Goal: Task Accomplishment & Management: Manage account settings

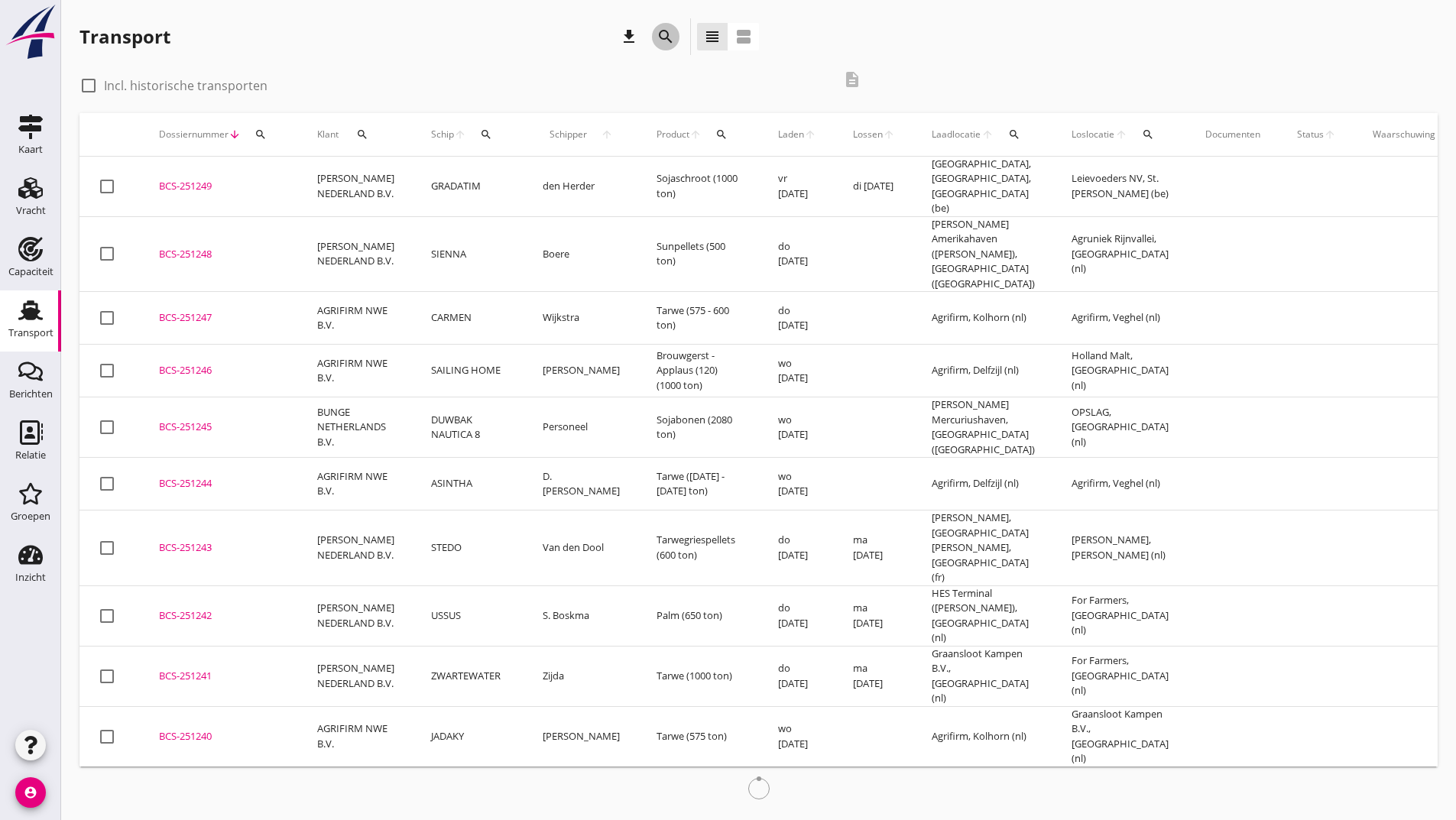
click at [657, 35] on icon "search" at bounding box center [665, 37] width 18 height 18
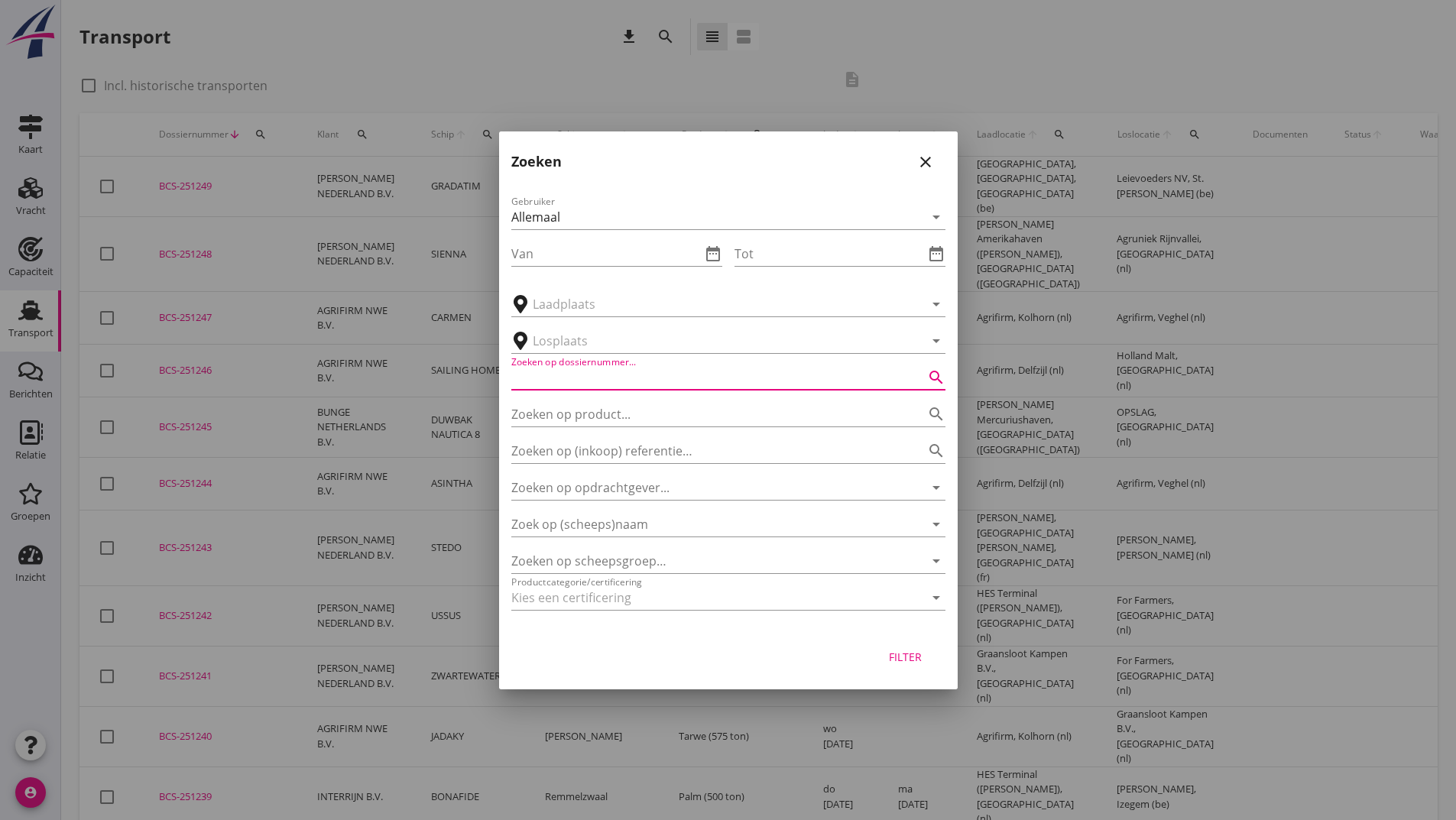
click at [565, 378] on input "Zoeken op dossiernummer..." at bounding box center [707, 378] width 391 height 25
type input "251116"
click at [916, 671] on div "Filter" at bounding box center [728, 660] width 458 height 58
click at [921, 658] on div "Filter" at bounding box center [906, 657] width 43 height 16
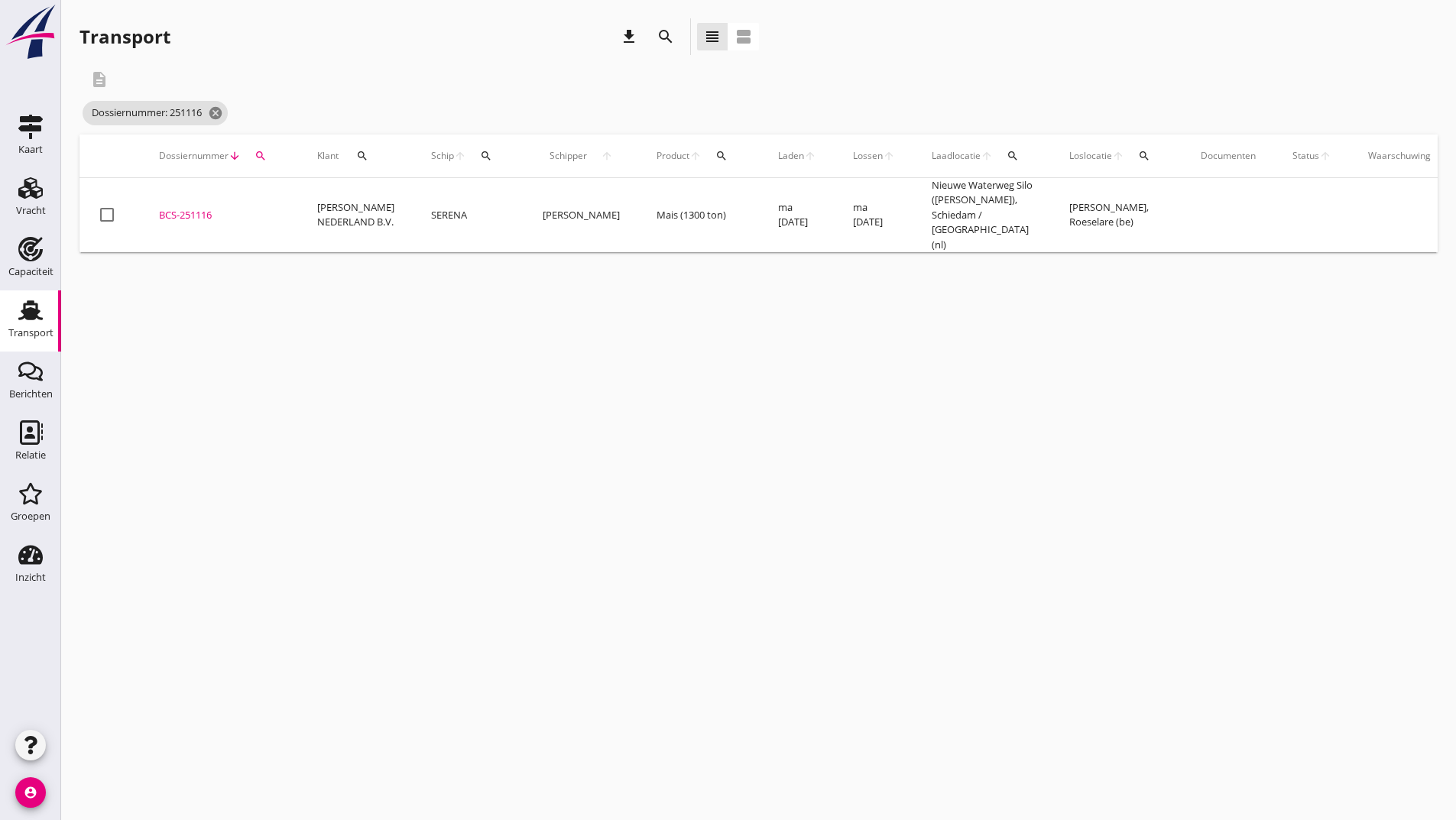
click at [194, 208] on div "BCS-251116" at bounding box center [220, 215] width 122 height 16
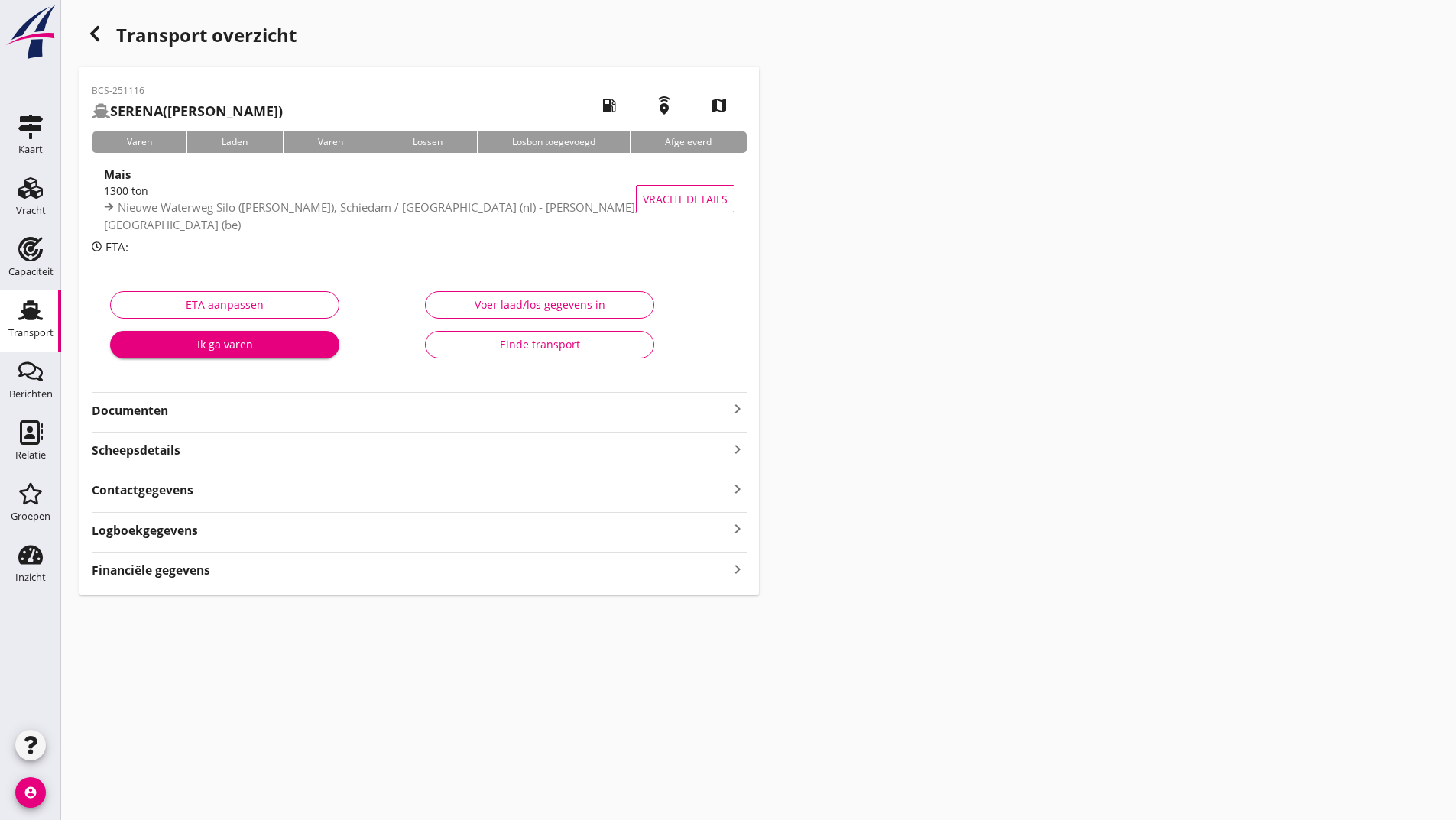
click at [204, 415] on strong "Documenten" at bounding box center [410, 410] width 636 height 17
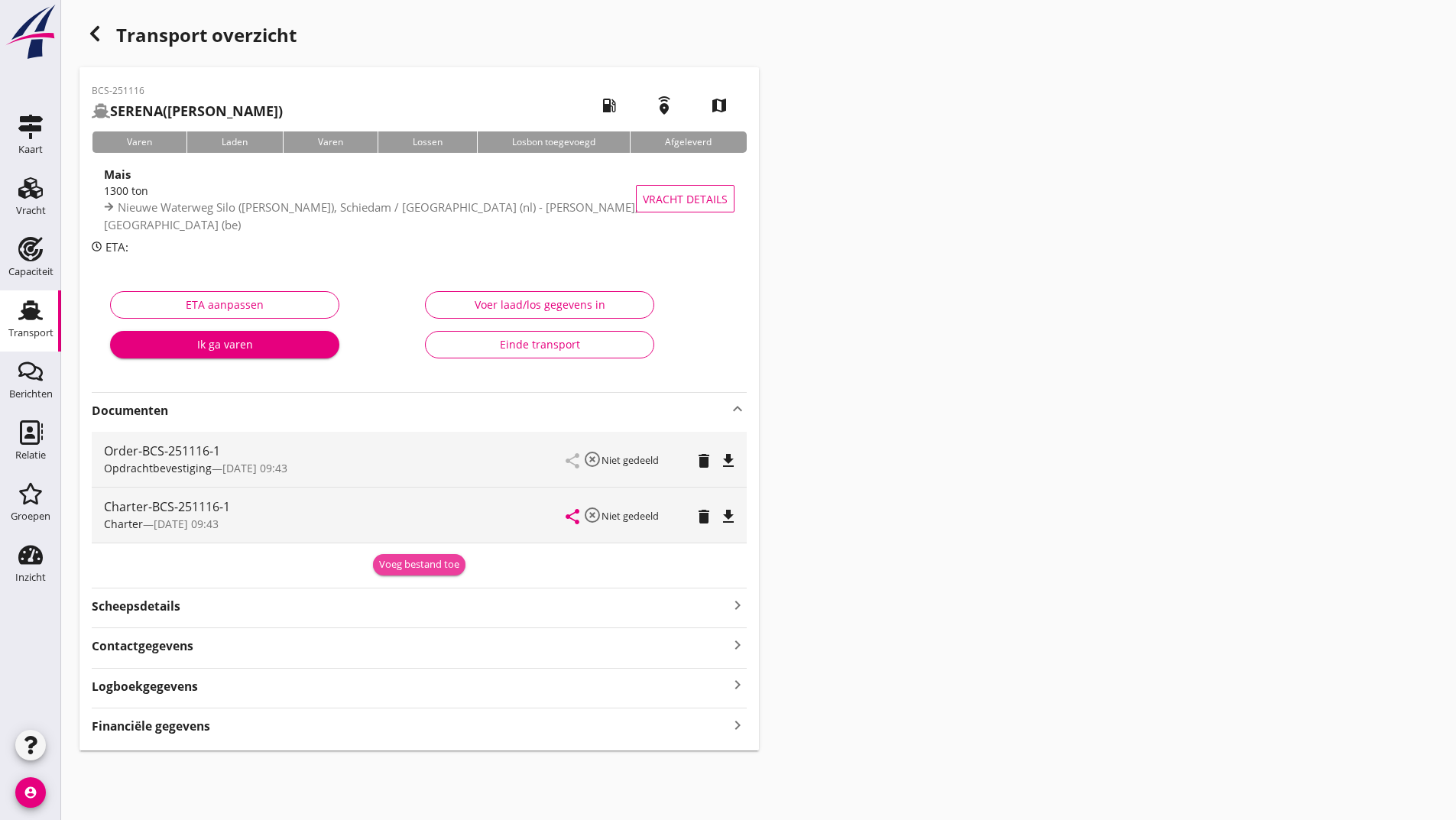
click at [415, 571] on div "Voeg bestand toe" at bounding box center [420, 564] width 80 height 16
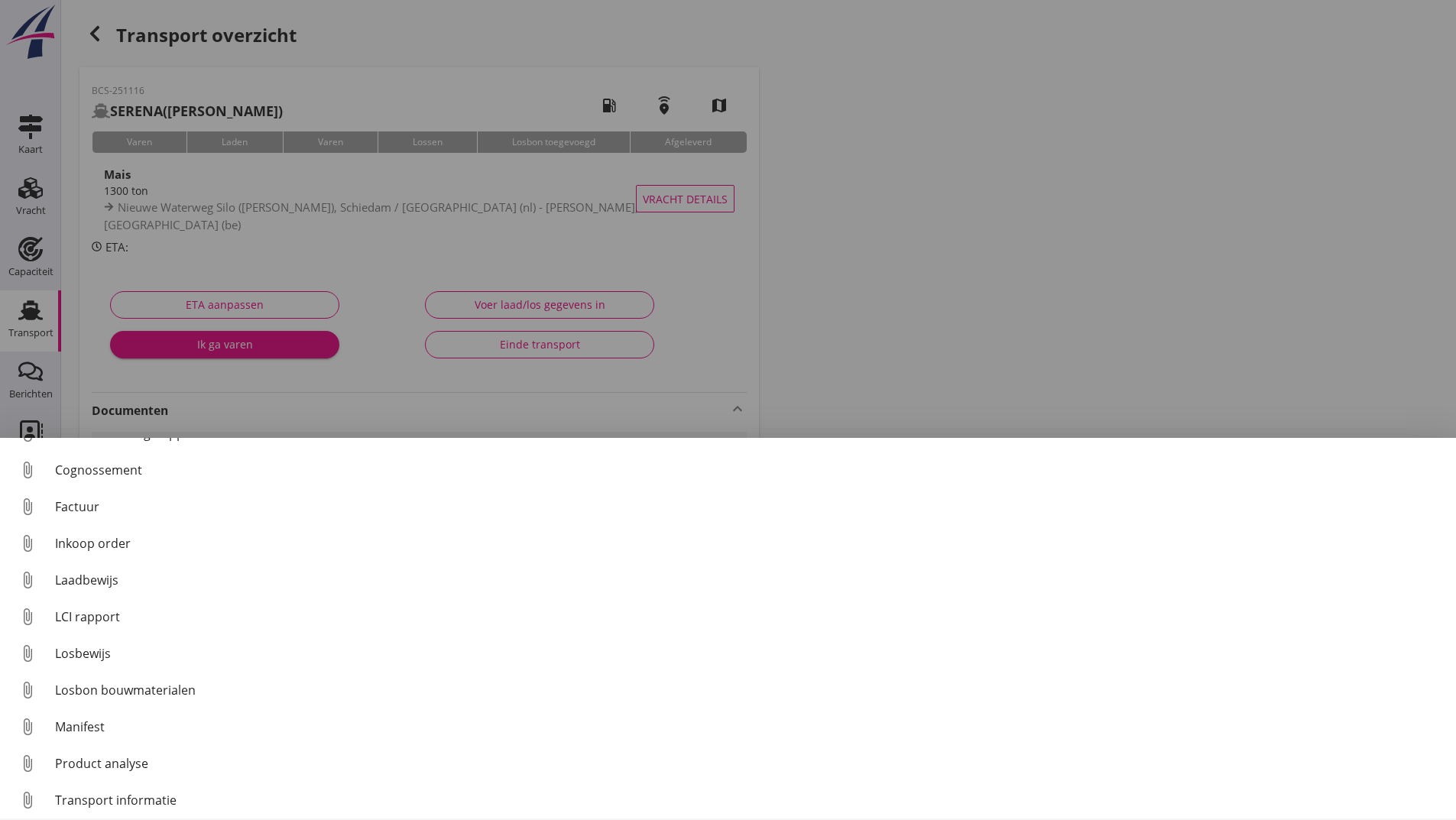
scroll to position [107, 0]
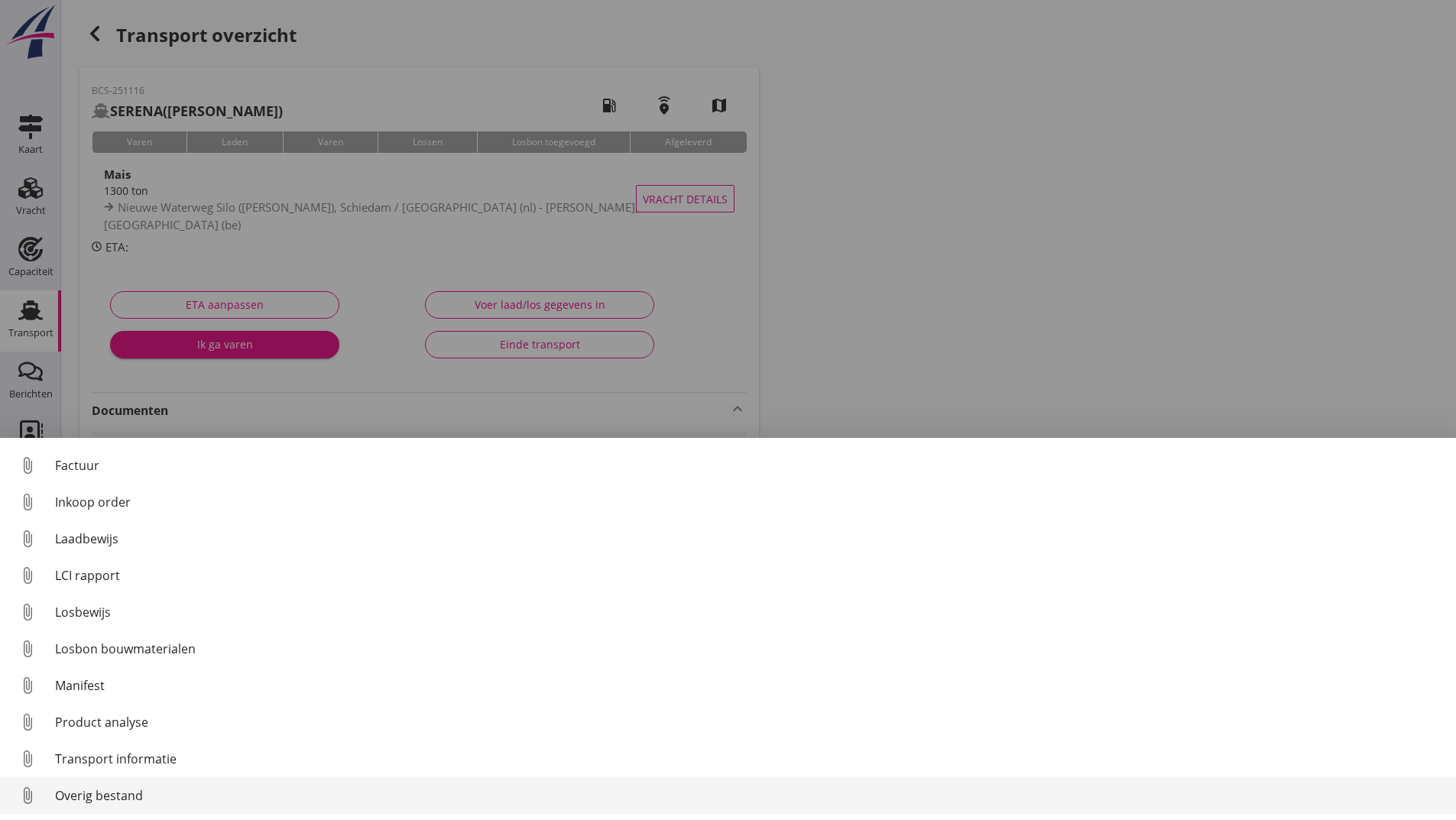
click at [129, 795] on div "Overig bestand" at bounding box center [749, 795] width 1389 height 18
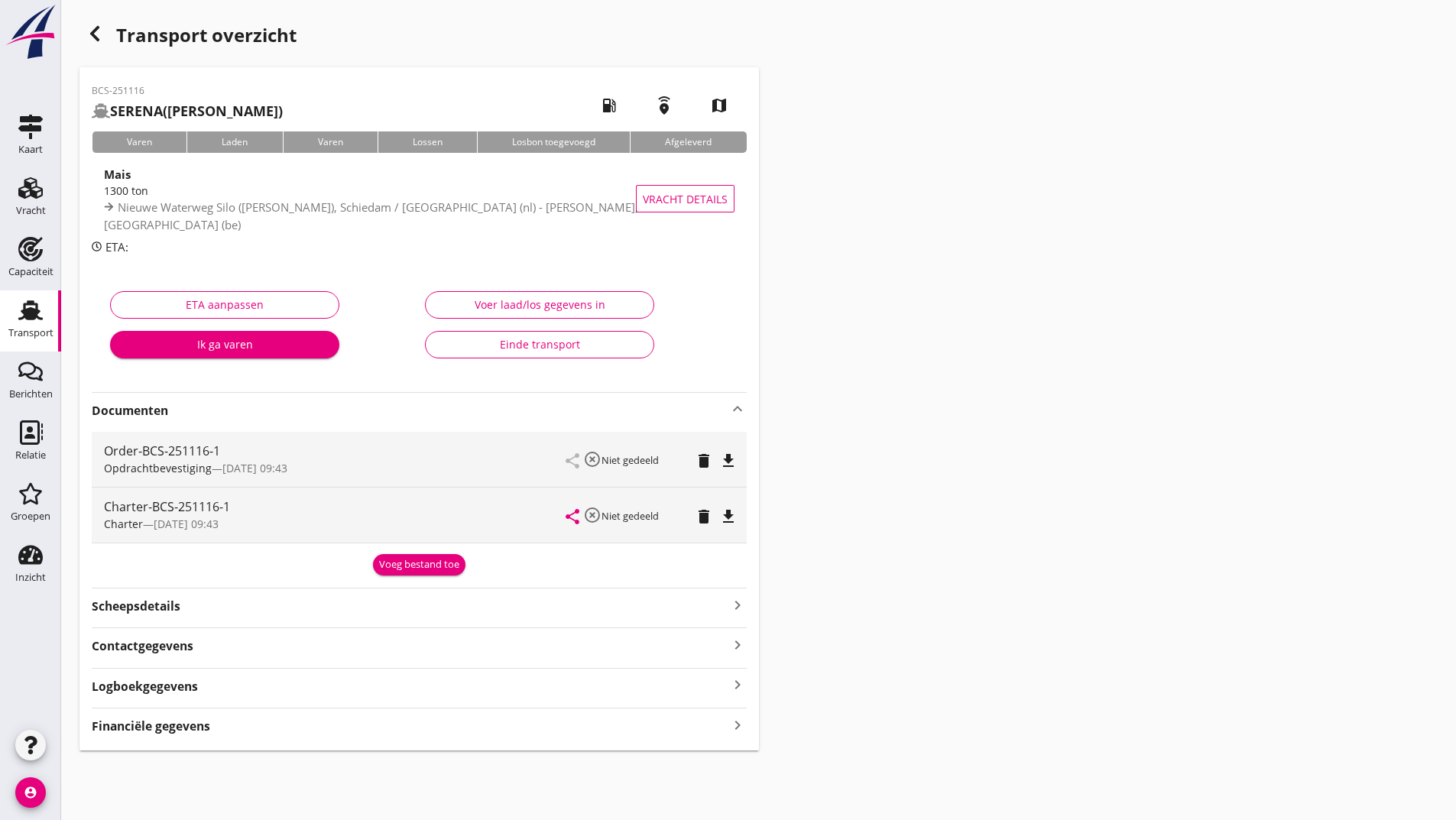
click at [381, 570] on div "Voeg bestand toe" at bounding box center [420, 564] width 80 height 16
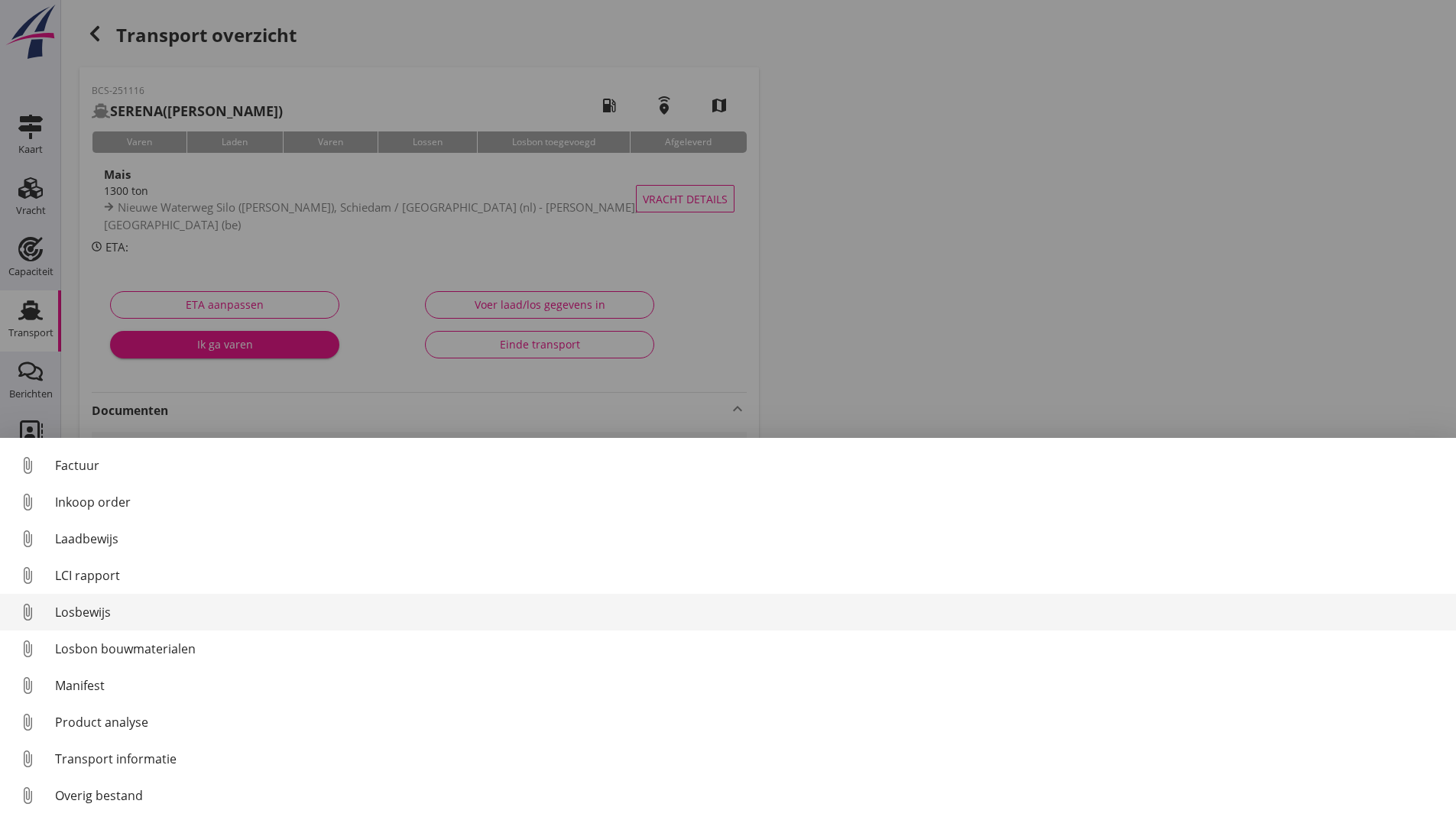
click at [93, 612] on div "Losbewijs" at bounding box center [749, 612] width 1389 height 18
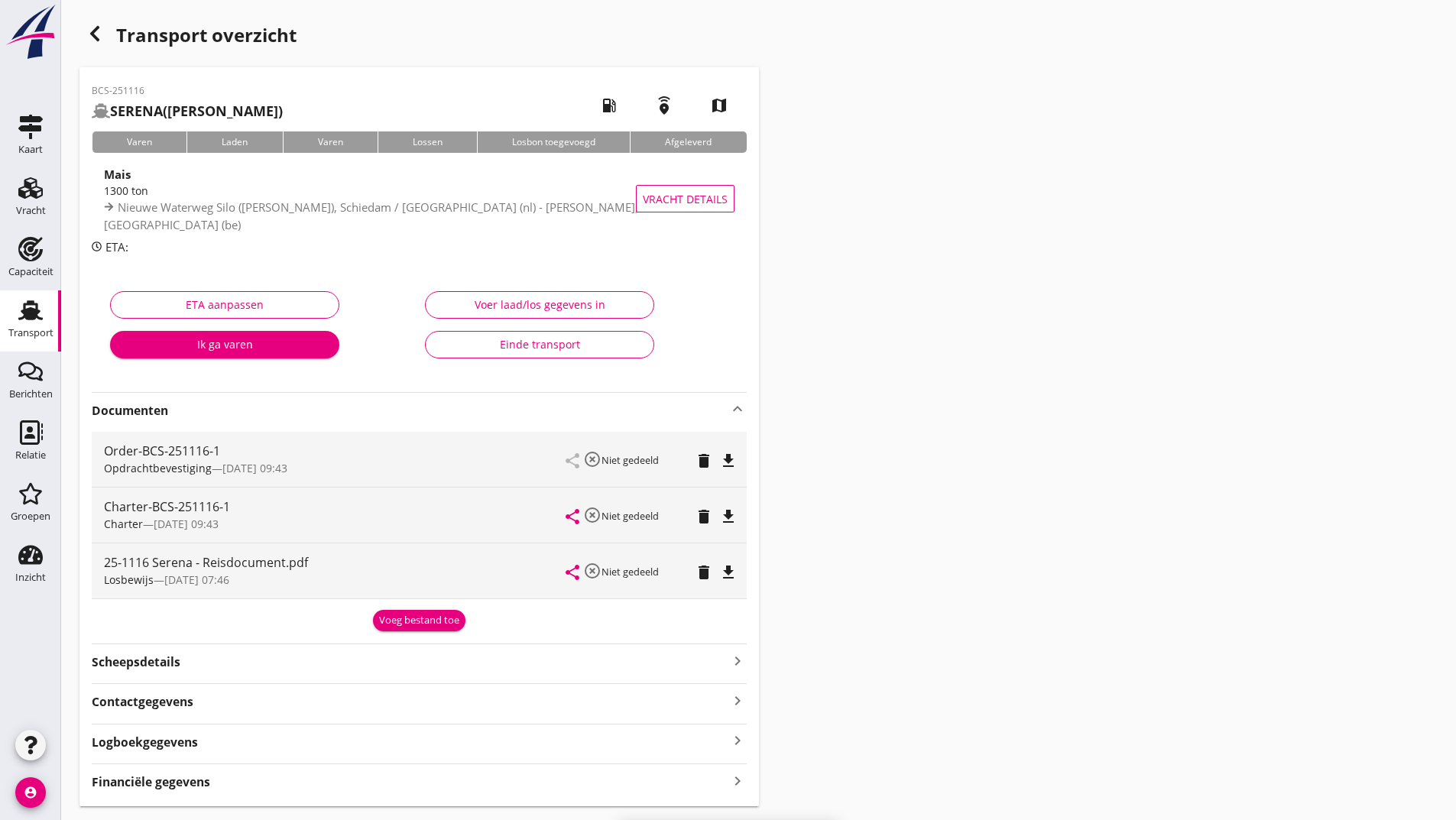
click at [389, 626] on div "Voeg bestand toe" at bounding box center [420, 620] width 80 height 16
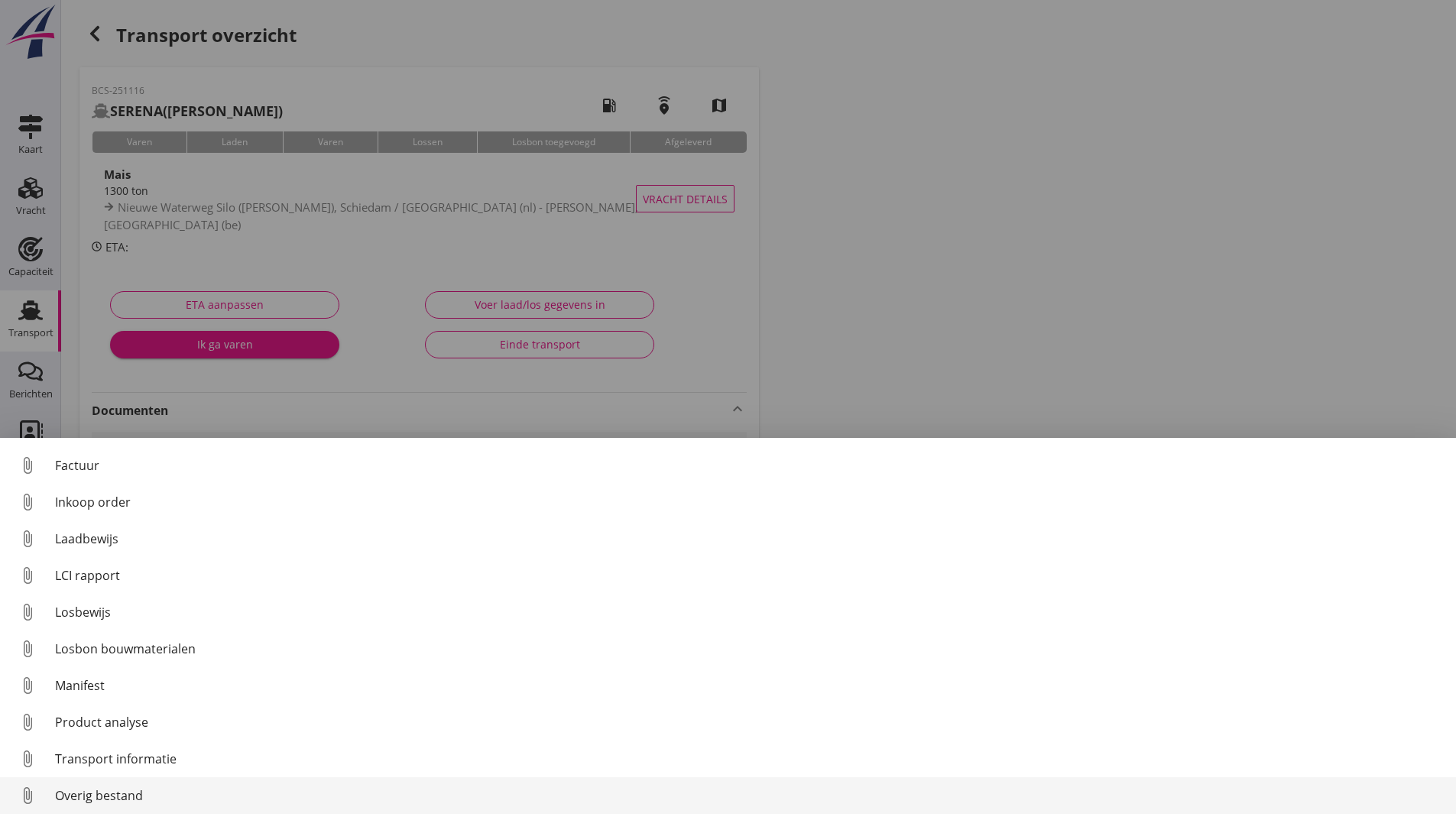
click at [131, 793] on div "Overig bestand" at bounding box center [749, 795] width 1389 height 18
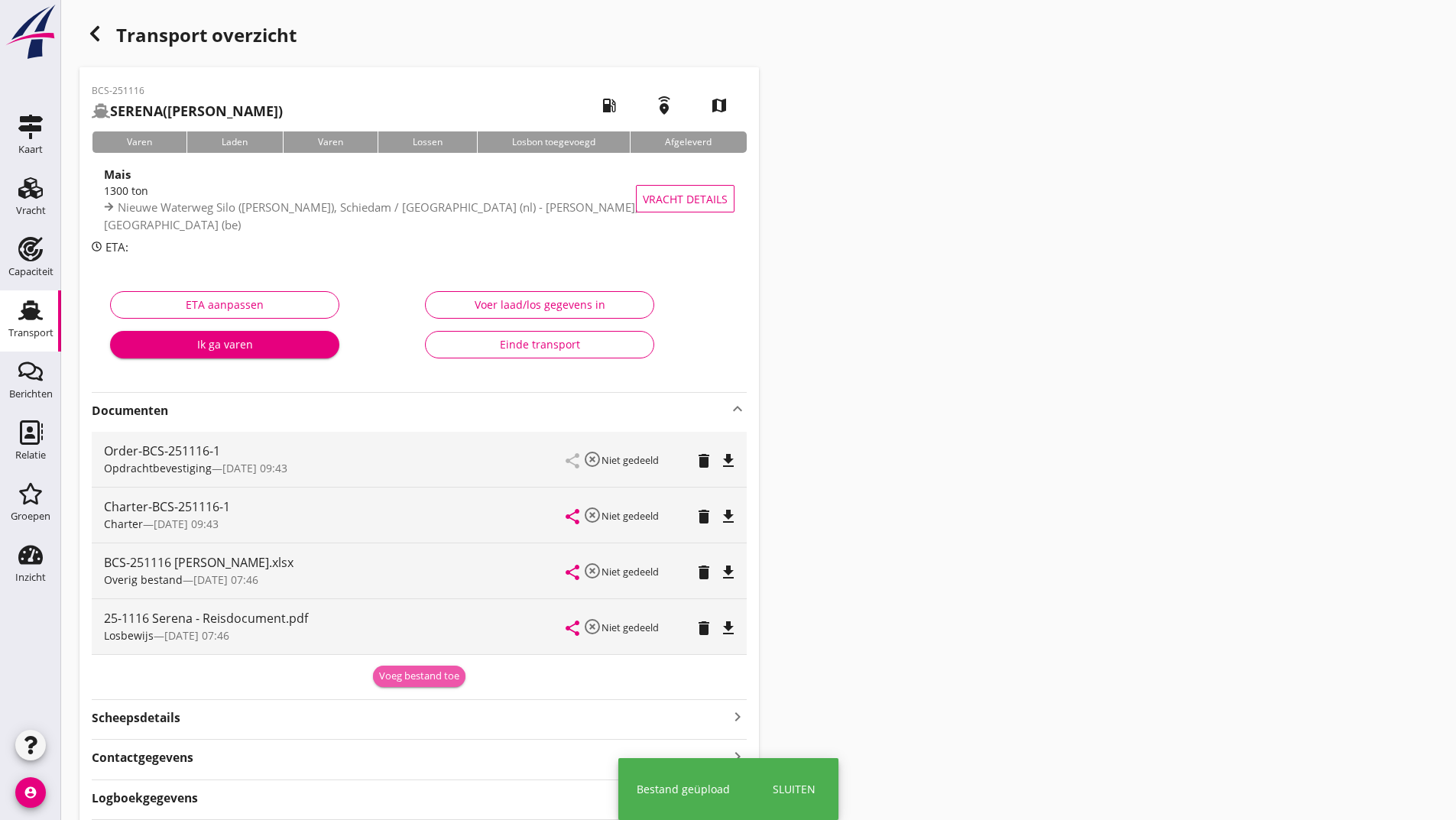
drag, startPoint x: 395, startPoint y: 680, endPoint x: 302, endPoint y: 699, distance: 94.9
click at [395, 679] on div "Voeg bestand toe" at bounding box center [420, 676] width 80 height 16
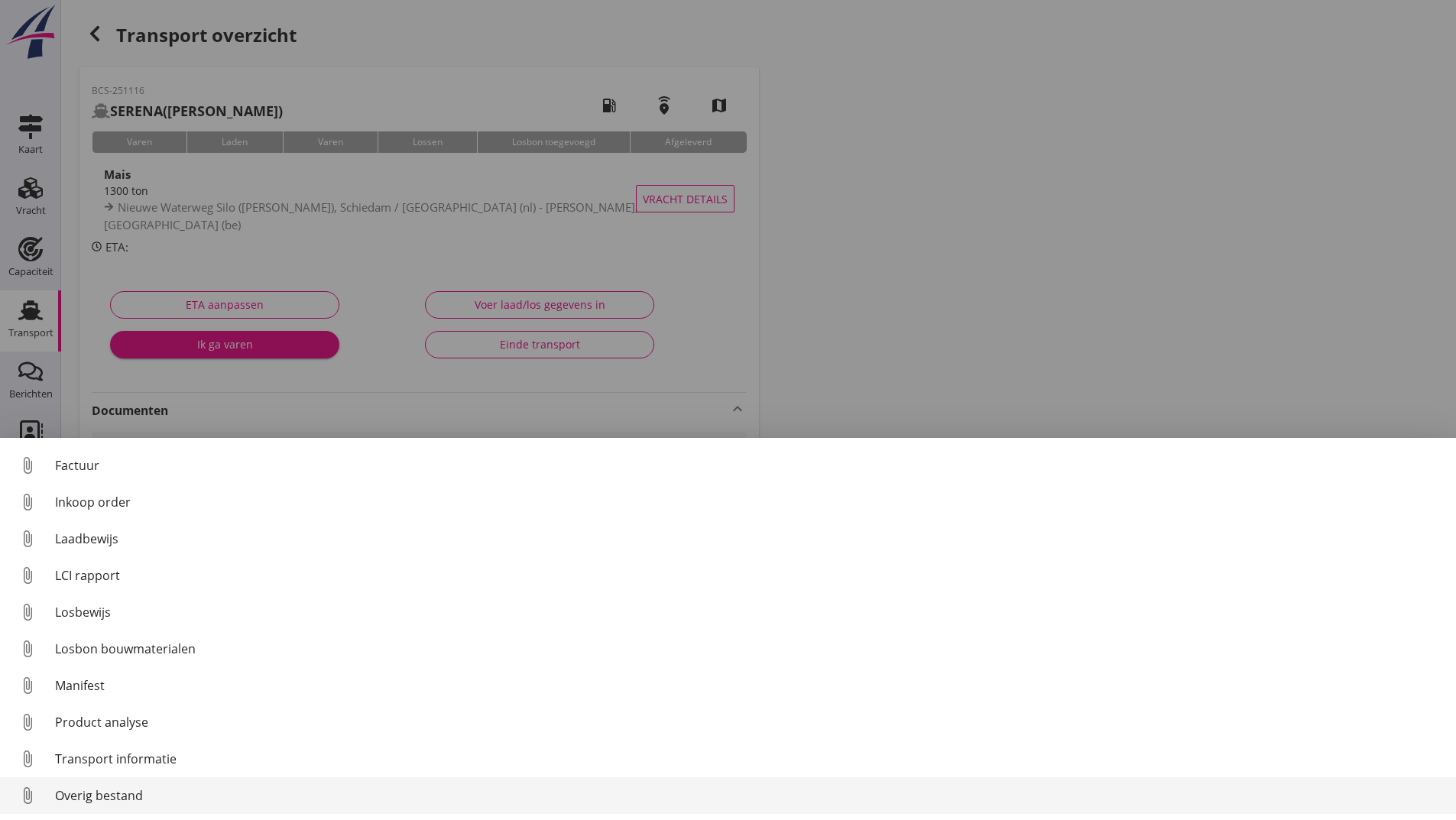
click at [136, 795] on div "Overig bestand" at bounding box center [749, 795] width 1389 height 18
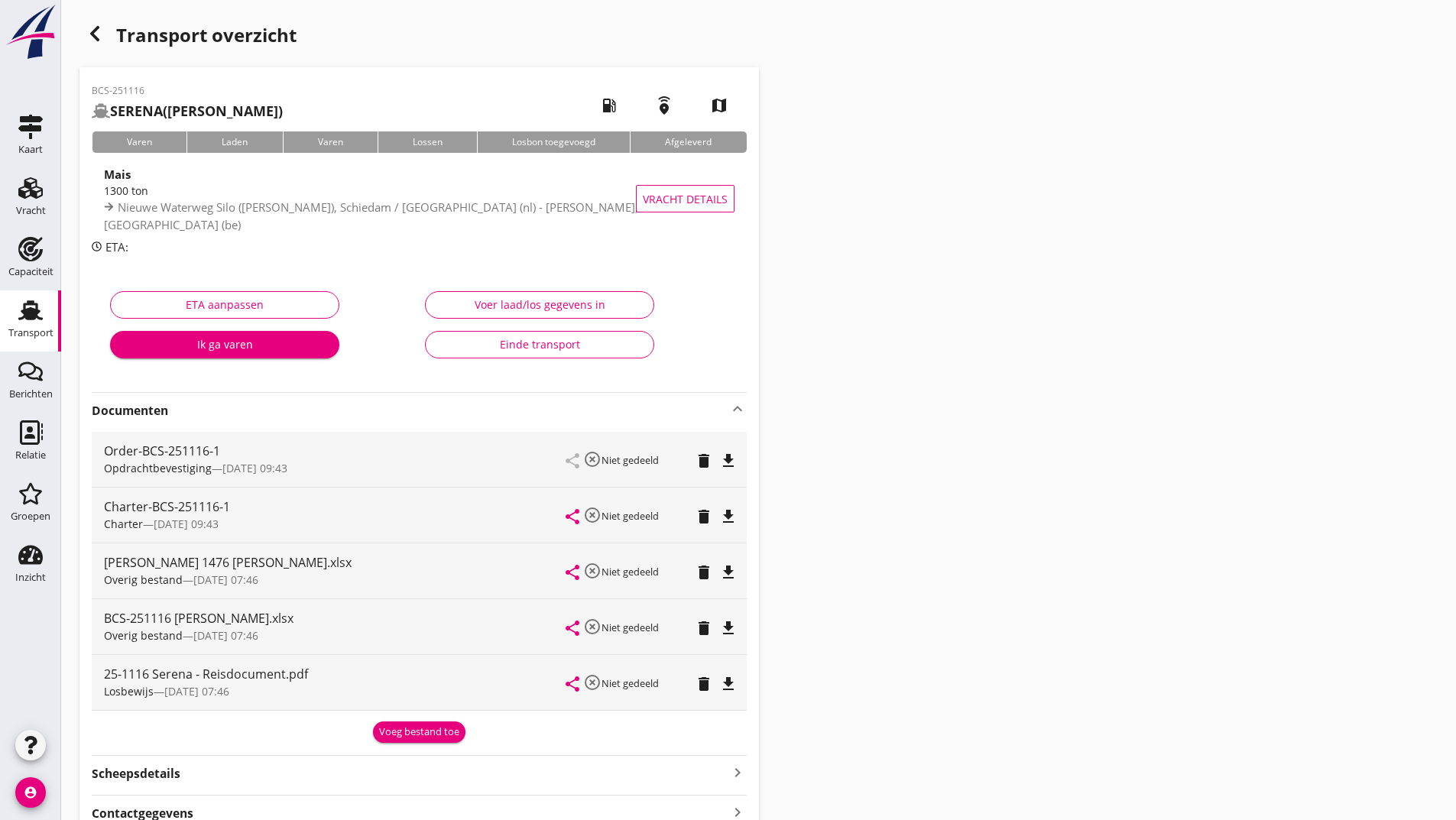
click at [94, 37] on icon "button" at bounding box center [94, 34] width 18 height 18
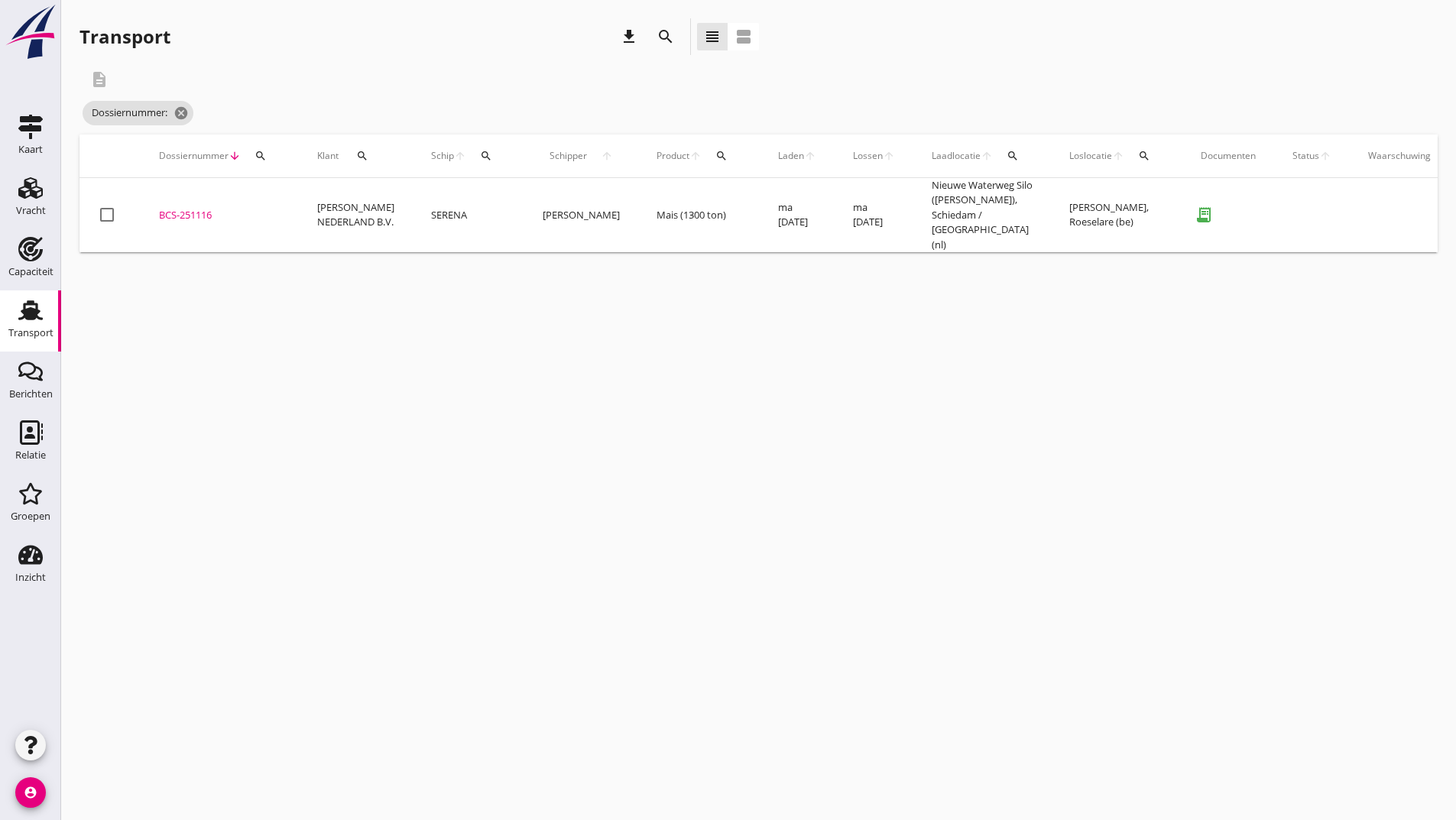
click at [664, 34] on icon "search" at bounding box center [665, 37] width 18 height 18
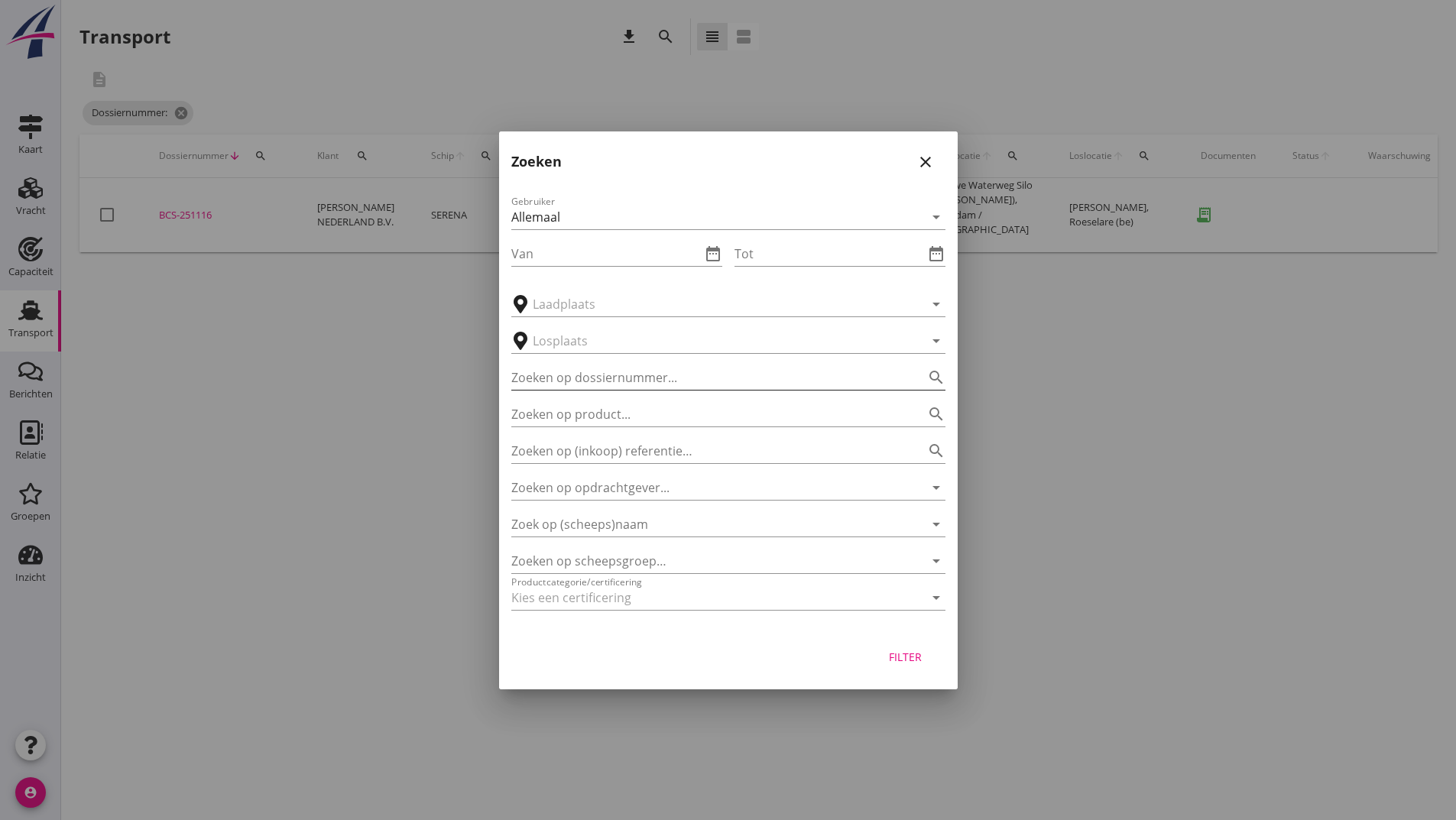
click at [601, 368] on input "Zoeken op dossiernummer..." at bounding box center [707, 378] width 391 height 25
type input "251195"
click at [909, 665] on button "Filter" at bounding box center [906, 657] width 67 height 28
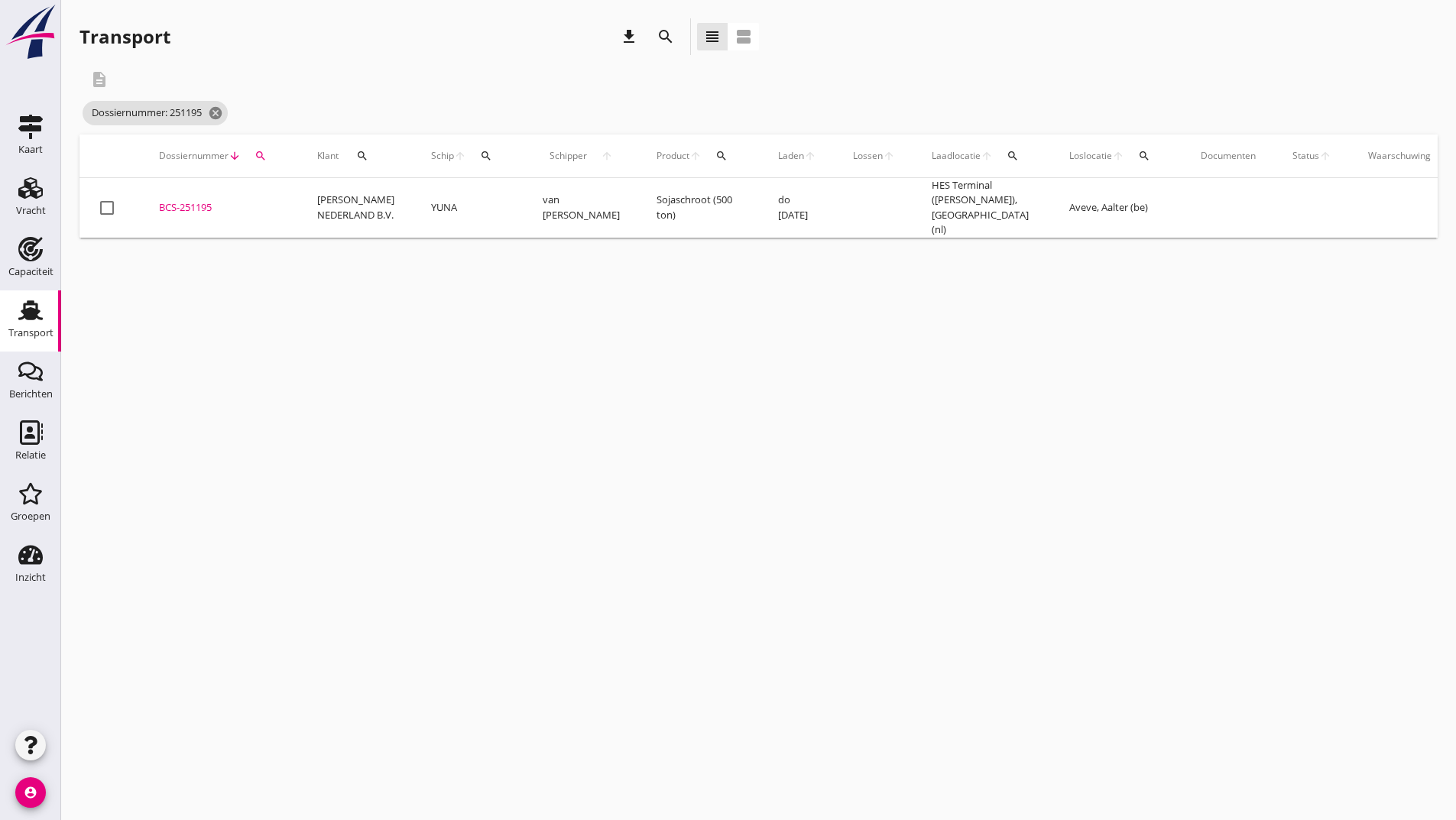
click at [206, 204] on div "BCS-251195" at bounding box center [220, 208] width 122 height 16
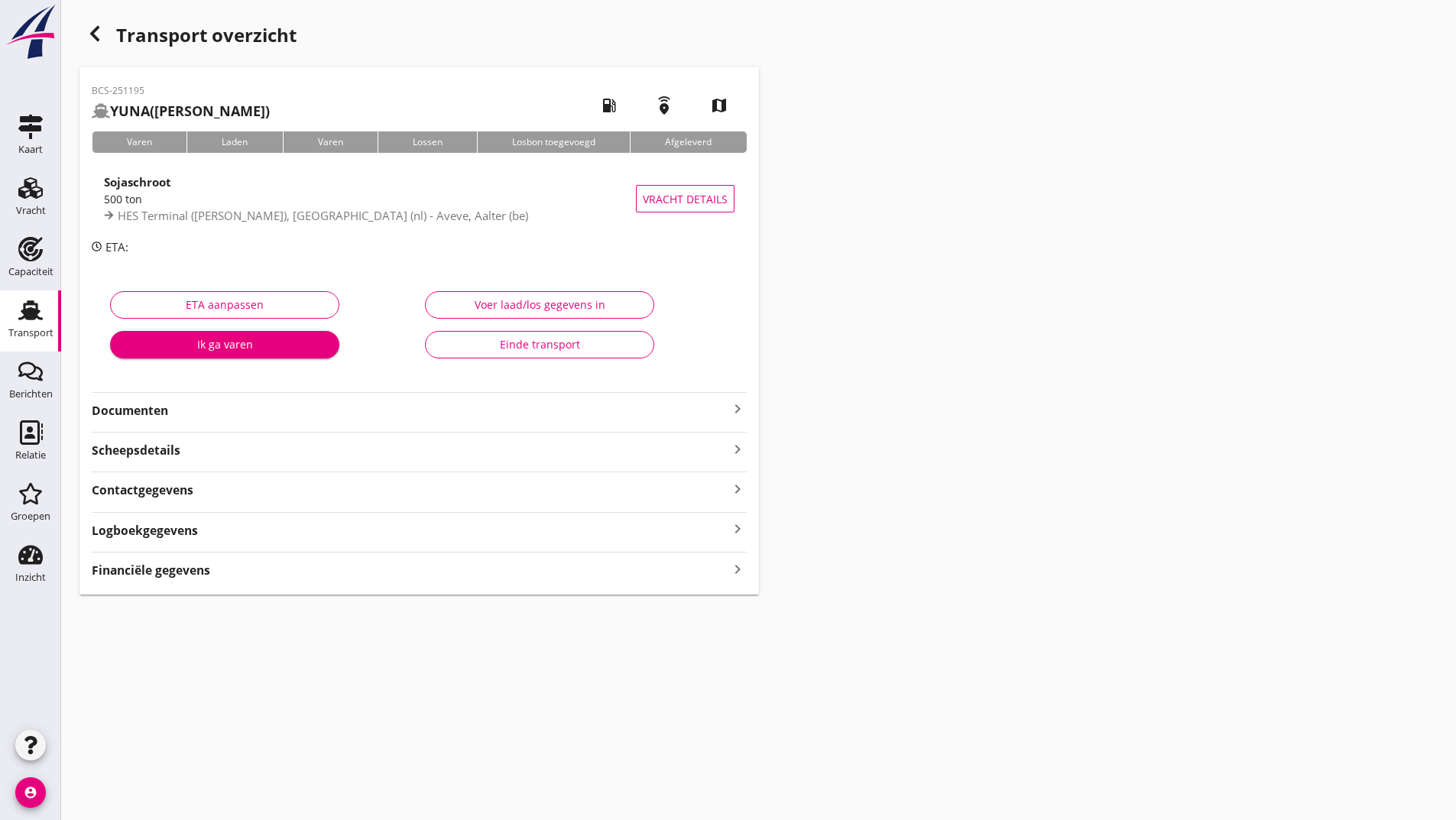
click at [169, 413] on strong "Documenten" at bounding box center [410, 410] width 636 height 17
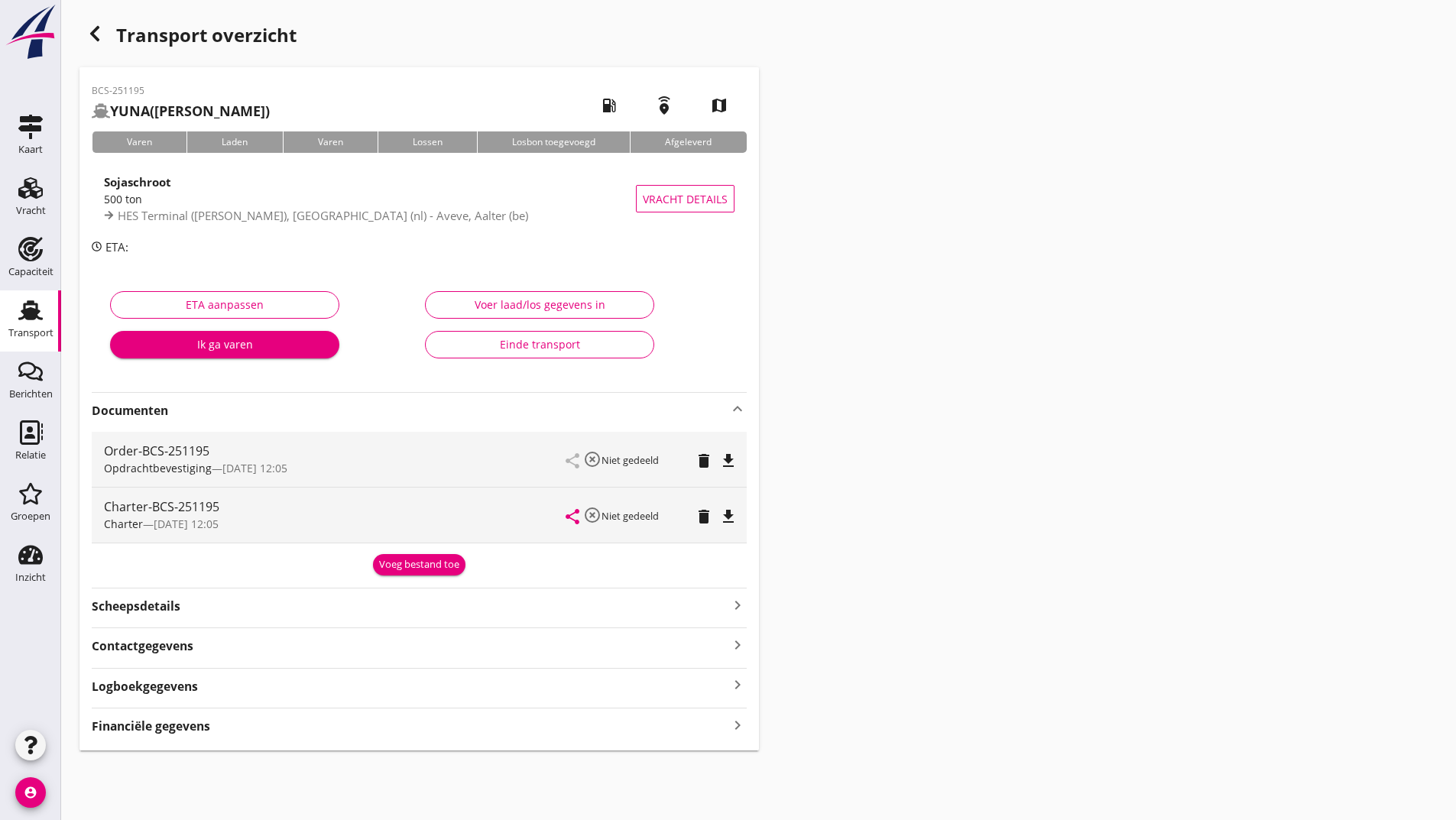
drag, startPoint x: 396, startPoint y: 550, endPoint x: 368, endPoint y: 580, distance: 41.0
click at [392, 557] on div "Voeg bestand toe" at bounding box center [420, 562] width 655 height 26
click at [420, 570] on div "Voeg bestand toe" at bounding box center [420, 564] width 80 height 16
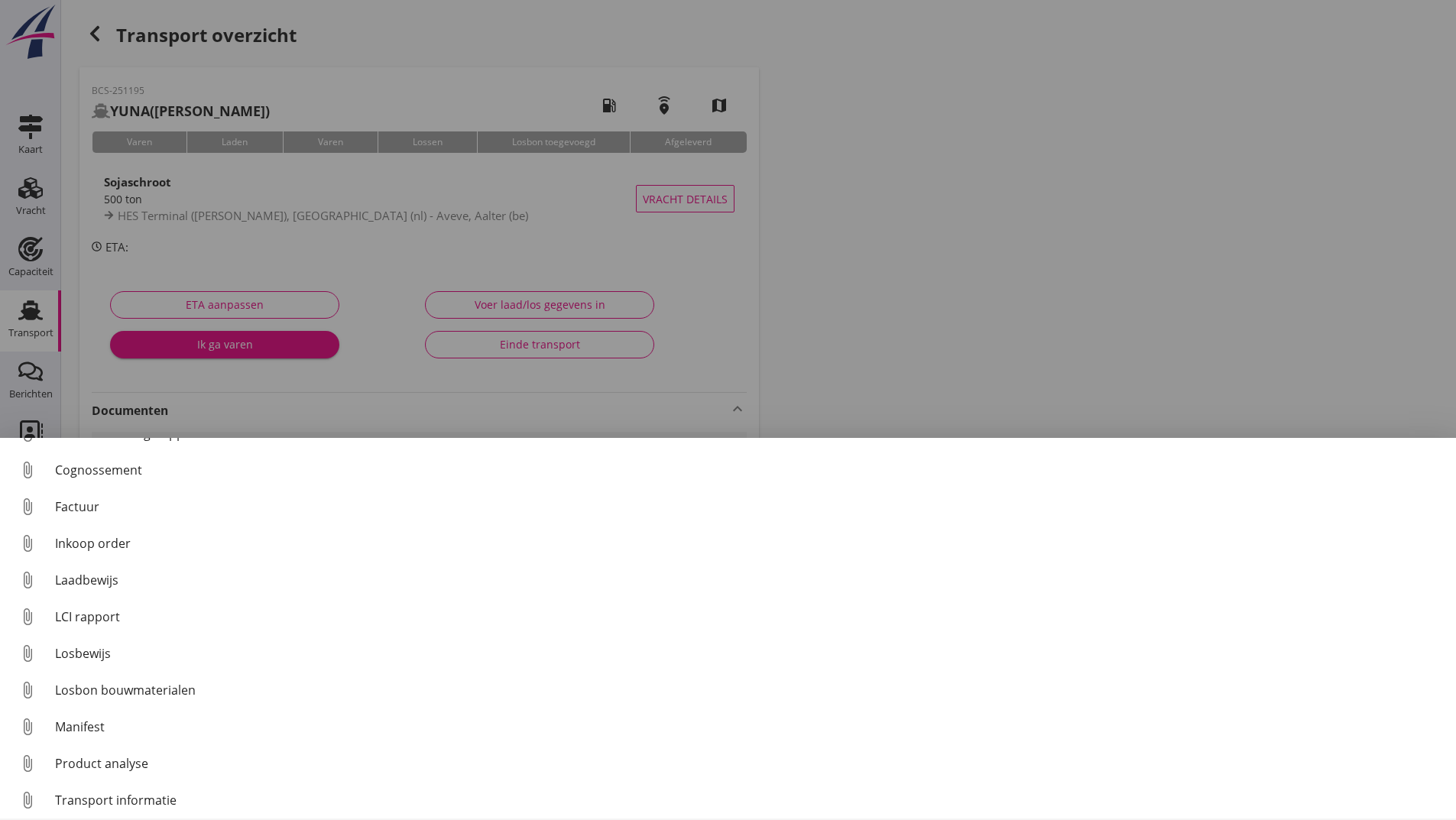
scroll to position [107, 0]
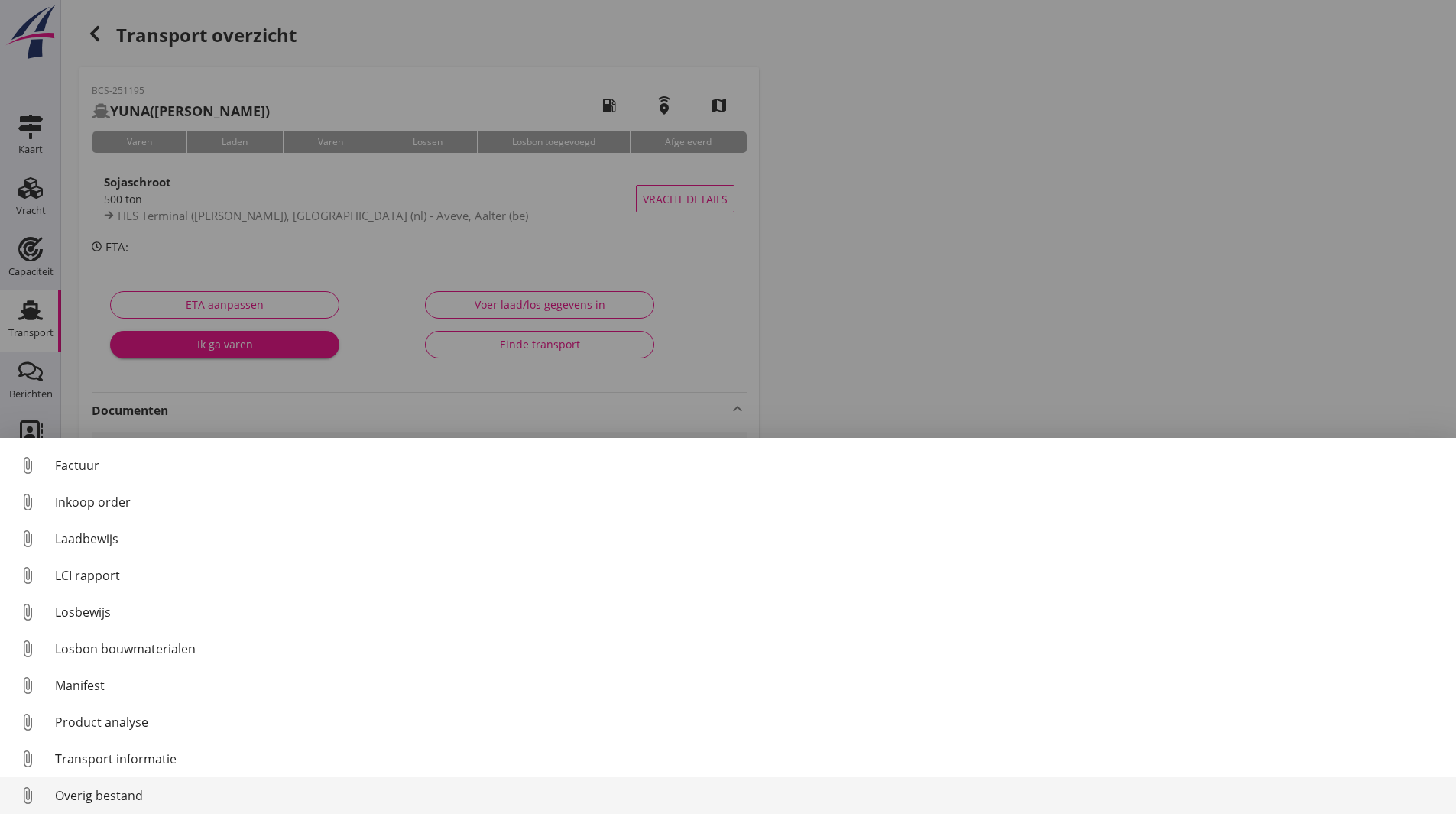
drag, startPoint x: 118, startPoint y: 788, endPoint x: 126, endPoint y: 785, distance: 8.5
click at [126, 785] on link "attach_file Overig bestand" at bounding box center [728, 795] width 1456 height 37
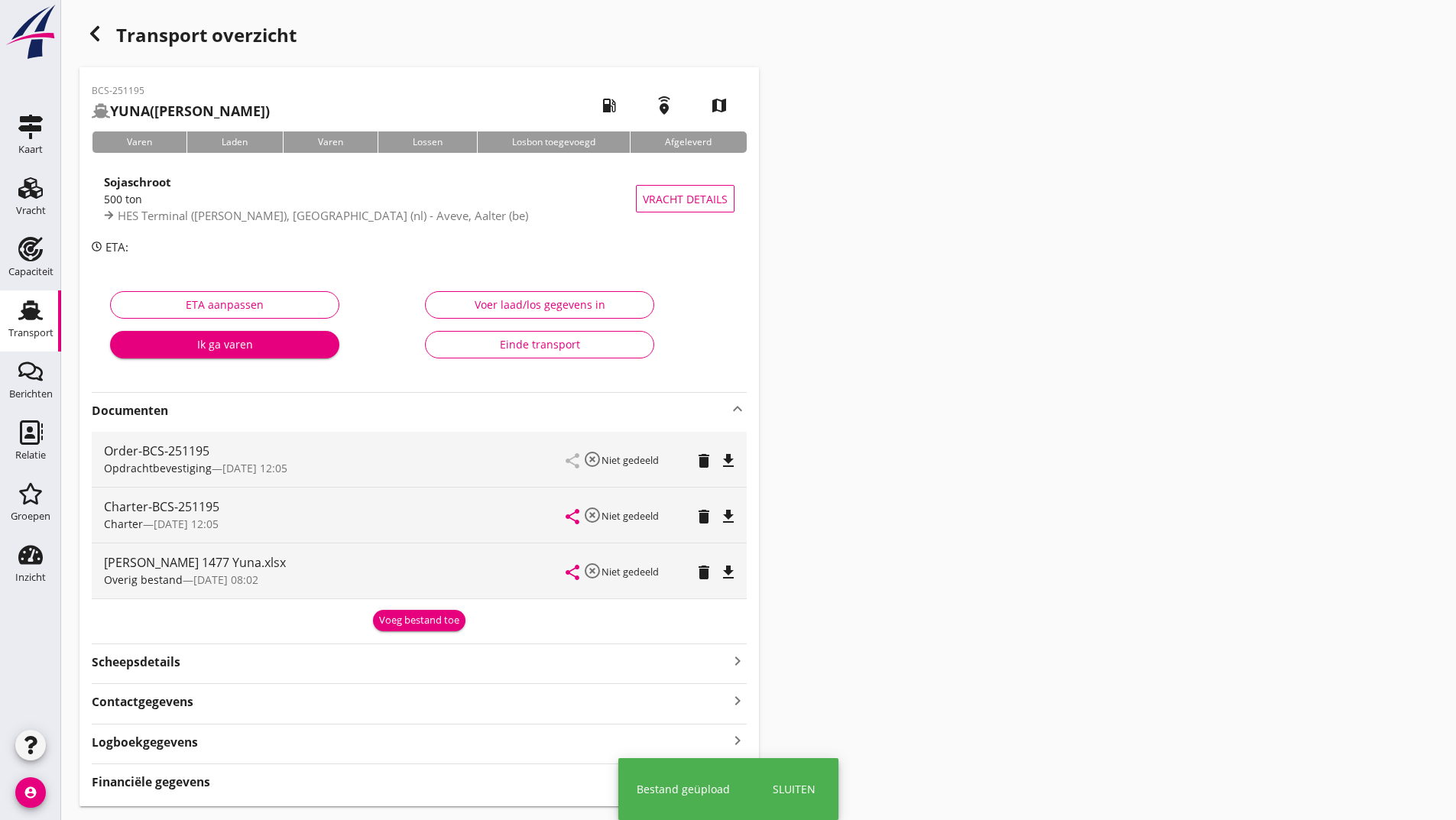
click at [391, 621] on div "Voeg bestand toe" at bounding box center [420, 620] width 80 height 16
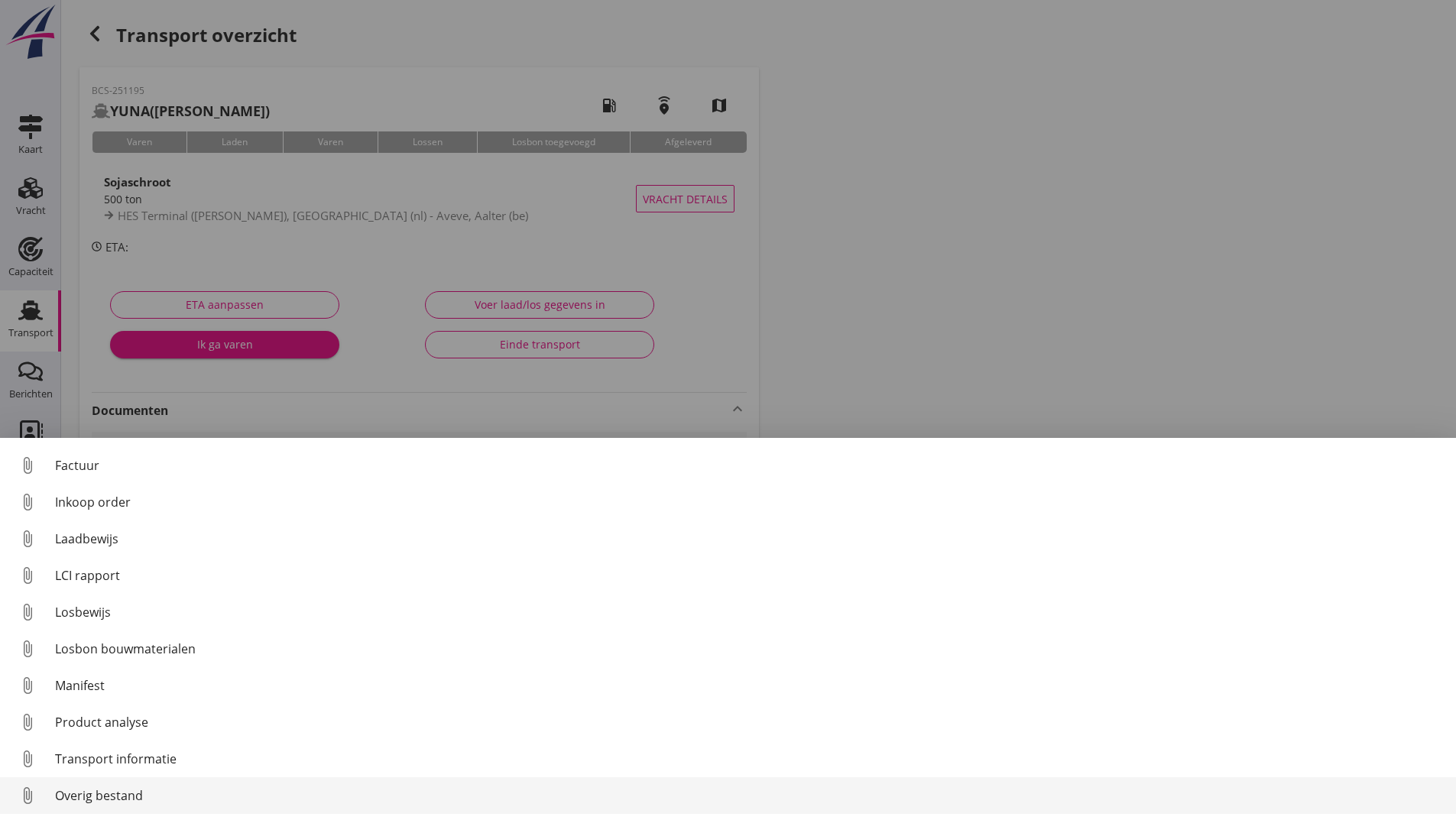
click at [138, 795] on div "Overig bestand" at bounding box center [749, 795] width 1389 height 18
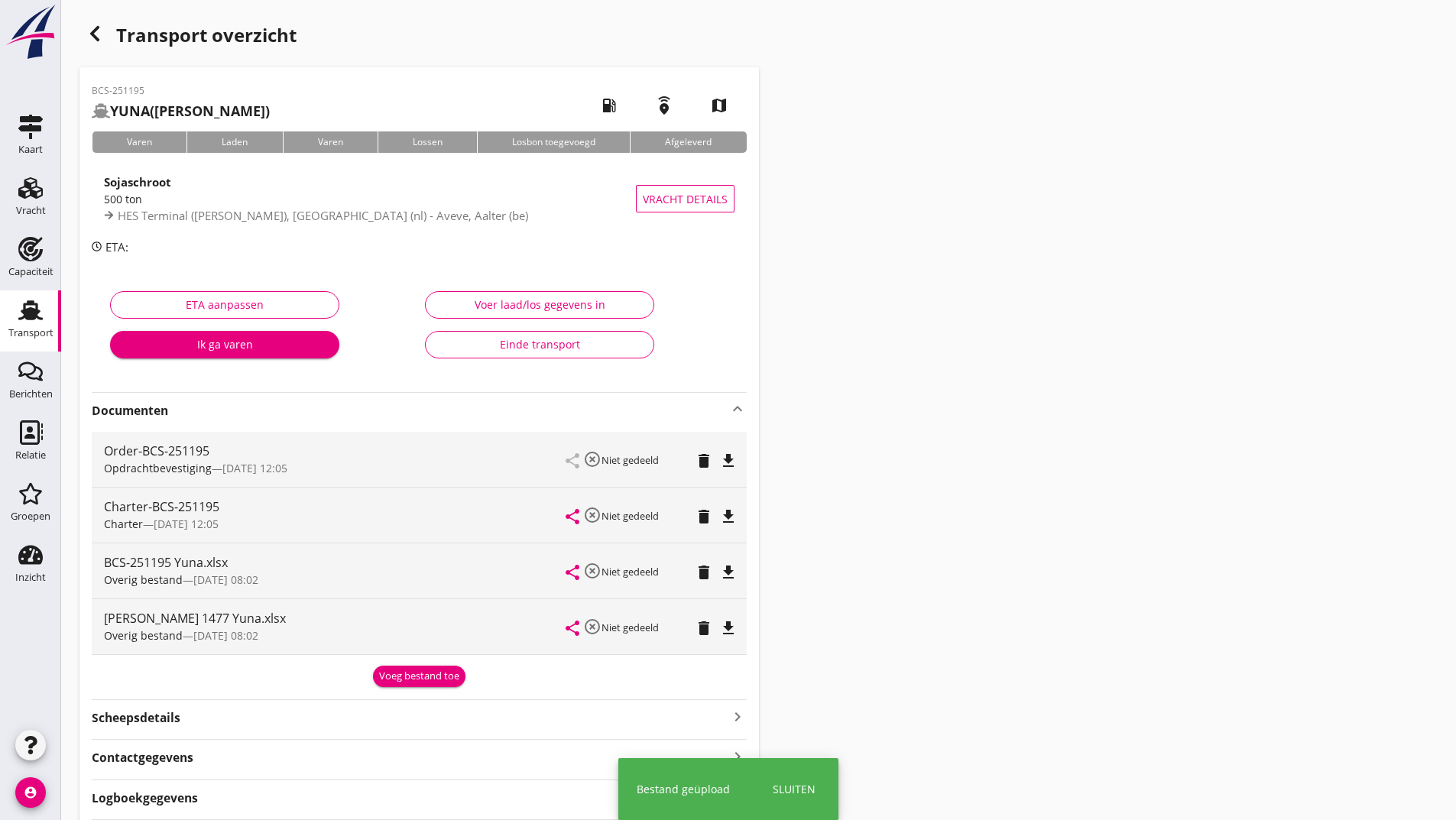
click at [391, 680] on div "Voeg bestand toe" at bounding box center [420, 676] width 80 height 16
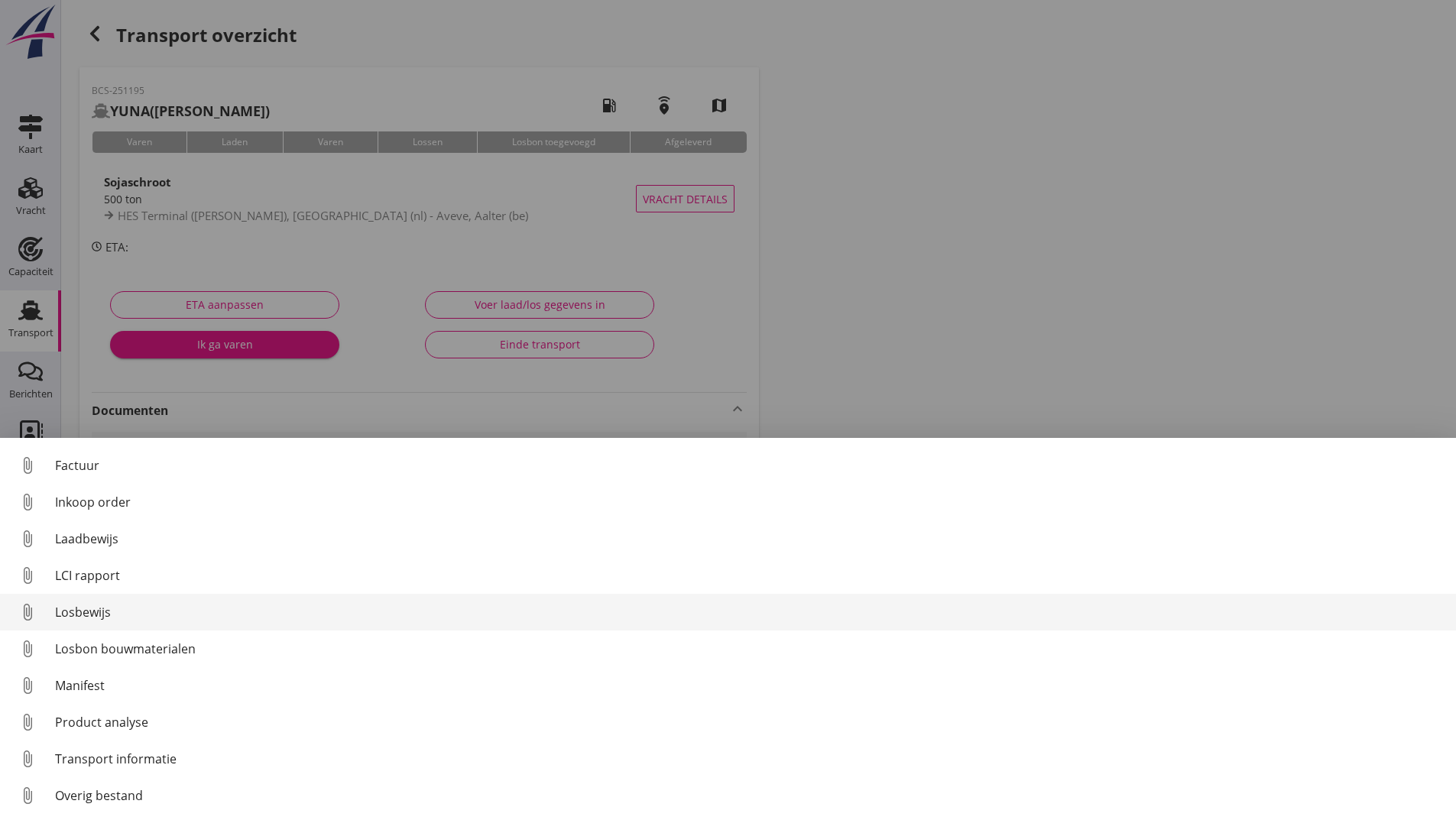
click at [104, 614] on div "Losbewijs" at bounding box center [749, 612] width 1389 height 18
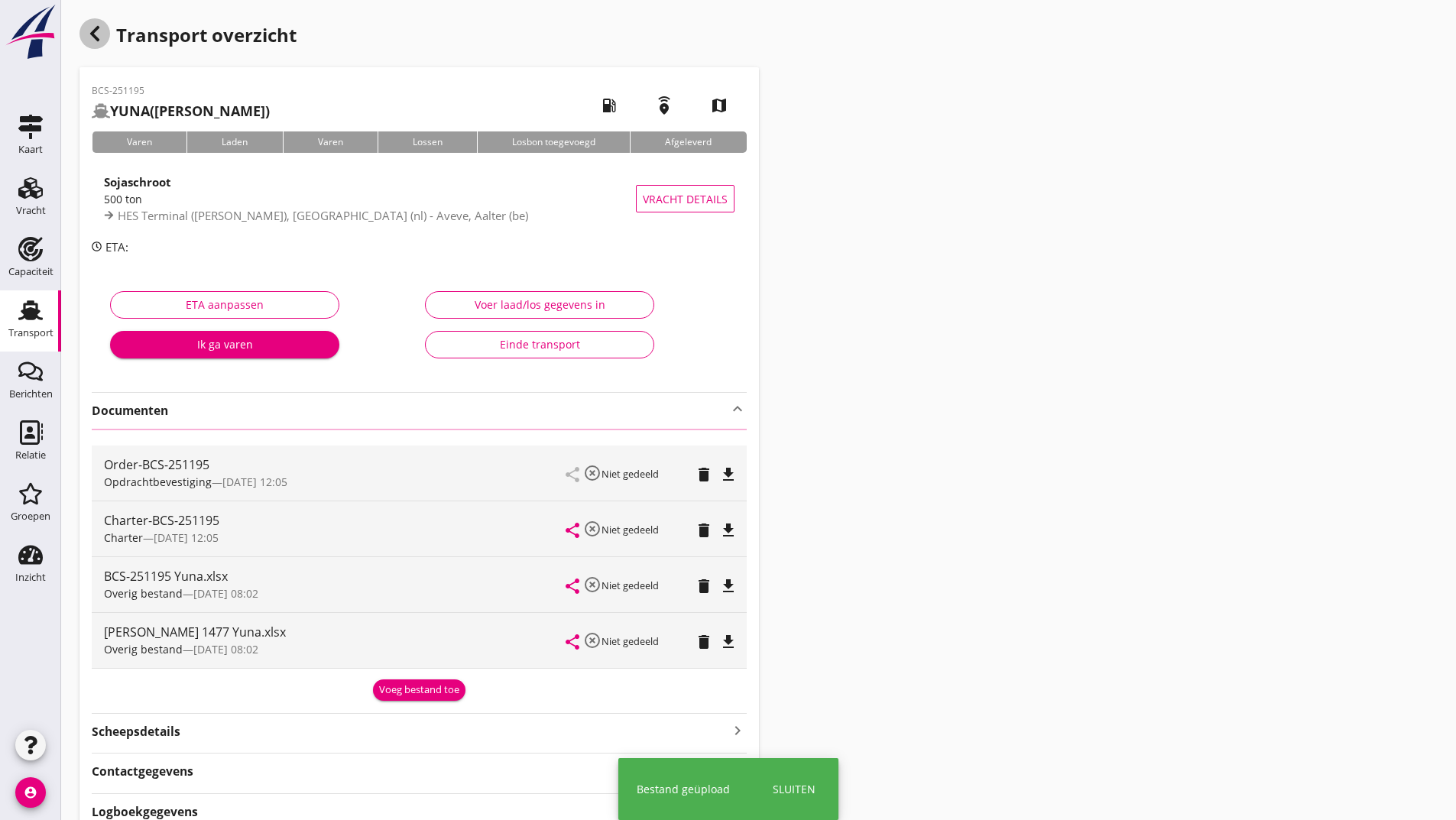
click at [98, 39] on use "button" at bounding box center [94, 34] width 9 height 16
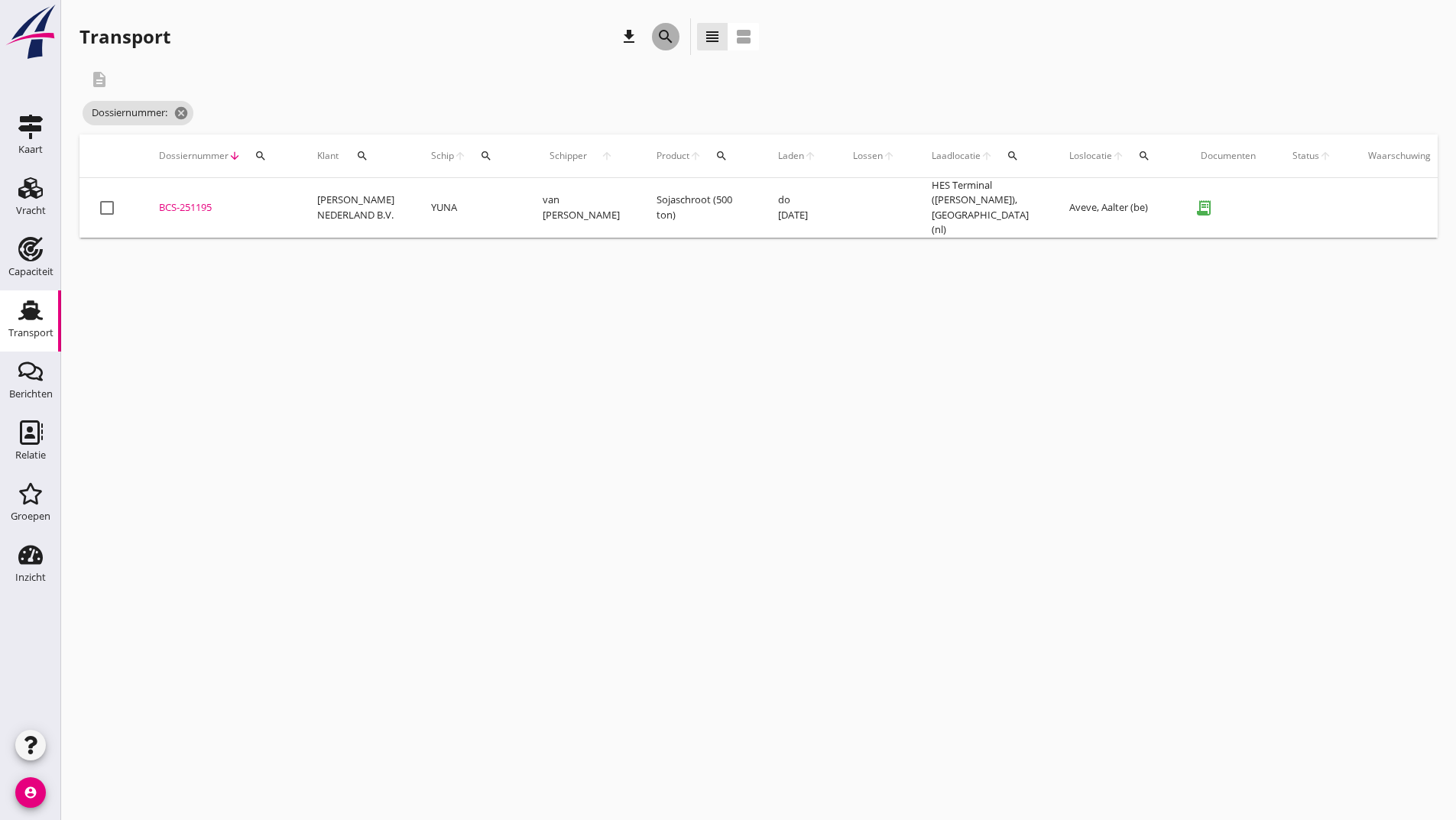
drag, startPoint x: 668, startPoint y: 42, endPoint x: 661, endPoint y: 57, distance: 16.6
click at [666, 47] on button "search" at bounding box center [666, 37] width 28 height 28
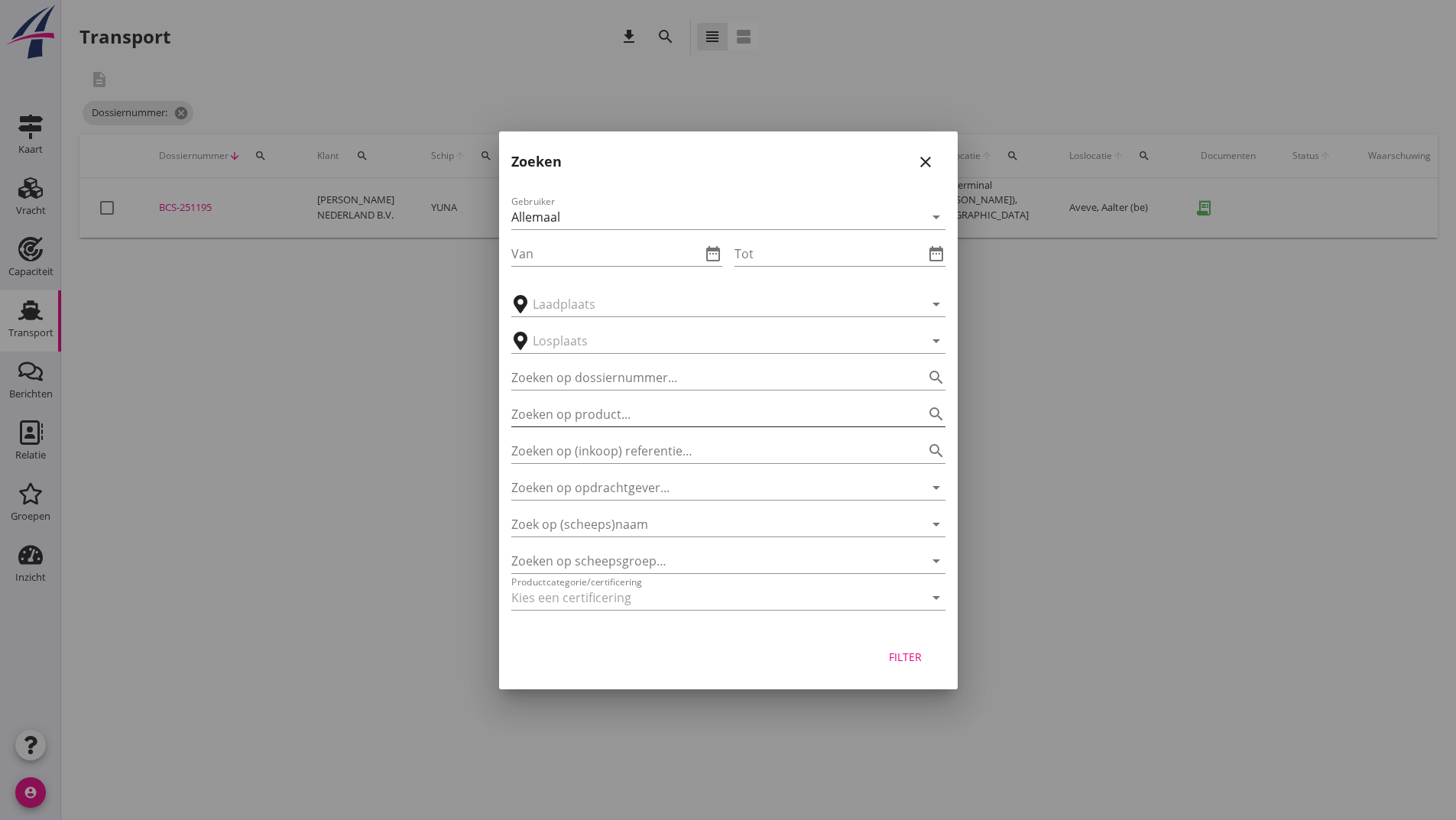
click at [586, 405] on input "Zoeken op product..." at bounding box center [707, 415] width 391 height 25
click at [587, 381] on input "Zoeken op dossiernummer..." at bounding box center [707, 378] width 391 height 25
type input "251196"
drag, startPoint x: 904, startPoint y: 662, endPoint x: 889, endPoint y: 656, distance: 16.2
click at [903, 658] on div "Filter" at bounding box center [906, 657] width 43 height 16
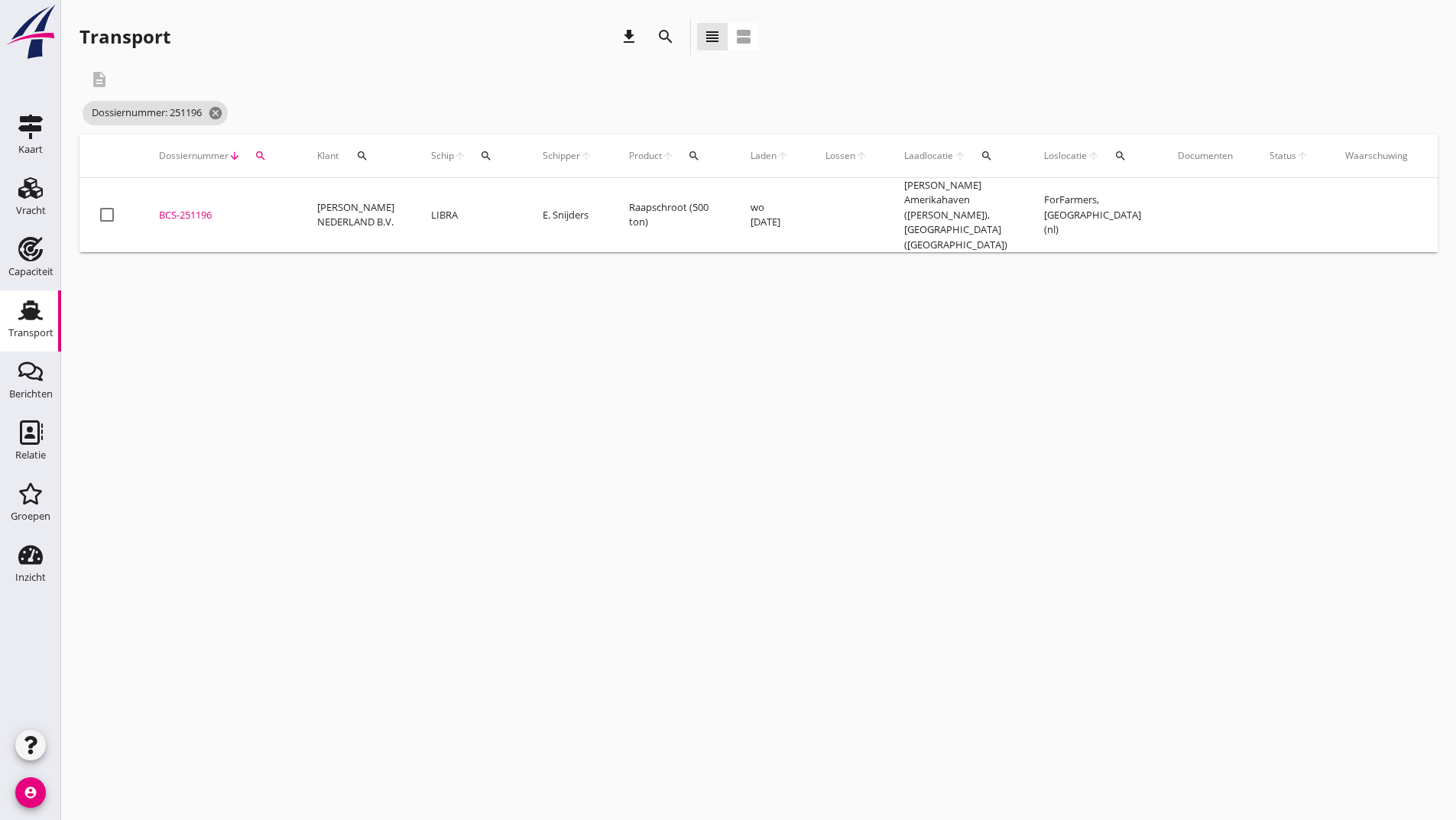
drag, startPoint x: 198, startPoint y: 203, endPoint x: 292, endPoint y: 253, distance: 106.5
click at [199, 208] on div "BCS-251196" at bounding box center [220, 215] width 122 height 16
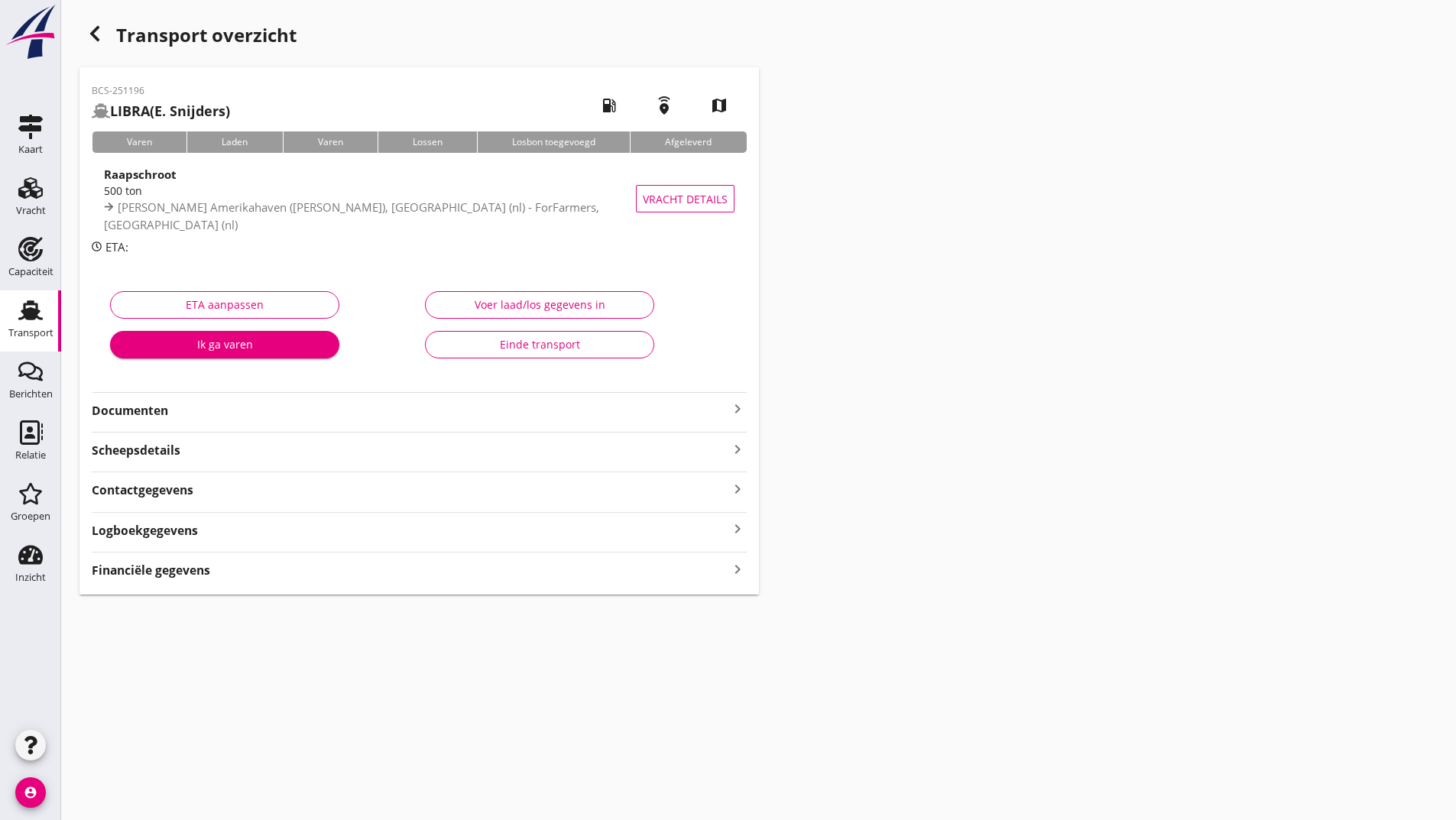
click at [151, 413] on strong "Documenten" at bounding box center [410, 410] width 636 height 17
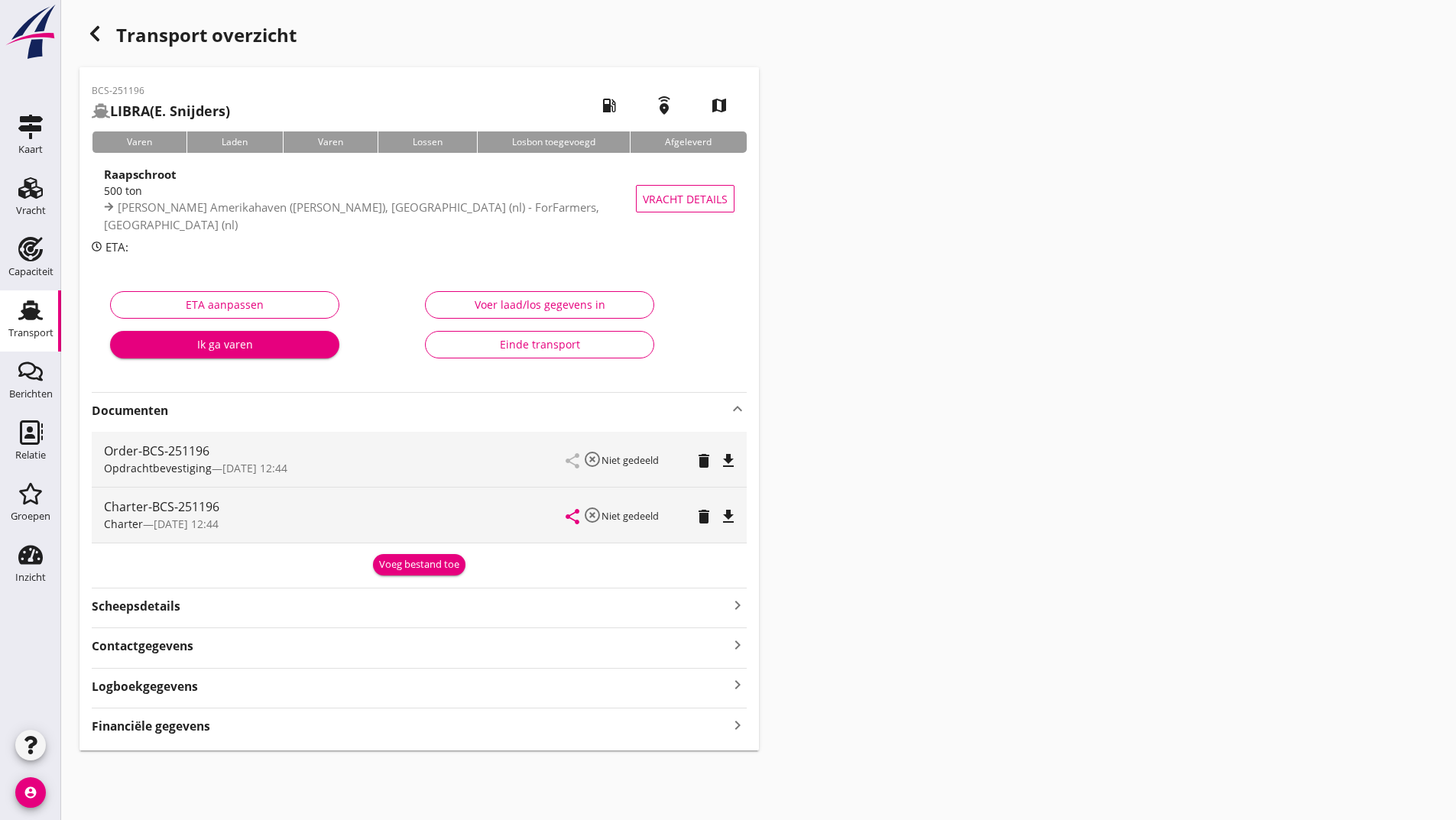
click at [405, 557] on div "Voeg bestand toe" at bounding box center [420, 564] width 80 height 16
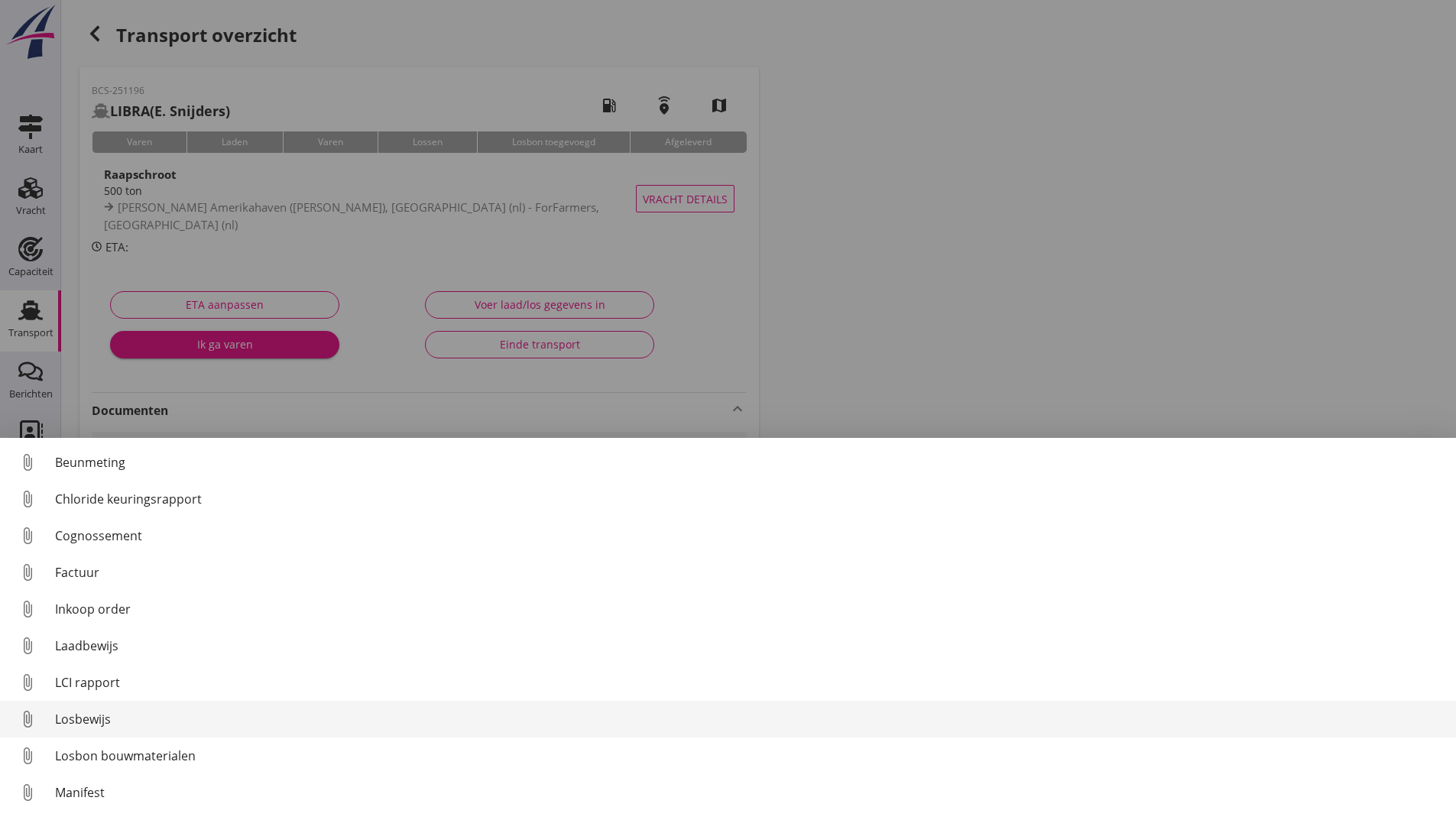
click at [94, 718] on div "Losbewijs" at bounding box center [749, 719] width 1389 height 18
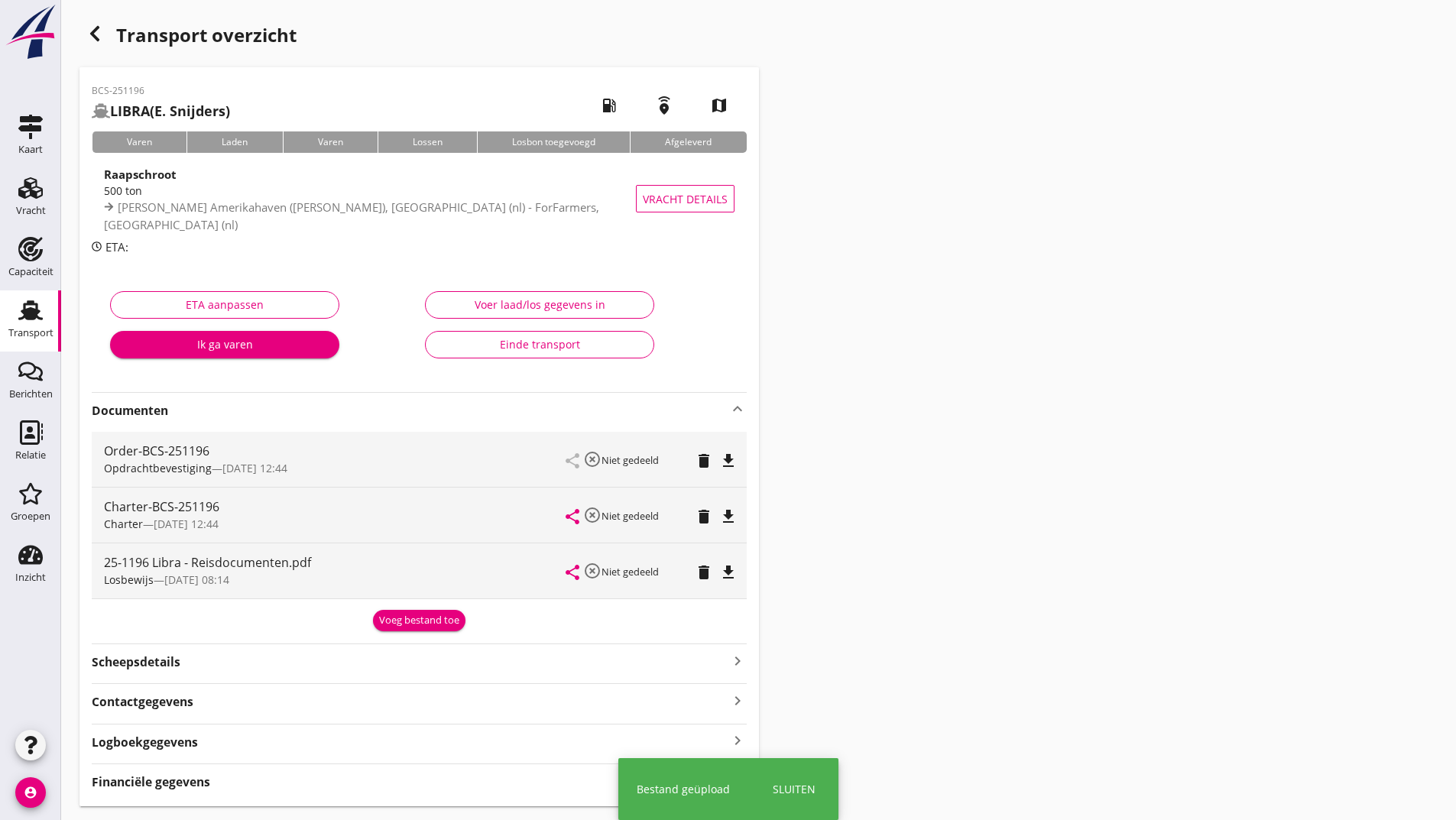
click at [446, 621] on div "Voeg bestand toe" at bounding box center [420, 620] width 80 height 16
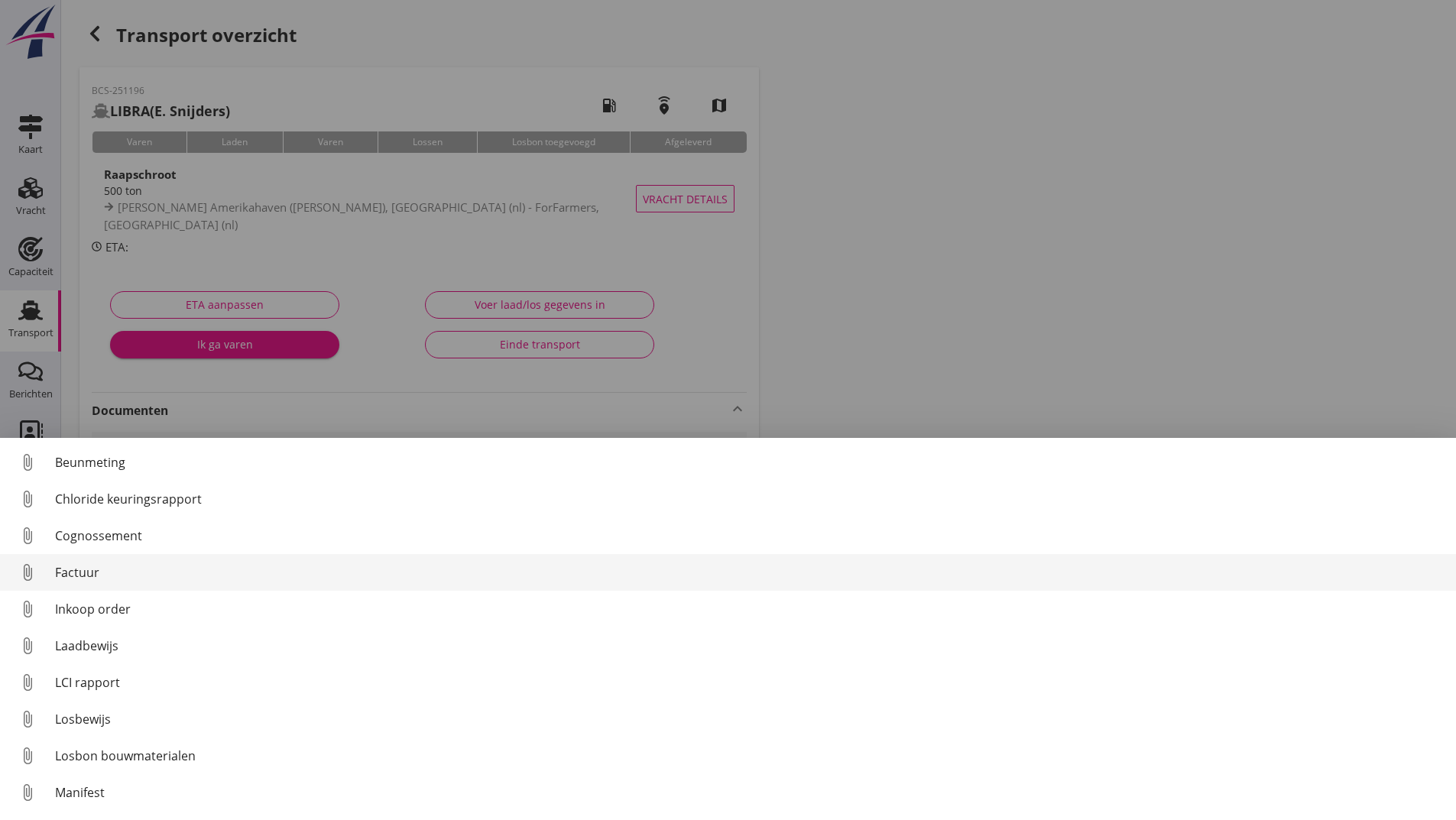
click at [88, 574] on div "Factuur" at bounding box center [749, 572] width 1389 height 18
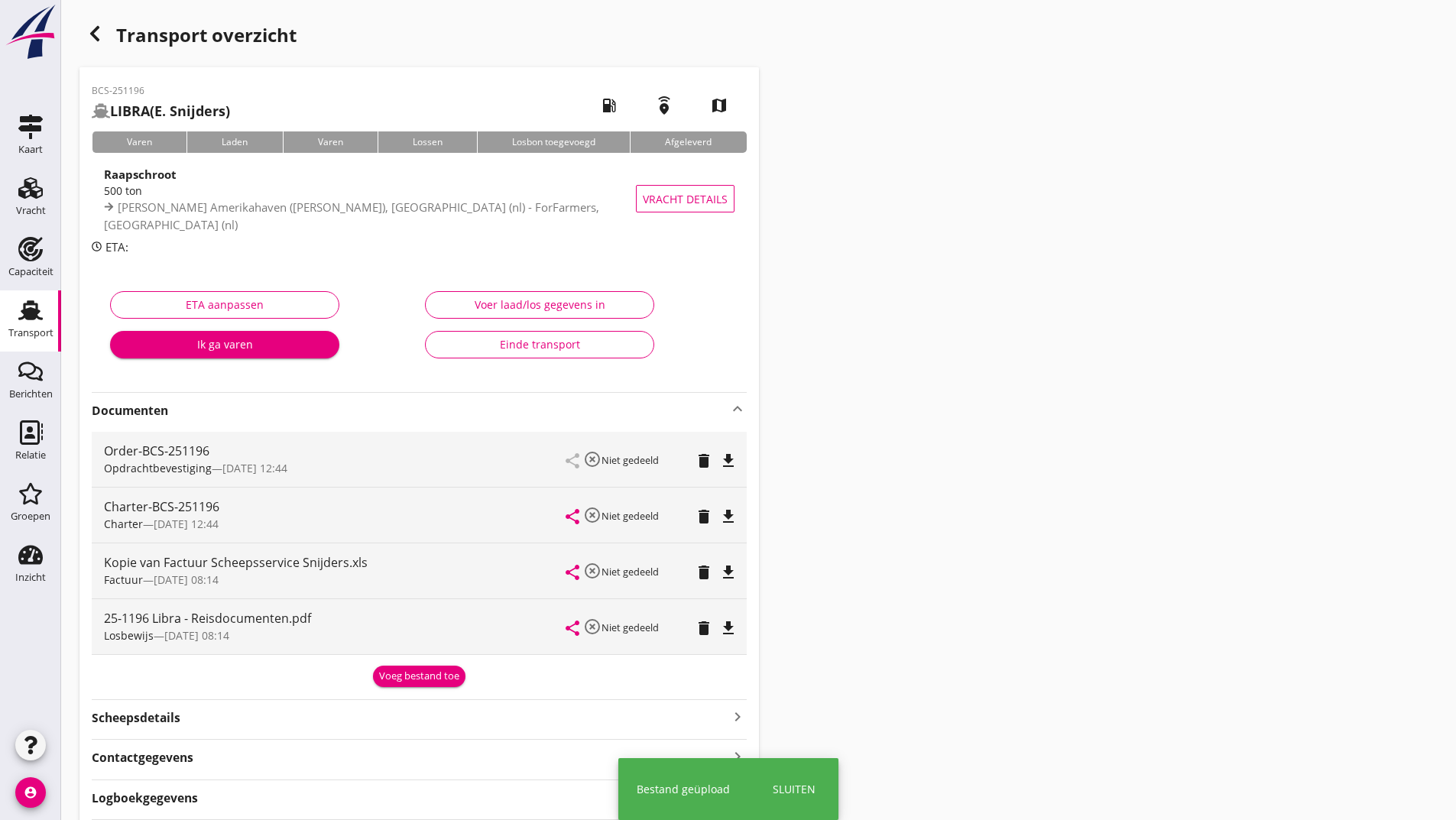
click at [410, 674] on div "Voeg bestand toe" at bounding box center [420, 676] width 80 height 16
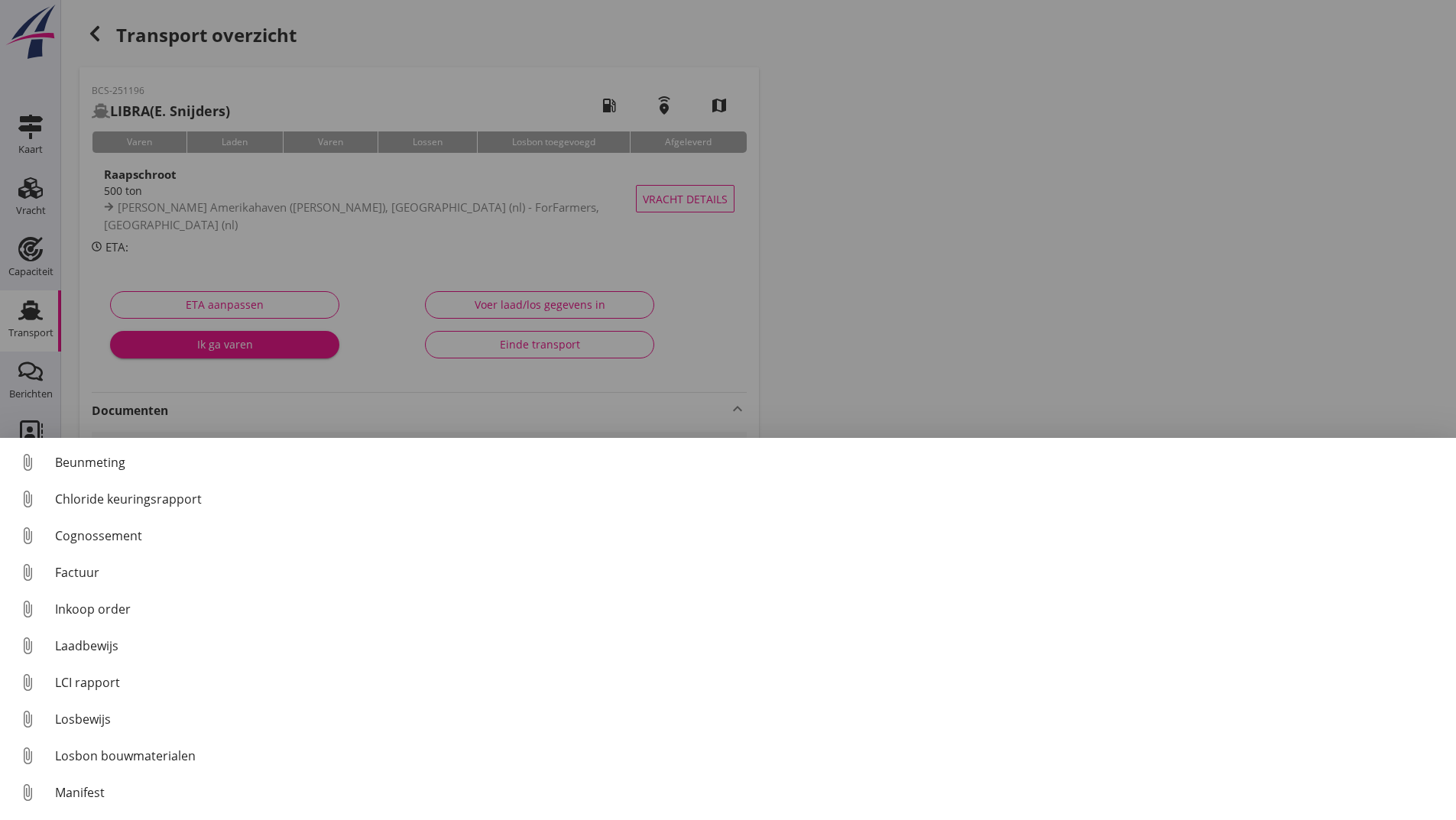
scroll to position [107, 0]
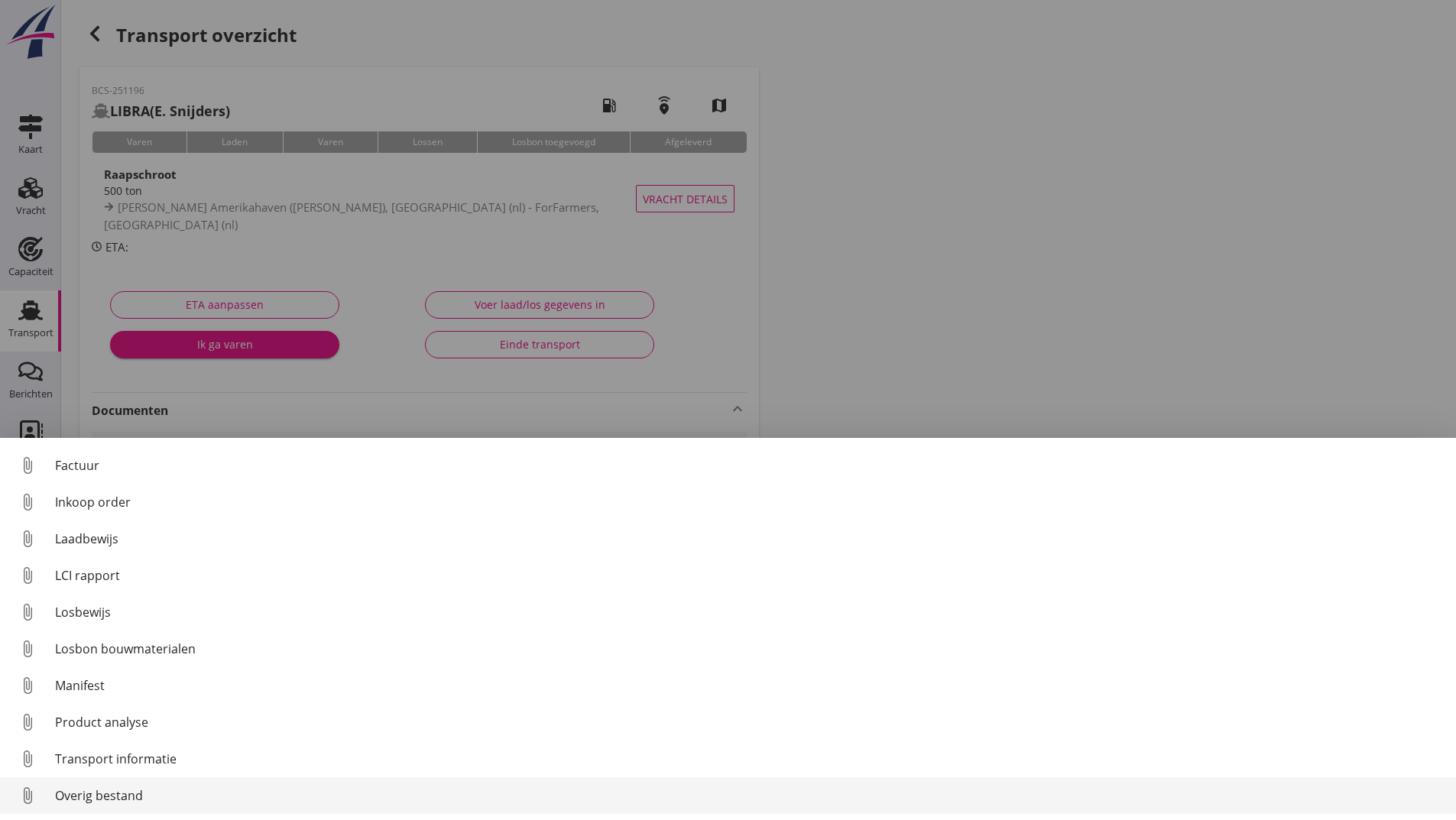
click at [123, 796] on div "Overig bestand" at bounding box center [749, 795] width 1389 height 18
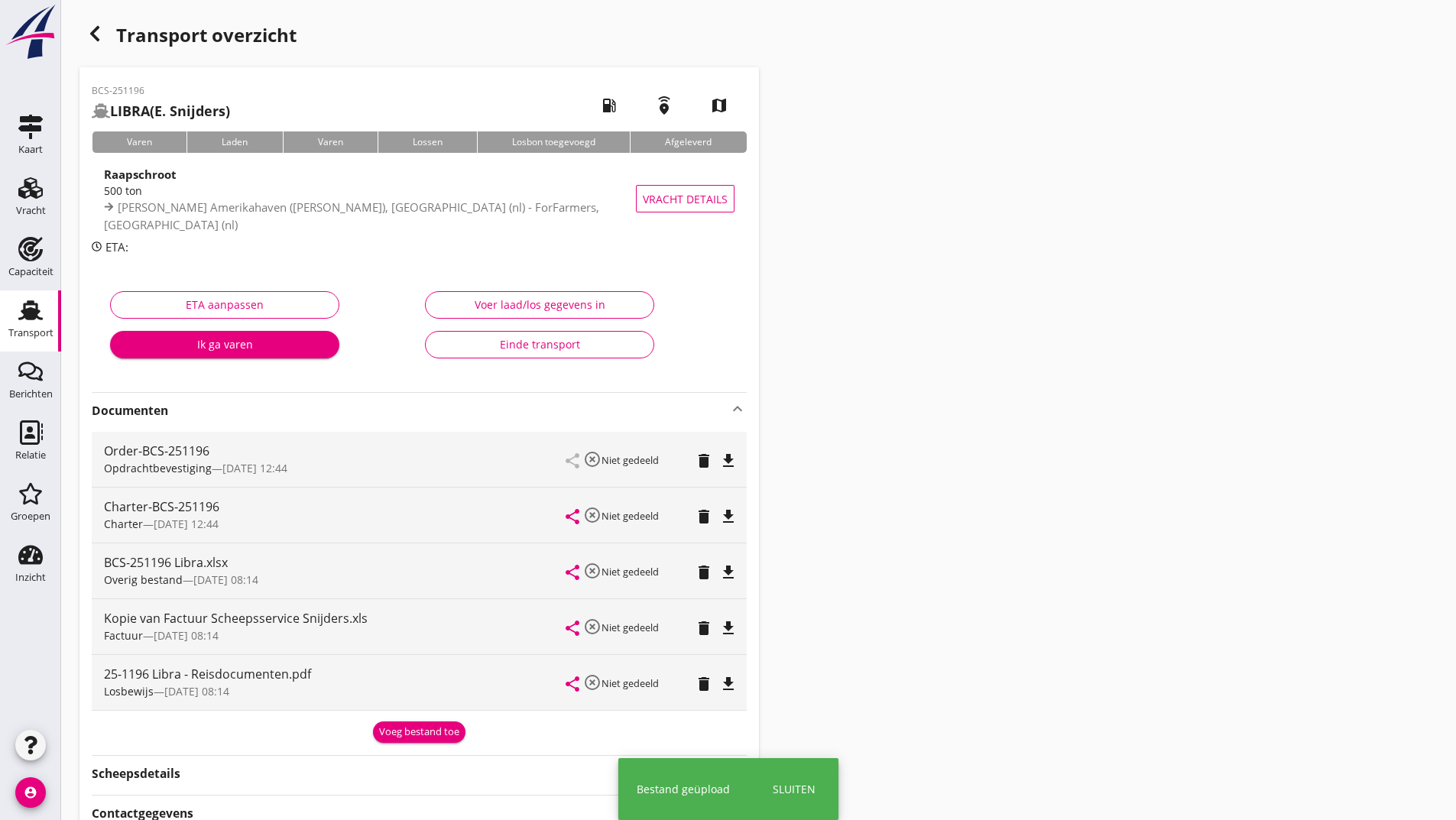
drag, startPoint x: 434, startPoint y: 737, endPoint x: 317, endPoint y: 677, distance: 131.5
click at [434, 737] on div "Voeg bestand toe" at bounding box center [420, 731] width 80 height 16
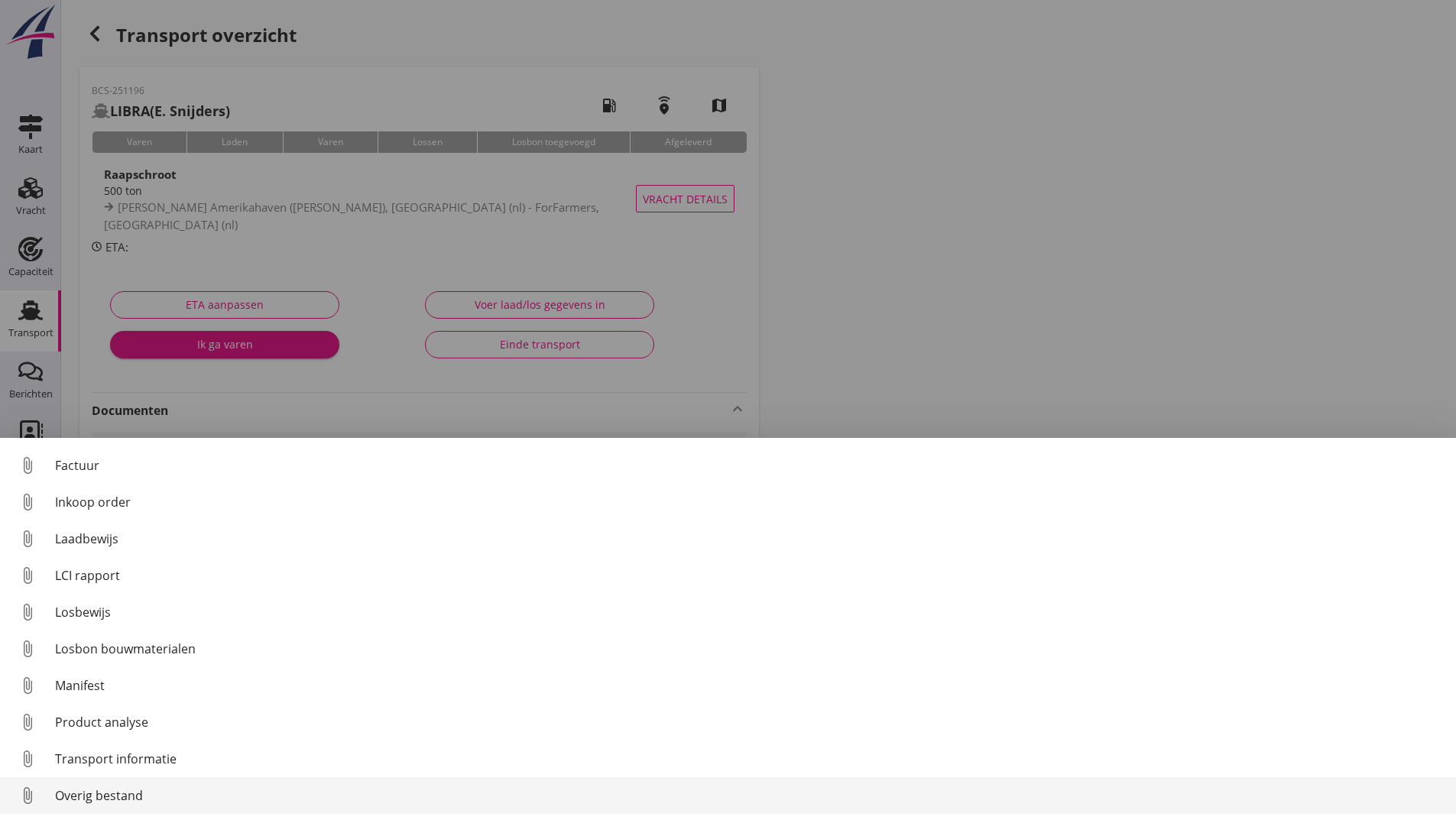
click at [112, 797] on div "Overig bestand" at bounding box center [749, 795] width 1389 height 18
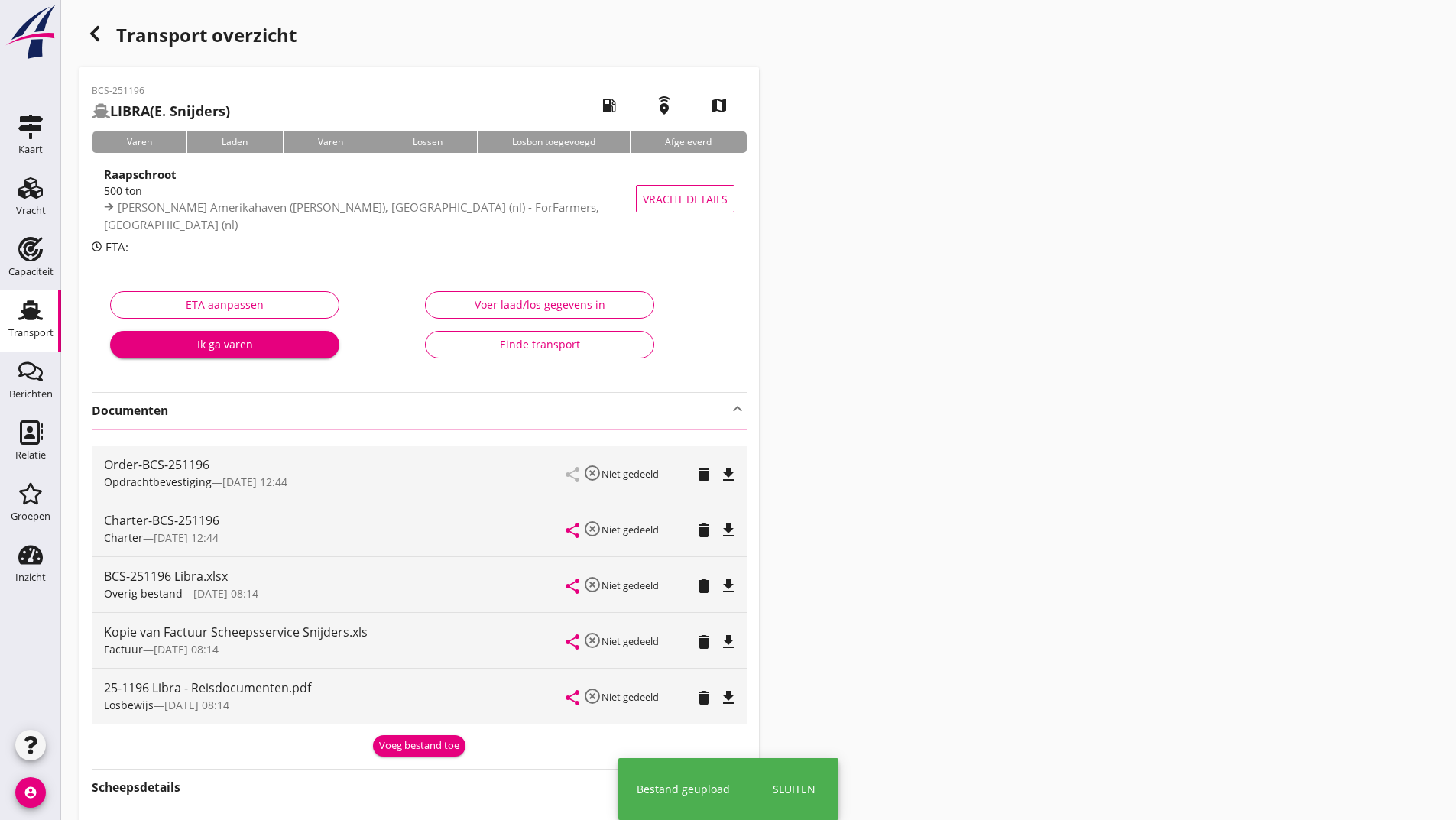
click at [98, 35] on icon "button" at bounding box center [94, 34] width 18 height 18
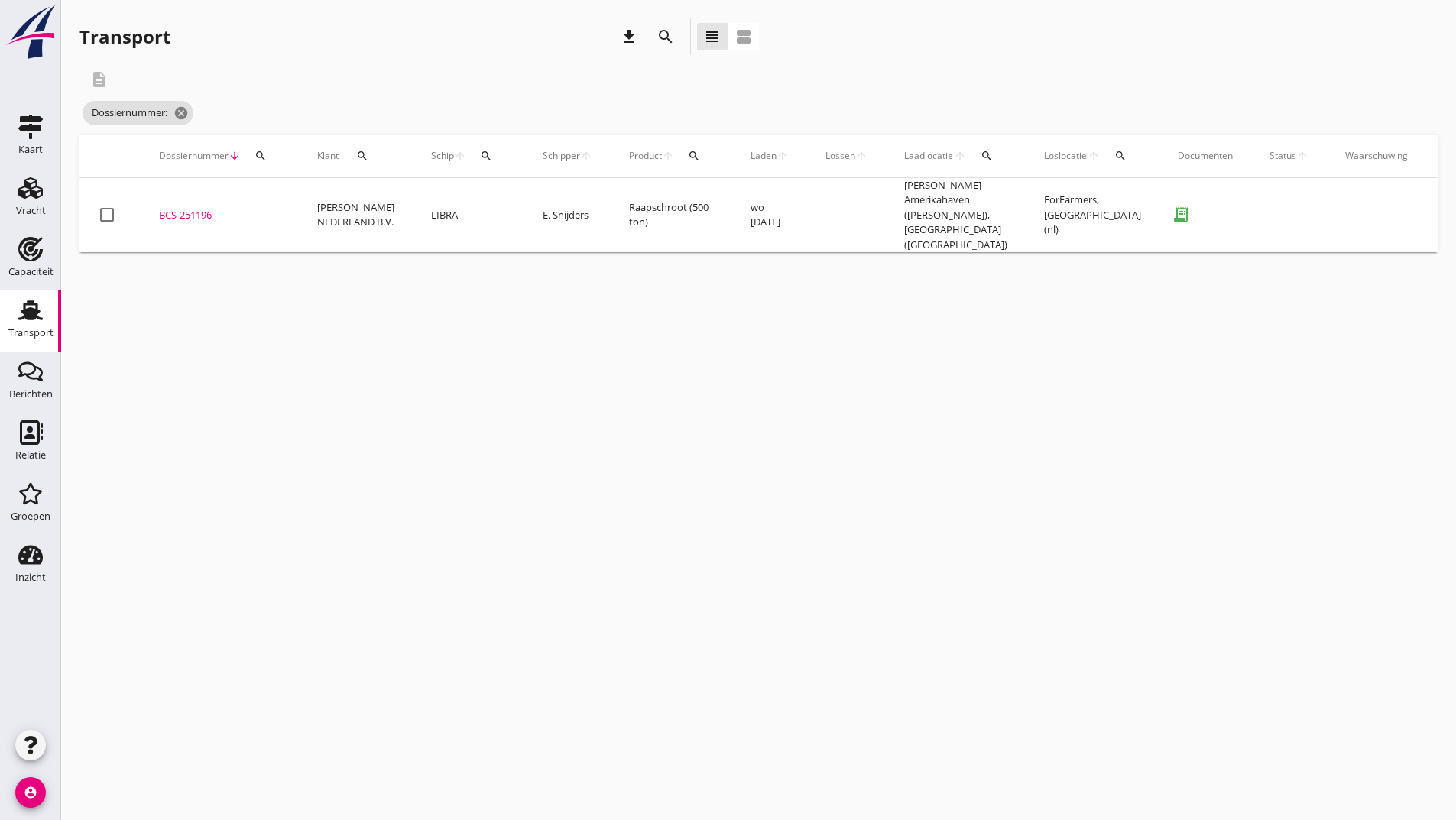
click at [663, 34] on icon "search" at bounding box center [665, 37] width 18 height 18
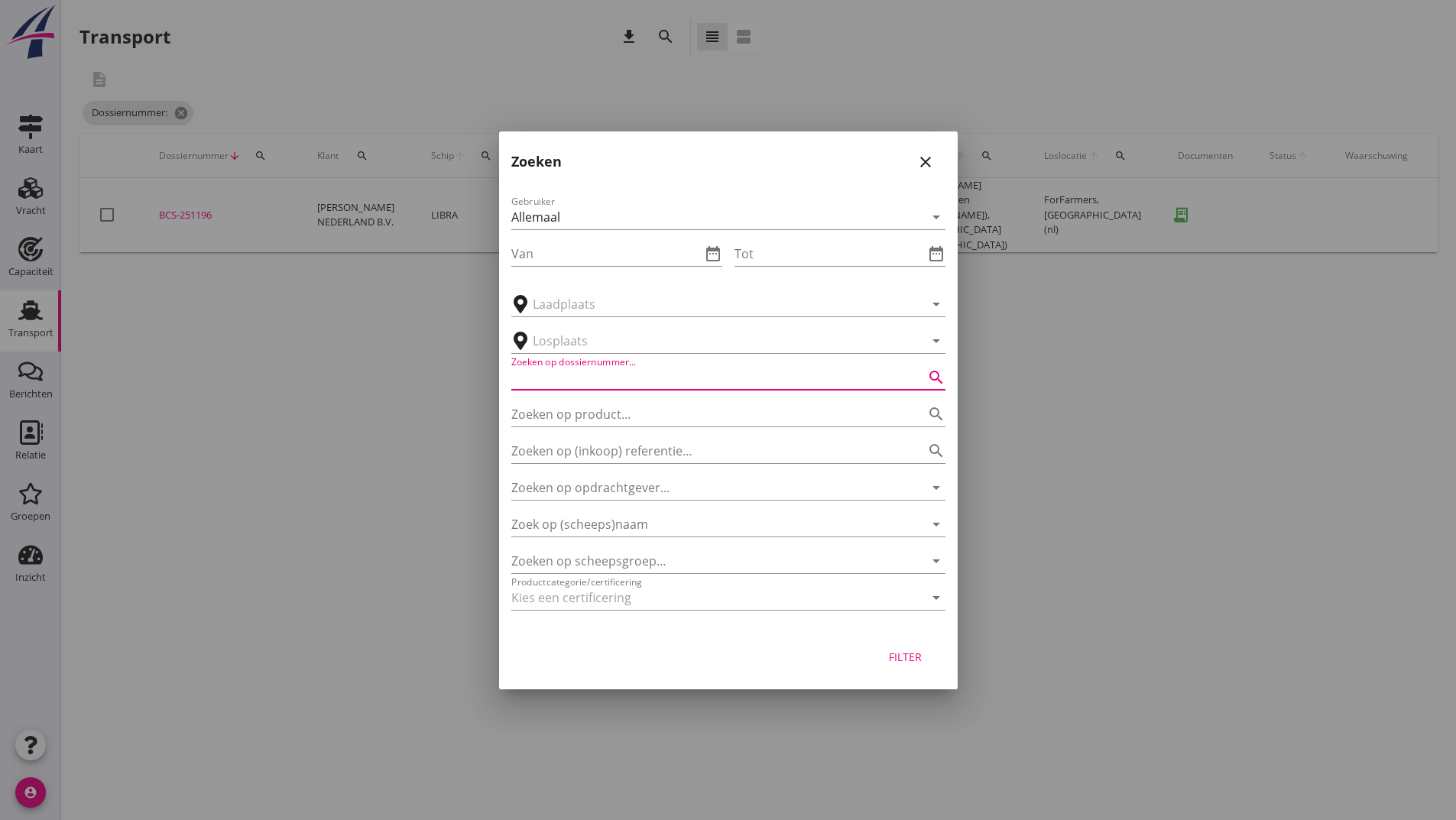
click at [550, 375] on input "Zoeken op dossiernummer..." at bounding box center [707, 378] width 391 height 25
type input "251199"
click at [896, 653] on div "Filter" at bounding box center [906, 657] width 43 height 16
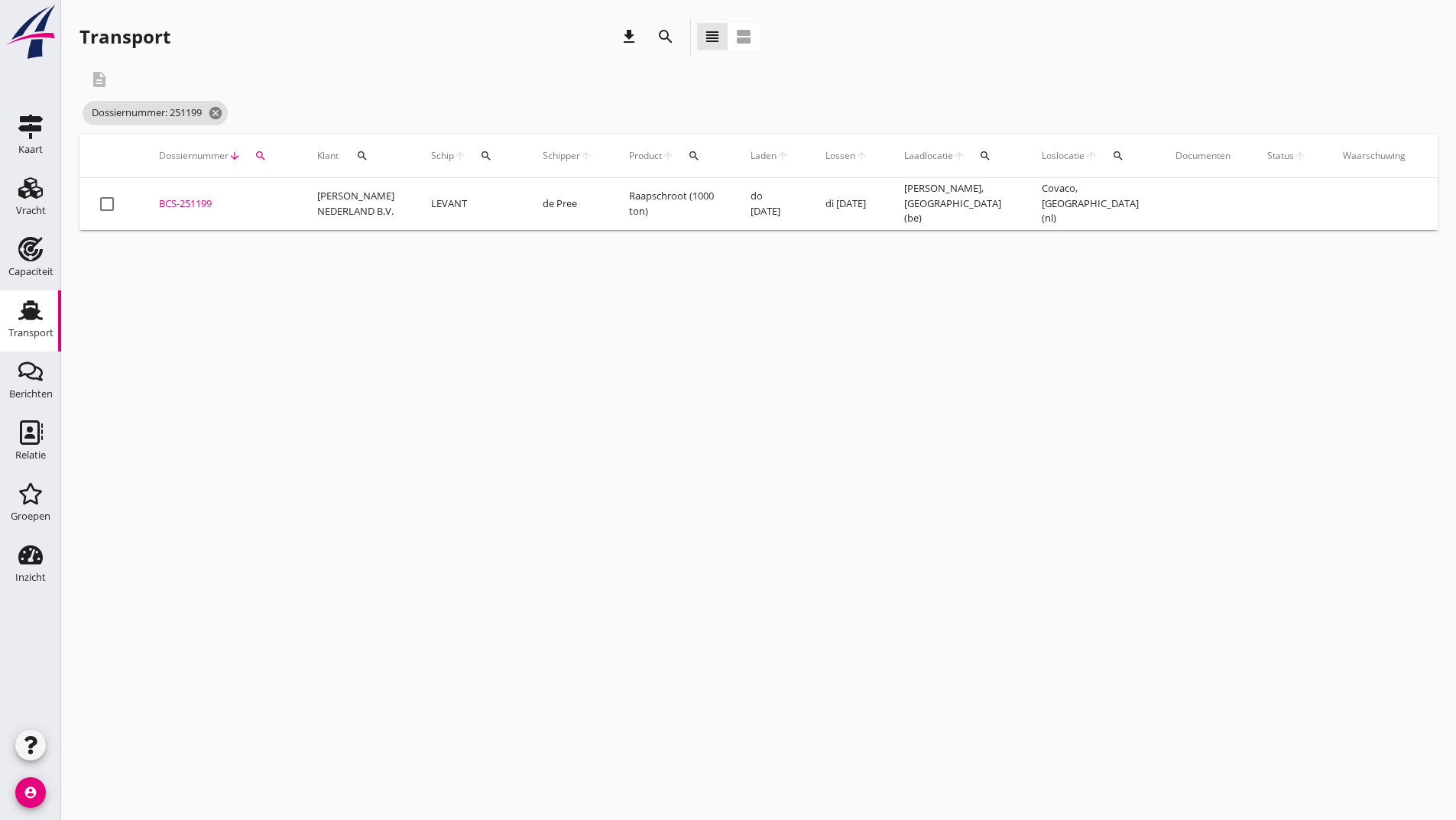
click at [191, 206] on div "BCS-251199" at bounding box center [220, 204] width 122 height 16
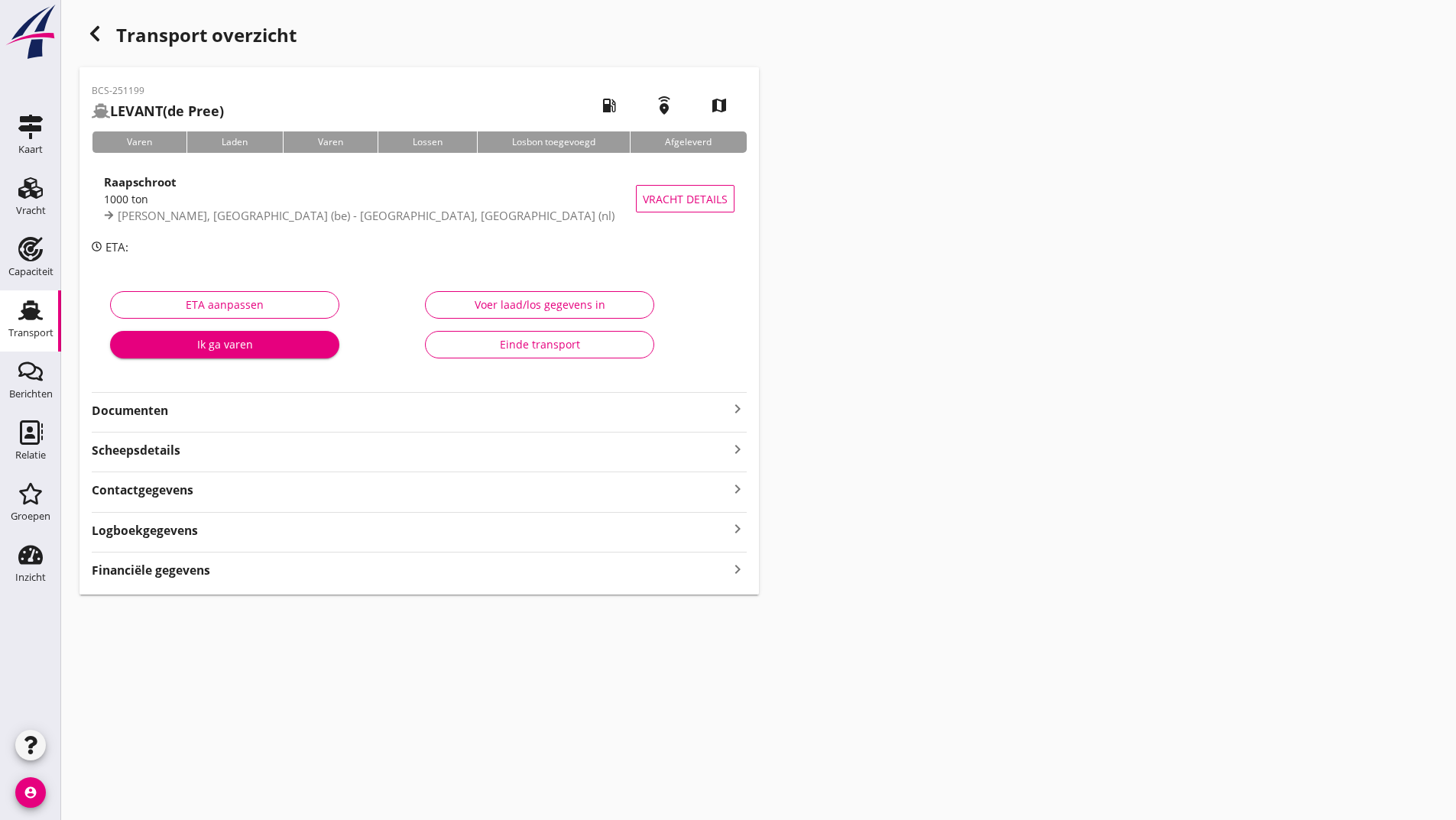
click at [169, 415] on strong "Documenten" at bounding box center [410, 410] width 636 height 17
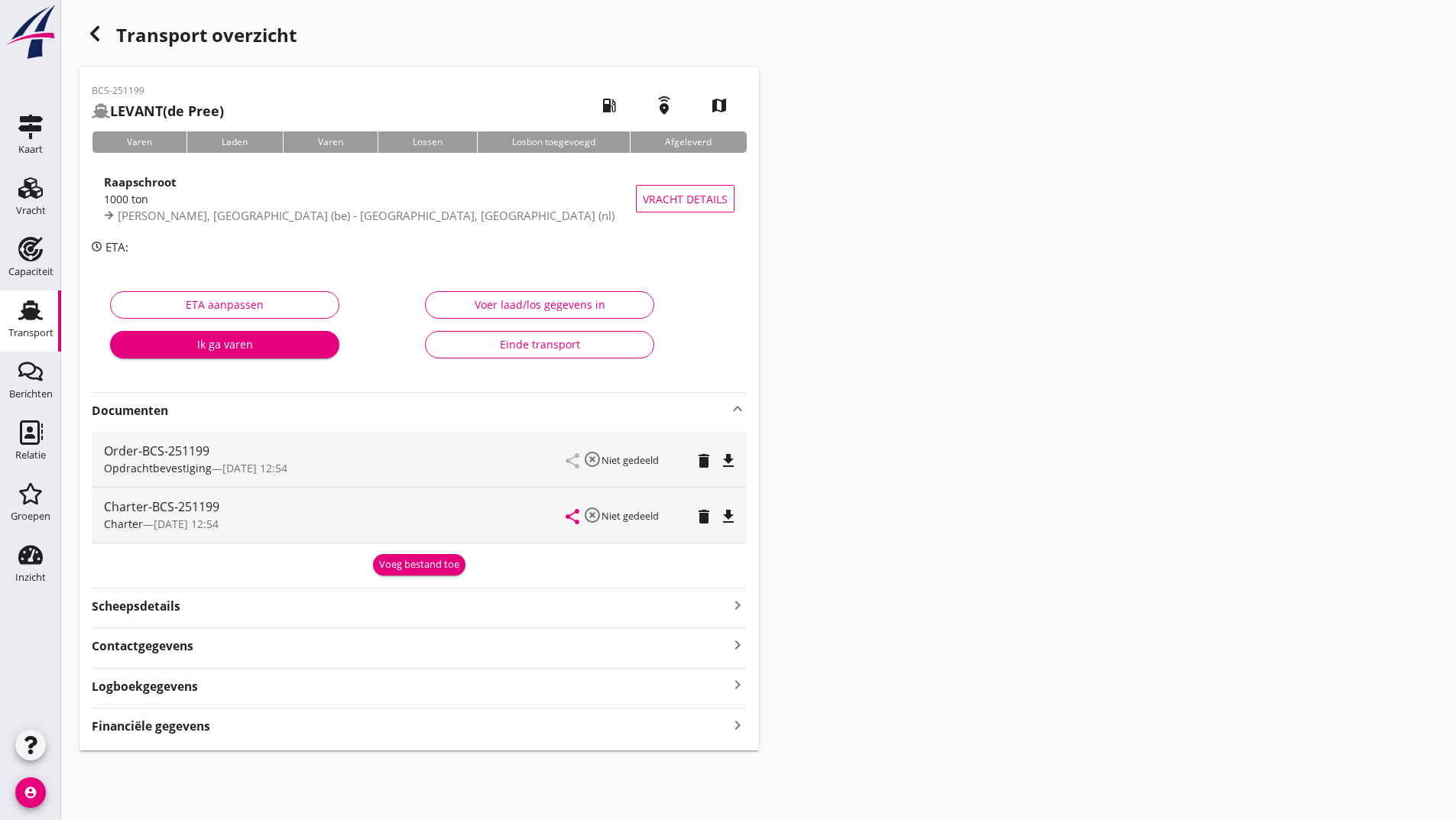
click at [384, 569] on div "Voeg bestand toe" at bounding box center [420, 564] width 80 height 16
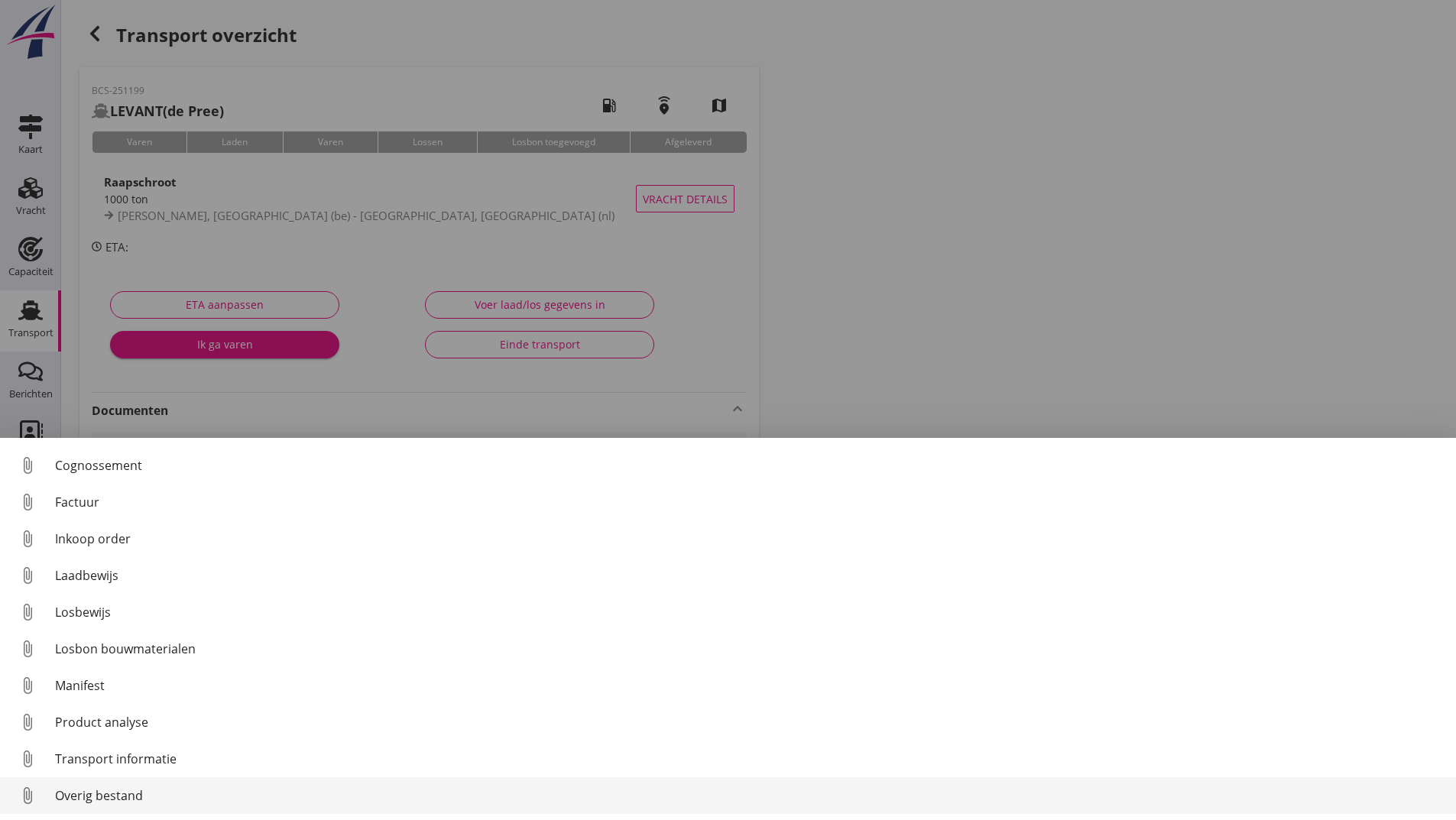
click at [70, 797] on div "Overig bestand" at bounding box center [749, 795] width 1389 height 18
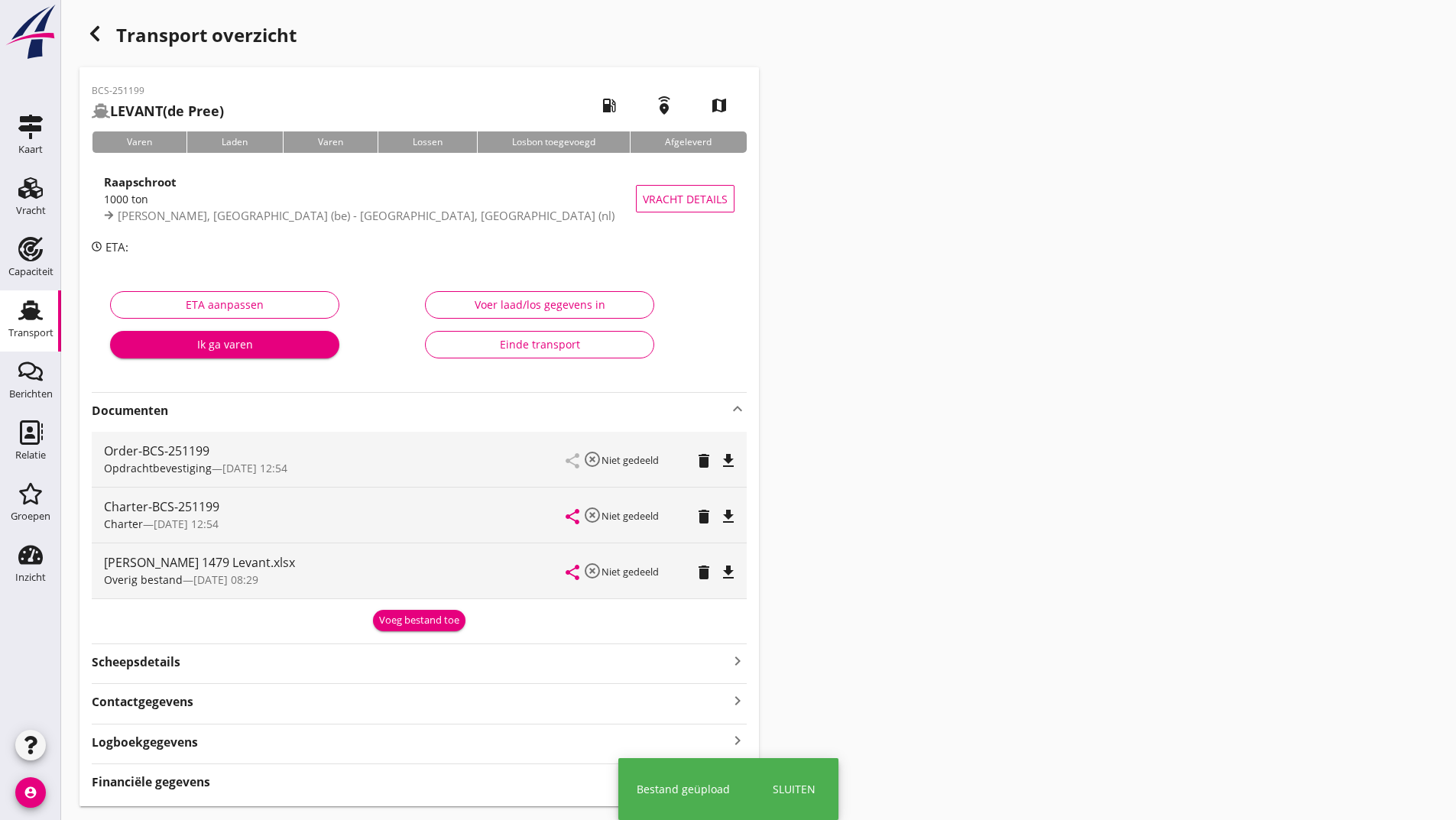
click at [391, 622] on div "Voeg bestand toe" at bounding box center [420, 620] width 80 height 16
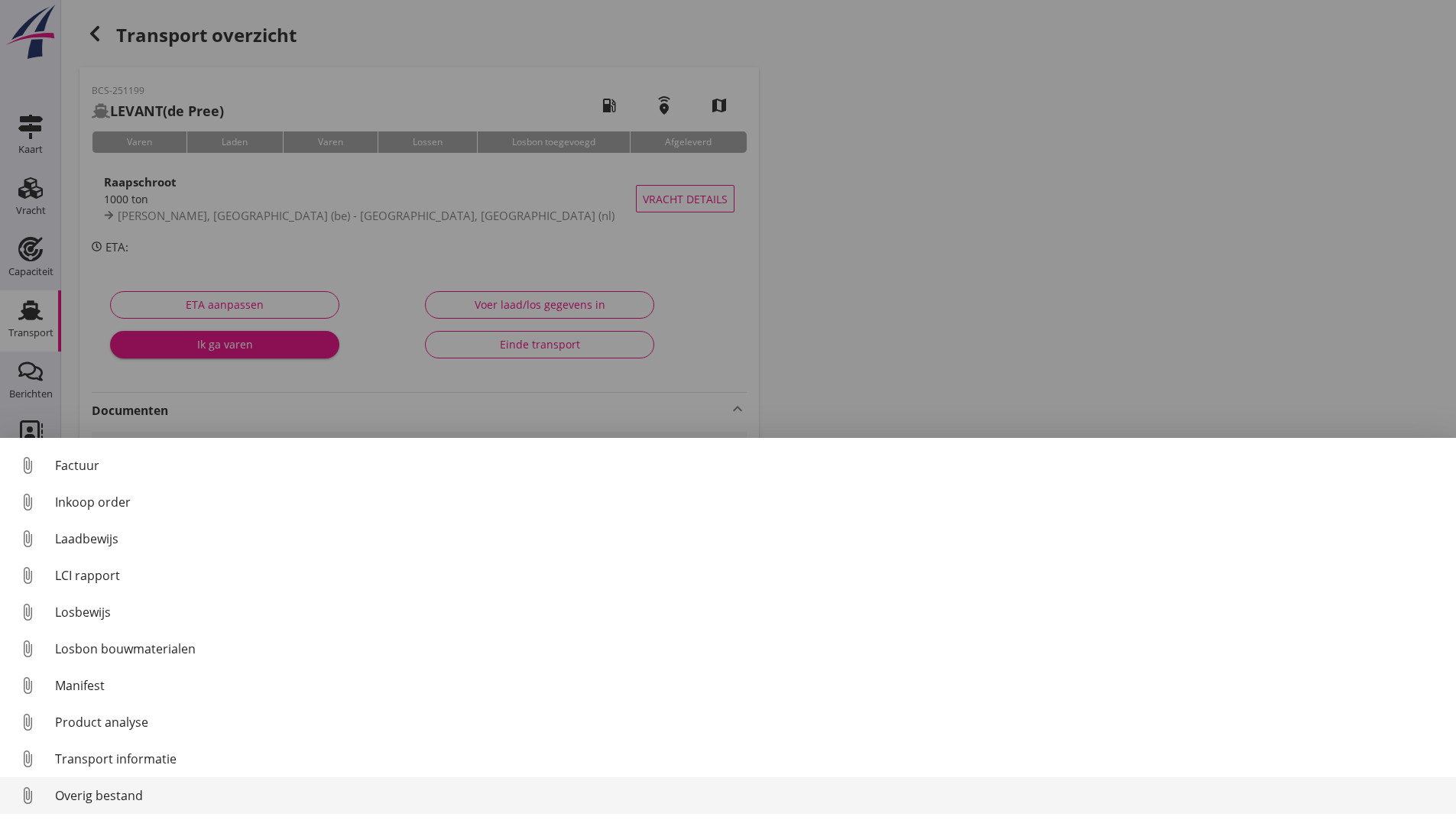
click at [104, 793] on div "Overig bestand" at bounding box center [749, 795] width 1389 height 18
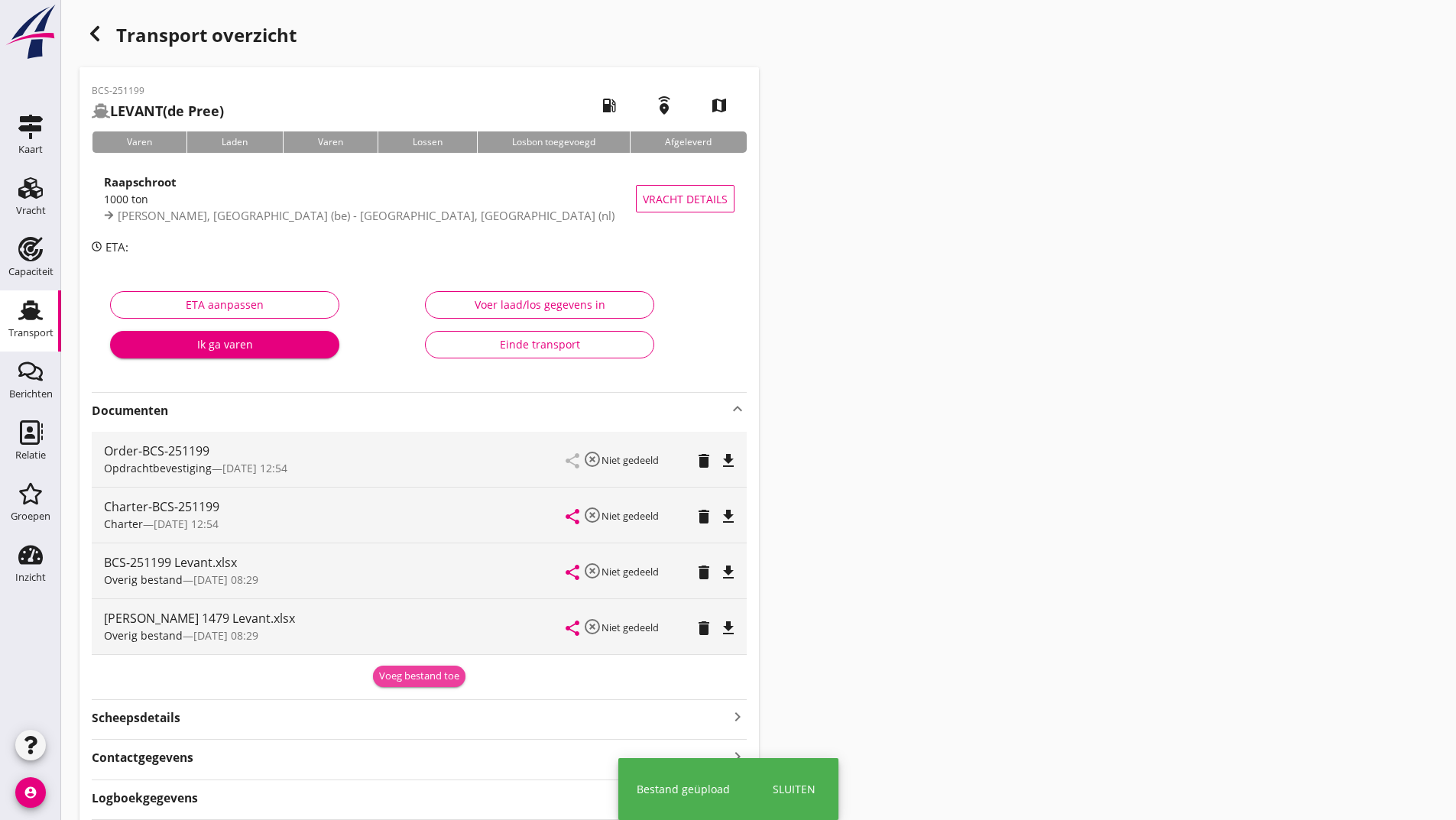
click at [394, 683] on div "Voeg bestand toe" at bounding box center [420, 676] width 80 height 16
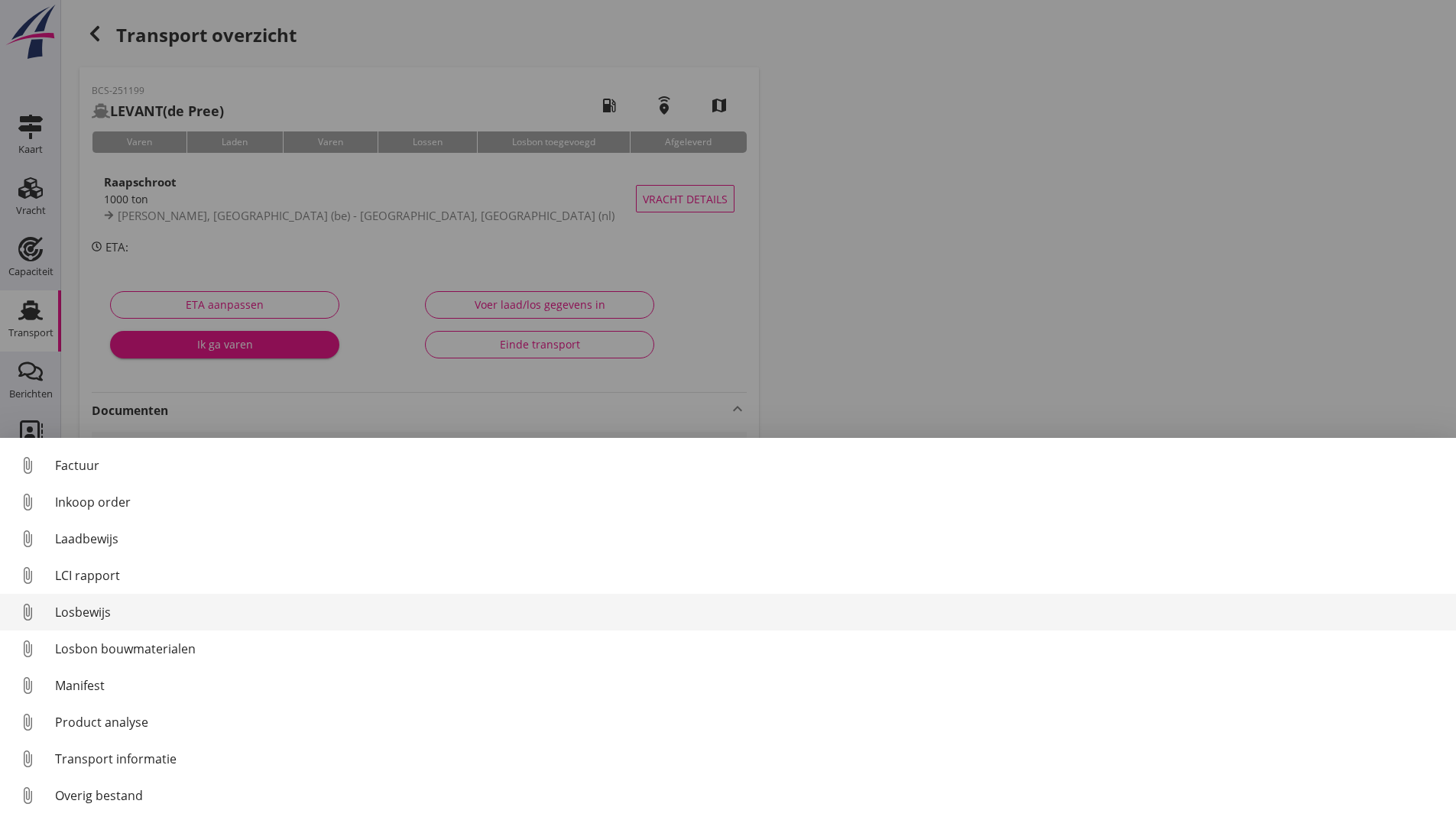
click at [94, 607] on div "Losbewijs" at bounding box center [749, 612] width 1389 height 18
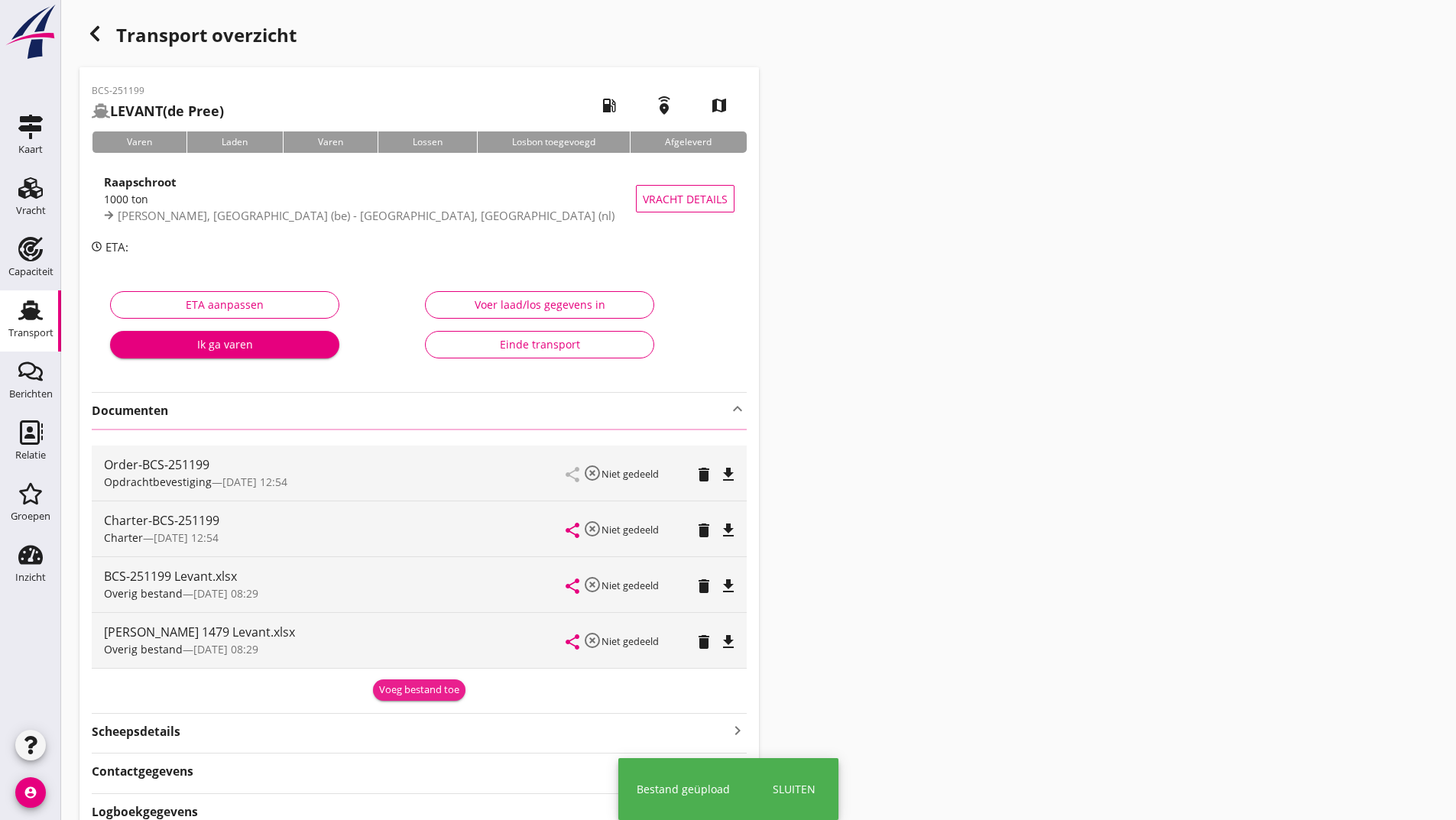
drag, startPoint x: 411, startPoint y: 690, endPoint x: 344, endPoint y: 649, distance: 78.5
click at [411, 689] on div "Voeg bestand toe" at bounding box center [420, 689] width 80 height 16
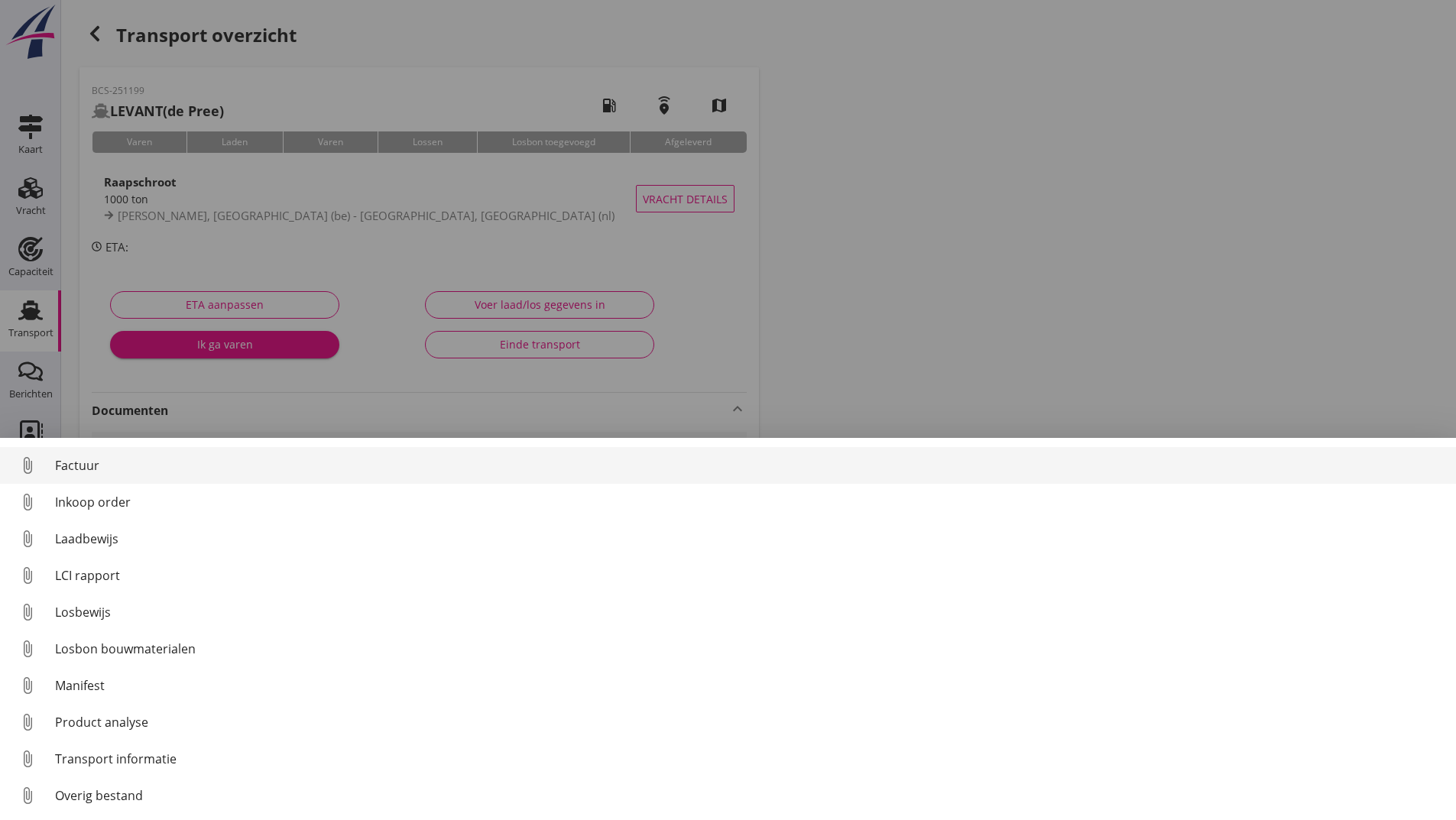
click at [87, 461] on div "Factuur" at bounding box center [749, 465] width 1389 height 18
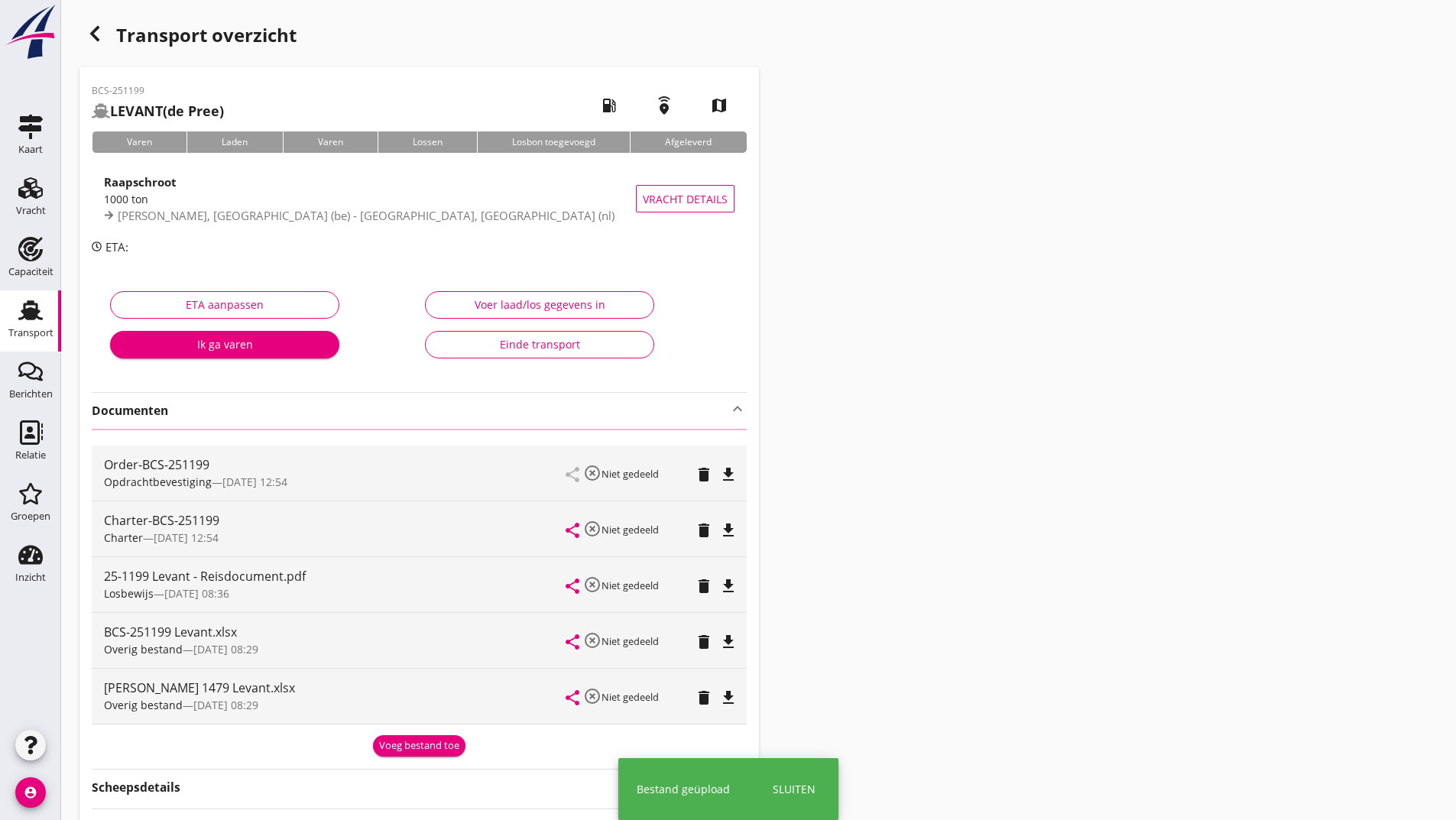
click at [95, 36] on use "button" at bounding box center [94, 34] width 9 height 16
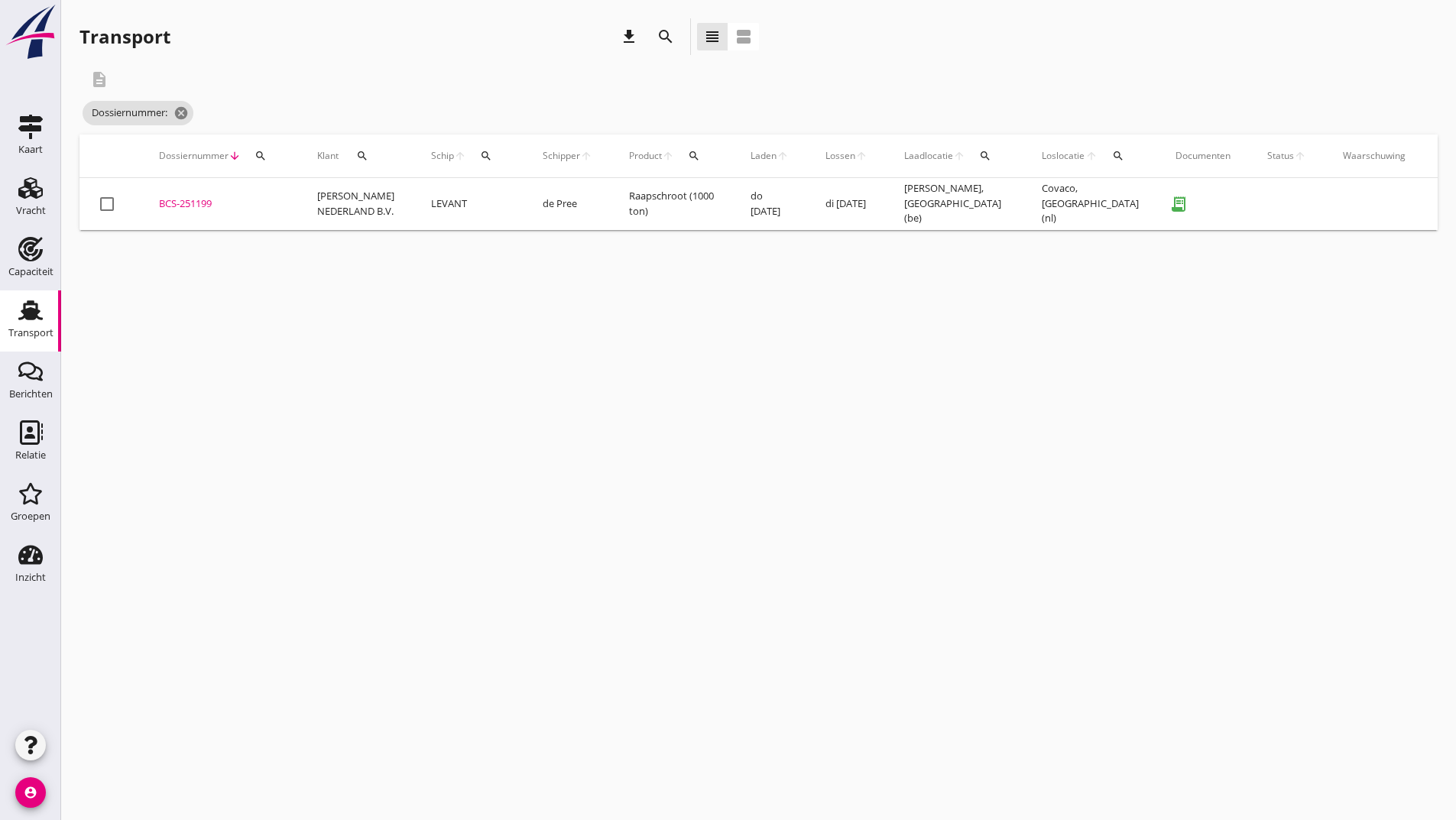
drag, startPoint x: 665, startPoint y: 33, endPoint x: 664, endPoint y: 41, distance: 8.1
click at [664, 35] on icon "search" at bounding box center [665, 37] width 18 height 18
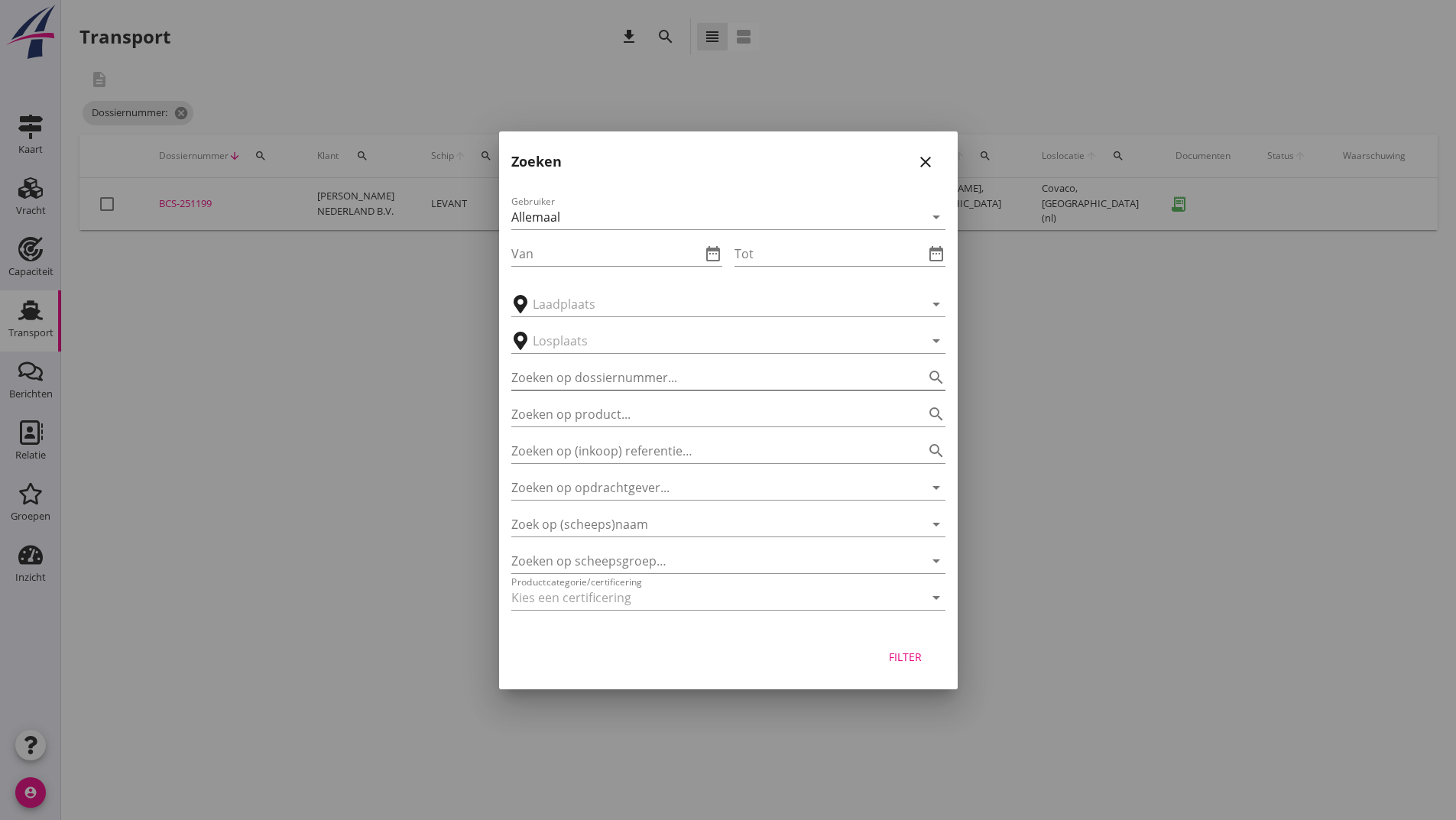
click at [616, 377] on input "Zoeken op dossiernummer..." at bounding box center [707, 378] width 391 height 25
type input "251116"
click at [903, 652] on div "Filter" at bounding box center [906, 657] width 43 height 16
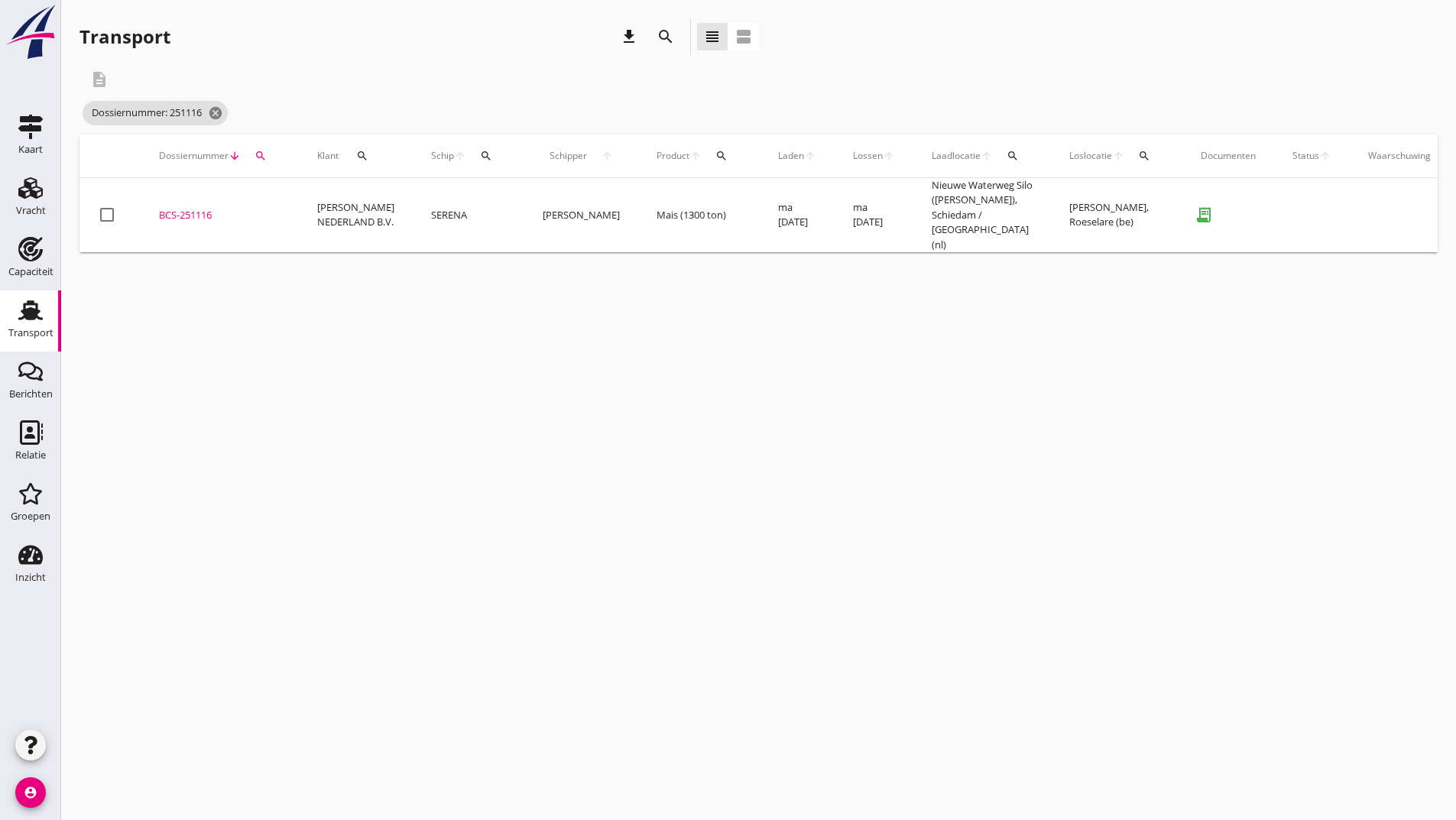
click at [182, 208] on div "BCS-251116" at bounding box center [220, 215] width 122 height 16
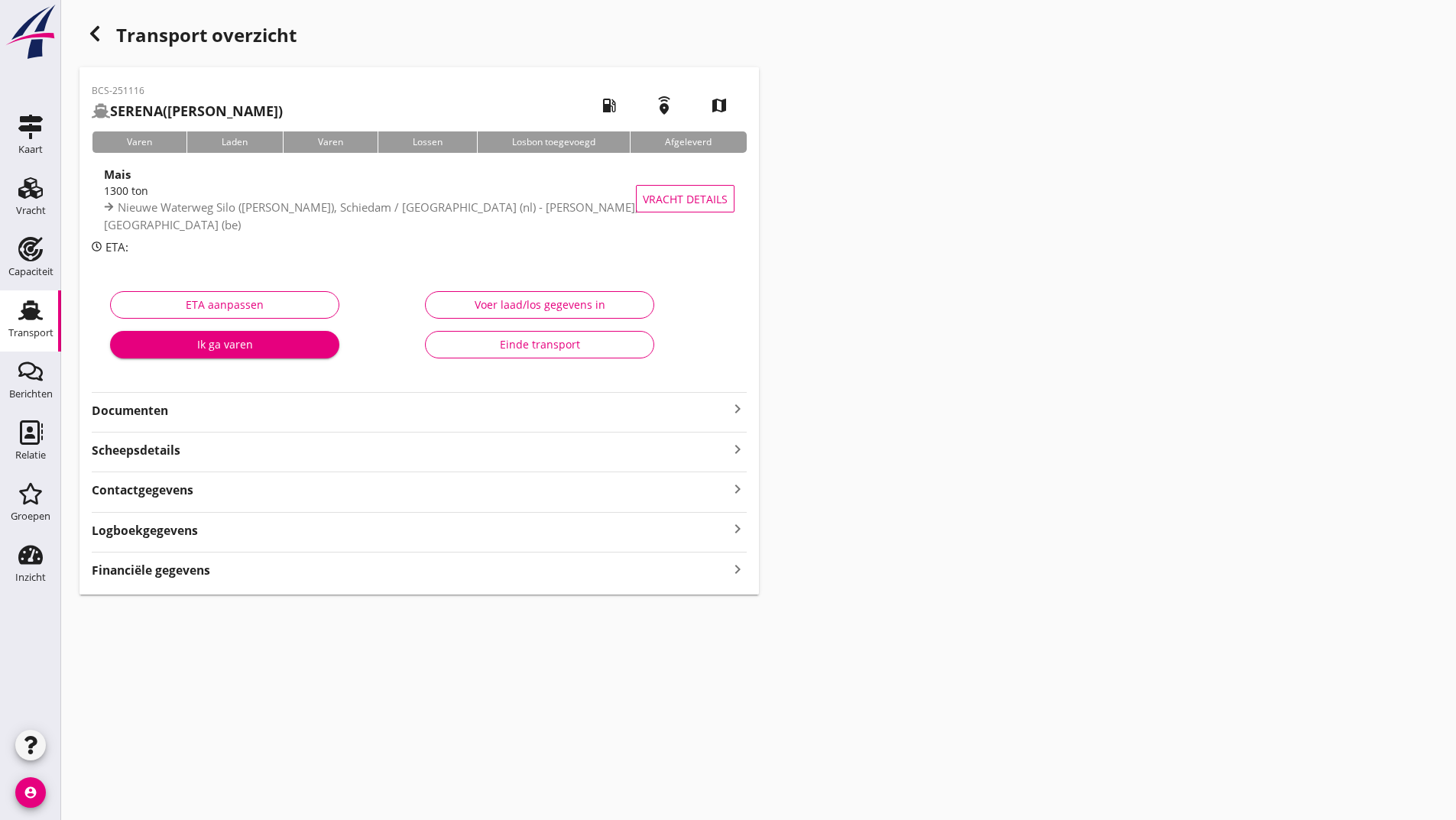
click at [160, 410] on strong "Documenten" at bounding box center [410, 410] width 636 height 17
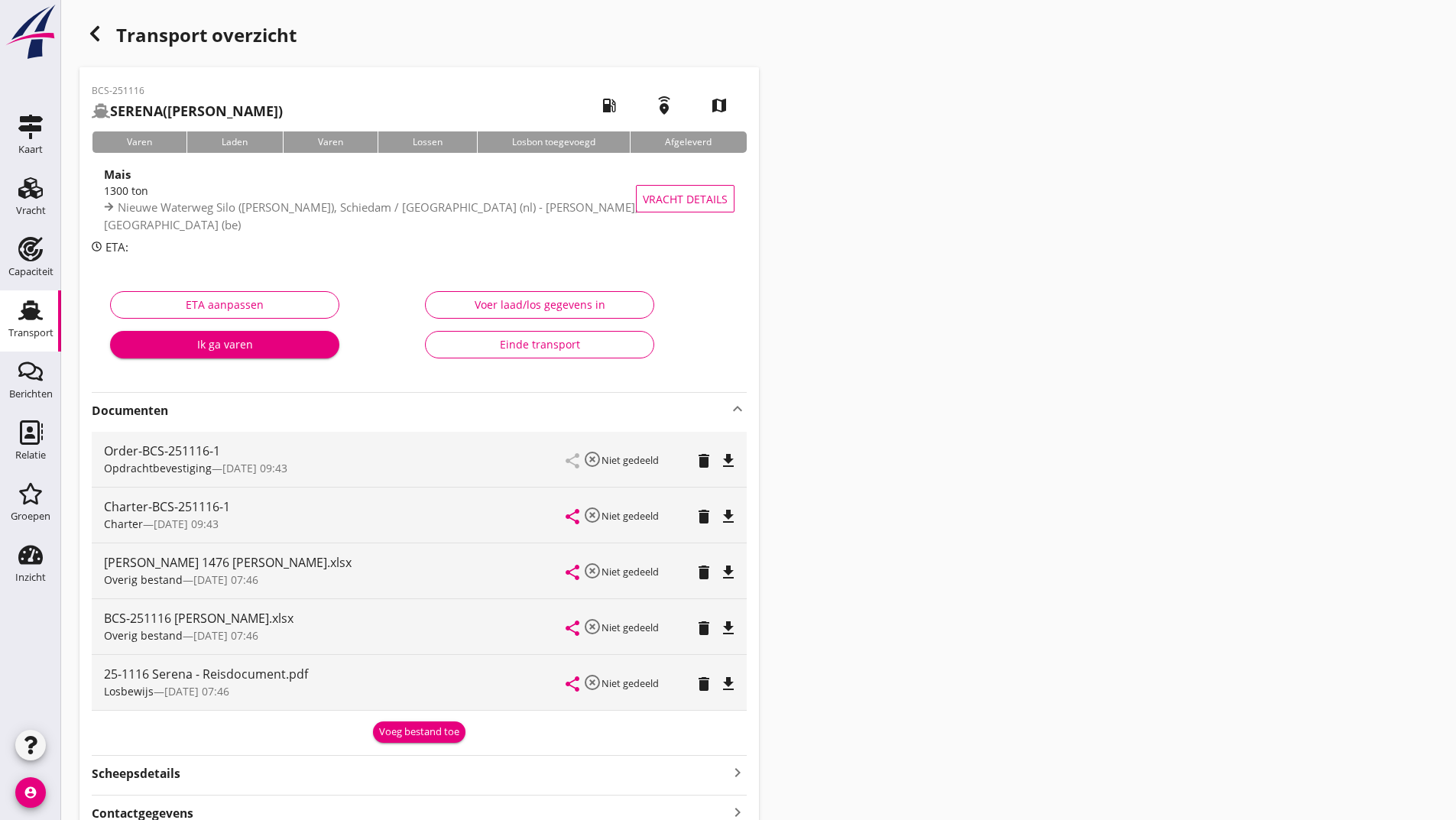
click at [393, 731] on div "Voeg bestand toe" at bounding box center [420, 731] width 80 height 16
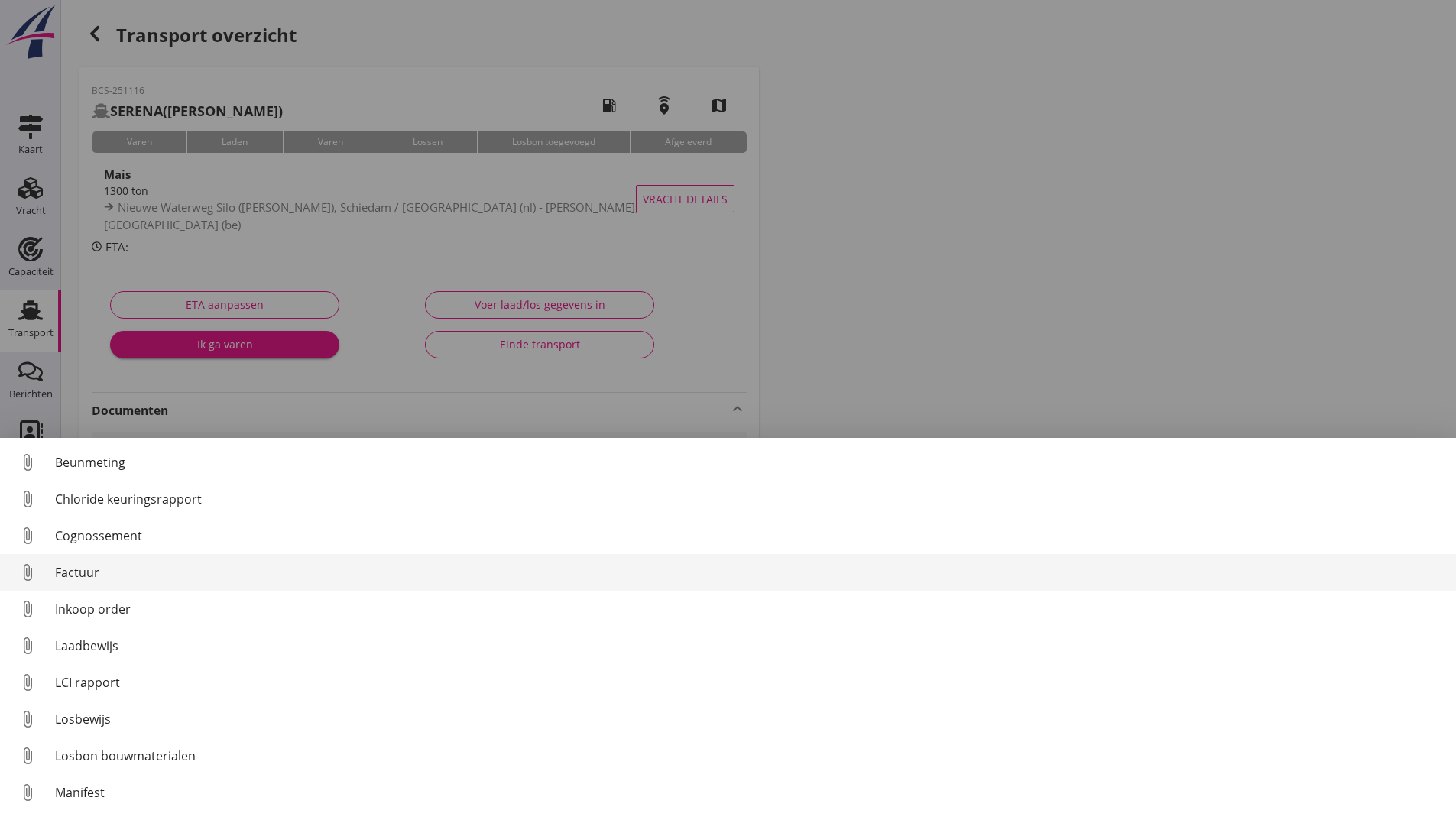
click at [98, 574] on div "Factuur" at bounding box center [749, 572] width 1389 height 18
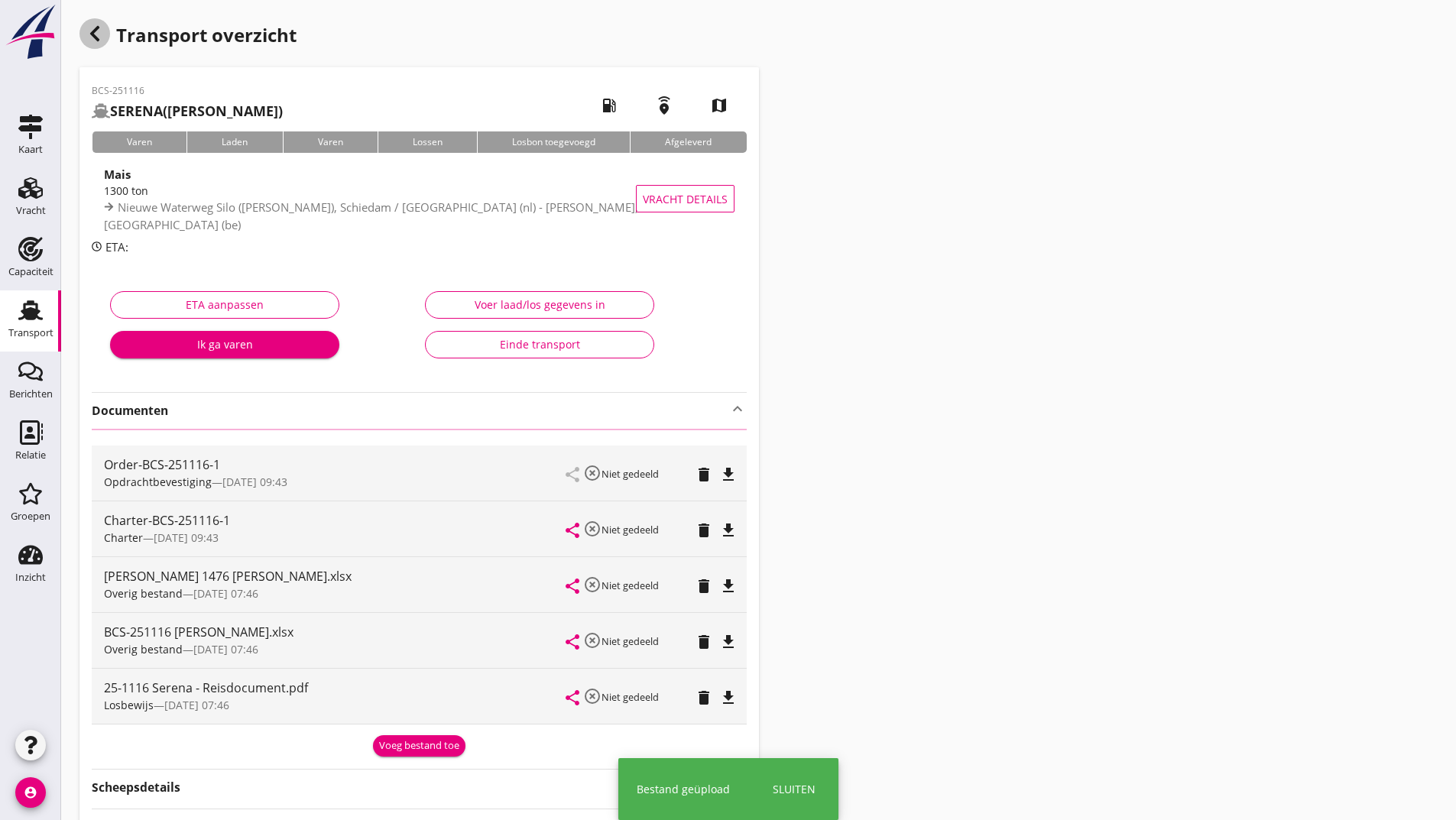
click at [96, 30] on use "button" at bounding box center [94, 34] width 9 height 16
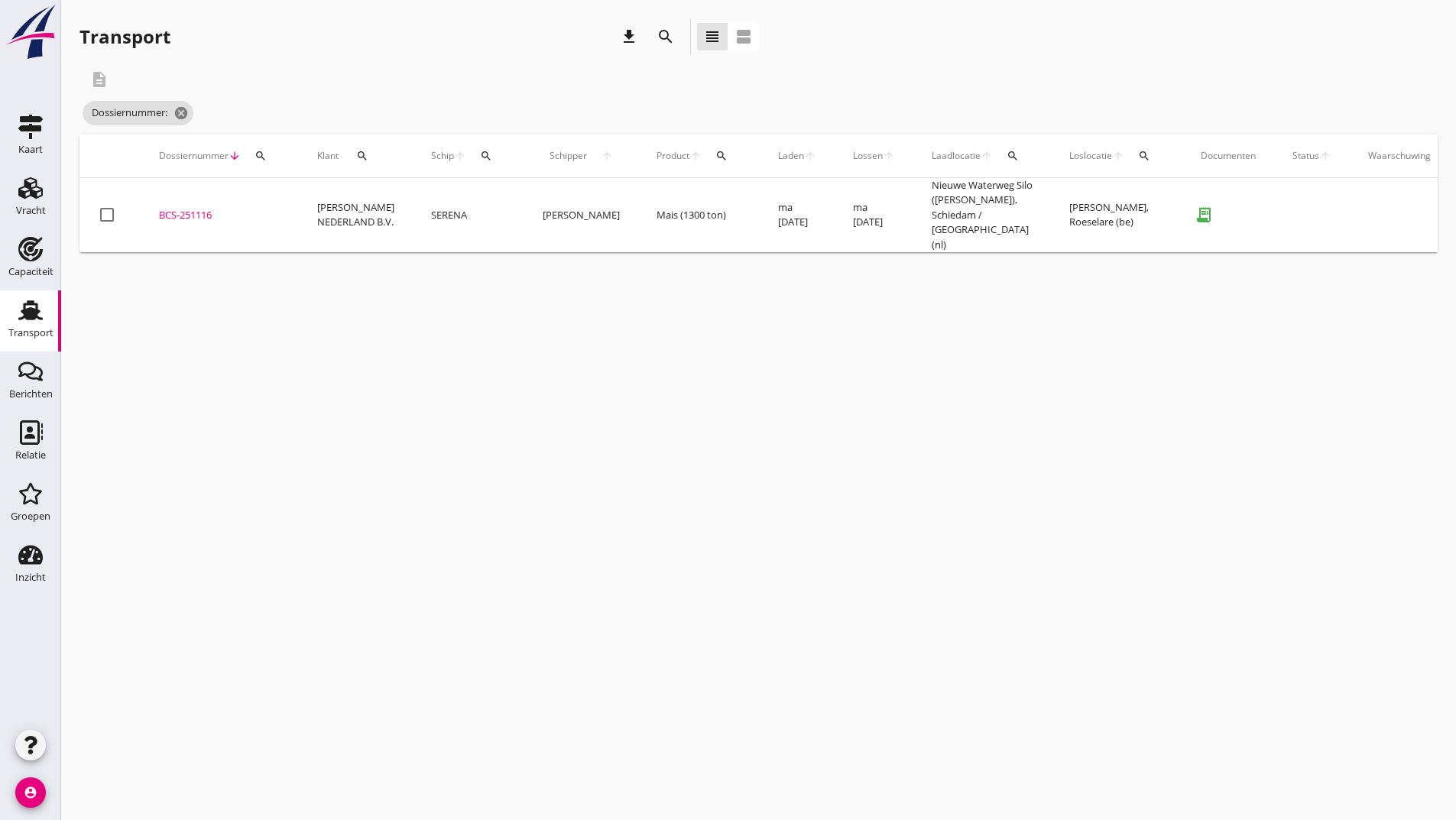
drag, startPoint x: 666, startPoint y: 37, endPoint x: 664, endPoint y: 46, distance: 9.2
click at [666, 39] on icon "search" at bounding box center [665, 37] width 18 height 18
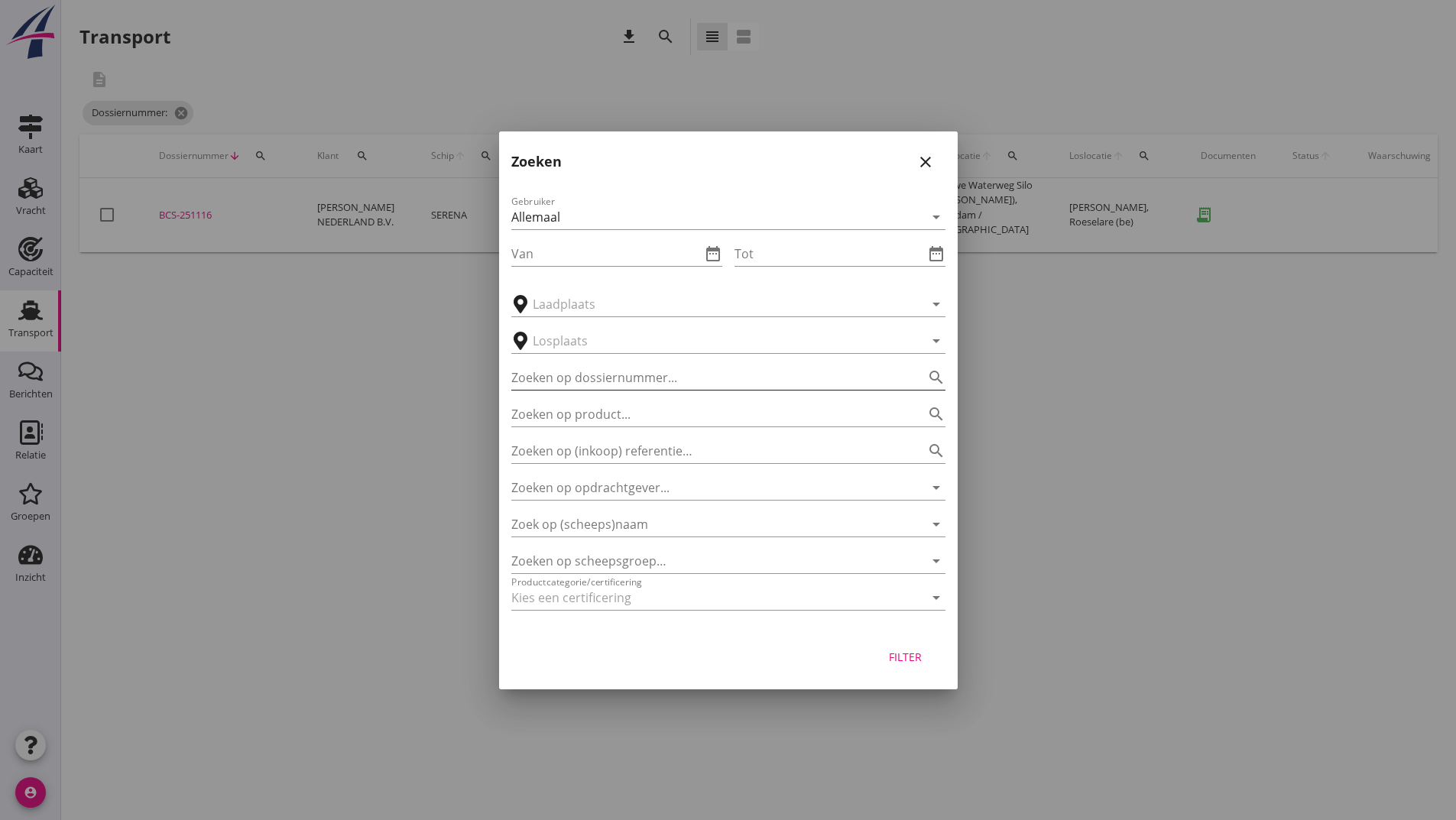
click at [619, 379] on input "Zoeken op dossiernummer..." at bounding box center [707, 378] width 391 height 25
type input "251206"
click at [919, 645] on button "Filter" at bounding box center [906, 657] width 67 height 28
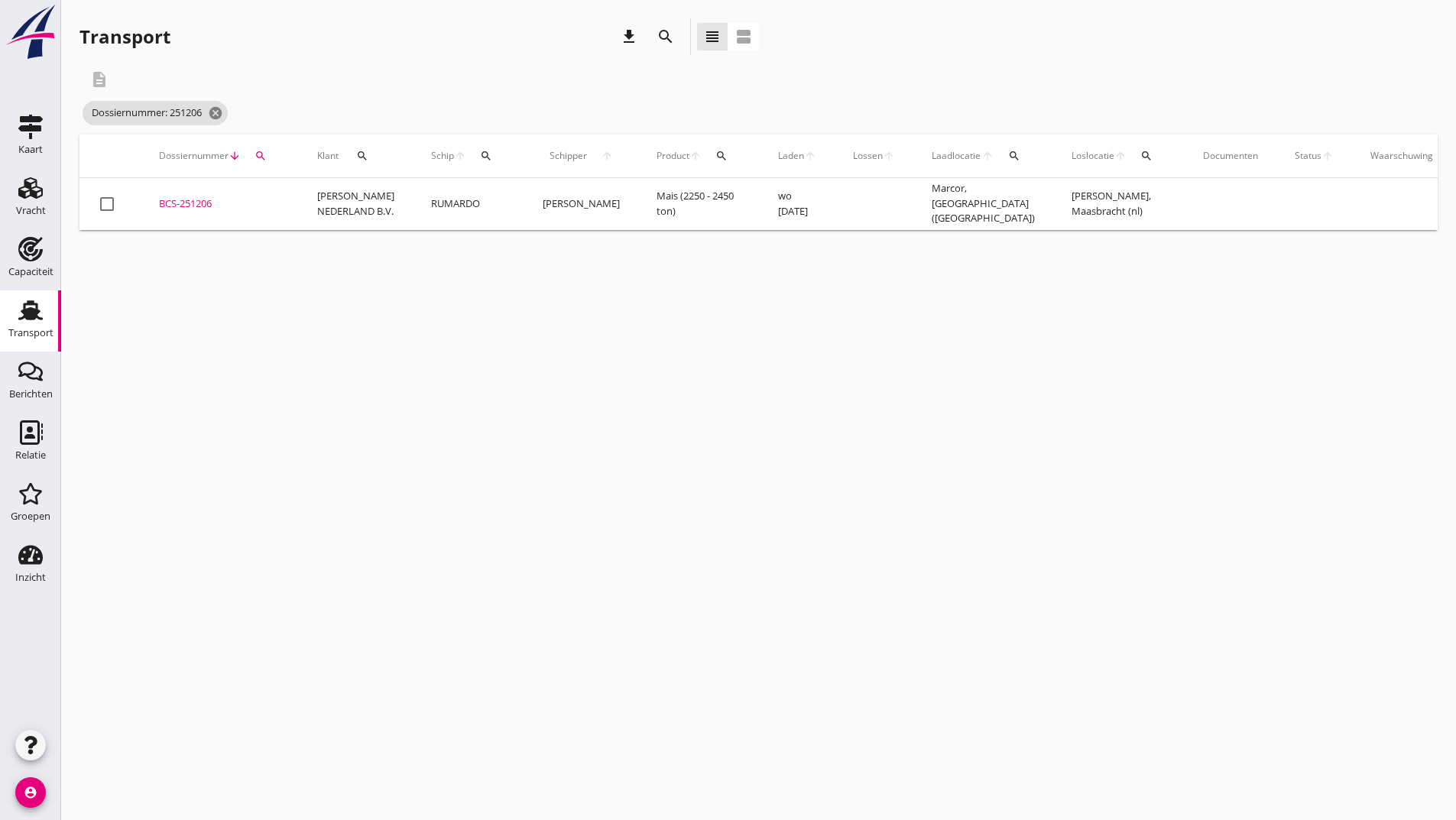
click at [186, 204] on div "BCS-251206" at bounding box center [220, 204] width 122 height 16
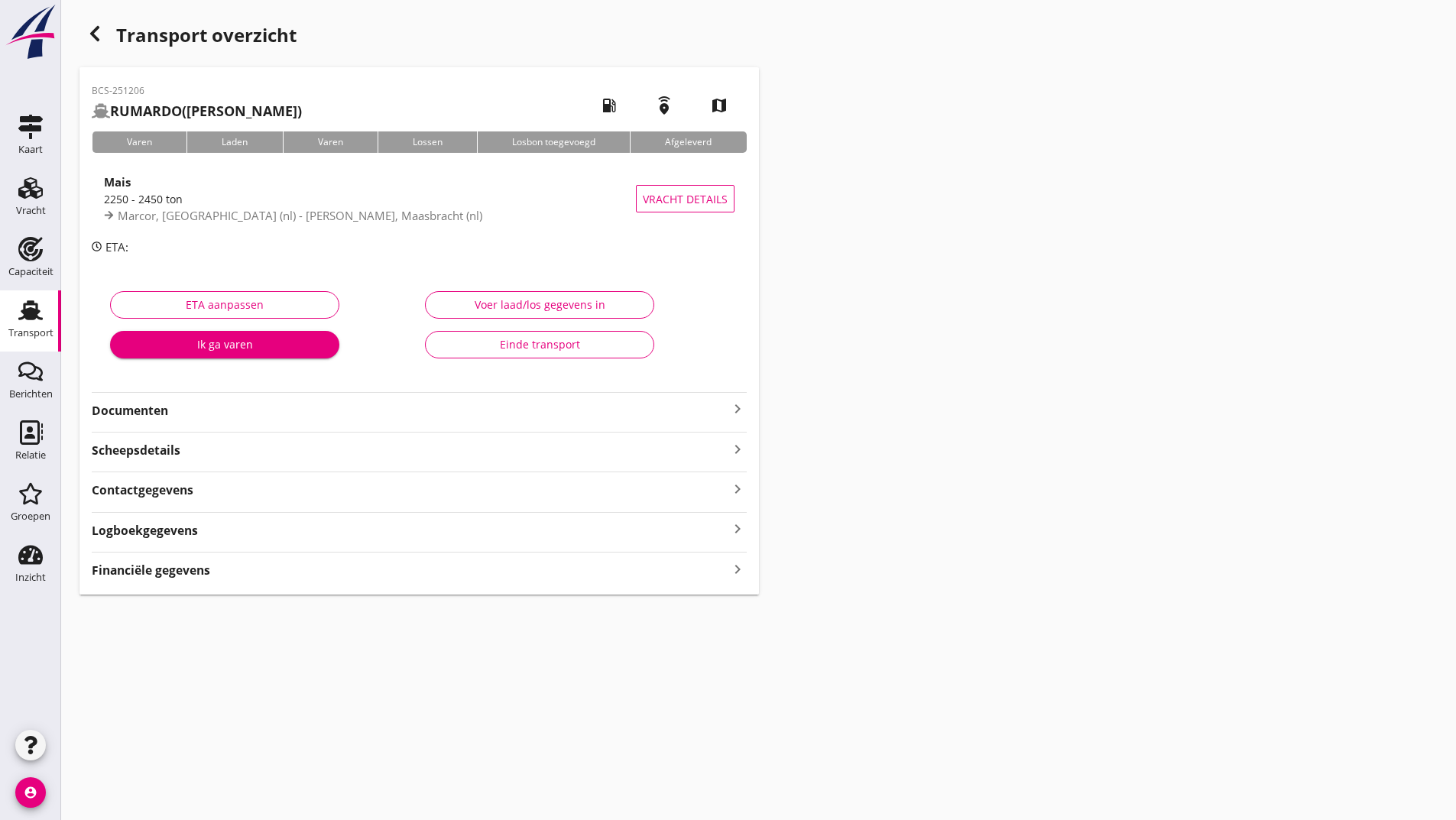
click at [165, 411] on strong "Documenten" at bounding box center [410, 410] width 636 height 17
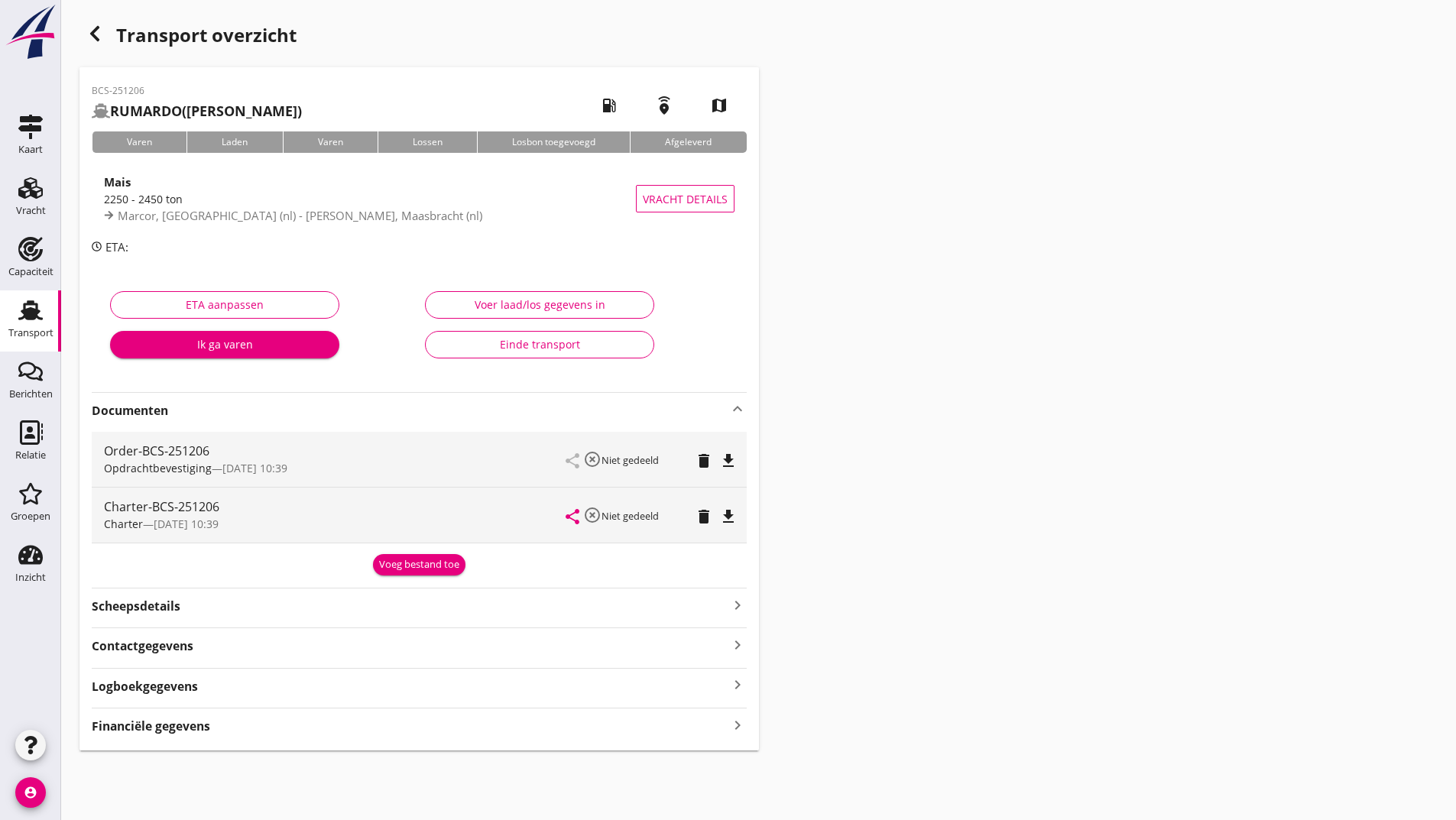
click at [398, 562] on div "Voeg bestand toe" at bounding box center [420, 564] width 80 height 16
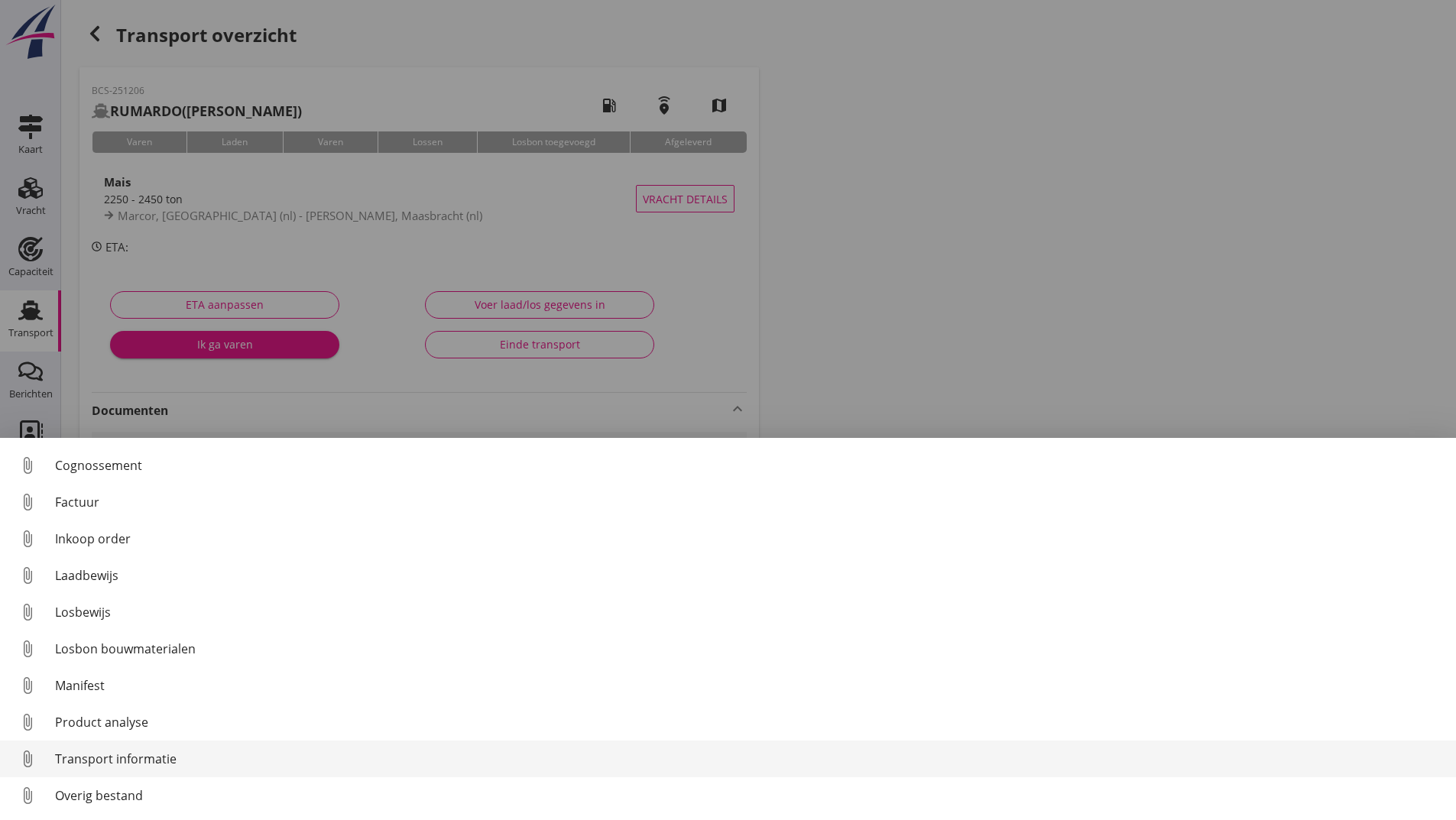
scroll to position [107, 0]
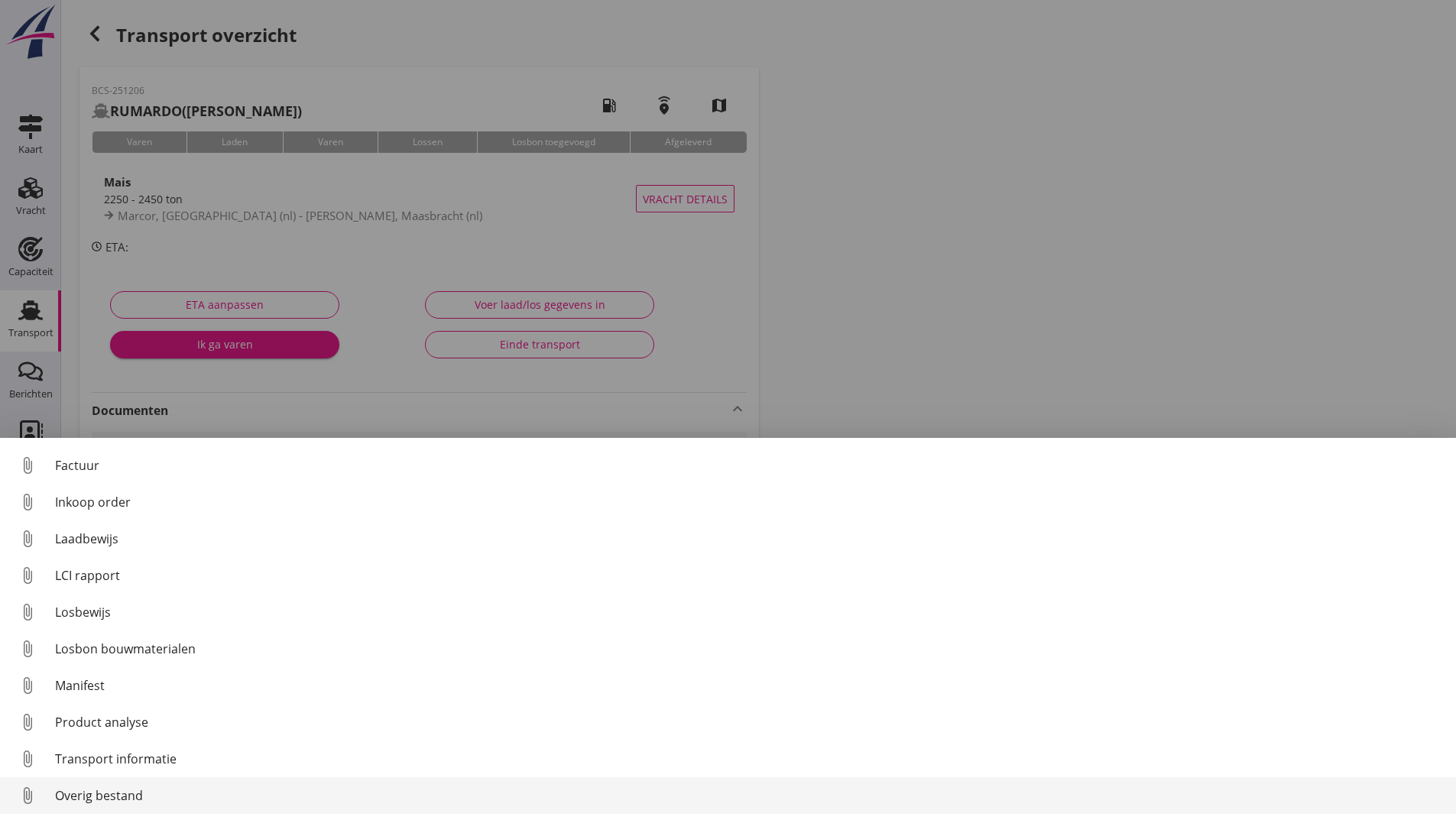
click at [126, 799] on div "Overig bestand" at bounding box center [749, 795] width 1389 height 18
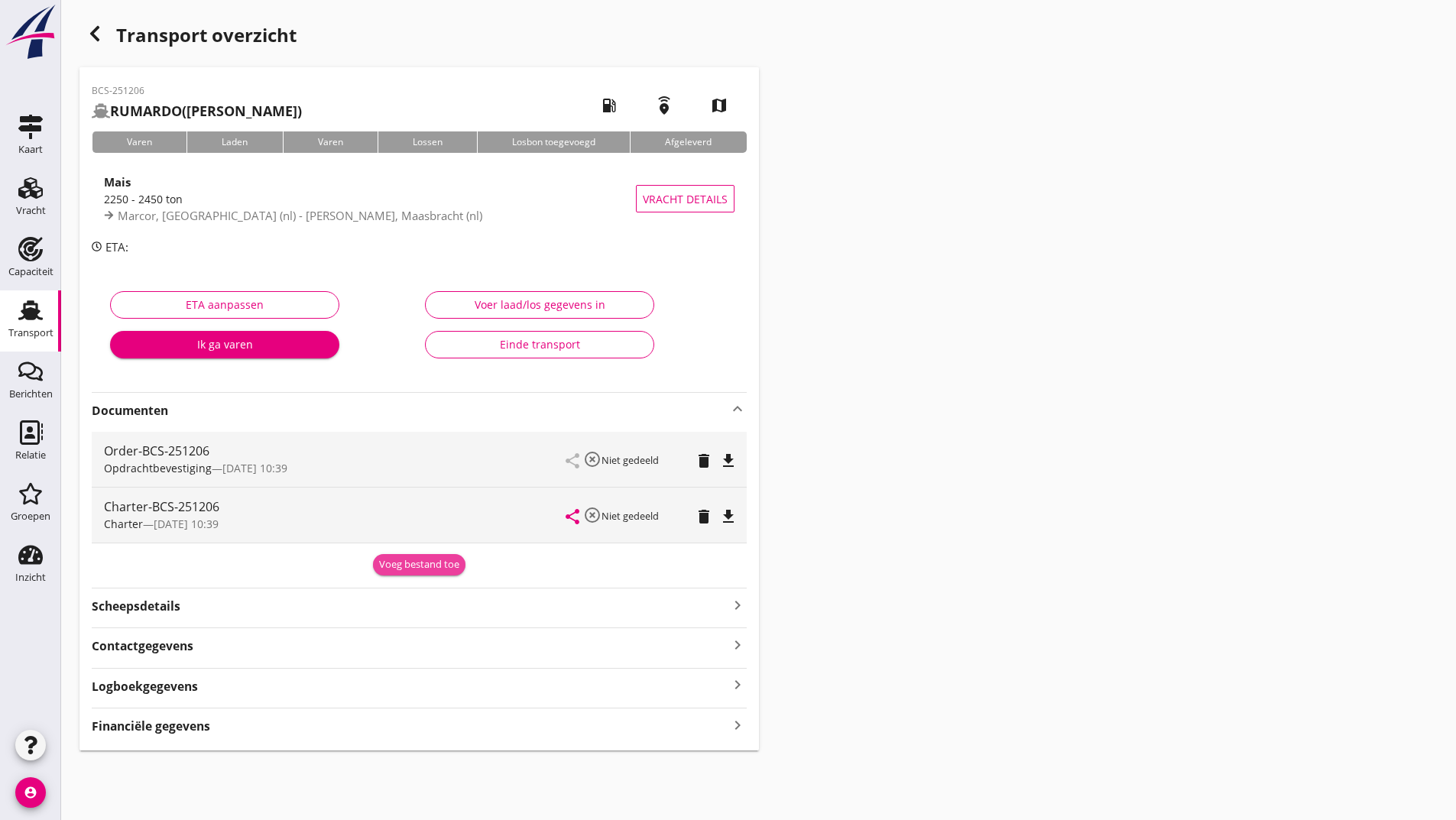
click at [424, 562] on div "Voeg bestand toe" at bounding box center [420, 564] width 80 height 16
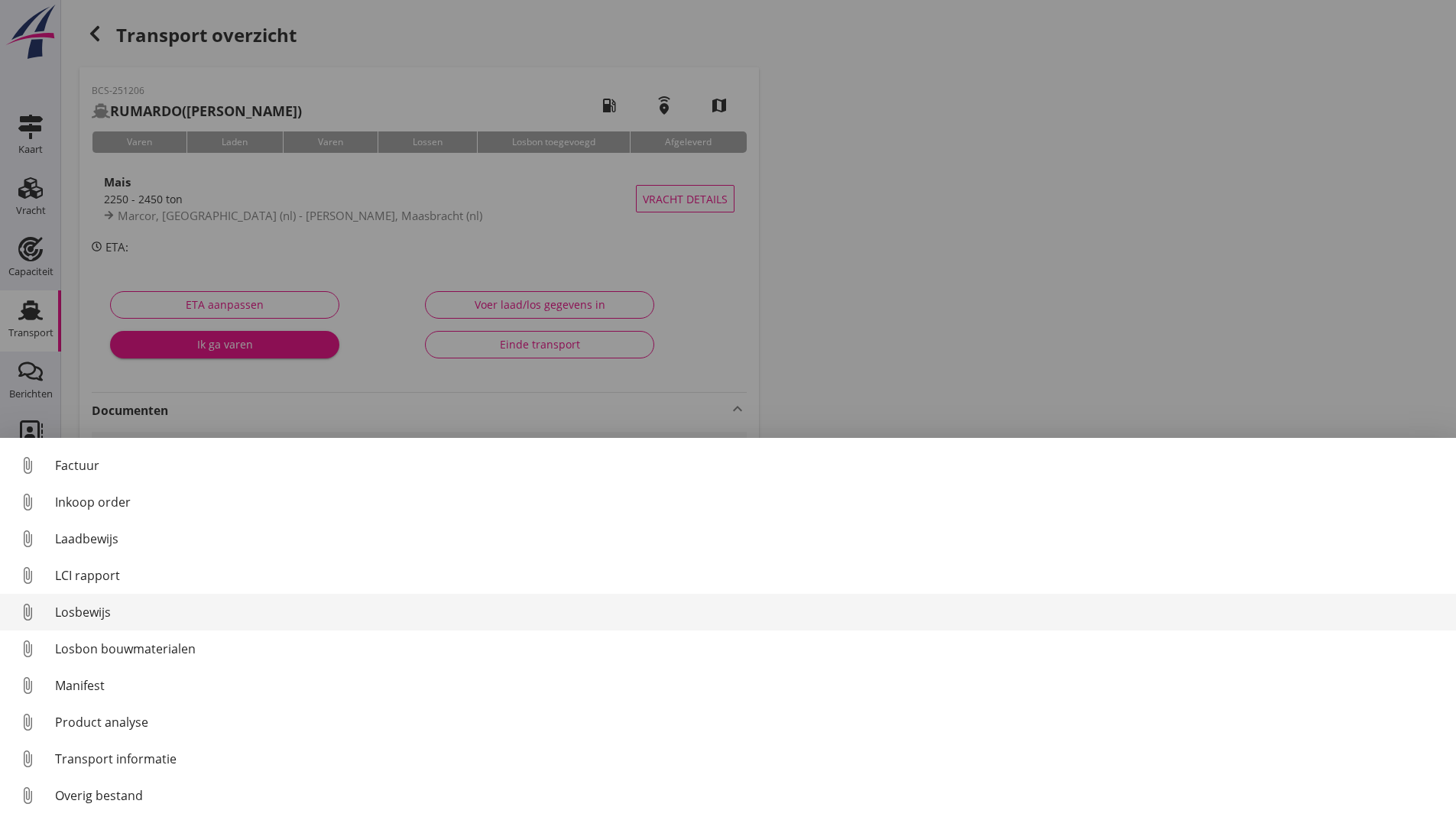
click at [99, 610] on div "Losbewijs" at bounding box center [749, 612] width 1389 height 18
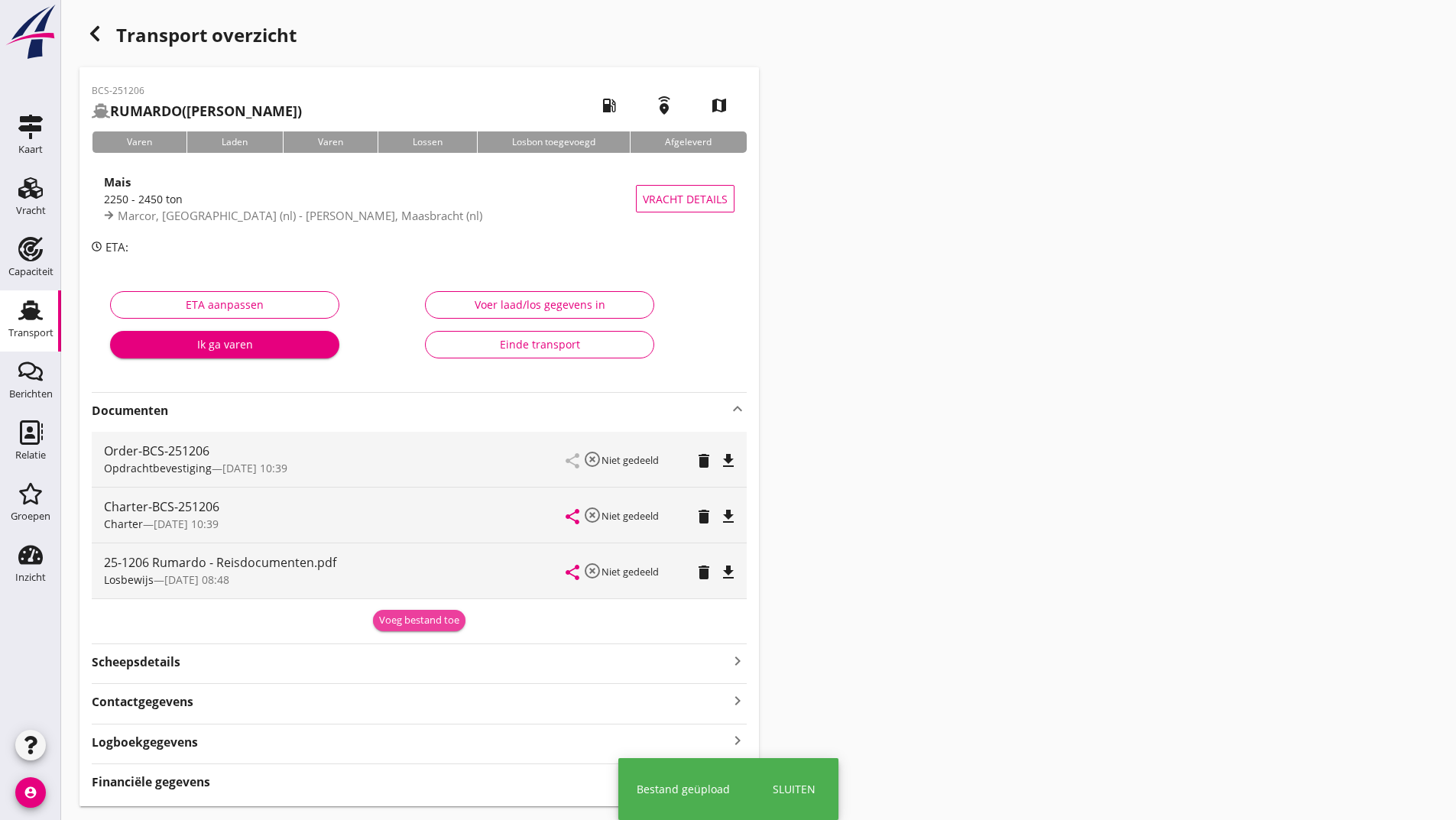
click at [381, 625] on div "Voeg bestand toe" at bounding box center [420, 620] width 80 height 16
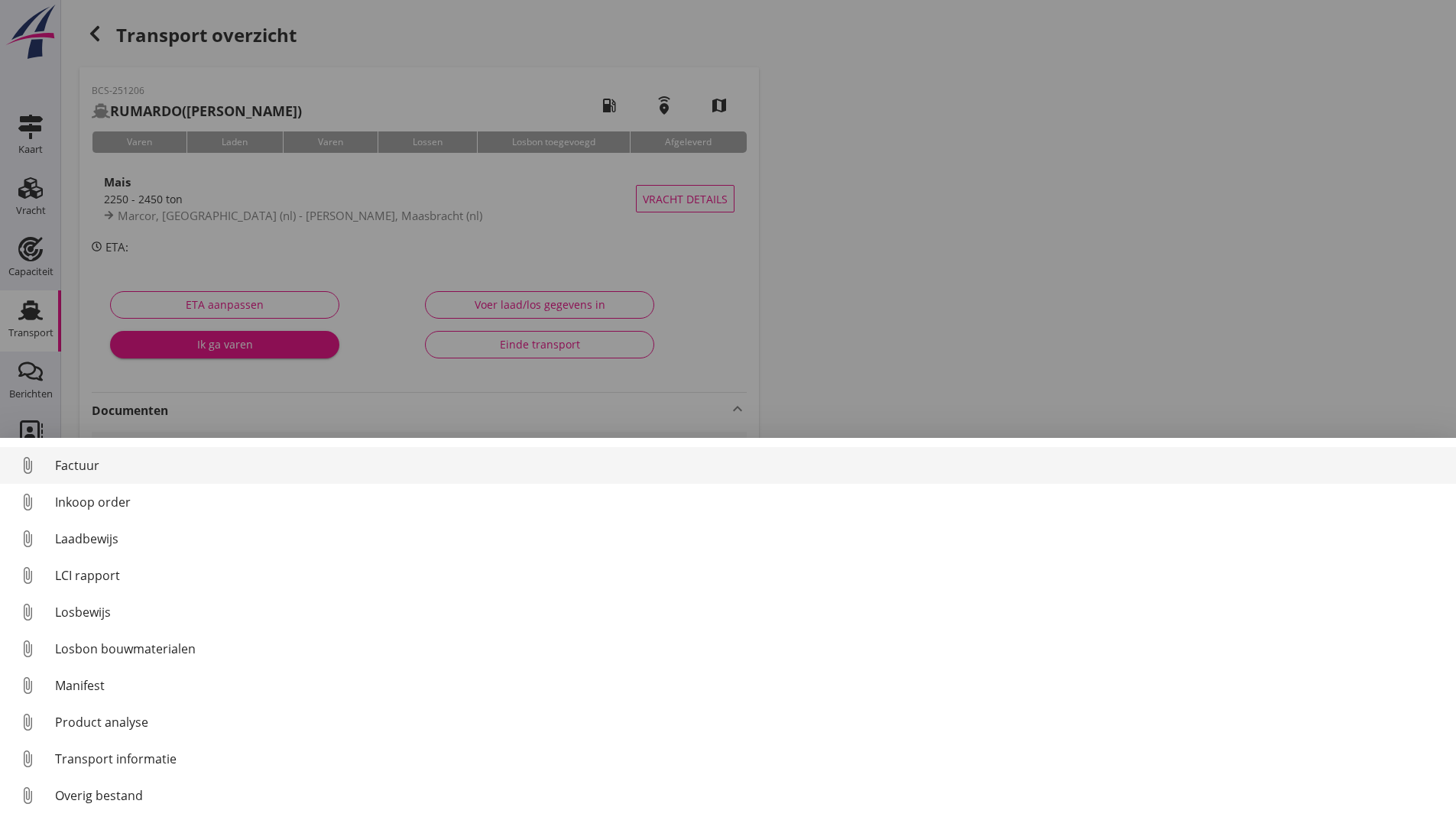
click at [86, 466] on div "Factuur" at bounding box center [749, 465] width 1389 height 18
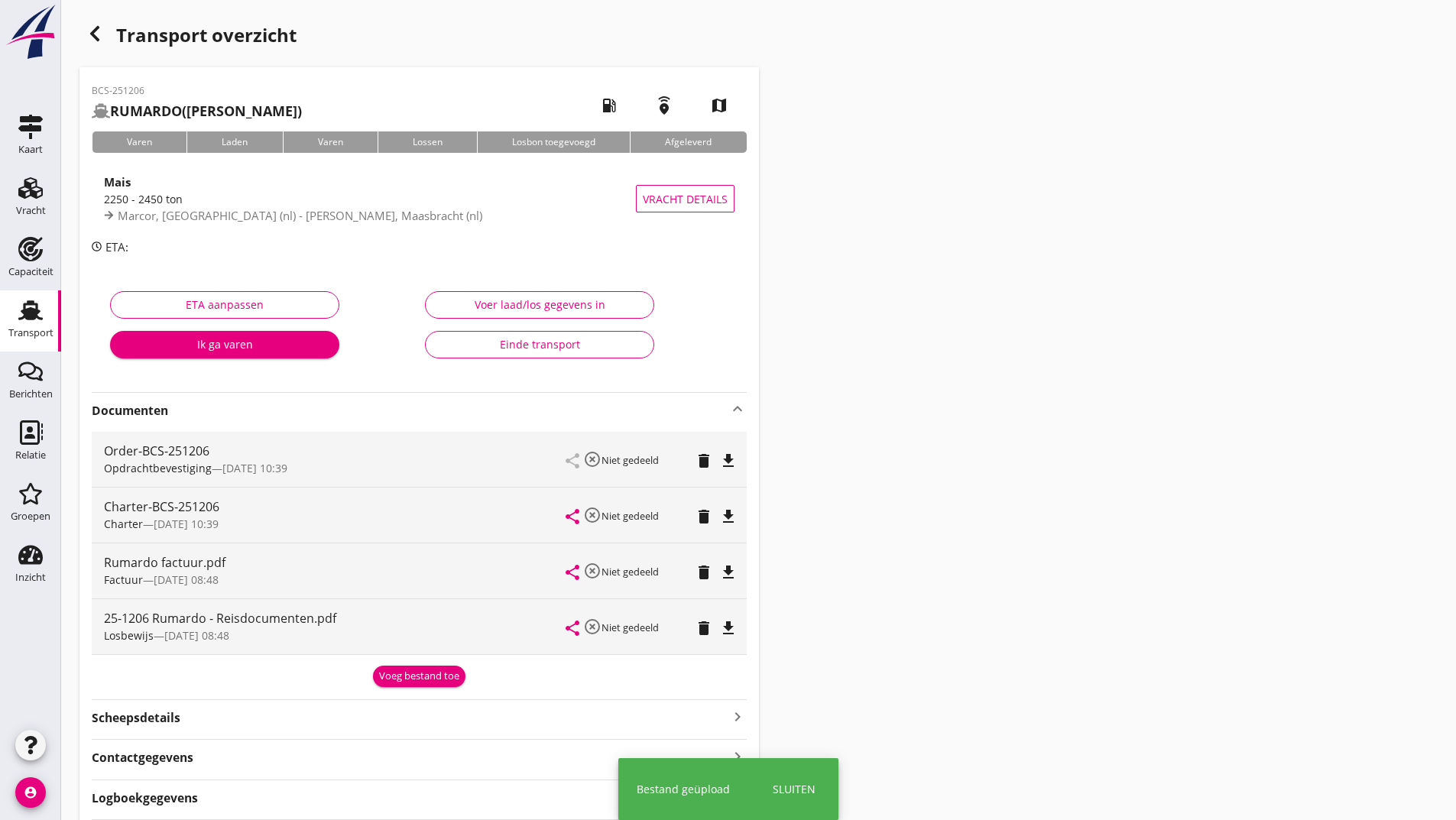
click at [393, 683] on div "Voeg bestand toe" at bounding box center [420, 676] width 80 height 16
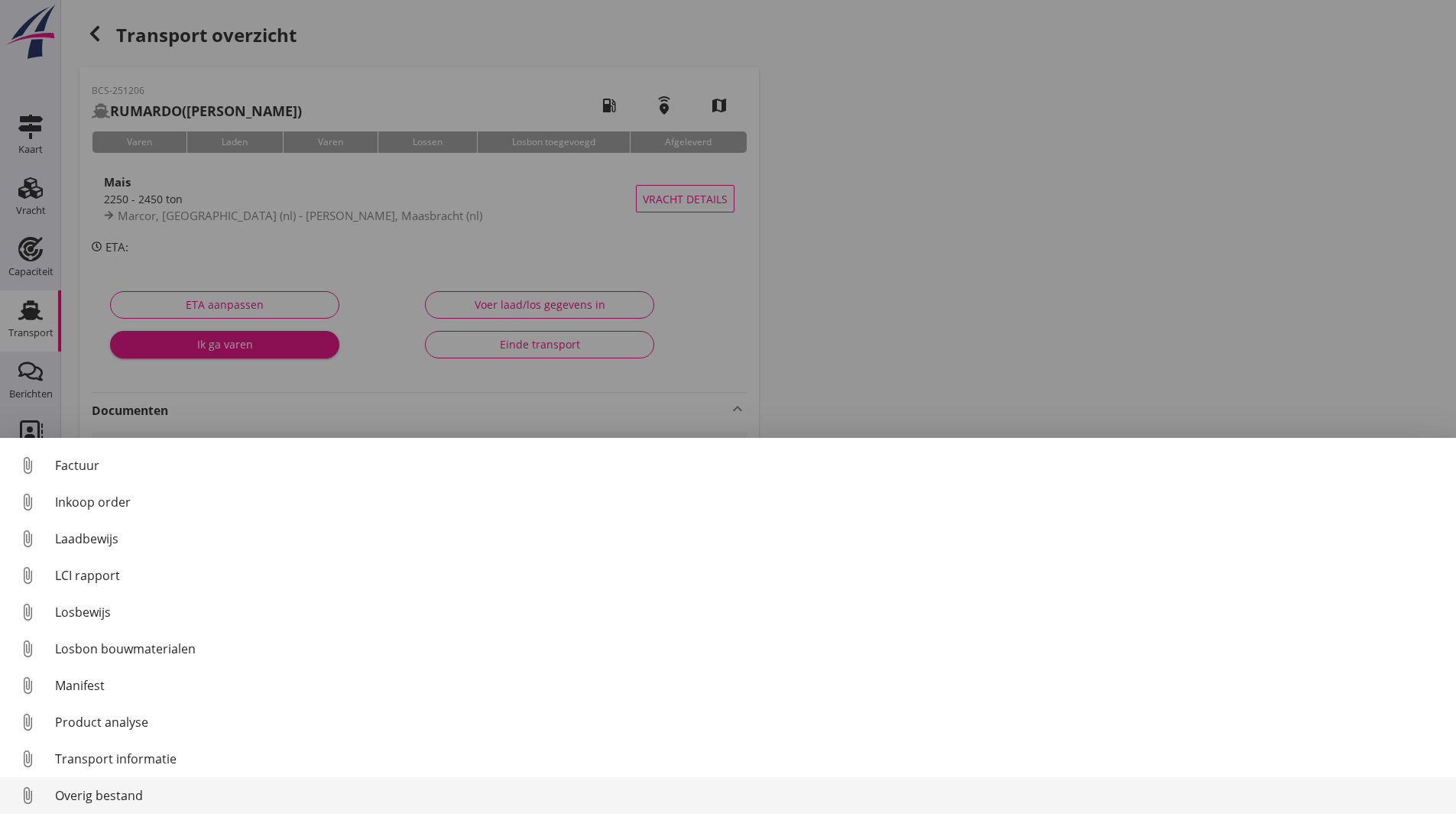
click at [129, 796] on div "Overig bestand" at bounding box center [749, 795] width 1389 height 18
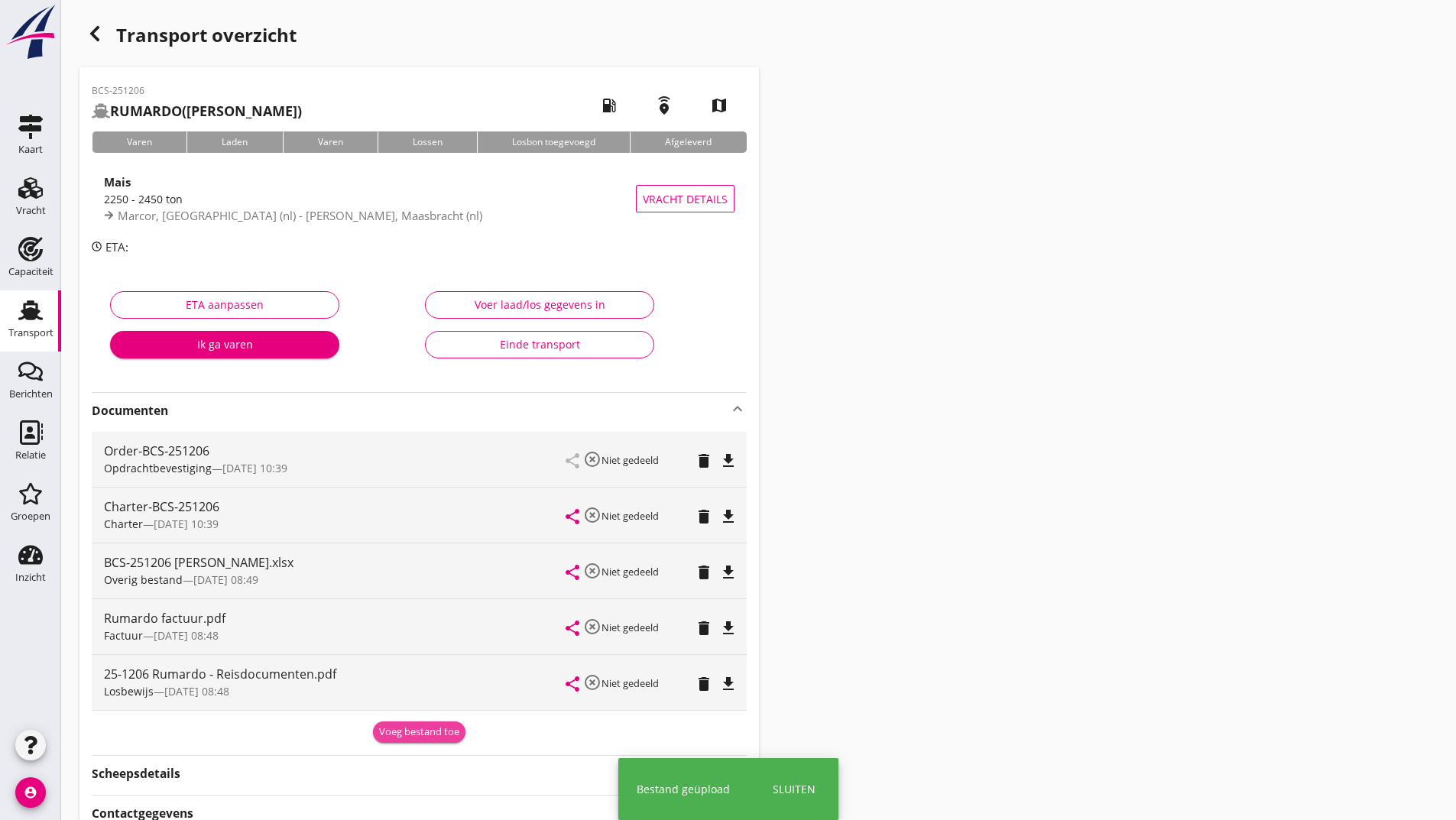
click at [399, 728] on div "Voeg bestand toe" at bounding box center [420, 731] width 80 height 16
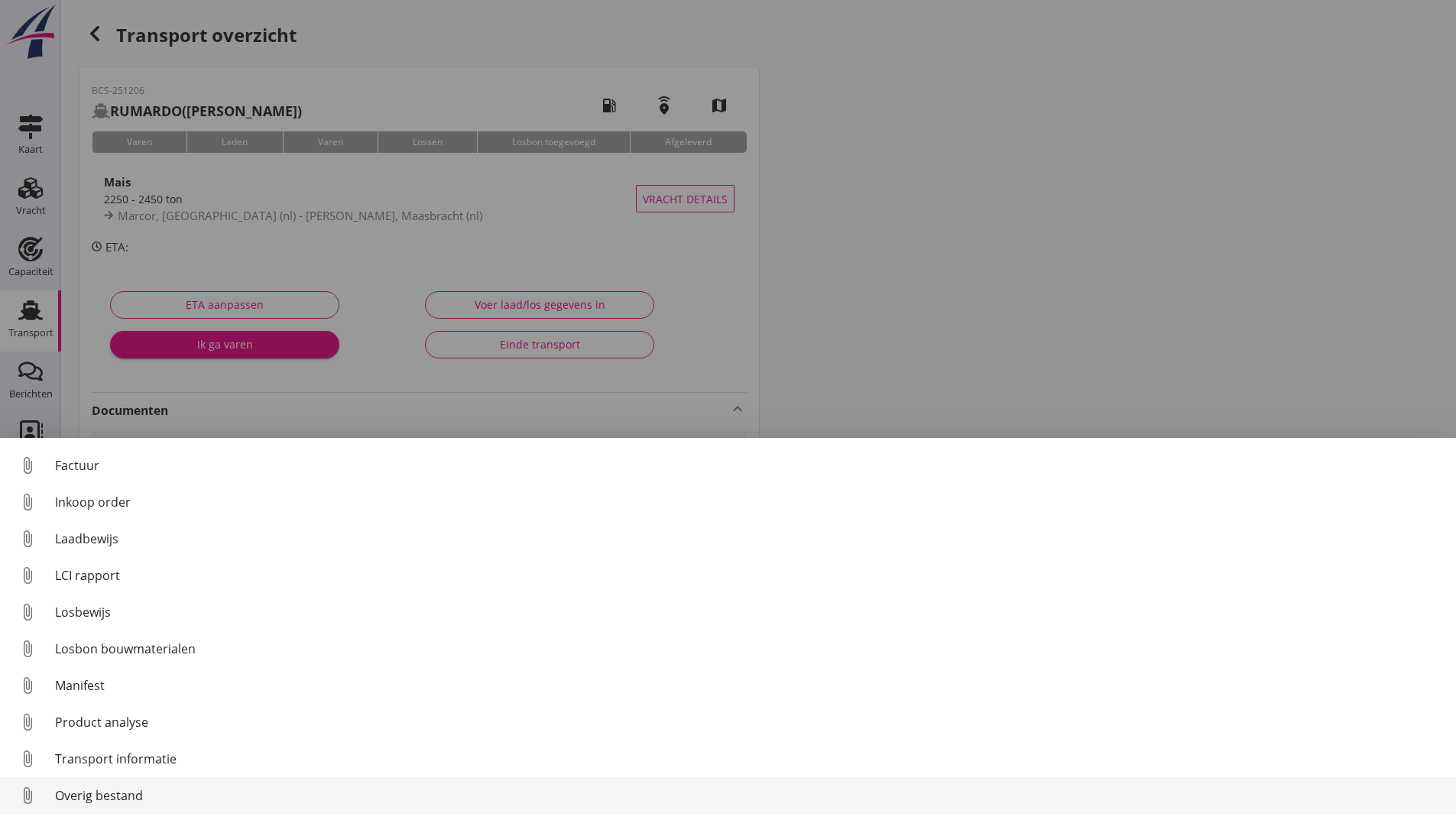
click at [129, 801] on div "Overig bestand" at bounding box center [749, 795] width 1389 height 18
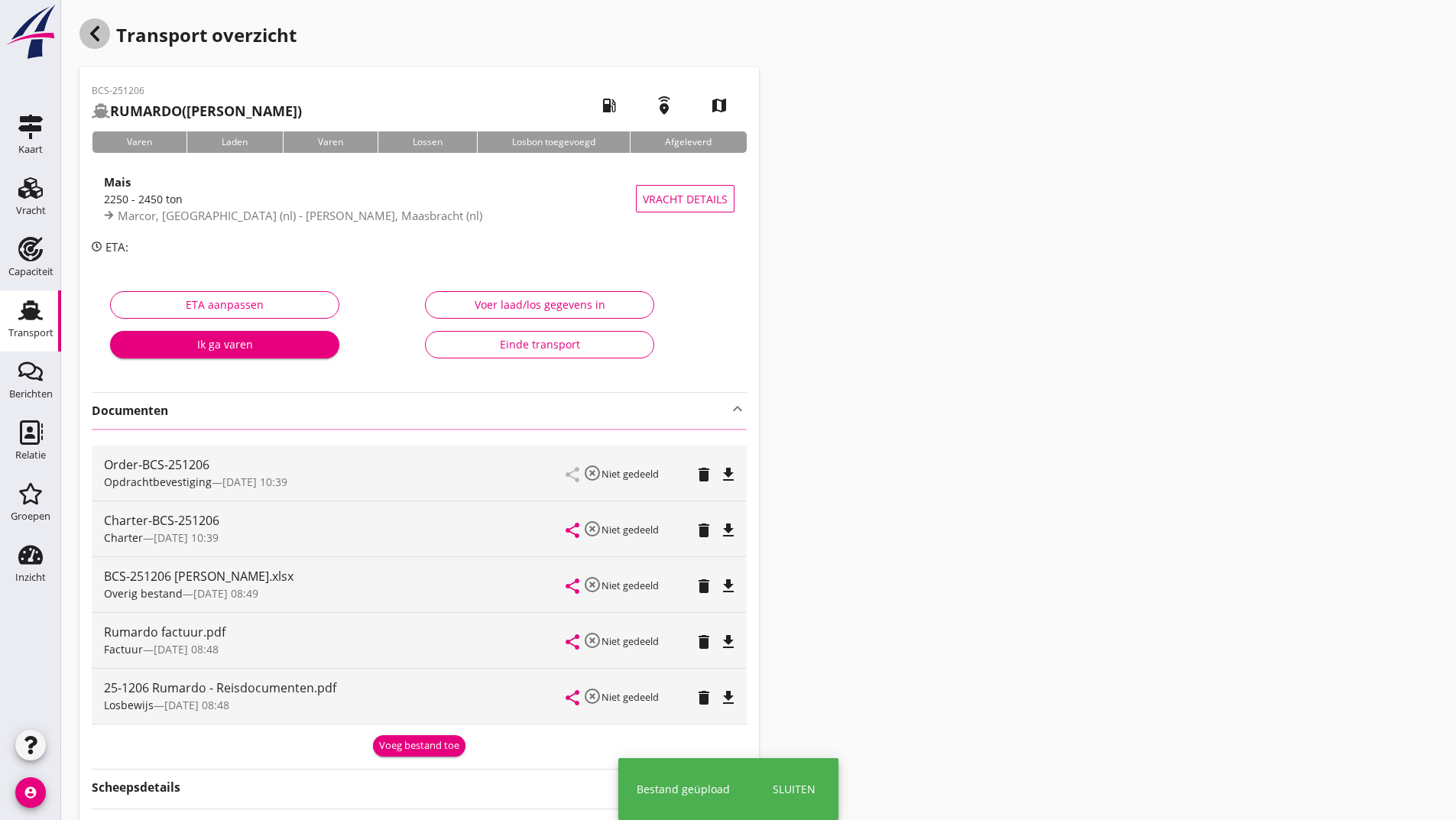
click at [99, 39] on icon "button" at bounding box center [94, 34] width 18 height 18
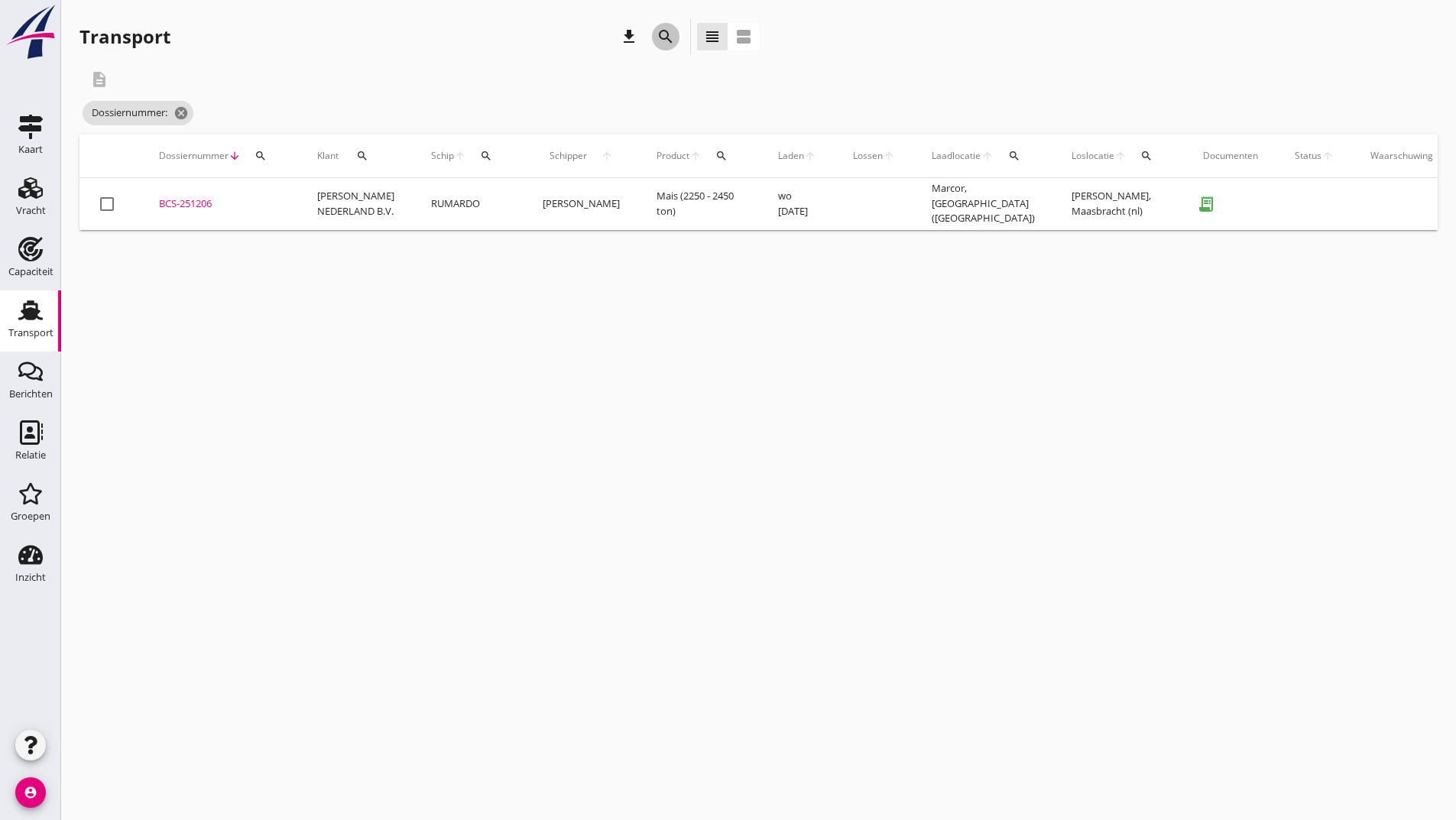
click at [660, 31] on icon "search" at bounding box center [665, 37] width 18 height 18
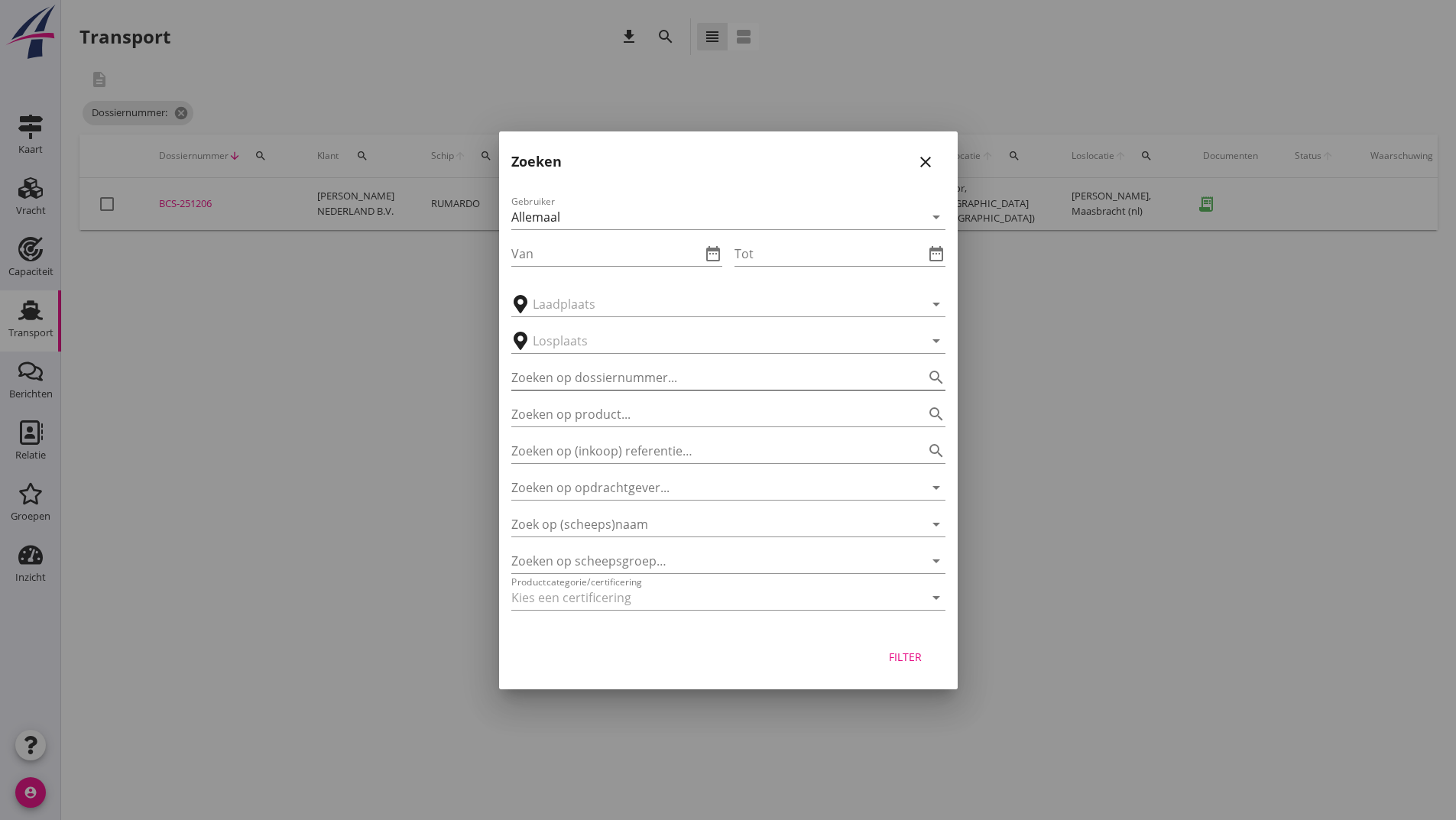
click at [615, 369] on input "Zoeken op dossiernummer..." at bounding box center [707, 378] width 391 height 25
type input "251207"
click at [907, 658] on div "Filter" at bounding box center [906, 657] width 43 height 16
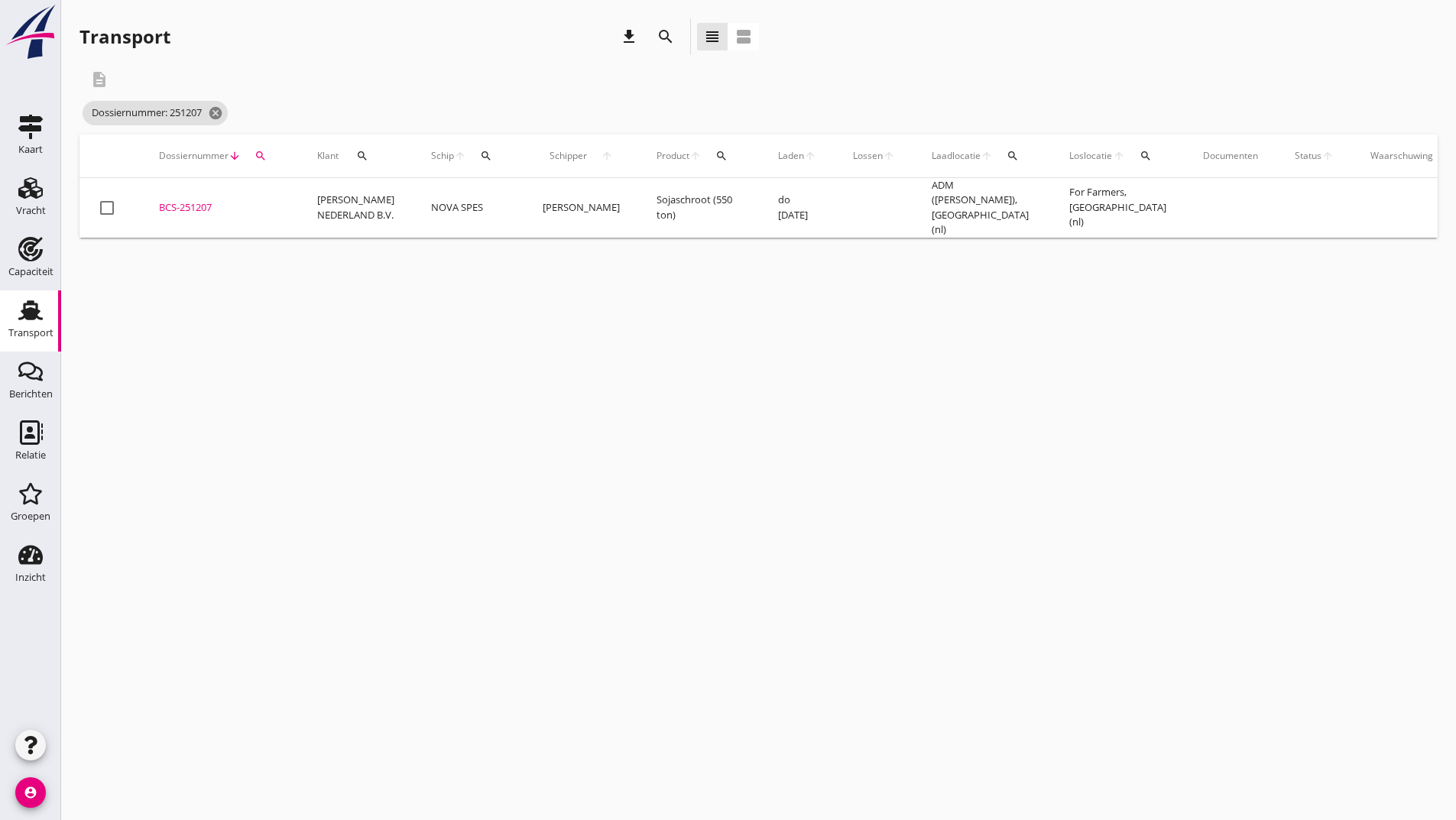
click at [197, 202] on div "BCS-251207" at bounding box center [220, 208] width 122 height 16
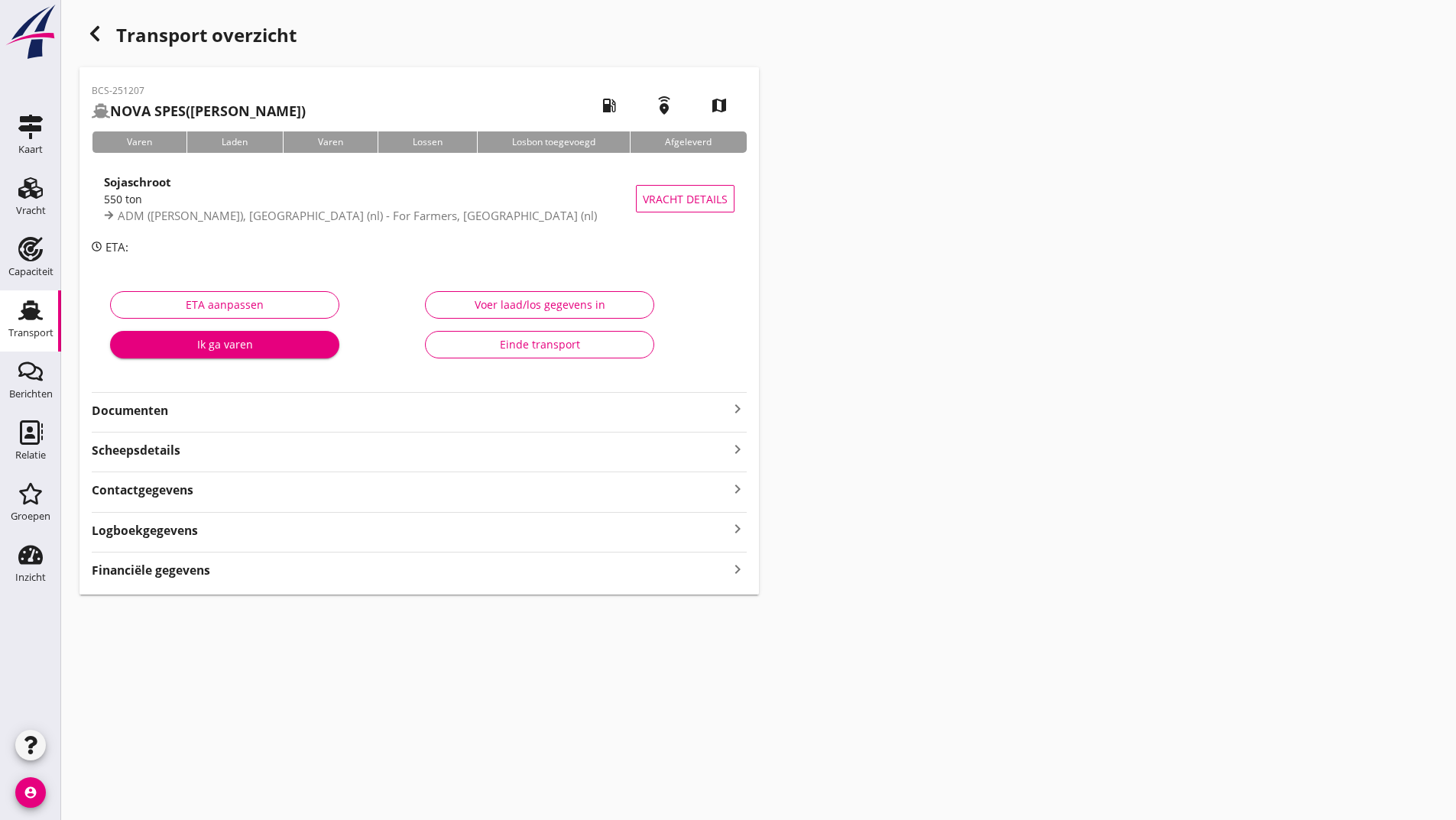
click at [162, 410] on strong "Documenten" at bounding box center [410, 410] width 636 height 17
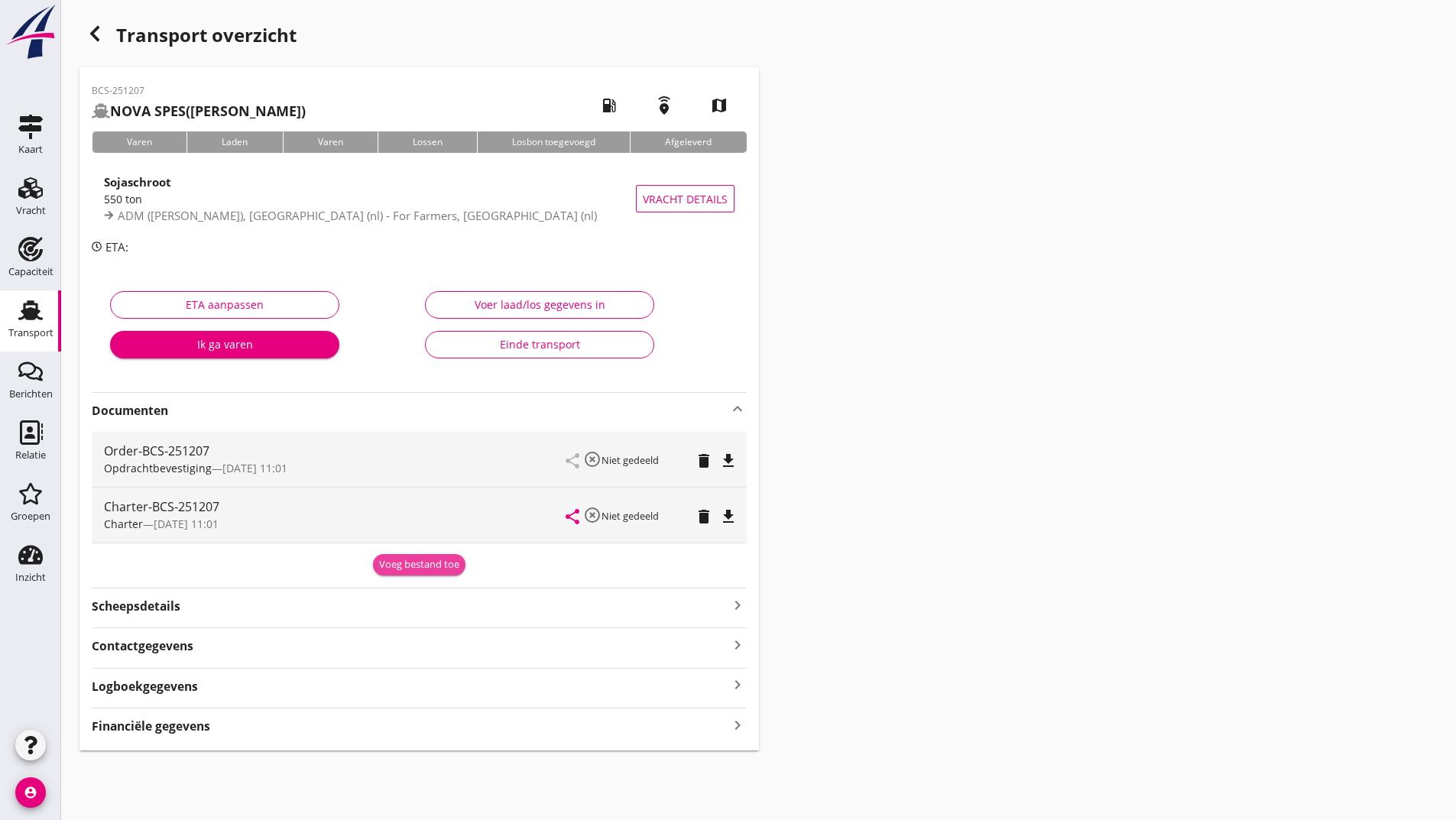
click at [417, 559] on div "Voeg bestand toe" at bounding box center [420, 564] width 80 height 16
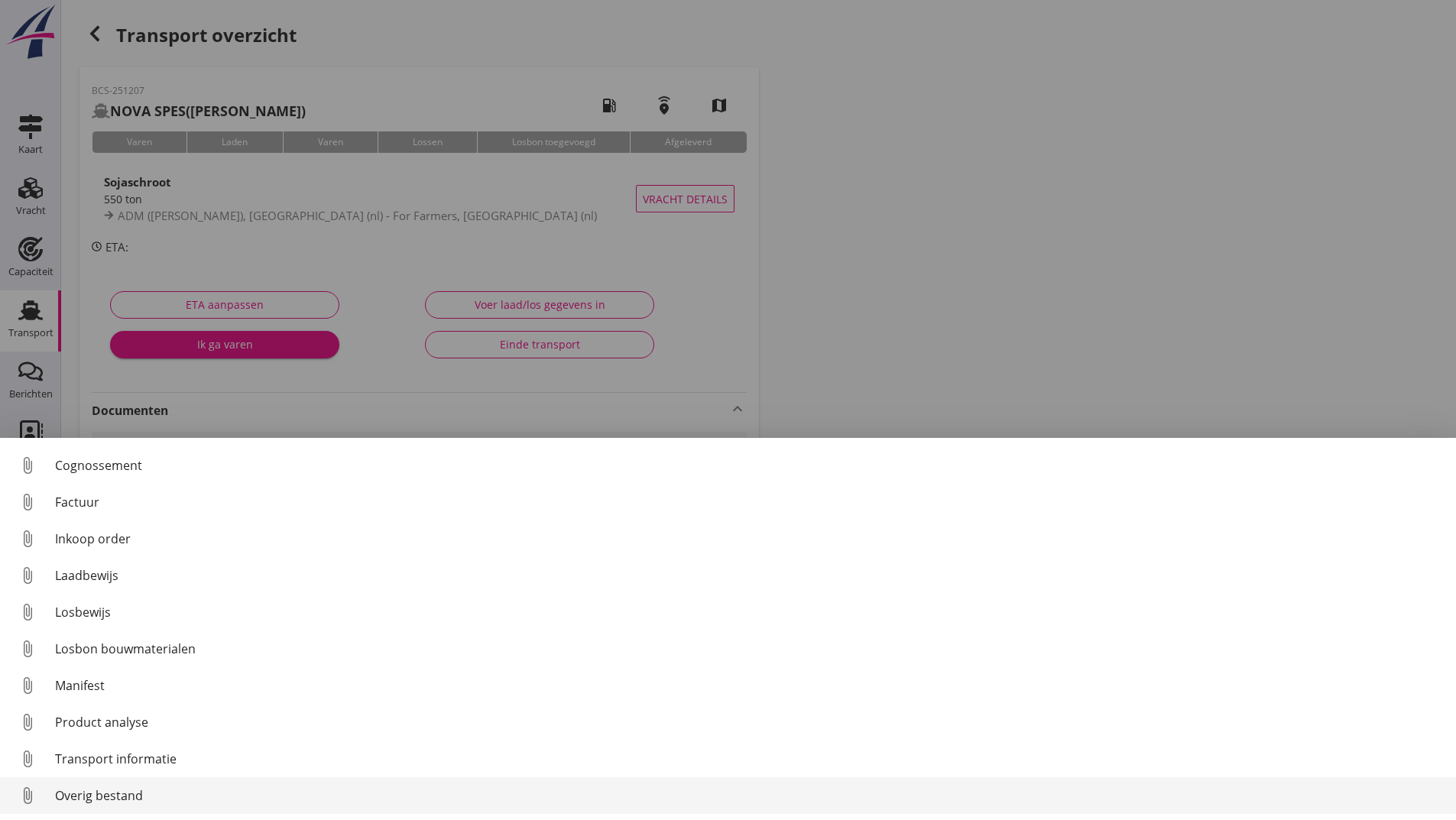
scroll to position [107, 0]
drag, startPoint x: 115, startPoint y: 799, endPoint x: 122, endPoint y: 795, distance: 8.1
click at [122, 795] on div "Overig bestand" at bounding box center [749, 795] width 1389 height 18
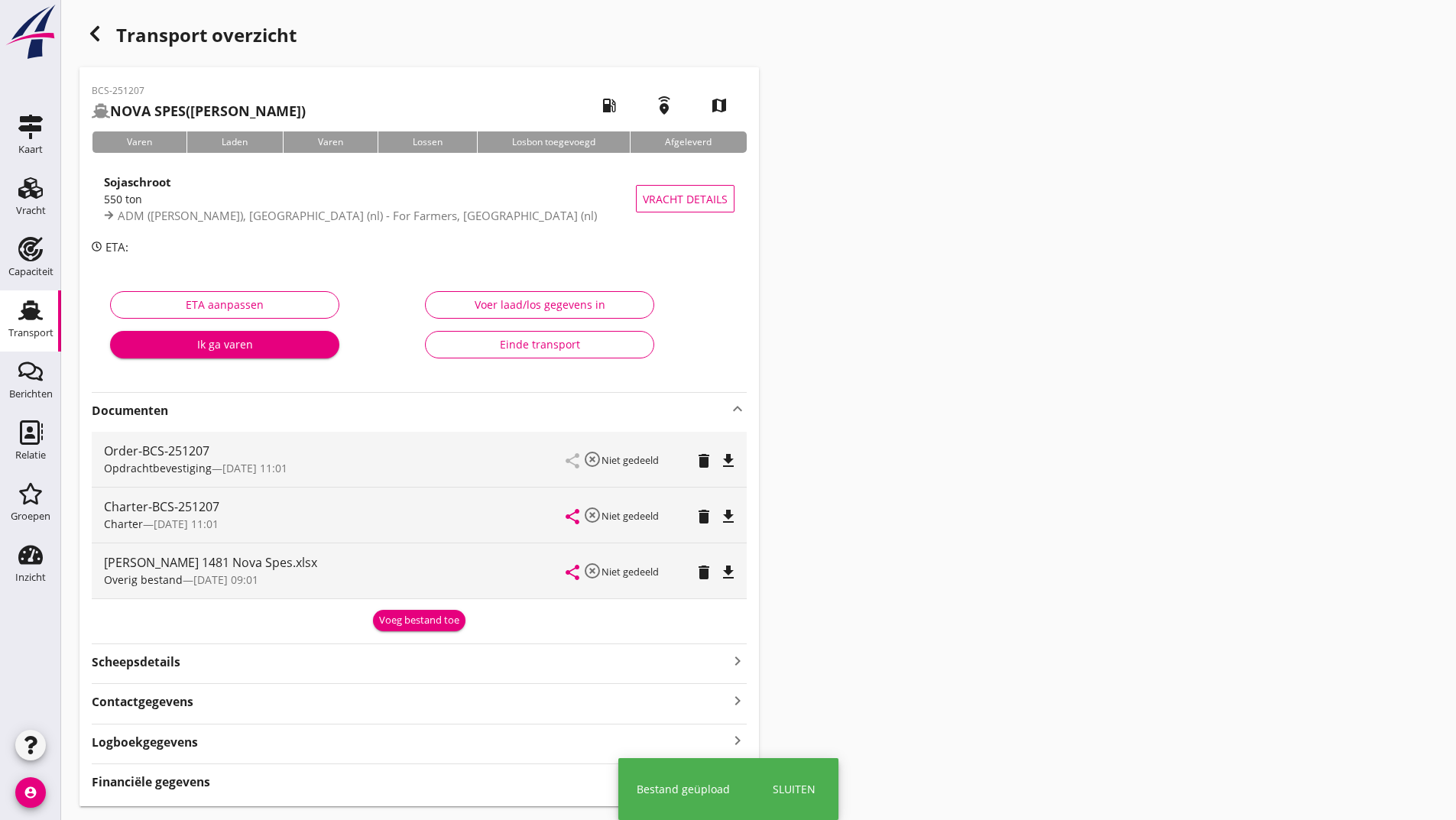
click at [407, 619] on div "Voeg bestand toe" at bounding box center [420, 620] width 80 height 16
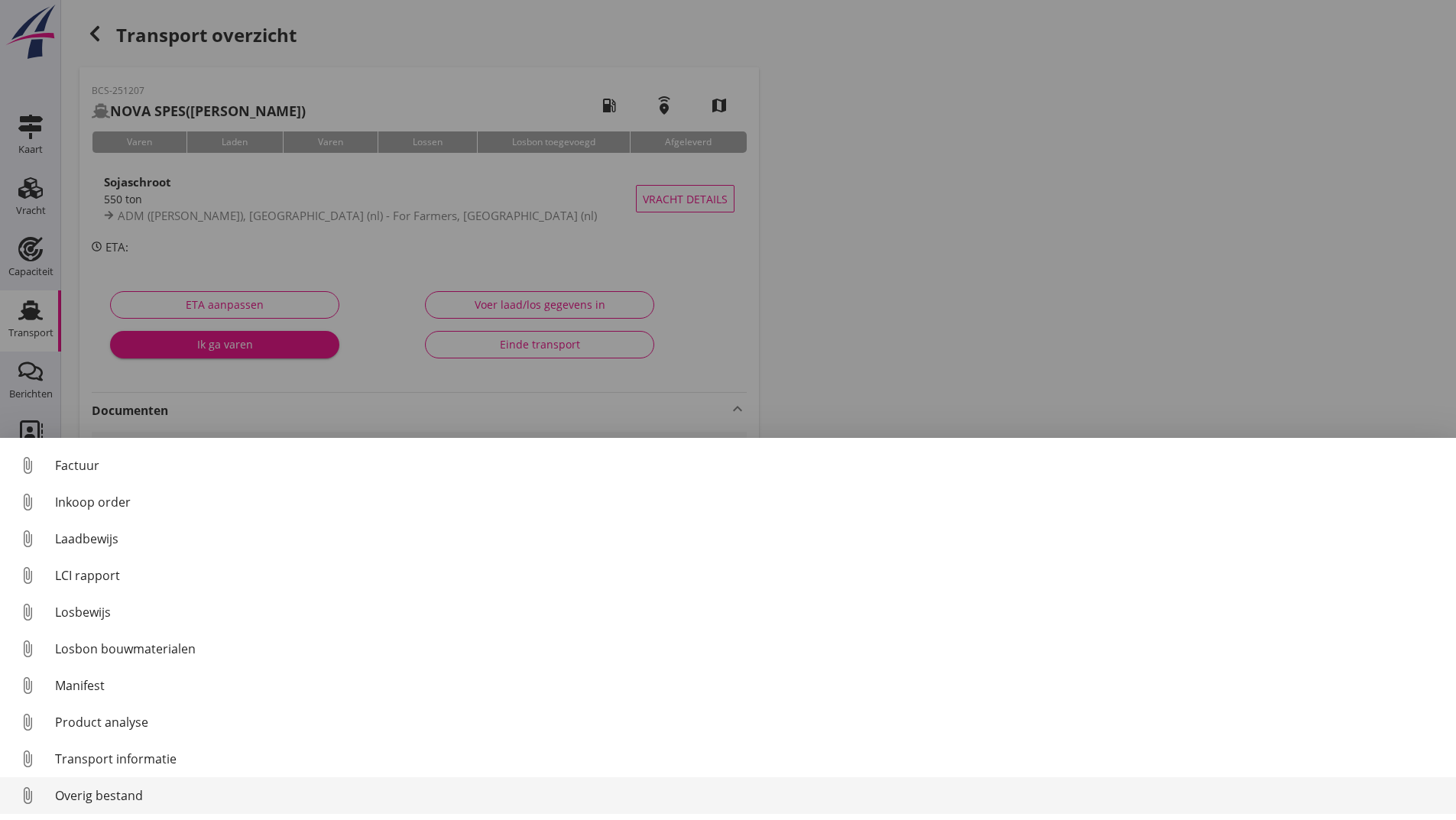
click at [111, 795] on div "Overig bestand" at bounding box center [749, 795] width 1389 height 18
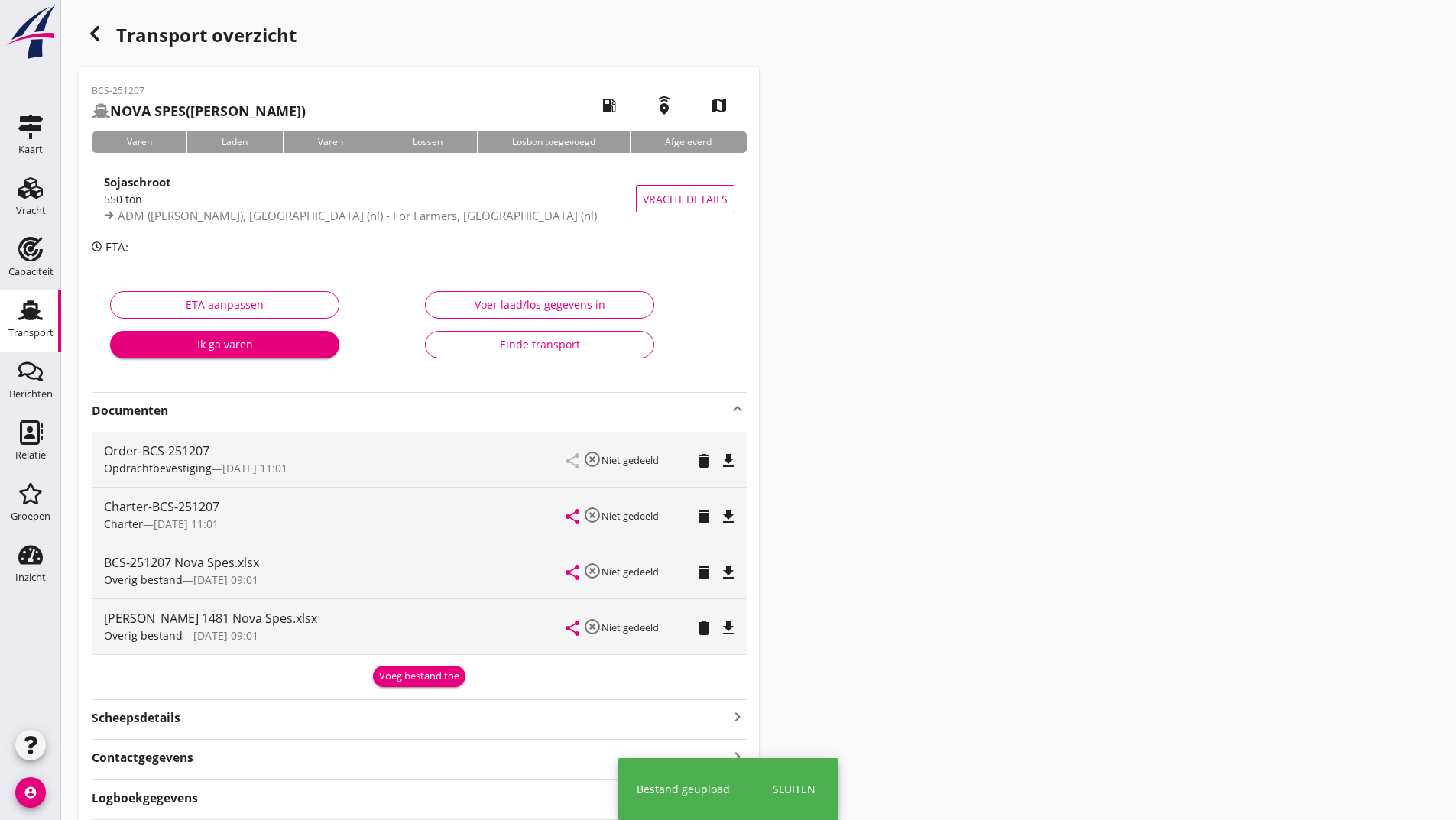
drag, startPoint x: 404, startPoint y: 680, endPoint x: 373, endPoint y: 711, distance: 43.8
click at [403, 680] on div "Voeg bestand toe" at bounding box center [420, 676] width 80 height 16
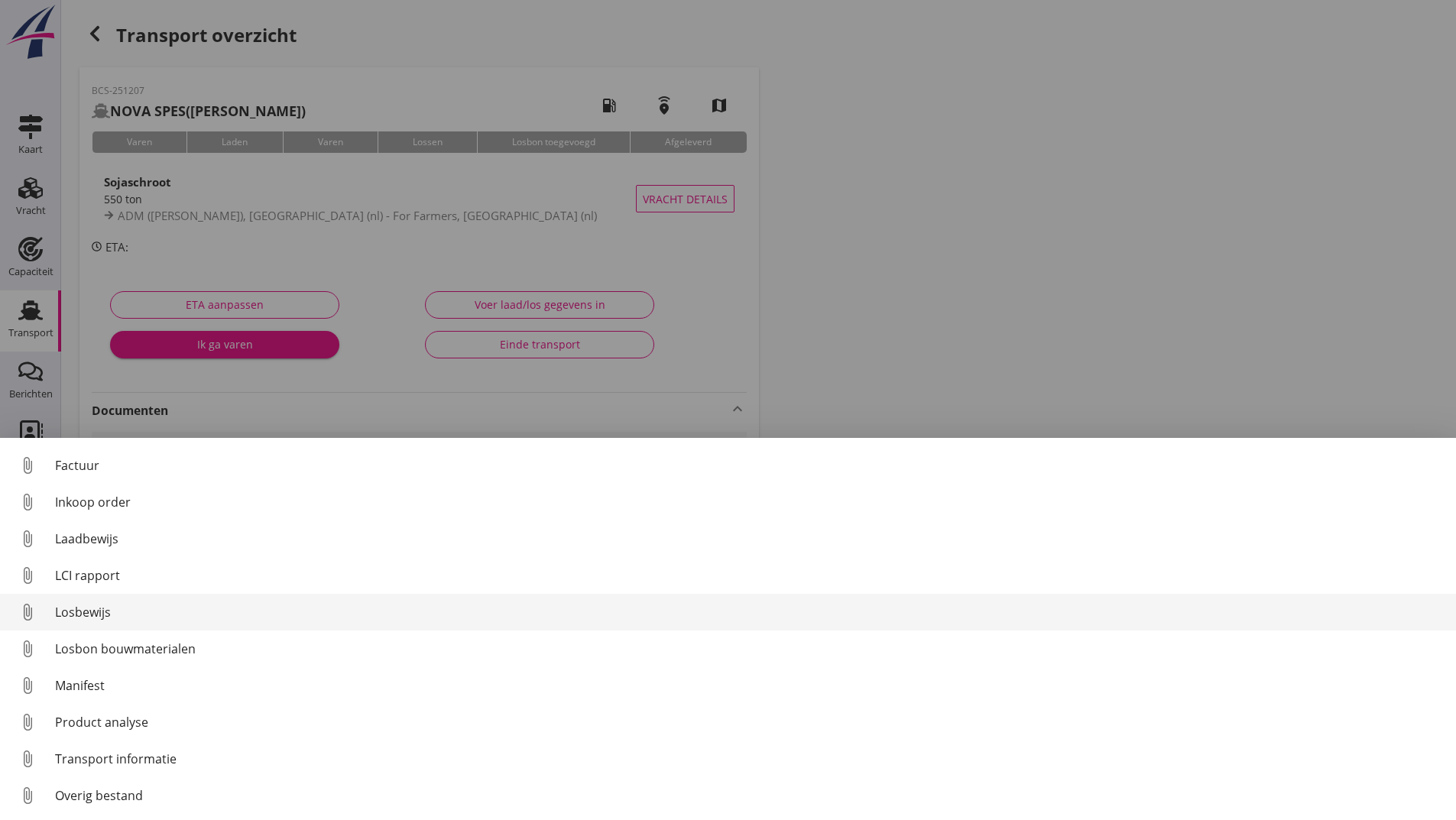
click at [103, 607] on div "Losbewijs" at bounding box center [749, 612] width 1389 height 18
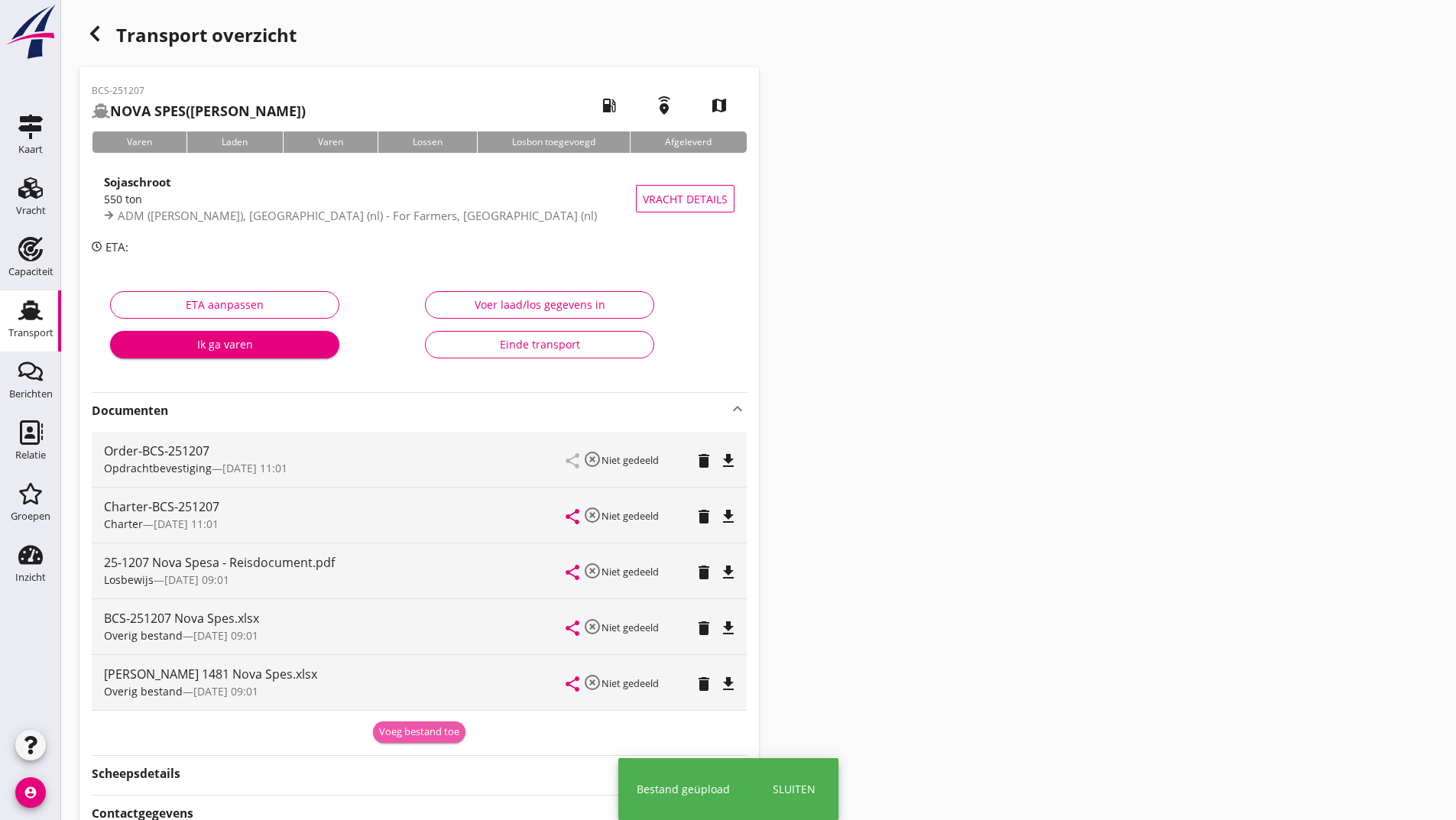
drag, startPoint x: 400, startPoint y: 734, endPoint x: 354, endPoint y: 727, distance: 46.5
click at [400, 733] on div "Voeg bestand toe" at bounding box center [420, 731] width 80 height 16
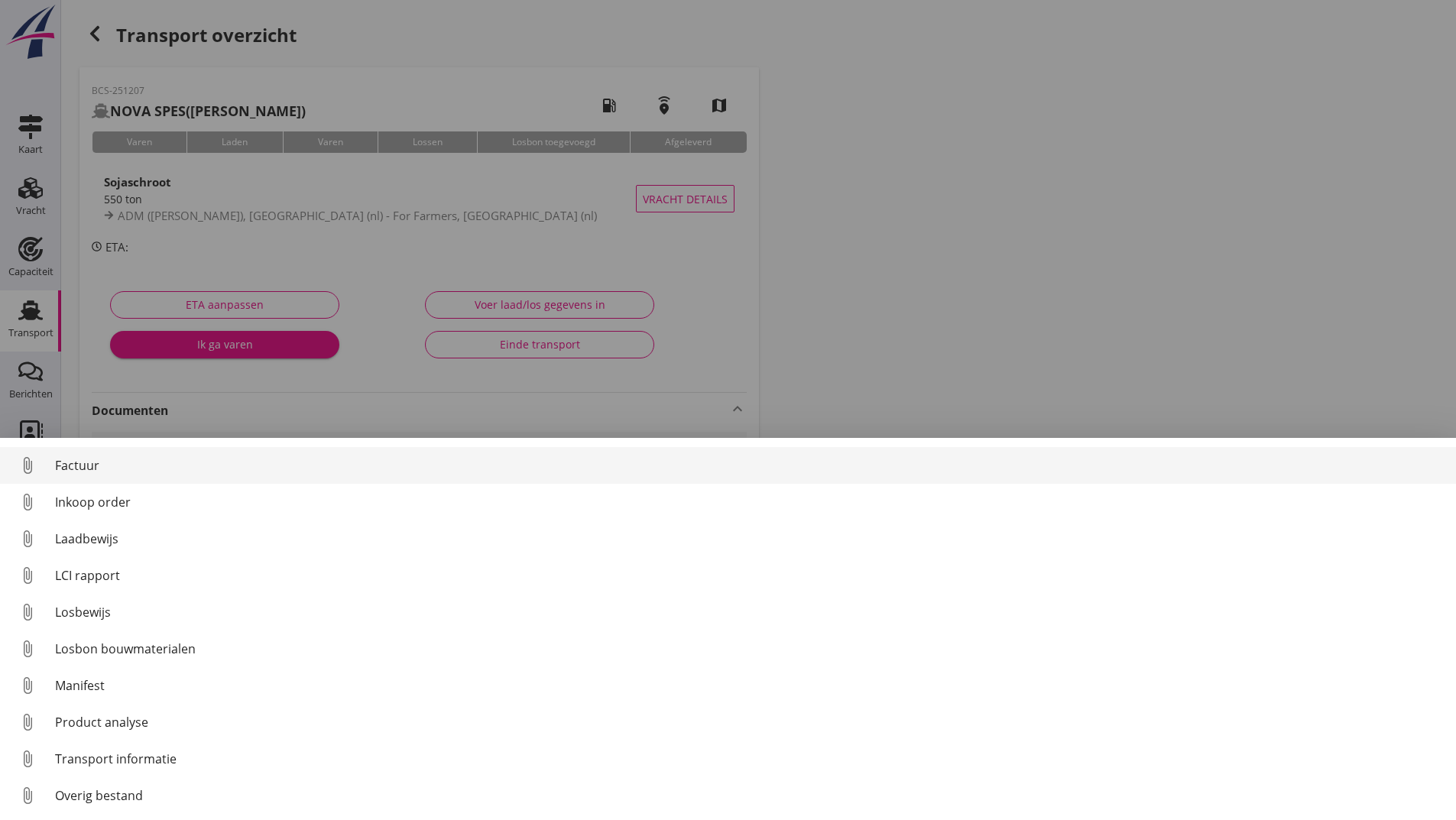
click at [80, 466] on div "Factuur" at bounding box center [749, 465] width 1389 height 18
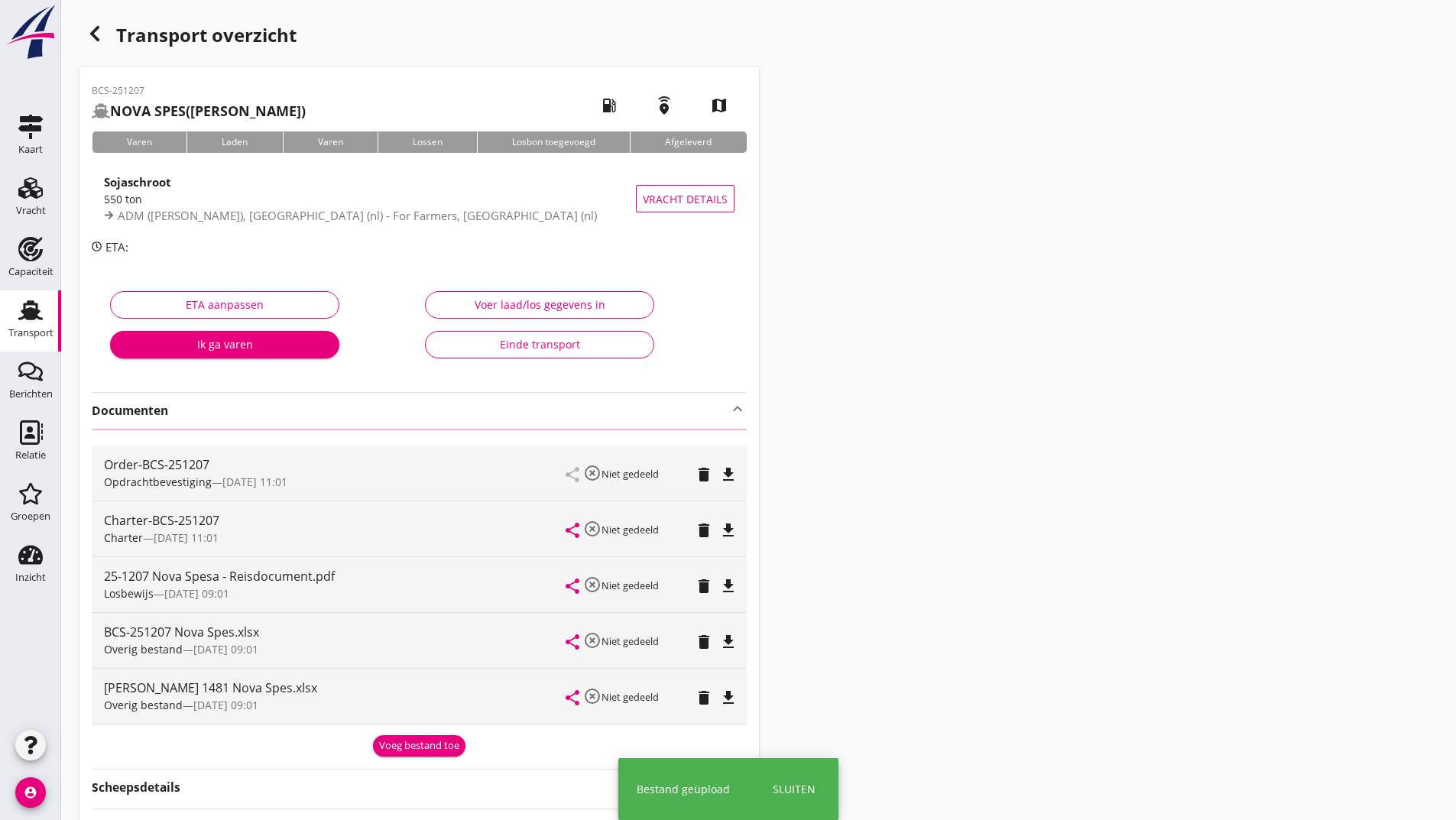
click at [104, 40] on div "button" at bounding box center [94, 33] width 30 height 30
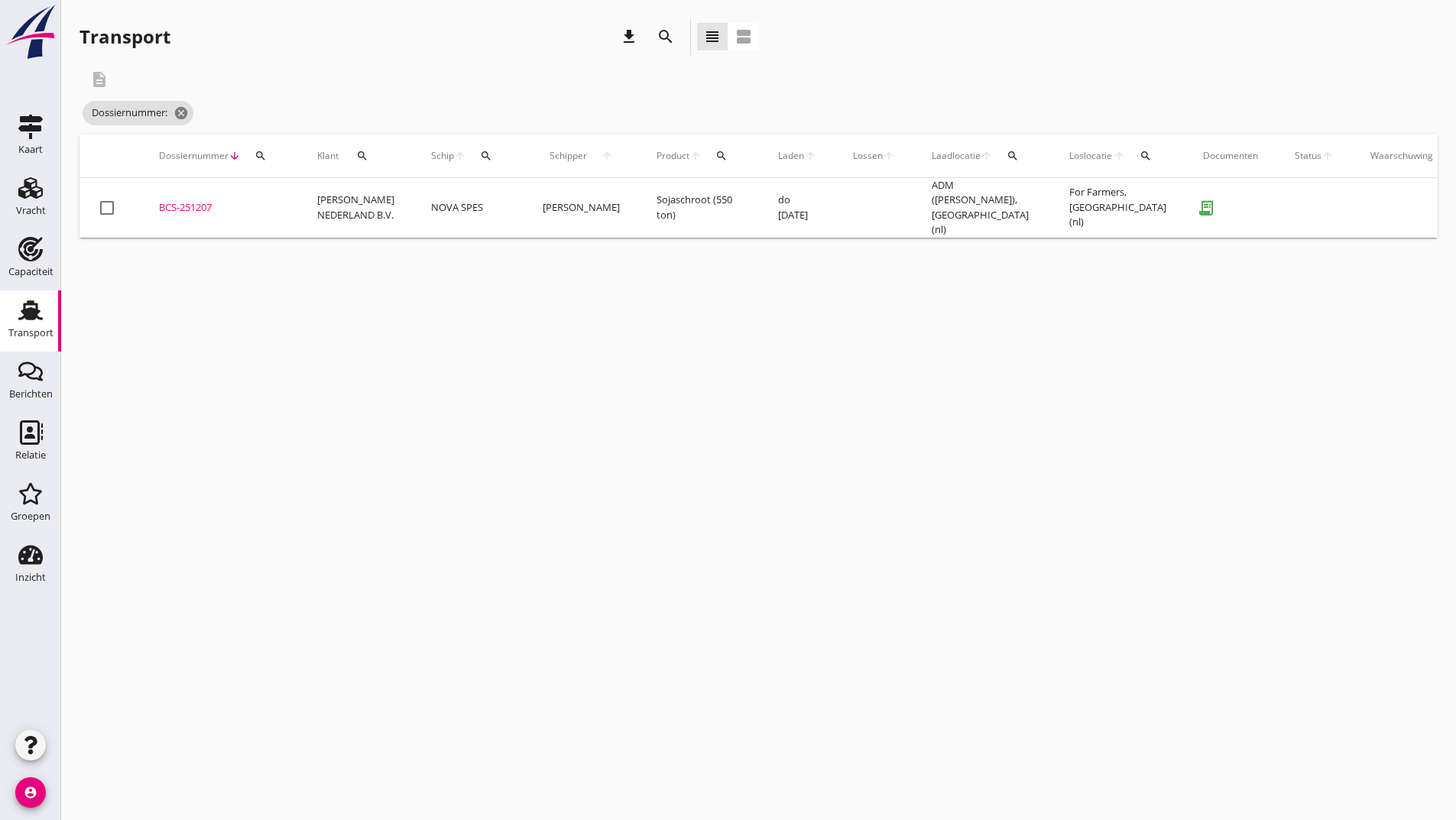
drag, startPoint x: 658, startPoint y: 31, endPoint x: 655, endPoint y: 41, distance: 10.4
click at [656, 39] on icon "search" at bounding box center [665, 37] width 18 height 18
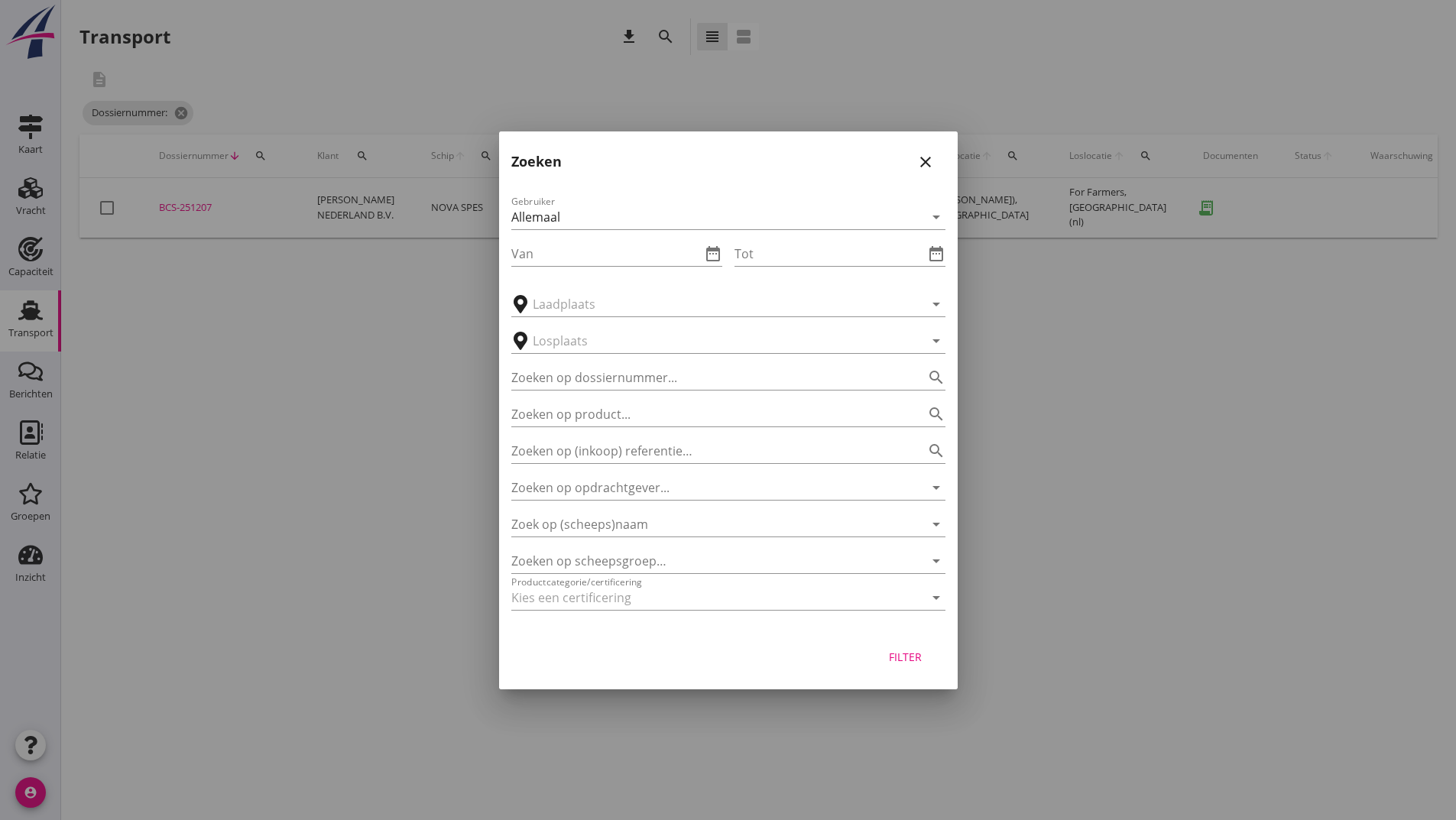
click at [523, 392] on div "Zoeken op product... search" at bounding box center [728, 409] width 434 height 34
click at [529, 385] on input "Zoeken op dossiernummer..." at bounding box center [707, 378] width 391 height 25
type input "251211"
click at [914, 650] on div "Filter" at bounding box center [906, 657] width 43 height 16
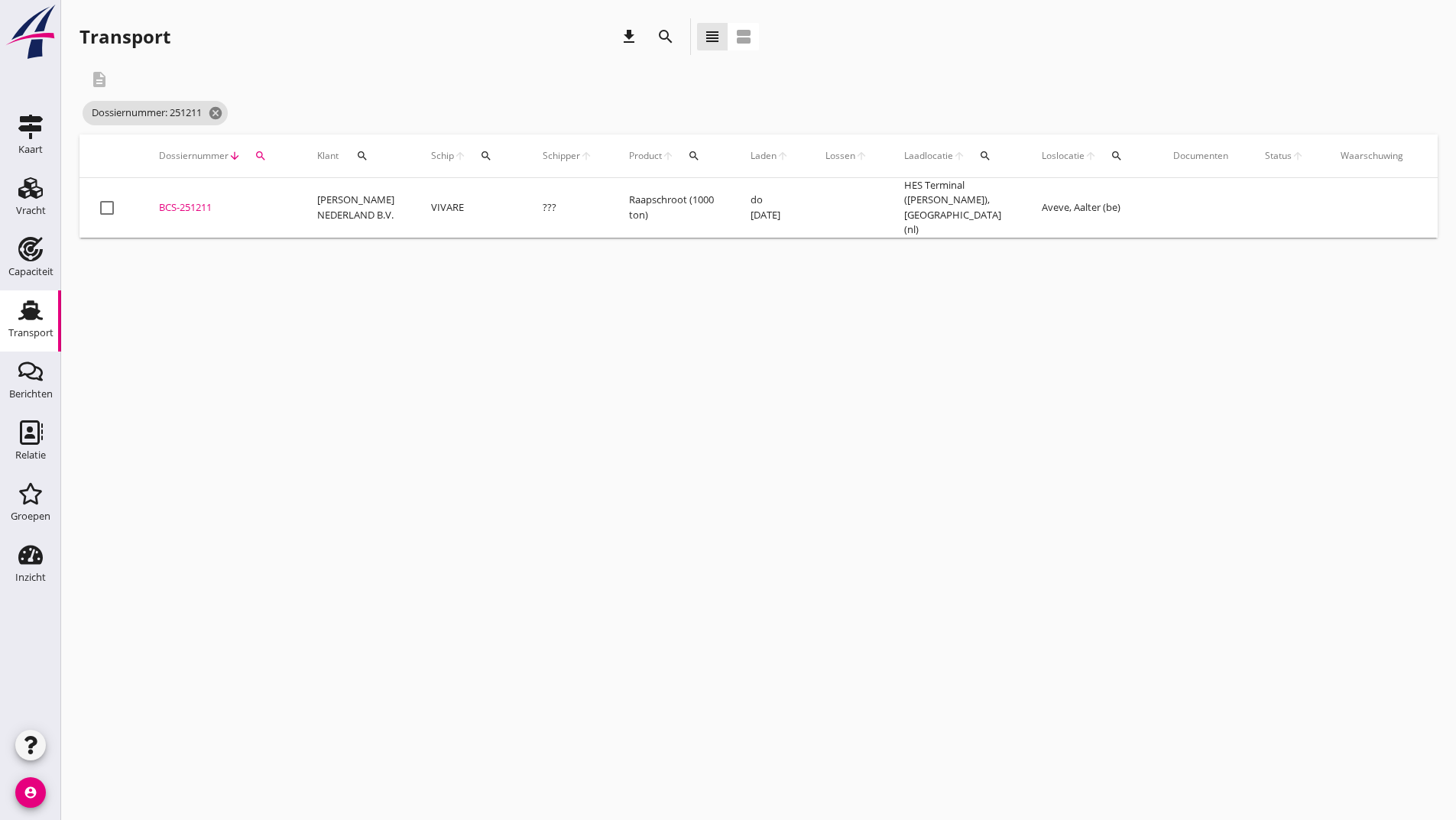
click at [202, 200] on div "BCS-251211" at bounding box center [220, 208] width 122 height 16
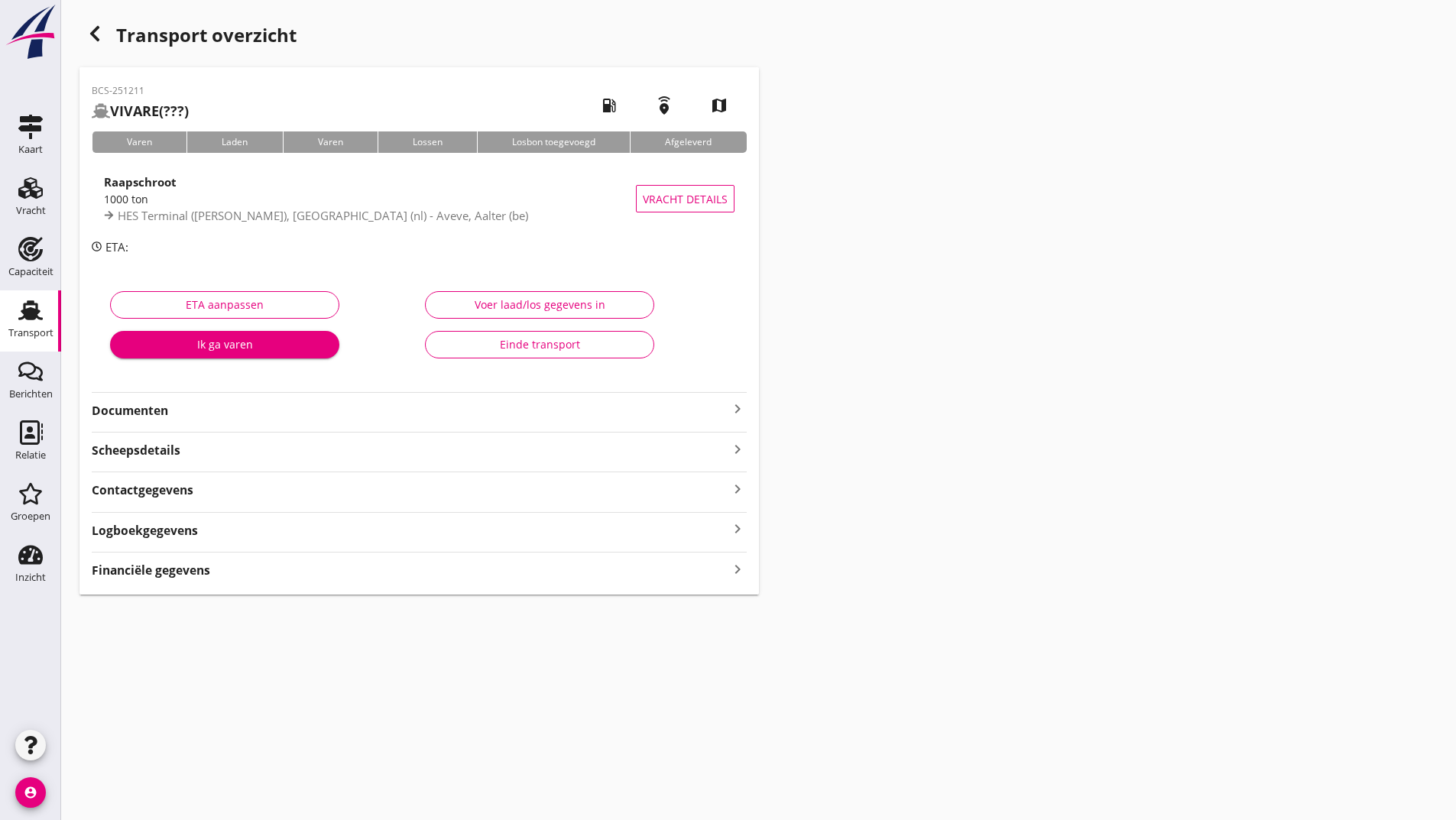
click at [135, 413] on strong "Documenten" at bounding box center [410, 410] width 636 height 17
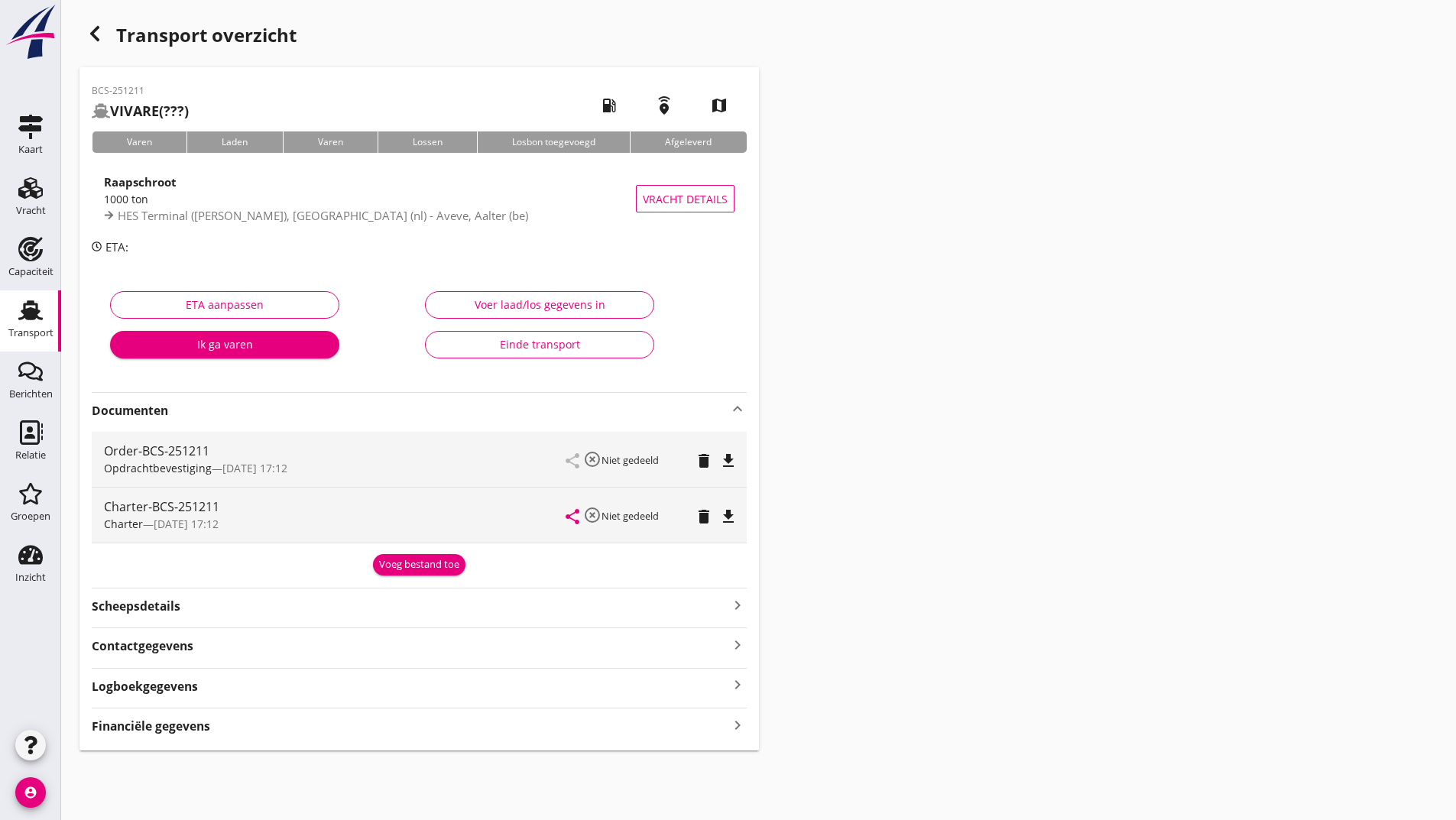
click at [397, 566] on div "Voeg bestand toe" at bounding box center [420, 564] width 80 height 16
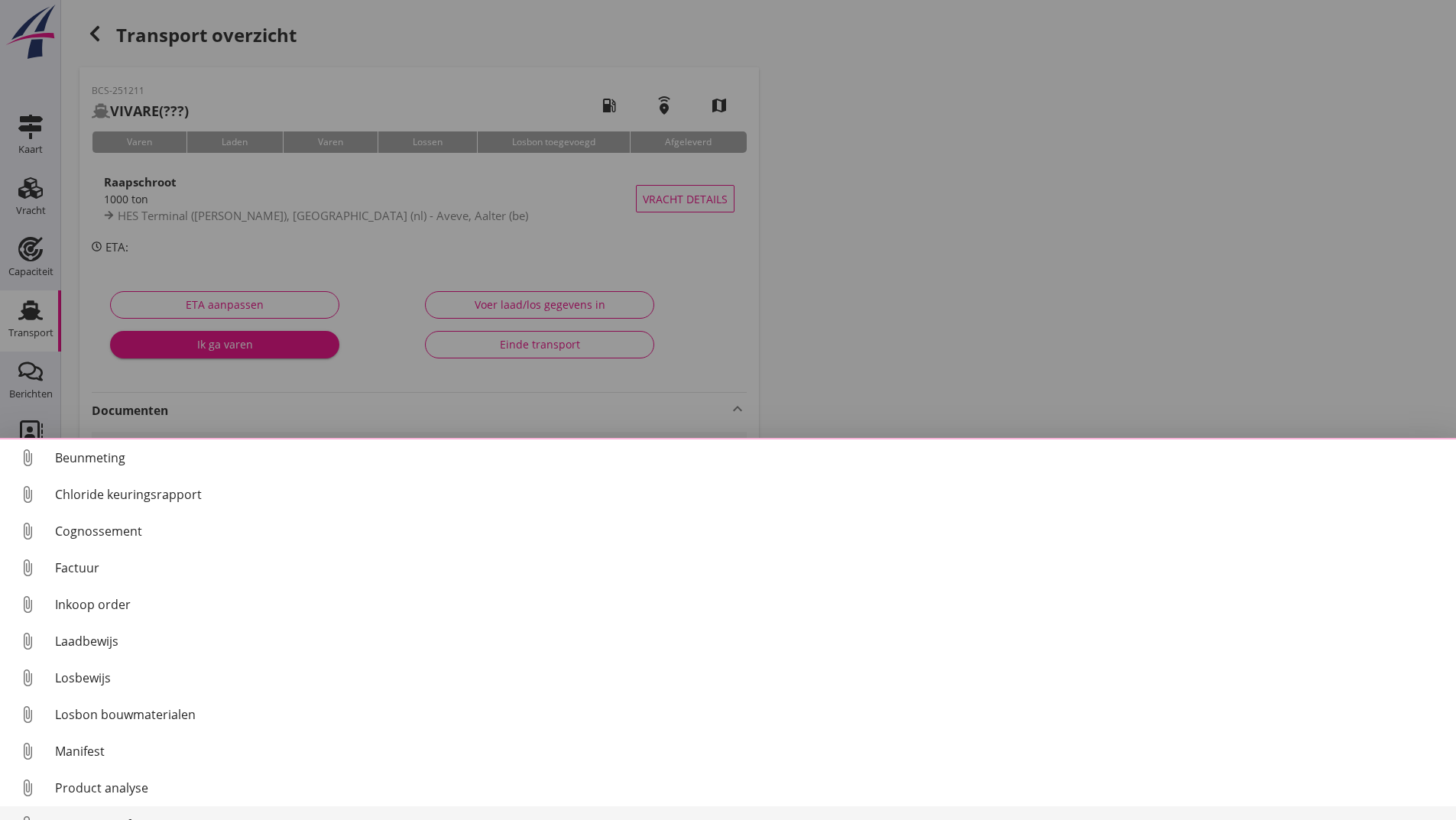
scroll to position [107, 0]
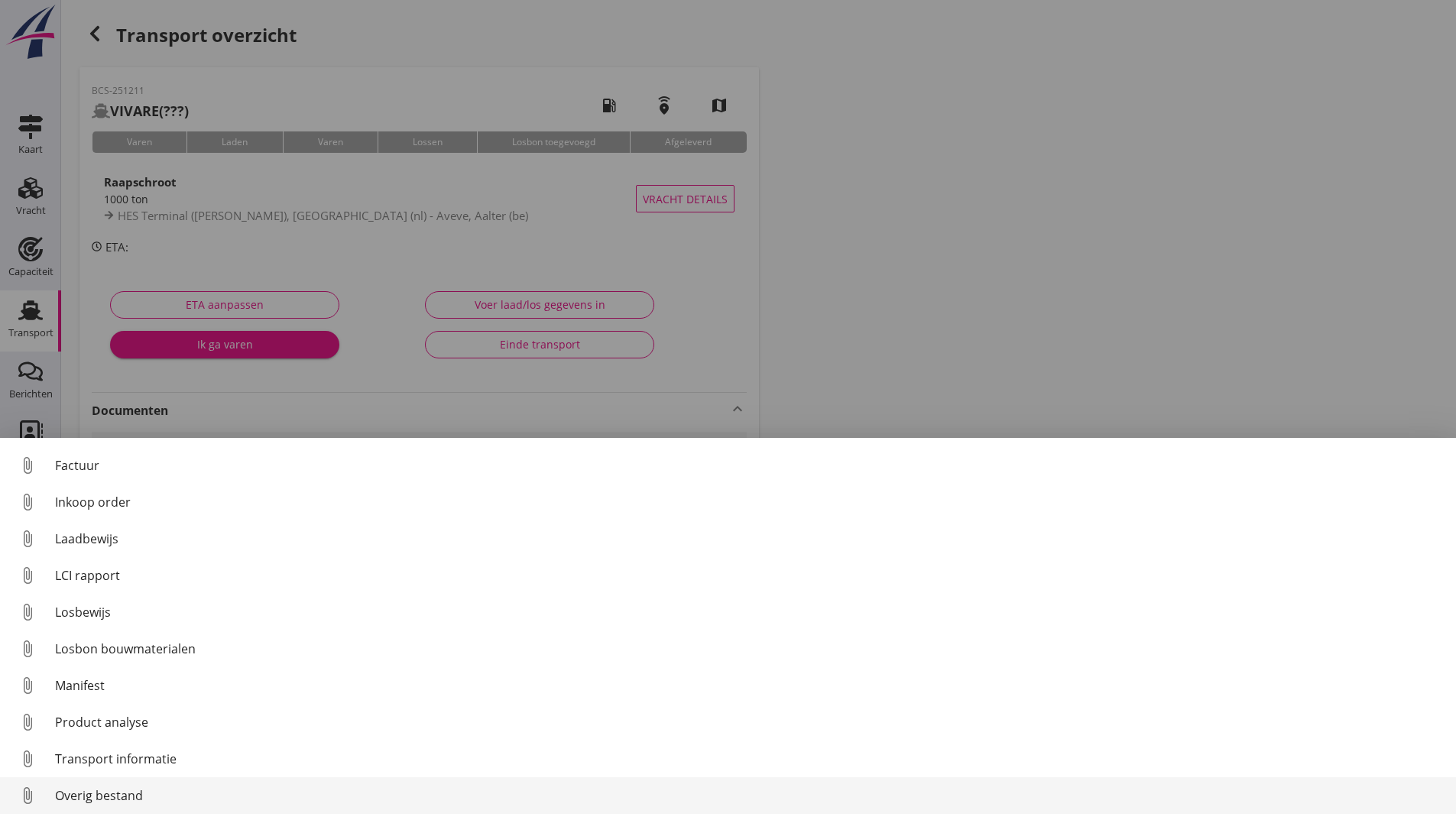
click at [137, 796] on div "Overig bestand" at bounding box center [749, 795] width 1389 height 18
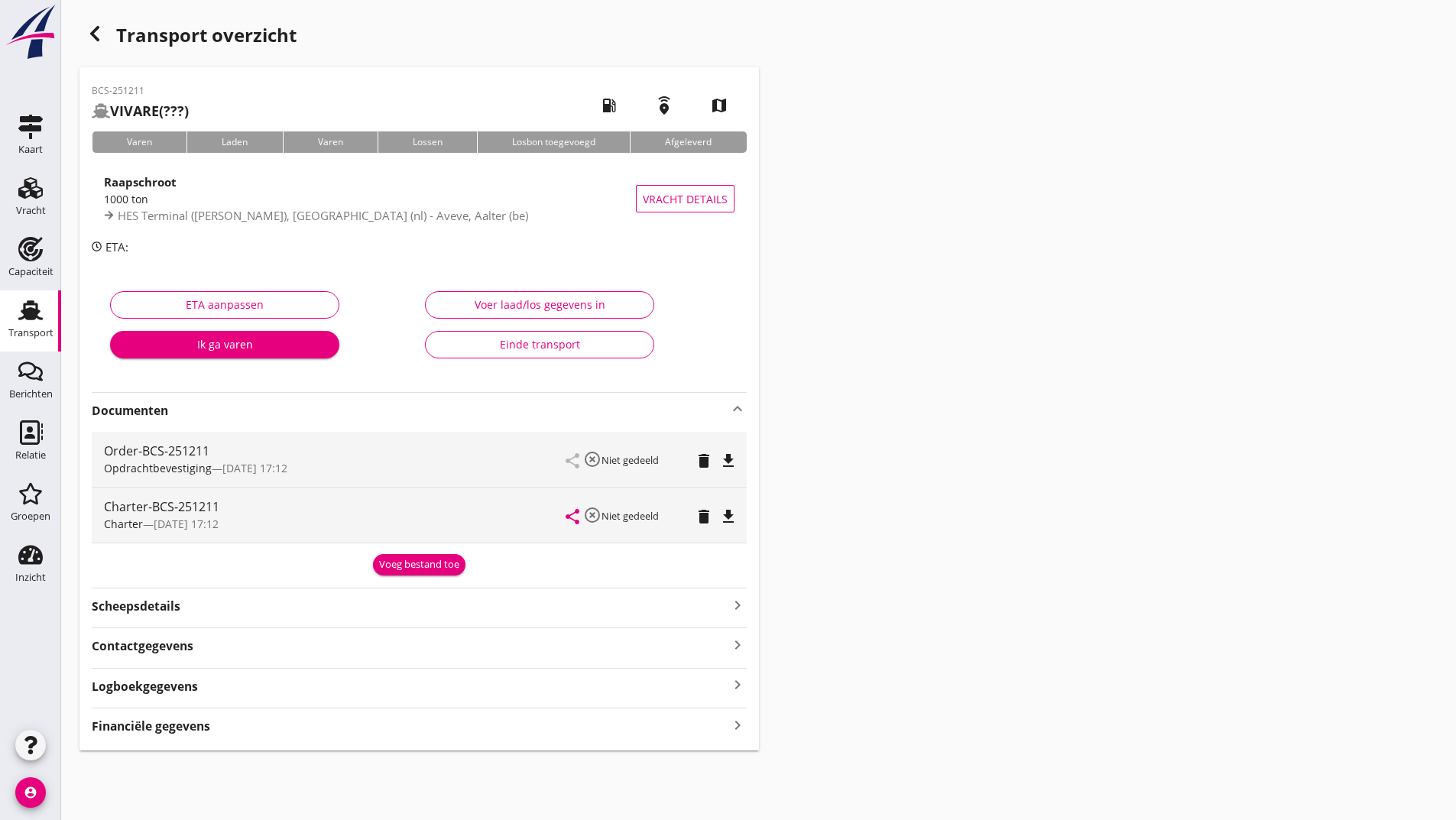
click at [406, 564] on div "Voeg bestand toe" at bounding box center [420, 564] width 80 height 16
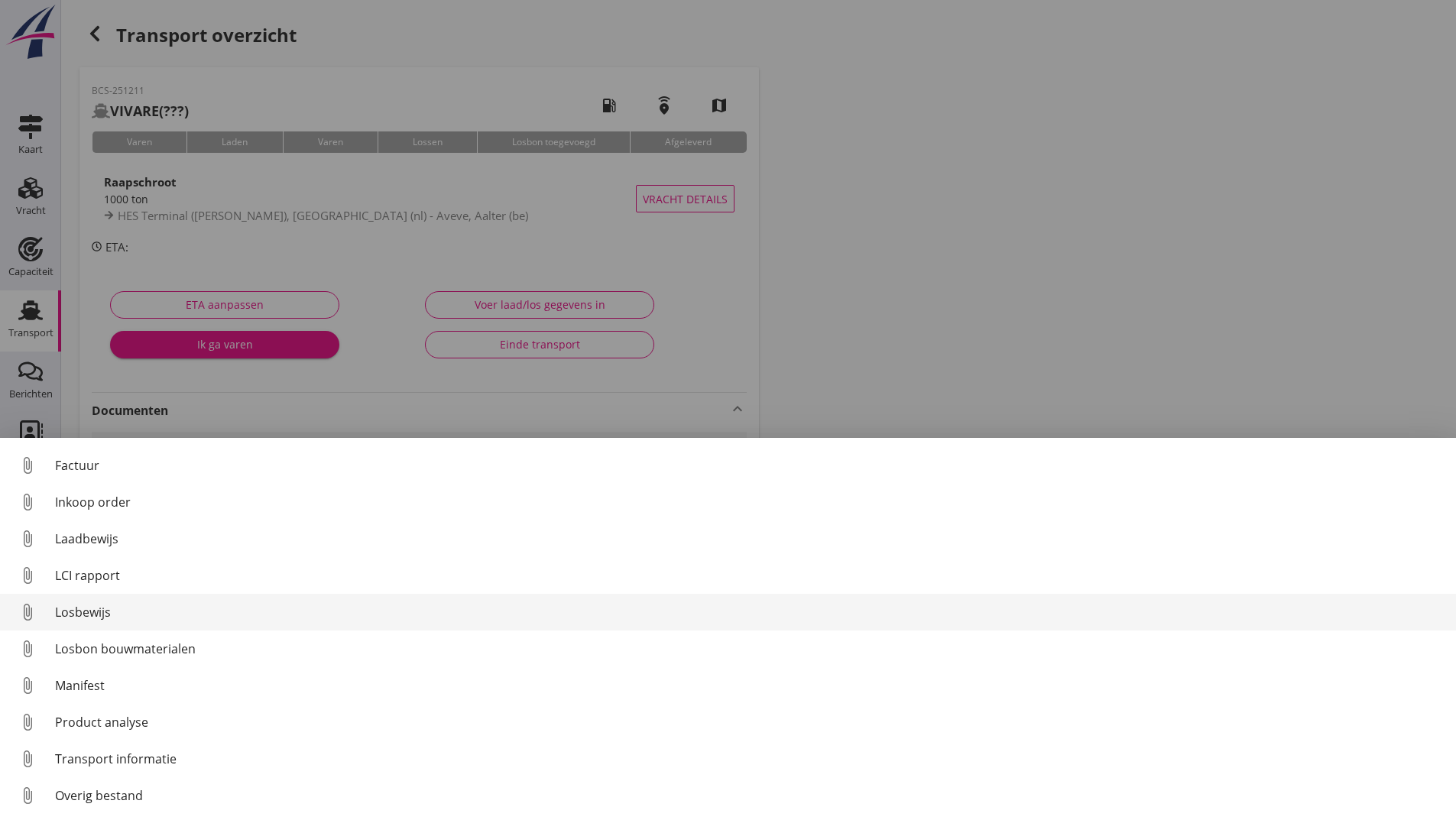
click at [99, 616] on div "Losbewijs" at bounding box center [749, 612] width 1389 height 18
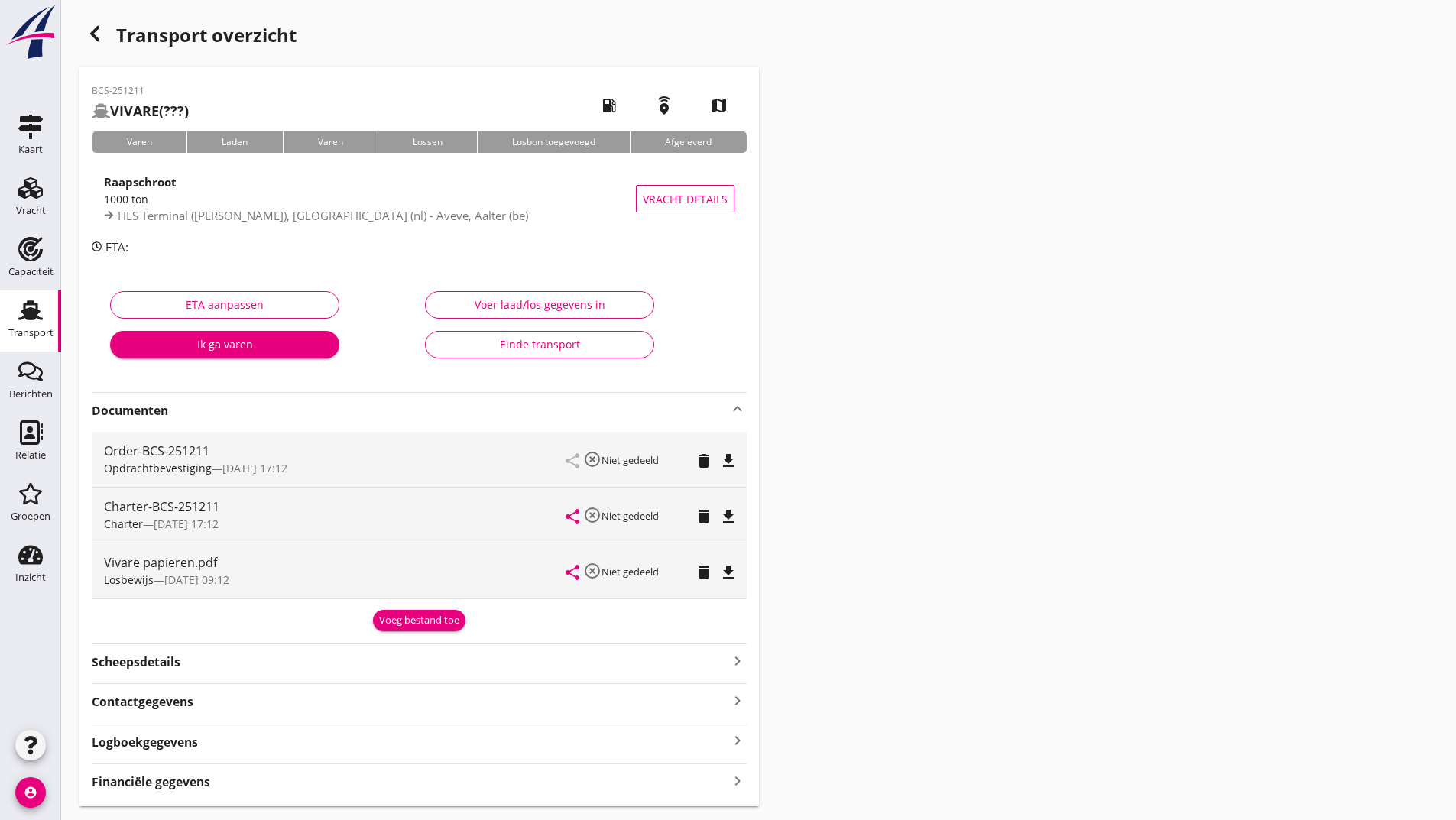
click at [403, 623] on div "Voeg bestand toe" at bounding box center [420, 620] width 80 height 16
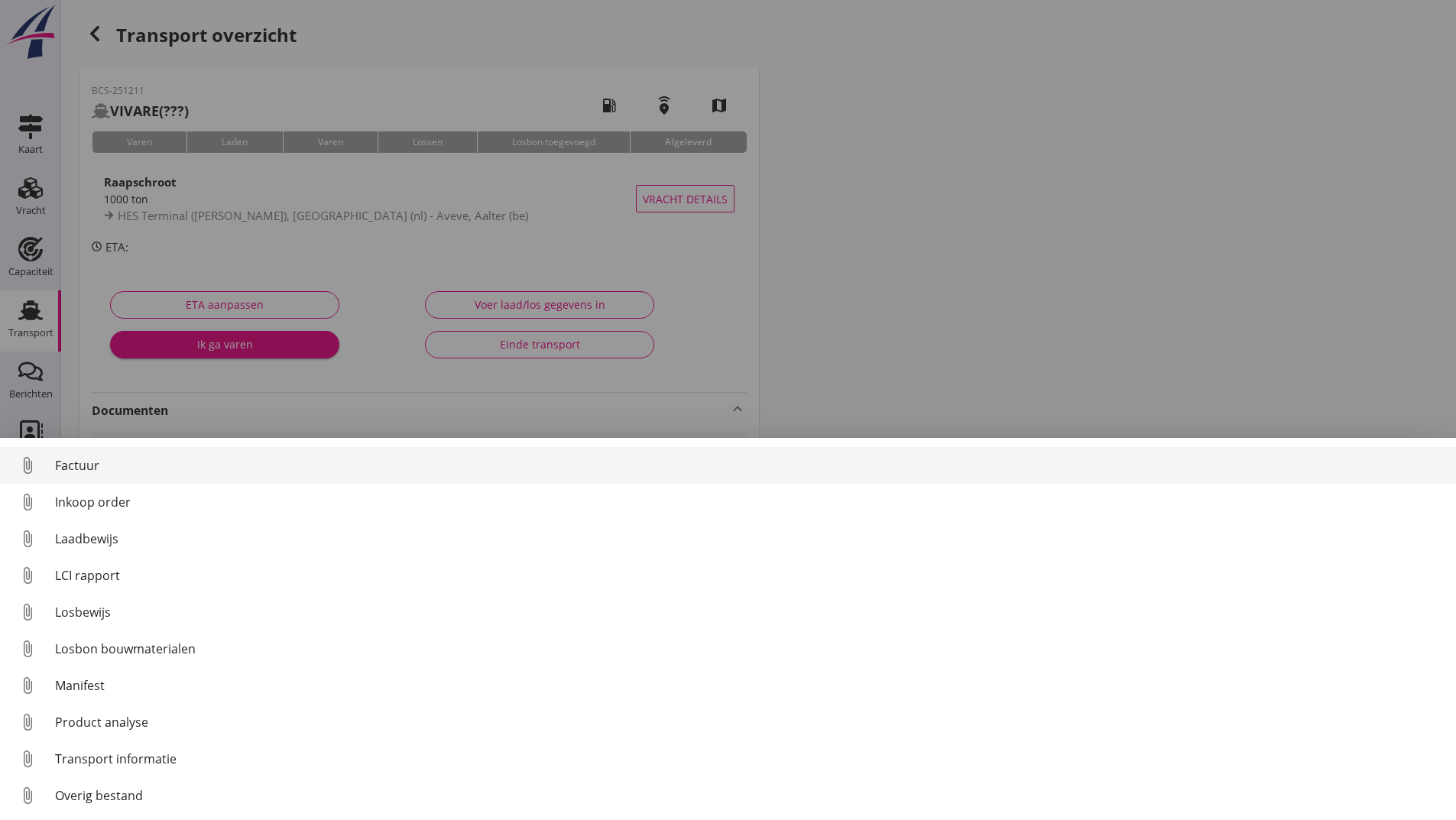
click at [90, 469] on div "Factuur" at bounding box center [749, 465] width 1389 height 18
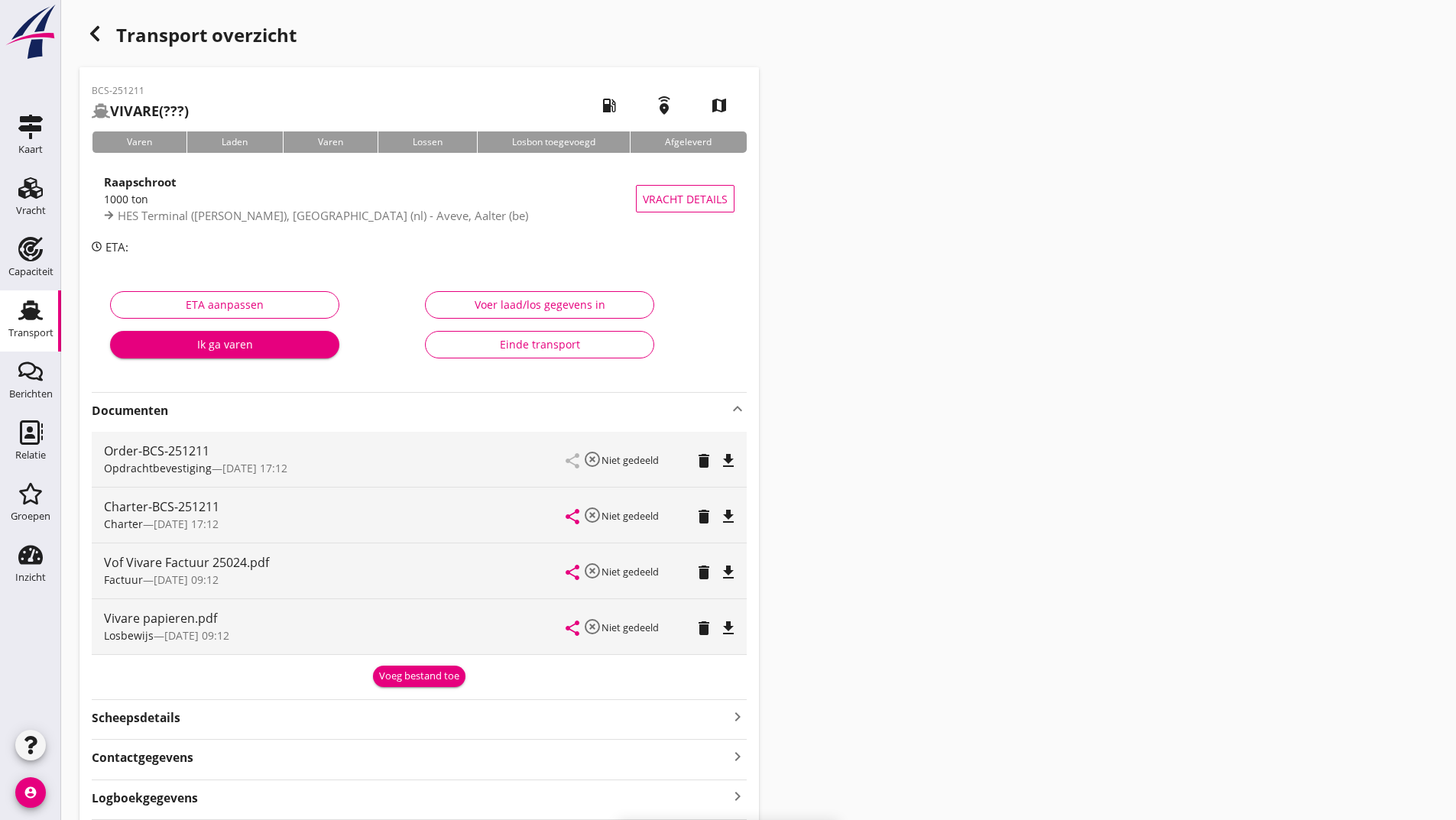
click at [393, 682] on div "Voeg bestand toe" at bounding box center [420, 676] width 80 height 16
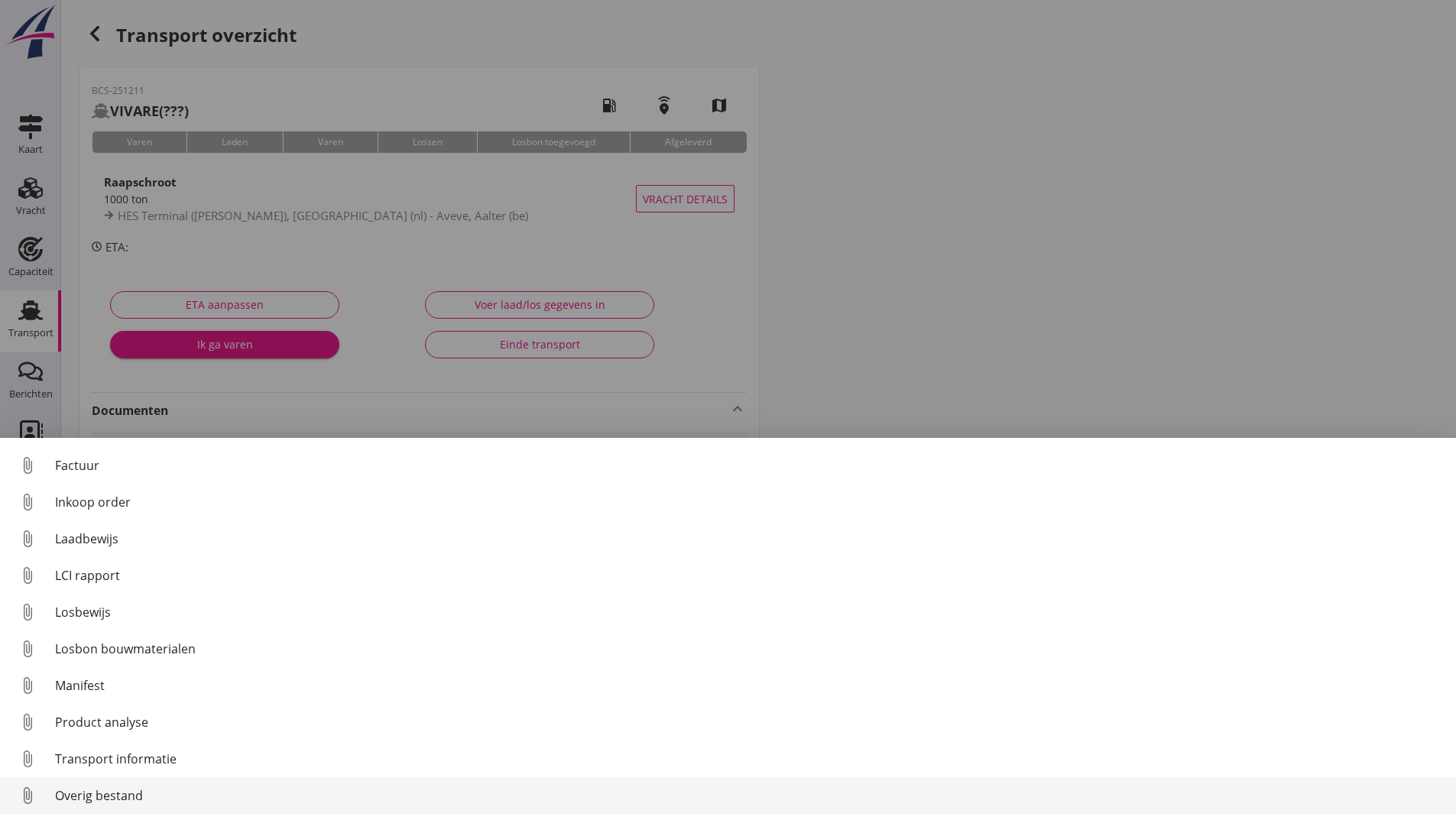
click at [81, 795] on div "Overig bestand" at bounding box center [749, 795] width 1389 height 18
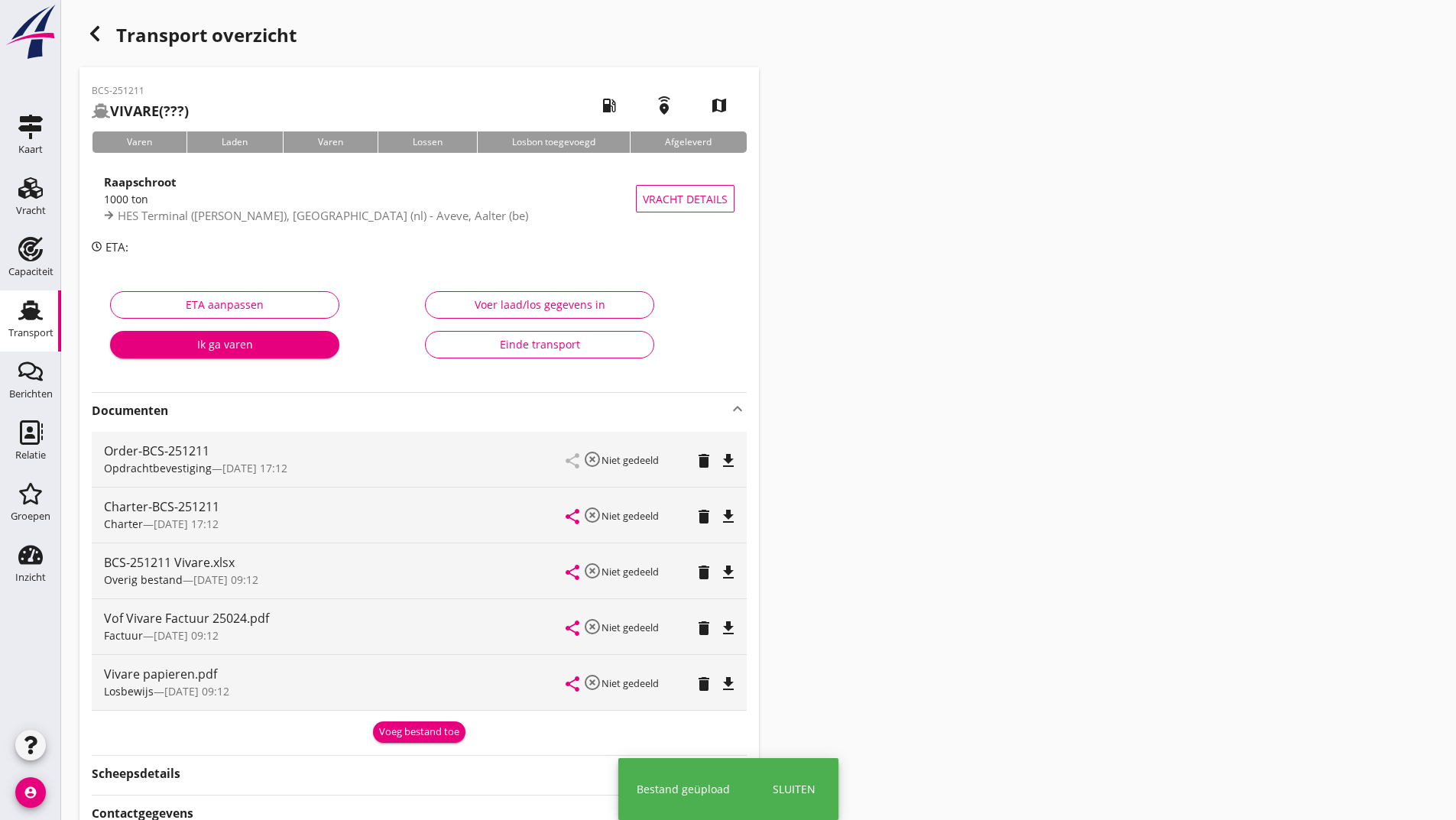
click at [416, 694] on div "Losbewijs — [DATE] 09:12" at bounding box center [335, 691] width 462 height 16
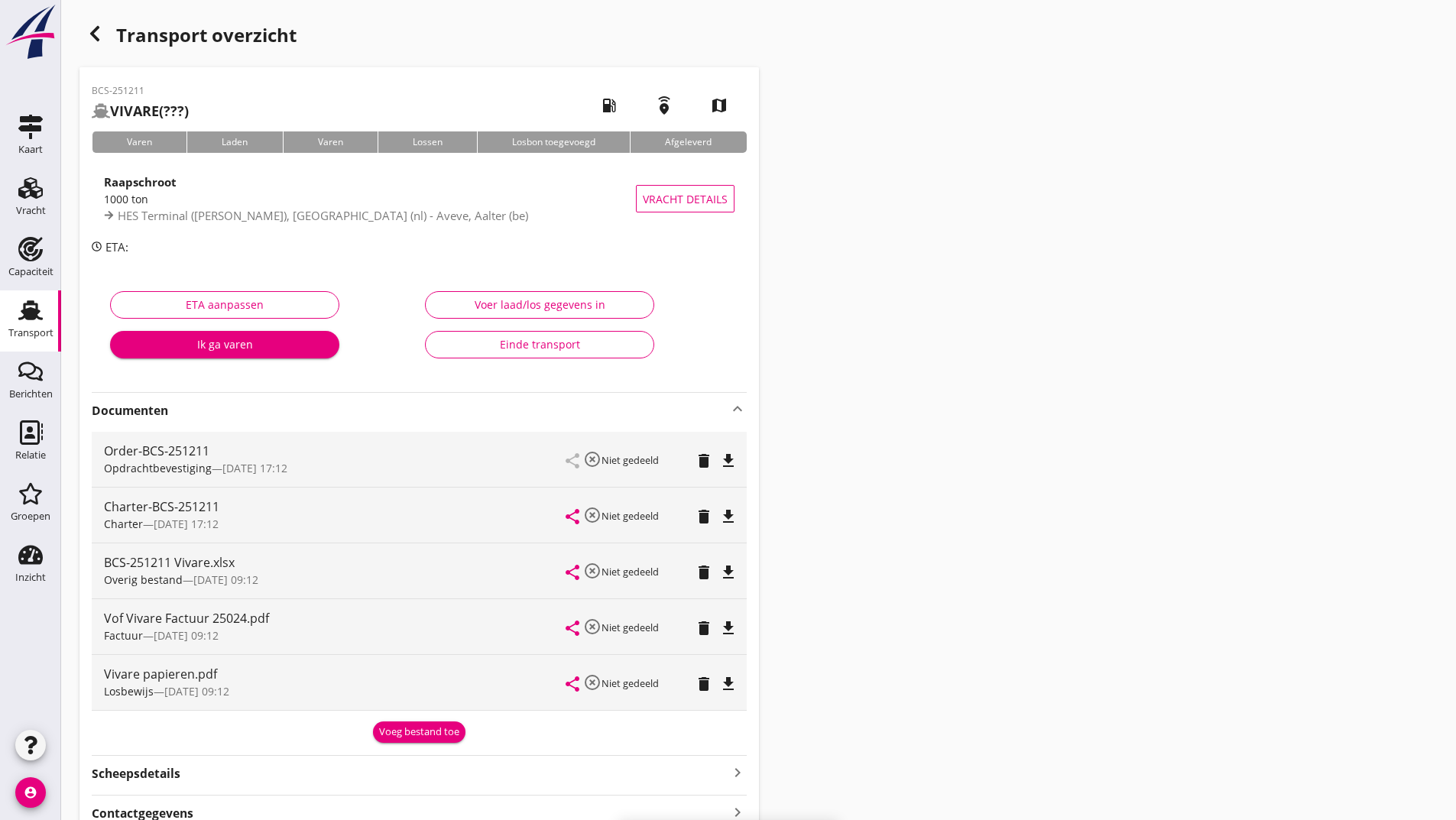
click at [399, 735] on div "Voeg bestand toe" at bounding box center [420, 731] width 80 height 16
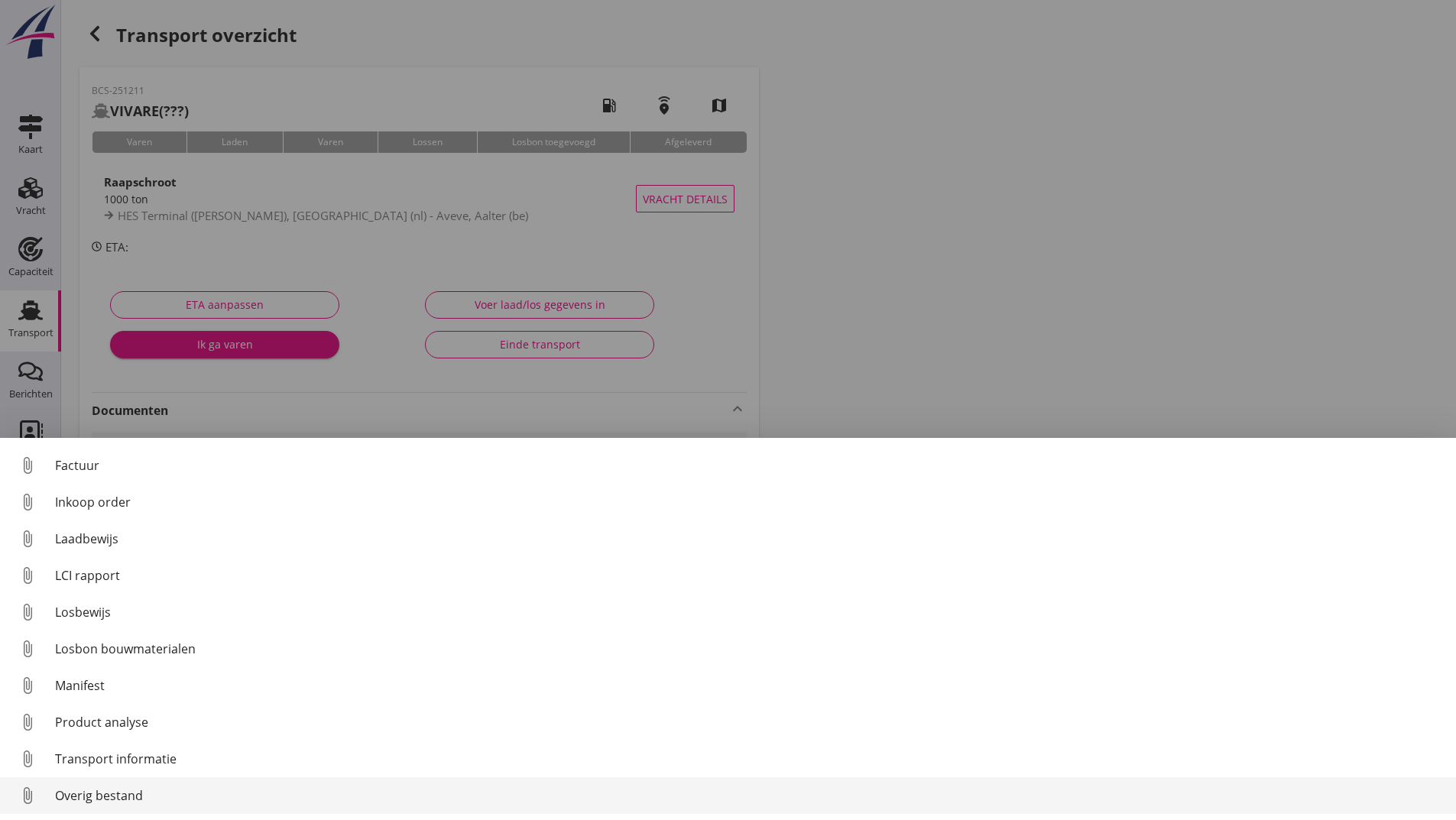
click at [138, 792] on div "Overig bestand" at bounding box center [749, 795] width 1389 height 18
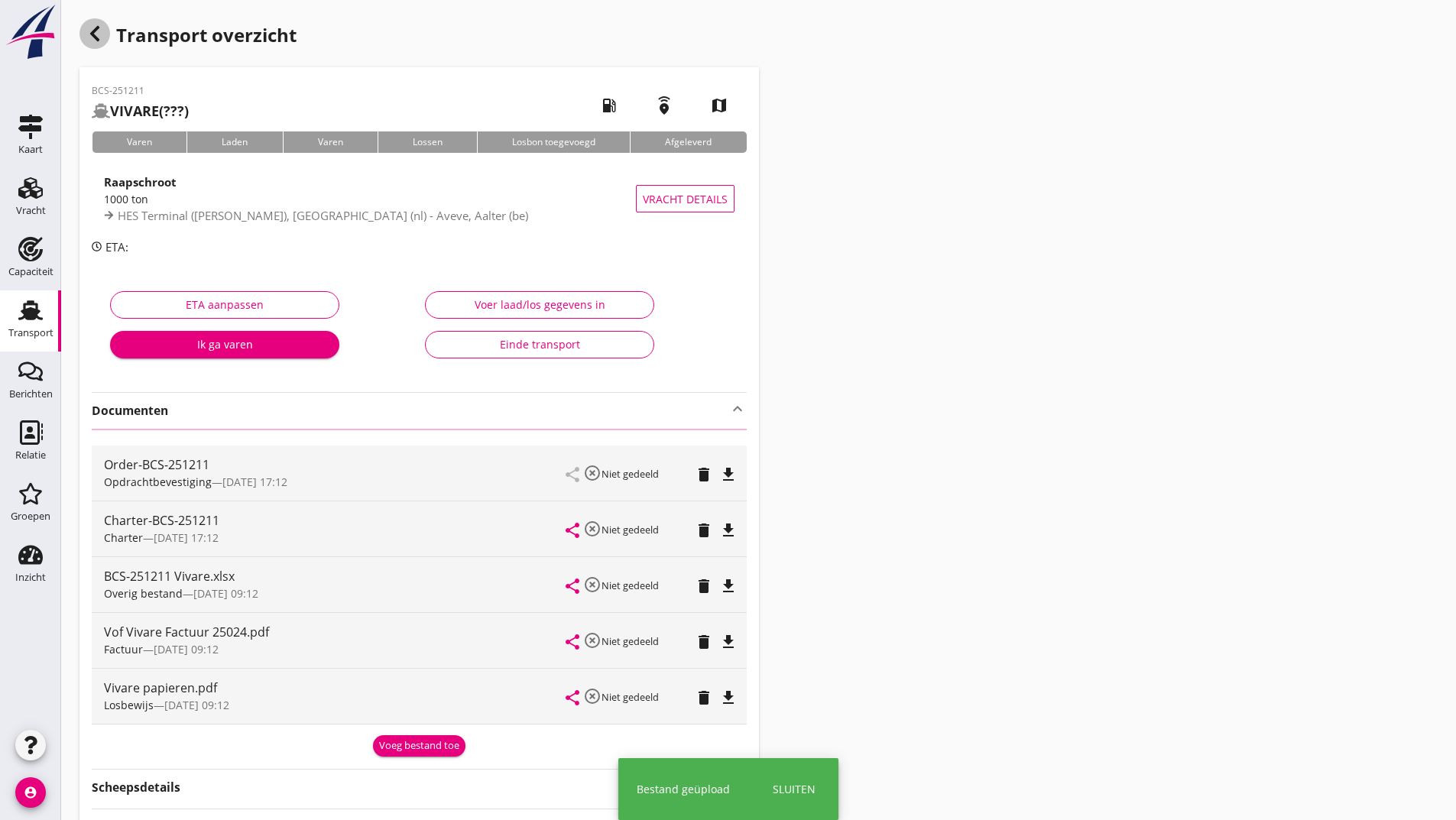
click at [104, 32] on div "button" at bounding box center [94, 33] width 30 height 30
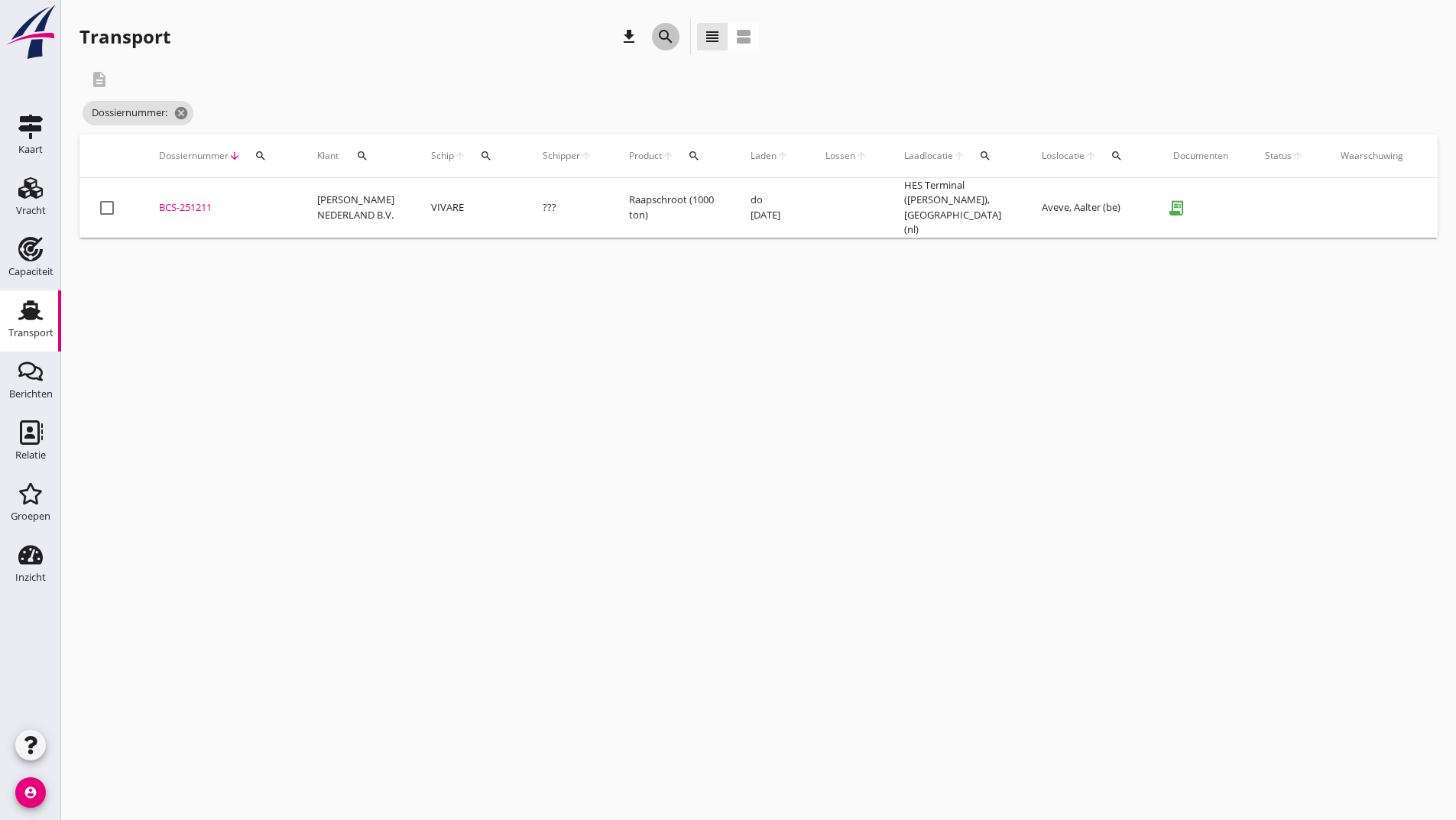
click at [664, 34] on icon "search" at bounding box center [665, 37] width 18 height 18
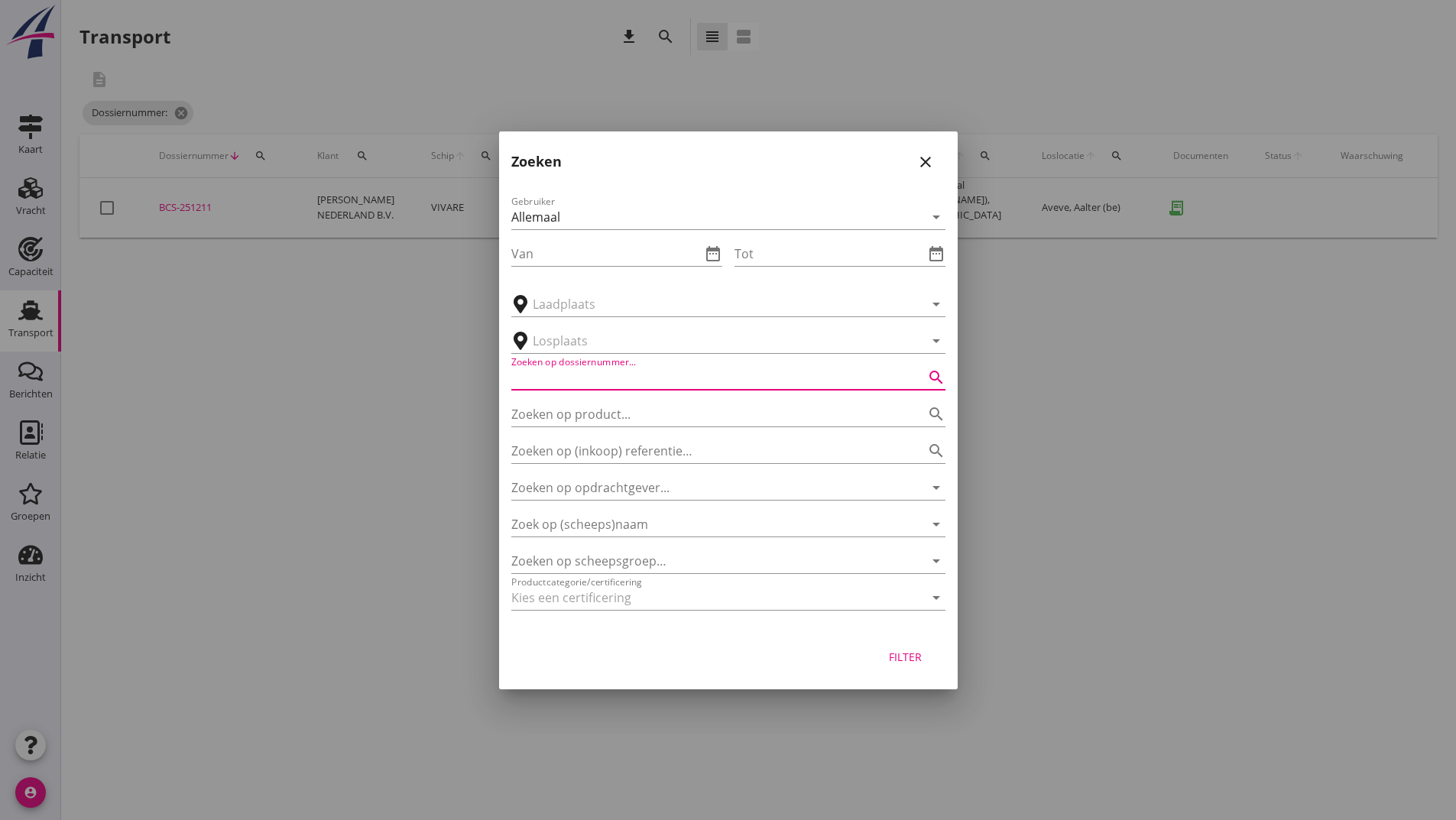
click at [561, 382] on input "Zoeken op dossiernummer..." at bounding box center [707, 378] width 391 height 25
type input "251213"
click at [900, 655] on div "Filter" at bounding box center [906, 657] width 43 height 16
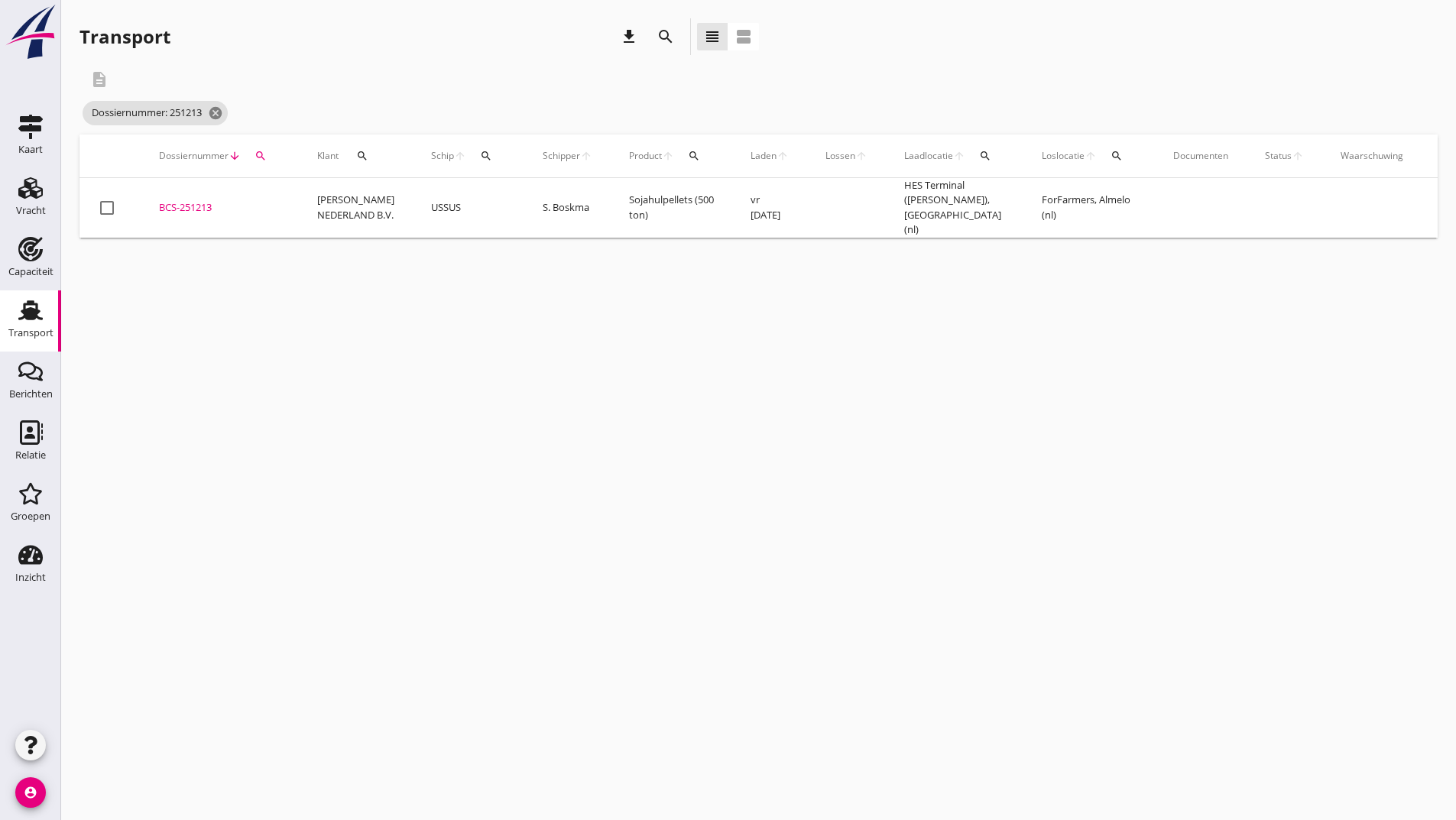
click at [200, 205] on div "BCS-251213" at bounding box center [220, 208] width 122 height 16
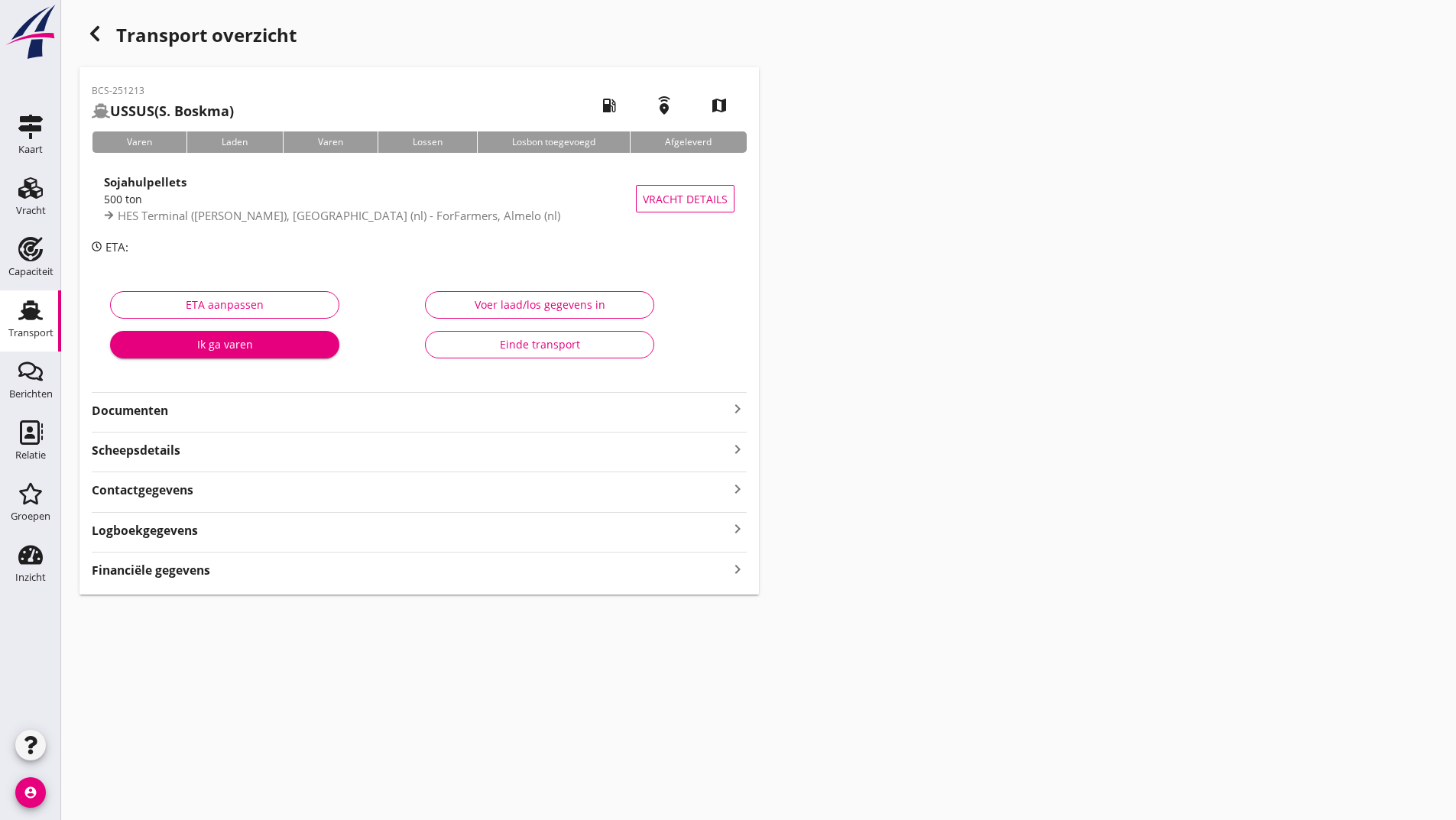
click at [149, 413] on strong "Documenten" at bounding box center [410, 410] width 636 height 17
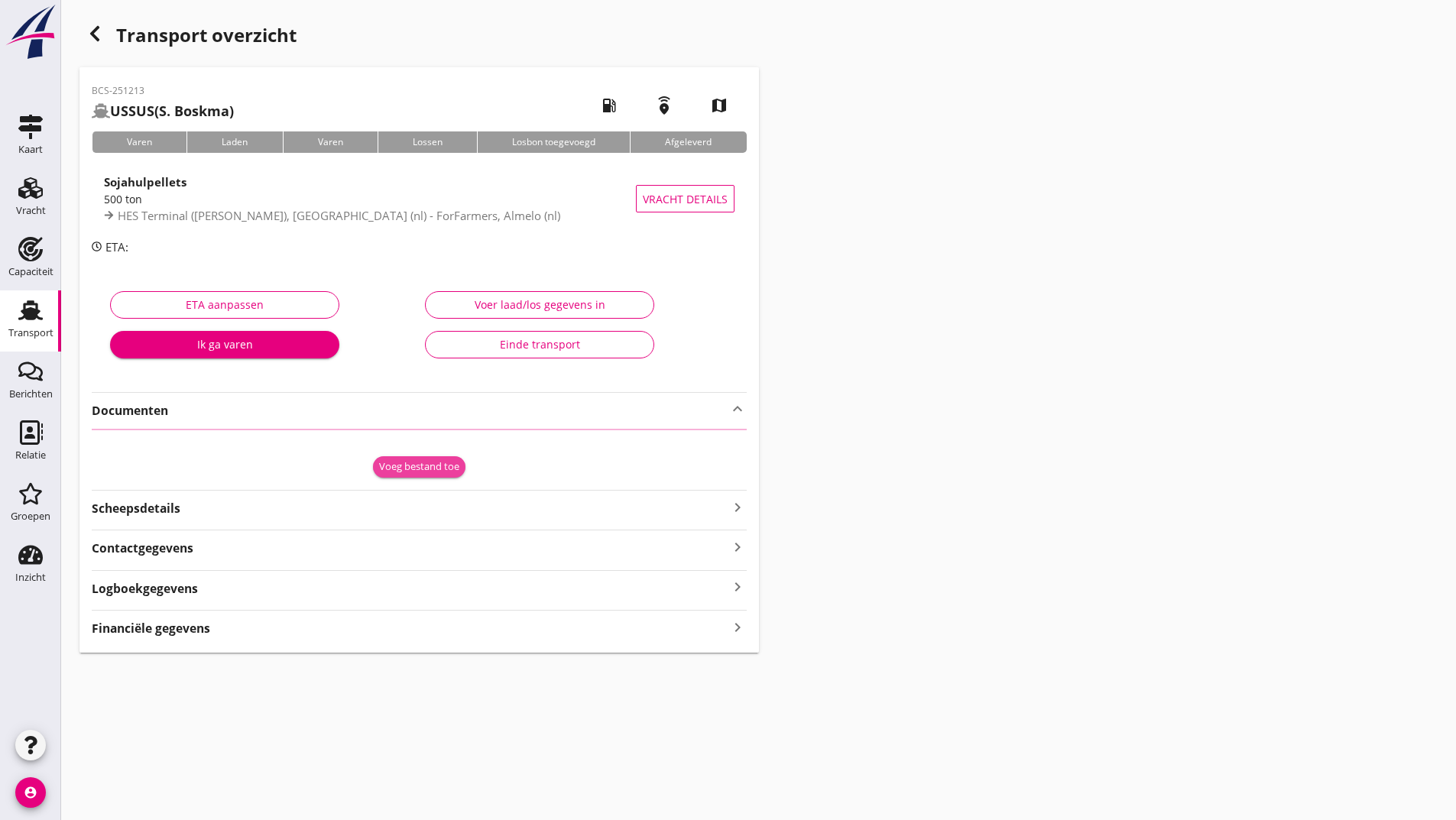
click at [384, 468] on div "Voeg bestand toe" at bounding box center [420, 466] width 80 height 16
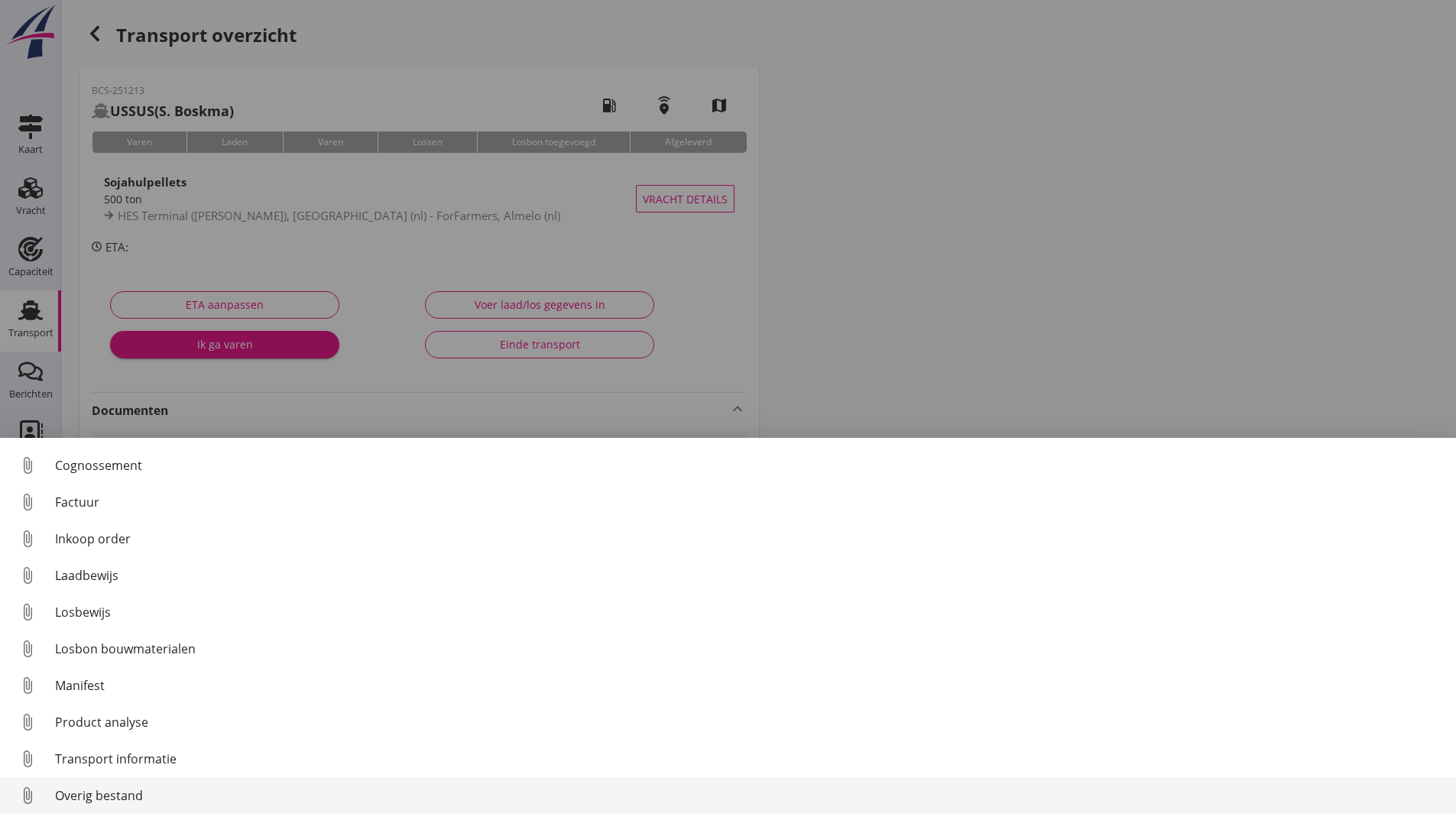
click at [108, 795] on div "Overig bestand" at bounding box center [749, 795] width 1389 height 18
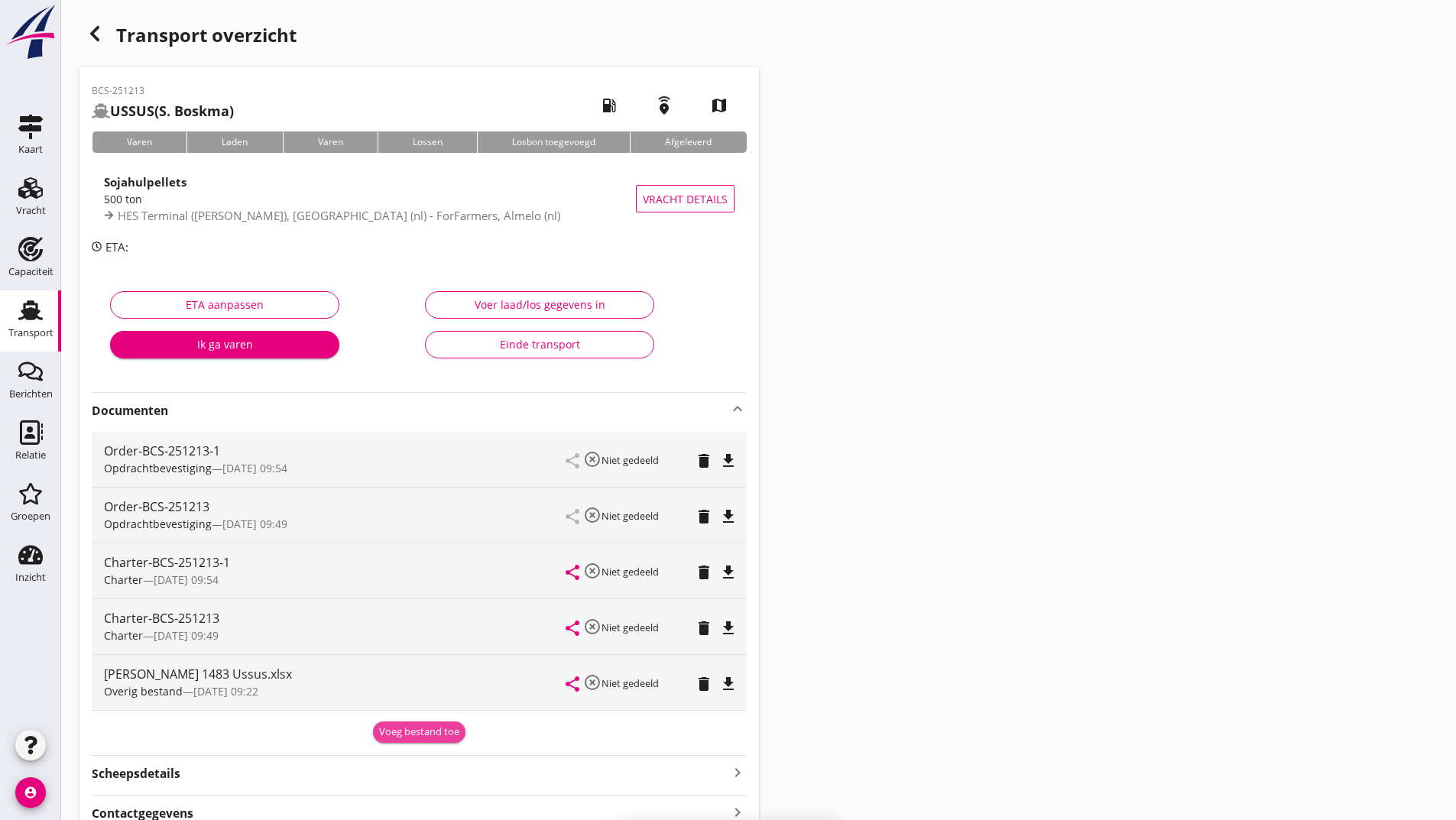
click at [393, 730] on div "Voeg bestand toe" at bounding box center [420, 731] width 80 height 16
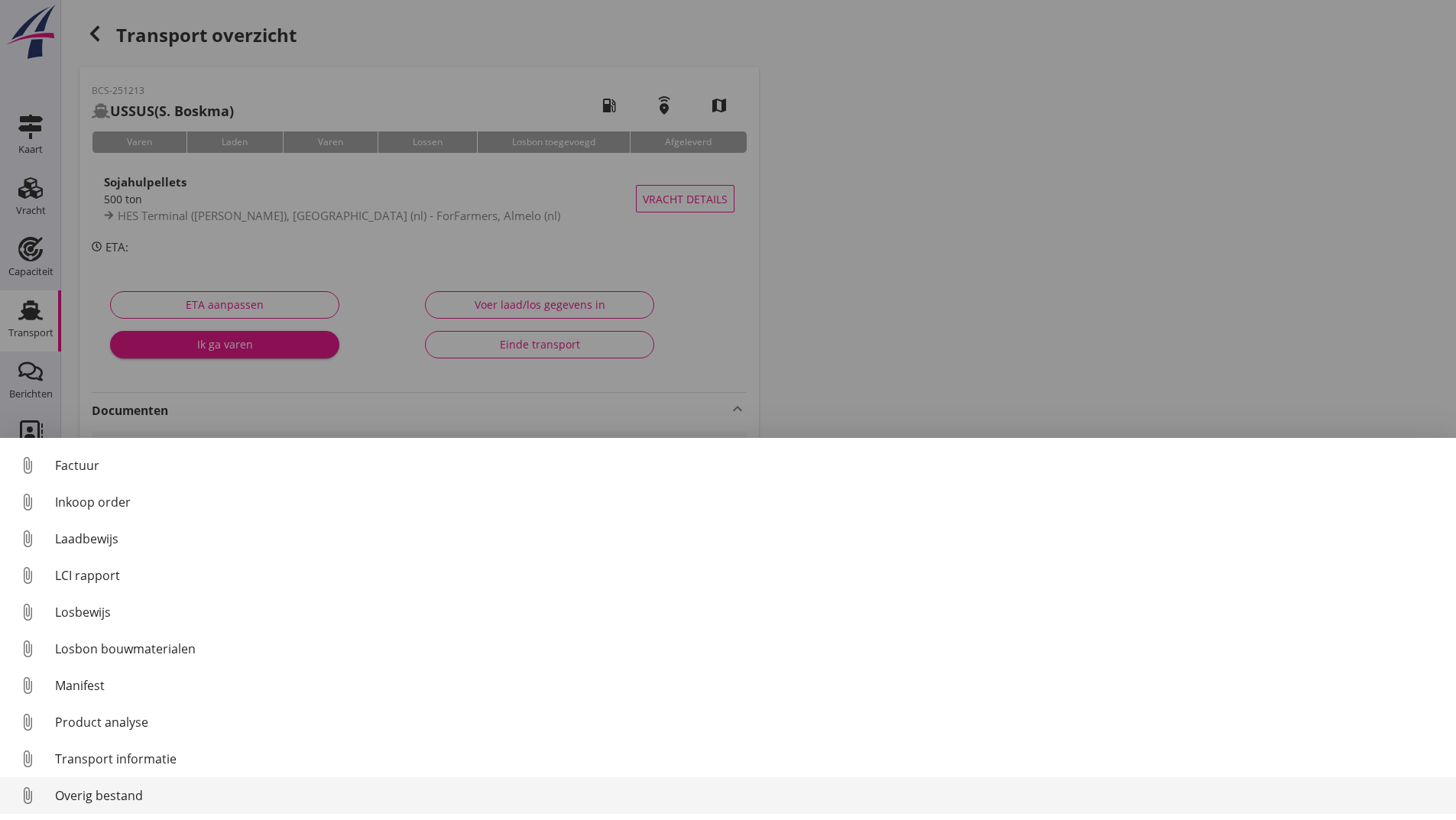
click at [118, 797] on div "Overig bestand" at bounding box center [749, 795] width 1389 height 18
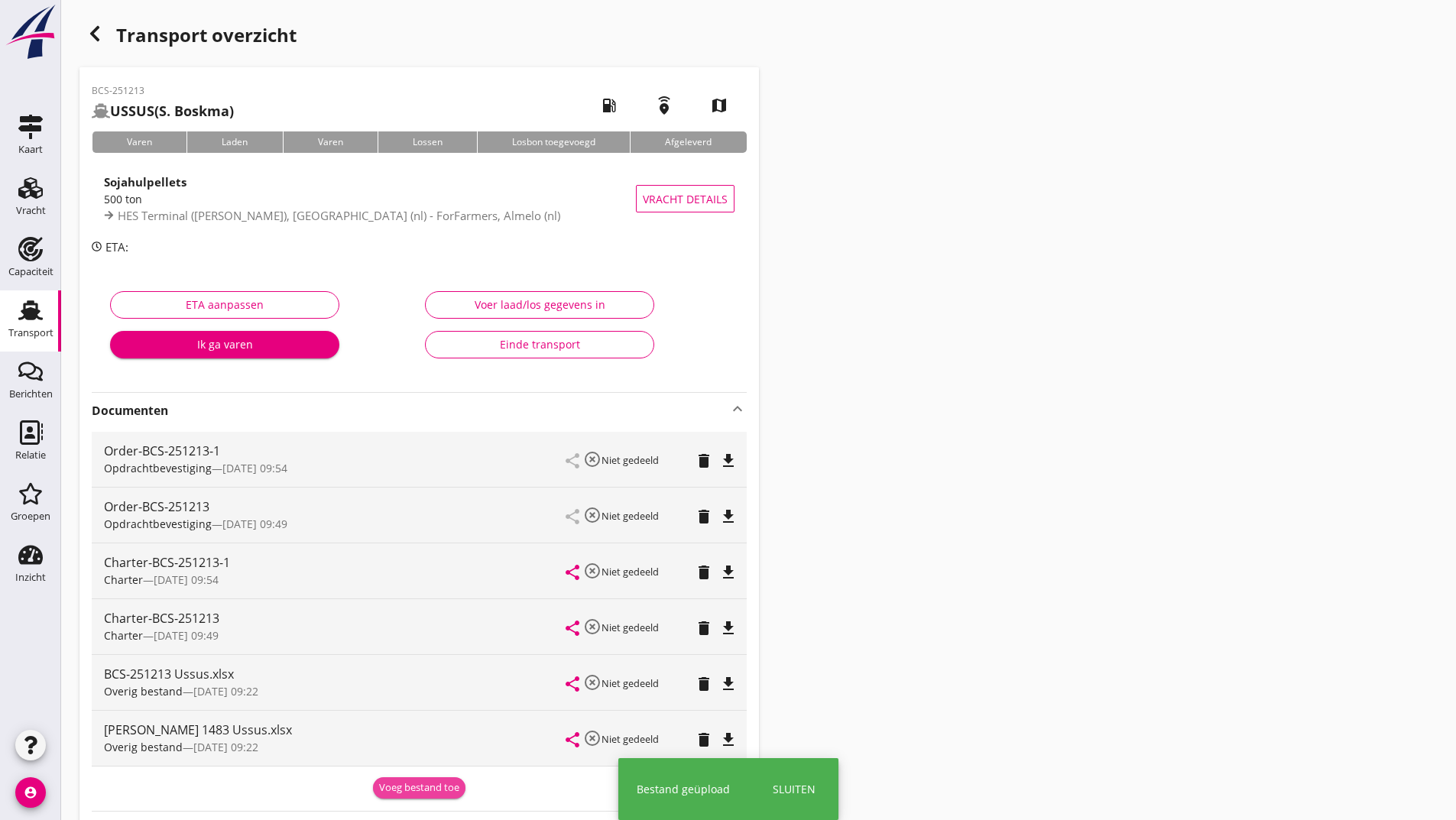
click at [428, 787] on div "Voeg bestand toe" at bounding box center [420, 787] width 80 height 16
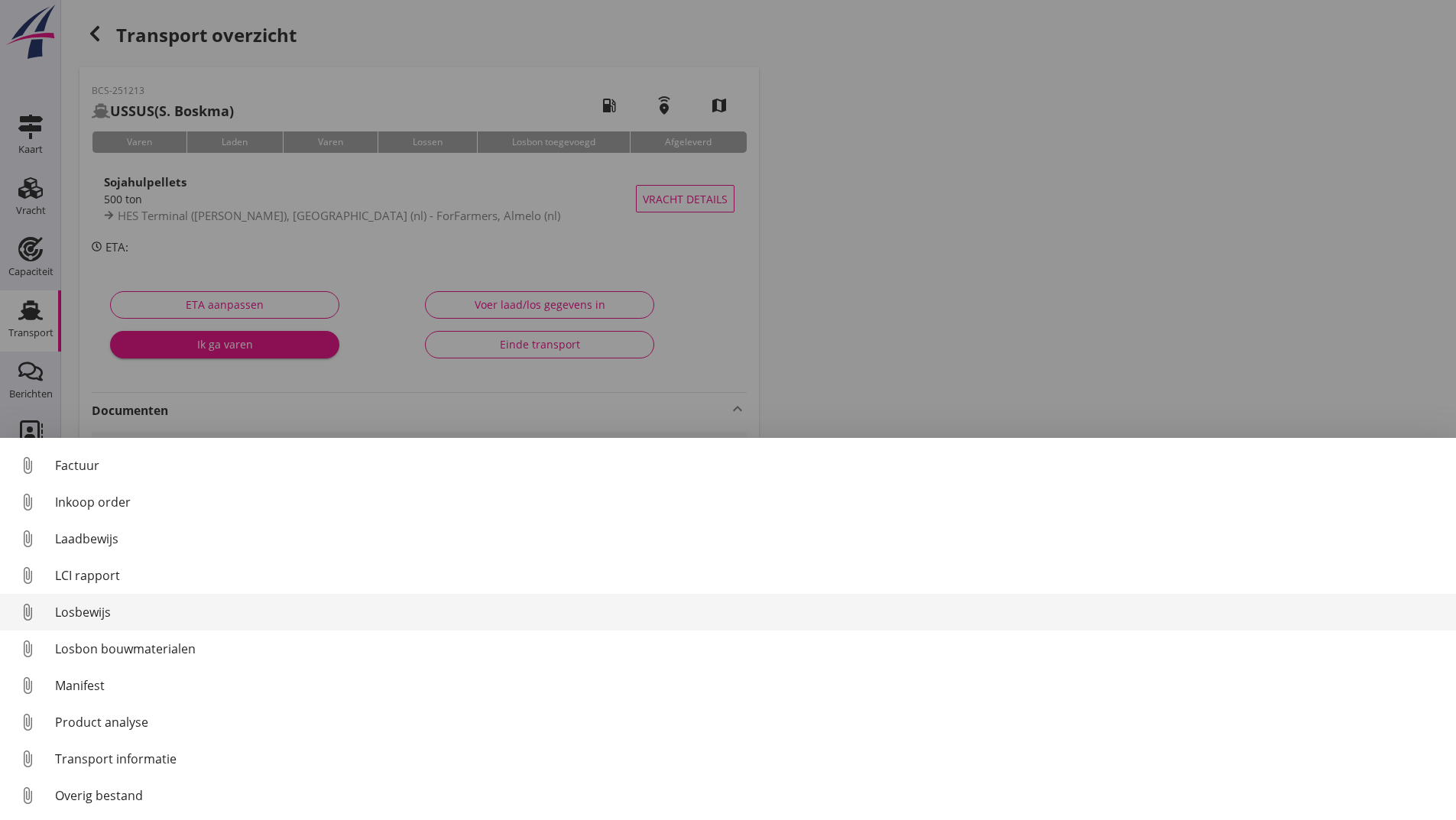
click at [104, 620] on div "Losbewijs" at bounding box center [749, 612] width 1389 height 18
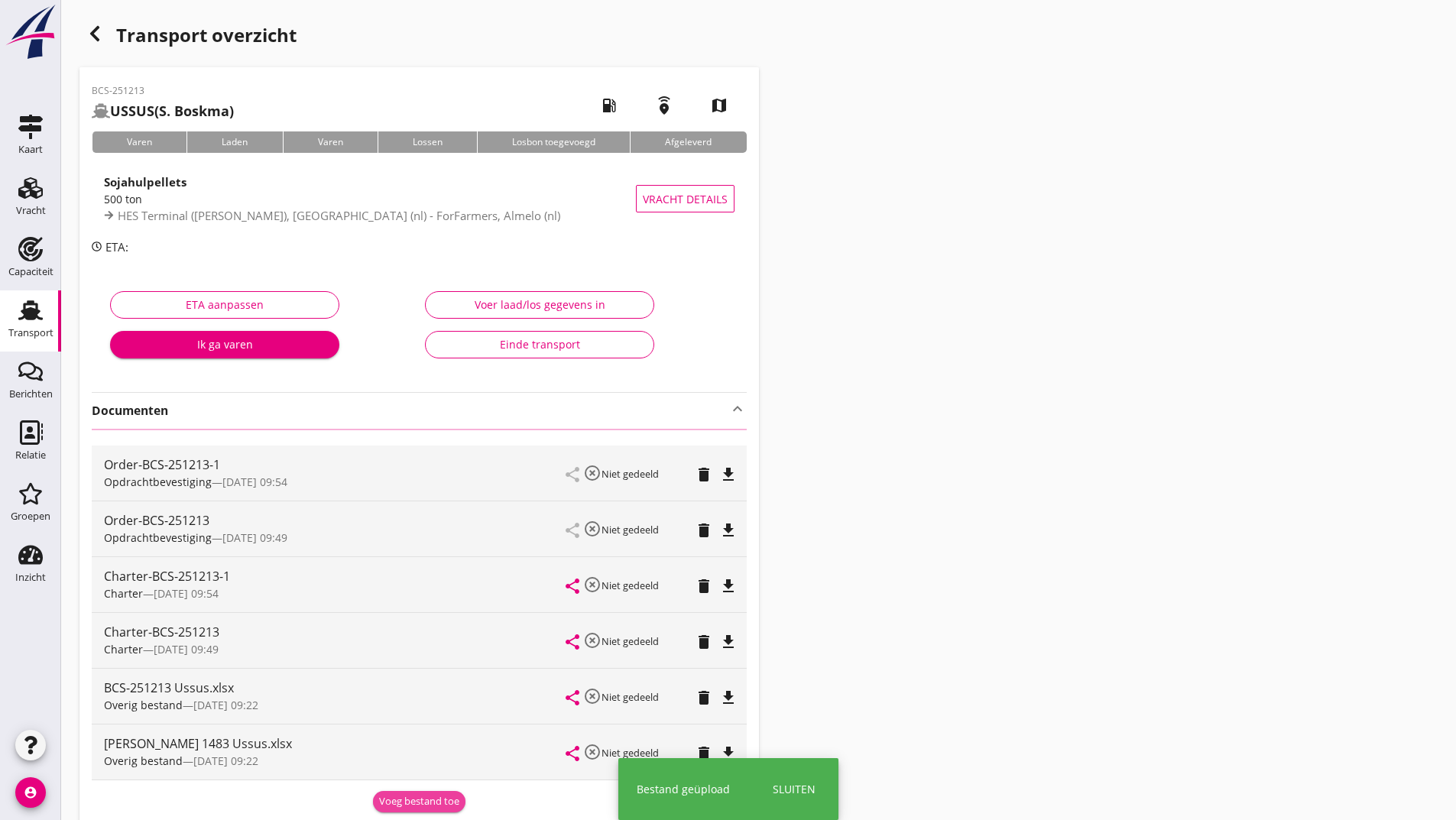
click at [437, 799] on div "Voeg bestand toe" at bounding box center [420, 801] width 80 height 16
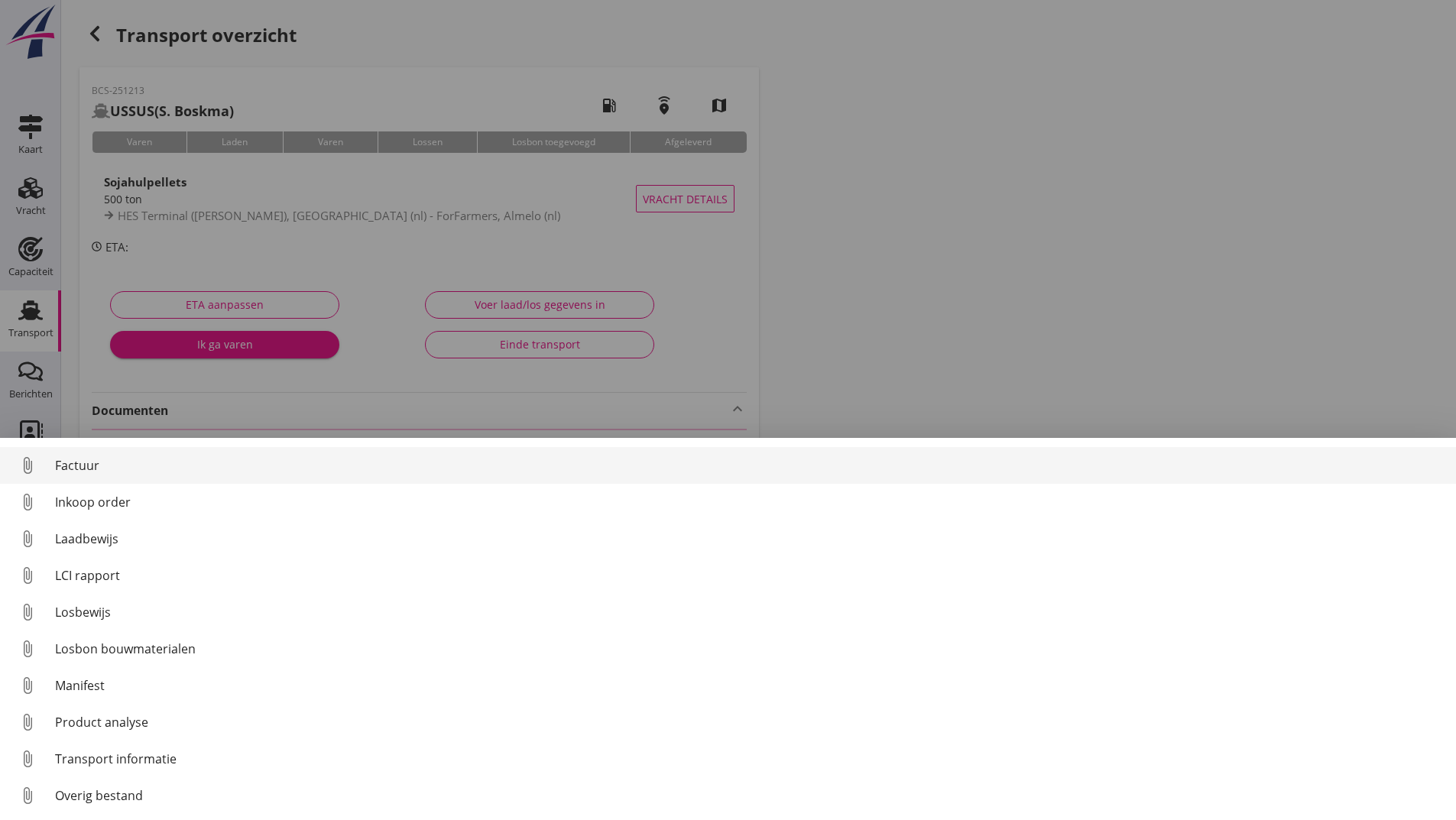
click at [94, 472] on div "Factuur" at bounding box center [749, 465] width 1389 height 18
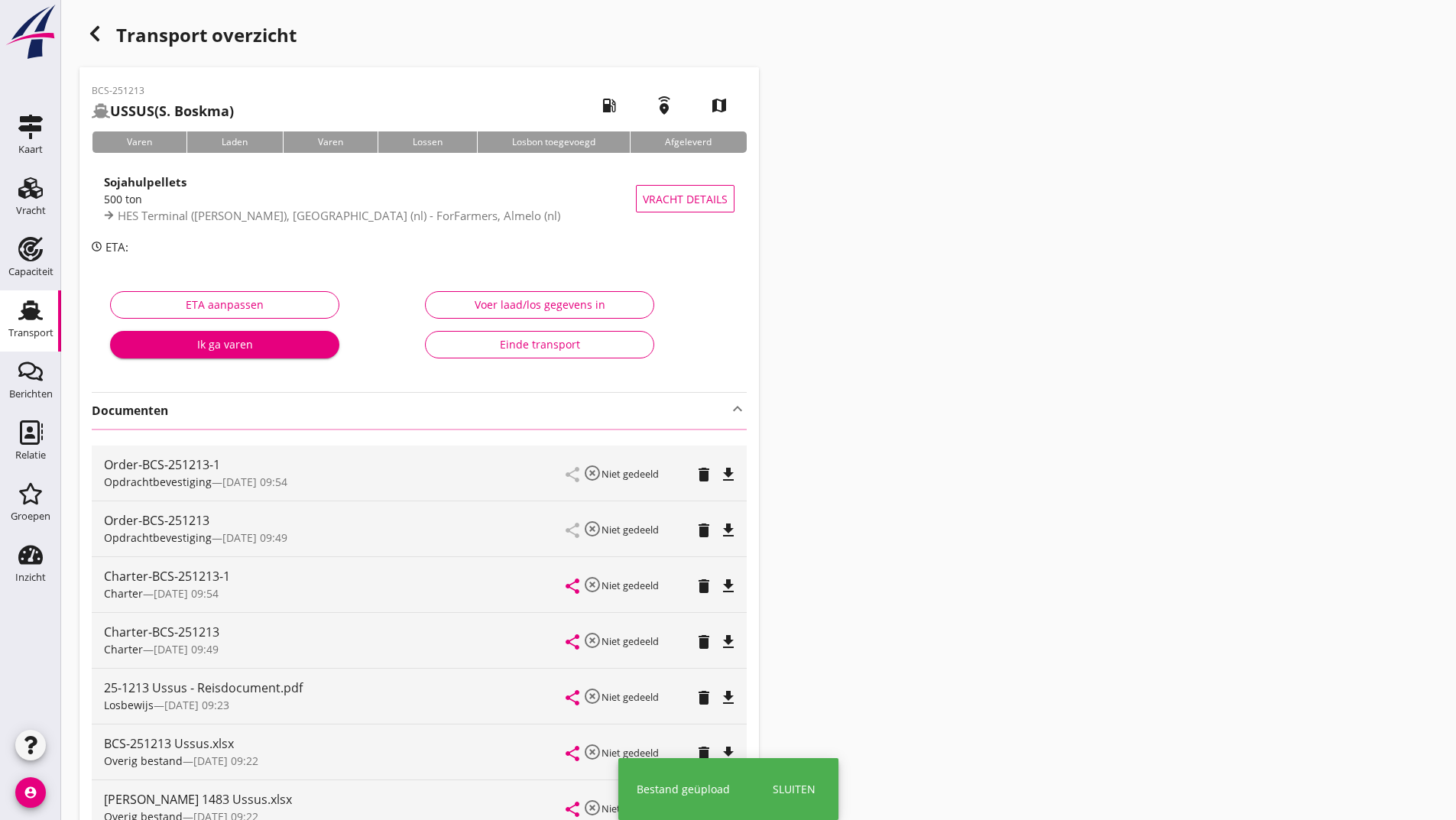
click at [94, 35] on icon "button" at bounding box center [94, 34] width 18 height 18
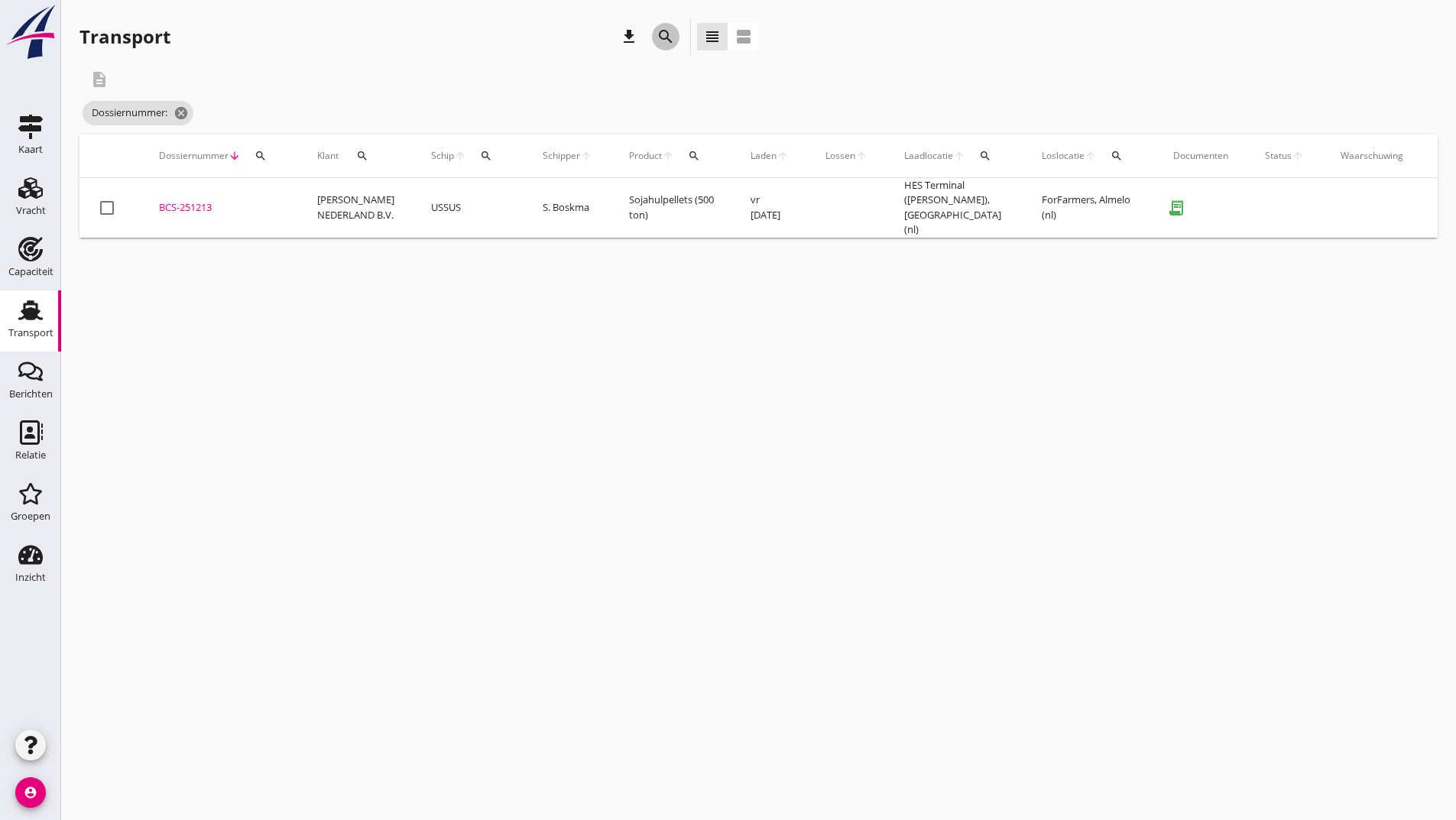
click at [664, 37] on icon "search" at bounding box center [665, 37] width 18 height 18
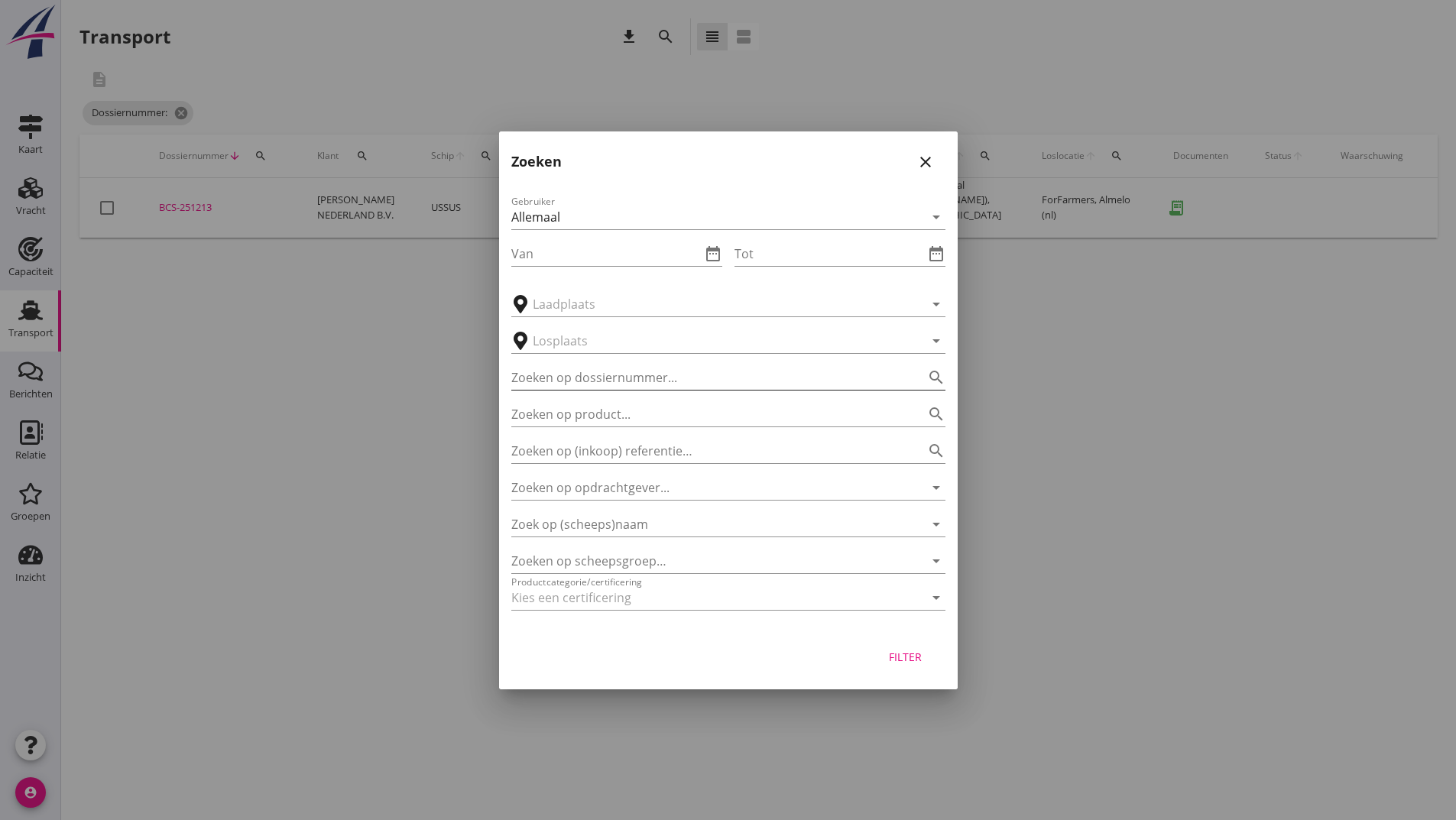
click at [554, 370] on input "Zoeken op dossiernummer..." at bounding box center [707, 378] width 391 height 25
type input "251218"
click at [894, 646] on button "Filter" at bounding box center [906, 657] width 67 height 28
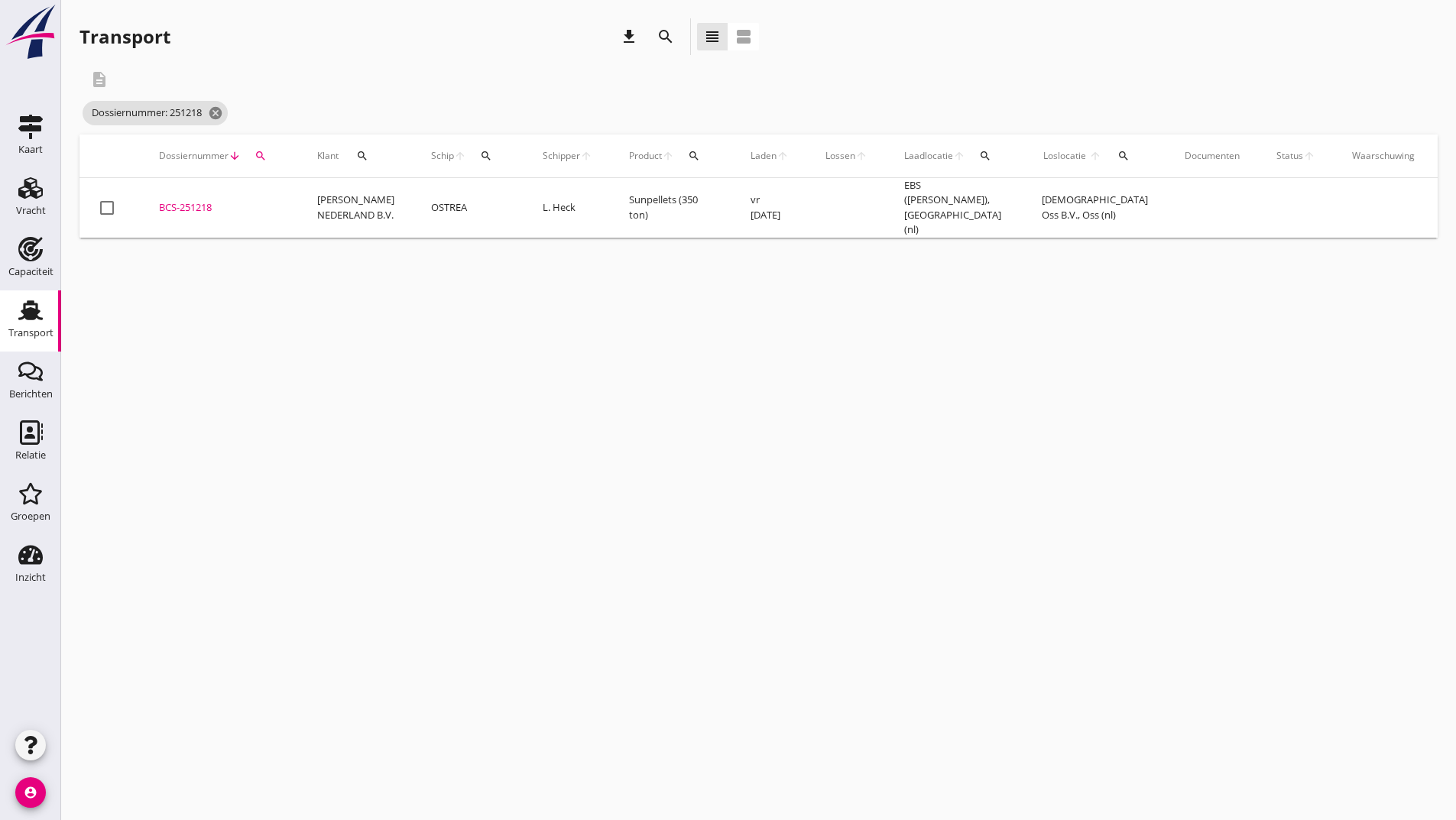
click at [195, 203] on div "BCS-251218" at bounding box center [220, 208] width 122 height 16
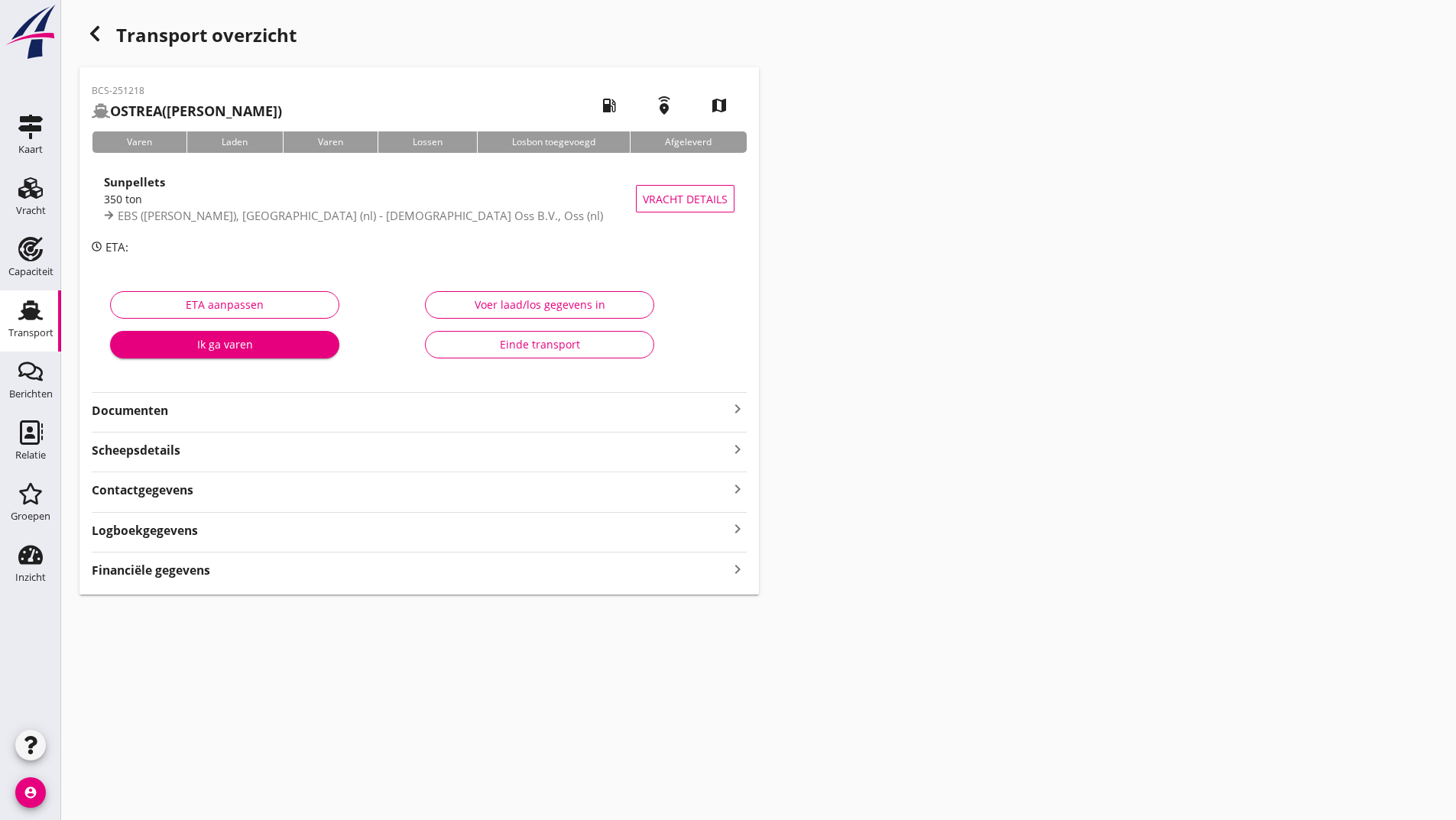
click at [149, 410] on strong "Documenten" at bounding box center [410, 410] width 636 height 17
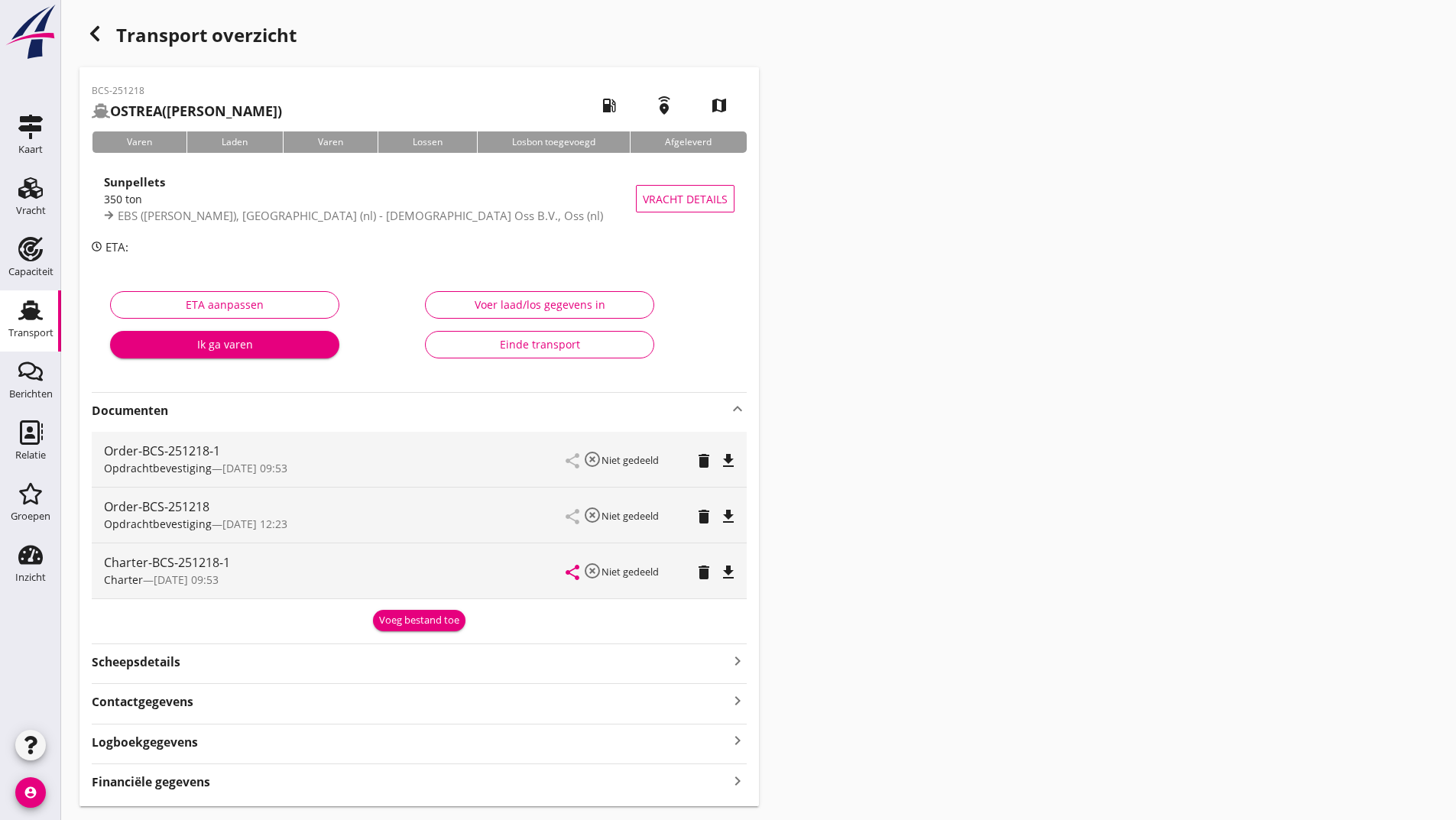
drag, startPoint x: 423, startPoint y: 607, endPoint x: 394, endPoint y: 639, distance: 43.2
click at [420, 612] on div "Voeg bestand toe" at bounding box center [420, 618] width 655 height 26
click at [396, 626] on div "Voeg bestand toe" at bounding box center [420, 620] width 80 height 16
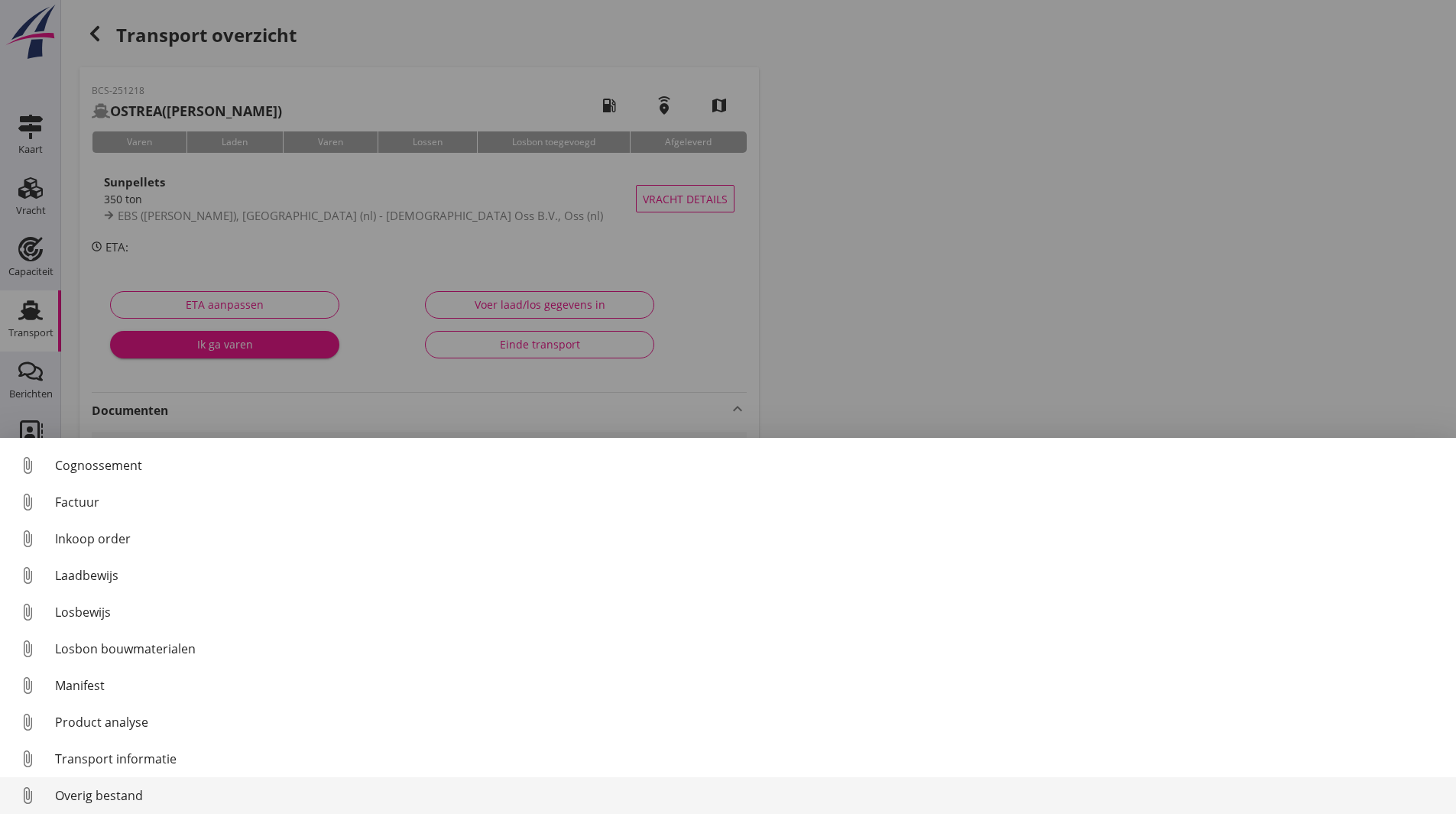
scroll to position [107, 0]
click at [135, 795] on div "Overig bestand" at bounding box center [749, 795] width 1389 height 18
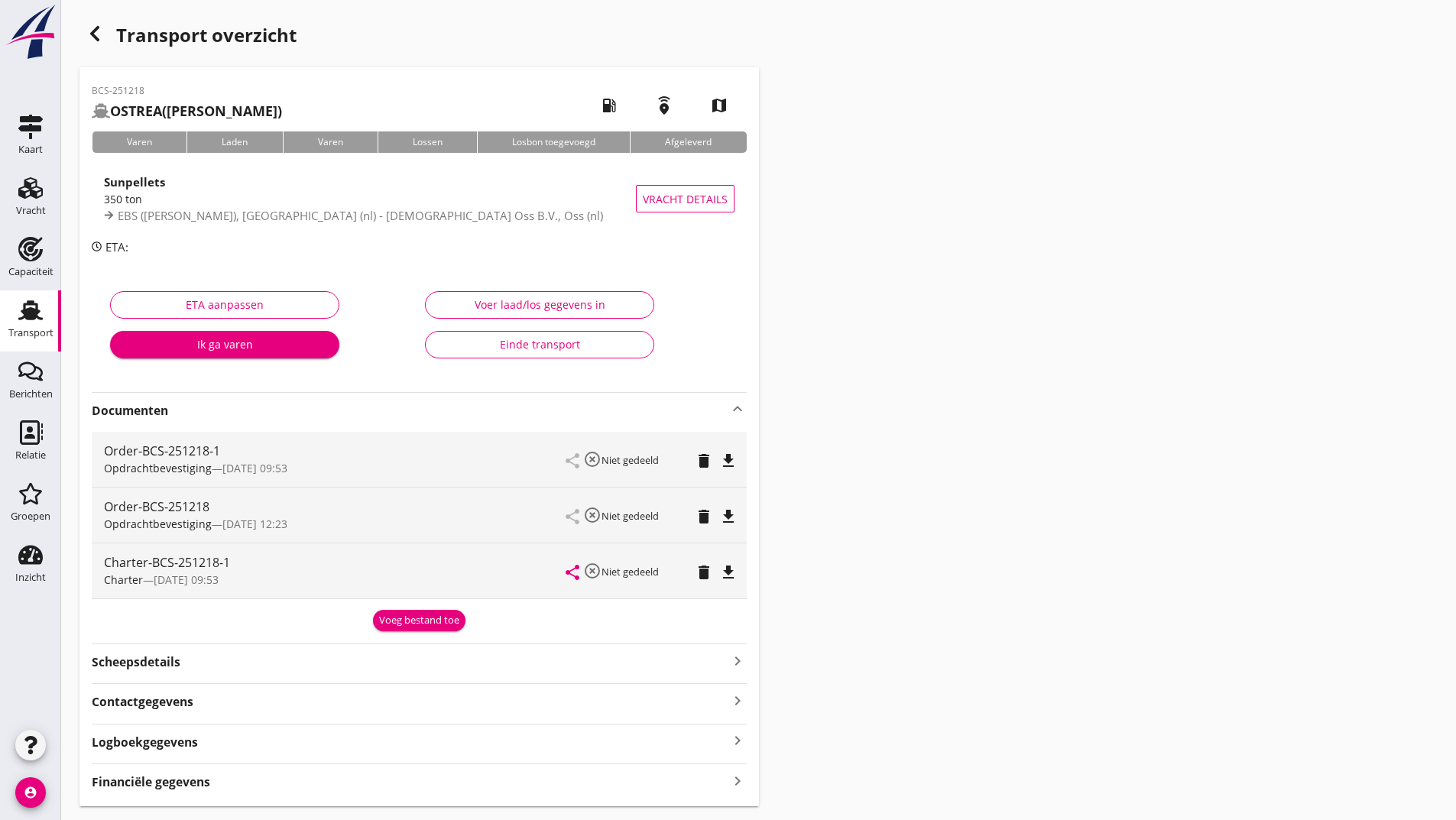
click at [420, 625] on div "Voeg bestand toe" at bounding box center [420, 620] width 80 height 16
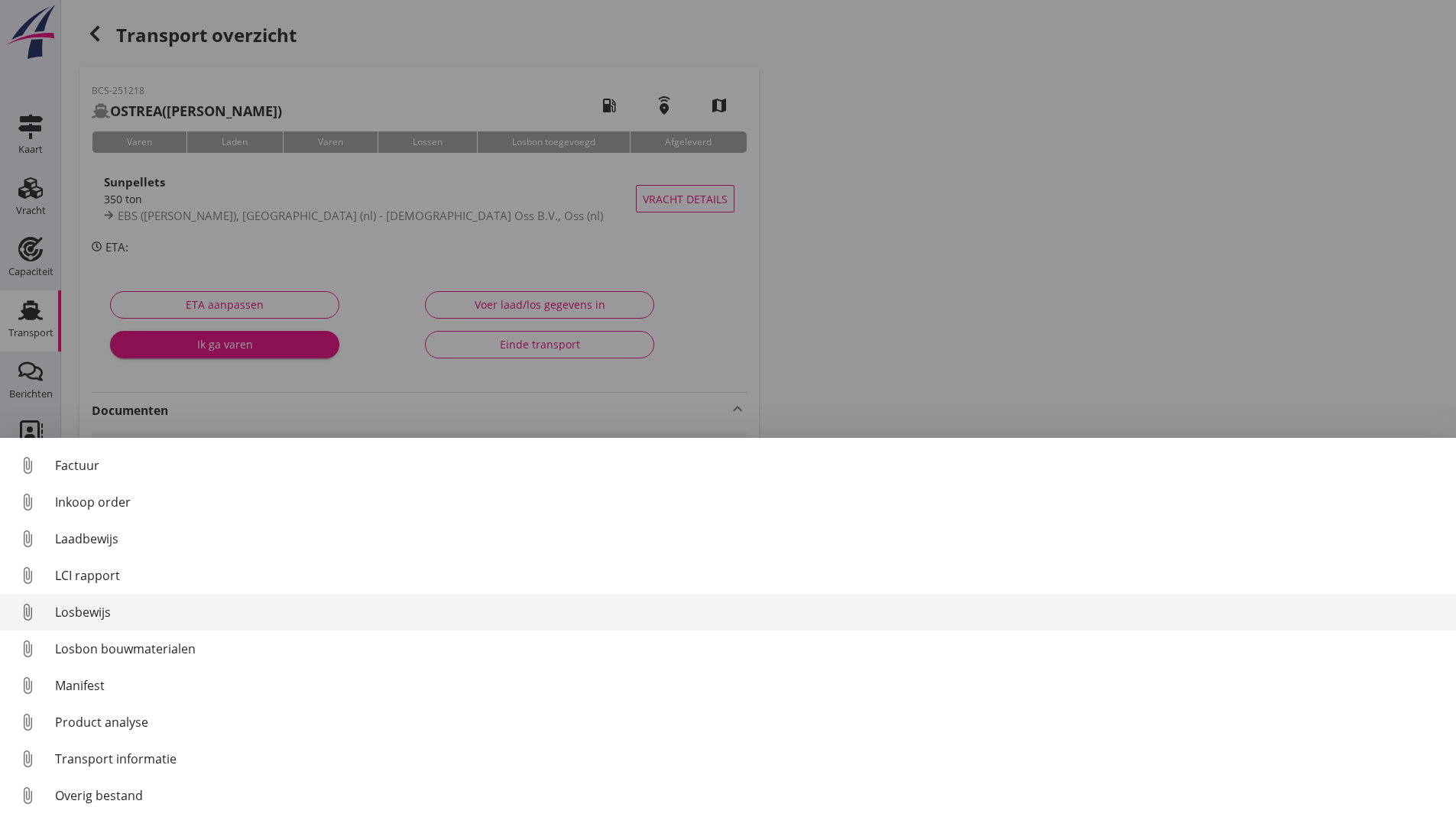
click at [103, 619] on div "Losbewijs" at bounding box center [749, 612] width 1389 height 18
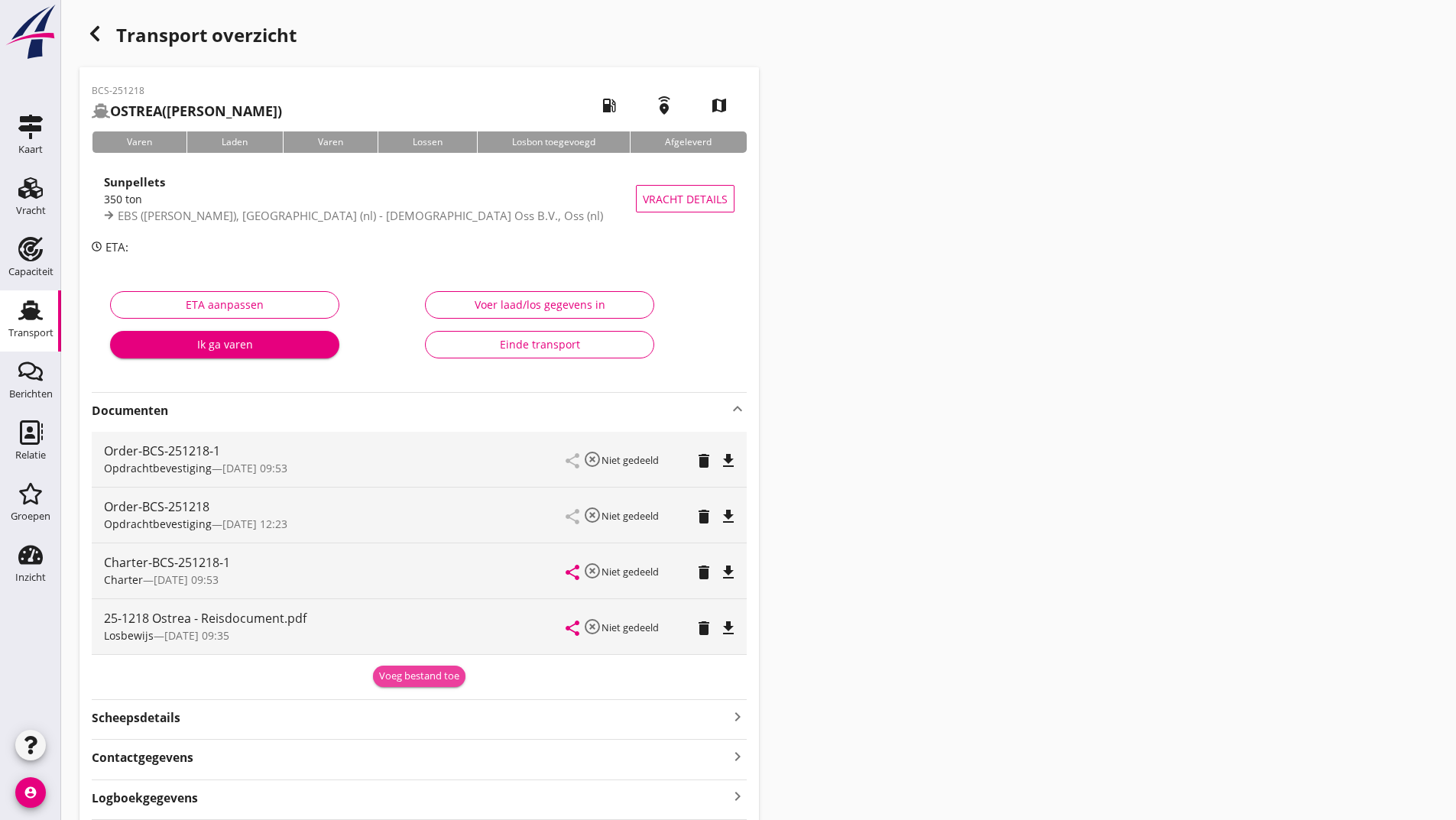
click at [401, 680] on div "Voeg bestand toe" at bounding box center [420, 676] width 80 height 16
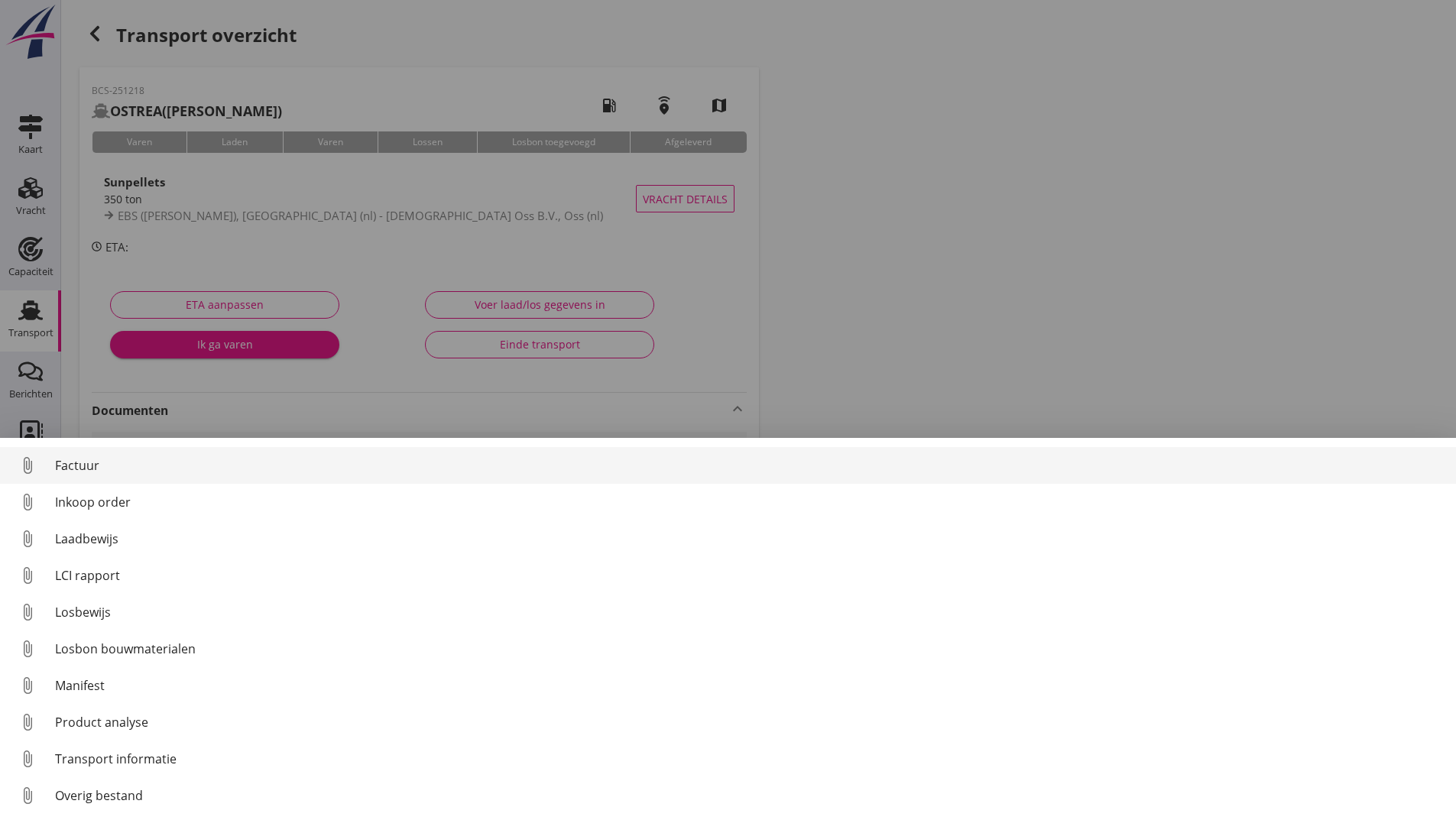
click at [88, 467] on div "Factuur" at bounding box center [749, 465] width 1389 height 18
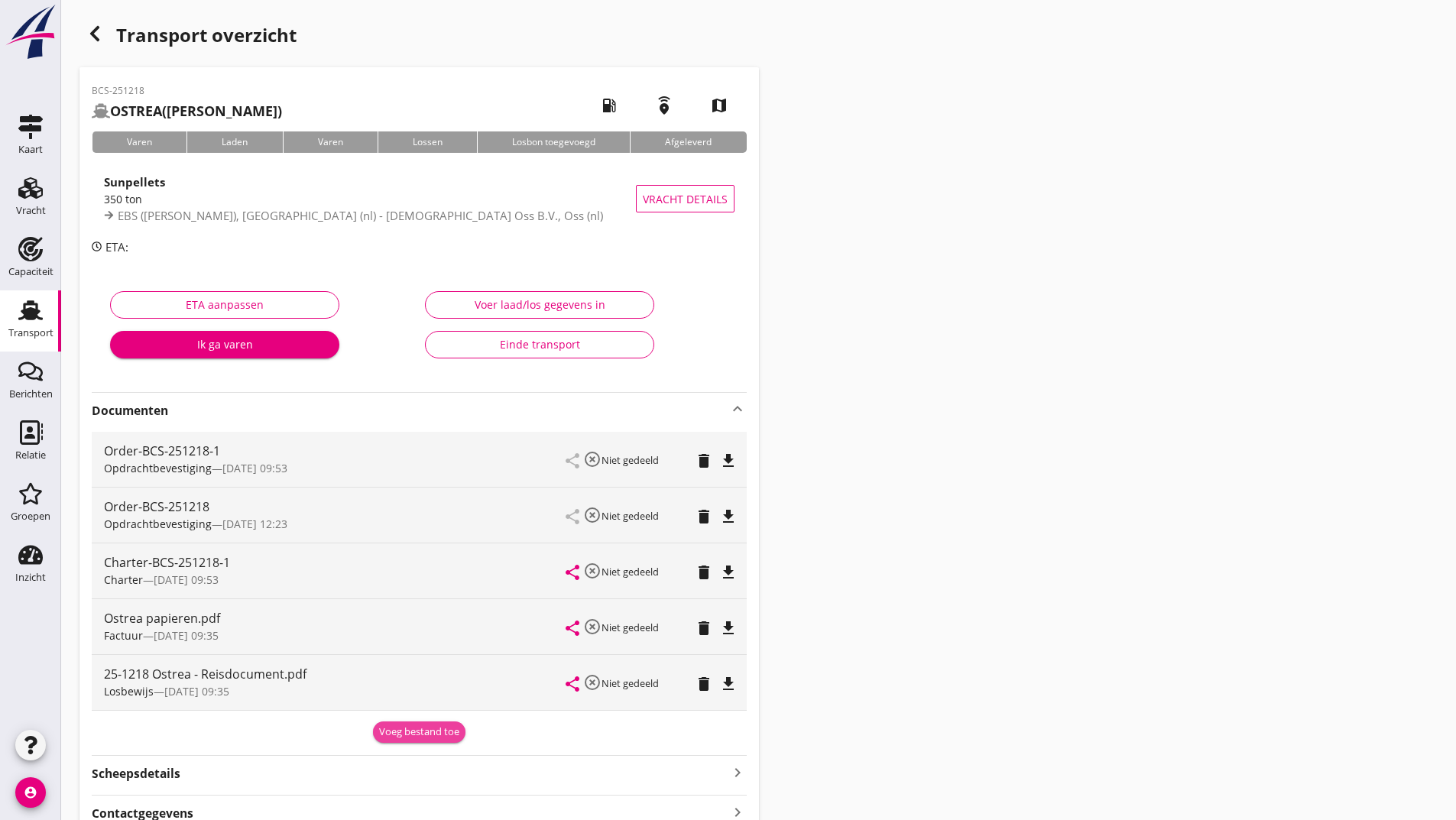
click at [401, 730] on div "Voeg bestand toe" at bounding box center [420, 731] width 80 height 16
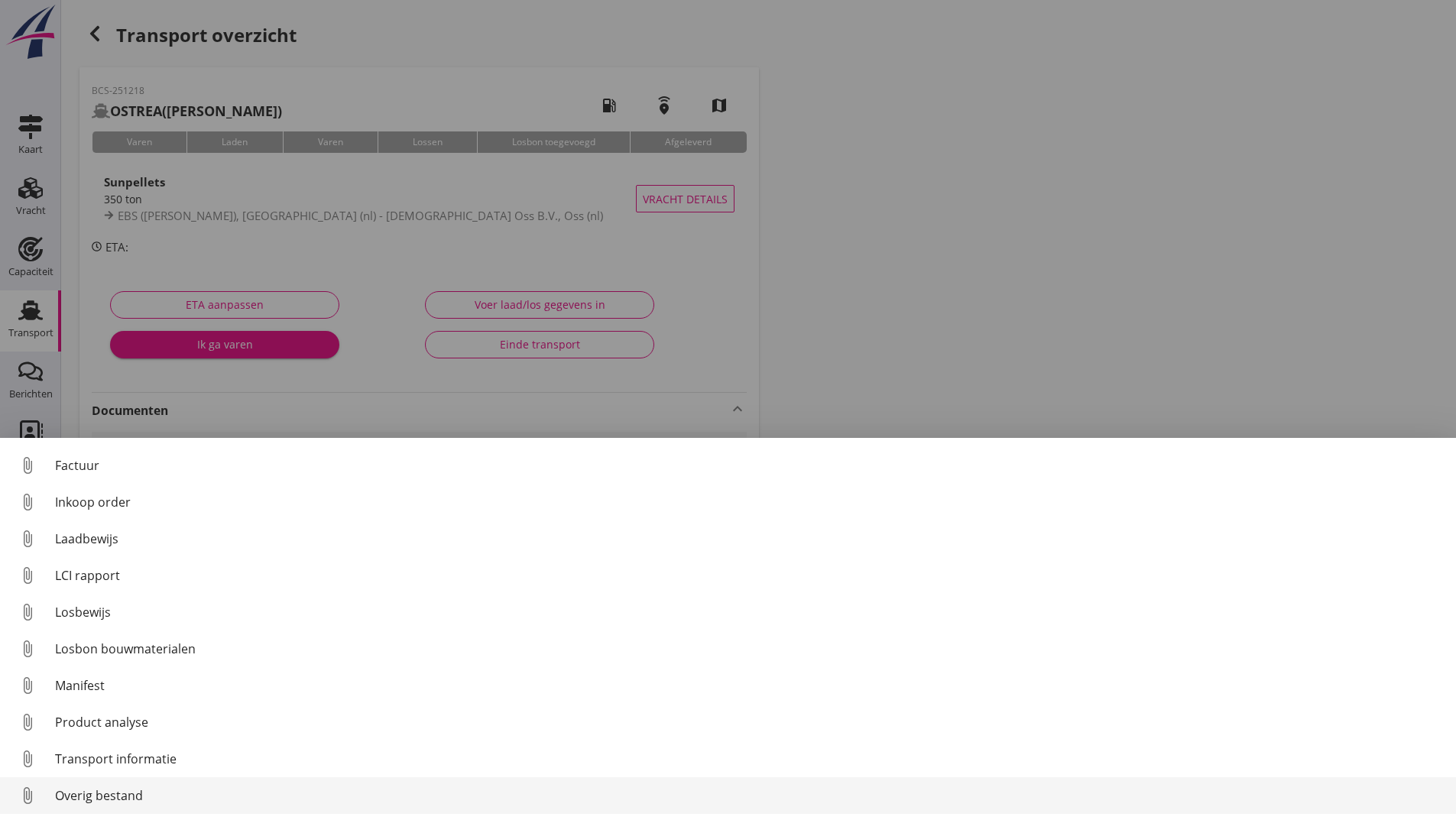
click at [133, 804] on div "Overig bestand" at bounding box center [749, 795] width 1389 height 18
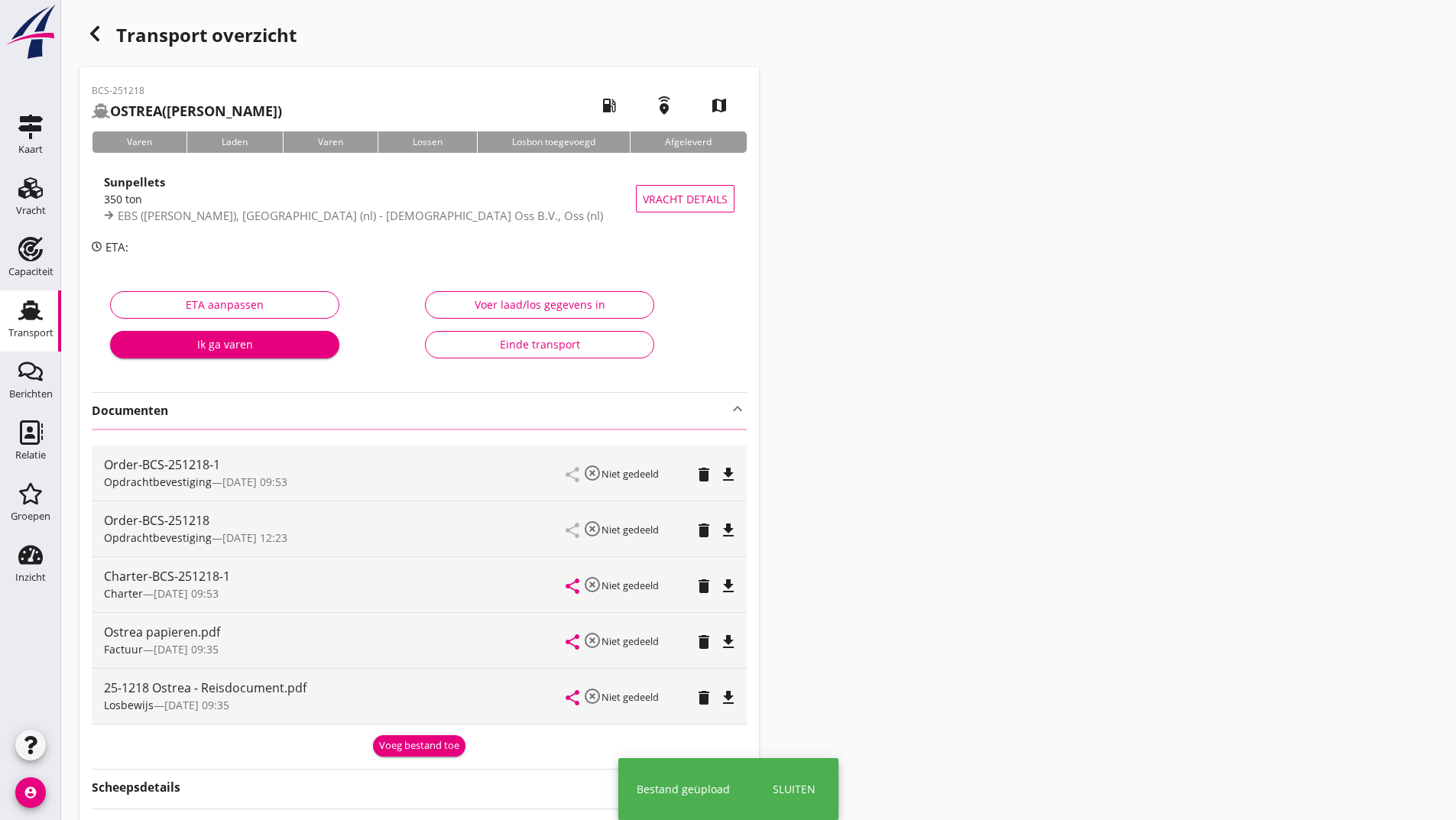
click at [418, 756] on div "BCS-251218 OSTREA ([PERSON_NAME]) local_gas_station emergency_share map Varen L…" at bounding box center [419, 499] width 679 height 864
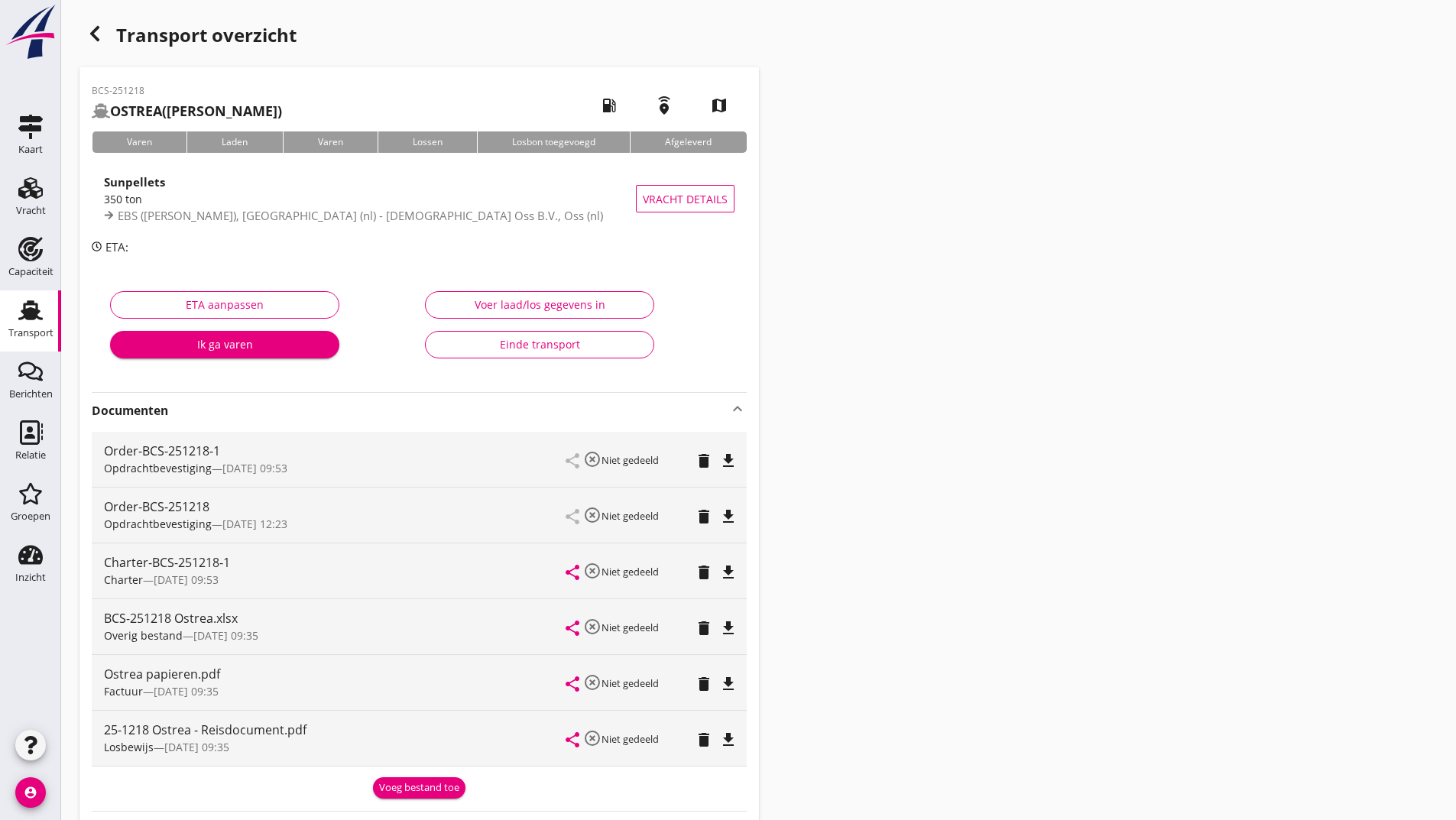
click at [420, 787] on div "Voeg bestand toe" at bounding box center [420, 787] width 80 height 16
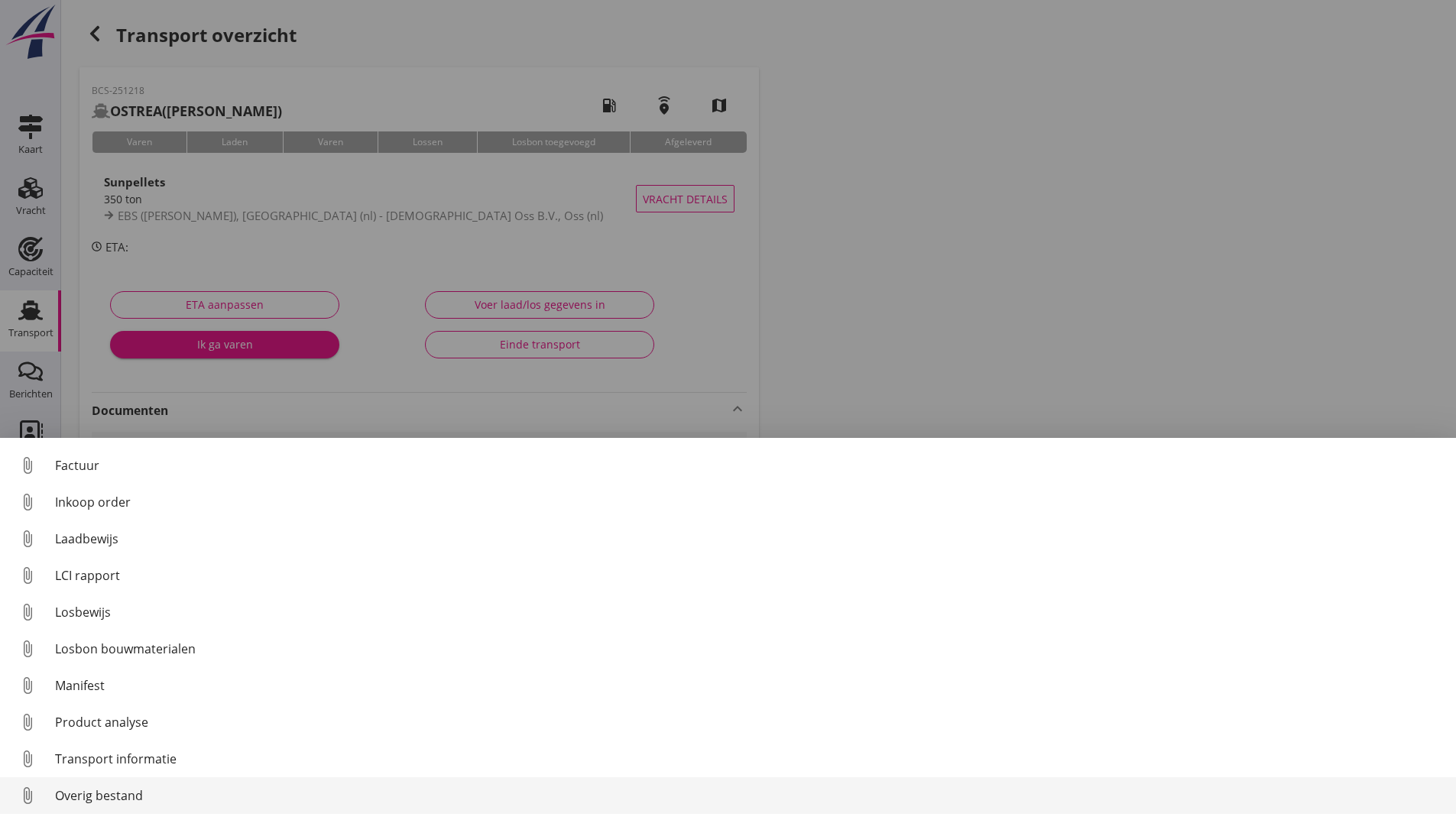
drag, startPoint x: 120, startPoint y: 798, endPoint x: 137, endPoint y: 794, distance: 17.5
click at [137, 794] on div "Overig bestand" at bounding box center [749, 795] width 1389 height 18
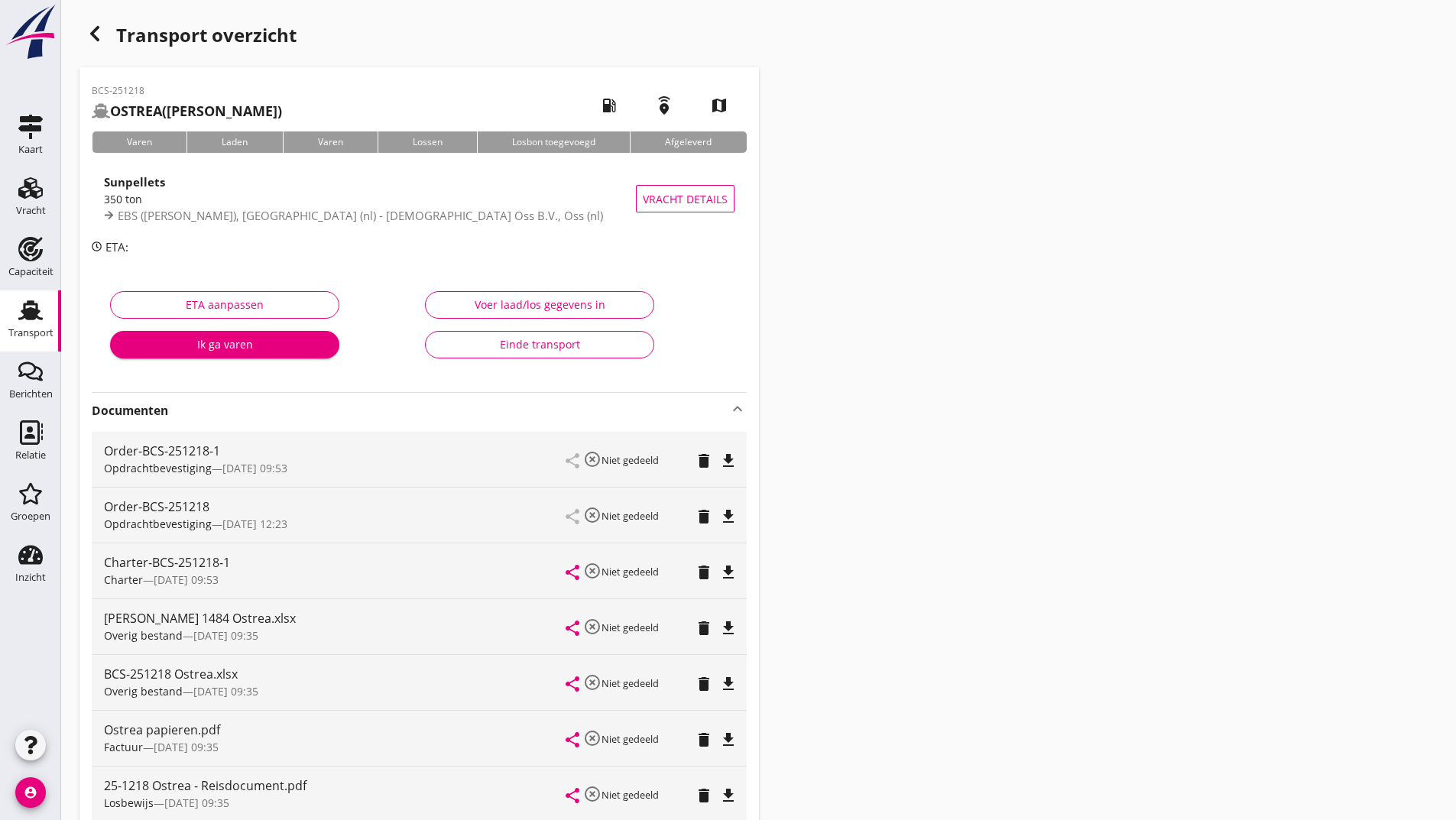
click at [99, 35] on icon "button" at bounding box center [94, 34] width 18 height 18
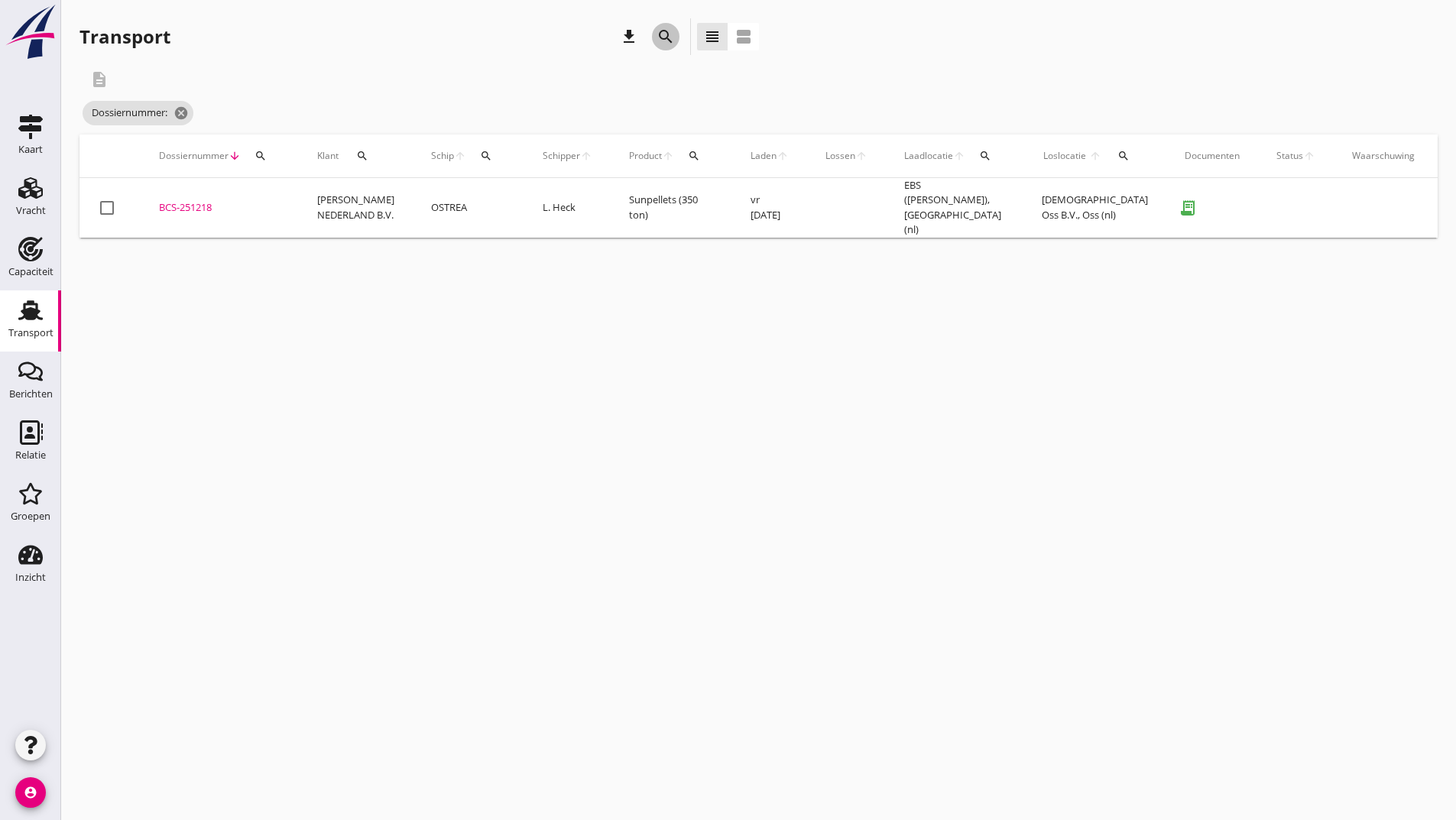
click at [655, 30] on button "search" at bounding box center [666, 37] width 28 height 28
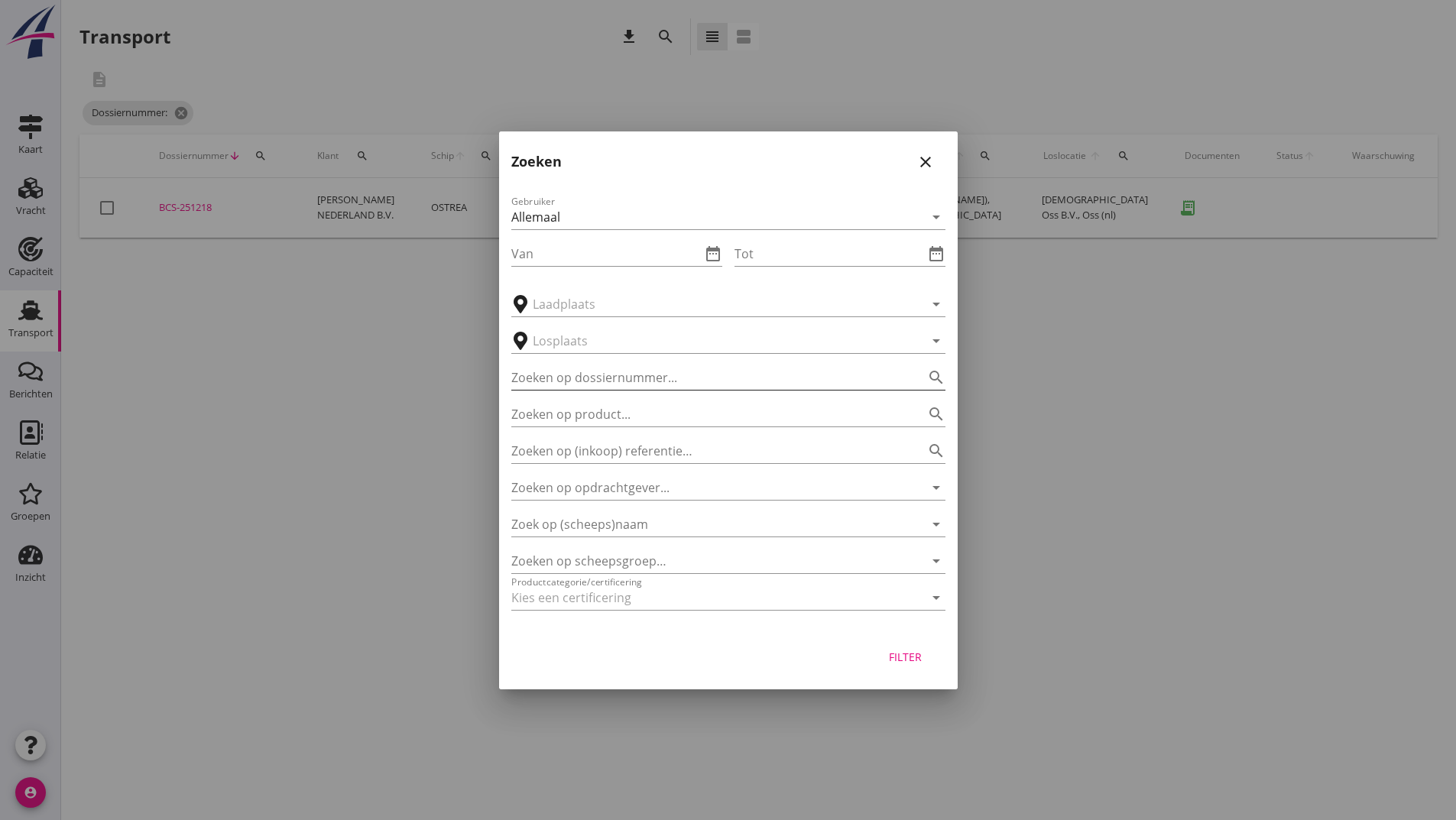
click at [567, 368] on input "Zoeken op dossiernummer..." at bounding box center [707, 378] width 391 height 25
type input "251120"
click at [903, 651] on div "Filter" at bounding box center [906, 657] width 43 height 16
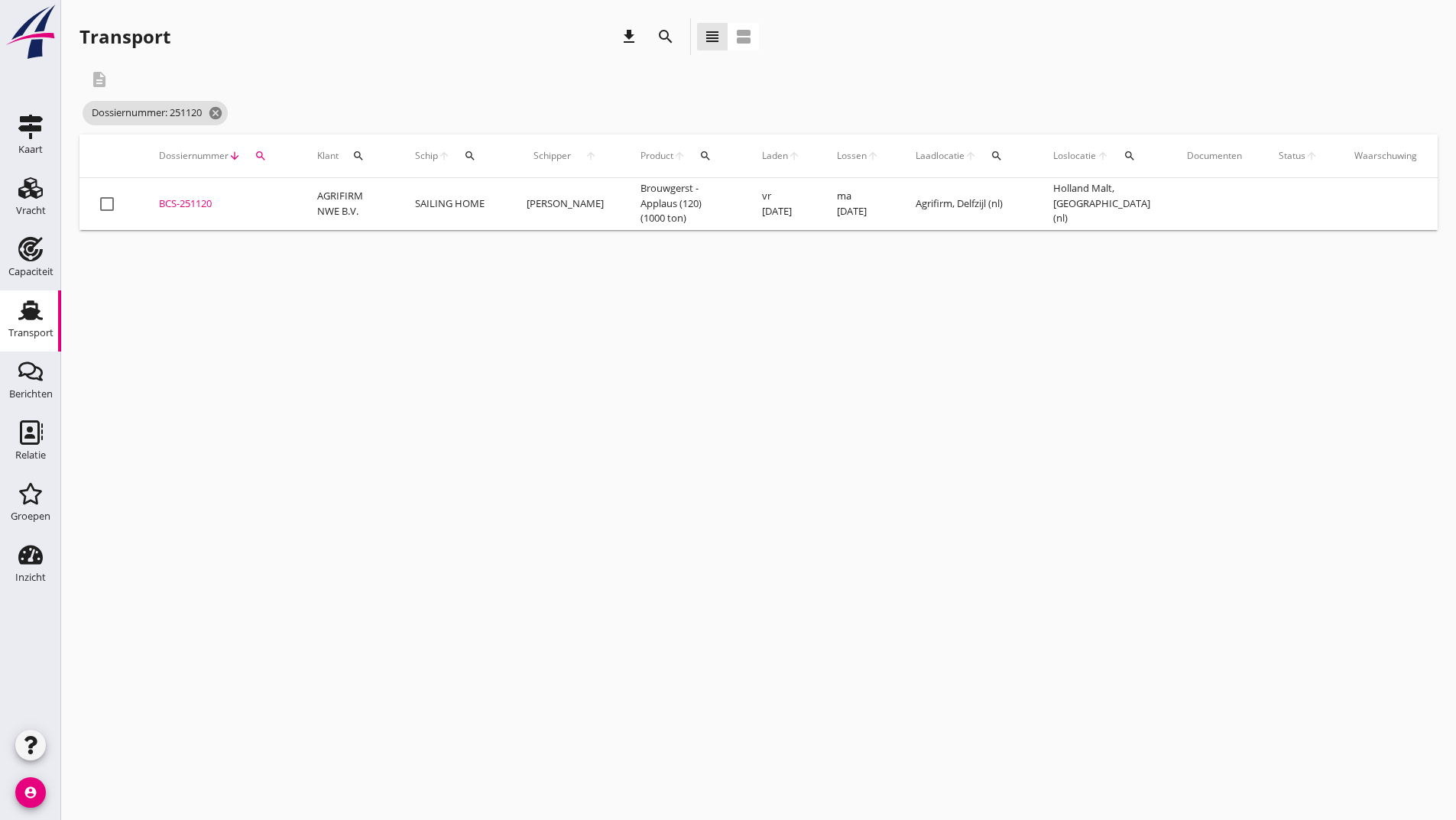
click at [210, 204] on div "BCS-251120" at bounding box center [220, 204] width 122 height 16
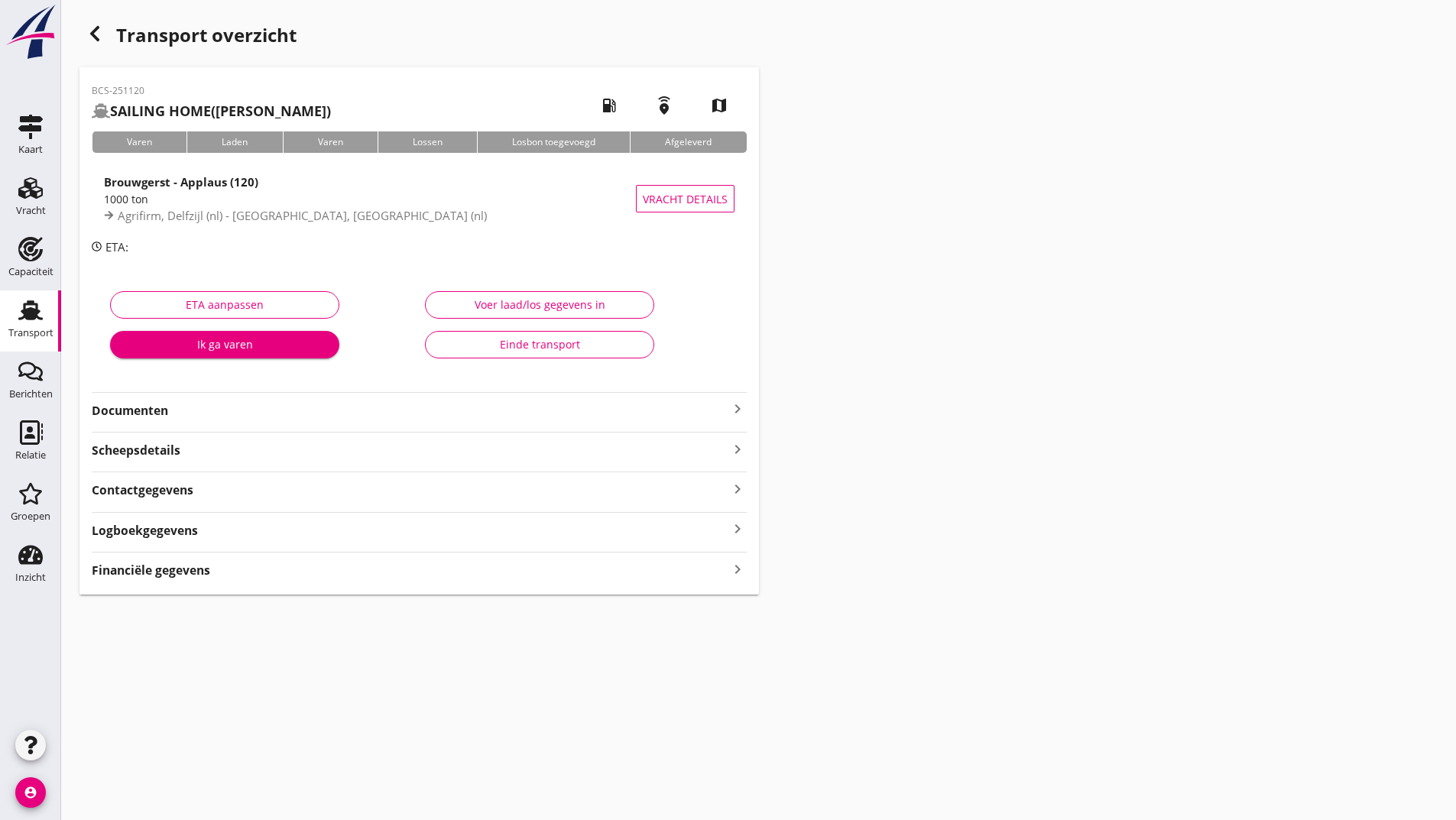
click at [163, 408] on strong "Documenten" at bounding box center [410, 410] width 636 height 17
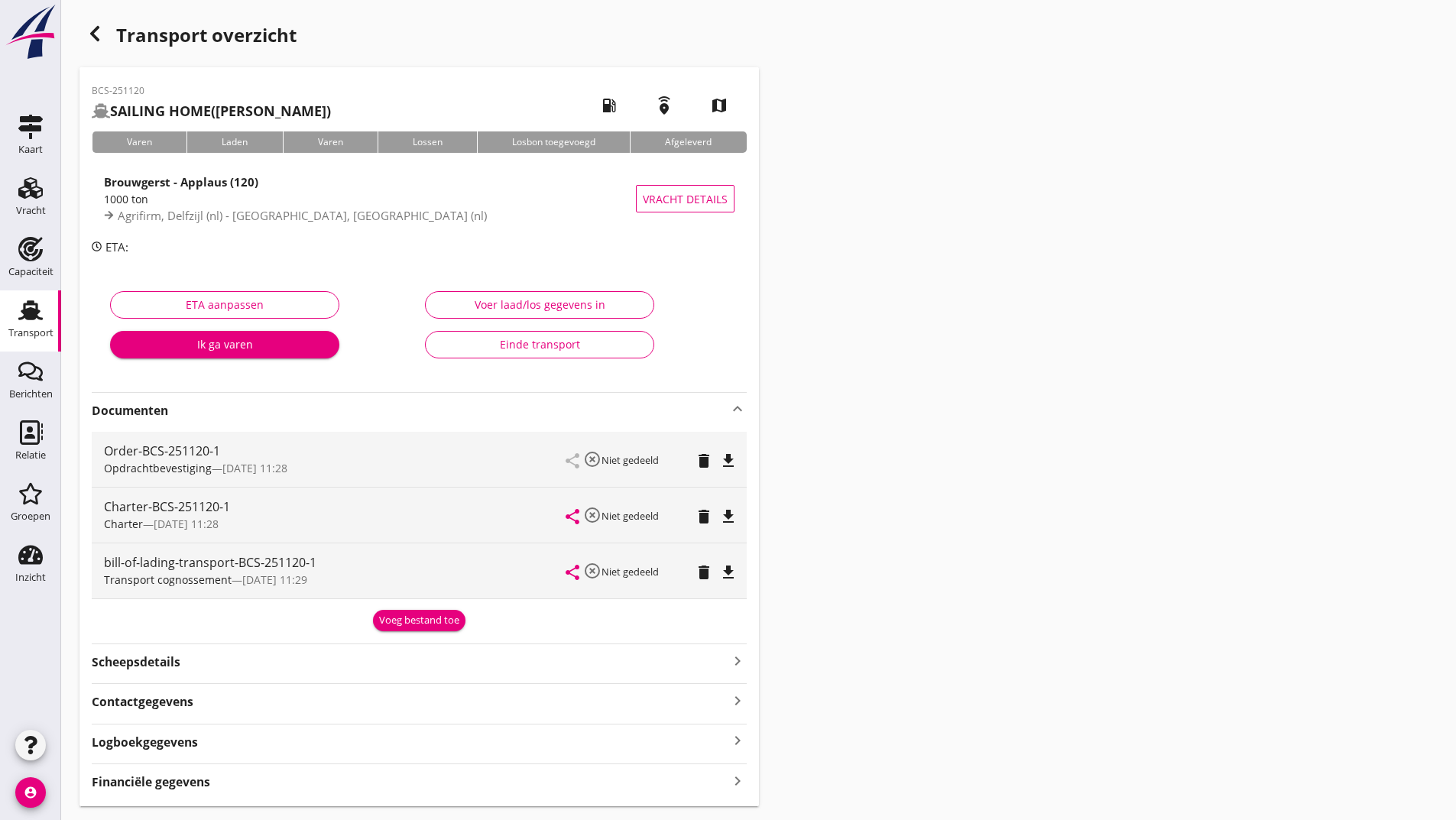
click at [402, 630] on button "Voeg bestand toe" at bounding box center [419, 621] width 93 height 21
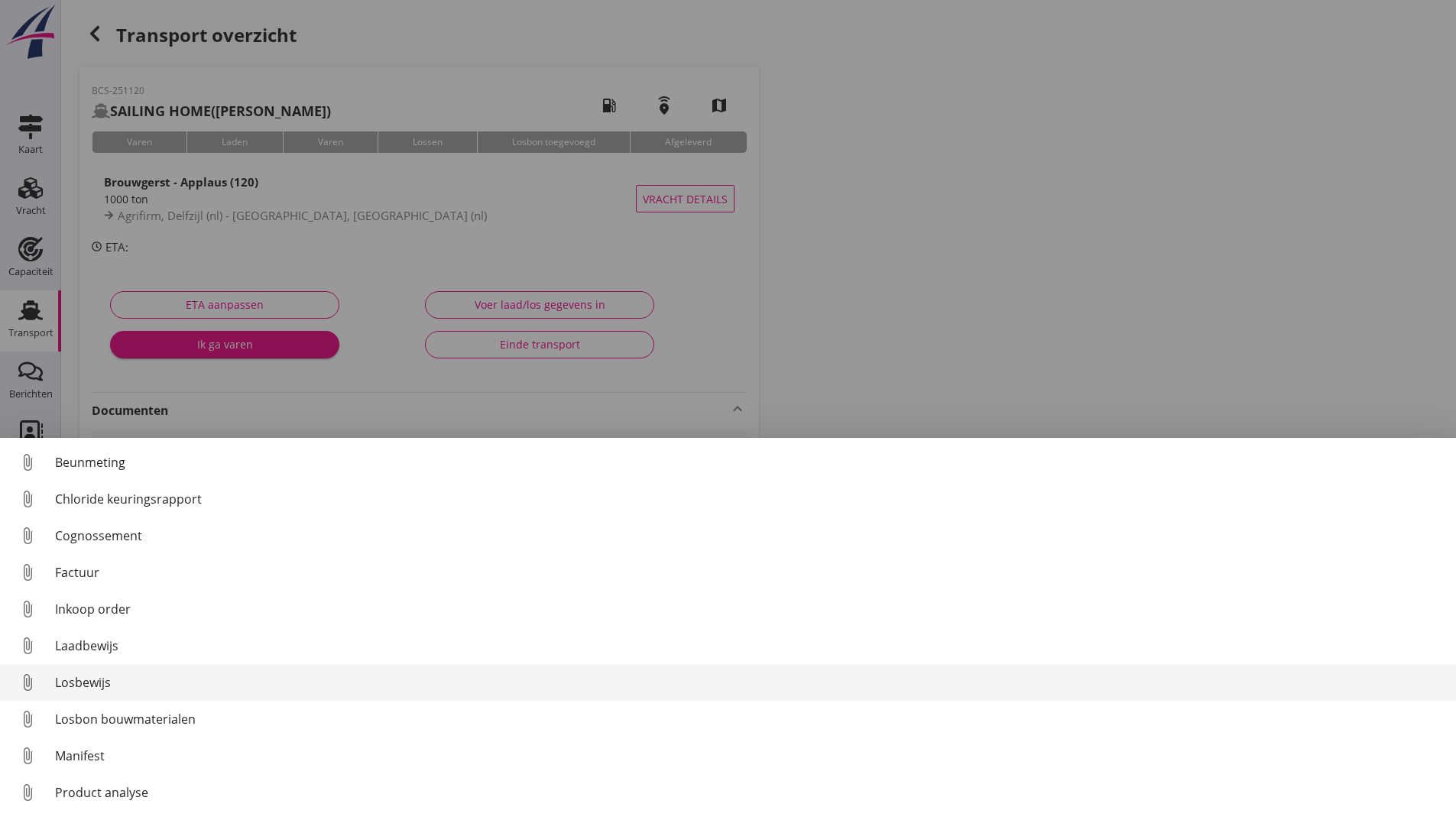
click at [95, 688] on div "Losbewijs" at bounding box center [749, 682] width 1389 height 18
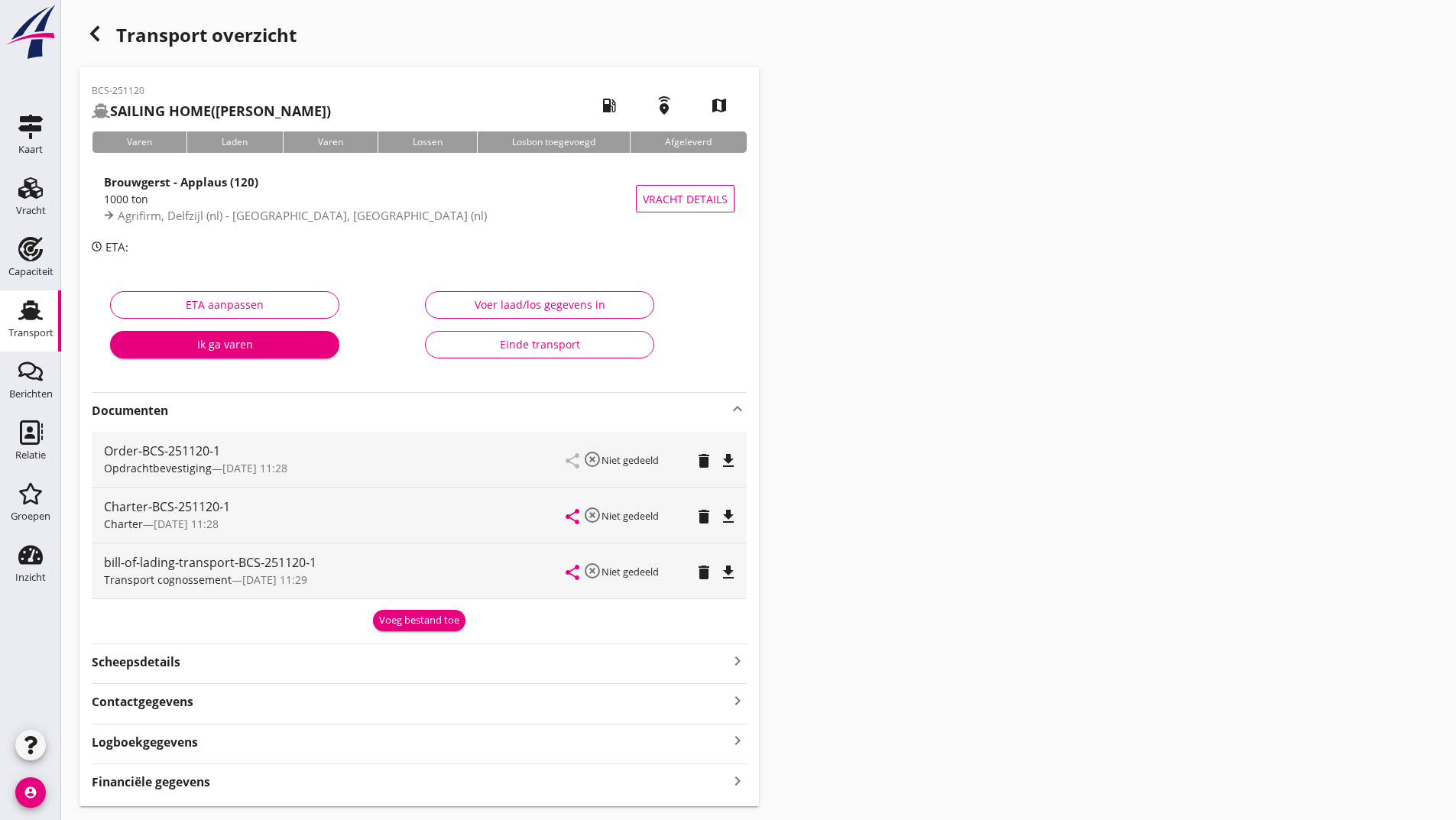
click at [405, 625] on div "Voeg bestand toe" at bounding box center [420, 620] width 80 height 16
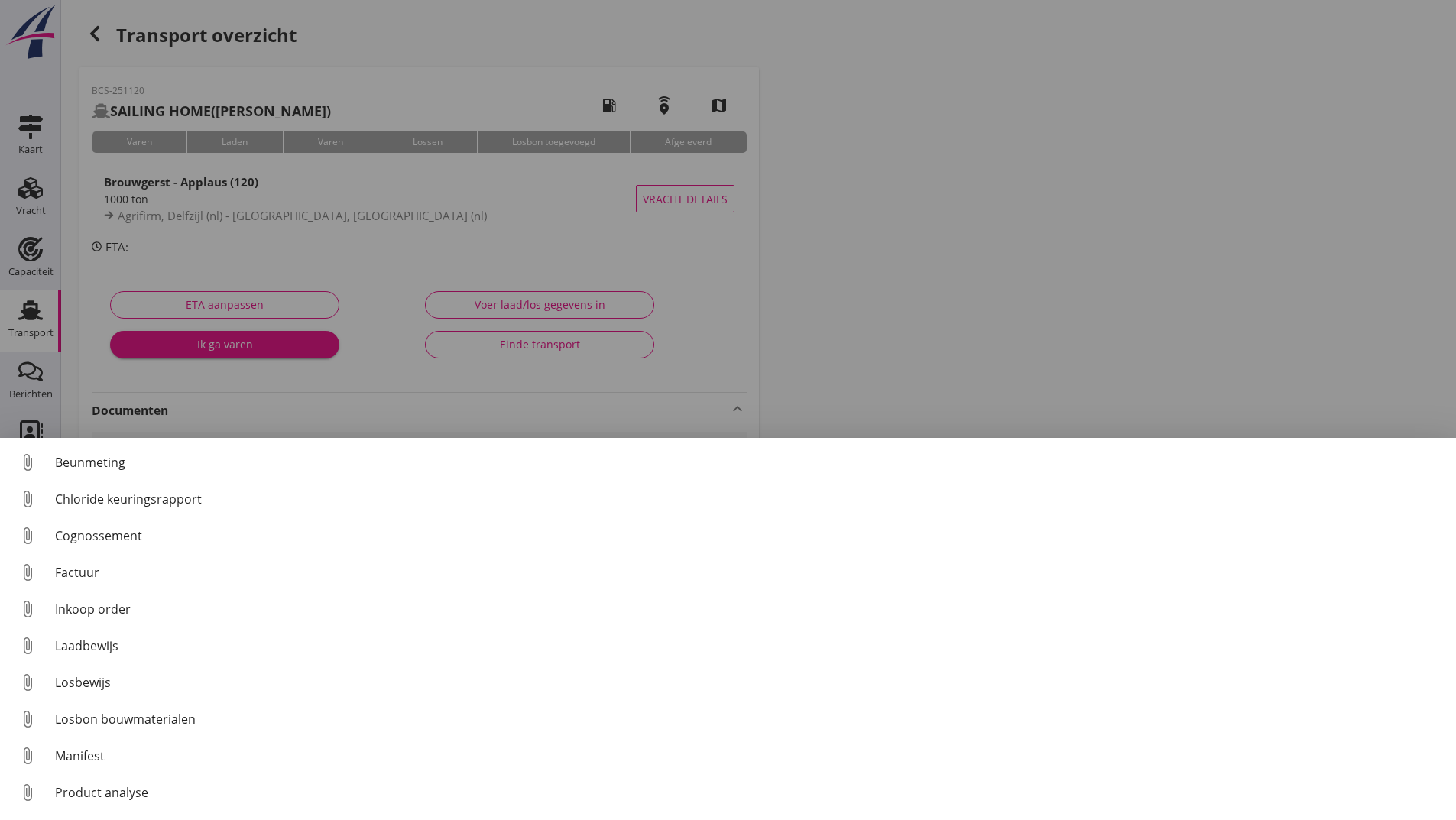
scroll to position [71, 0]
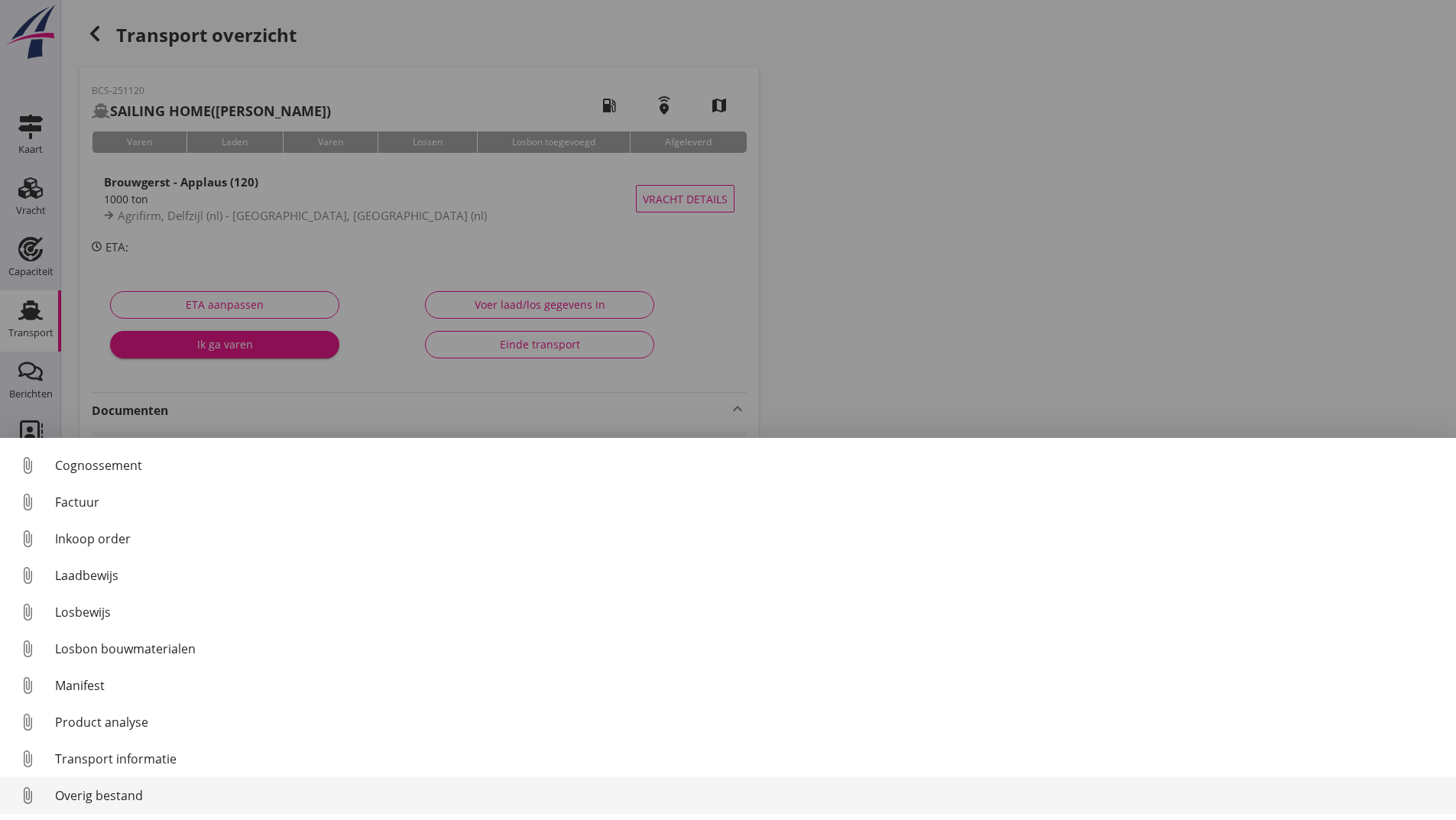
click at [134, 795] on div "Overig bestand" at bounding box center [749, 795] width 1389 height 18
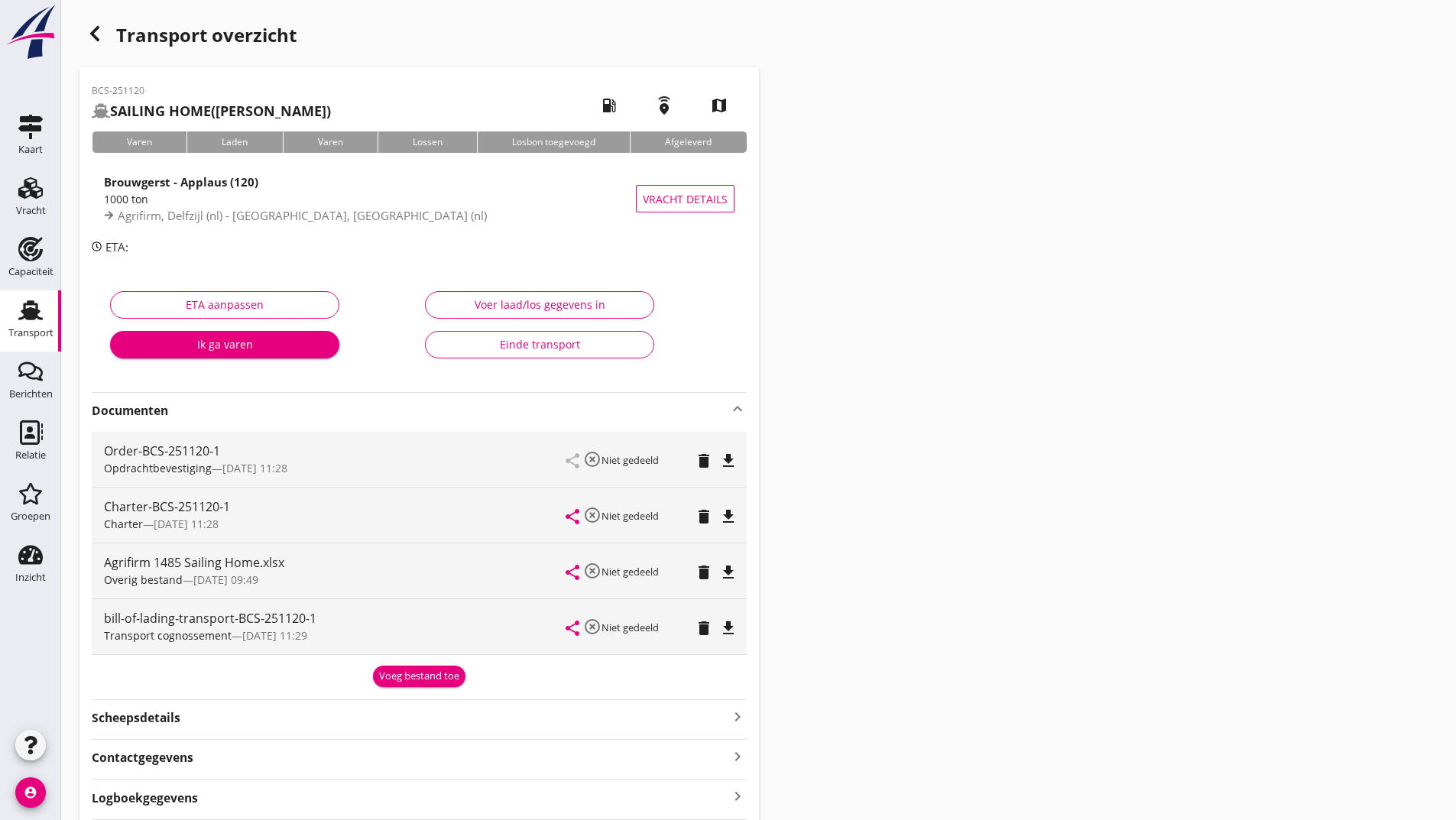
click at [399, 672] on div "Voeg bestand toe" at bounding box center [420, 676] width 80 height 16
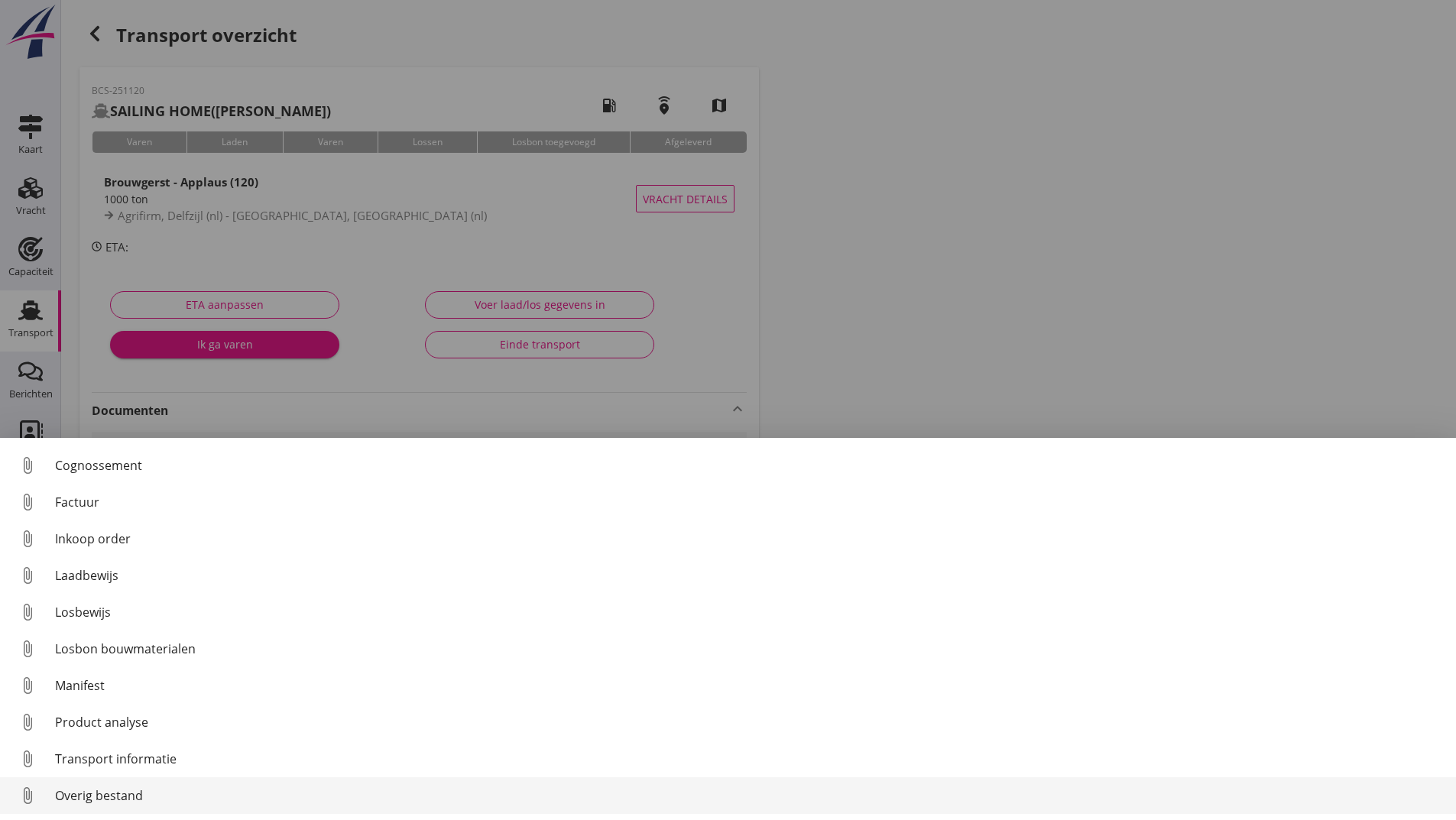
click at [129, 788] on div "Overig bestand" at bounding box center [749, 795] width 1389 height 18
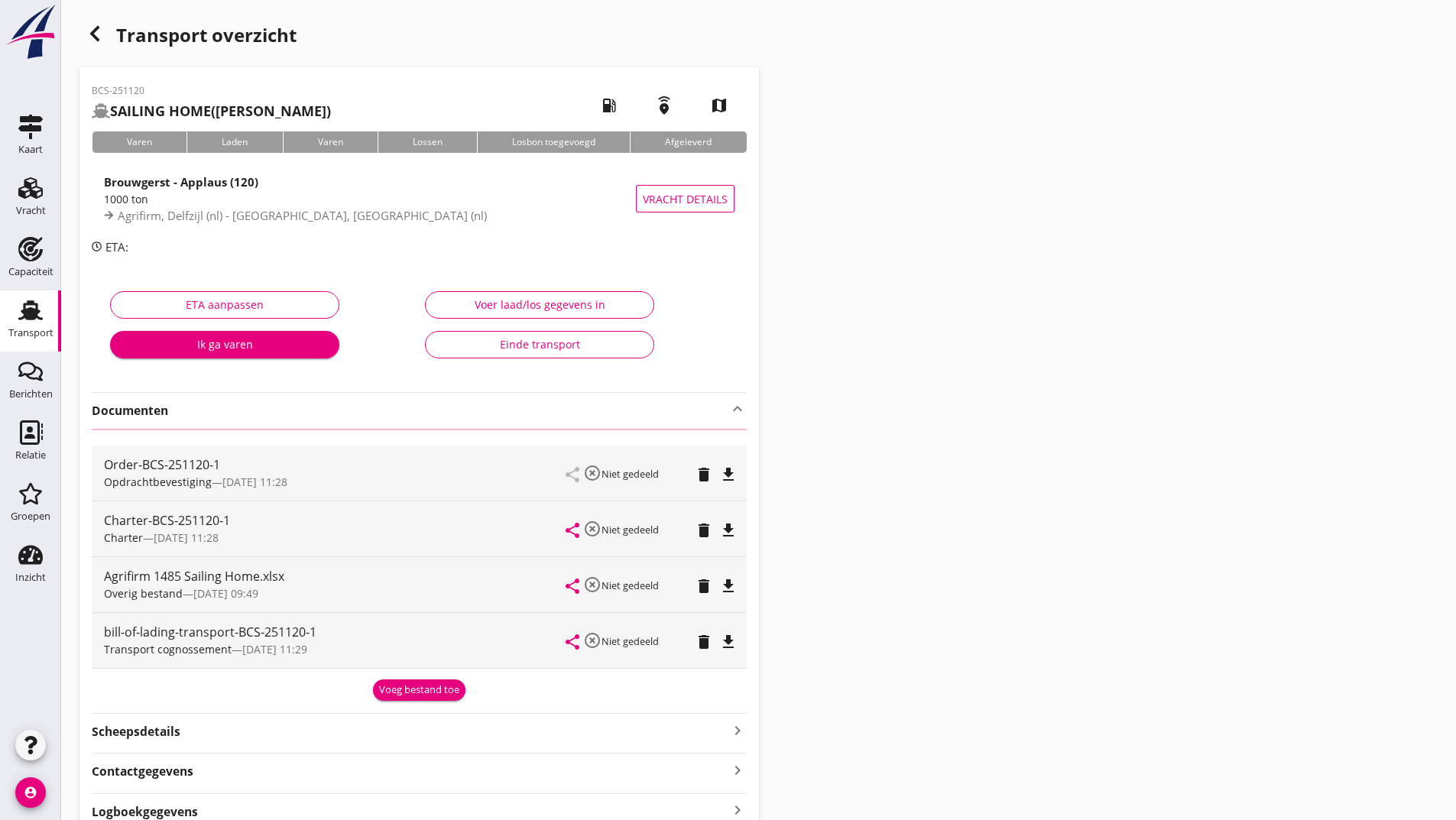
click at [426, 692] on div "Voeg bestand toe" at bounding box center [420, 689] width 80 height 16
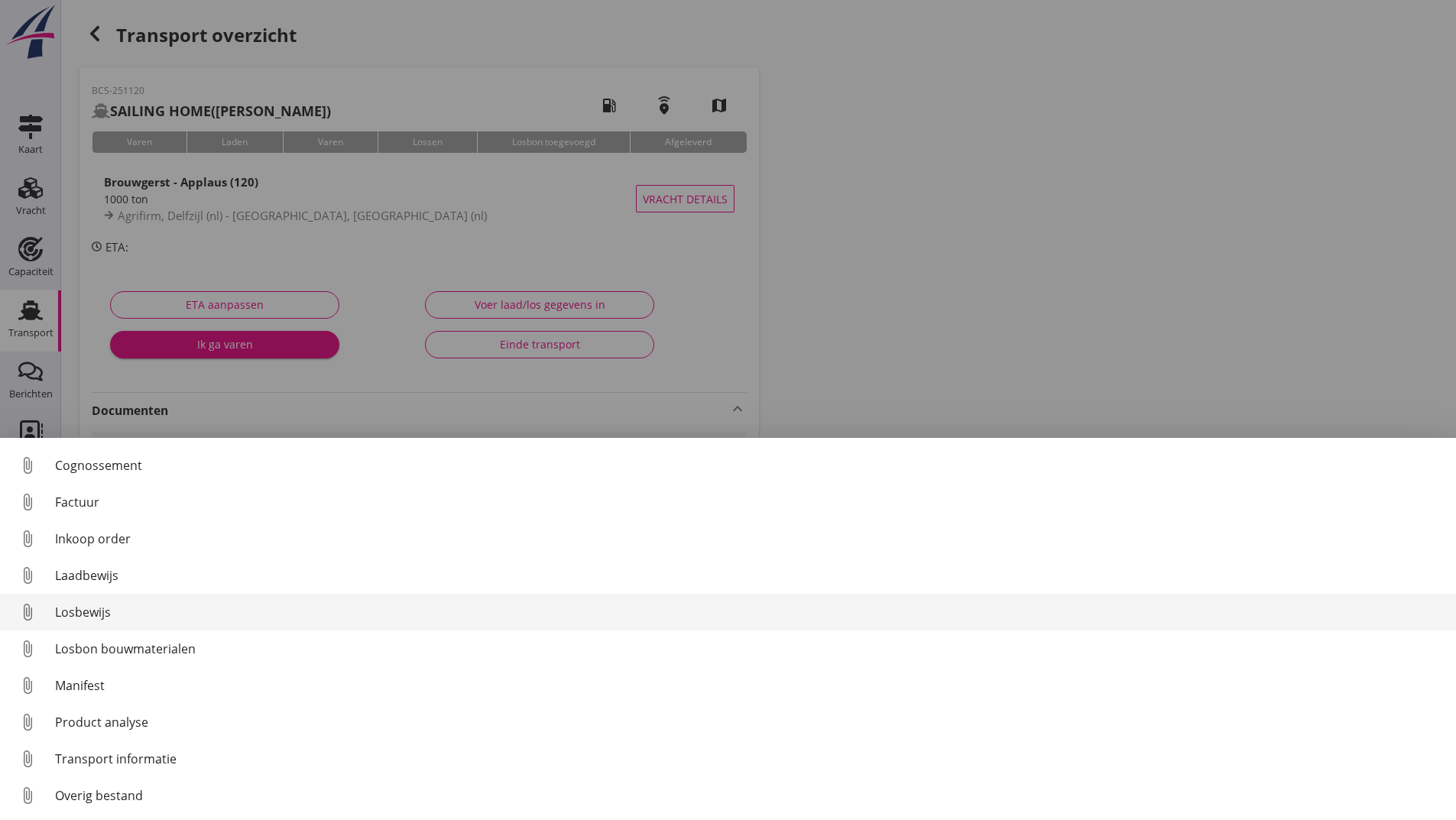
click at [98, 616] on div "Losbewijs" at bounding box center [749, 612] width 1389 height 18
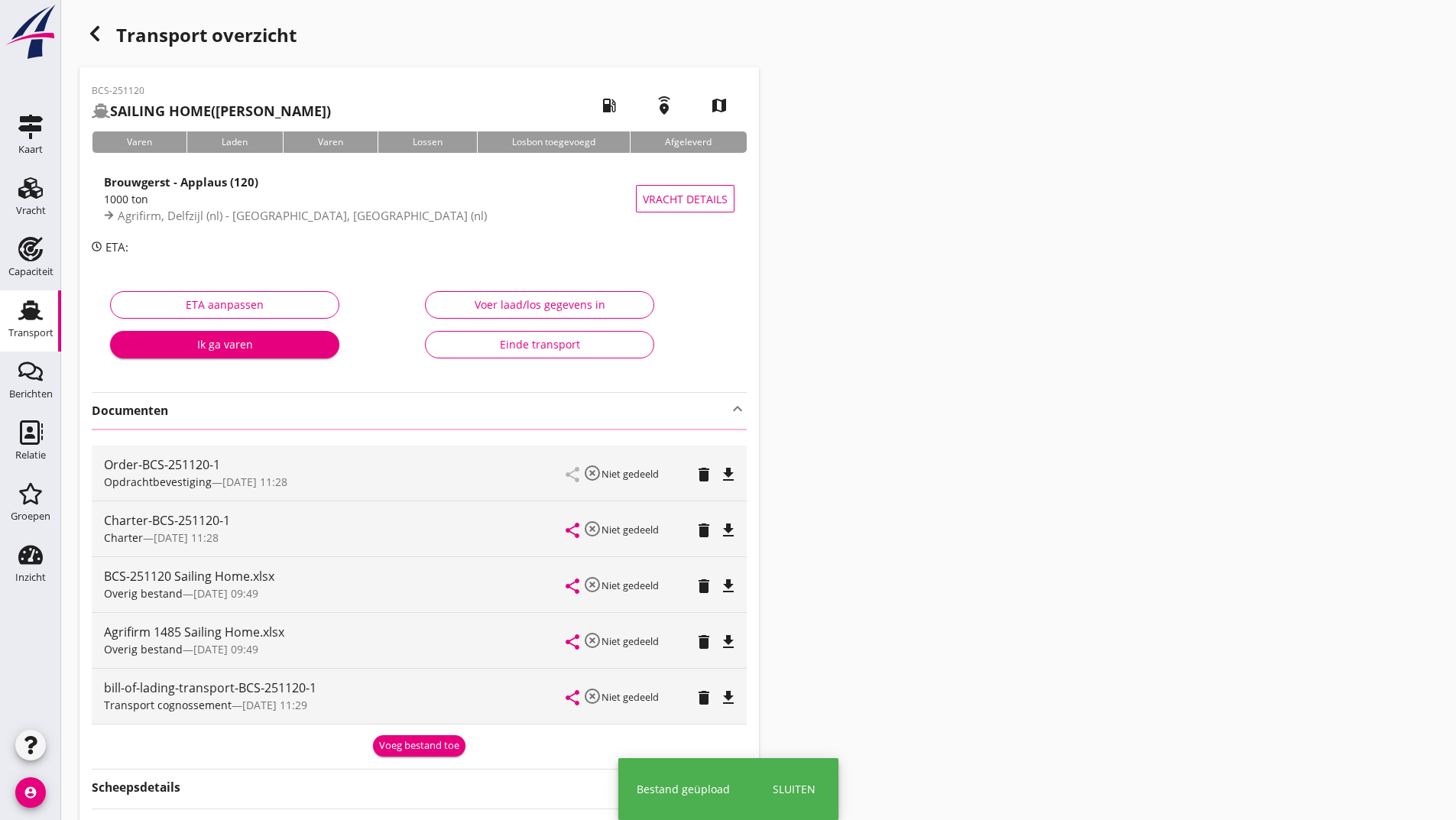
drag, startPoint x: 396, startPoint y: 754, endPoint x: 278, endPoint y: 690, distance: 134.2
click at [397, 753] on button "Voeg bestand toe" at bounding box center [419, 745] width 93 height 21
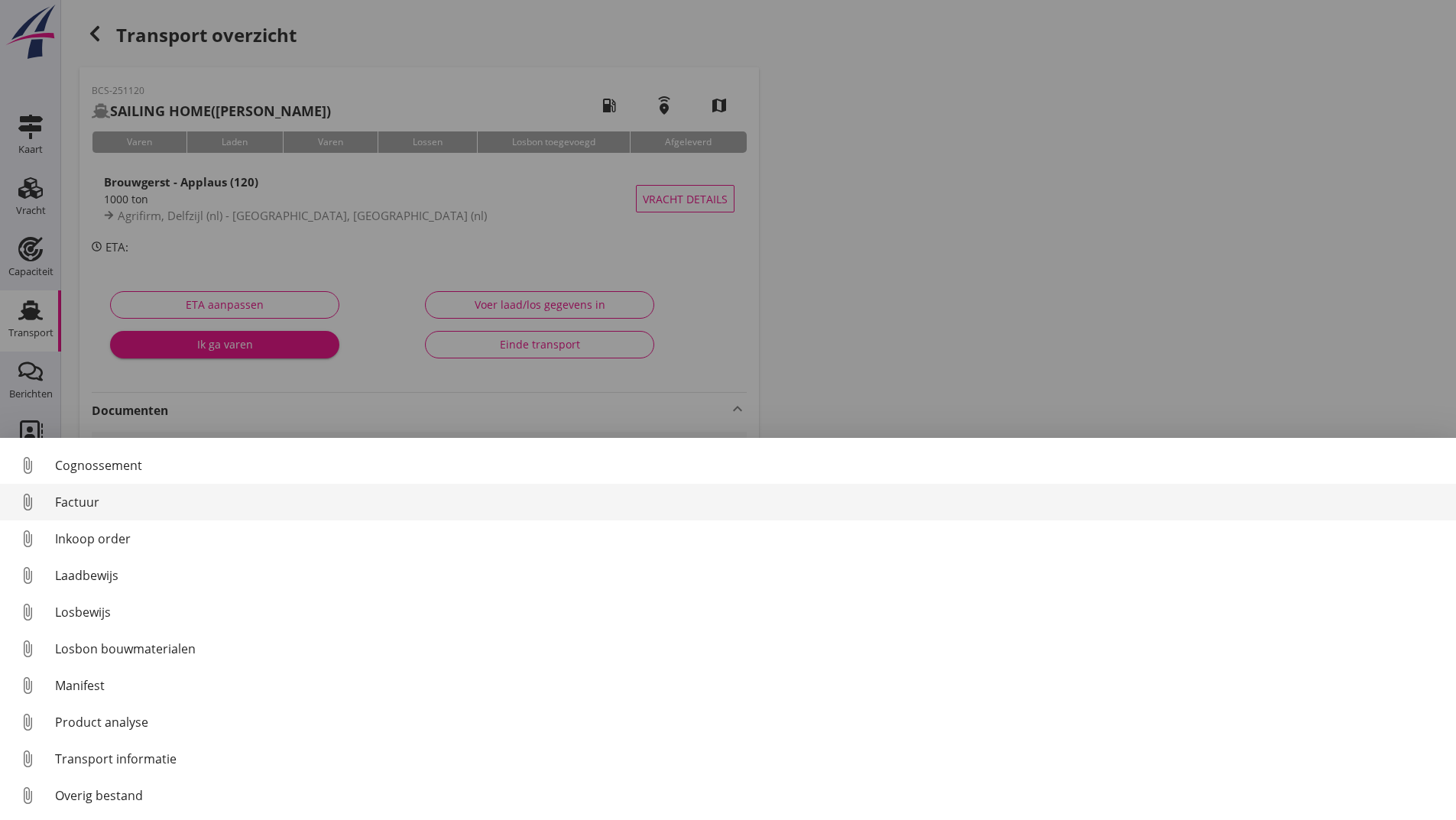
click at [86, 503] on div "Factuur" at bounding box center [749, 502] width 1389 height 18
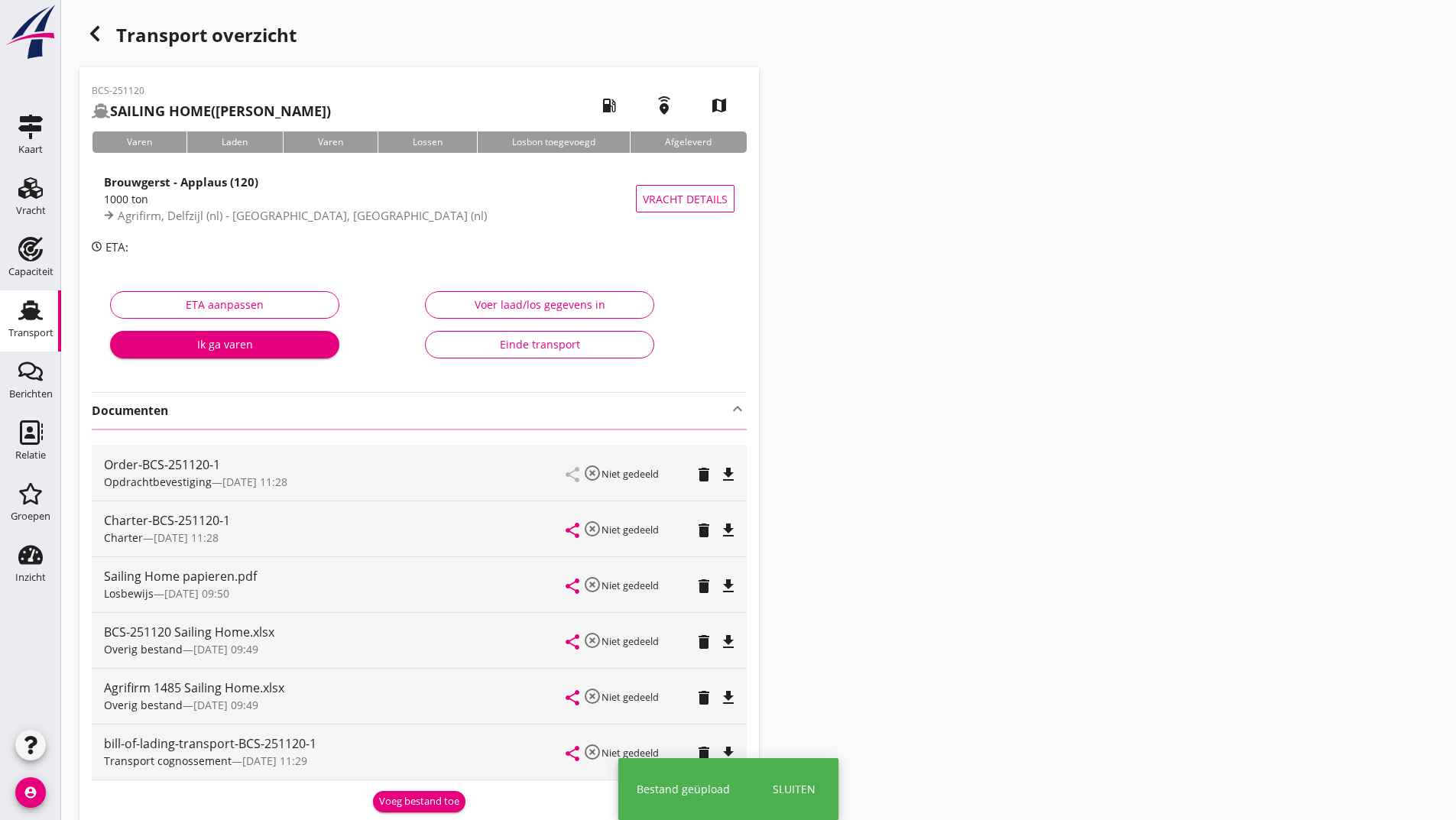
click at [94, 34] on icon "button" at bounding box center [94, 34] width 18 height 18
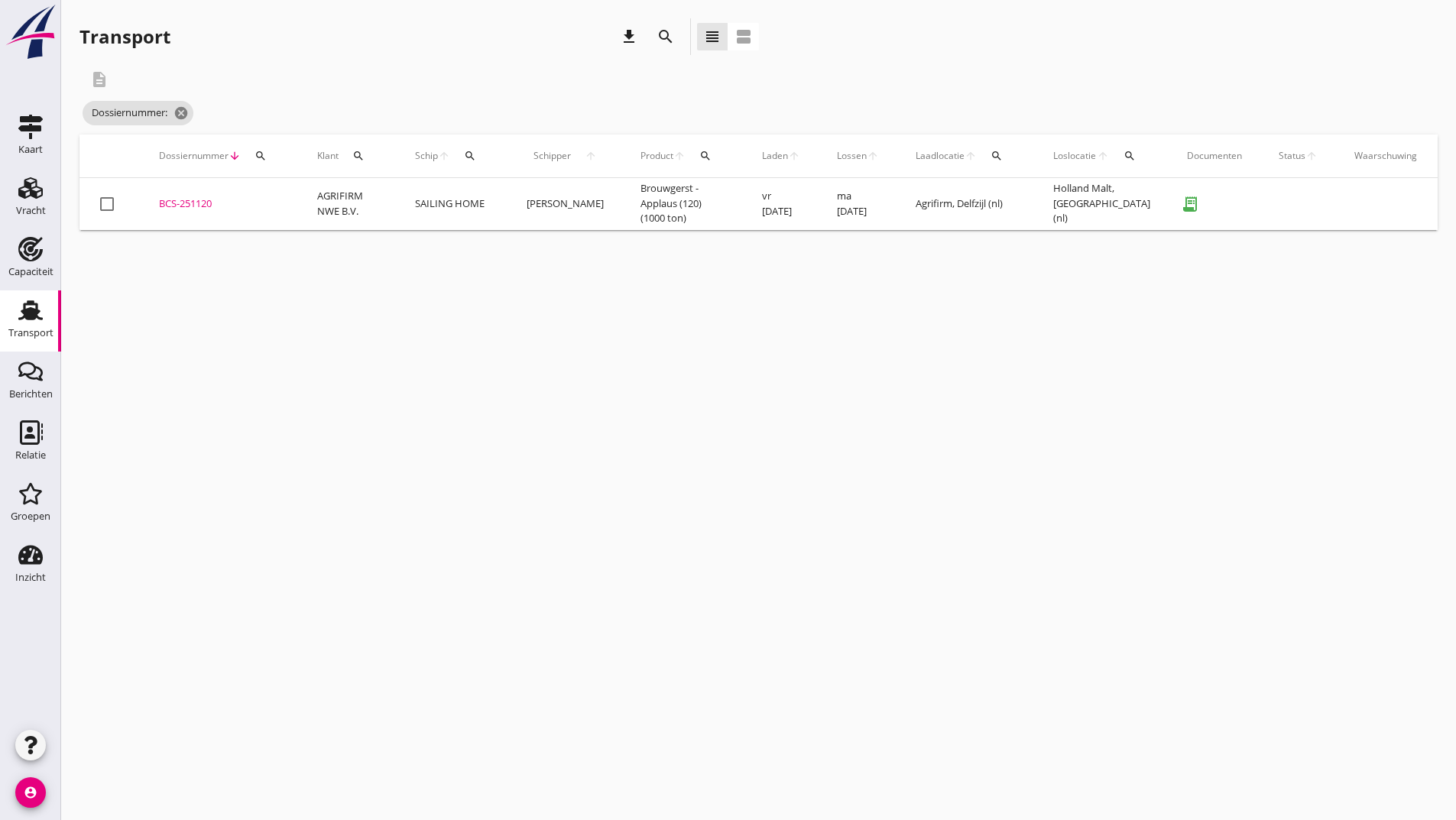
click at [666, 41] on icon "search" at bounding box center [665, 37] width 18 height 18
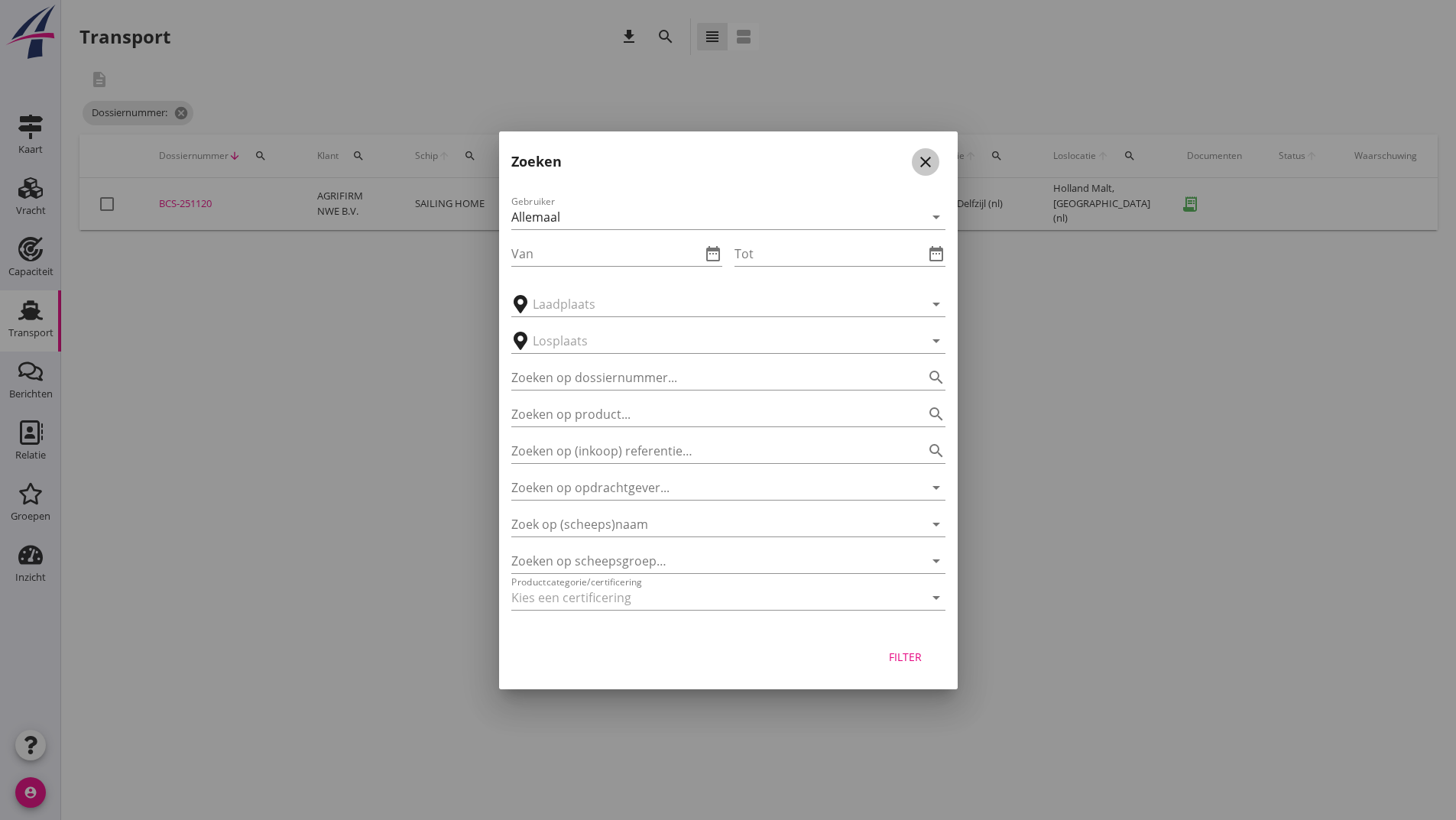
drag, startPoint x: 936, startPoint y: 162, endPoint x: 924, endPoint y: 163, distance: 12.0
click at [933, 162] on div "close" at bounding box center [926, 162] width 28 height 18
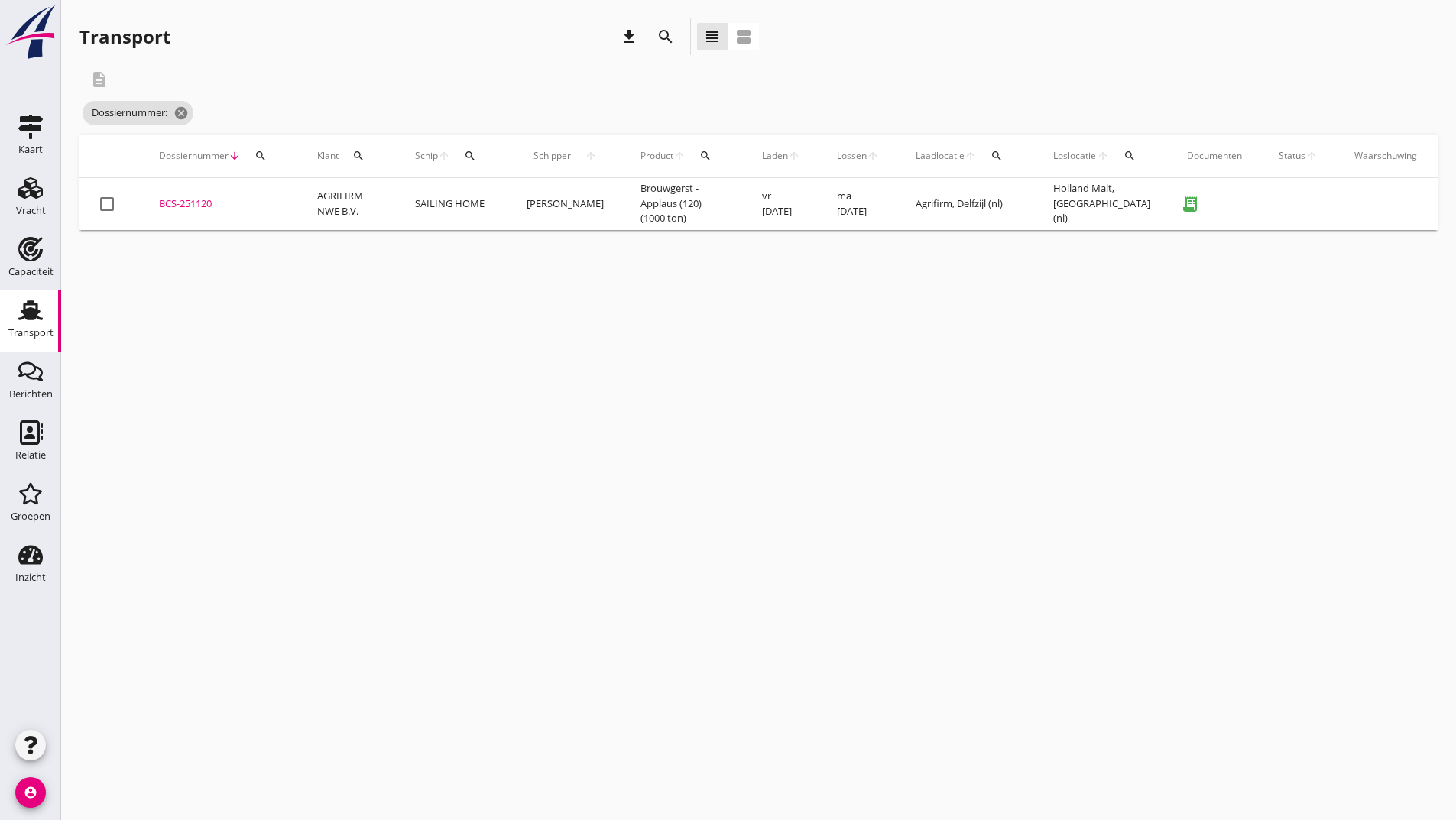
click at [207, 208] on div "BCS-251120" at bounding box center [220, 204] width 122 height 16
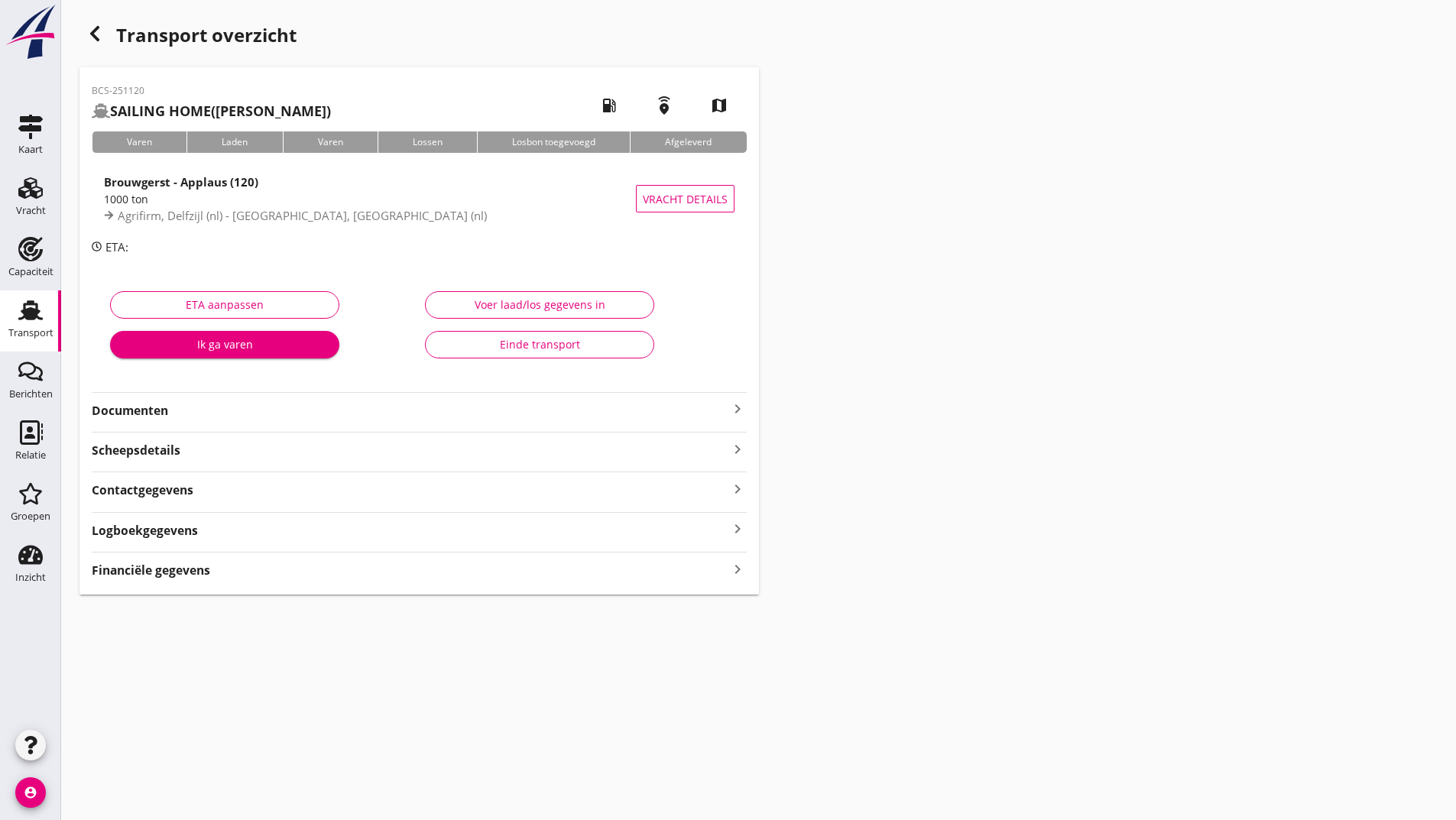
click at [163, 410] on strong "Documenten" at bounding box center [410, 410] width 636 height 17
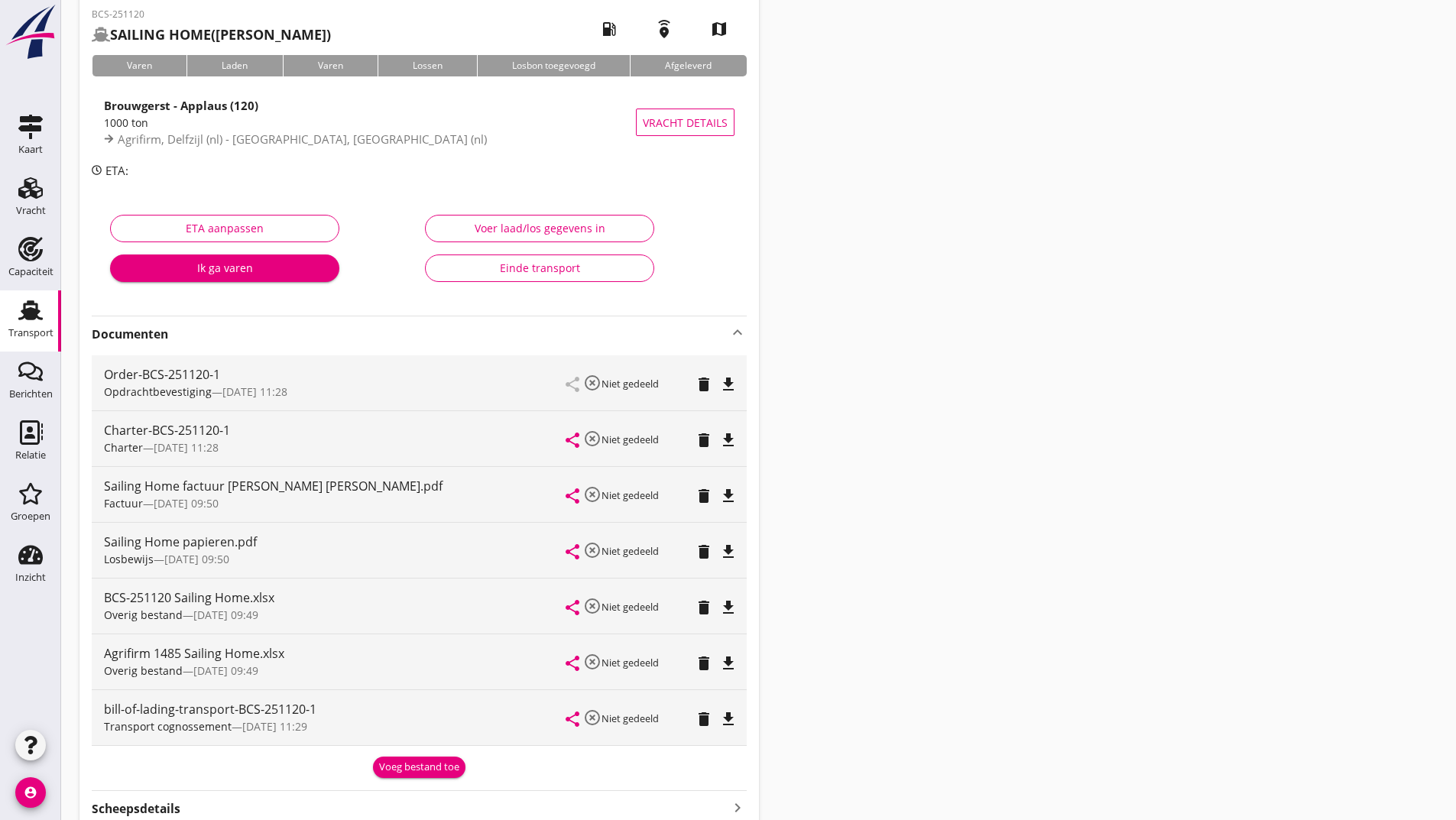
scroll to position [264, 0]
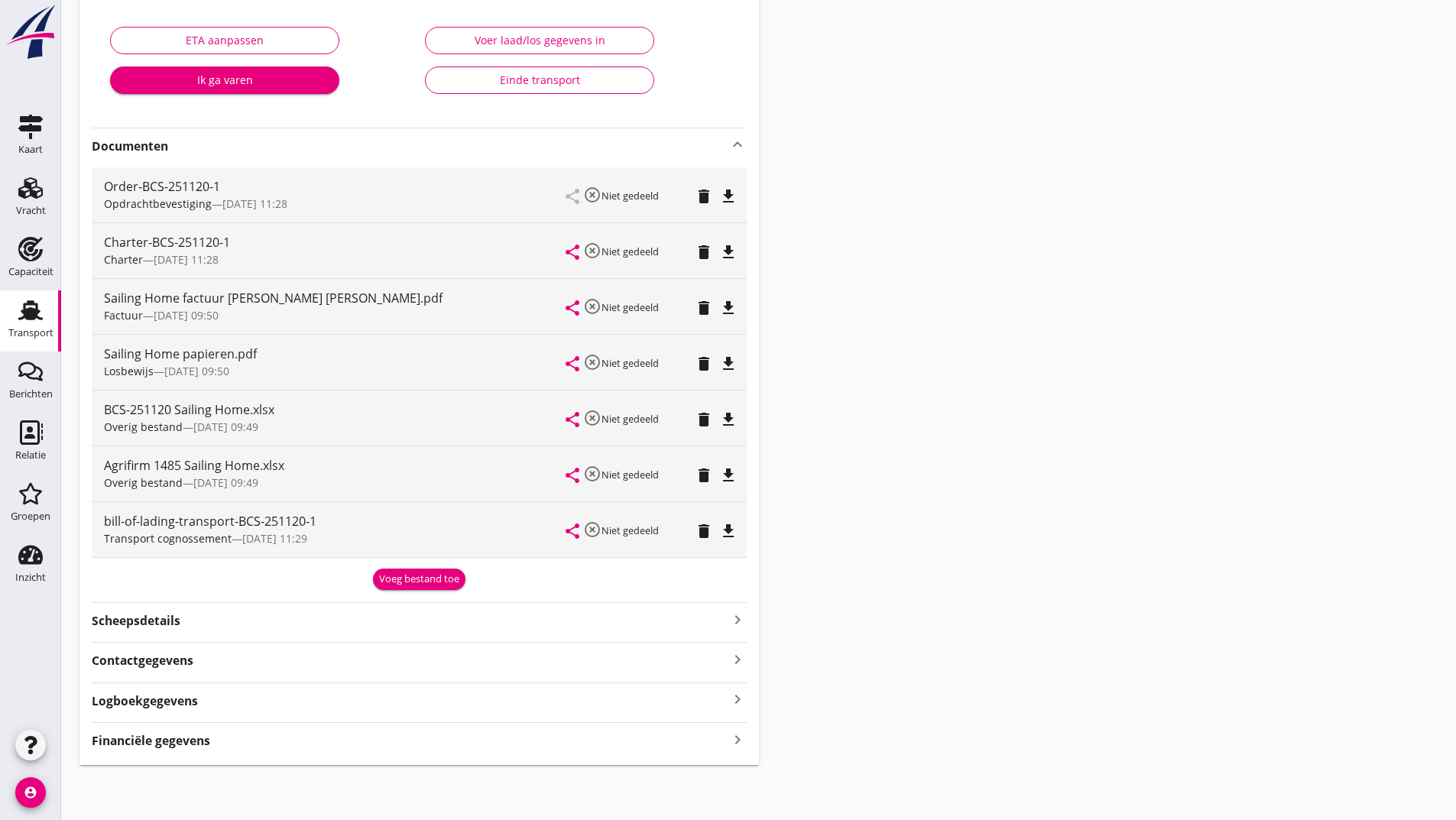
click at [704, 479] on icon "delete" at bounding box center [704, 475] width 18 height 18
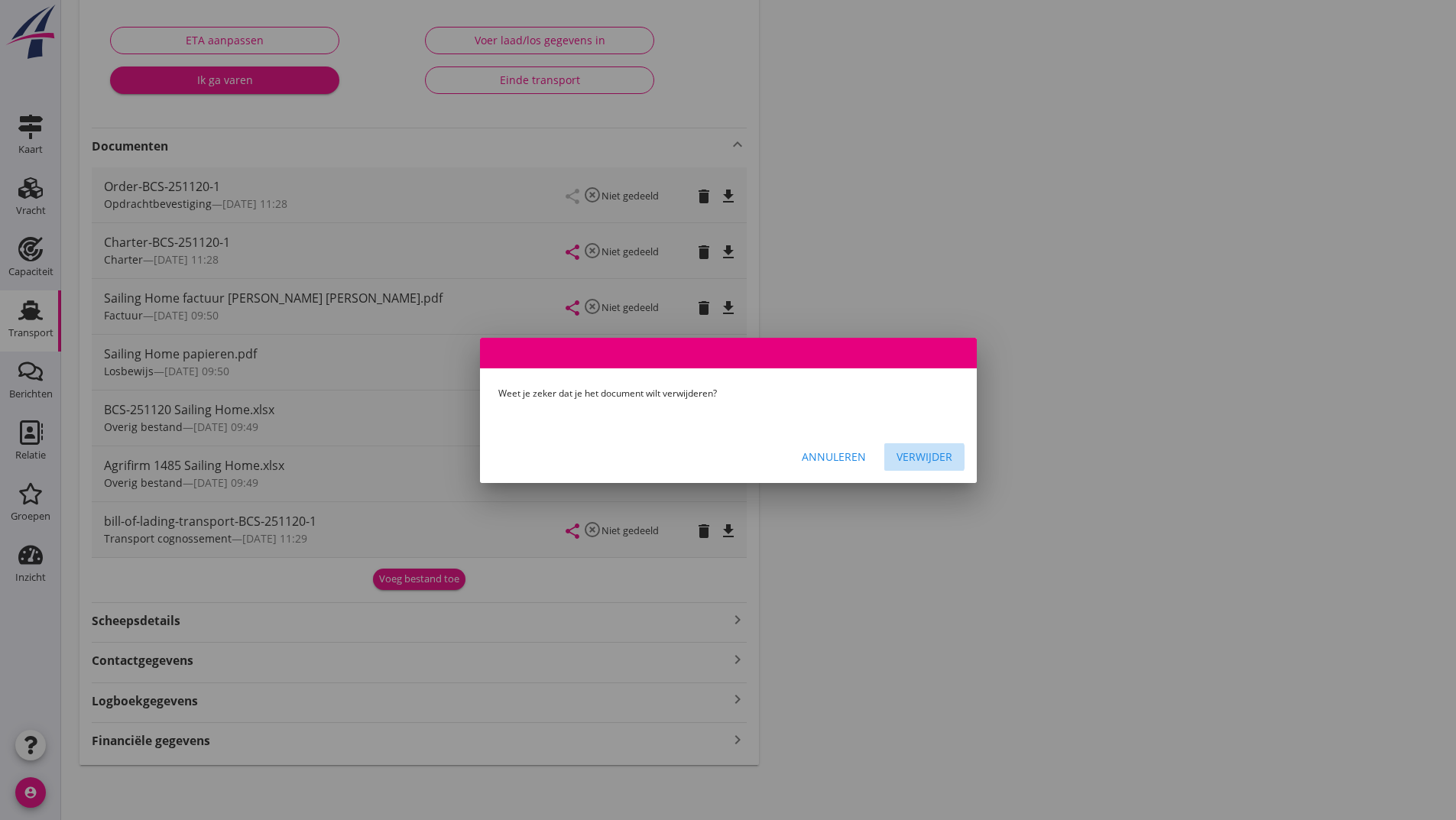
click at [931, 463] on div "Verwijder" at bounding box center [925, 456] width 56 height 16
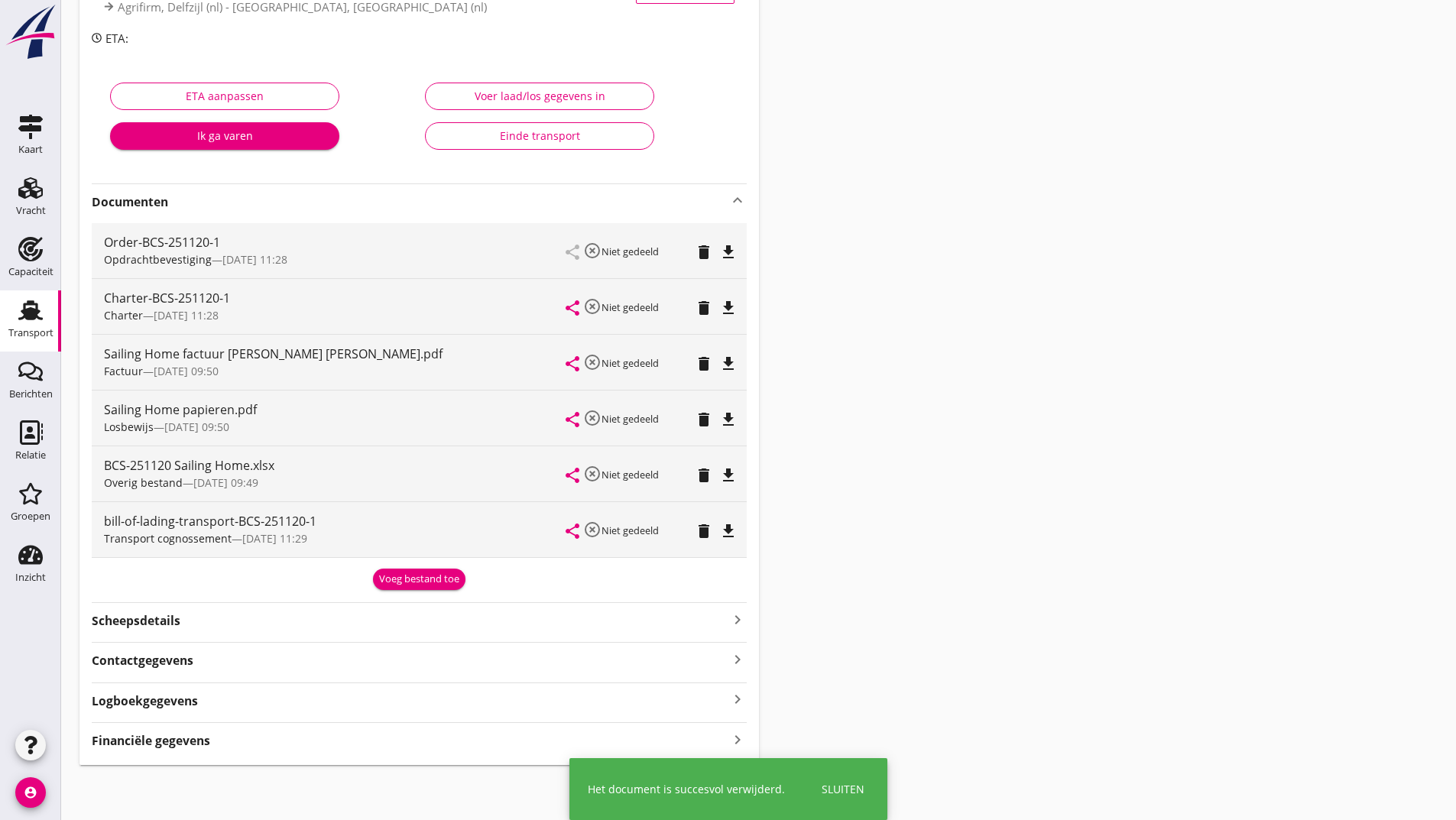
scroll to position [208, 0]
click at [437, 574] on div "Voeg bestand toe" at bounding box center [420, 579] width 80 height 16
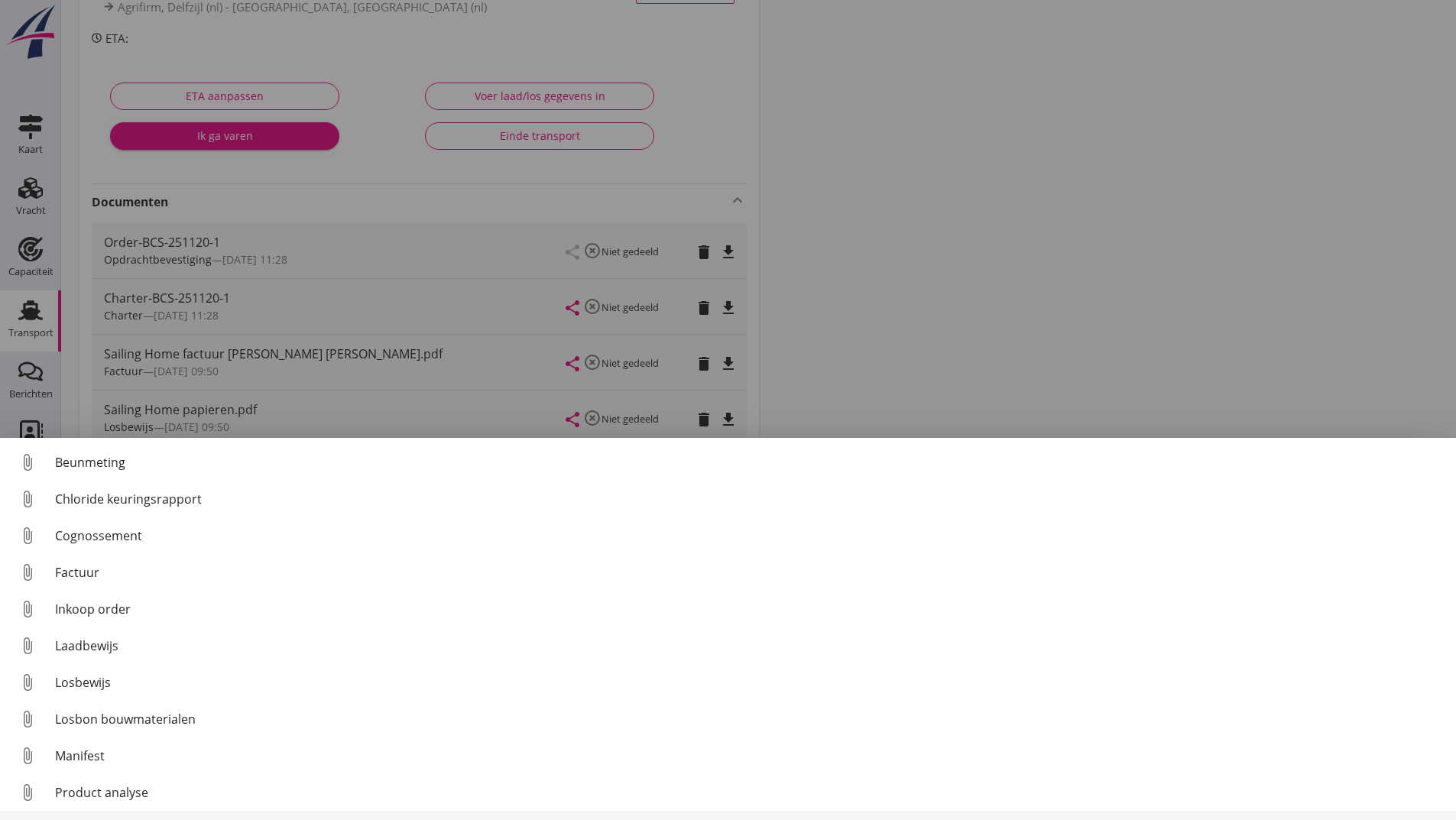
scroll to position [71, 0]
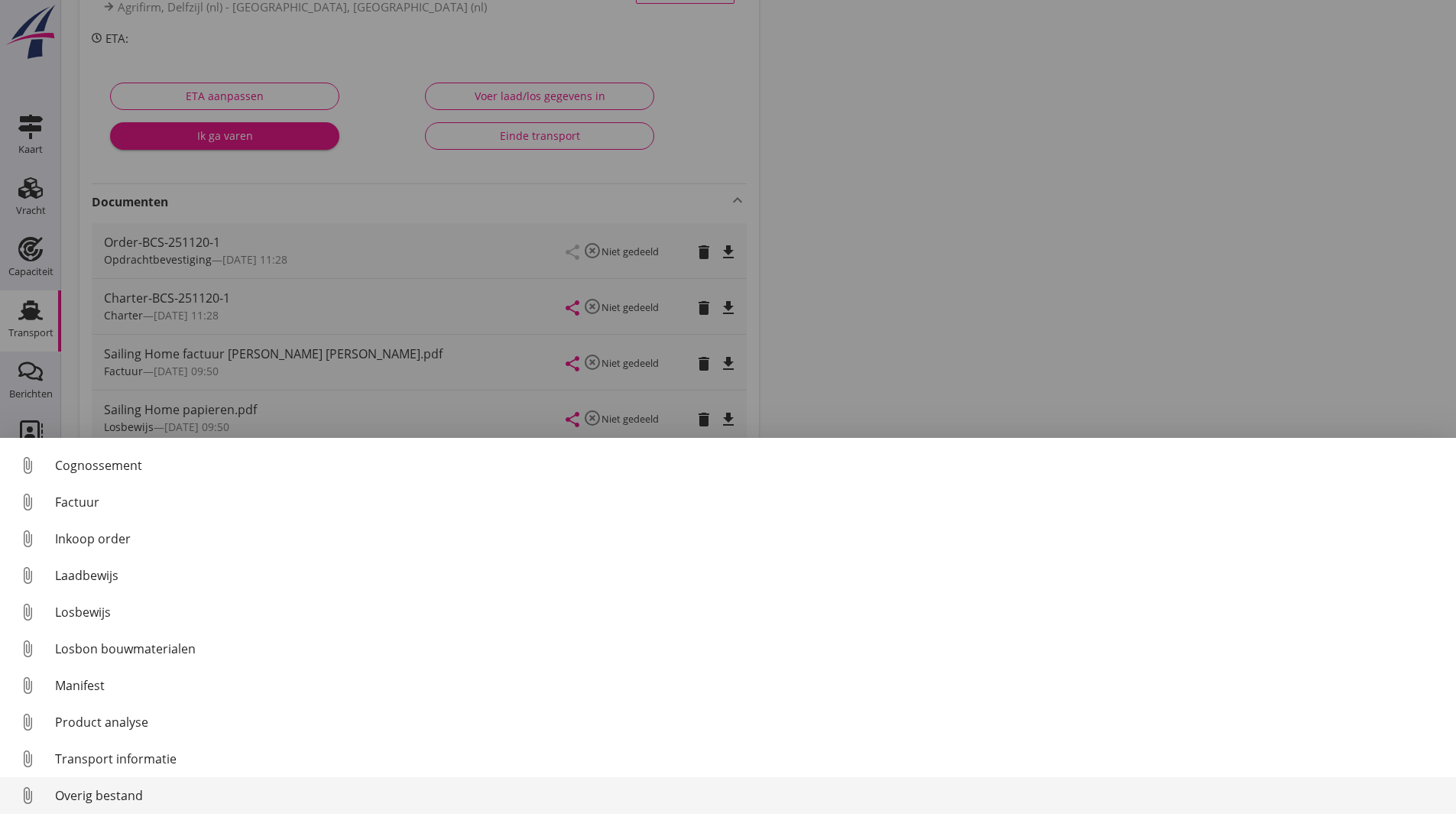
click at [126, 788] on div "Overig bestand" at bounding box center [749, 795] width 1389 height 18
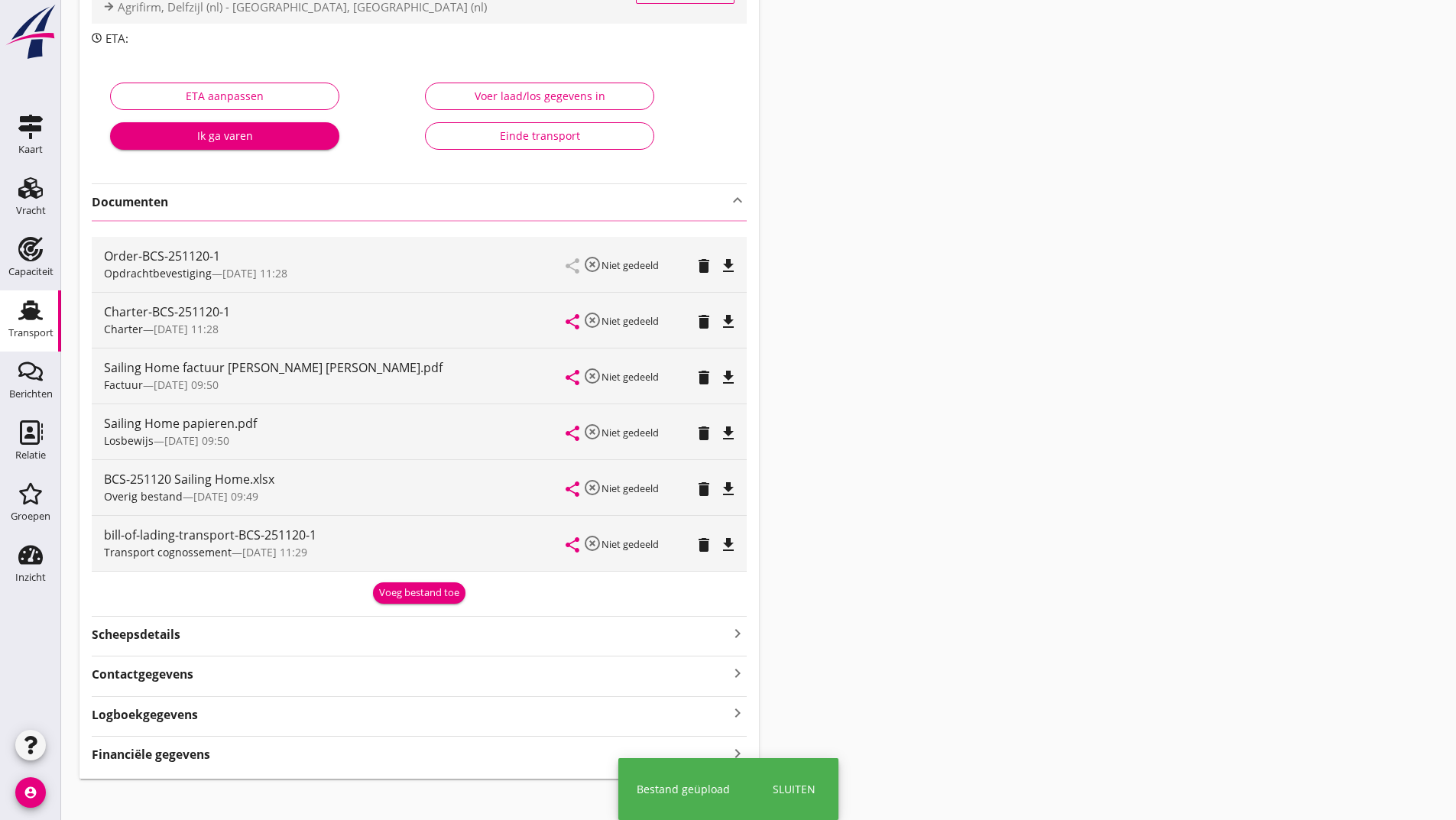
scroll to position [0, 0]
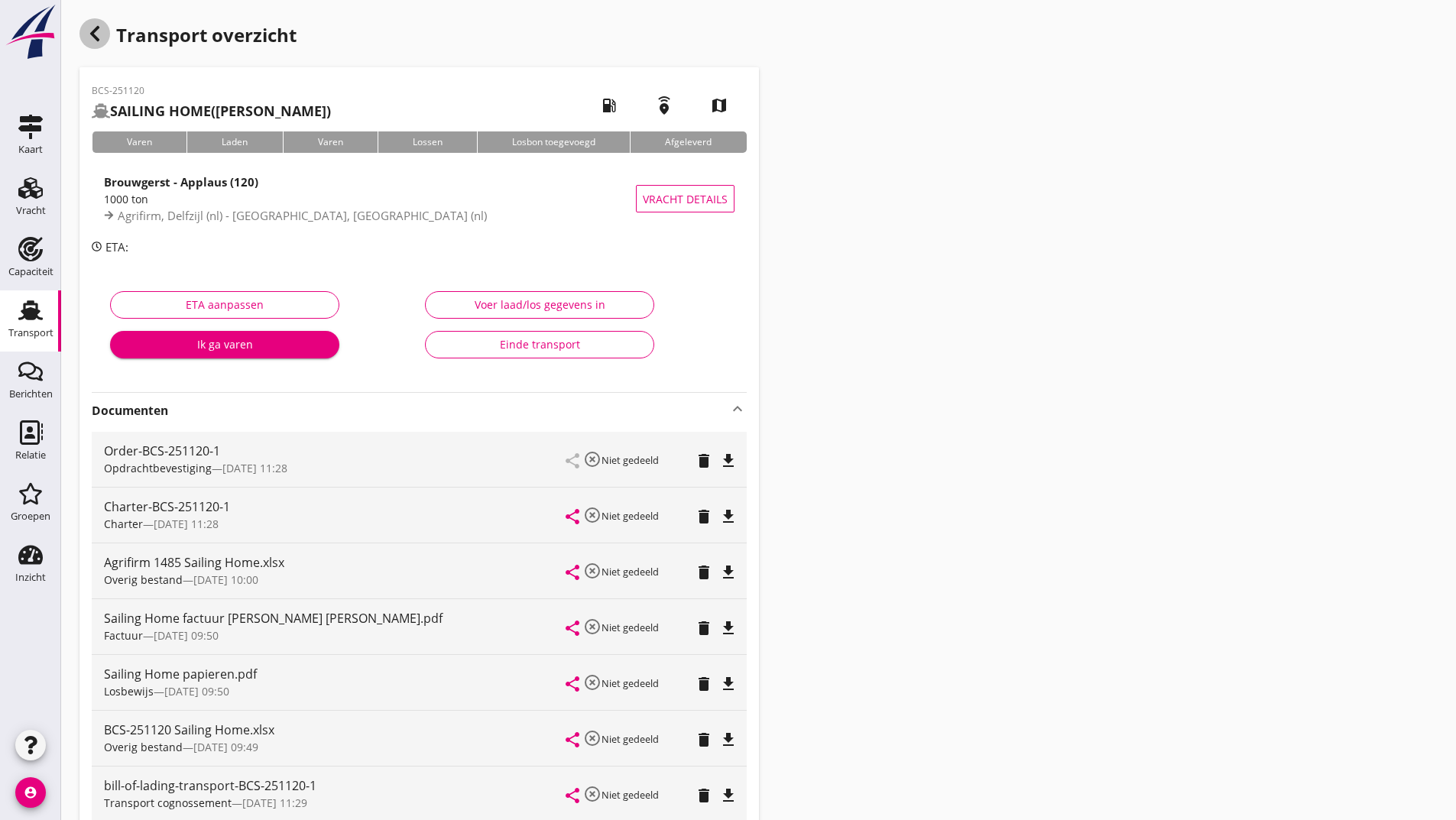
click at [95, 28] on use "button" at bounding box center [94, 34] width 9 height 16
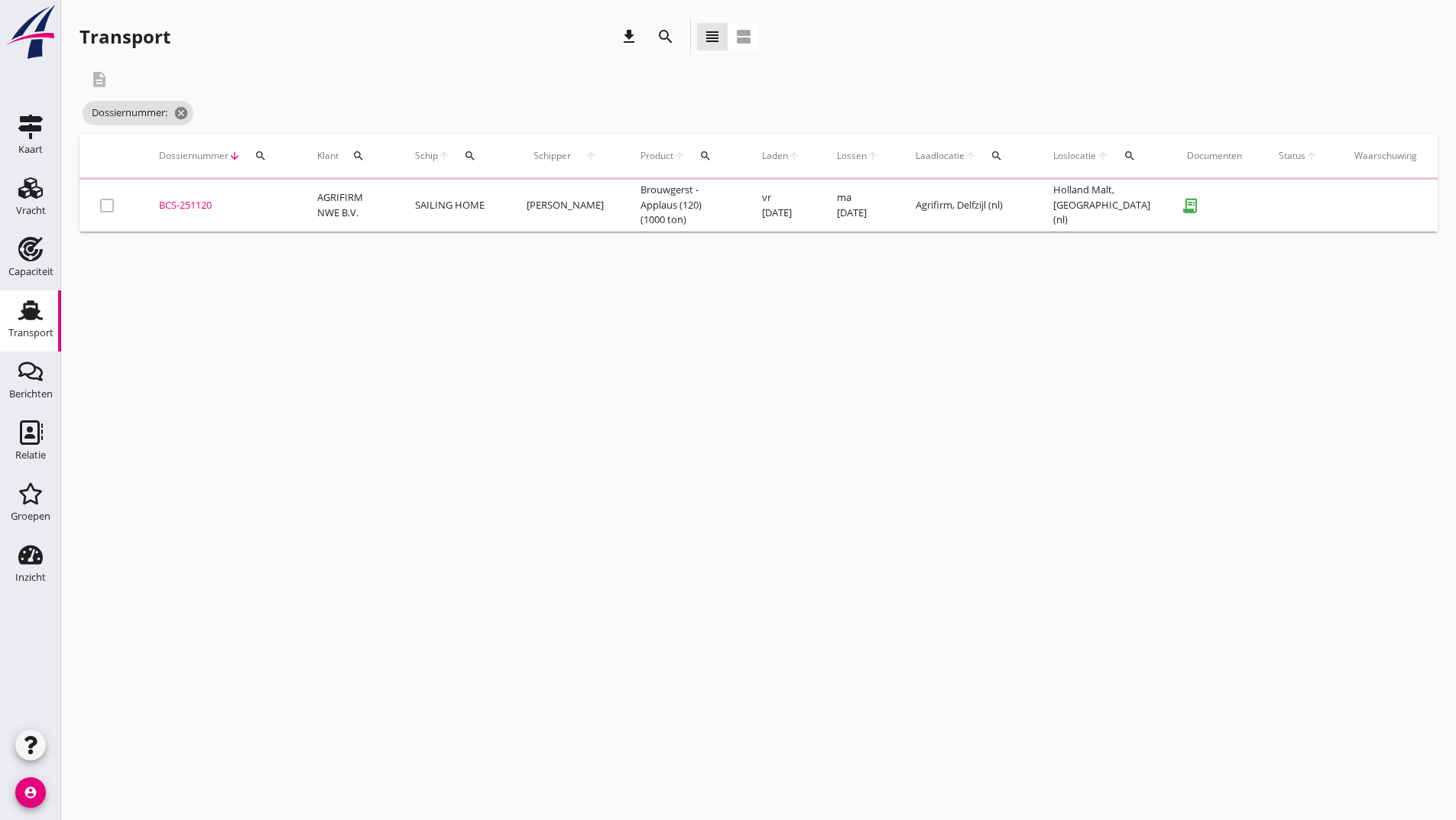
click at [660, 34] on icon "search" at bounding box center [665, 37] width 18 height 18
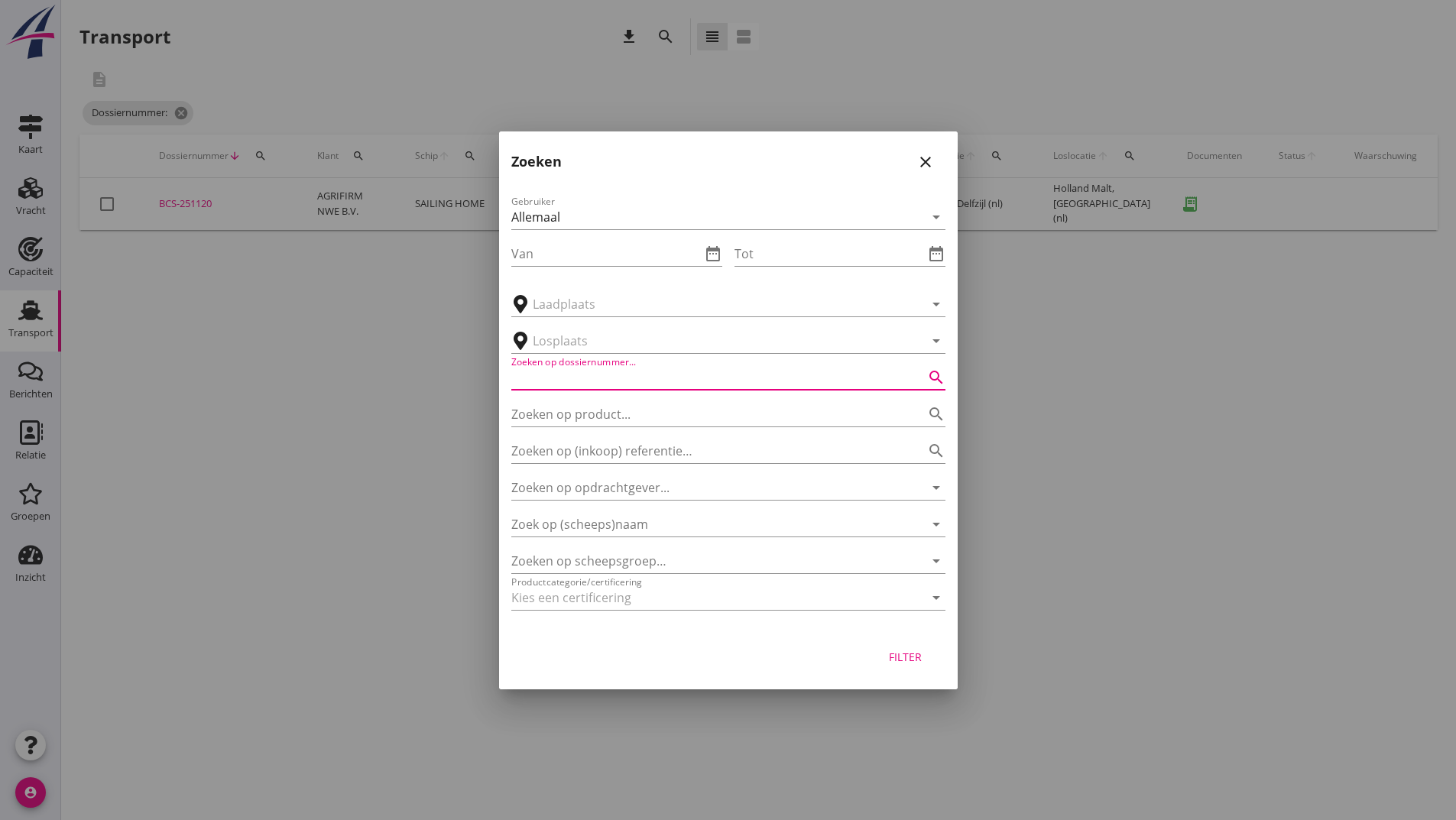
click at [549, 370] on input "Zoeken op dossiernummer..." at bounding box center [707, 378] width 391 height 25
type input "251153"
click at [905, 662] on div "Filter" at bounding box center [906, 657] width 43 height 16
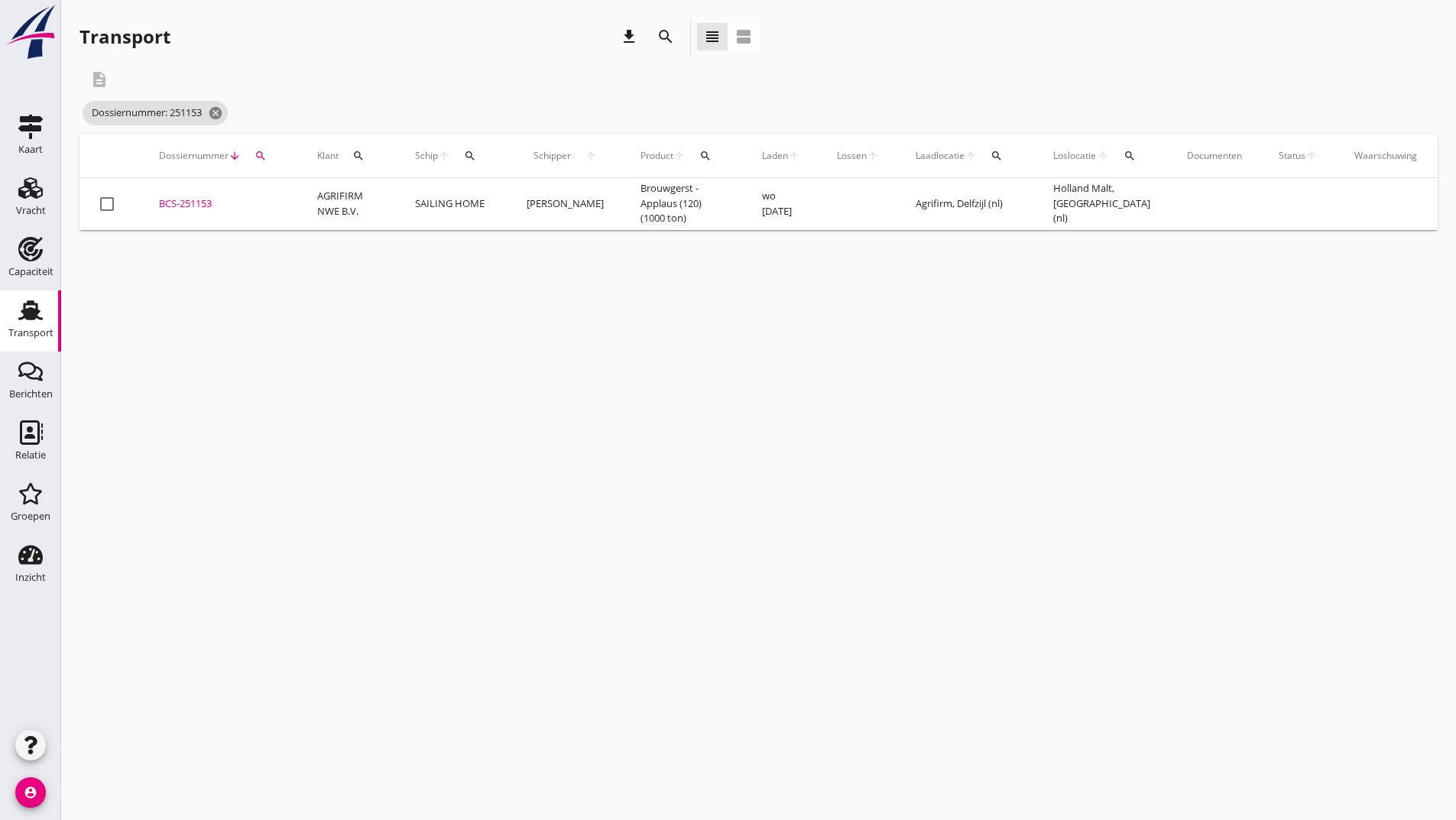
click at [178, 202] on div "BCS-251153" at bounding box center [220, 204] width 122 height 16
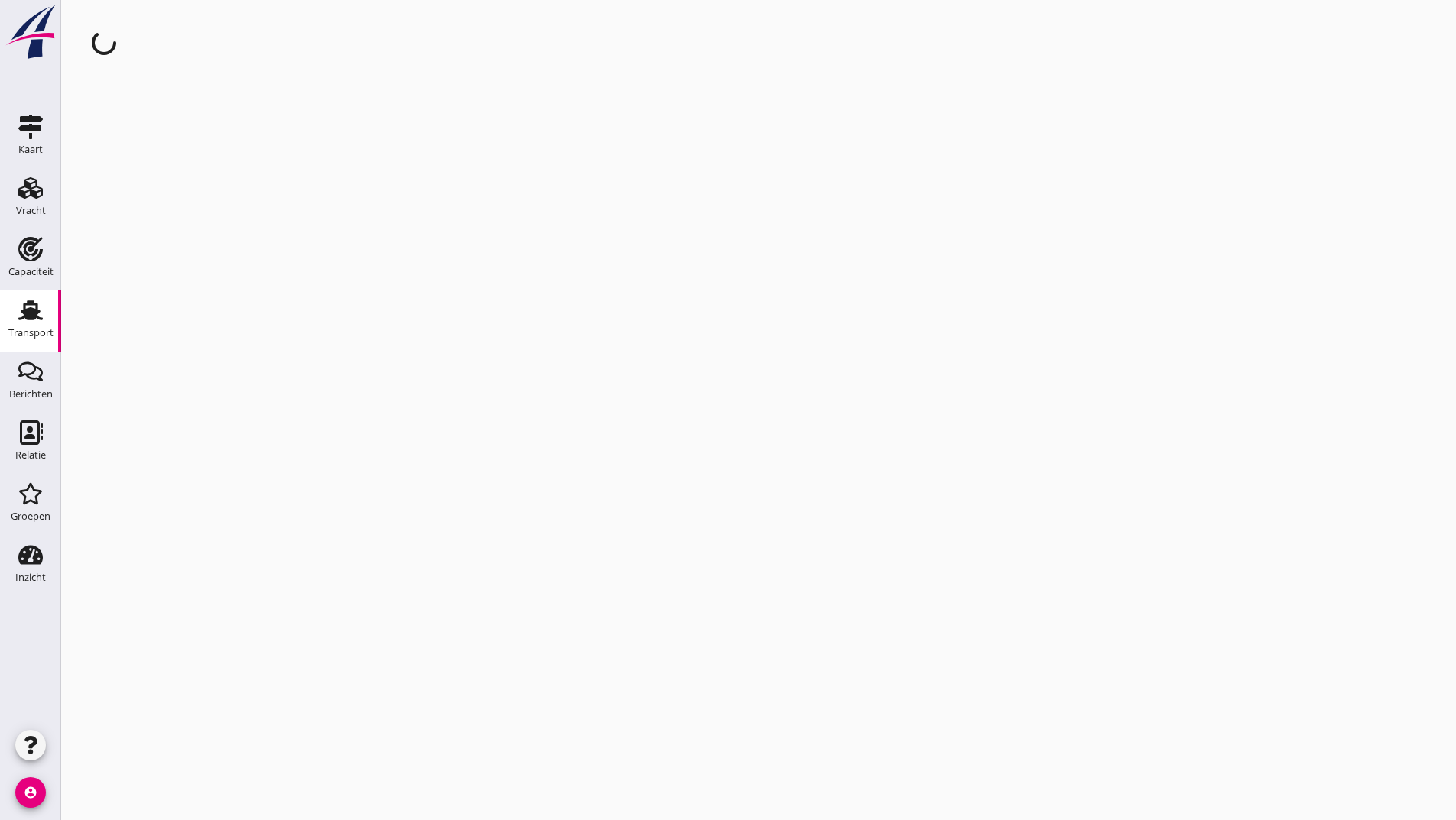
click at [178, 202] on div "cancel You are impersonating another user." at bounding box center [758, 410] width 1394 height 820
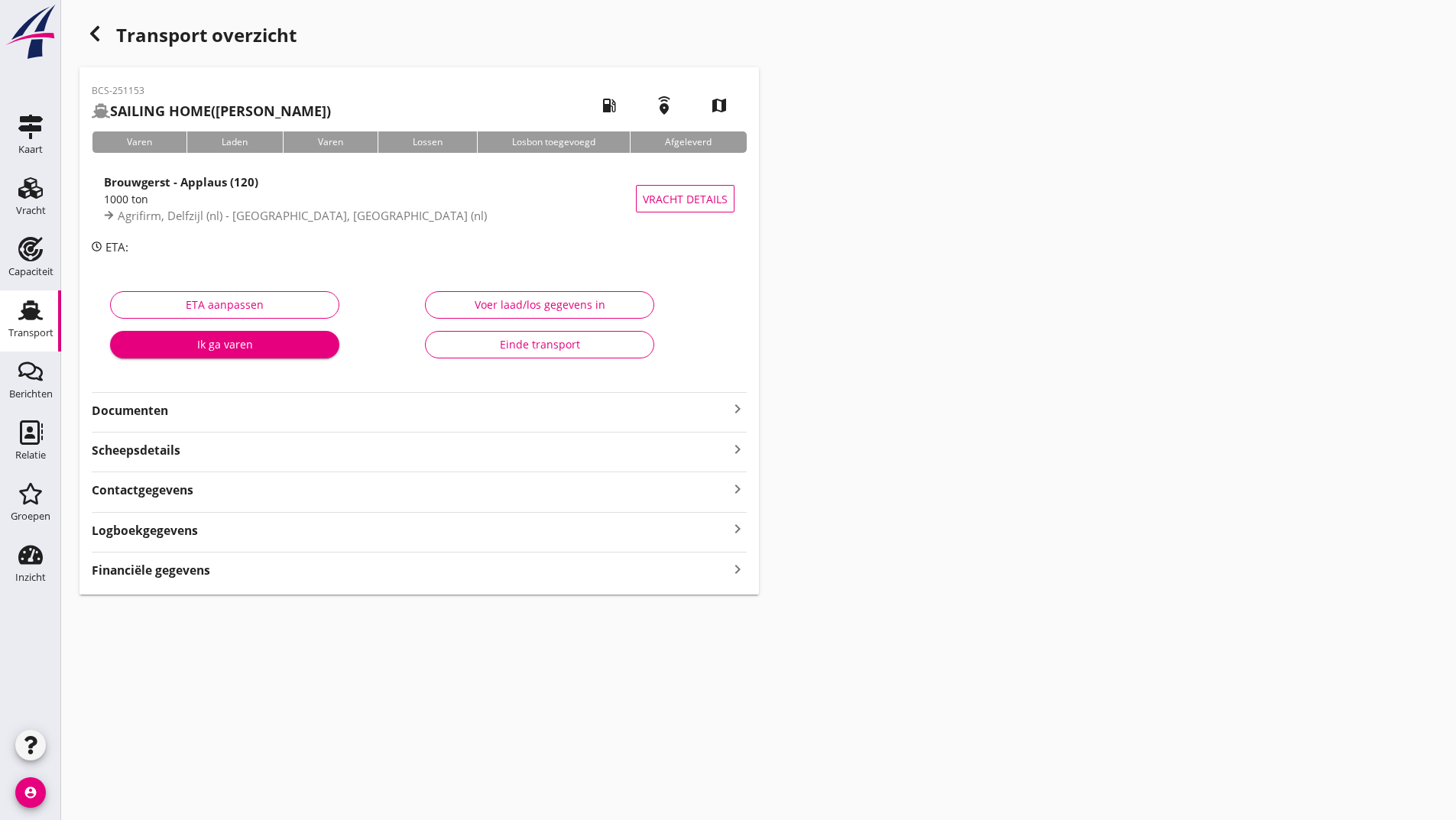
click at [168, 409] on strong "Documenten" at bounding box center [410, 410] width 636 height 17
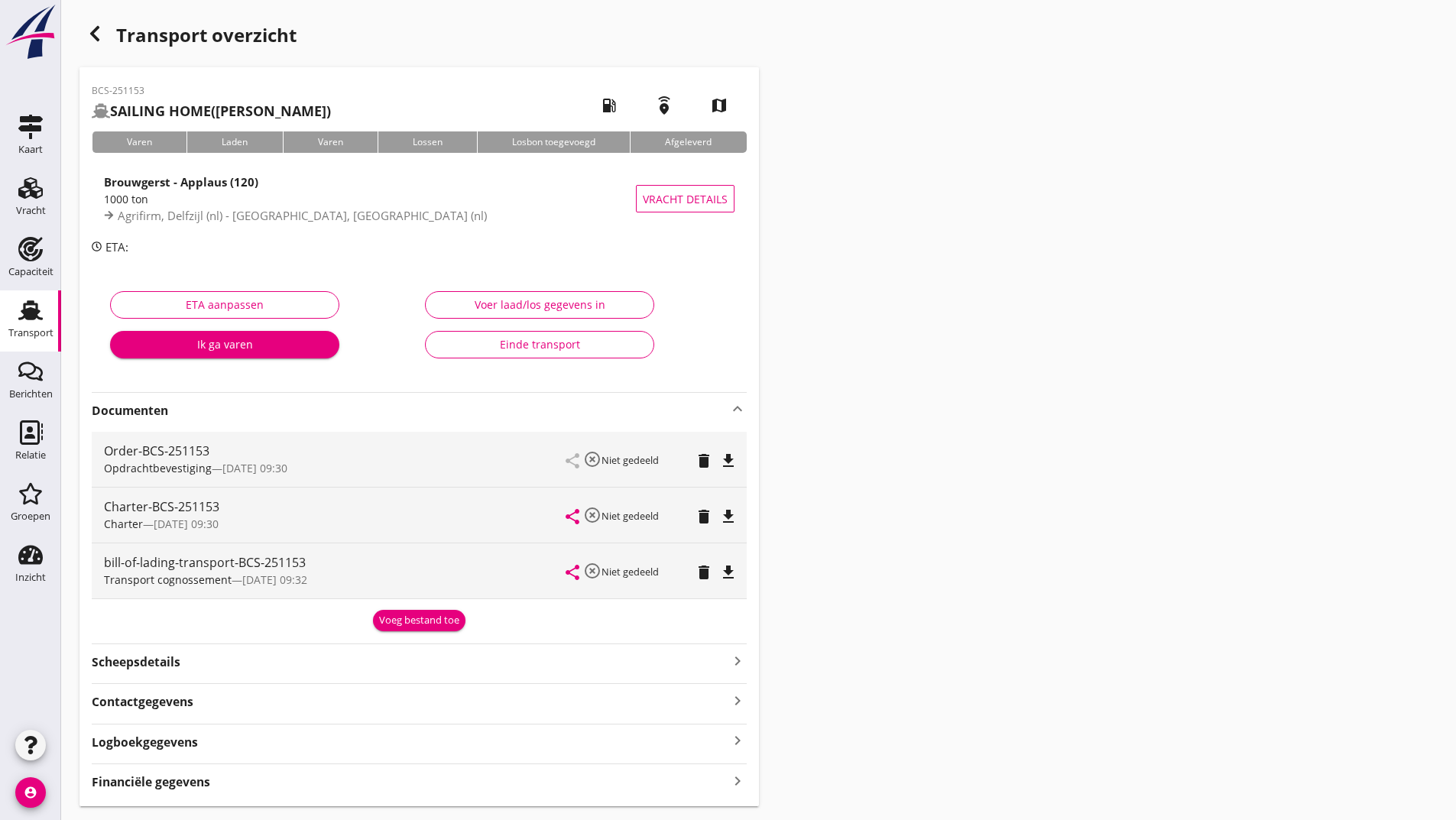
click at [402, 622] on div "Voeg bestand toe" at bounding box center [420, 620] width 80 height 16
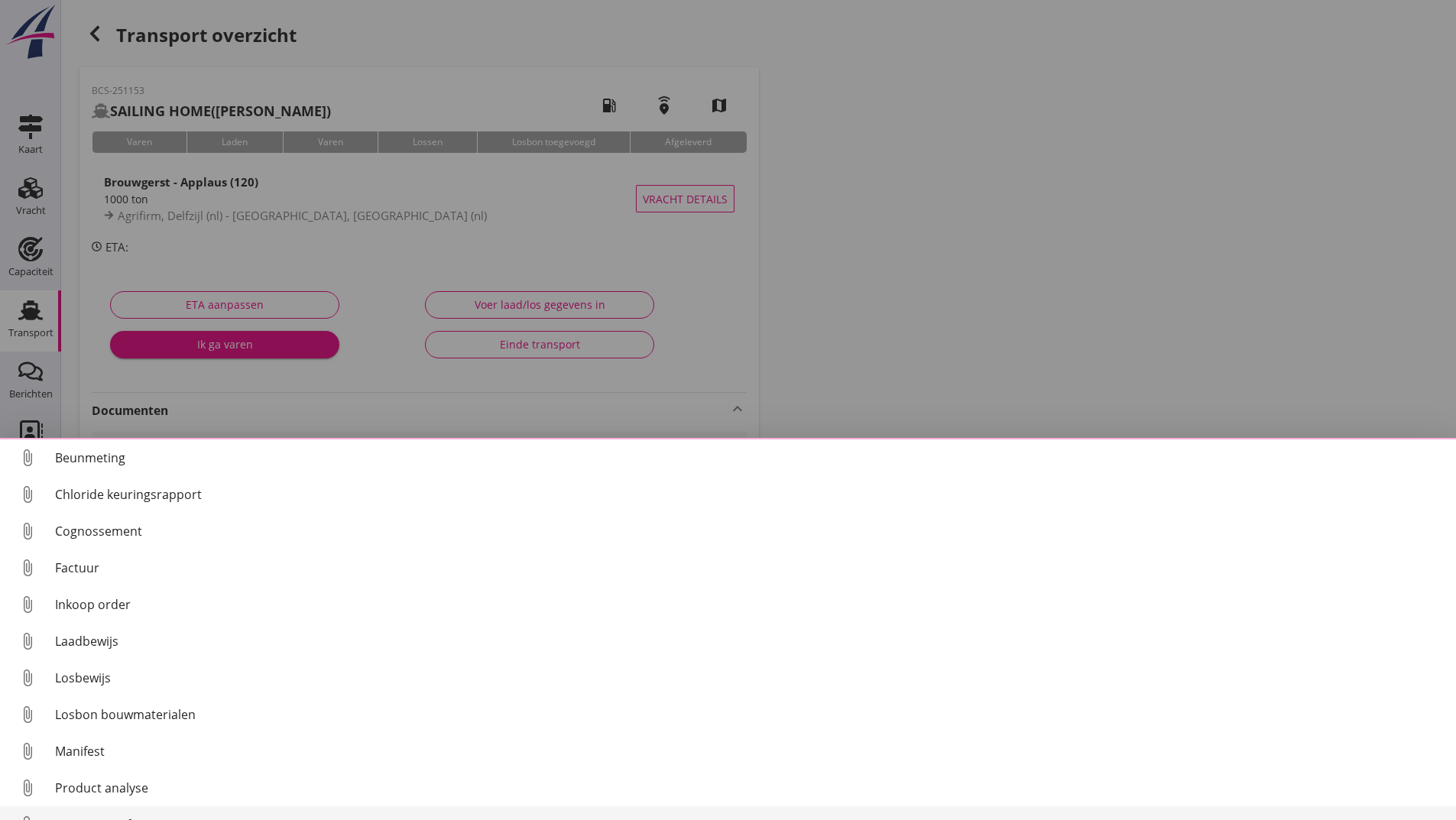
scroll to position [66, 0]
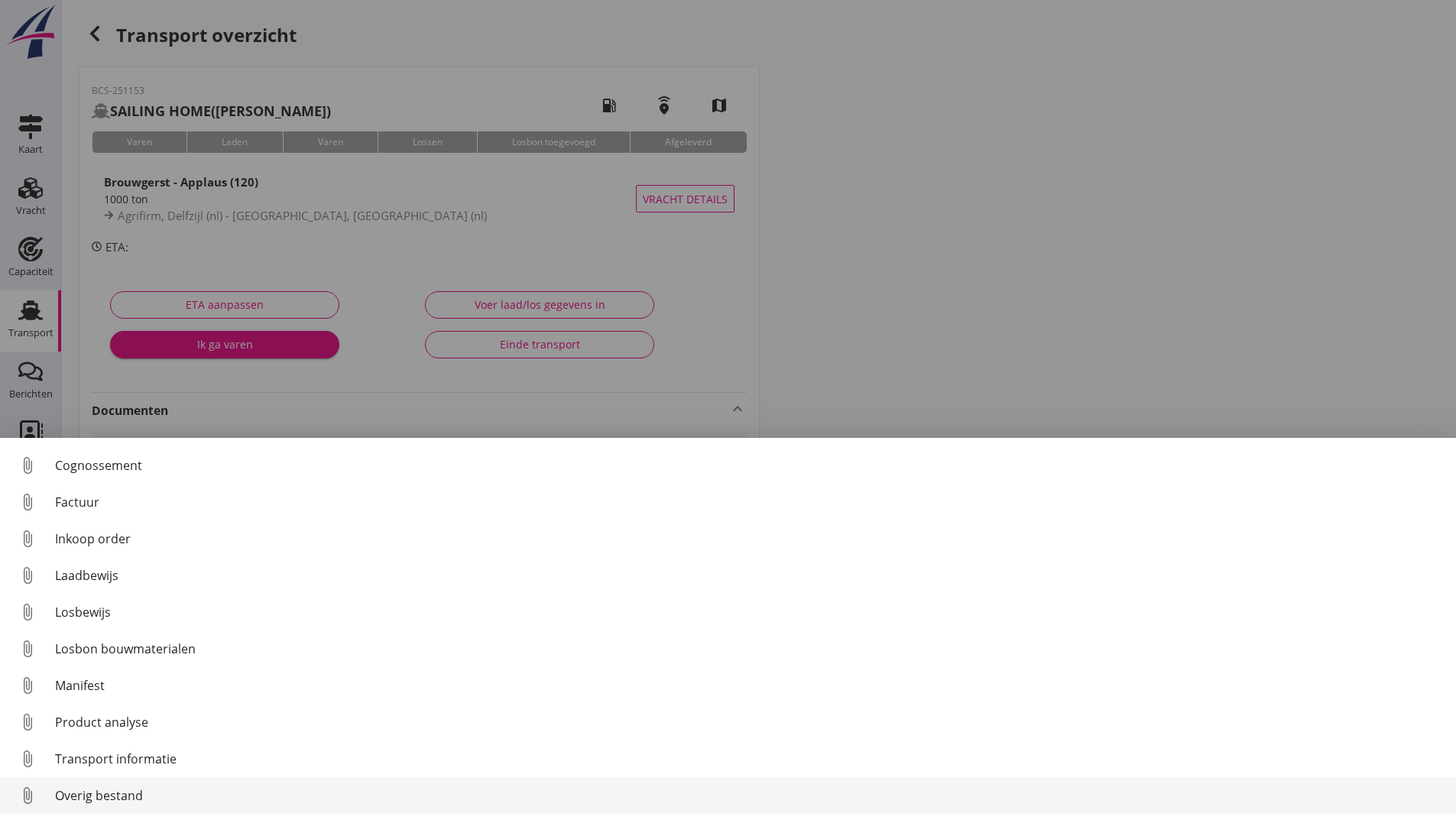
click at [136, 797] on div "Overig bestand" at bounding box center [749, 795] width 1389 height 18
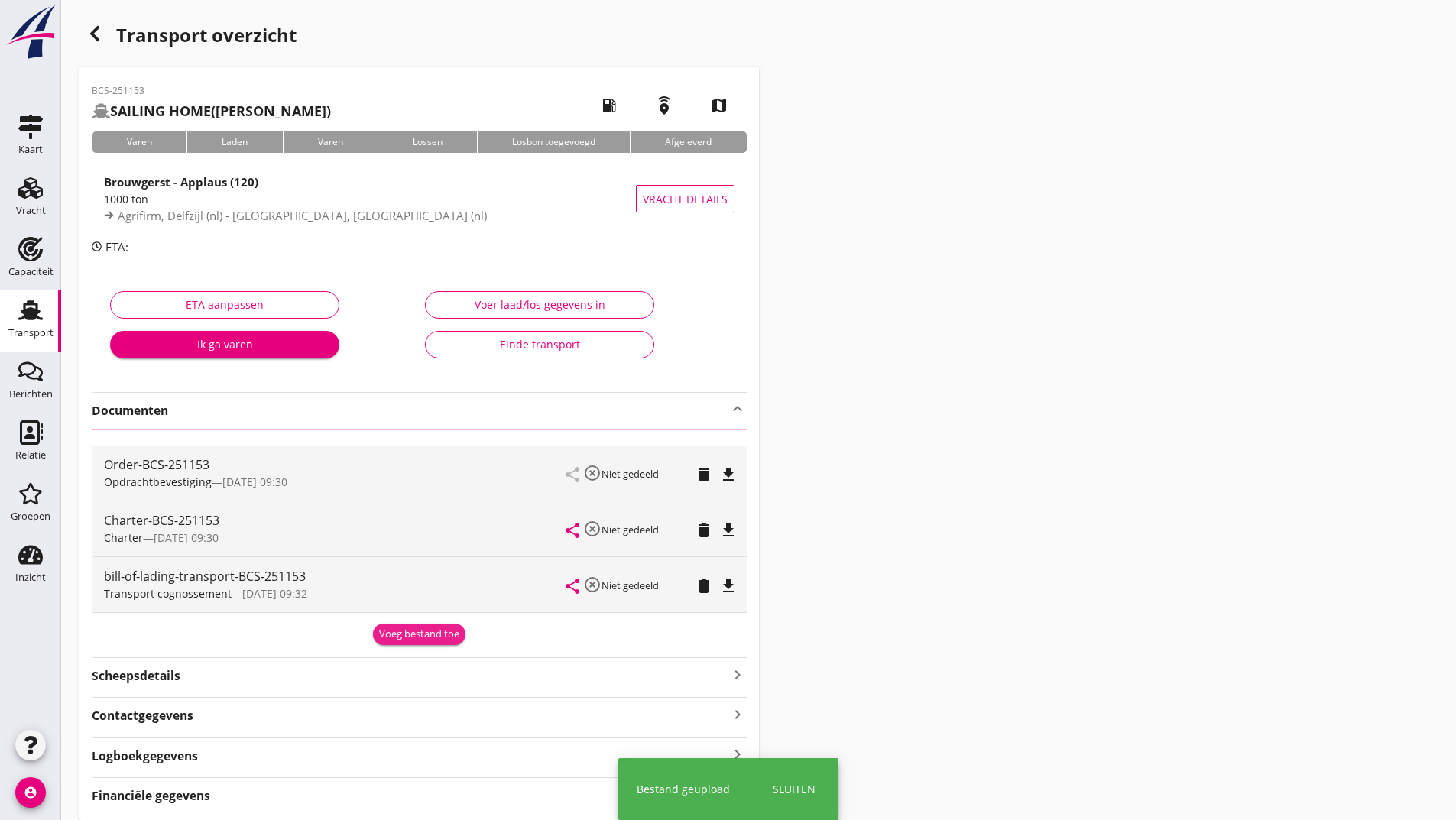
drag, startPoint x: 414, startPoint y: 641, endPoint x: 241, endPoint y: 731, distance: 195.0
click at [413, 643] on button "Voeg bestand toe" at bounding box center [419, 634] width 93 height 21
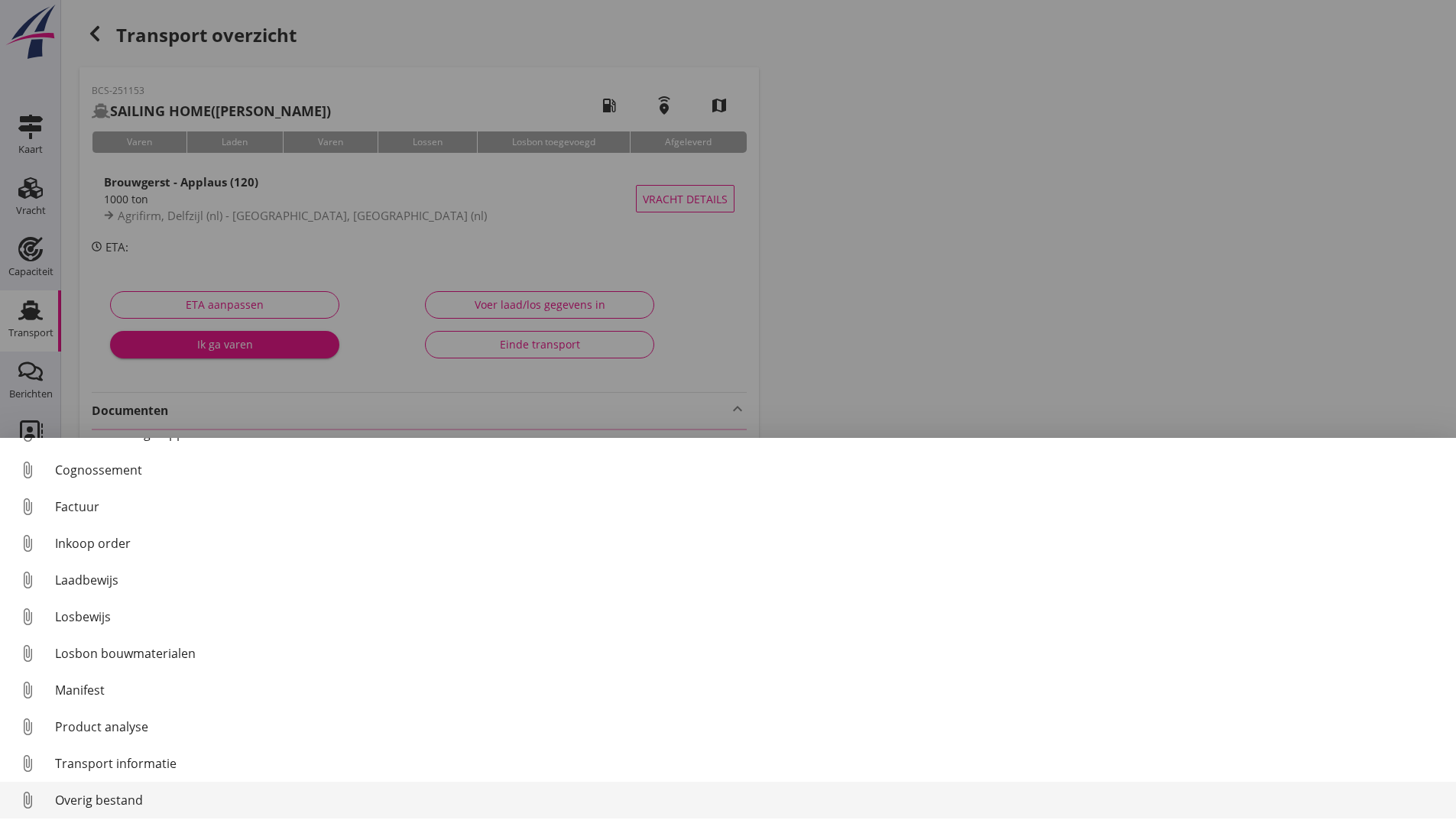
click at [115, 799] on div "Overig bestand" at bounding box center [749, 799] width 1389 height 18
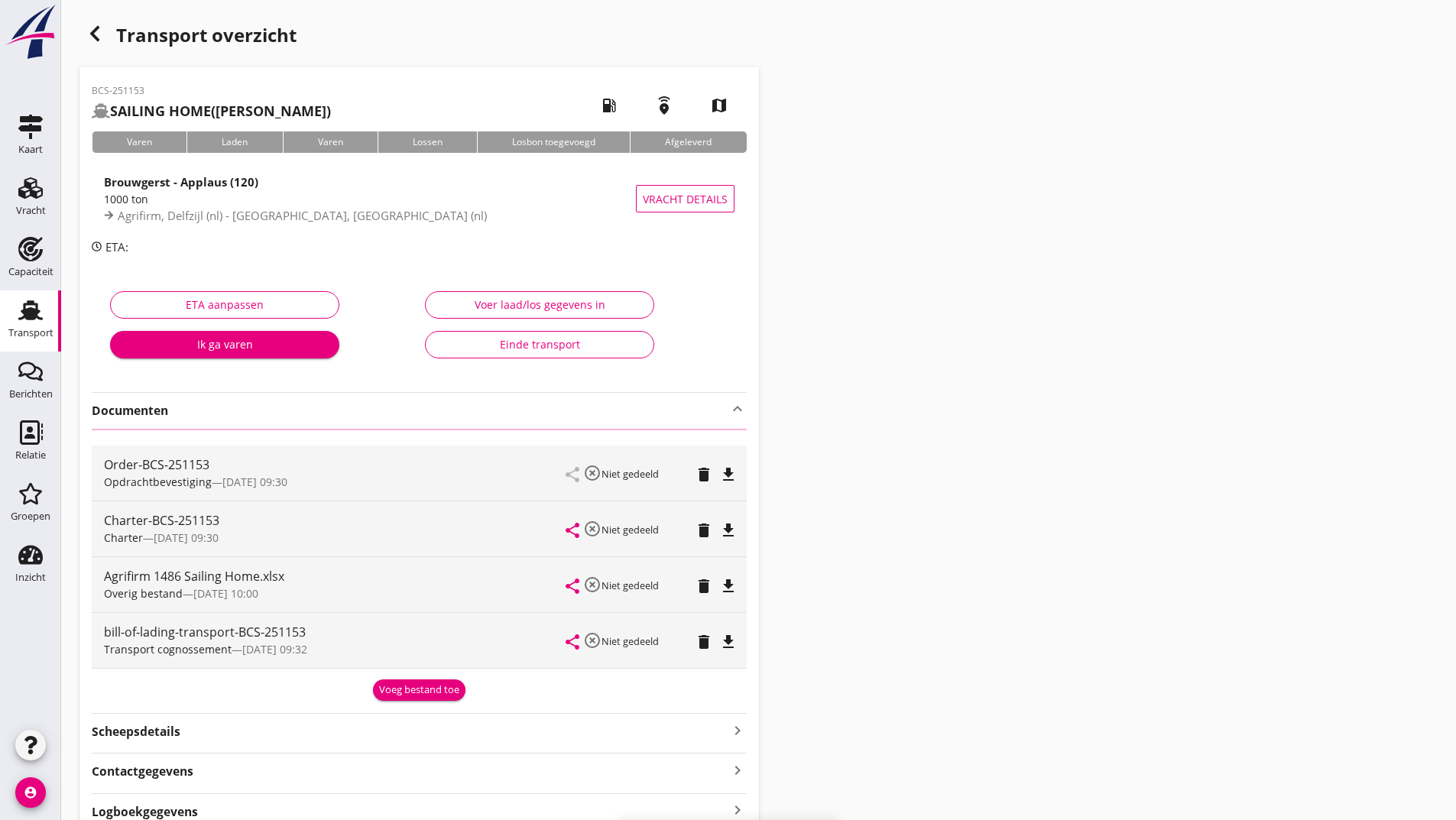
click at [402, 693] on div "Voeg bestand toe" at bounding box center [420, 689] width 80 height 16
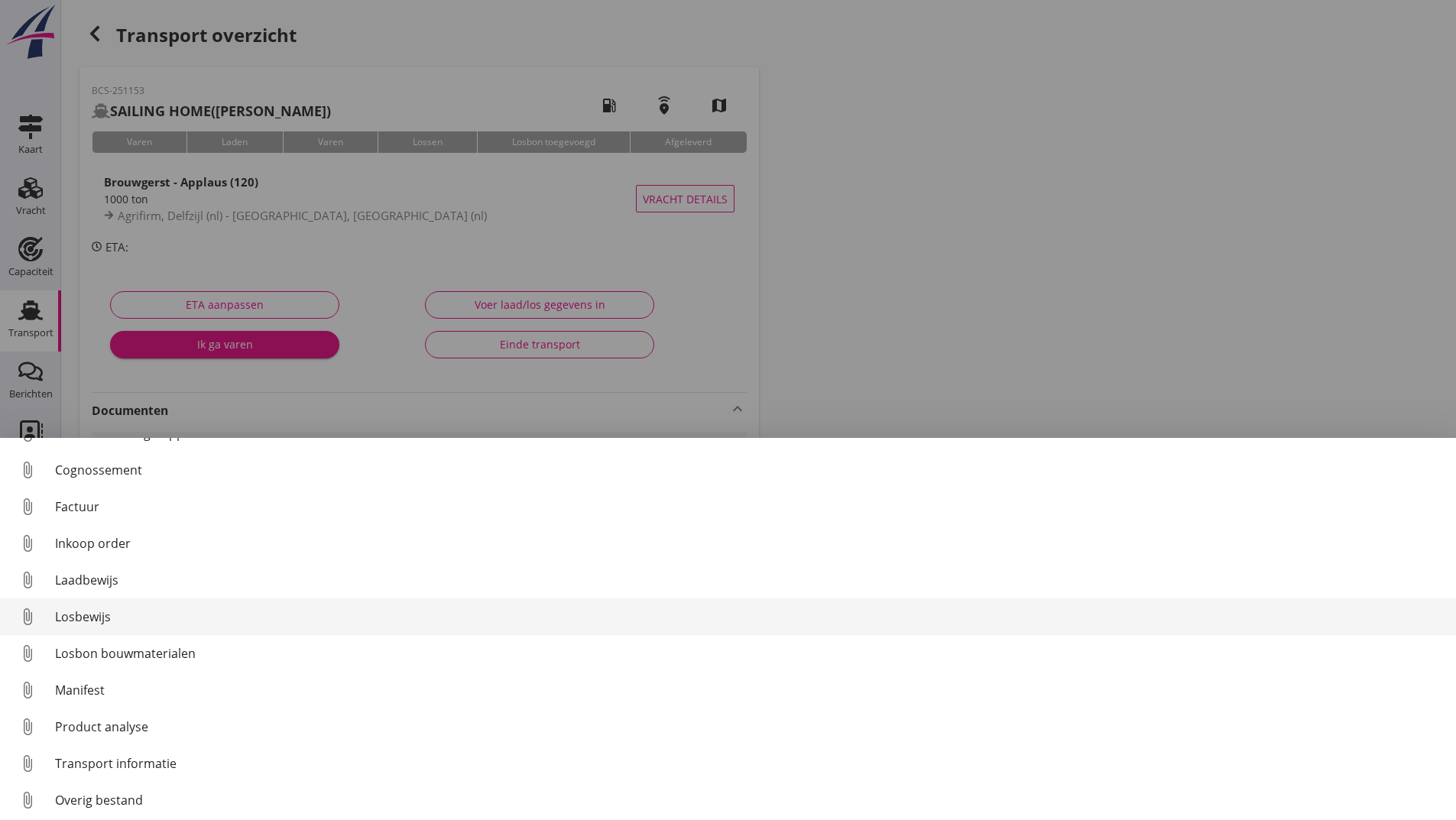
click at [103, 613] on div "Losbewijs" at bounding box center [749, 616] width 1389 height 18
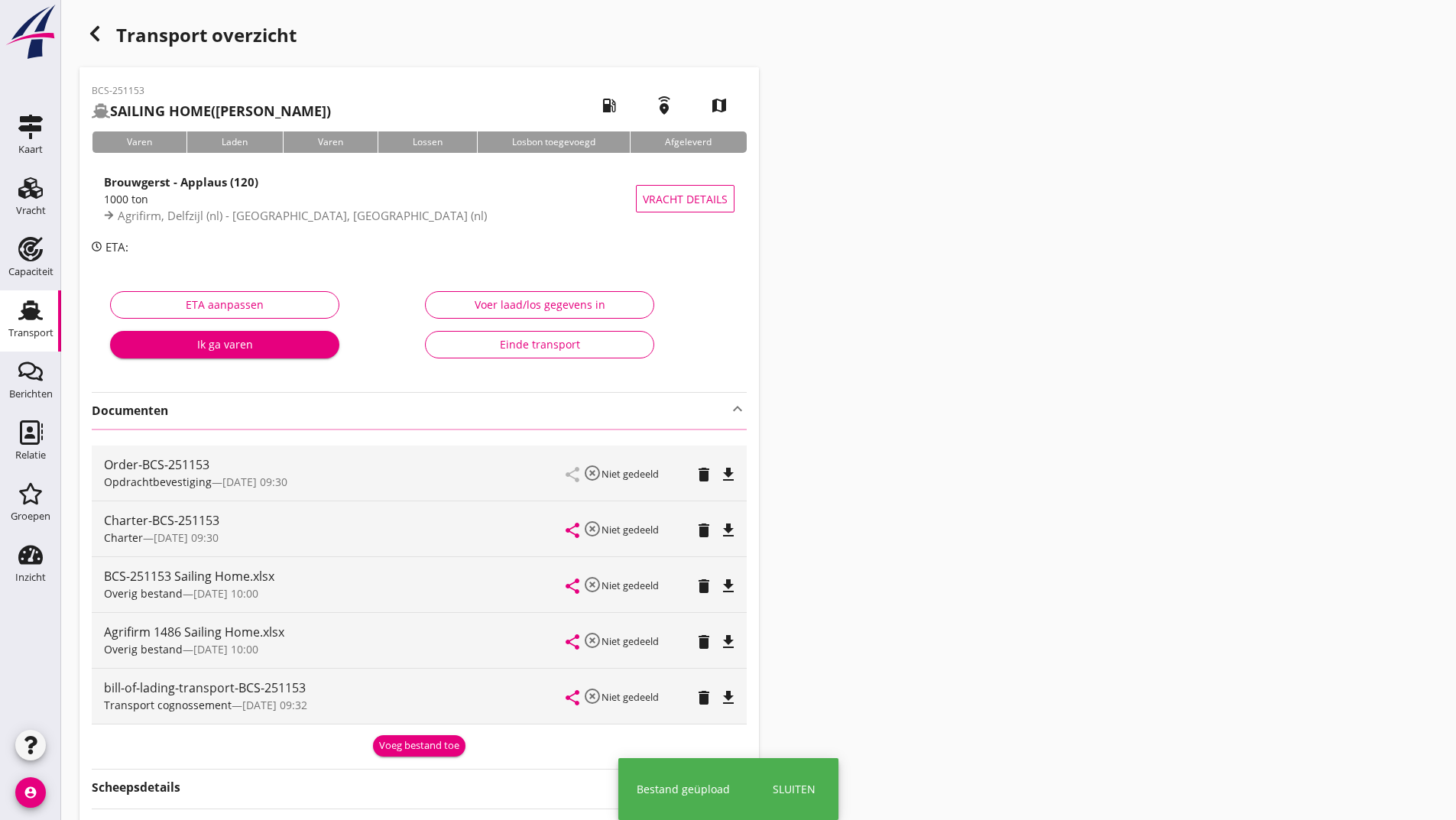
click at [411, 746] on div "Voeg bestand toe" at bounding box center [420, 745] width 80 height 16
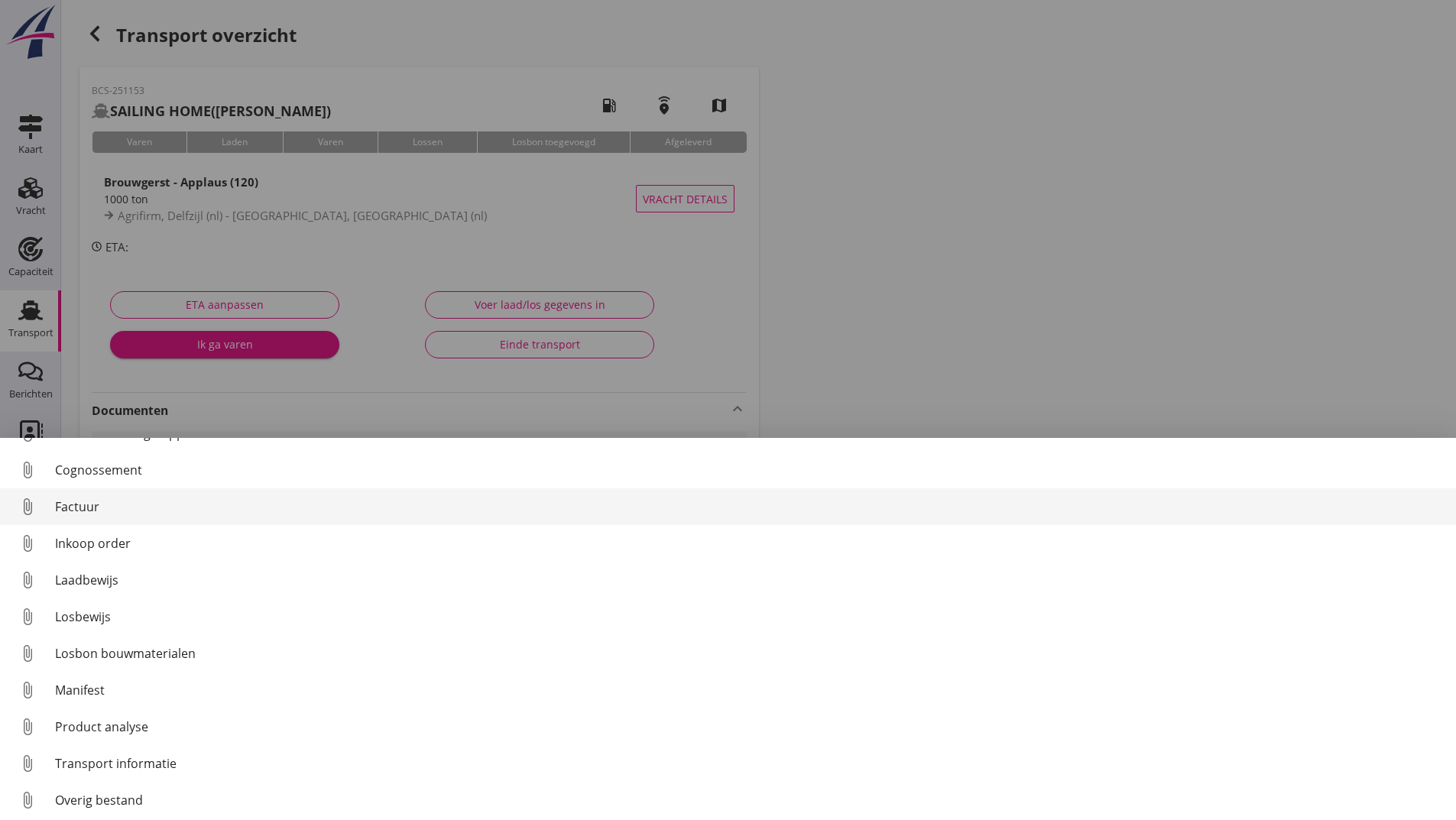
click at [86, 506] on div "Factuur" at bounding box center [749, 506] width 1389 height 18
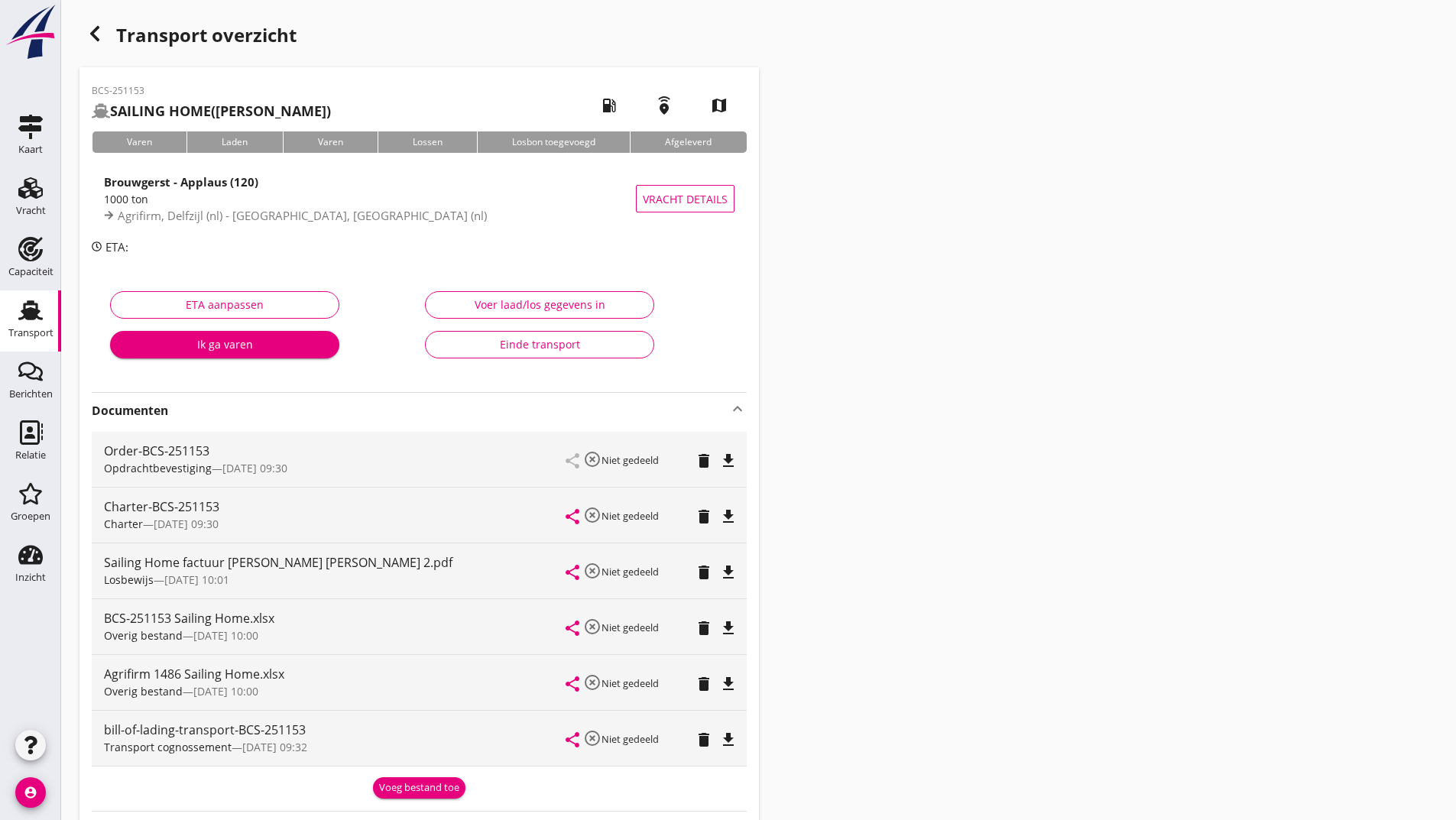
click at [699, 577] on icon "delete" at bounding box center [704, 572] width 18 height 18
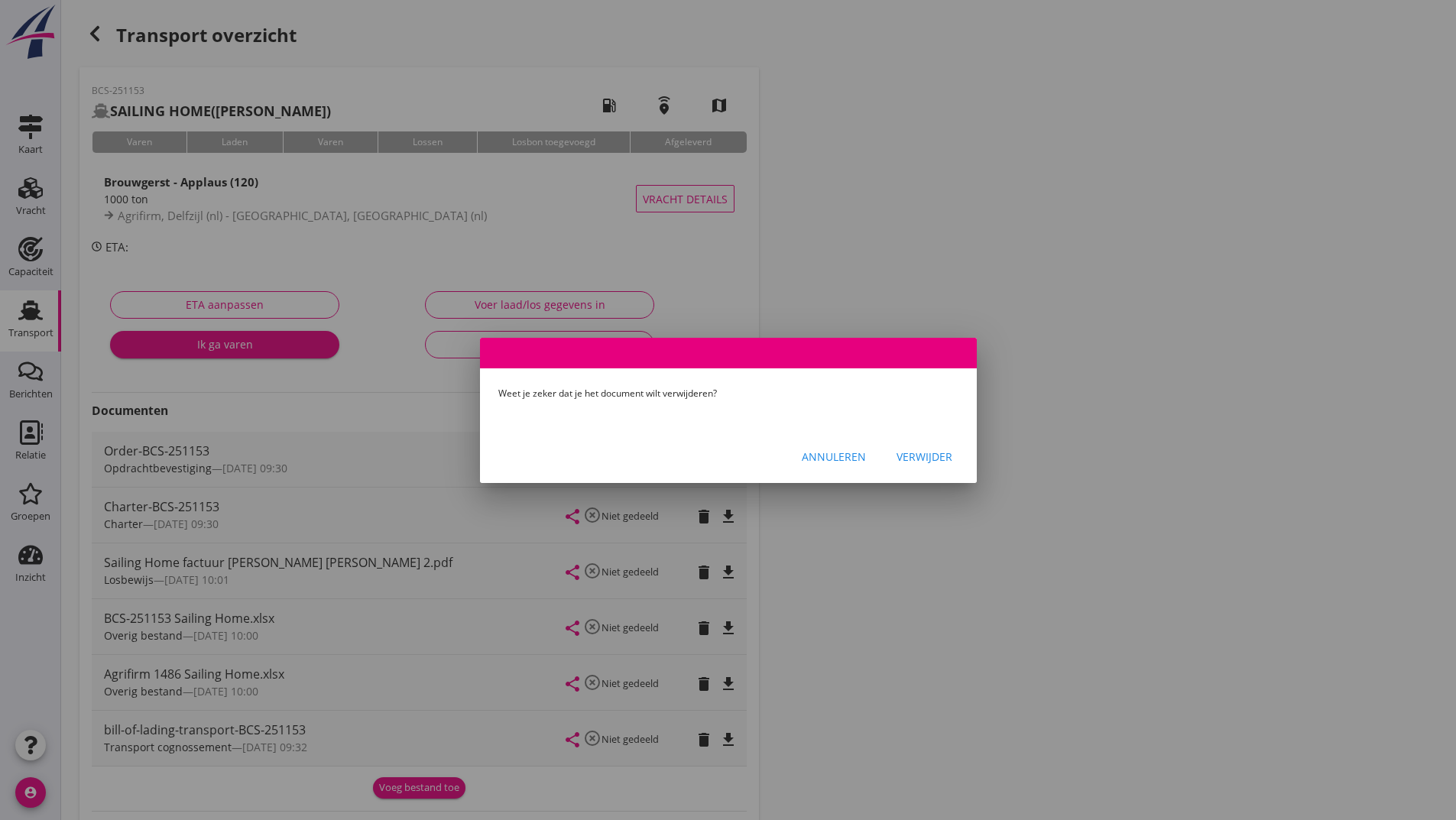
click at [920, 466] on button "Verwijder" at bounding box center [925, 457] width 80 height 28
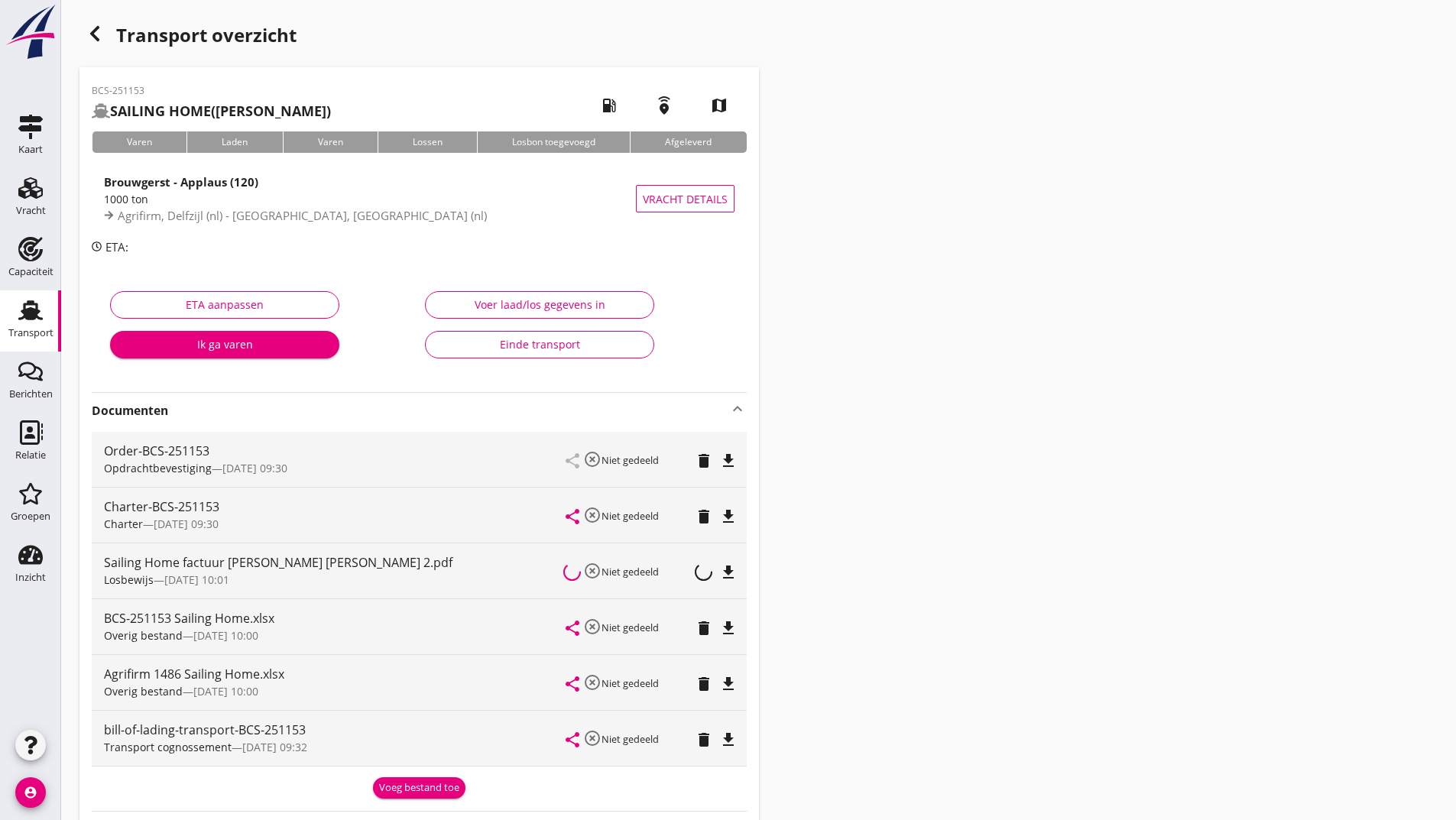
click at [431, 784] on div "Voeg bestand toe" at bounding box center [420, 787] width 80 height 16
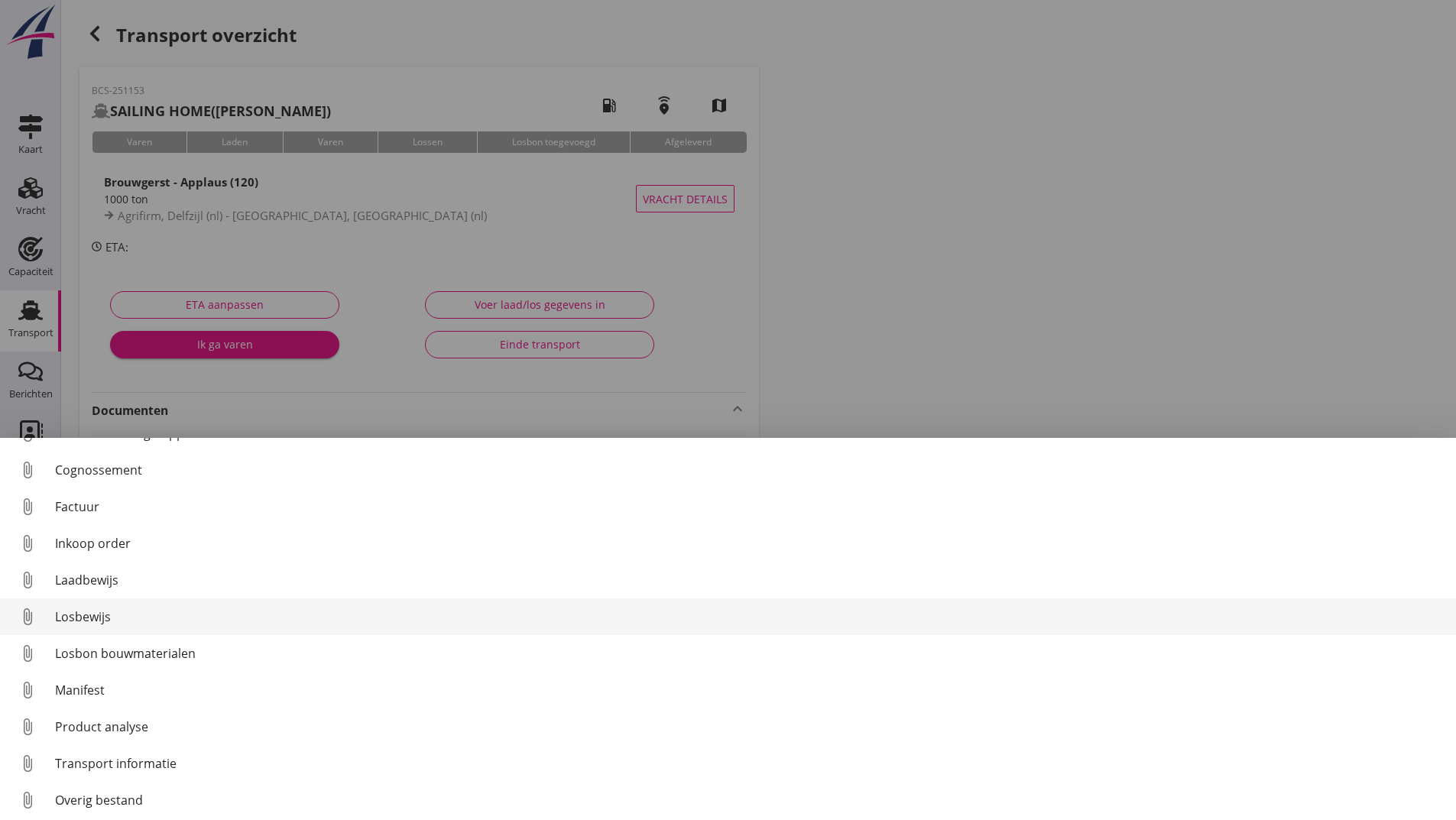
click at [87, 616] on div "Losbewijs" at bounding box center [749, 616] width 1389 height 18
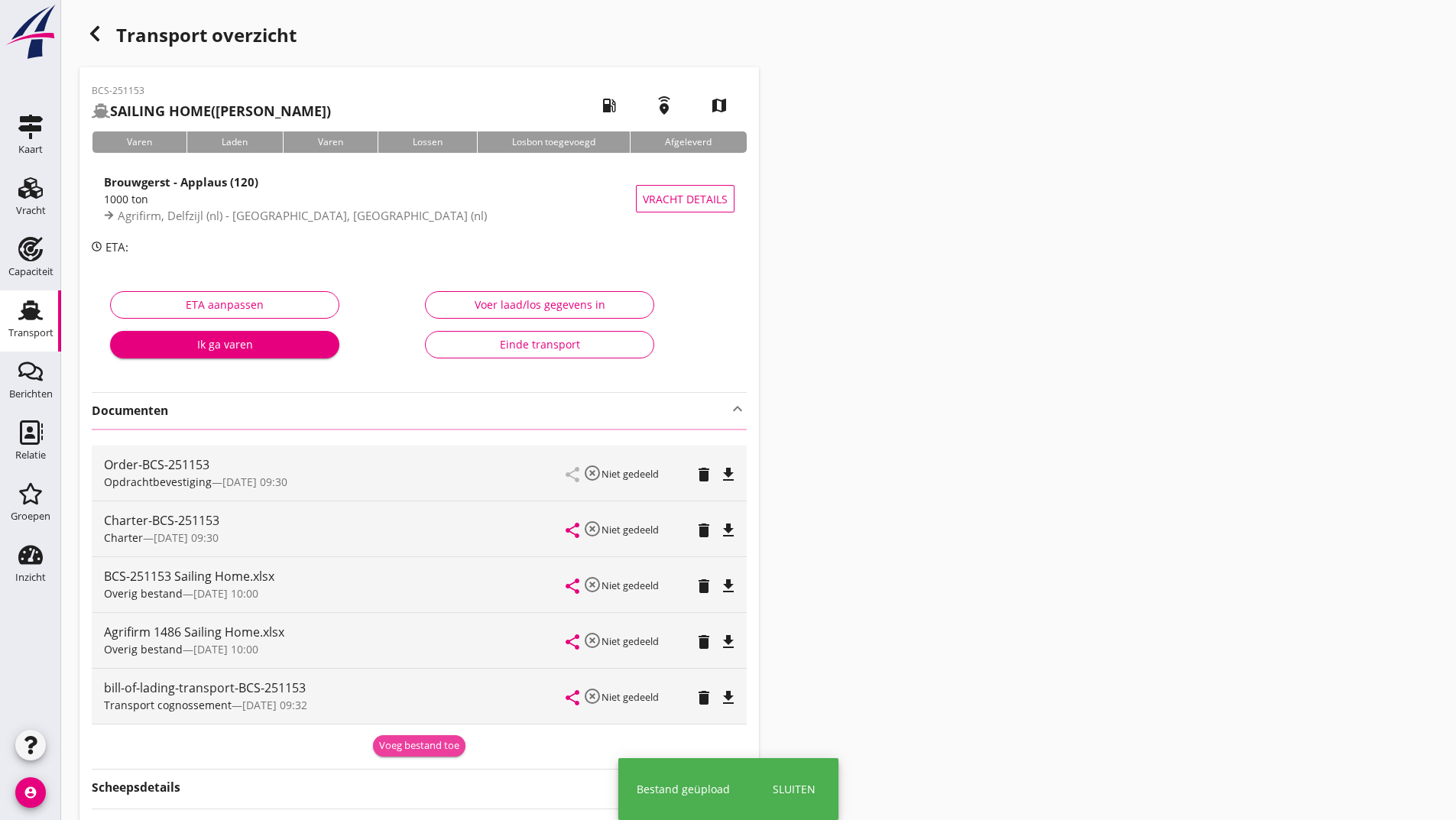
click at [409, 748] on div "Voeg bestand toe" at bounding box center [420, 745] width 80 height 16
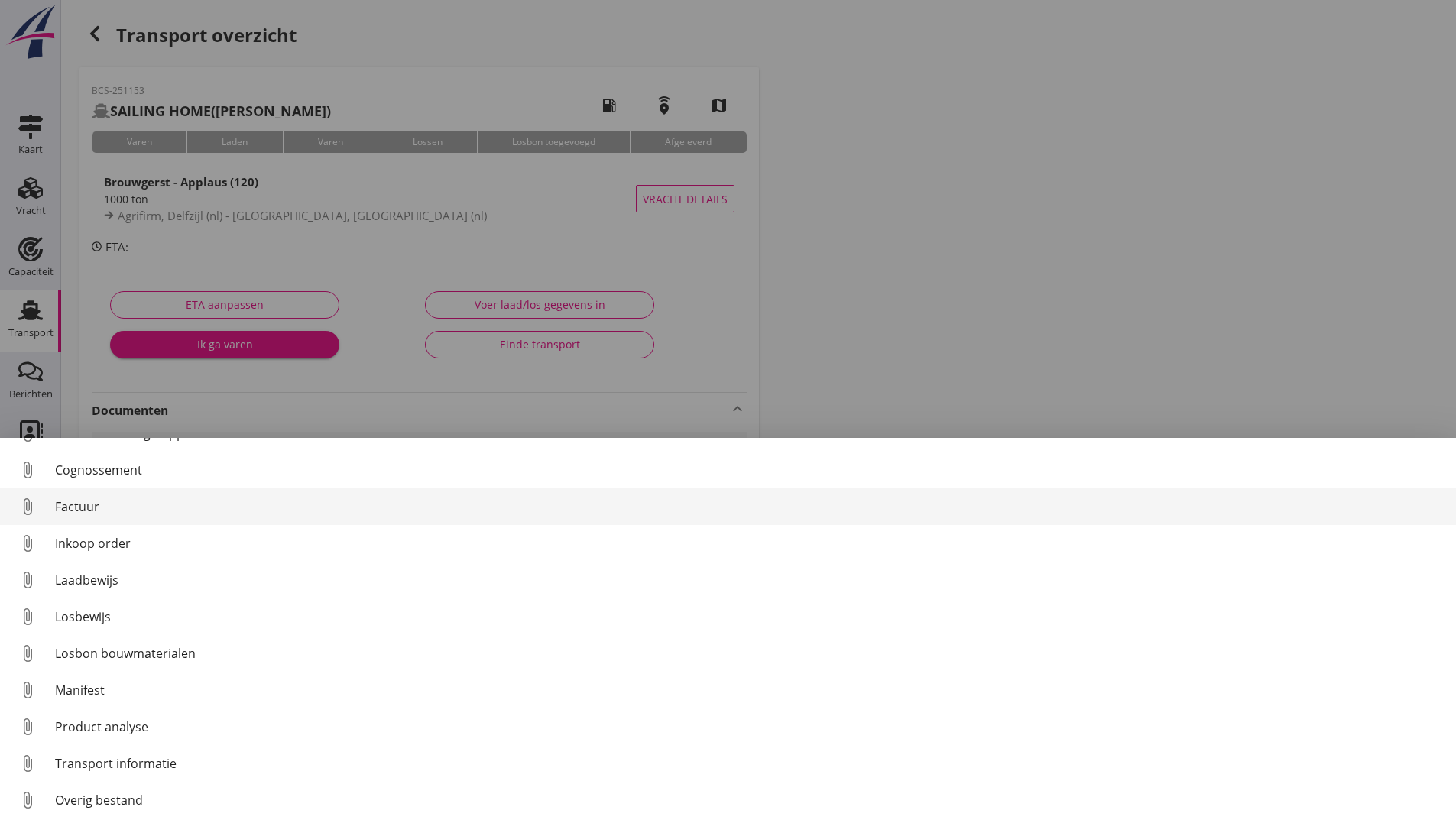
click at [94, 506] on div "Factuur" at bounding box center [749, 506] width 1389 height 18
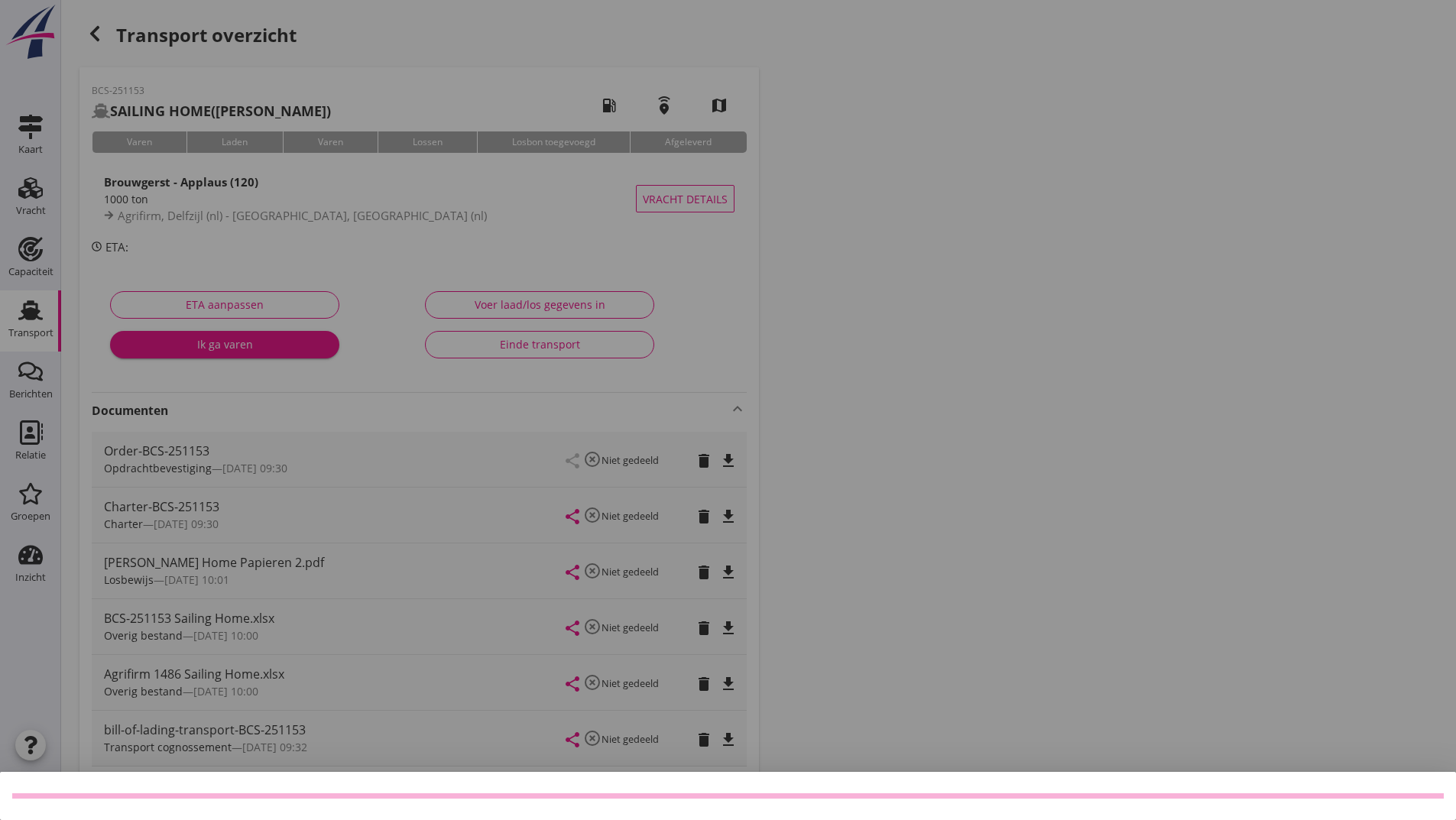
click at [88, 32] on div at bounding box center [728, 410] width 1456 height 820
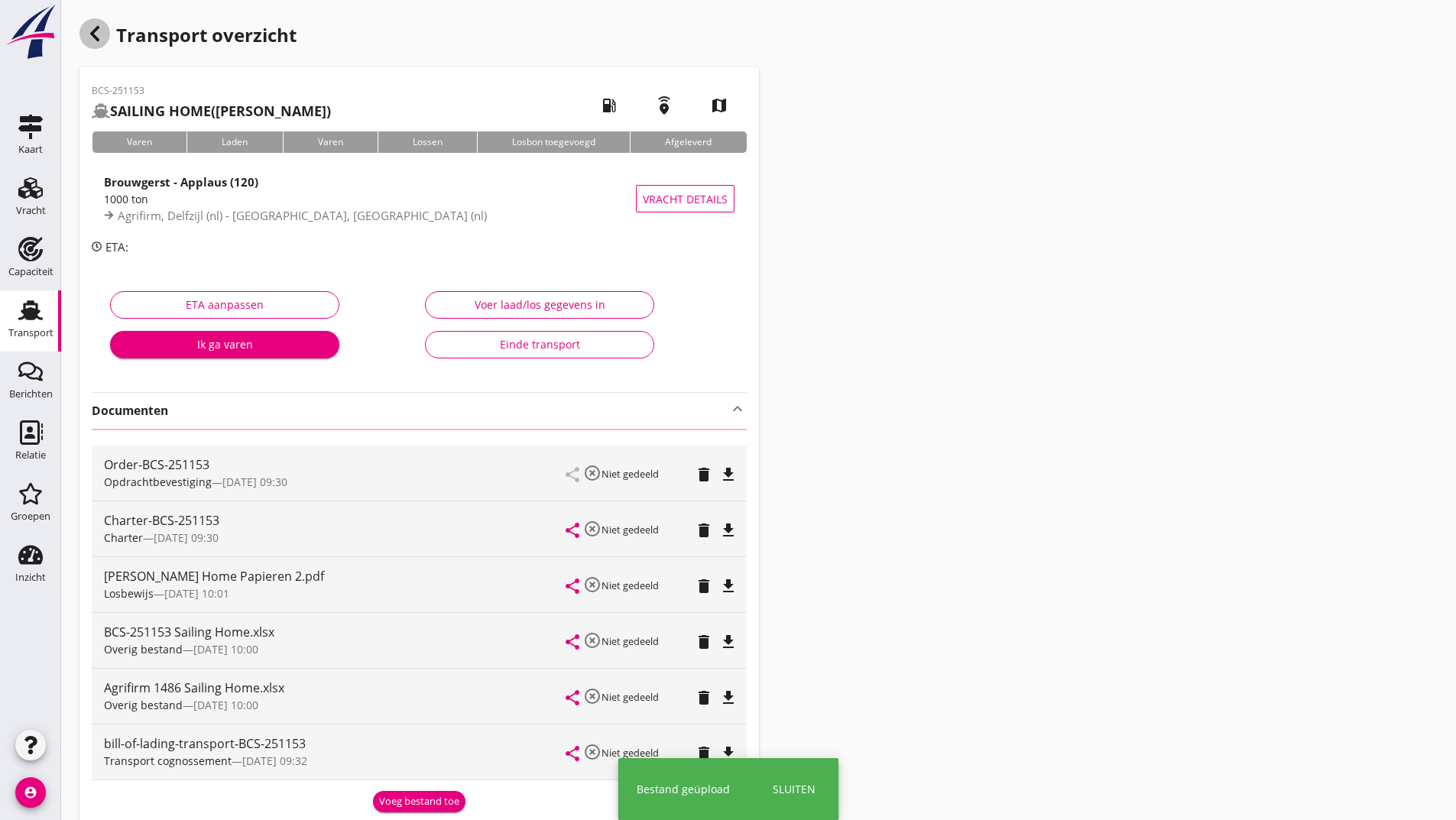
click at [97, 39] on use "button" at bounding box center [94, 34] width 9 height 16
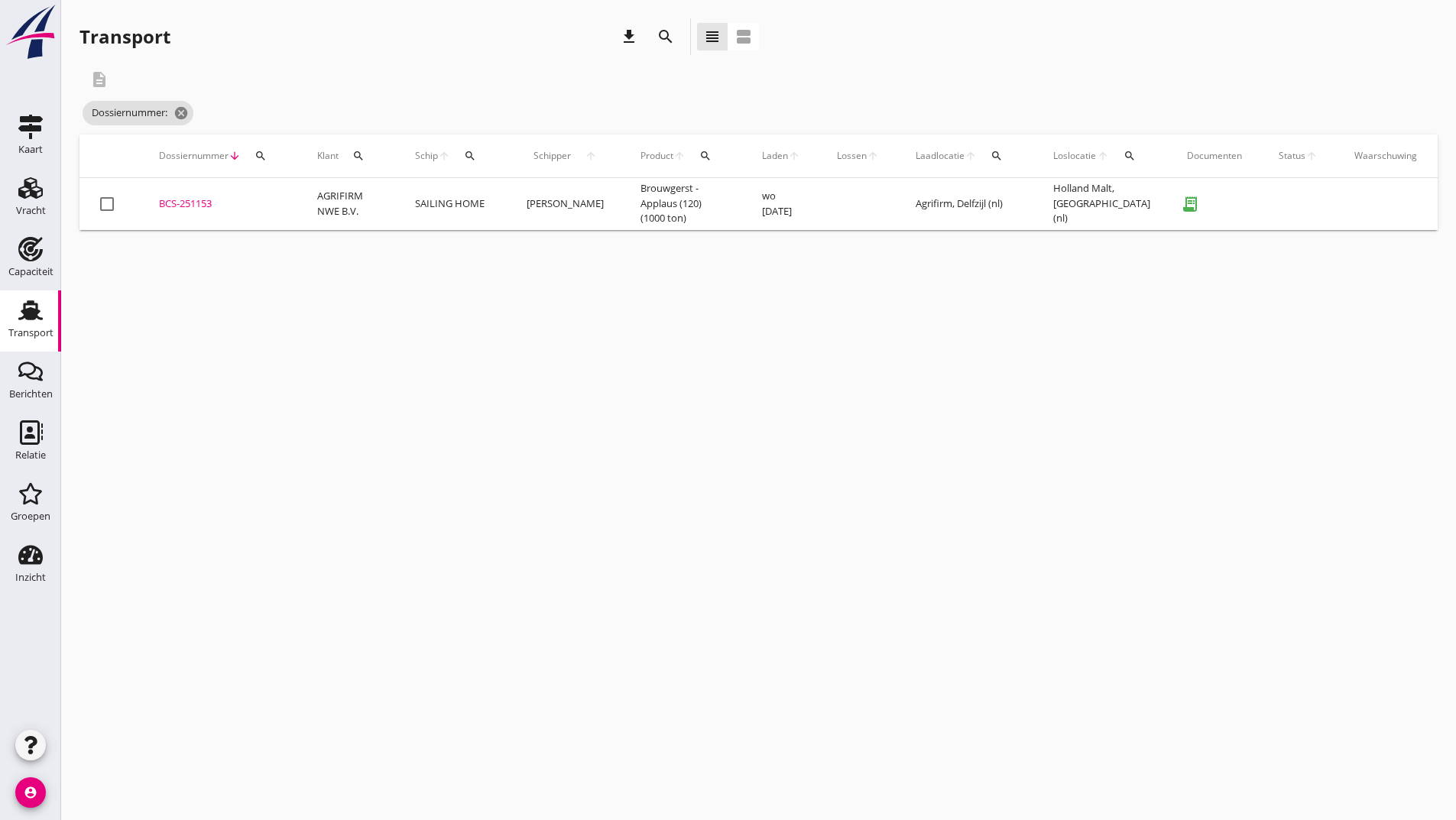
click at [668, 39] on icon "search" at bounding box center [665, 37] width 18 height 18
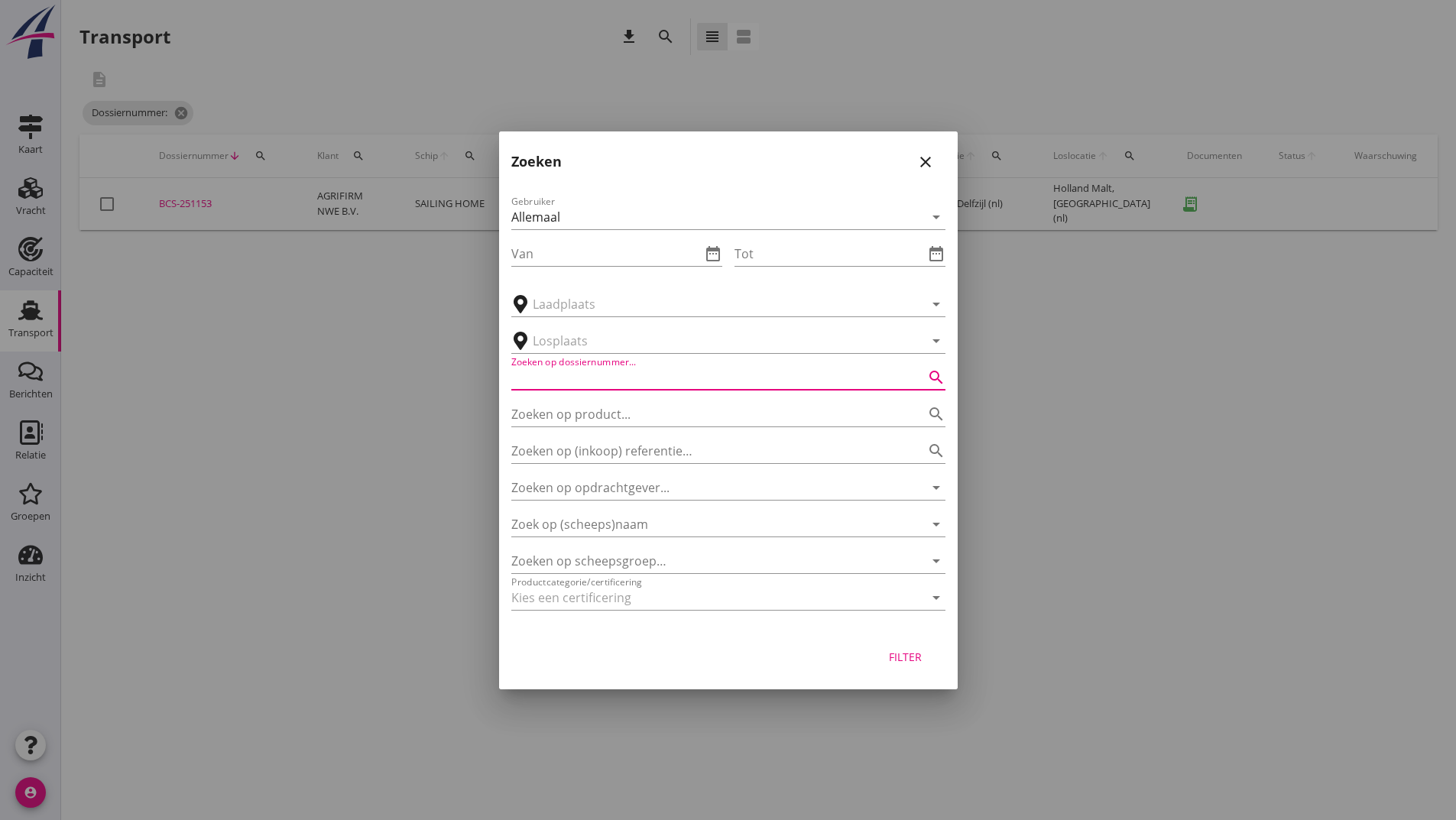
click at [616, 376] on input "Zoeken op dossiernummer..." at bounding box center [707, 378] width 391 height 25
type input "251120"
click at [916, 648] on div "Filter" at bounding box center [906, 657] width 43 height 16
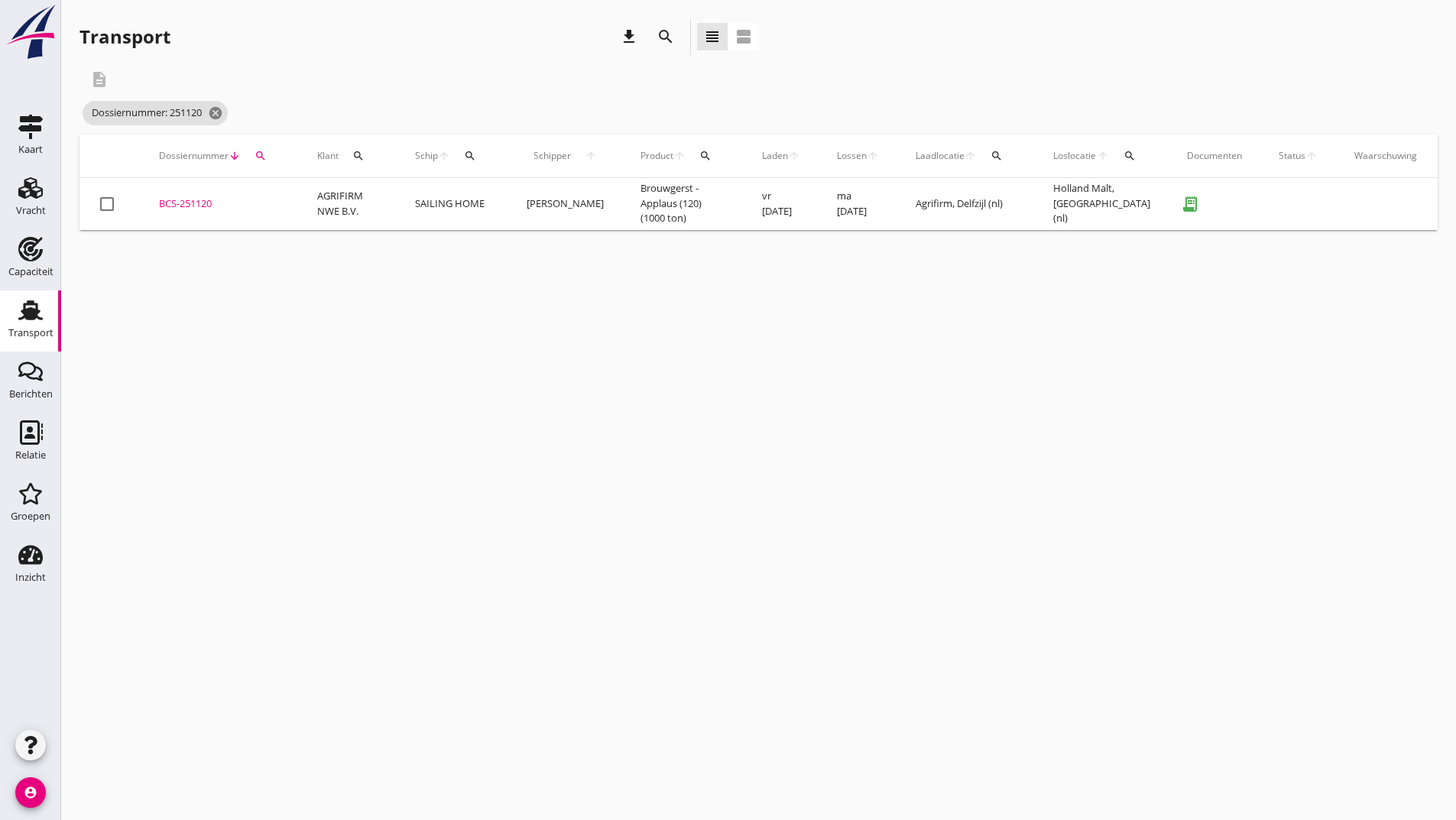
click at [168, 204] on div "BCS-251120" at bounding box center [220, 204] width 122 height 16
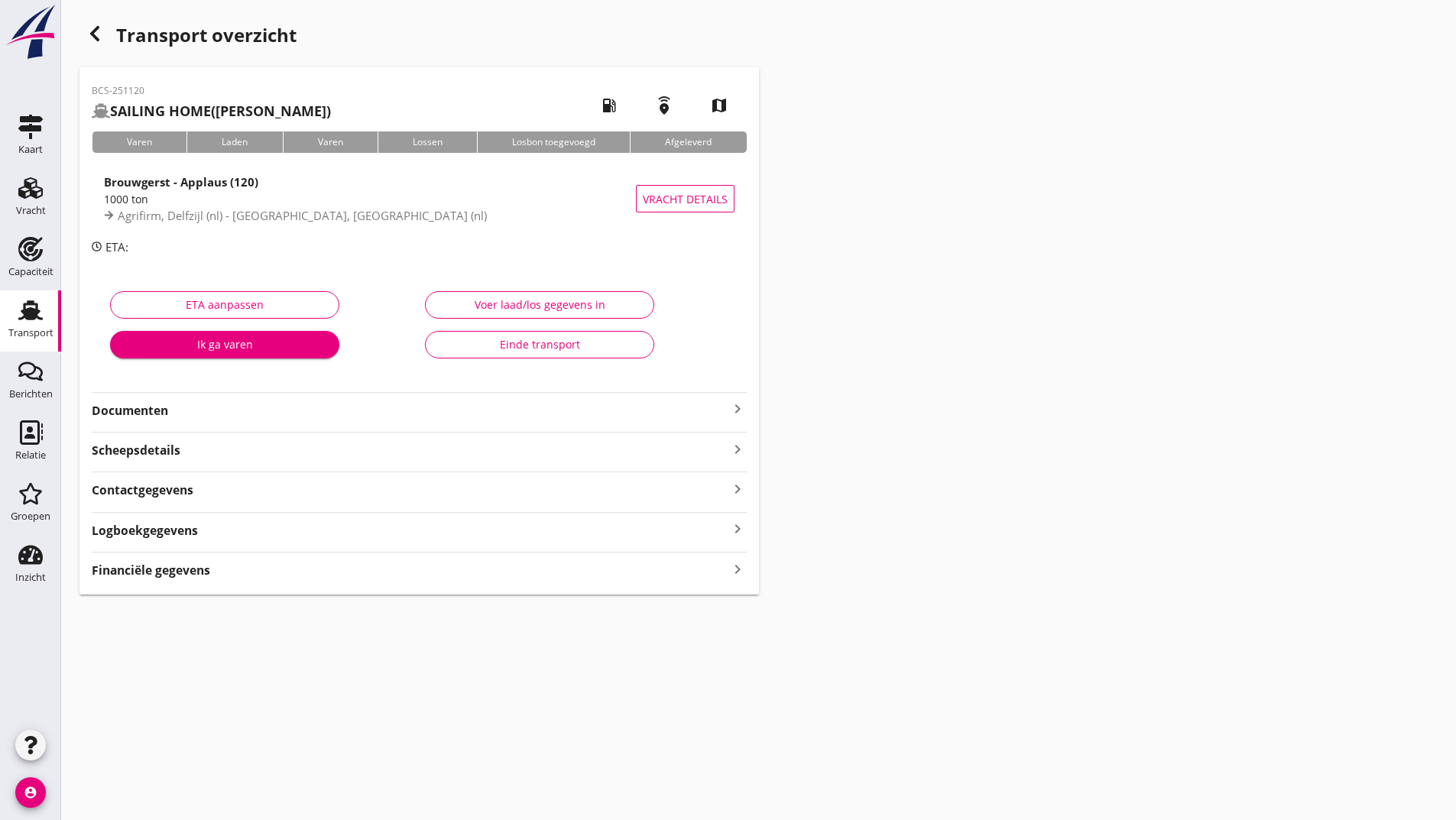
click at [156, 407] on strong "Documenten" at bounding box center [410, 410] width 636 height 17
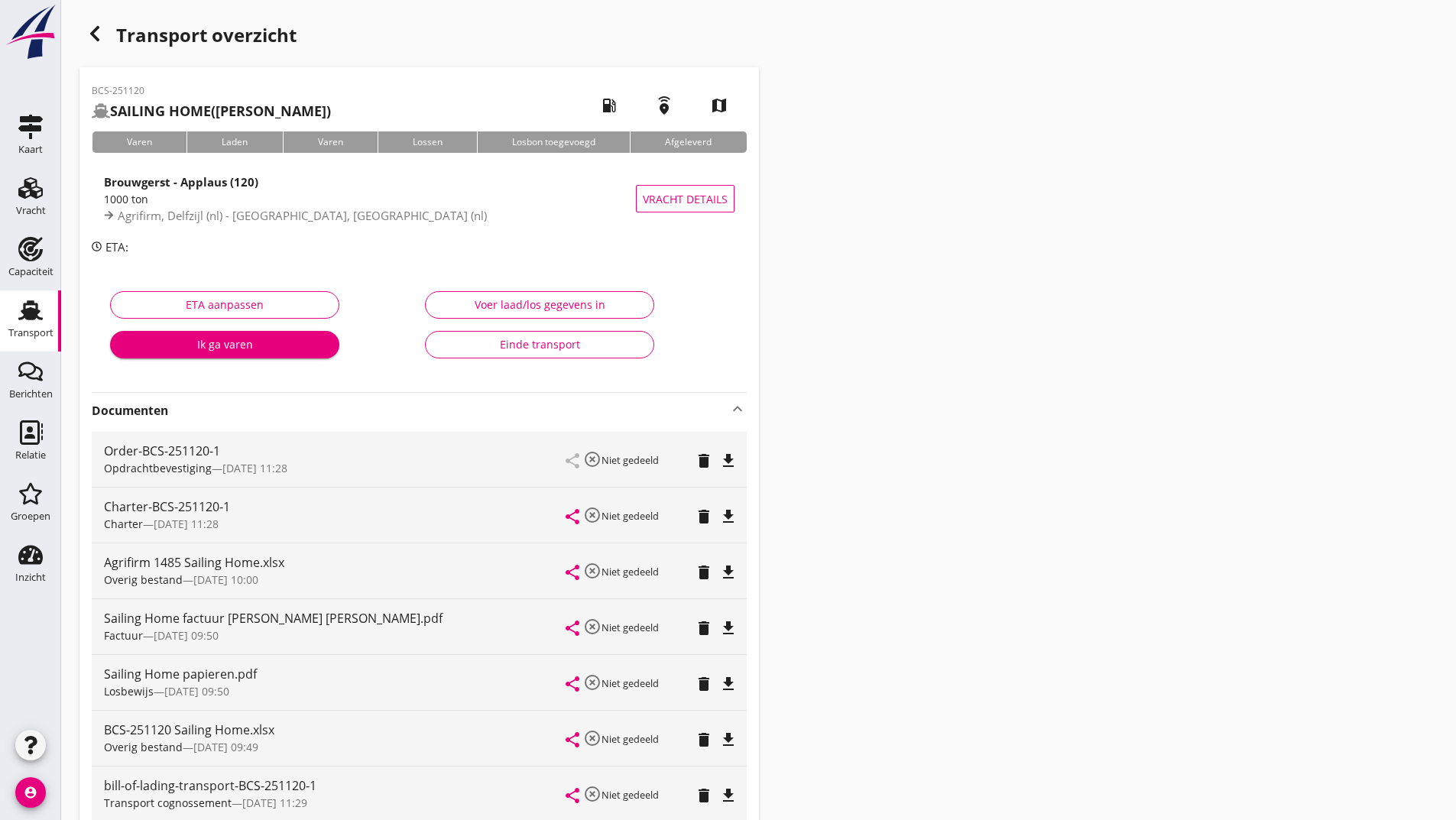
scroll to position [229, 0]
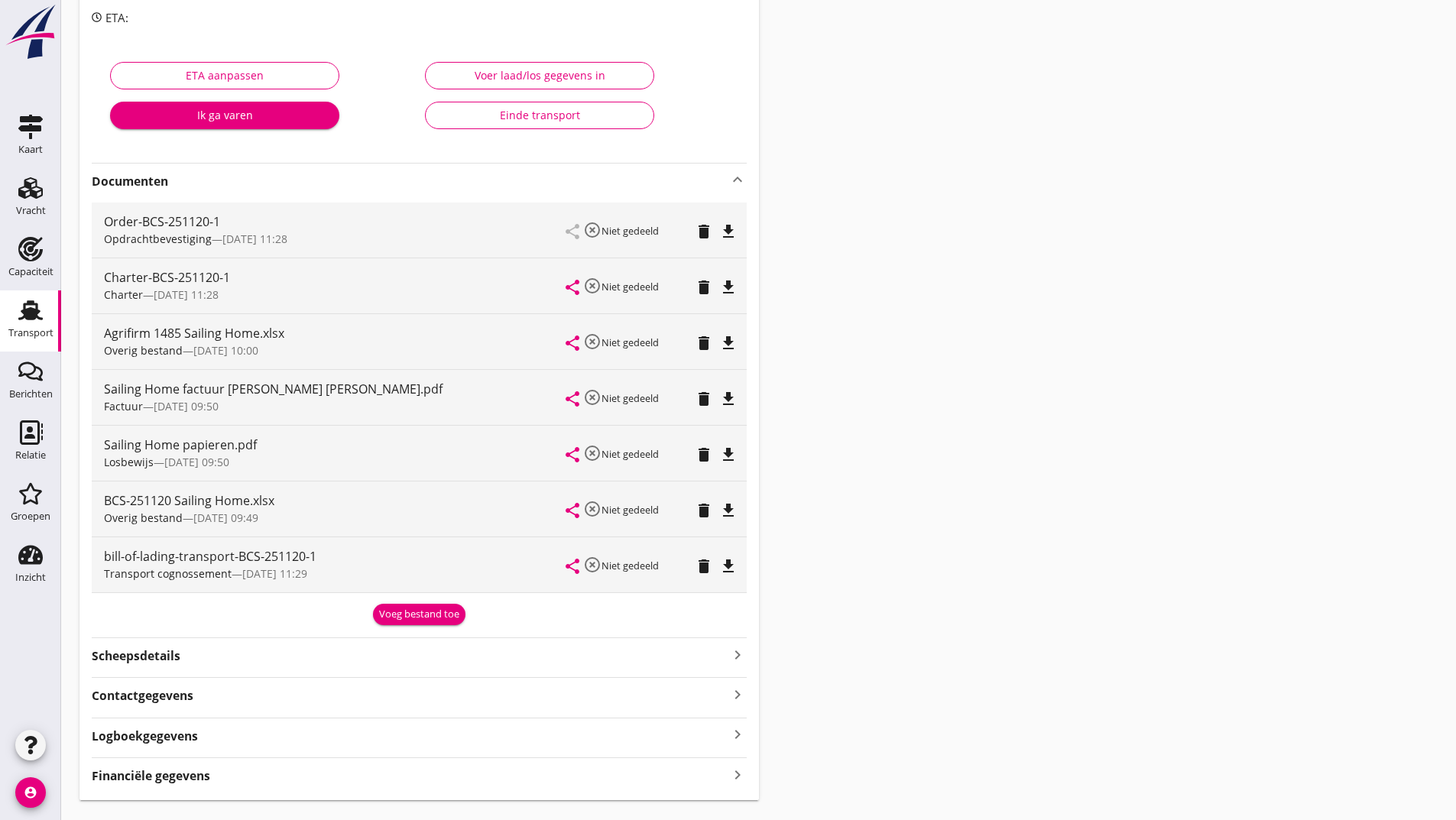
click at [701, 346] on icon "delete" at bounding box center [704, 343] width 18 height 18
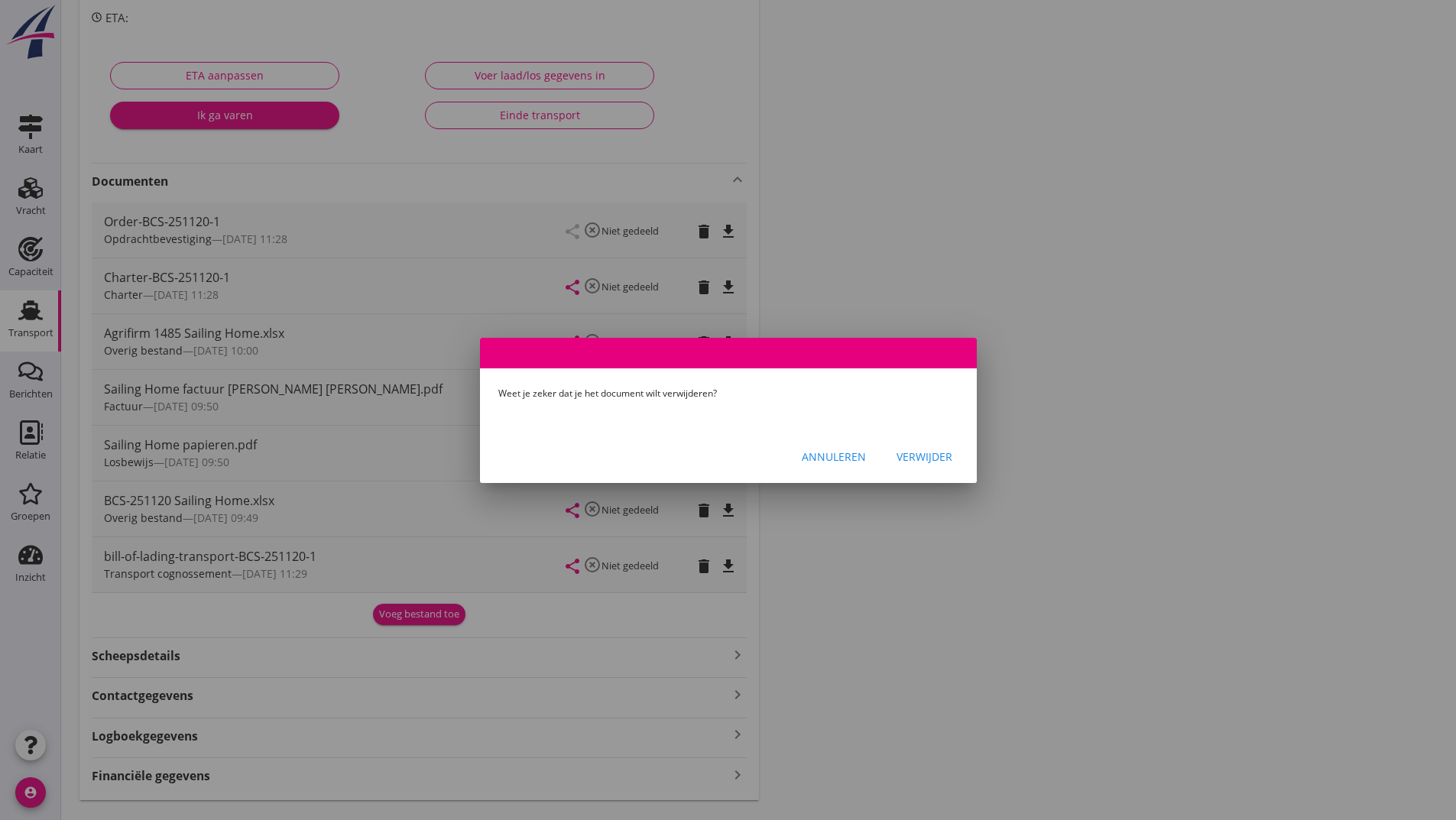
click at [903, 460] on div "Verwijder" at bounding box center [925, 456] width 56 height 16
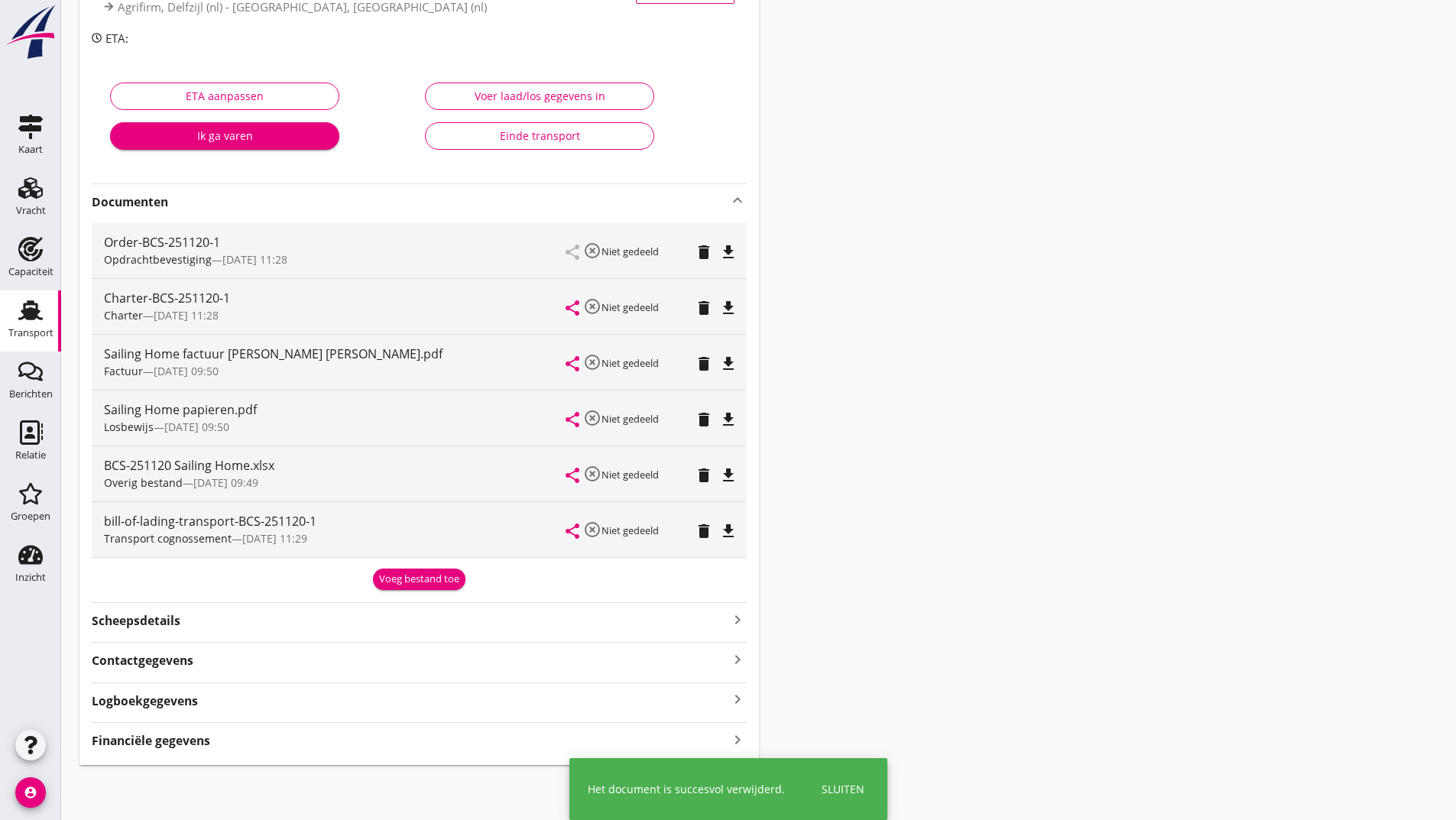
scroll to position [208, 0]
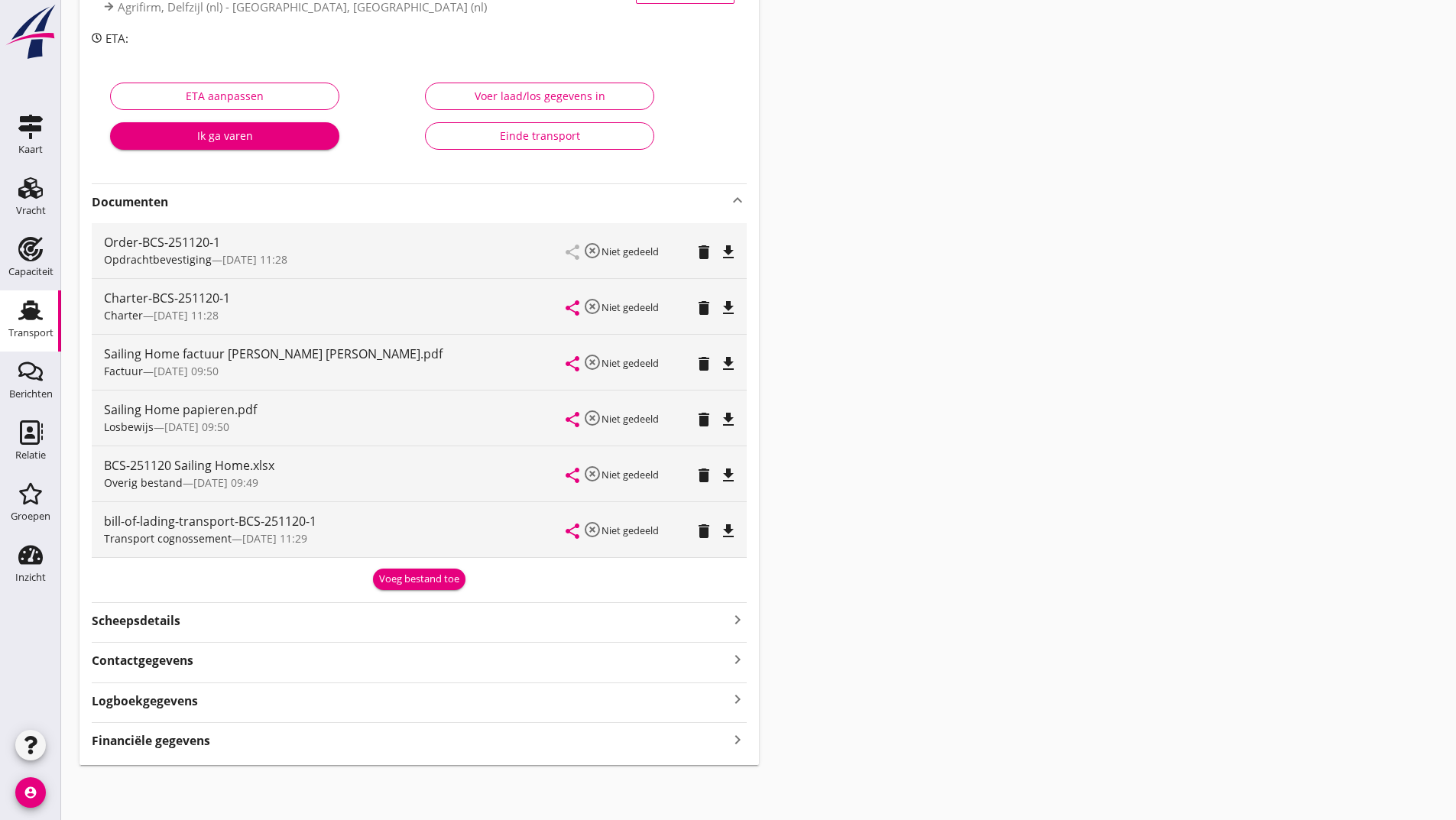
drag, startPoint x: 414, startPoint y: 590, endPoint x: 407, endPoint y: 587, distance: 7.6
click at [412, 589] on div "BCS-251120 SAILING HOME ([PERSON_NAME]) local_gas_station emergency_share map V…" at bounding box center [419, 312] width 679 height 906
click at [400, 583] on div "Voeg bestand toe" at bounding box center [420, 579] width 80 height 16
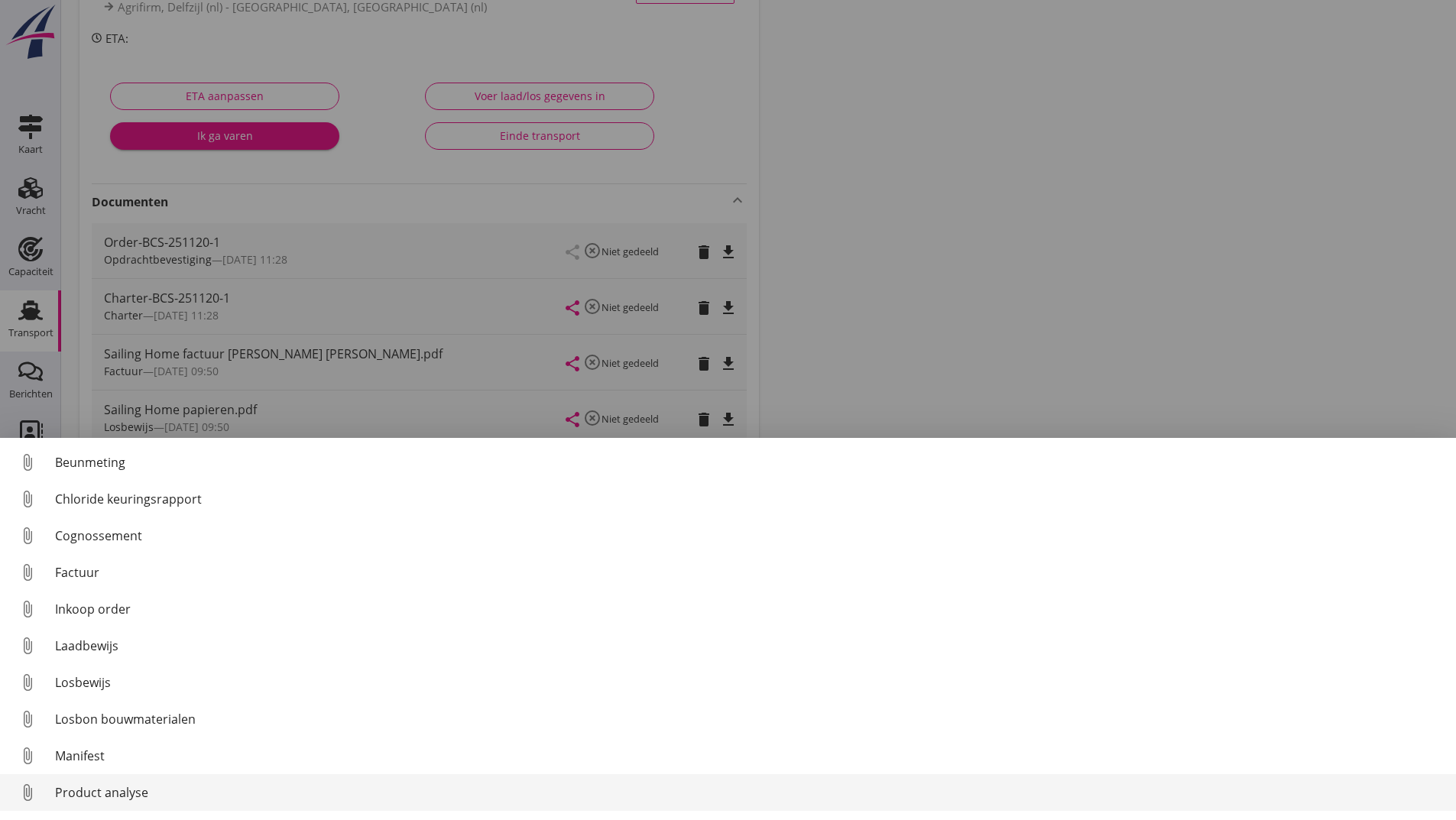
scroll to position [71, 0]
click at [100, 796] on div "Overig bestand" at bounding box center [749, 795] width 1389 height 18
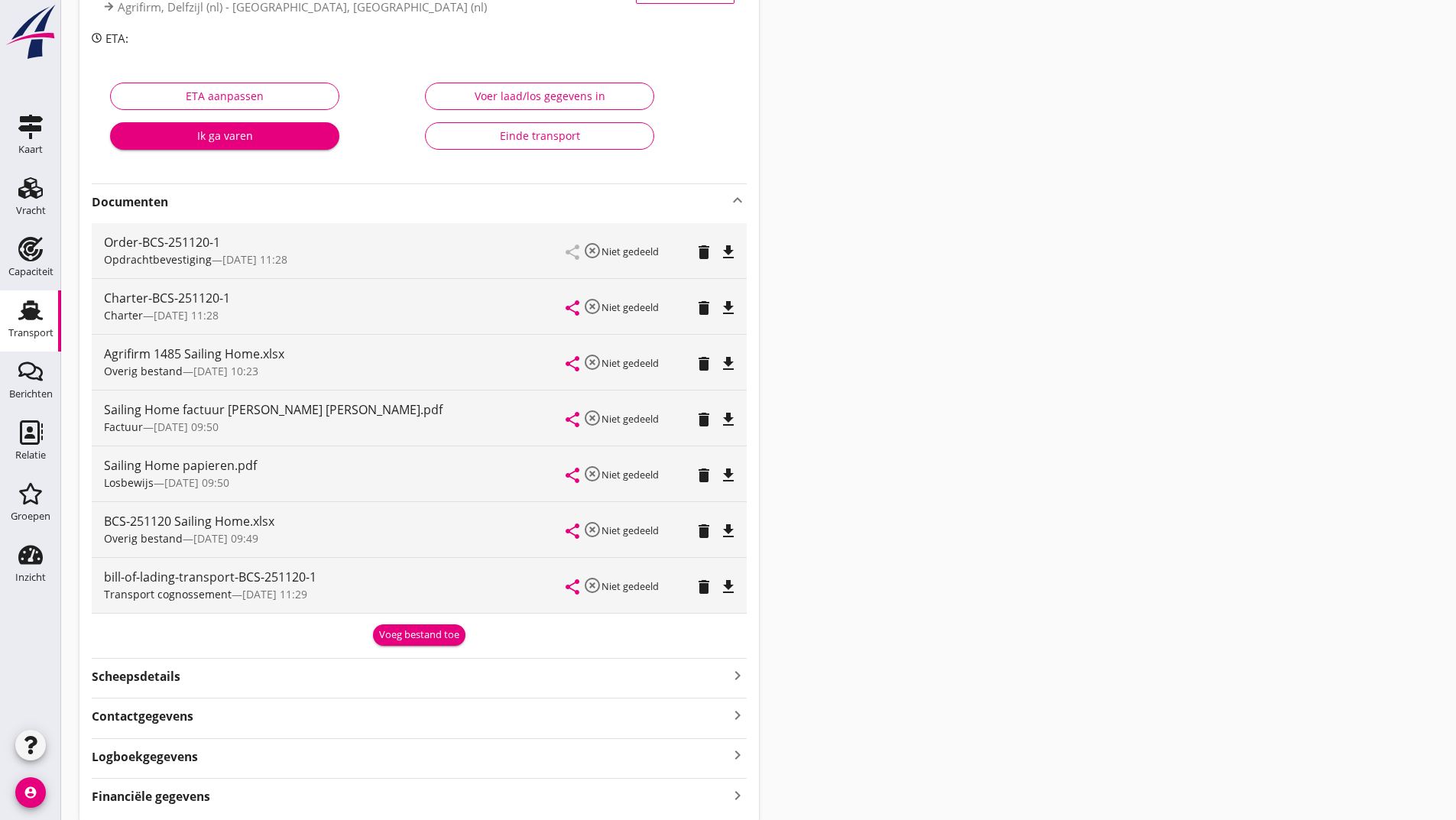
scroll to position [0, 0]
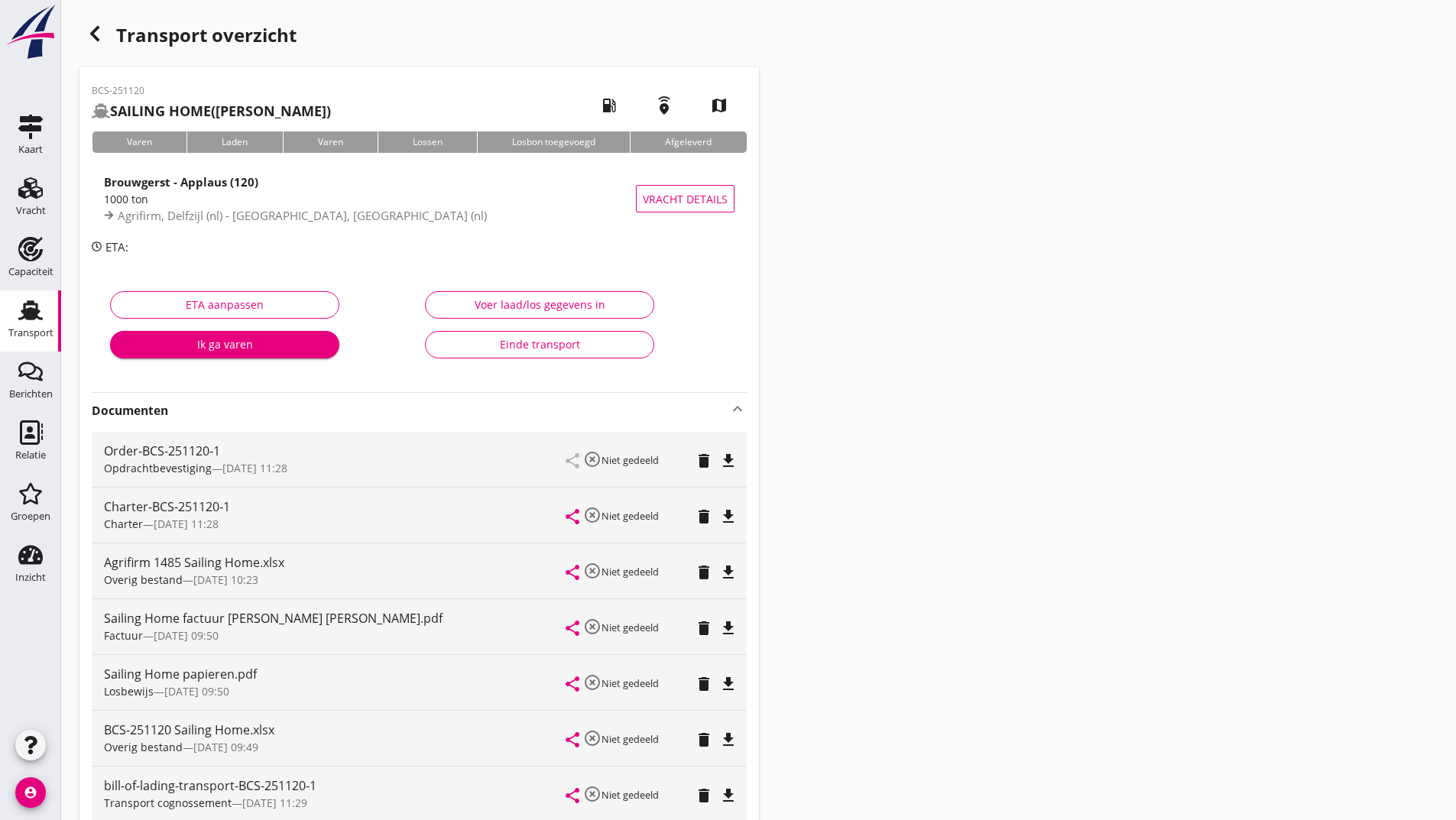
click at [100, 30] on icon "button" at bounding box center [94, 34] width 18 height 18
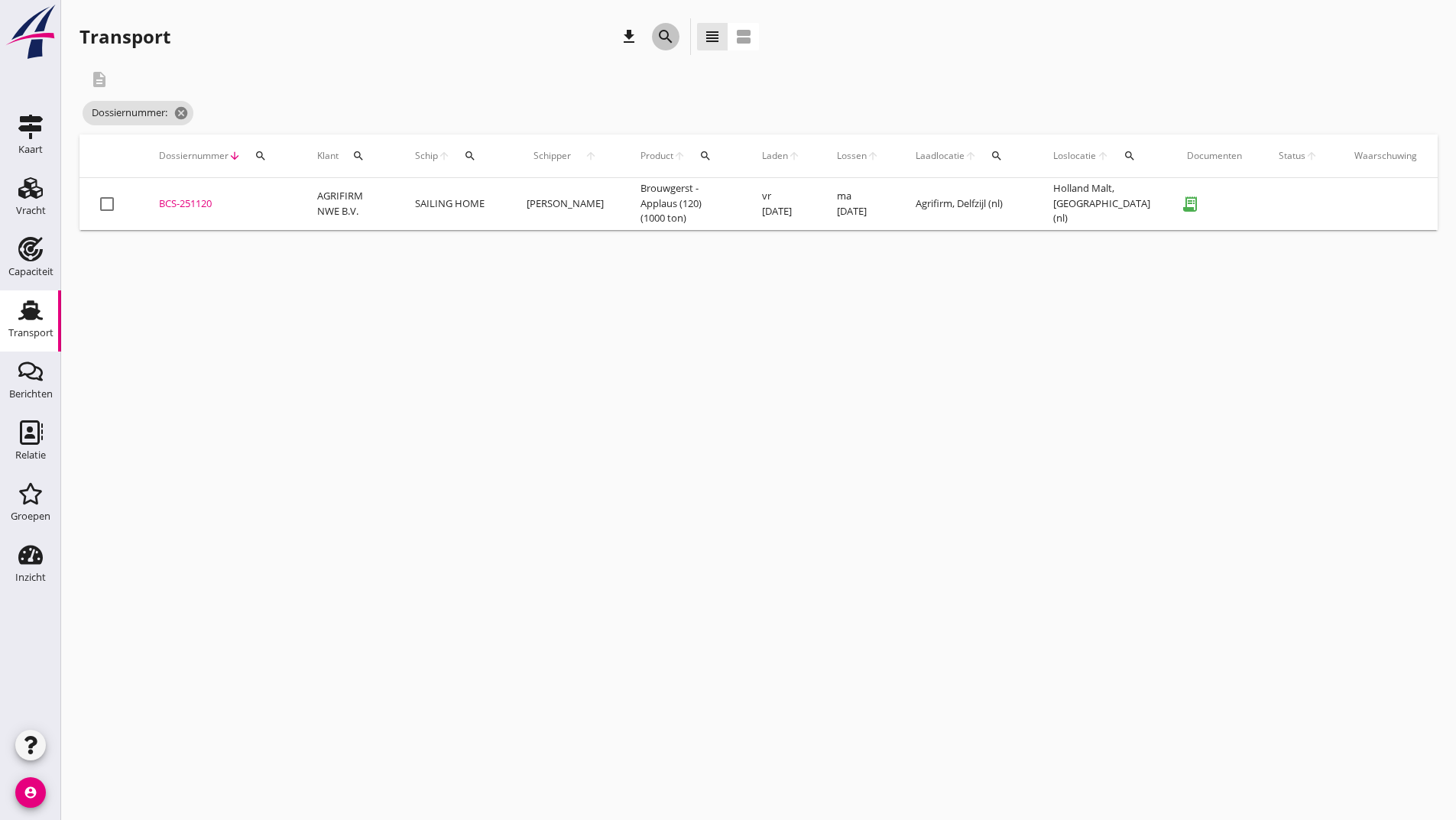
drag, startPoint x: 665, startPoint y: 39, endPoint x: 641, endPoint y: 267, distance: 229.3
click at [664, 39] on icon "search" at bounding box center [665, 37] width 18 height 18
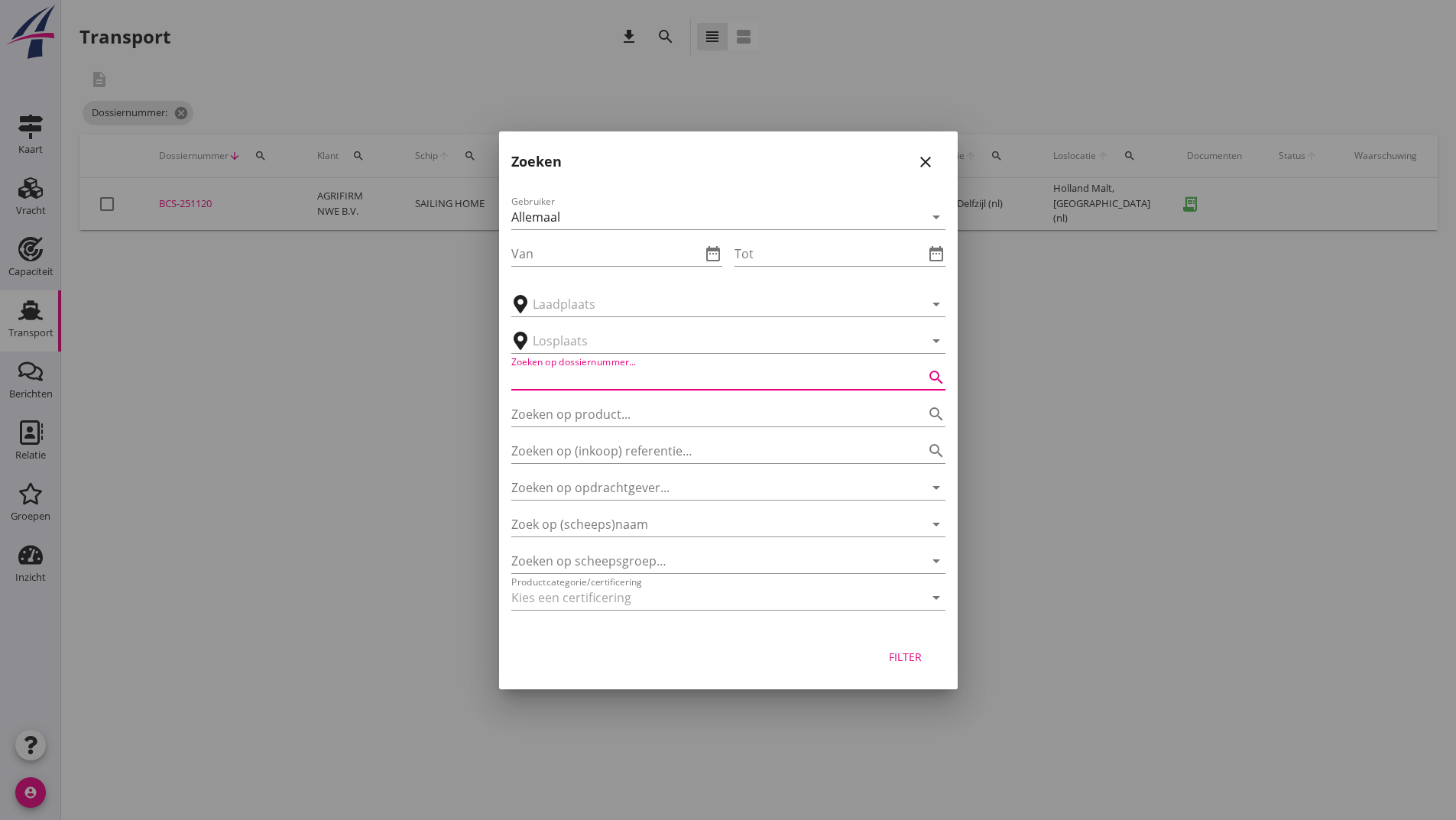
click at [632, 378] on input "Zoeken op dossiernummer..." at bounding box center [707, 378] width 391 height 25
type input "251153"
click at [908, 654] on div "Filter" at bounding box center [906, 657] width 43 height 16
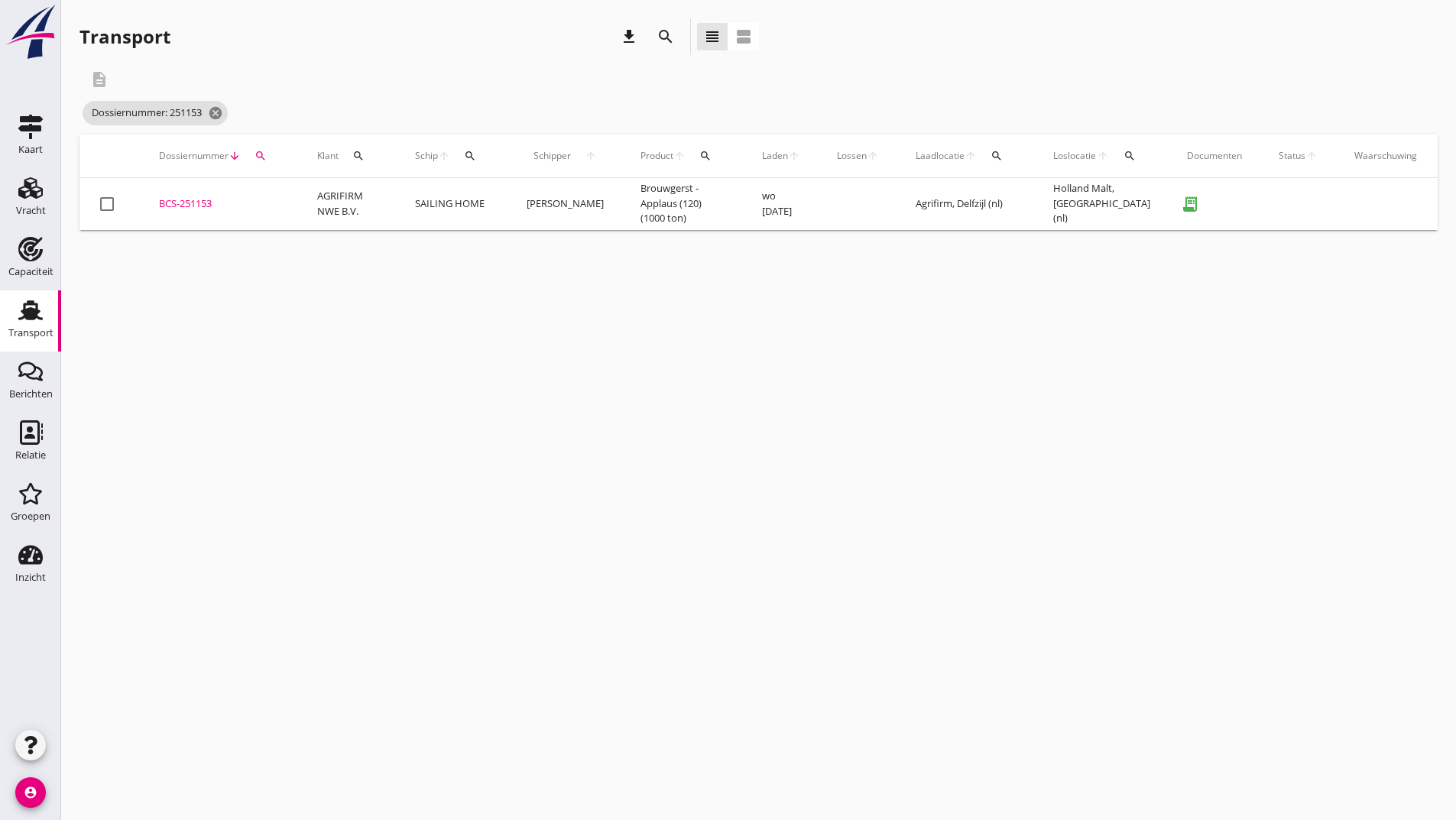
click at [208, 204] on div "BCS-251153" at bounding box center [220, 204] width 122 height 16
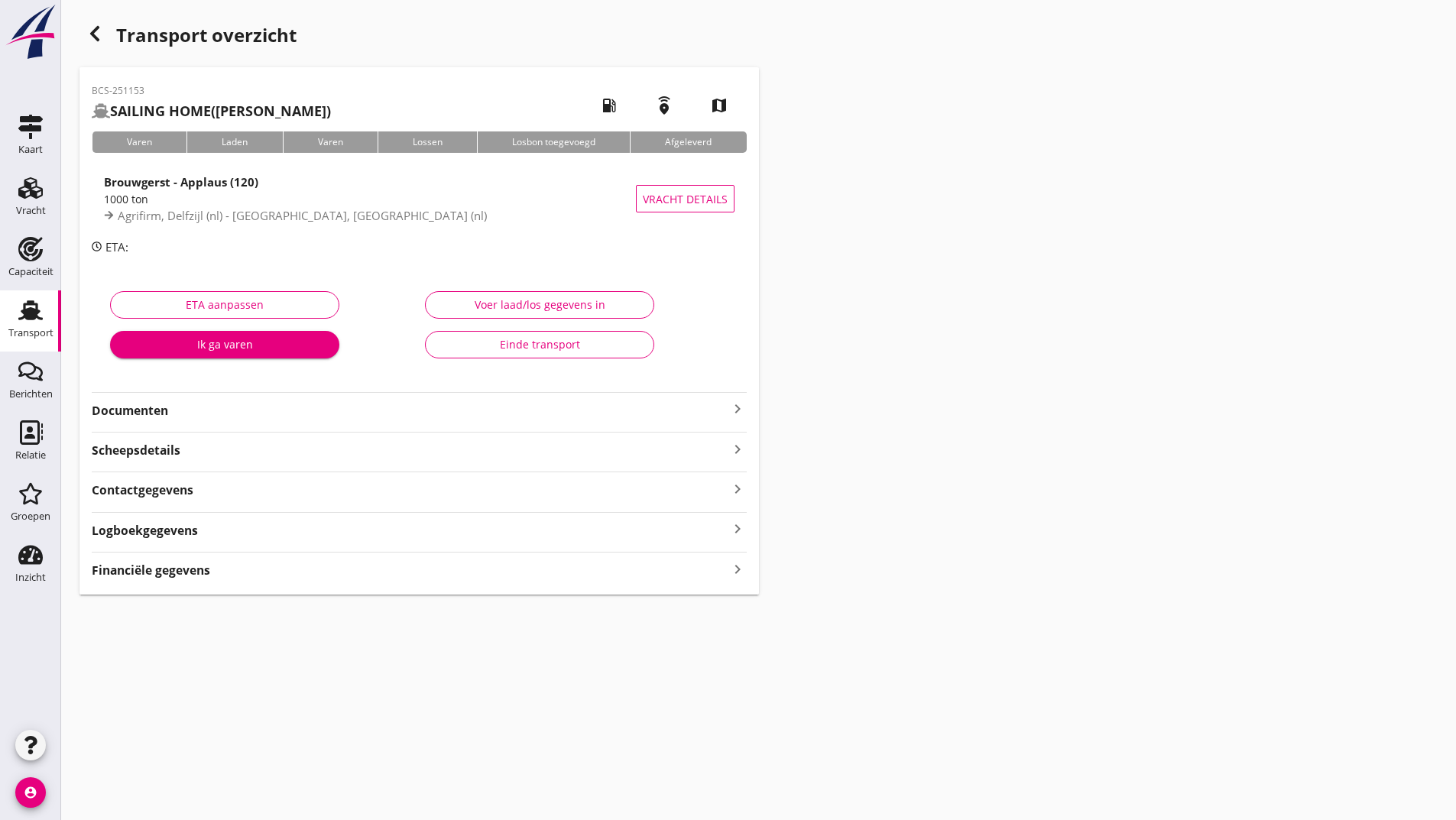
click at [161, 410] on strong "Documenten" at bounding box center [410, 410] width 636 height 17
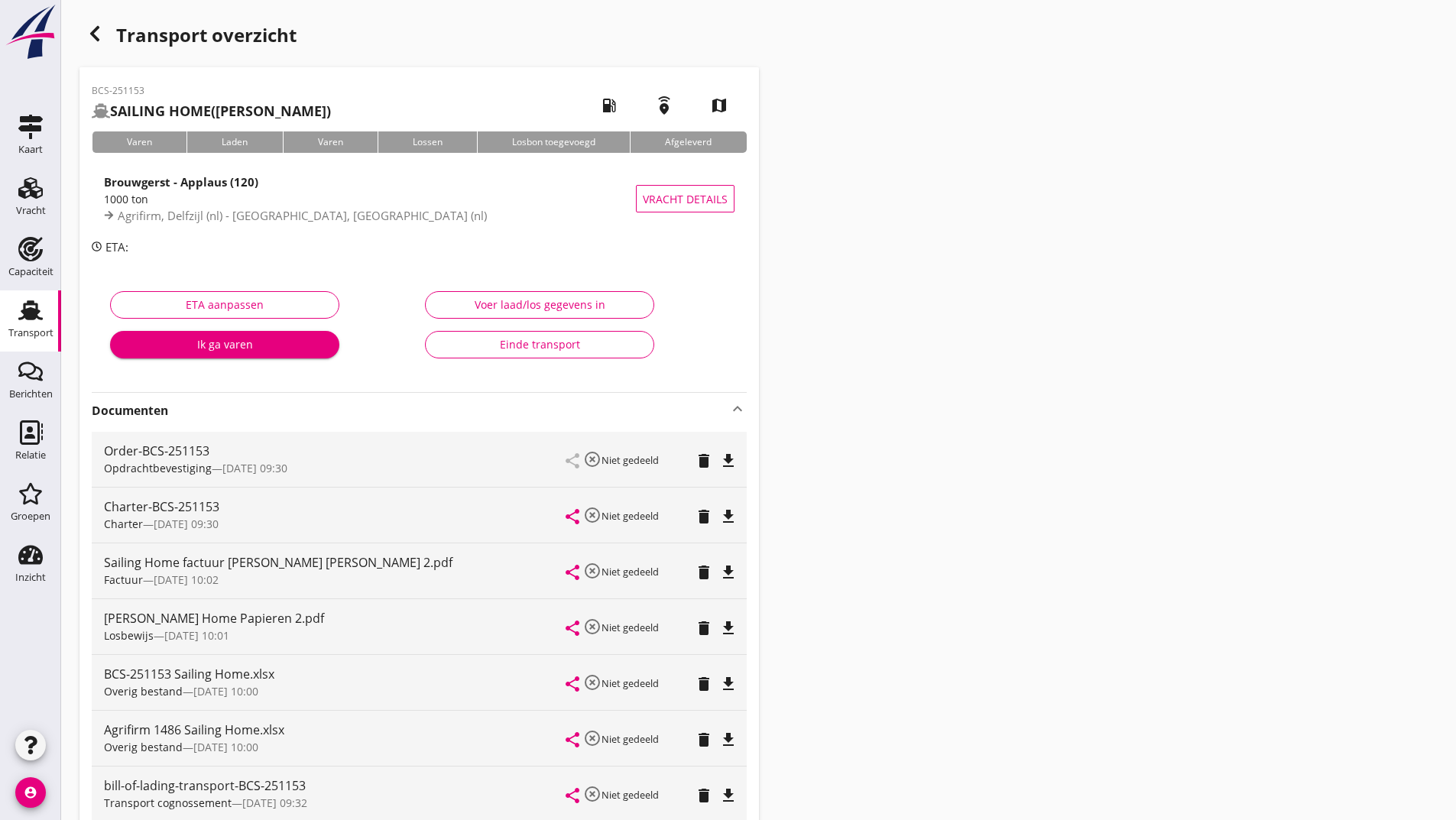
click at [701, 740] on icon "delete" at bounding box center [704, 740] width 18 height 18
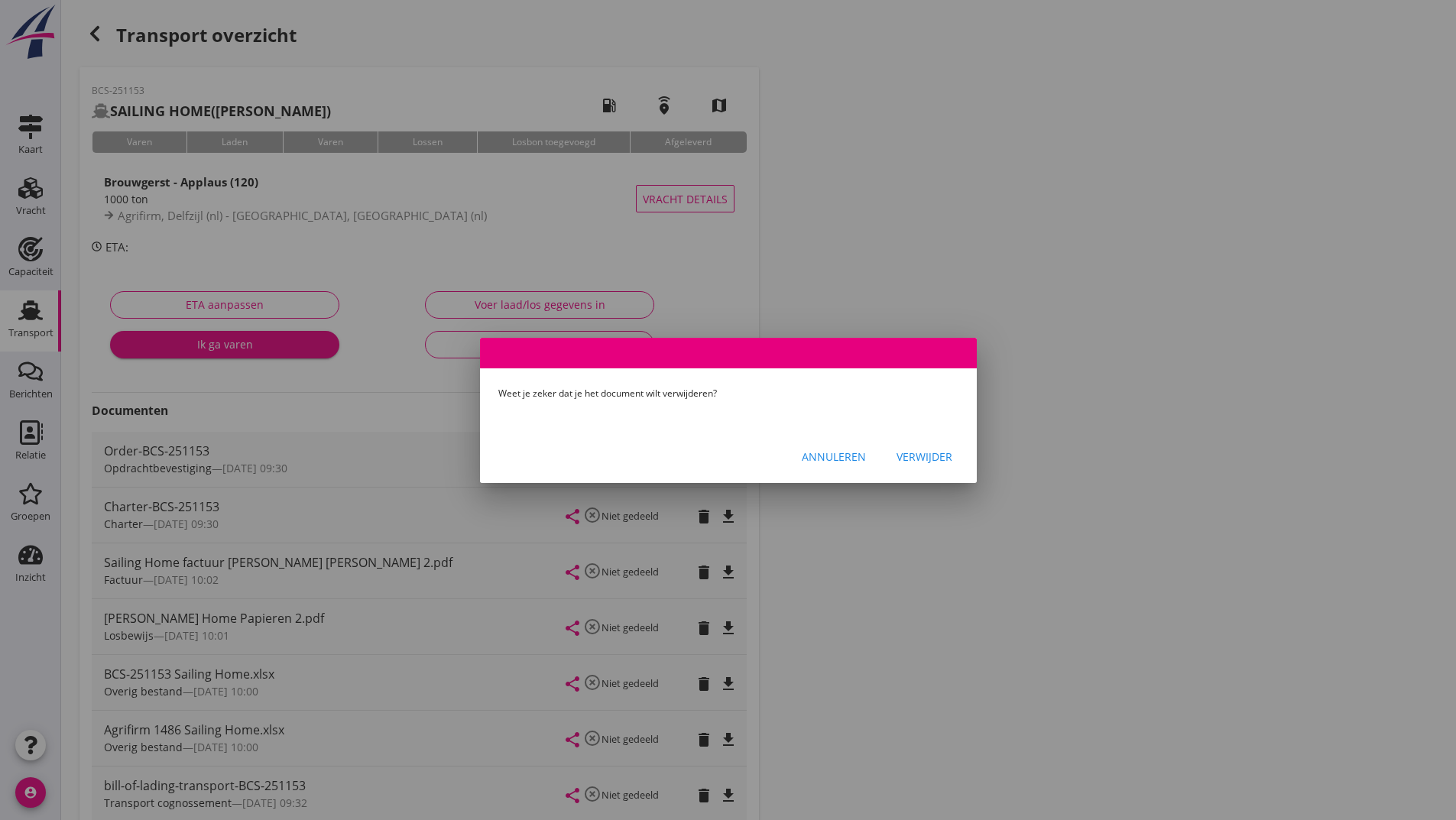
click at [938, 460] on div "Verwijder" at bounding box center [925, 456] width 56 height 16
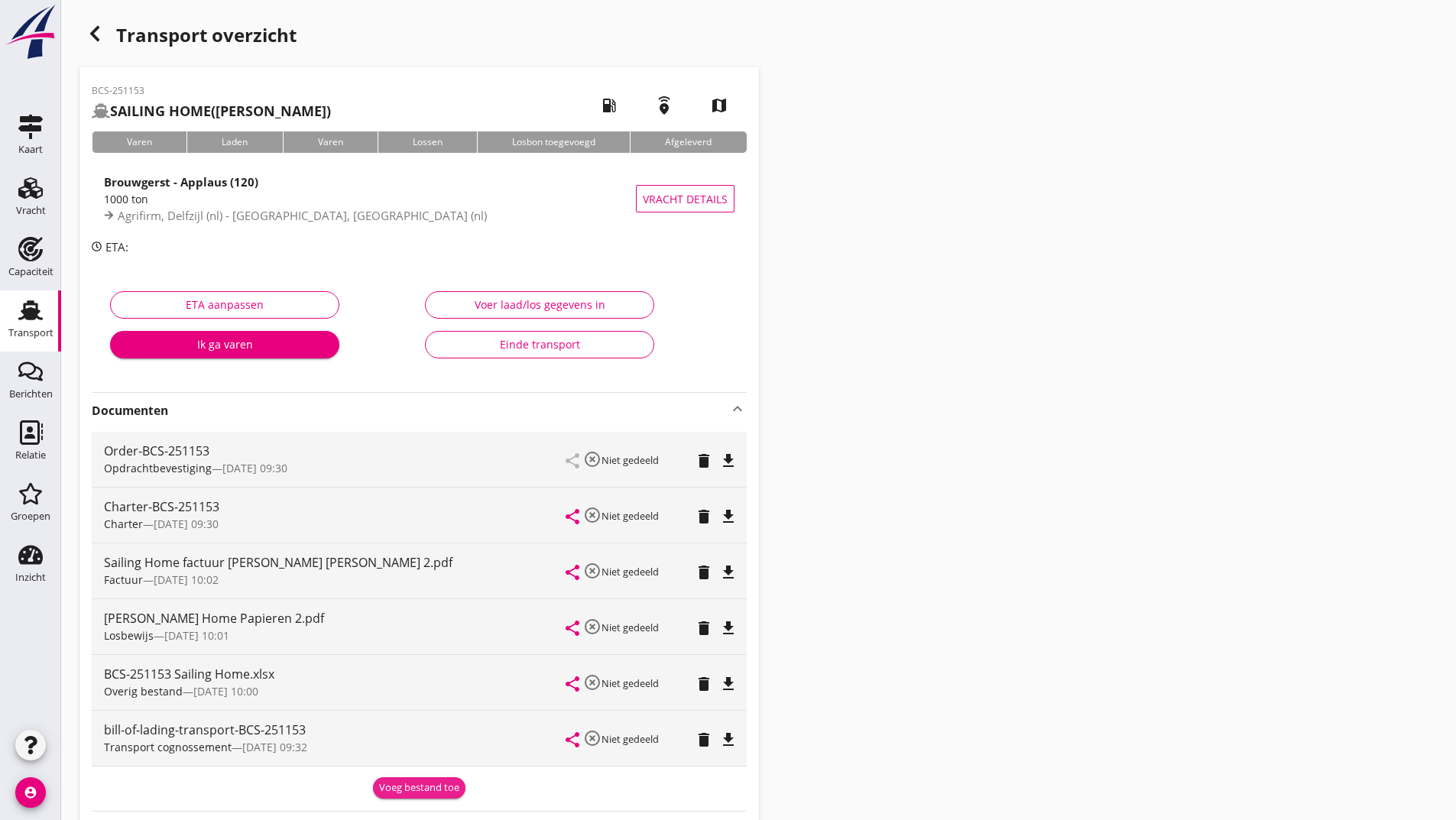
drag, startPoint x: 430, startPoint y: 795, endPoint x: 411, endPoint y: 781, distance: 23.6
click at [430, 794] on div "Voeg bestand toe" at bounding box center [420, 787] width 80 height 16
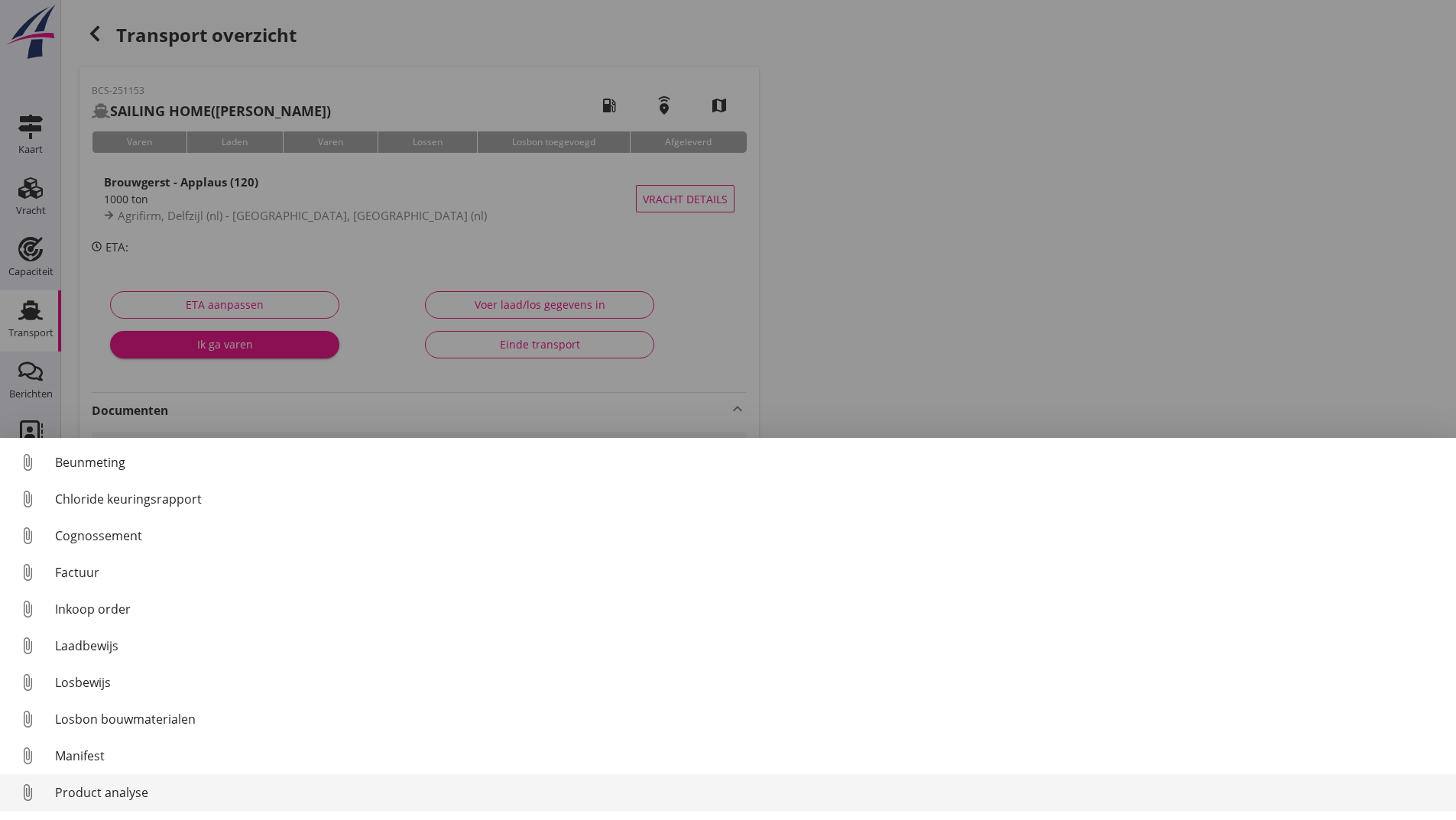
scroll to position [71, 0]
click at [110, 795] on div "Overig bestand" at bounding box center [749, 795] width 1389 height 18
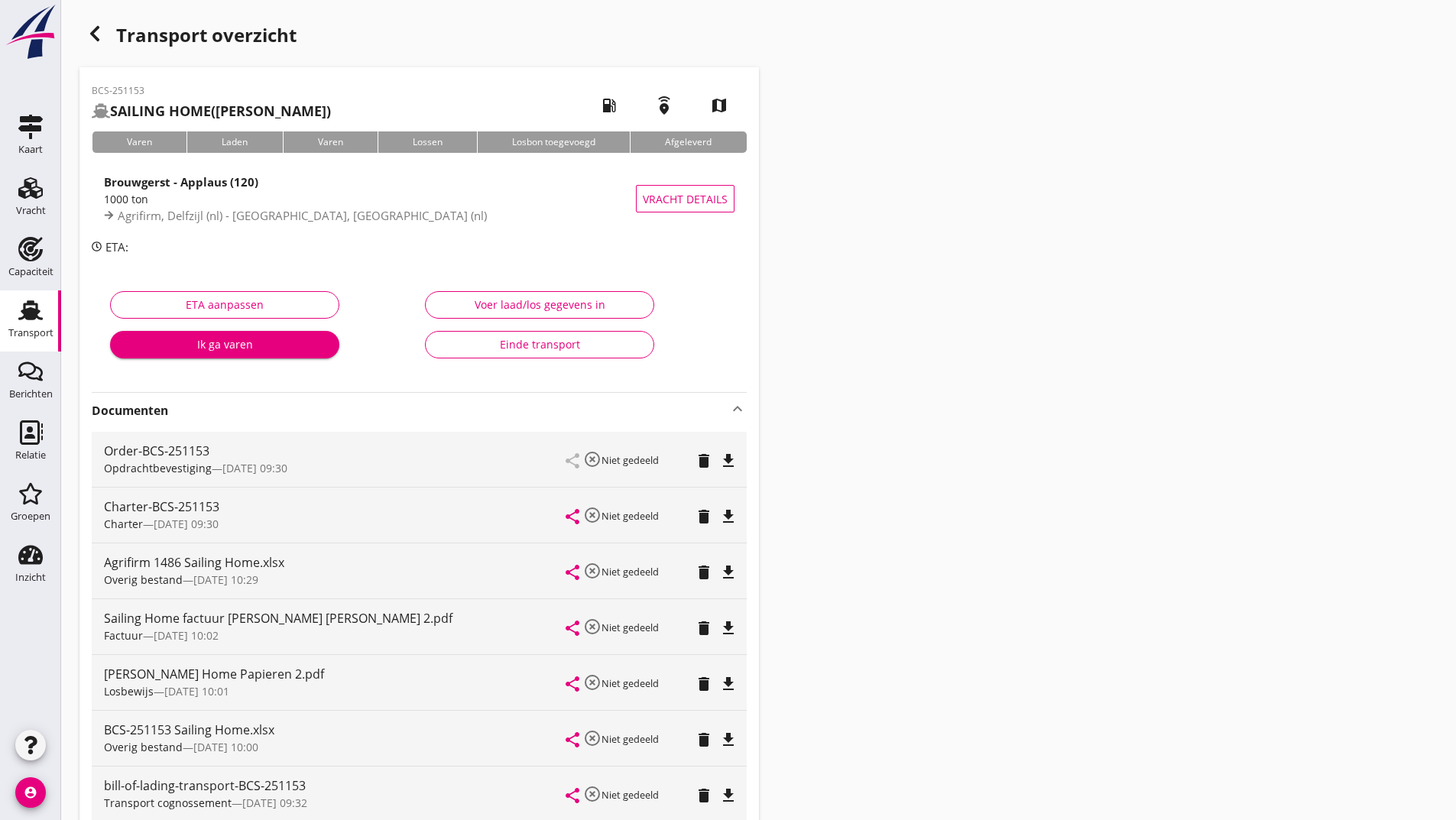
click at [90, 34] on icon "button" at bounding box center [94, 34] width 18 height 18
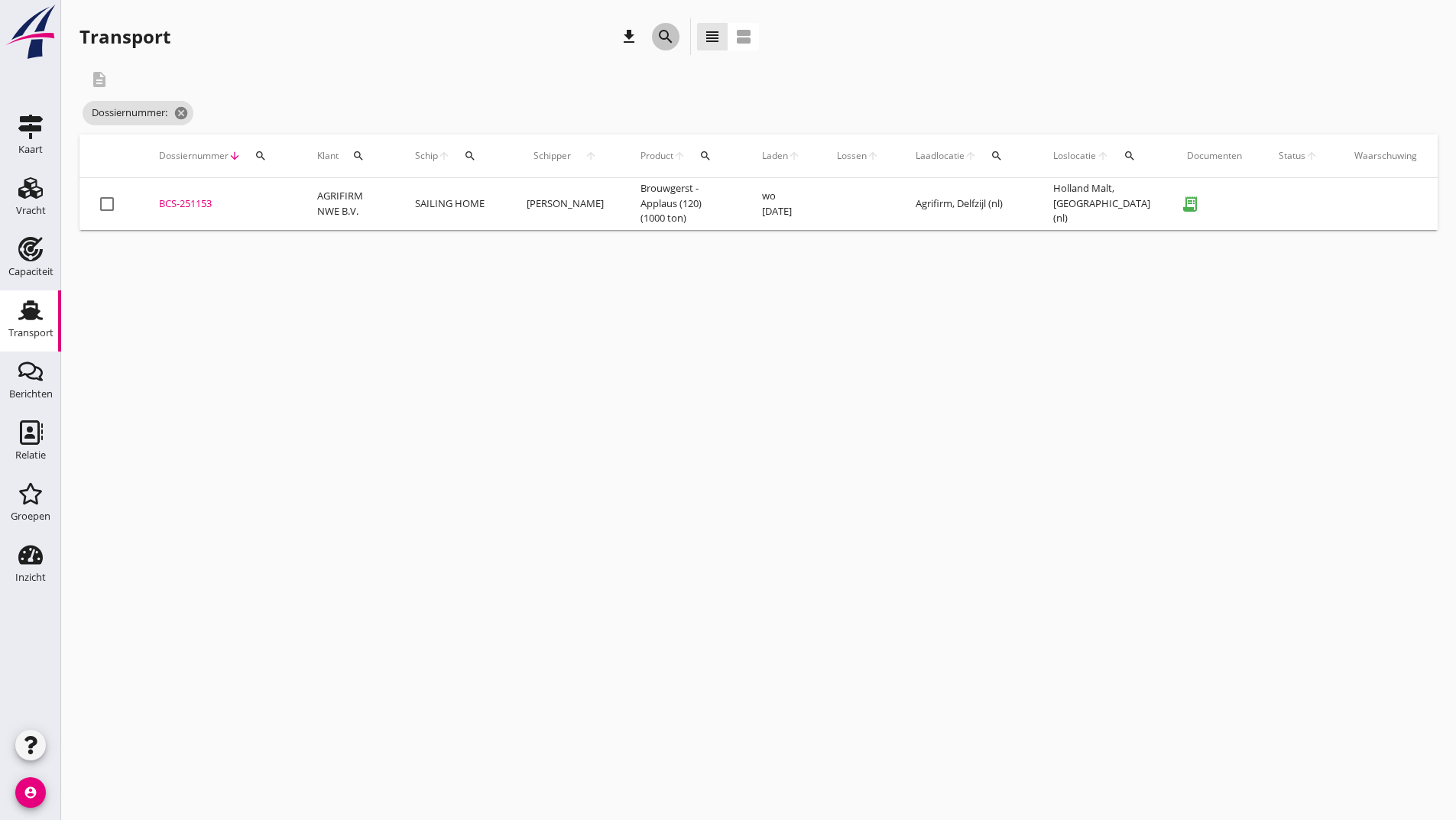
click at [662, 38] on icon "search" at bounding box center [665, 37] width 18 height 18
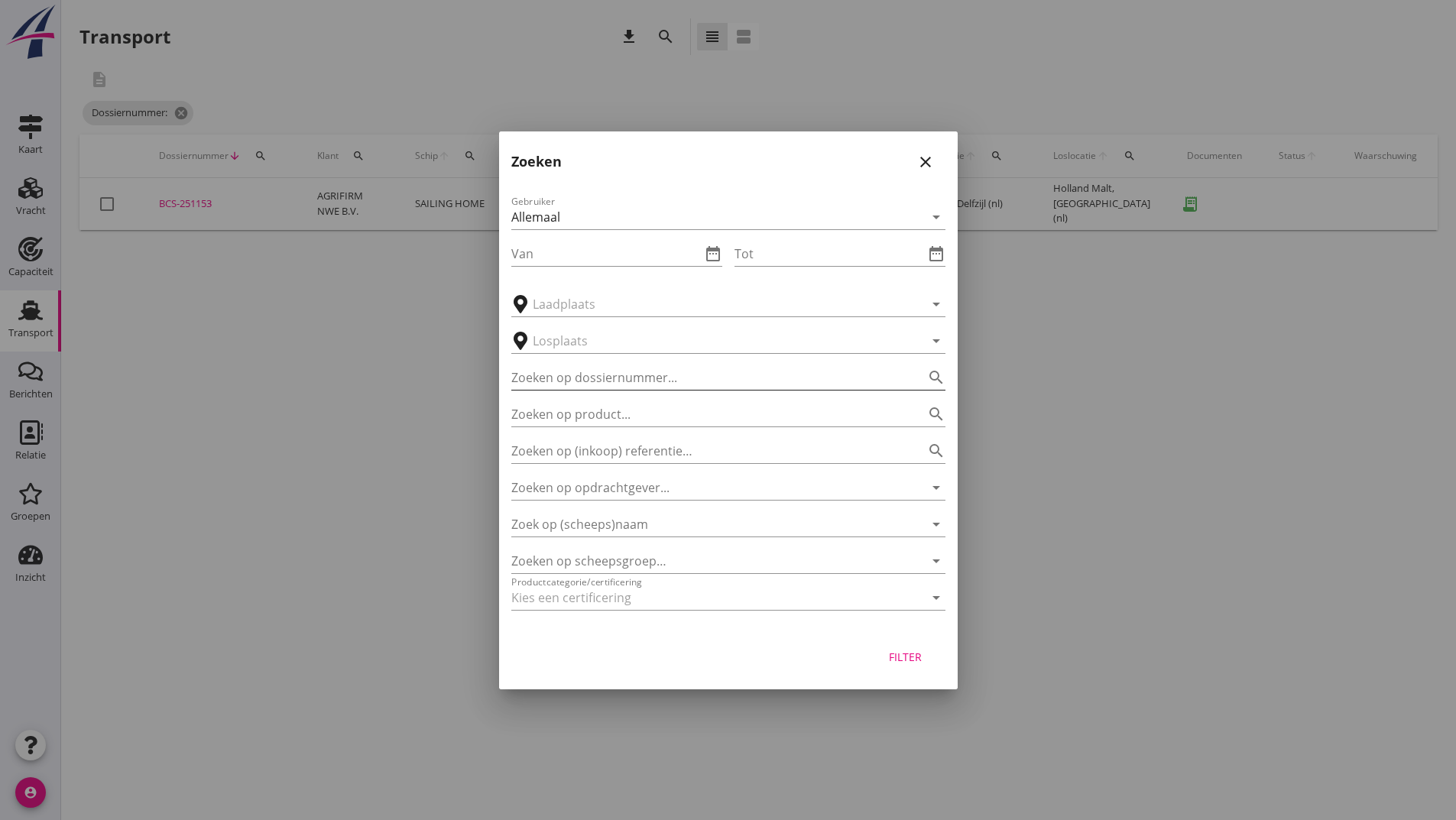
click at [587, 377] on input "Zoeken op dossiernummer..." at bounding box center [707, 378] width 391 height 25
type input "251167"
click at [915, 664] on div "Filter" at bounding box center [906, 657] width 43 height 16
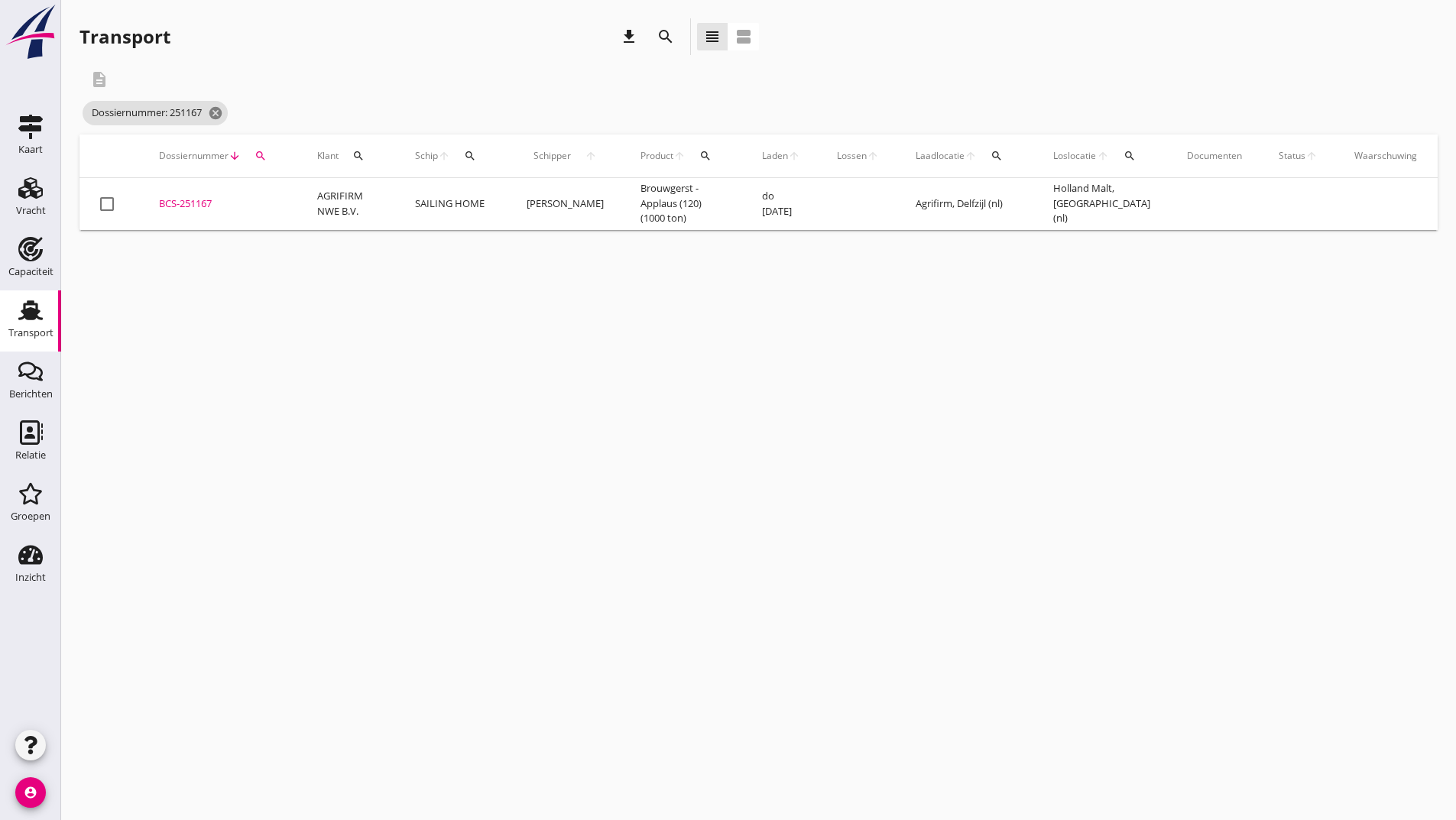
drag, startPoint x: 213, startPoint y: 201, endPoint x: 282, endPoint y: 231, distance: 75.2
click at [213, 202] on div "BCS-251167" at bounding box center [220, 204] width 122 height 16
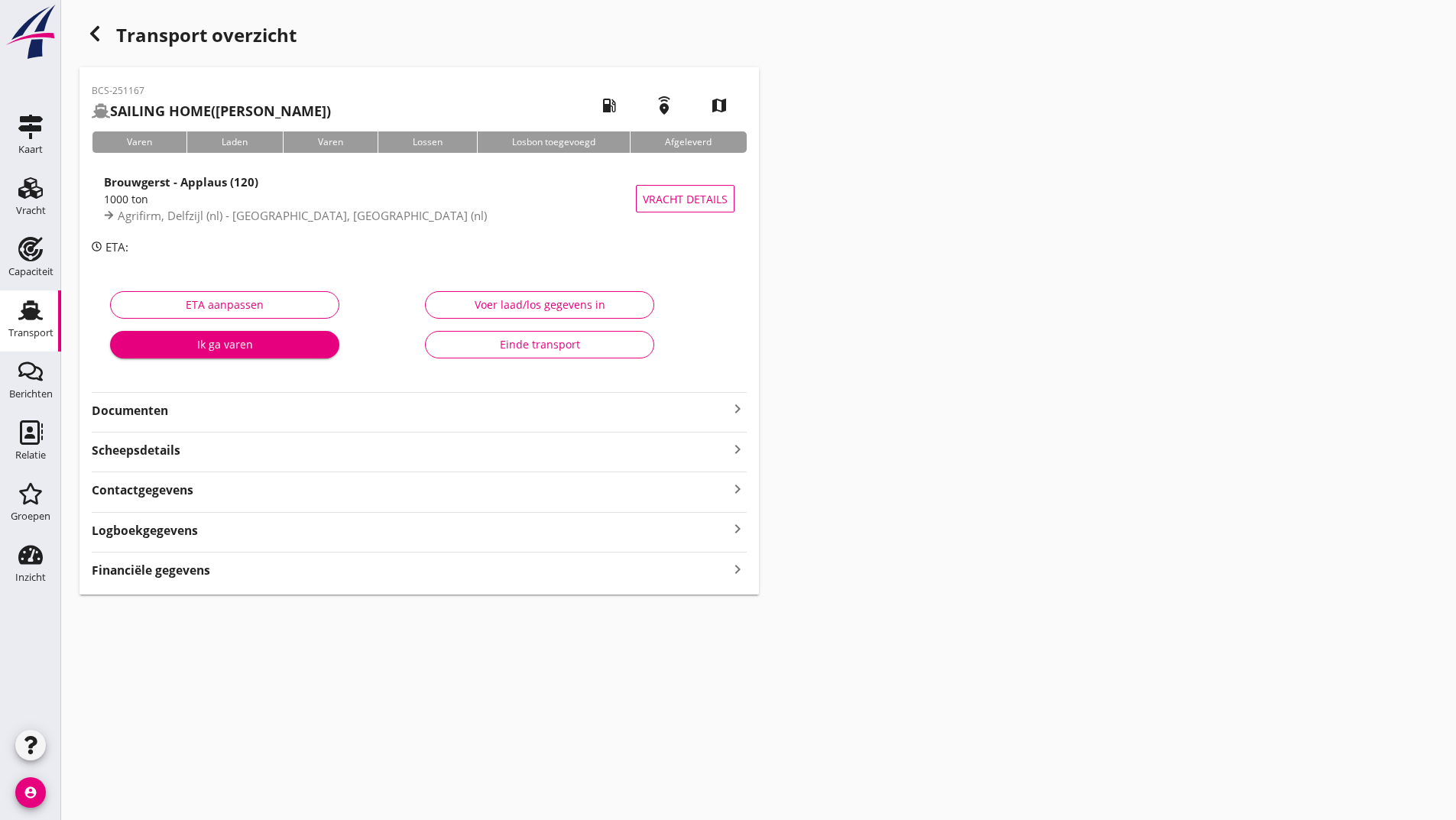
click at [169, 416] on strong "Documenten" at bounding box center [410, 410] width 636 height 17
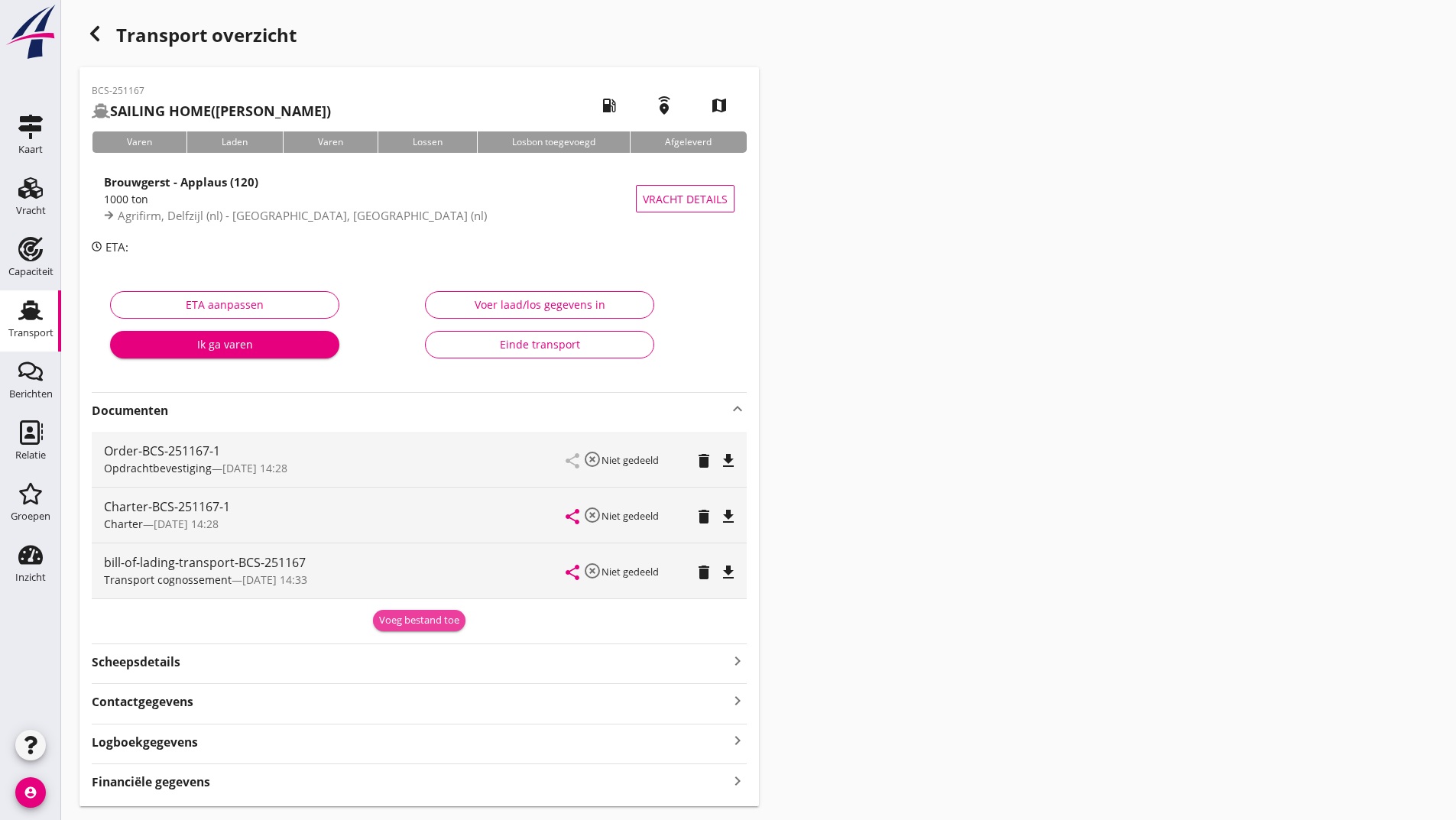
click at [397, 624] on div "Voeg bestand toe" at bounding box center [420, 620] width 80 height 16
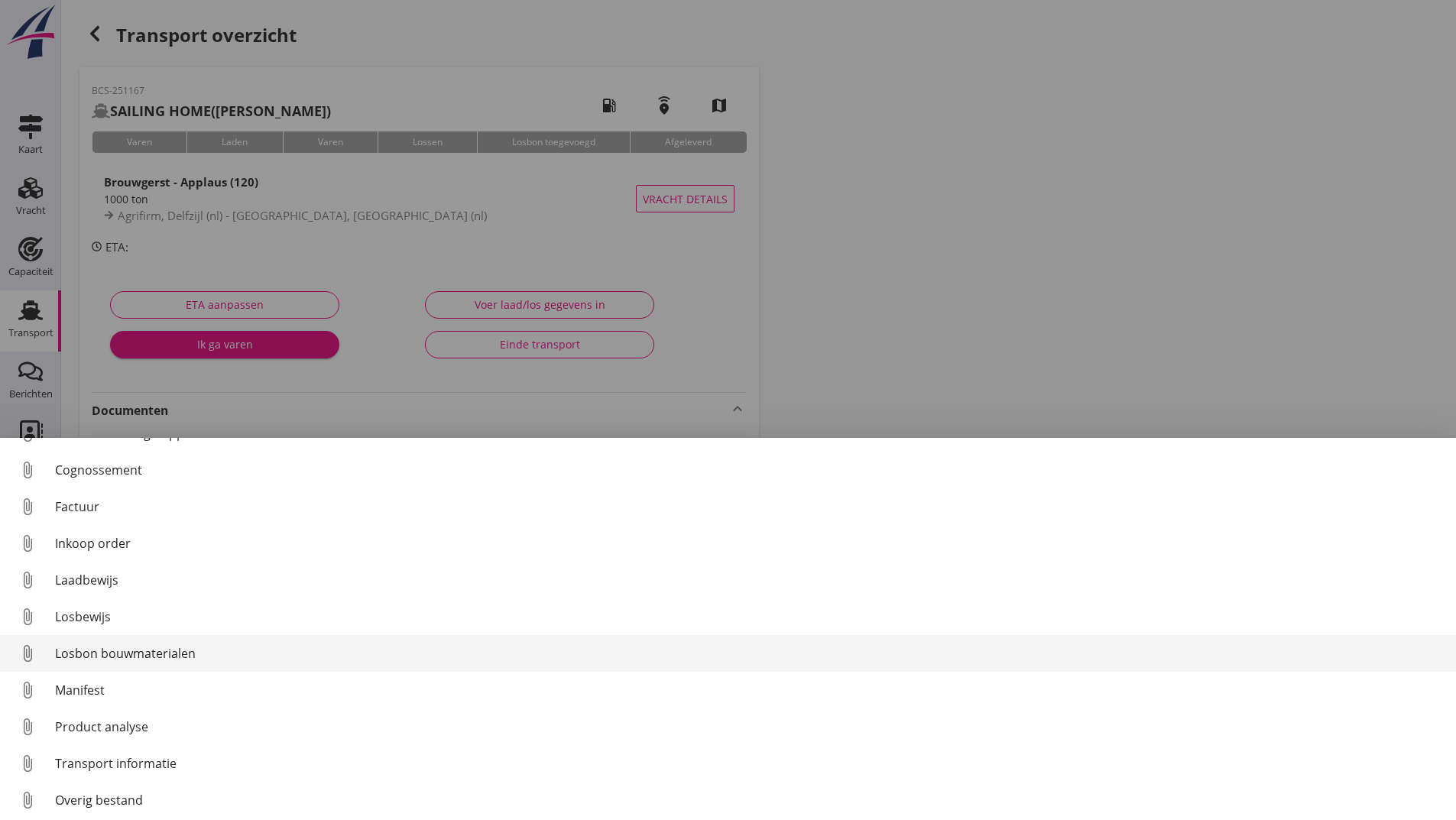
scroll to position [71, 0]
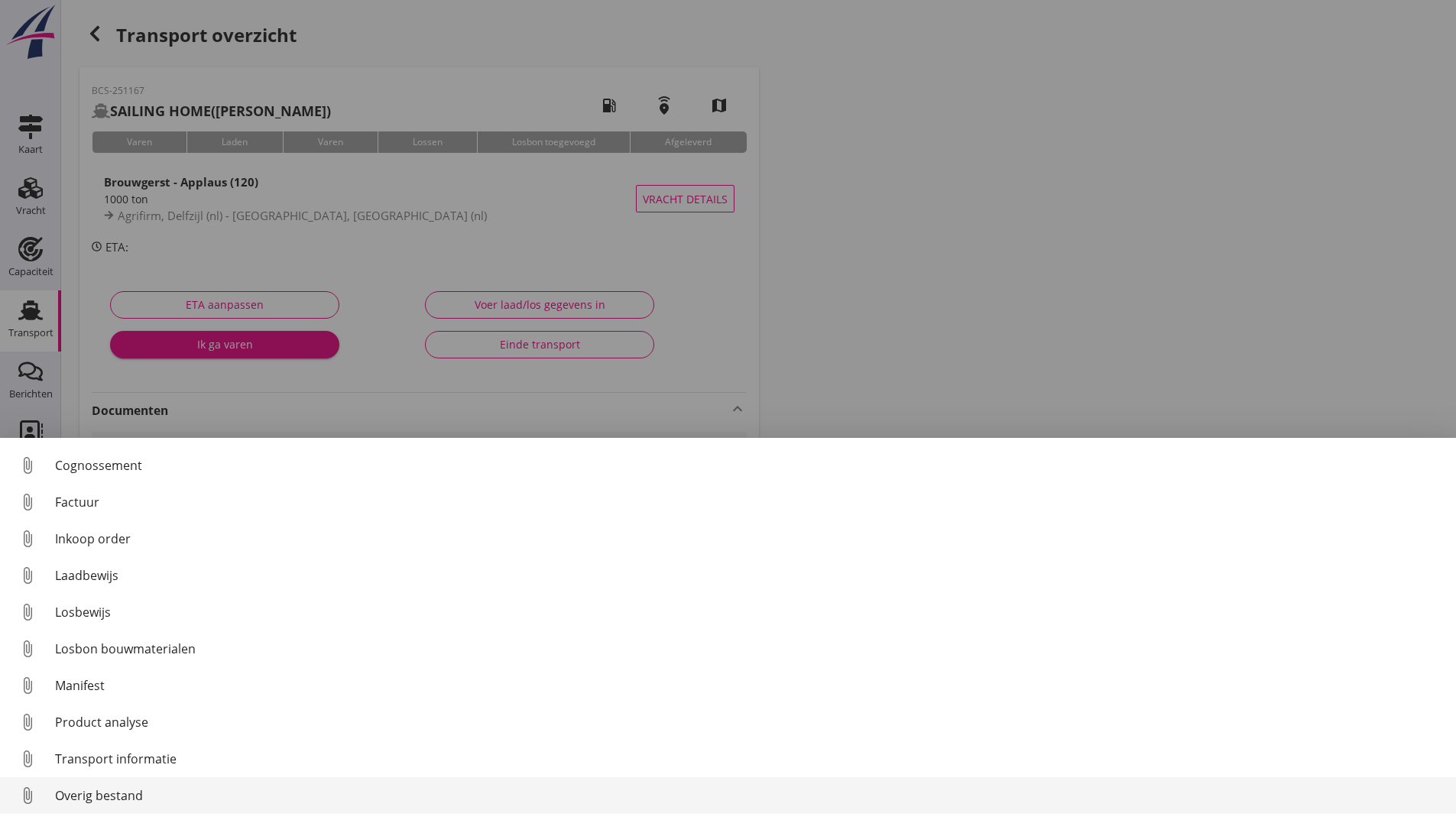
click at [147, 795] on div "Overig bestand" at bounding box center [749, 795] width 1389 height 18
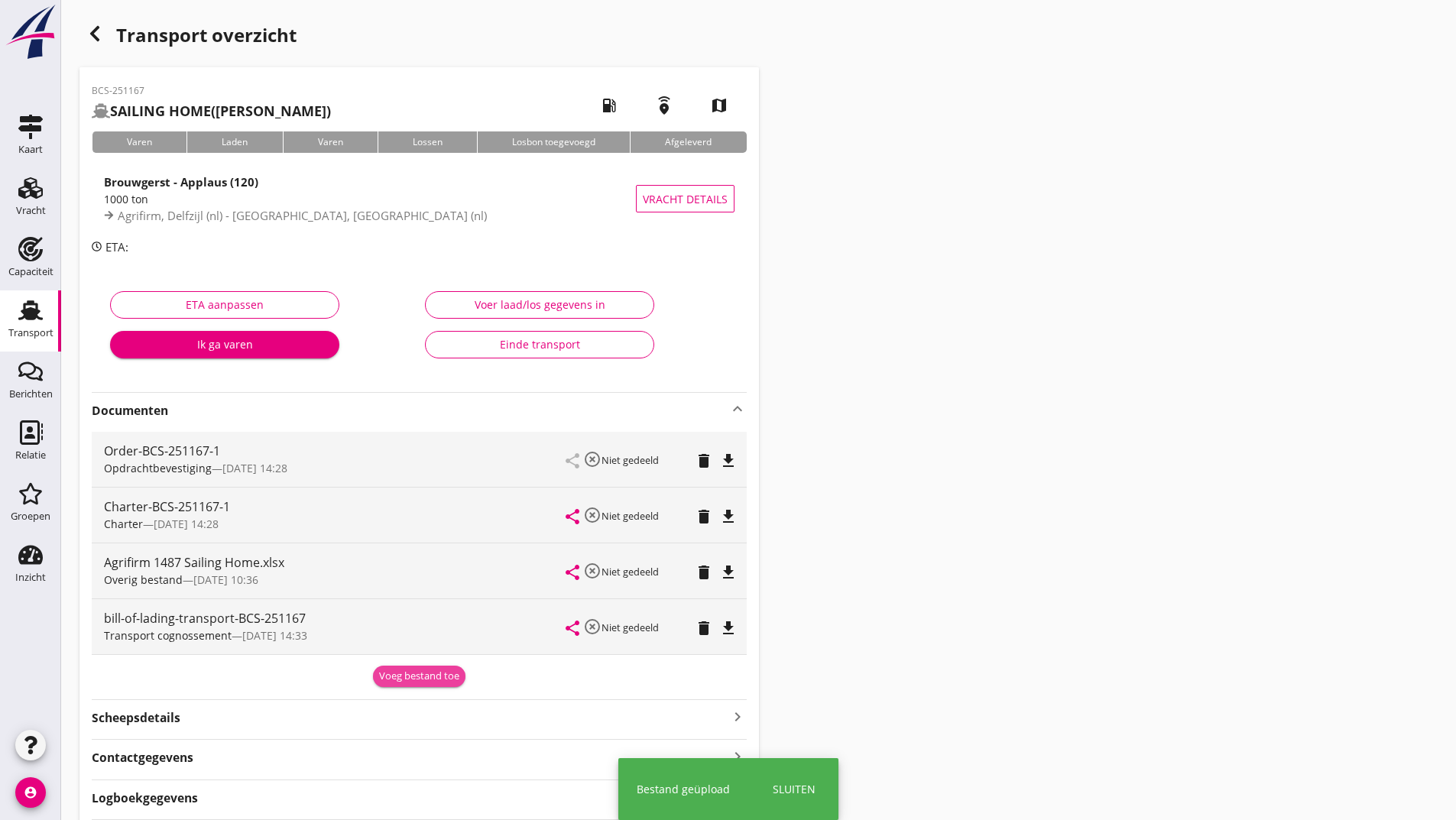
click at [397, 672] on div "Voeg bestand toe" at bounding box center [420, 676] width 80 height 16
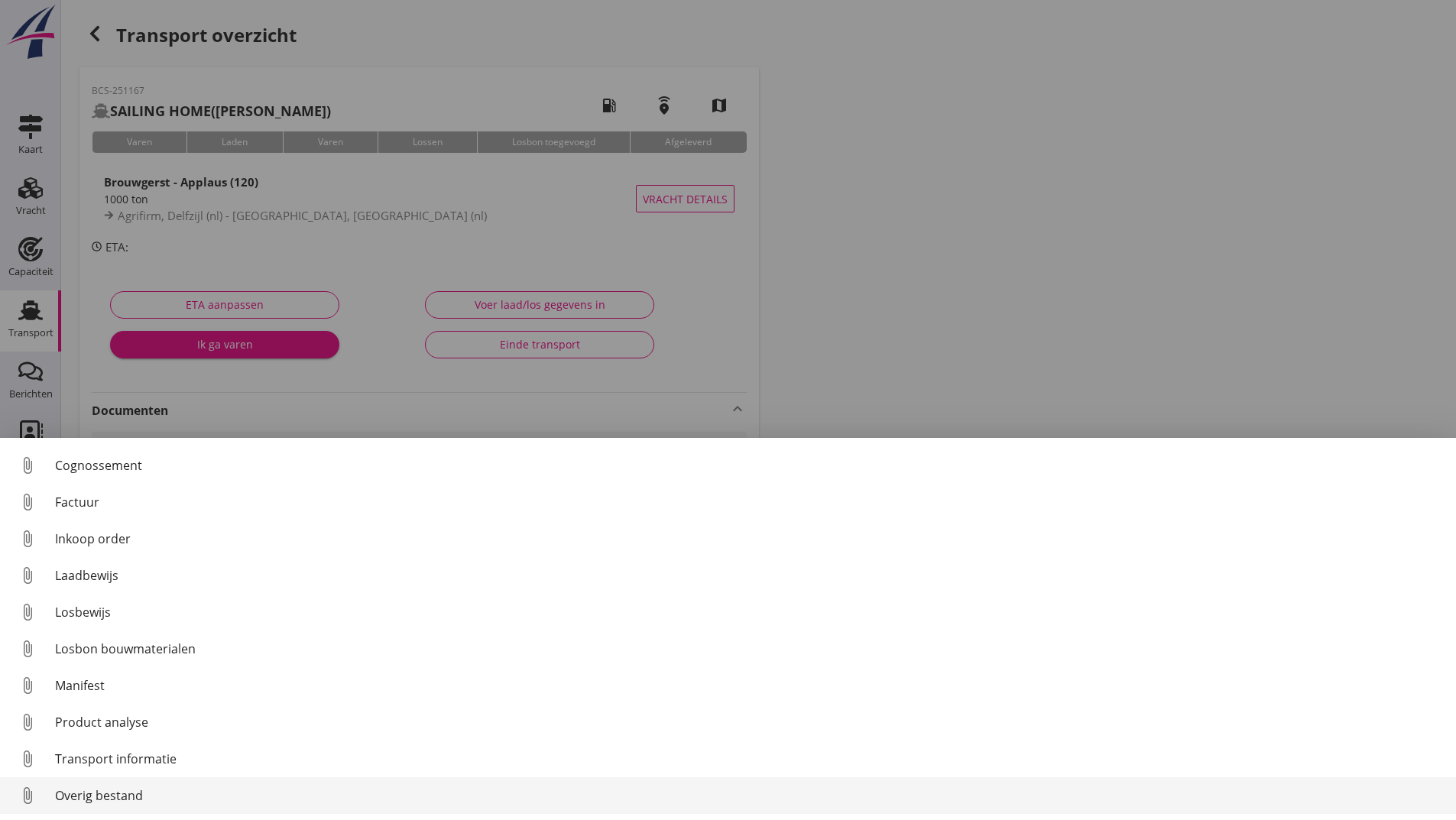
click at [122, 797] on div "Overig bestand" at bounding box center [749, 795] width 1389 height 18
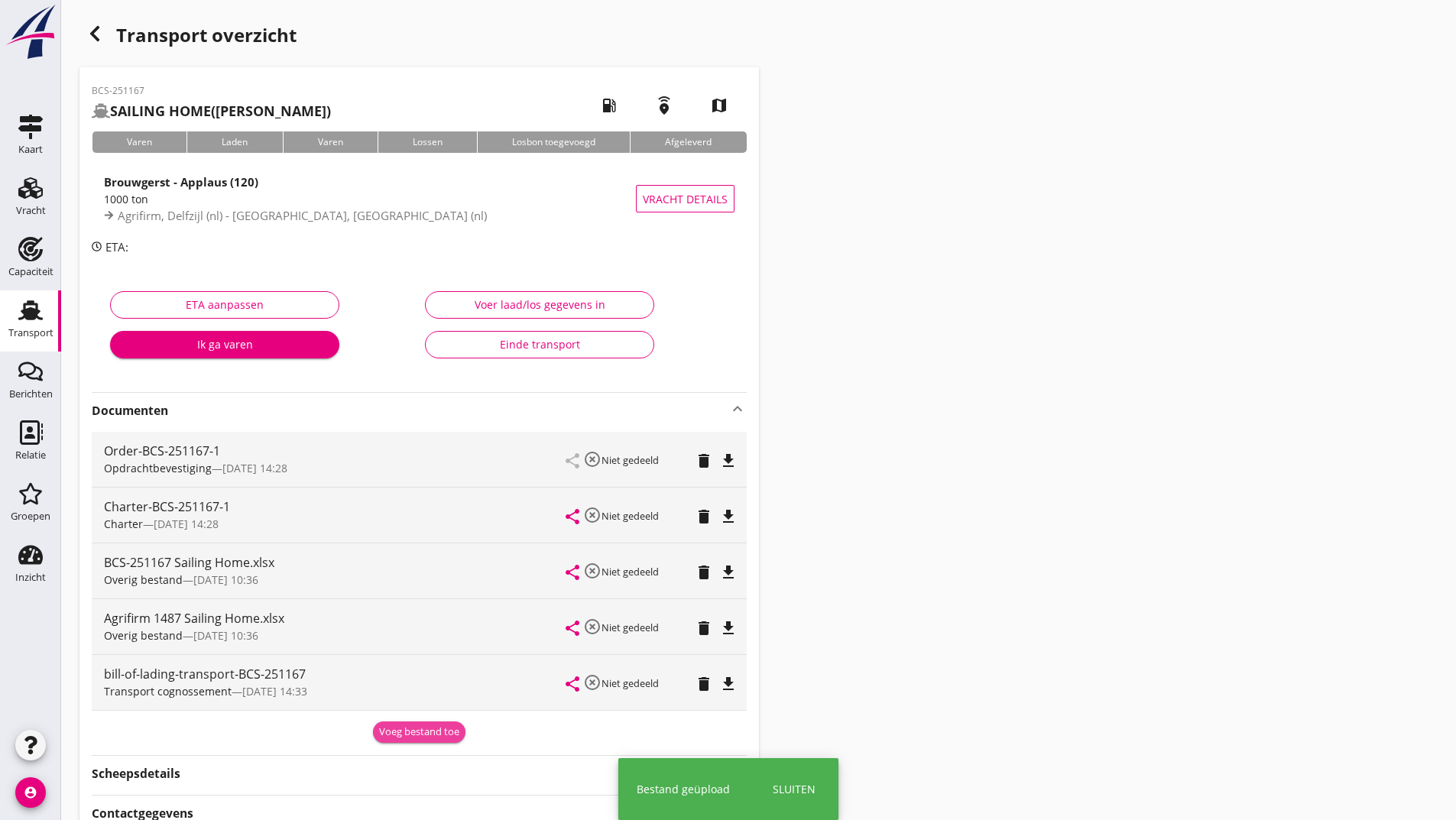
click at [409, 731] on div "Voeg bestand toe" at bounding box center [420, 731] width 80 height 16
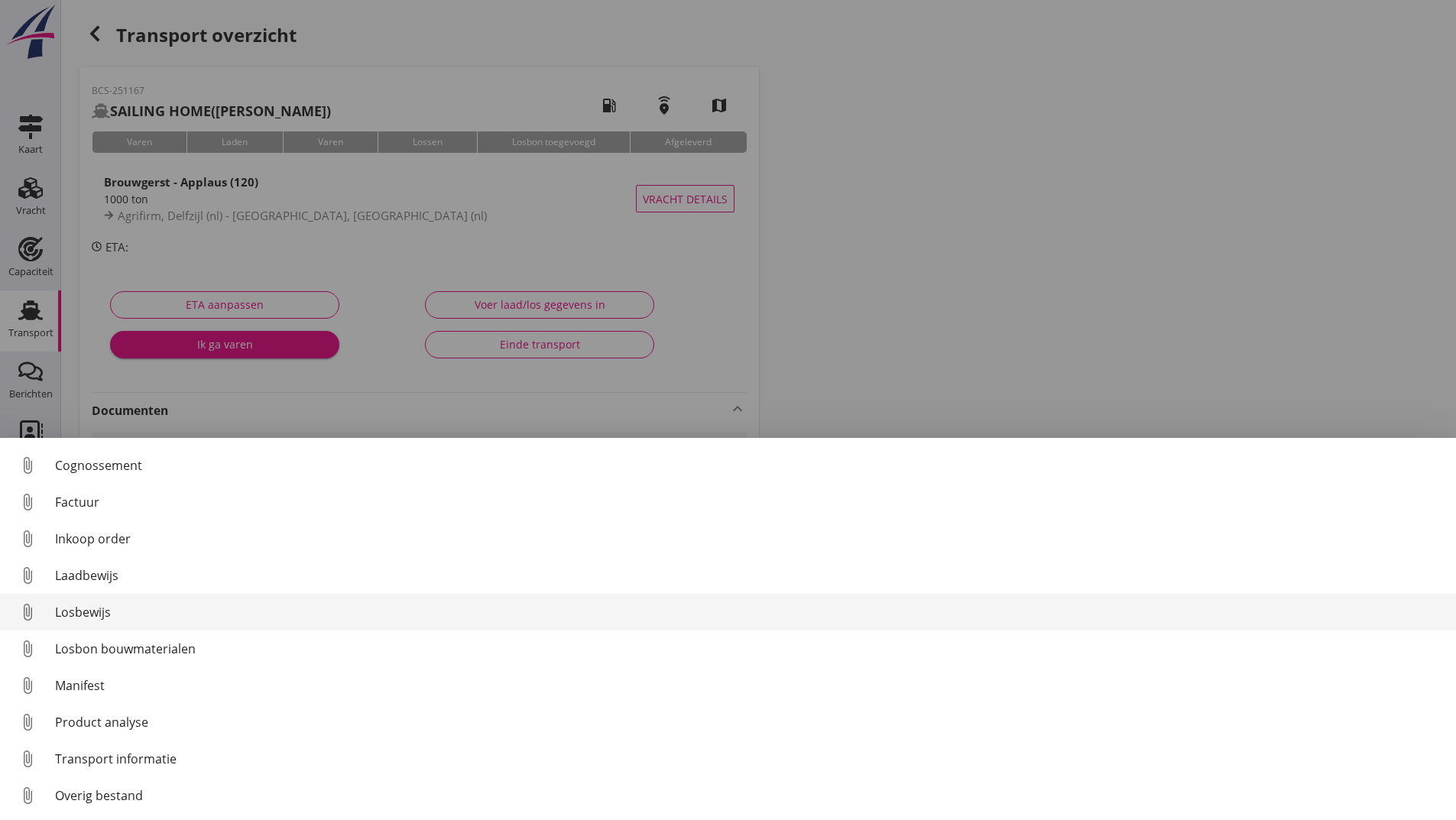
click at [94, 616] on div "Losbewijs" at bounding box center [749, 612] width 1389 height 18
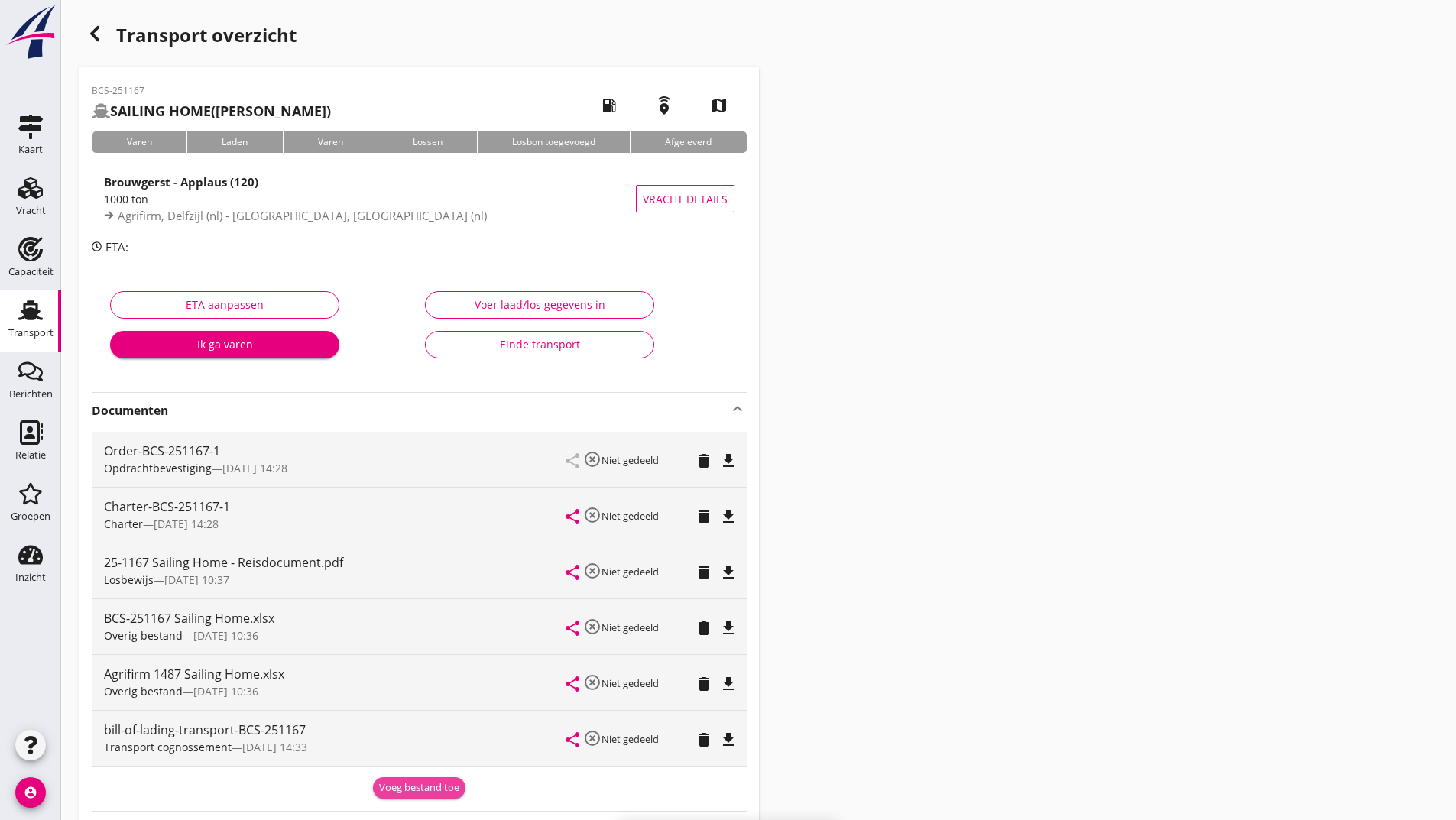
drag, startPoint x: 401, startPoint y: 790, endPoint x: 380, endPoint y: 765, distance: 32.6
click at [401, 789] on div "Voeg bestand toe" at bounding box center [420, 787] width 80 height 16
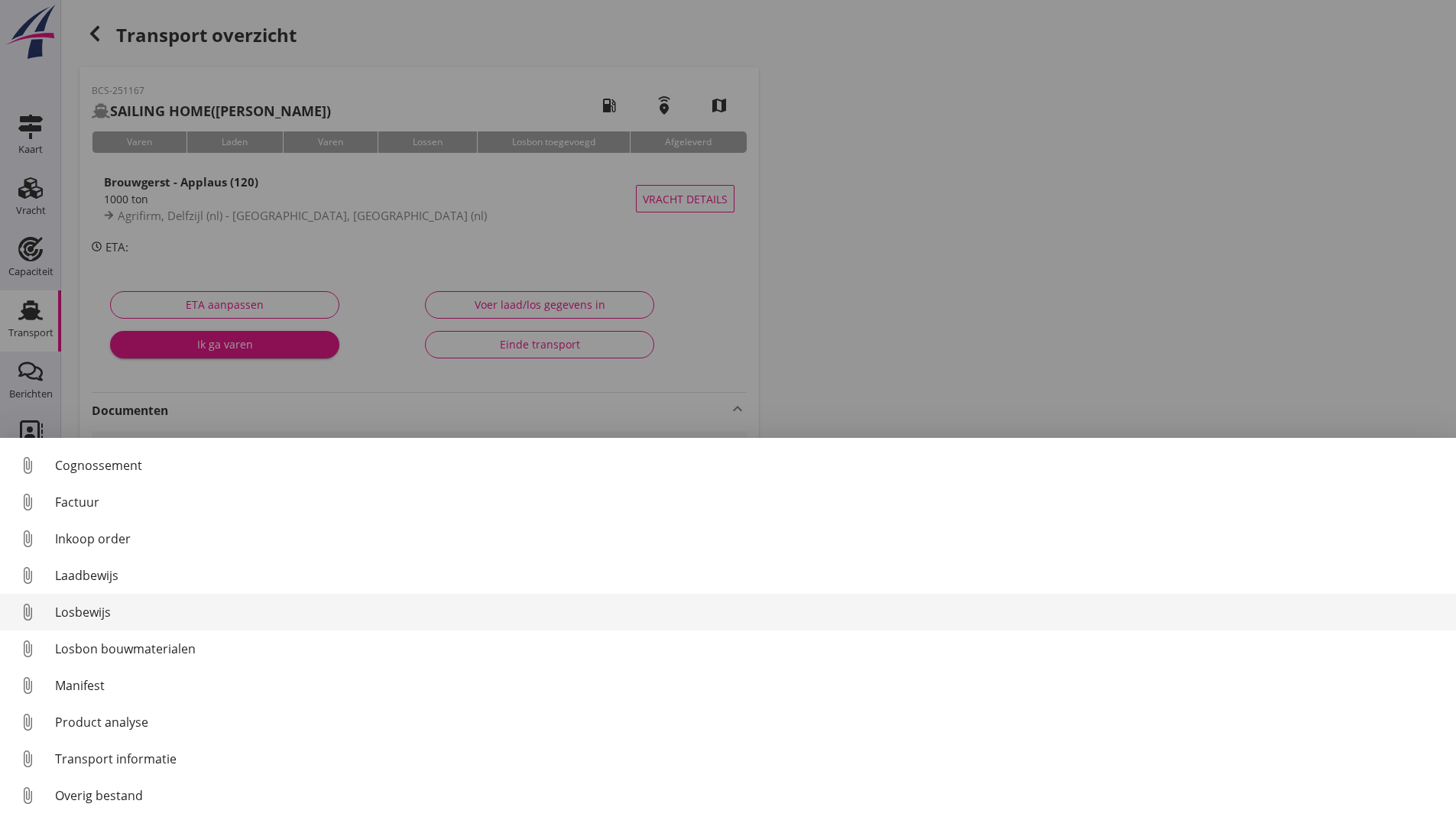
click at [105, 615] on div "Losbewijs" at bounding box center [749, 612] width 1389 height 18
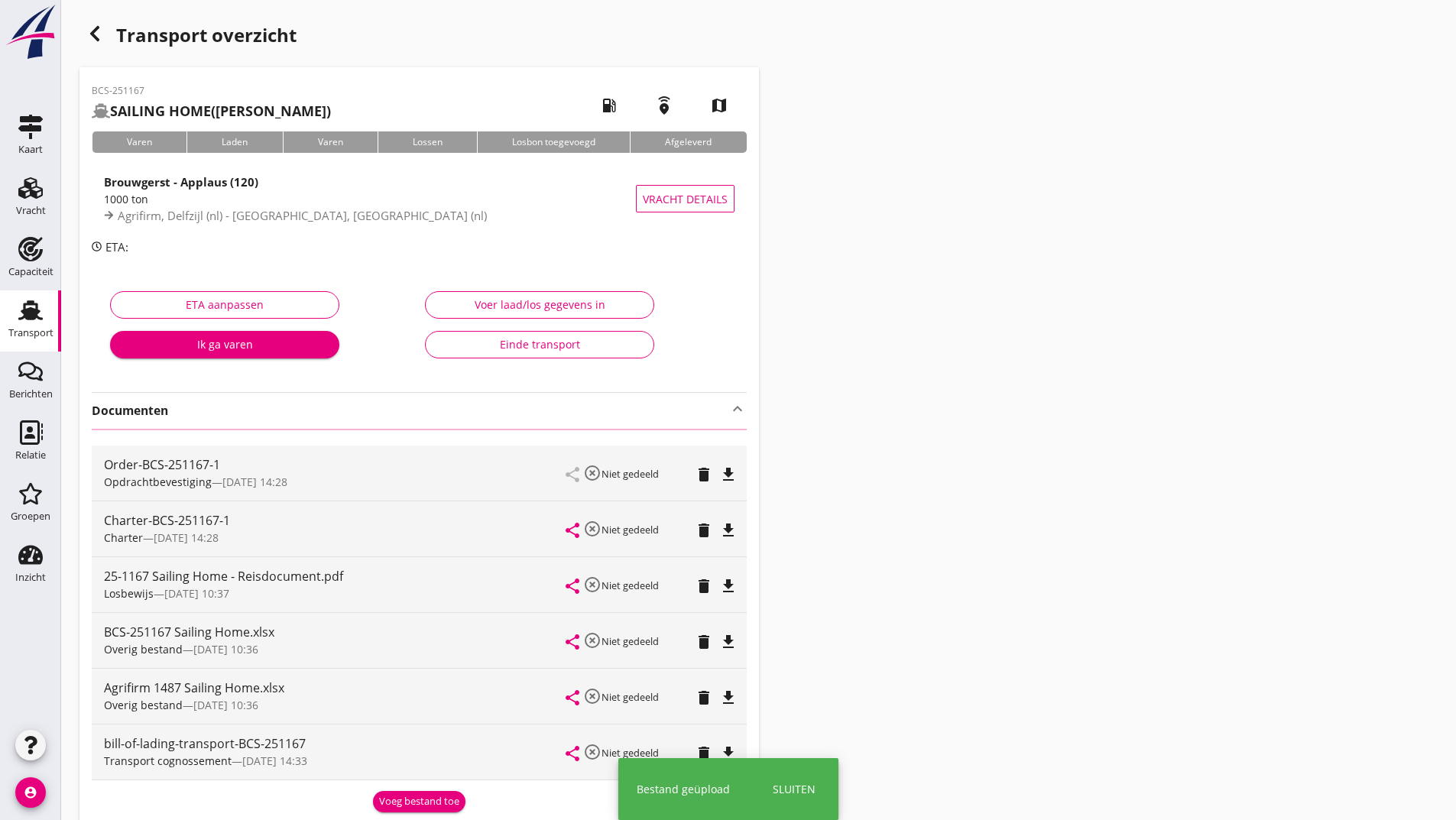
drag, startPoint x: 406, startPoint y: 798, endPoint x: 315, endPoint y: 717, distance: 121.8
click at [405, 795] on div "Order-BCS-251167-1 Opdrachtbevestiging — [DATE] 14:28 share highlight_off Niet …" at bounding box center [420, 620] width 655 height 383
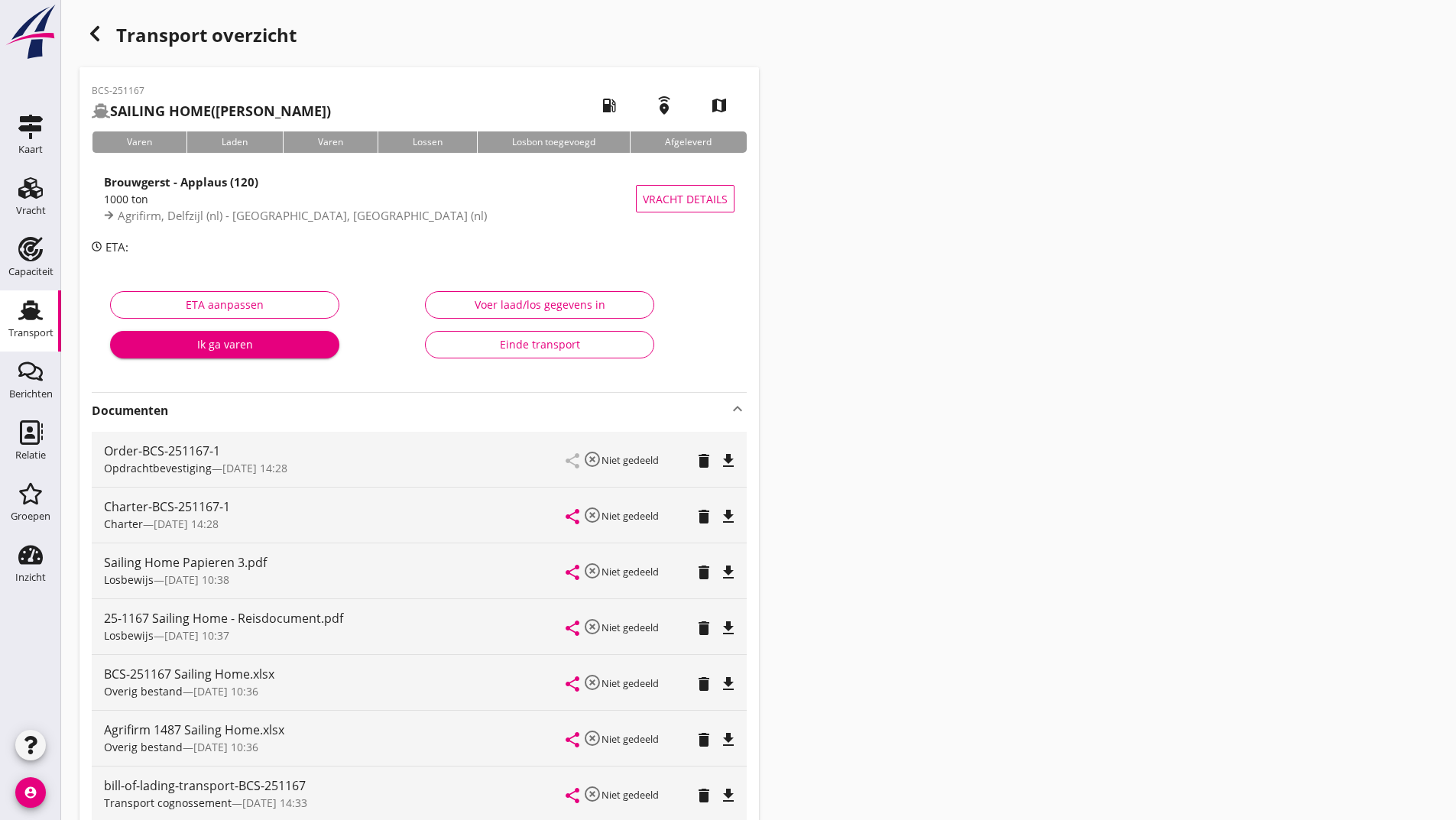
scroll to position [264, 0]
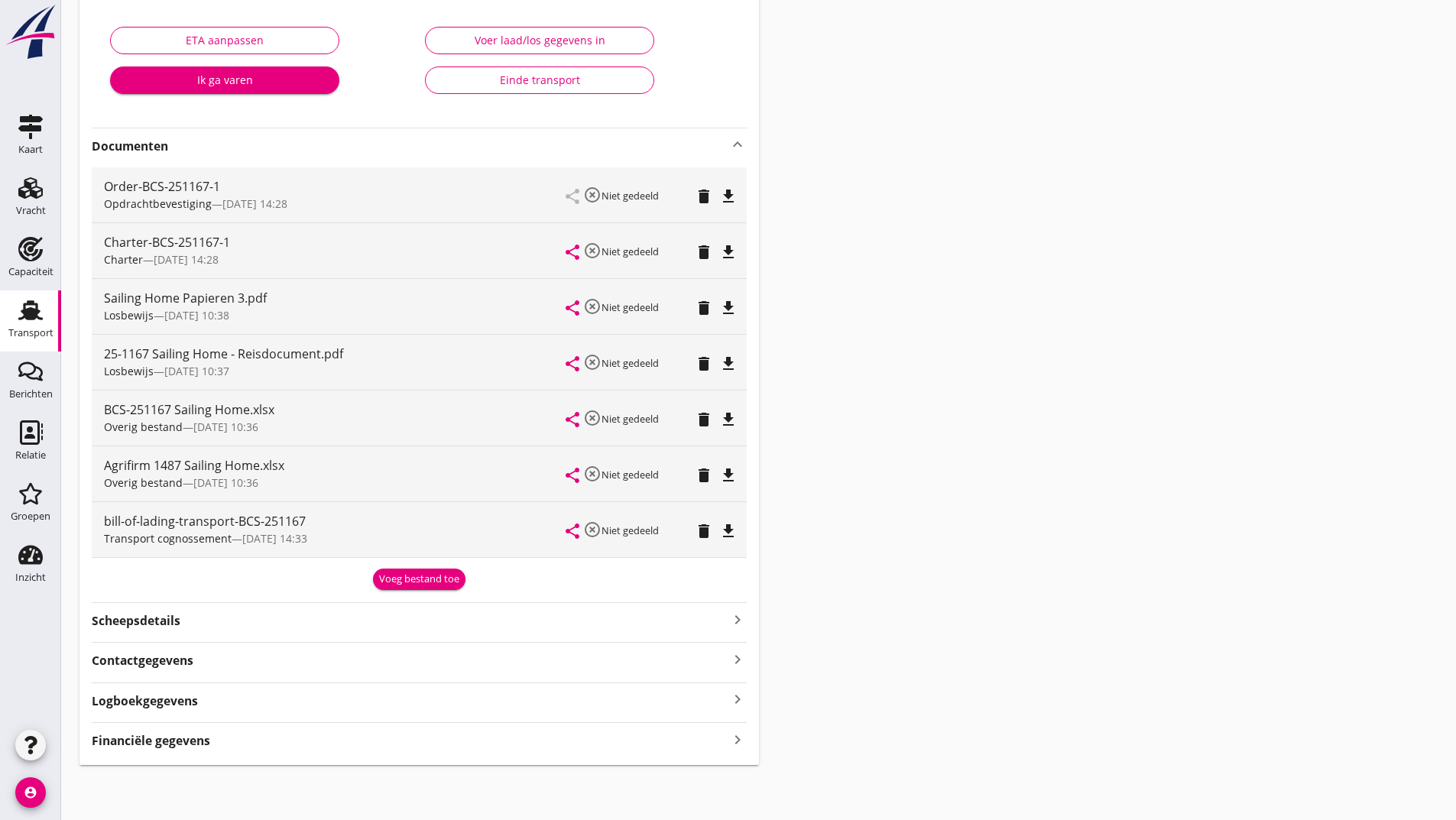
click at [396, 573] on div "Voeg bestand toe" at bounding box center [420, 579] width 80 height 16
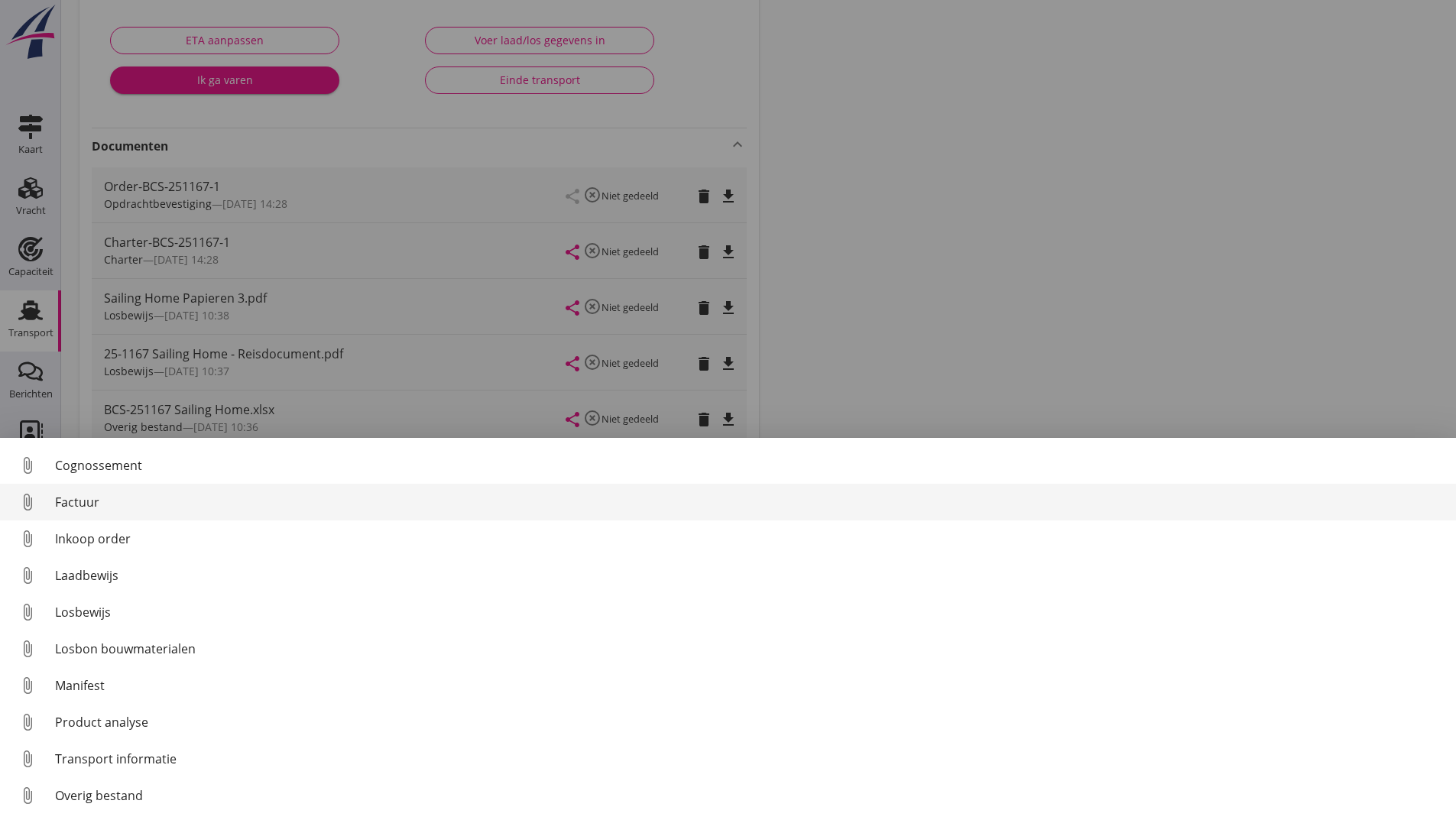
click at [74, 497] on div "Factuur" at bounding box center [749, 502] width 1389 height 18
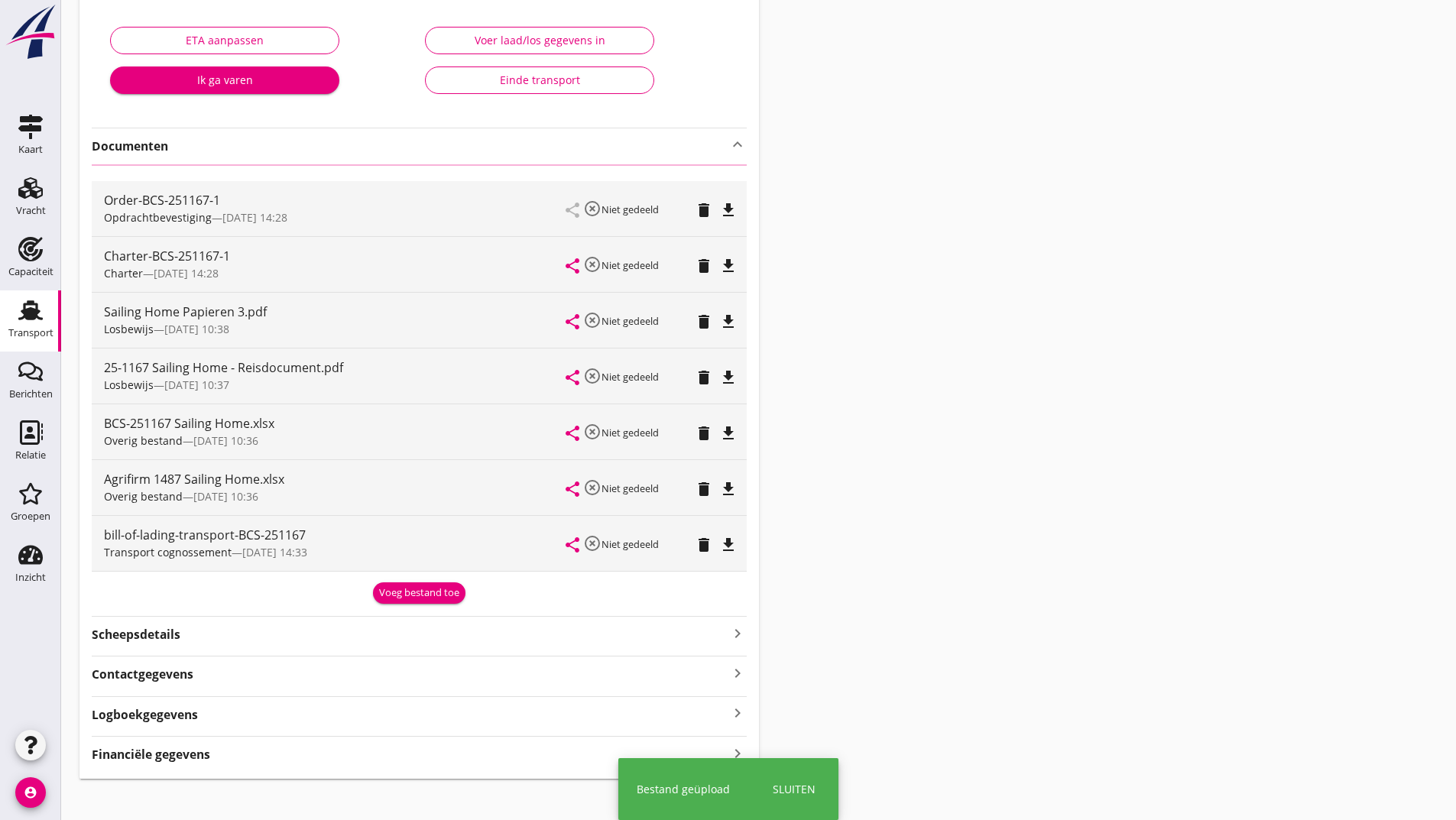
scroll to position [0, 0]
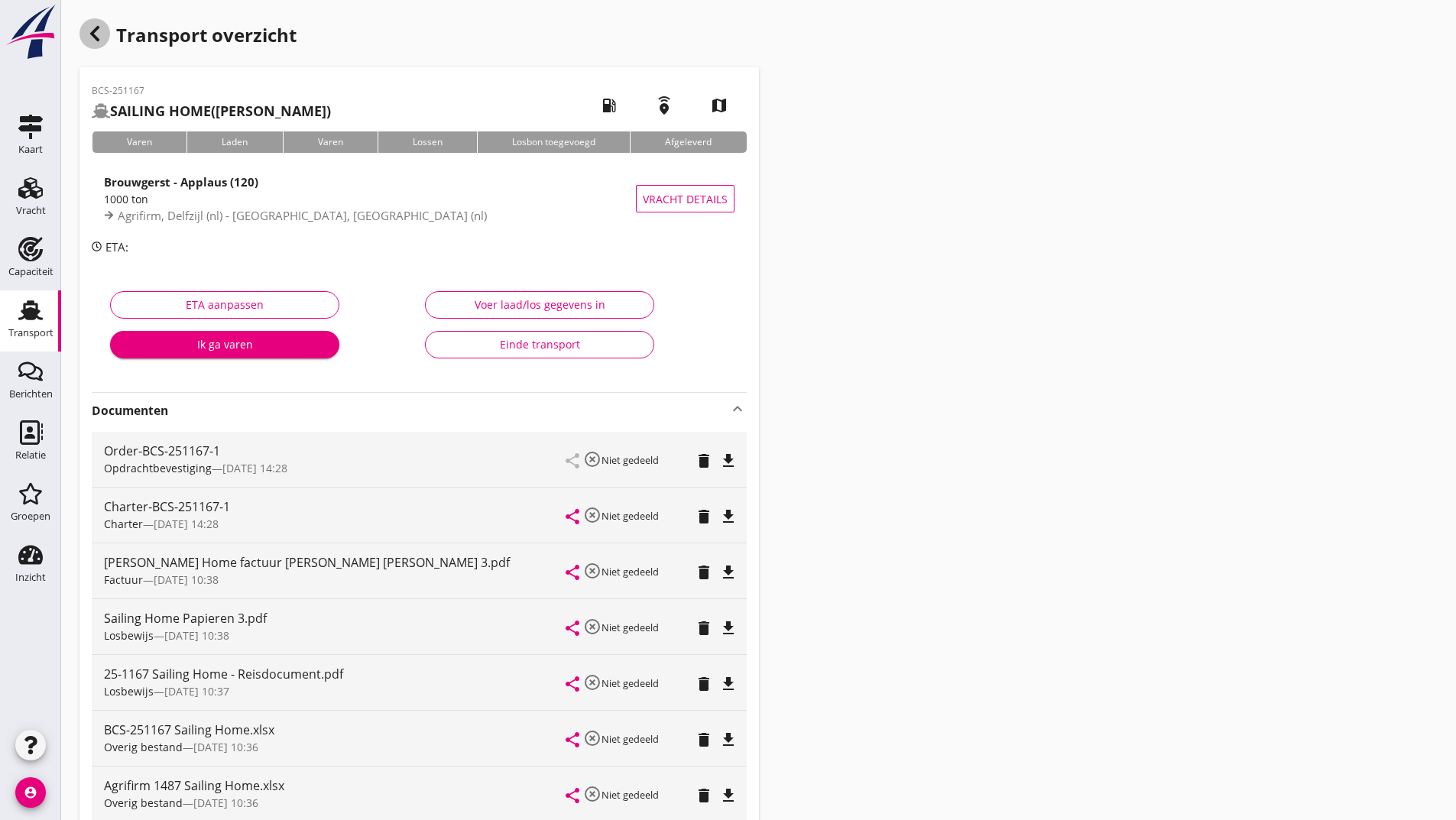
click at [94, 29] on icon "button" at bounding box center [94, 34] width 18 height 18
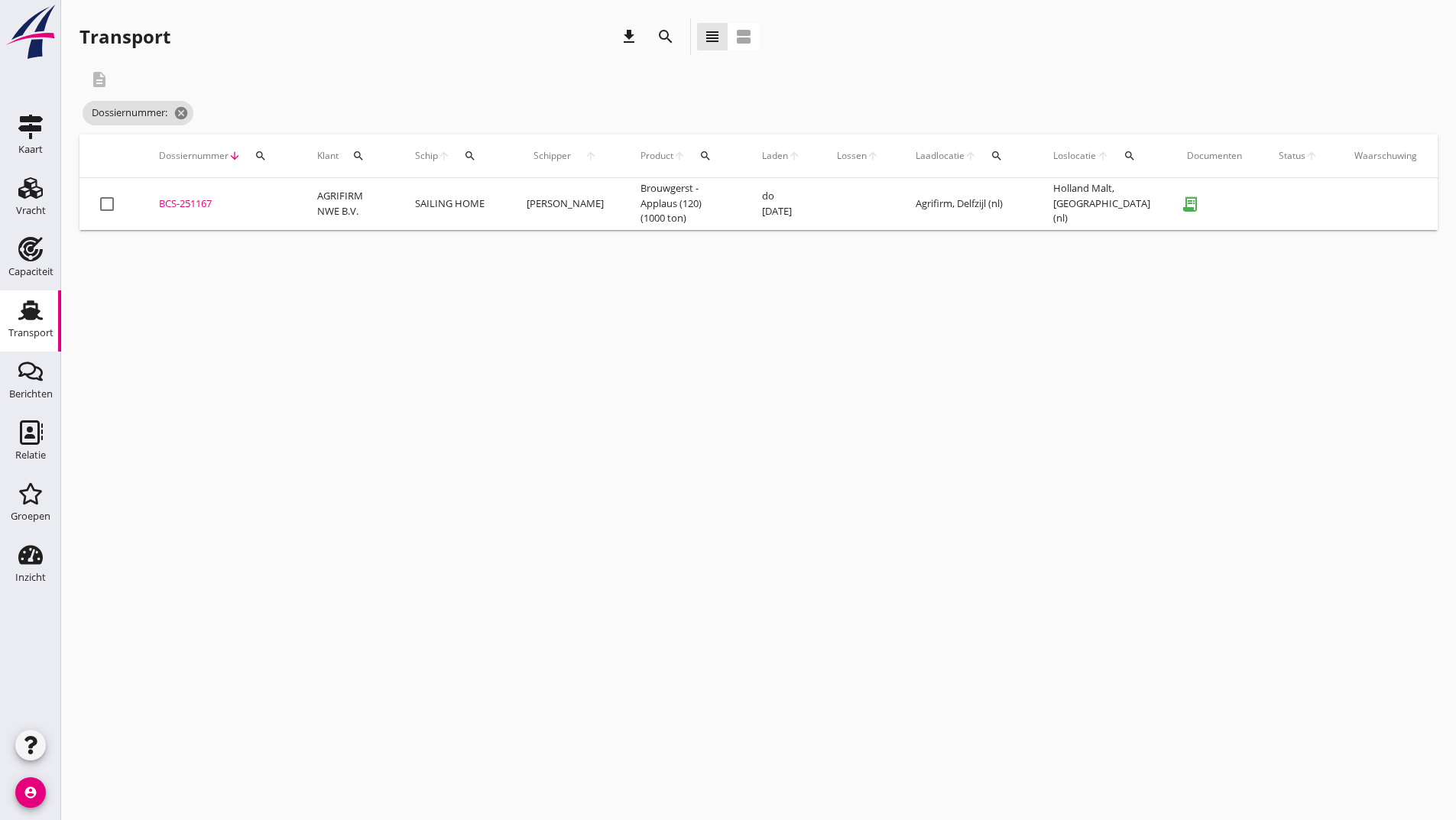
drag, startPoint x: 667, startPoint y: 30, endPoint x: 662, endPoint y: 42, distance: 13.0
click at [665, 36] on icon "search" at bounding box center [665, 37] width 18 height 18
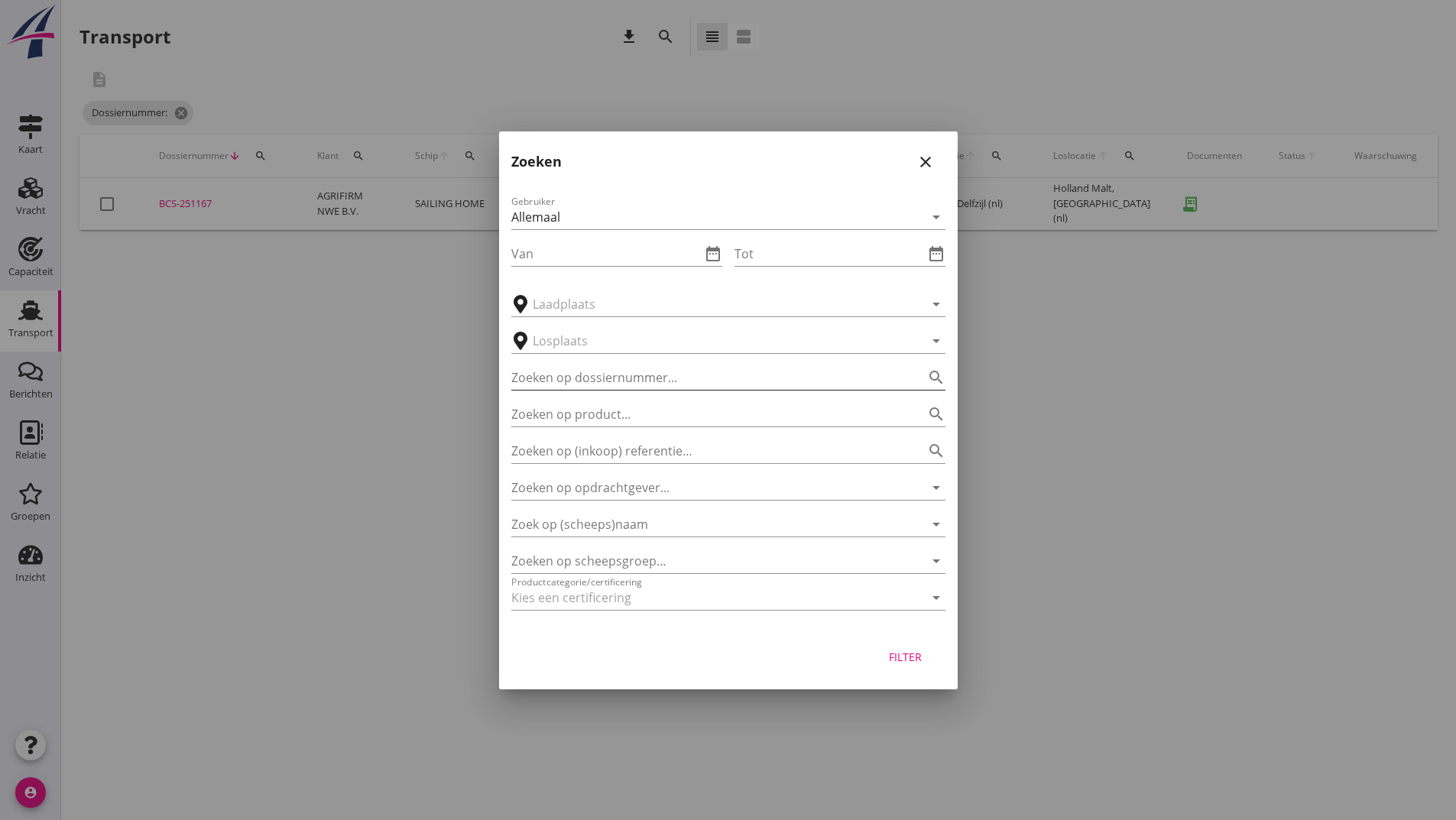
click at [582, 369] on input "Zoeken op dossiernummer..." at bounding box center [707, 378] width 391 height 25
type input "251186"
click at [895, 657] on div "Filter" at bounding box center [906, 657] width 43 height 16
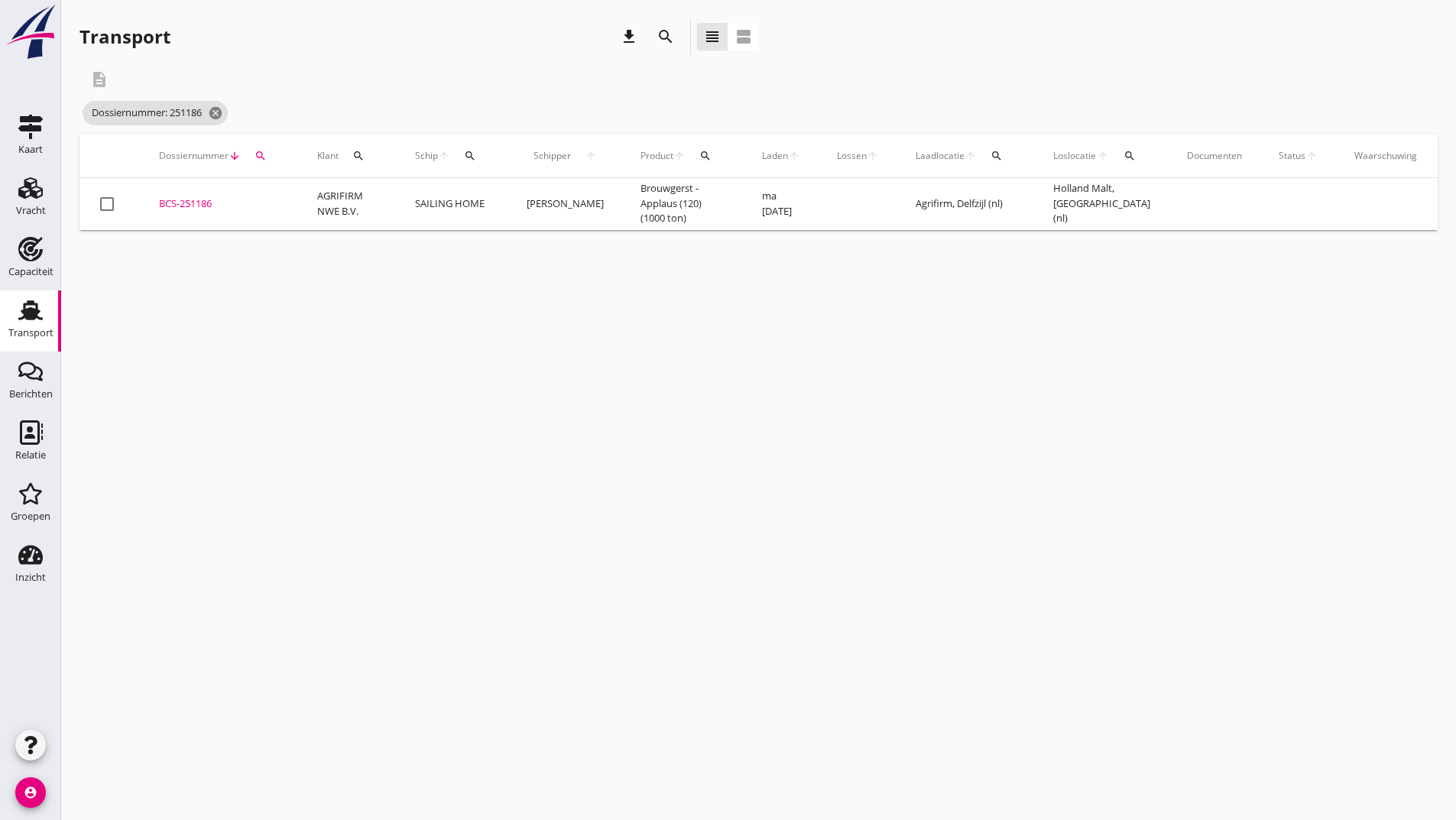
click at [191, 204] on div "BCS-251186" at bounding box center [220, 204] width 122 height 16
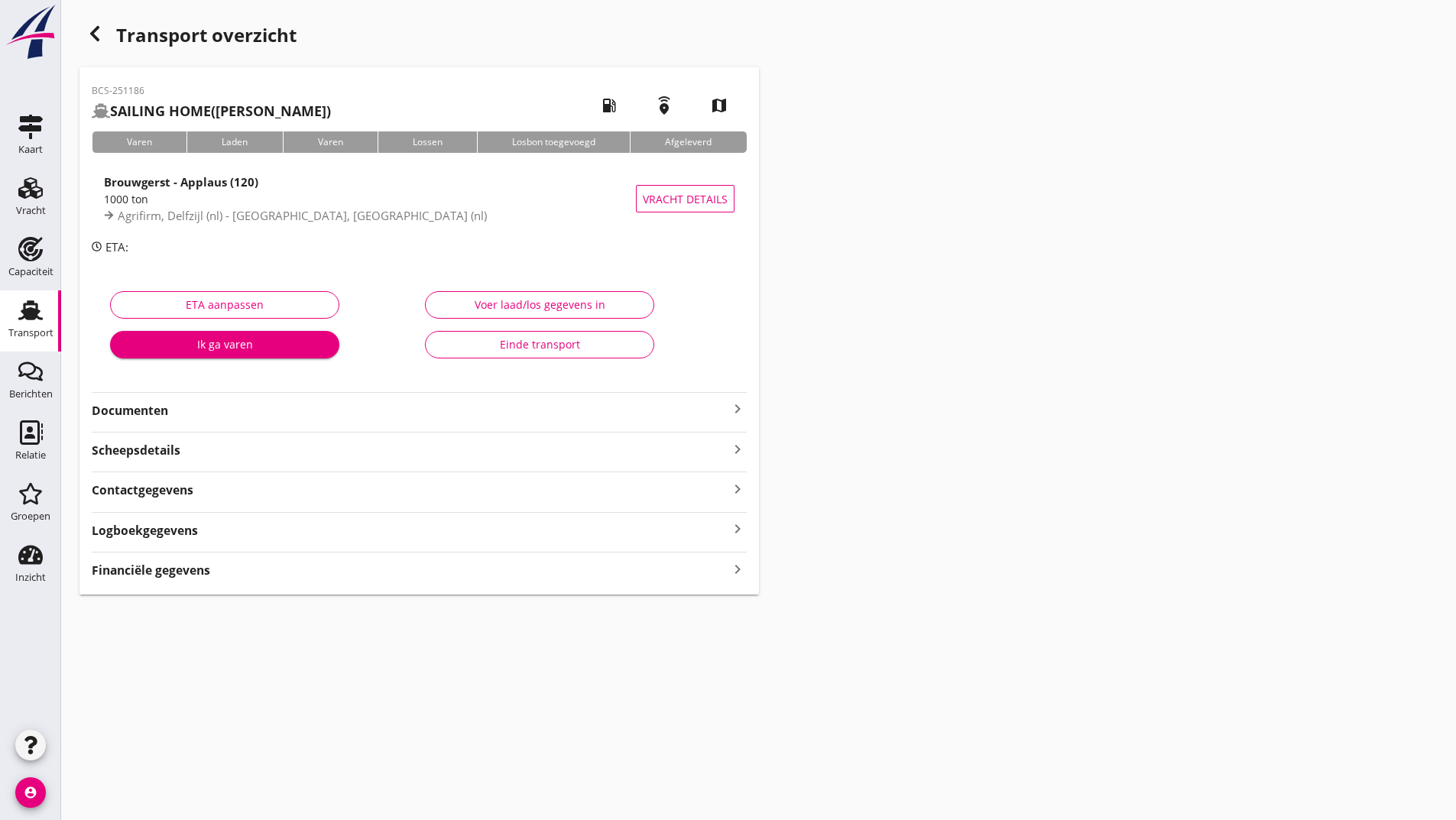
click at [161, 408] on strong "Documenten" at bounding box center [410, 410] width 636 height 17
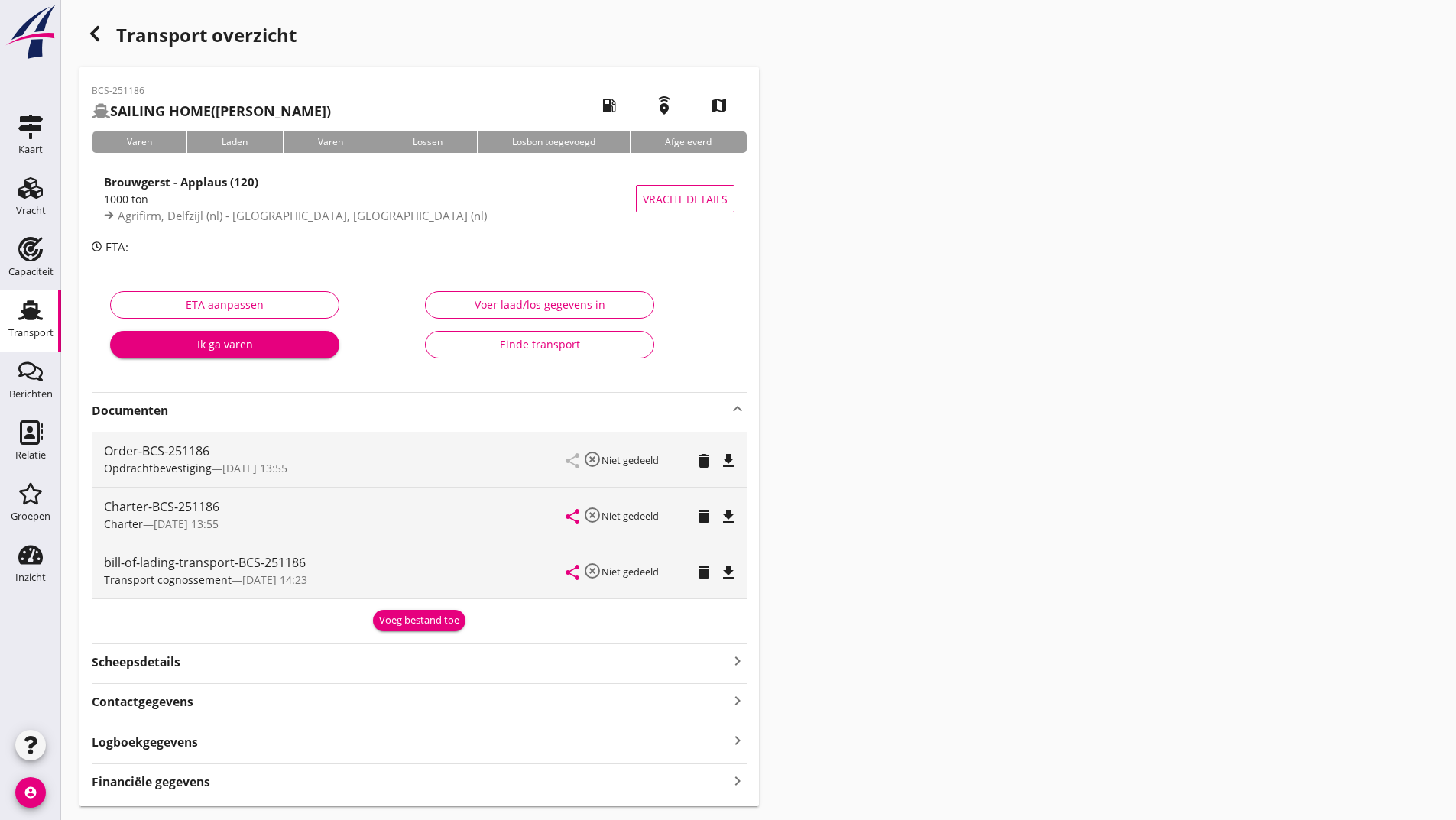
click at [423, 621] on div "Voeg bestand toe" at bounding box center [420, 620] width 80 height 16
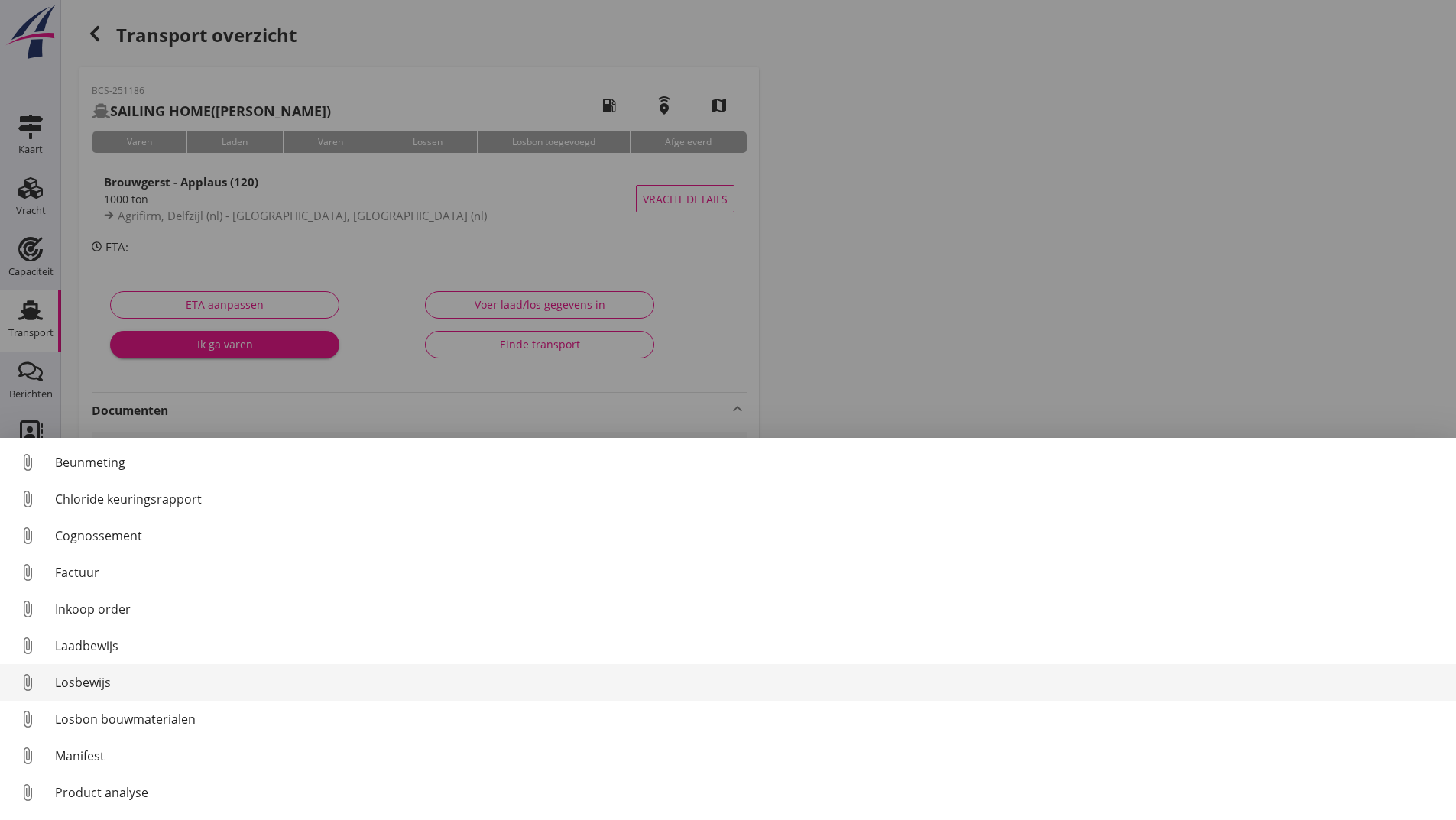
scroll to position [71, 0]
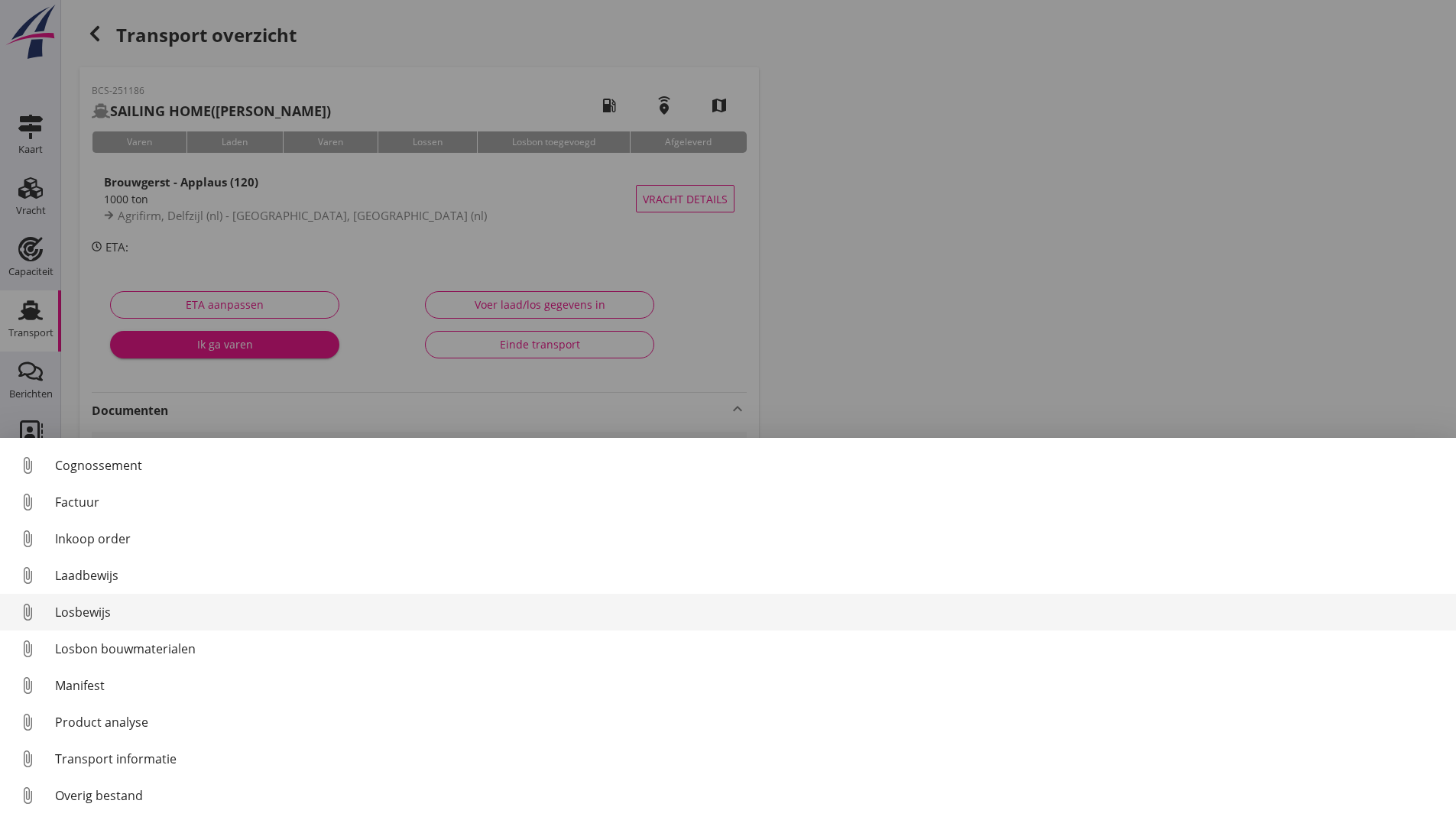
click at [105, 614] on div "Losbewijs" at bounding box center [749, 612] width 1389 height 18
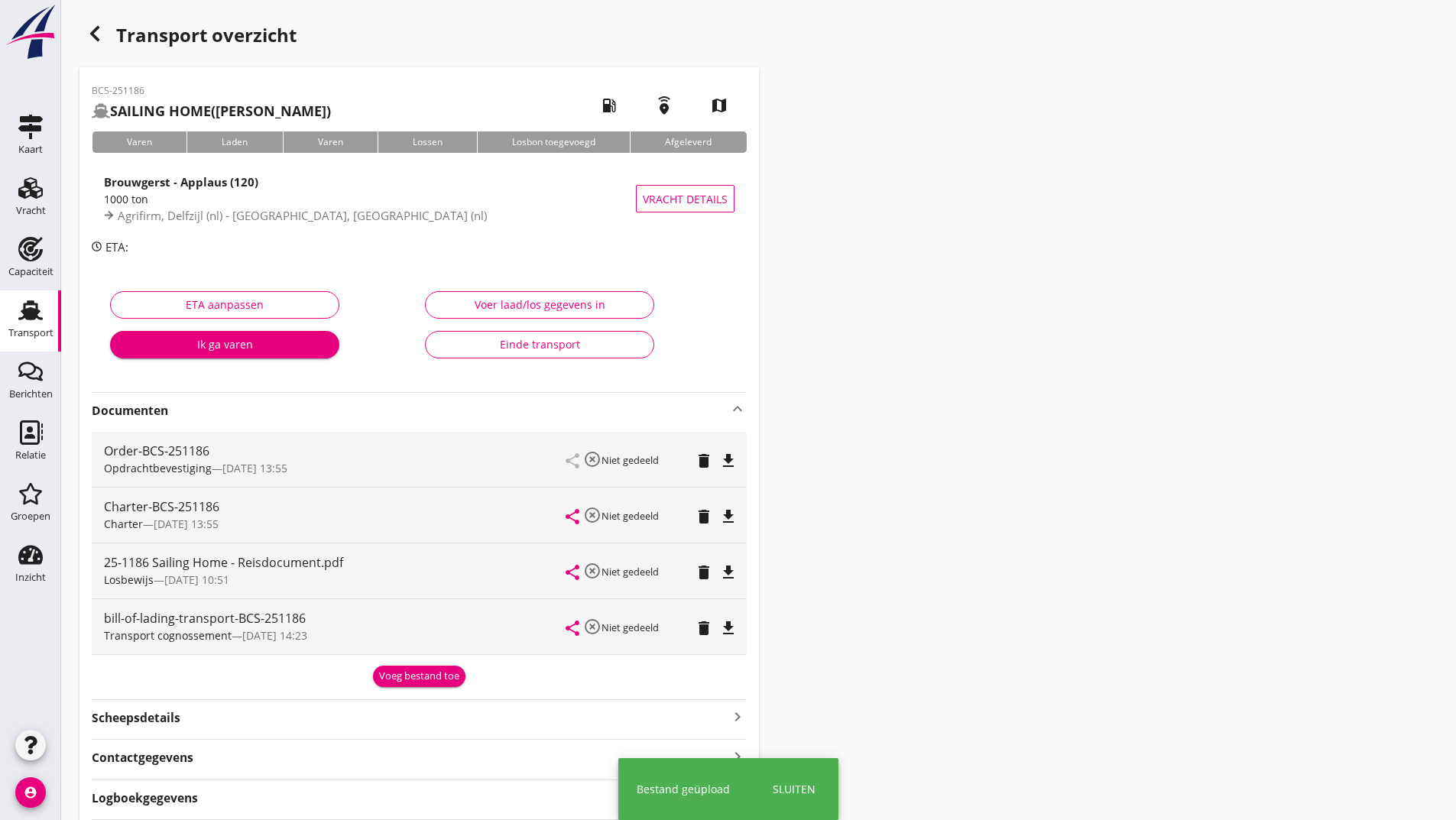
click at [391, 676] on div "Voeg bestand toe" at bounding box center [420, 676] width 80 height 16
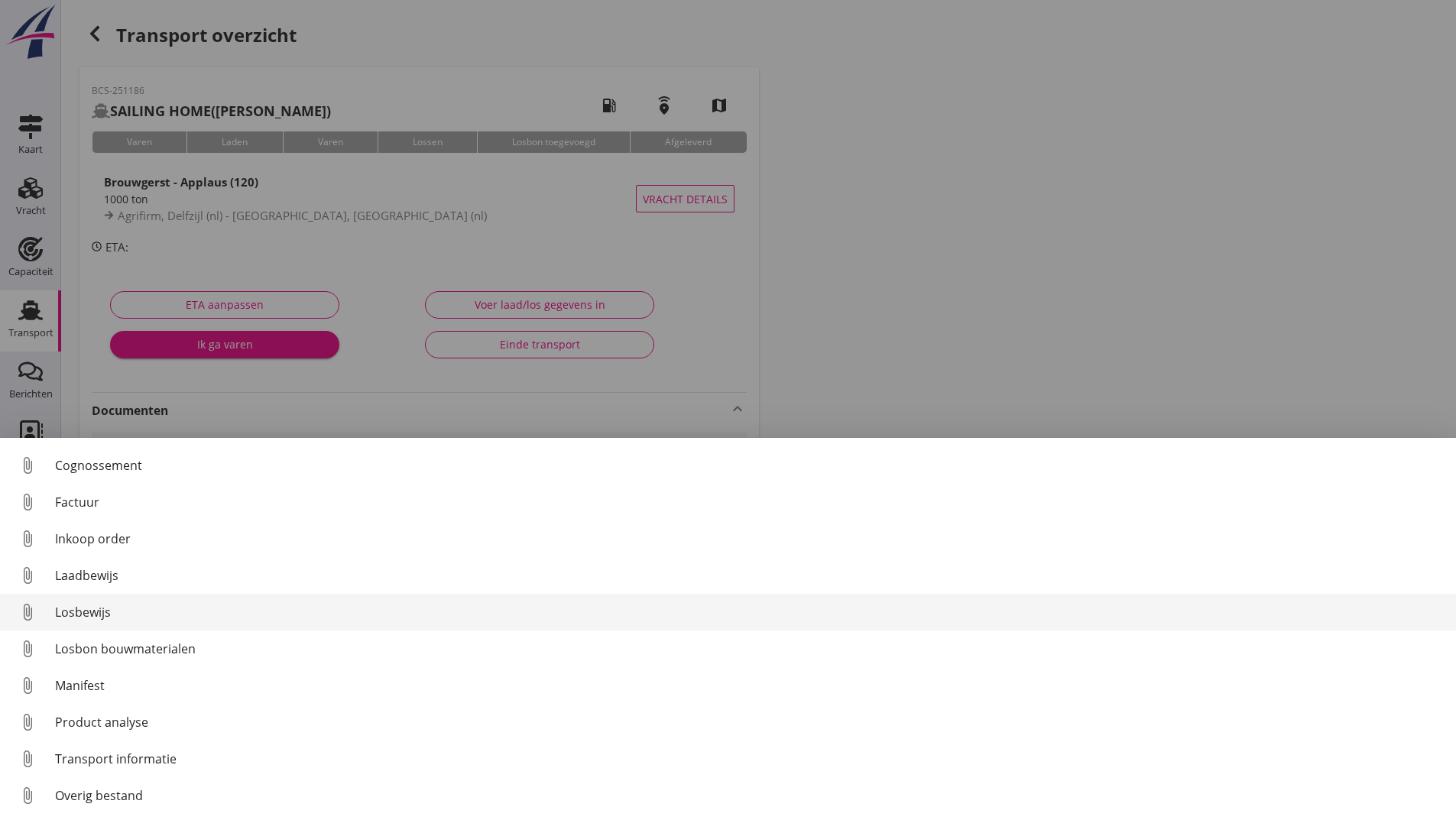
click at [94, 614] on div "Losbewijs" at bounding box center [749, 612] width 1389 height 18
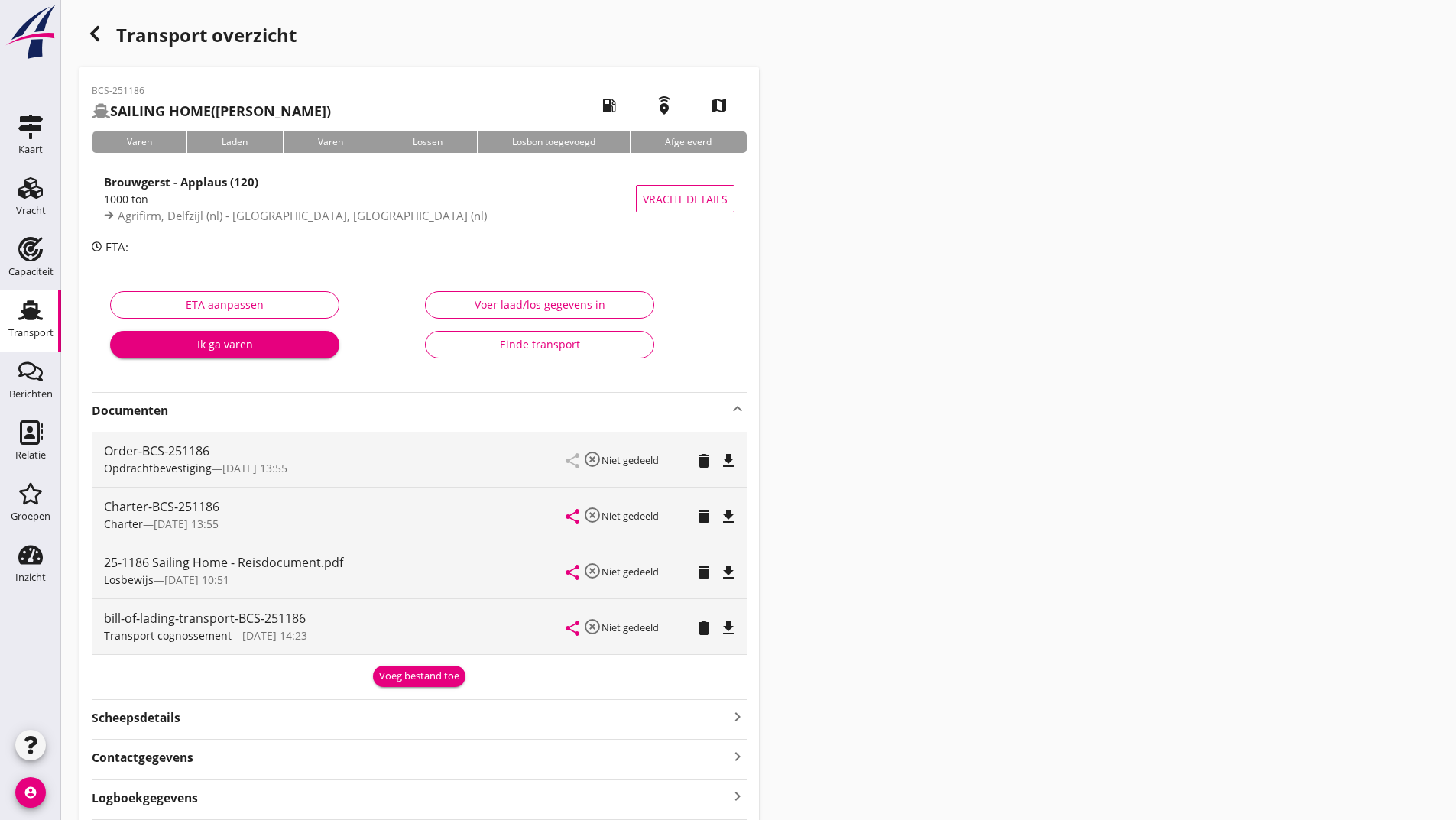
click at [411, 659] on div "Order-BCS-251186 Opdrachtbevestiging — [DATE] 13:55 share highlight_off Niet ge…" at bounding box center [420, 543] width 655 height 236
click at [406, 677] on div "Voeg bestand toe" at bounding box center [420, 676] width 80 height 16
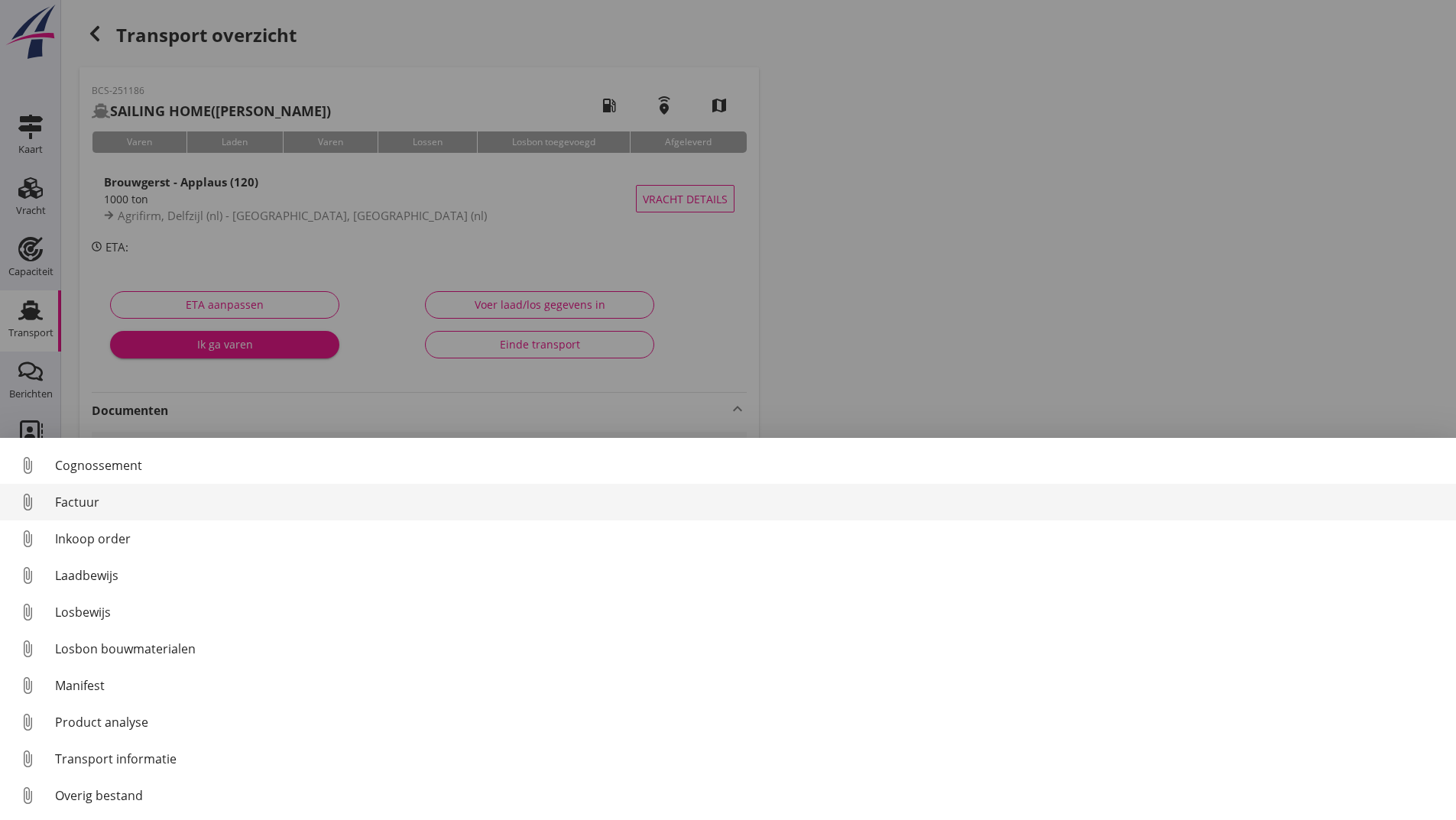
click at [92, 502] on div "Factuur" at bounding box center [749, 502] width 1389 height 18
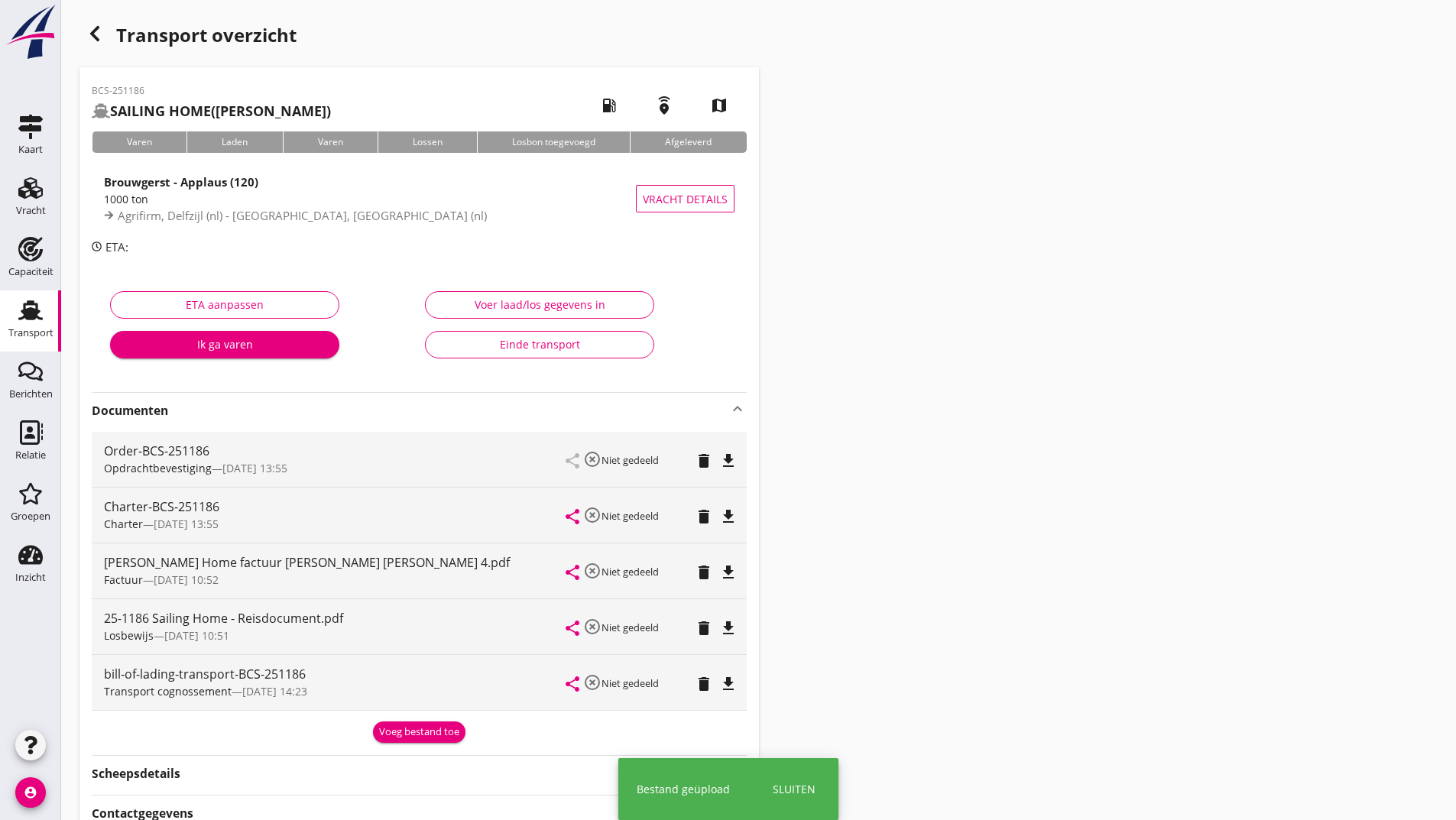
click at [392, 727] on div "Voeg bestand toe" at bounding box center [420, 731] width 80 height 16
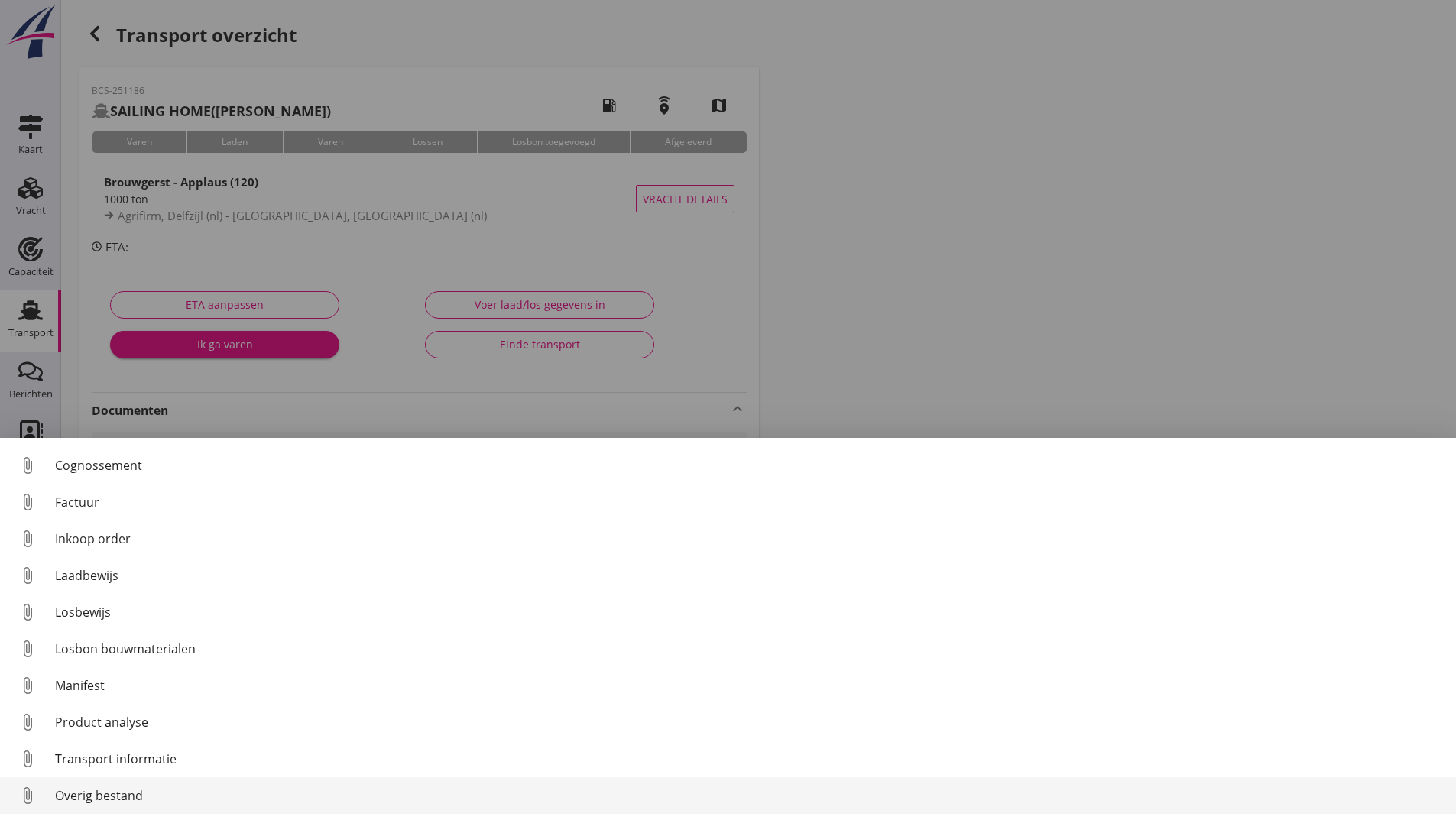
click at [84, 802] on div "Overig bestand" at bounding box center [749, 795] width 1389 height 18
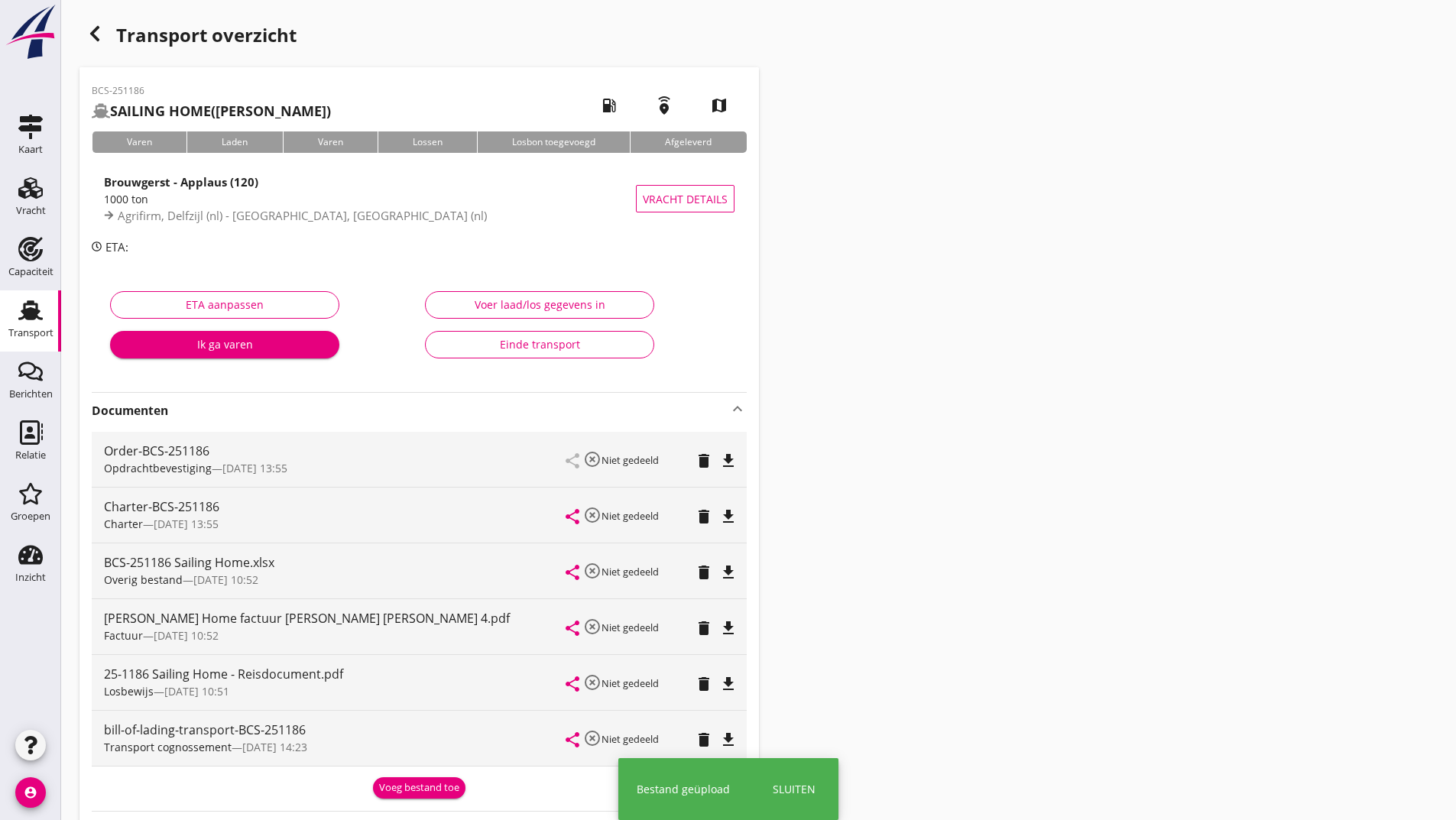
click at [425, 781] on div "Voeg bestand toe" at bounding box center [420, 787] width 80 height 16
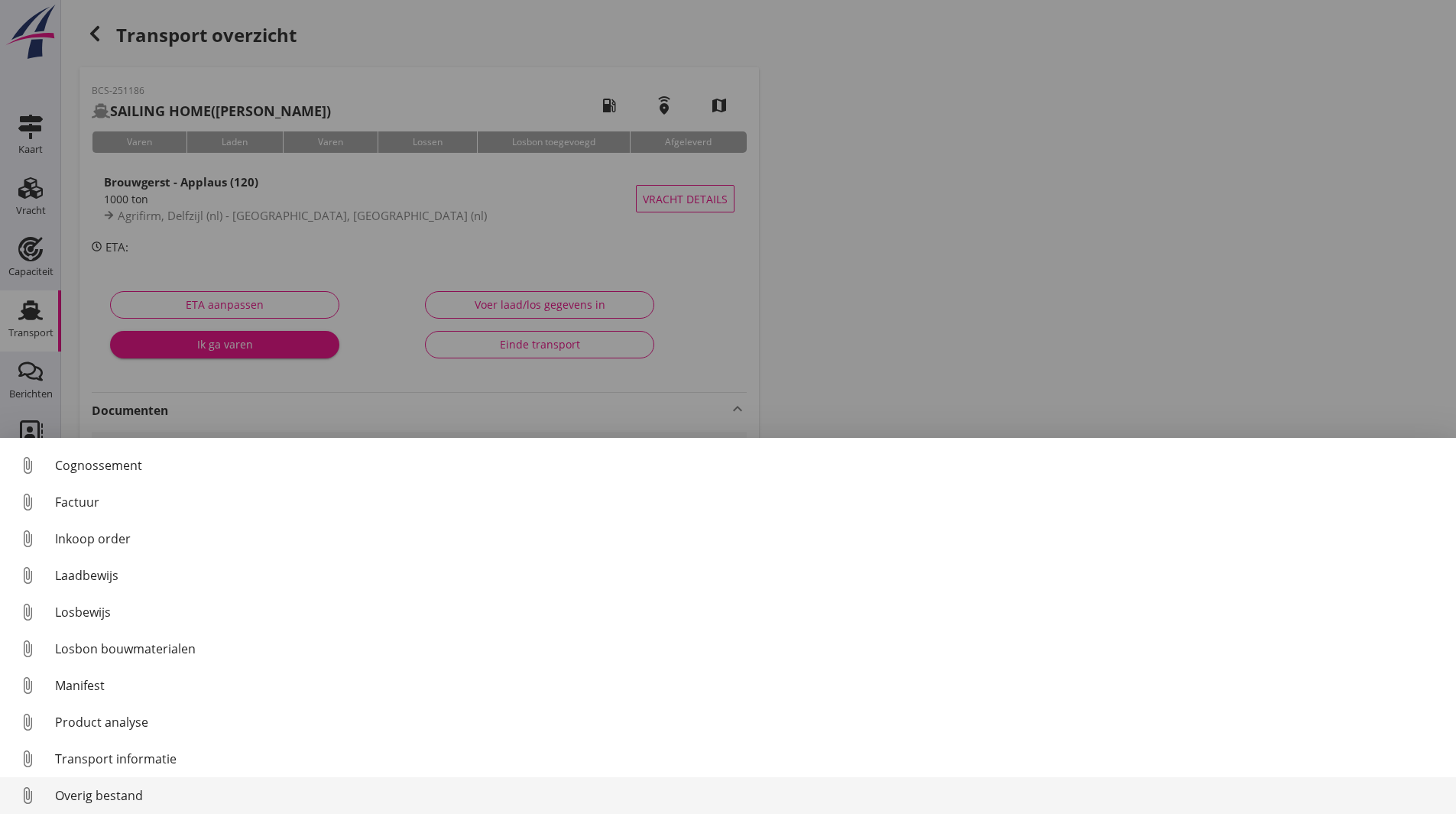
click at [107, 794] on div "Overig bestand" at bounding box center [749, 795] width 1389 height 18
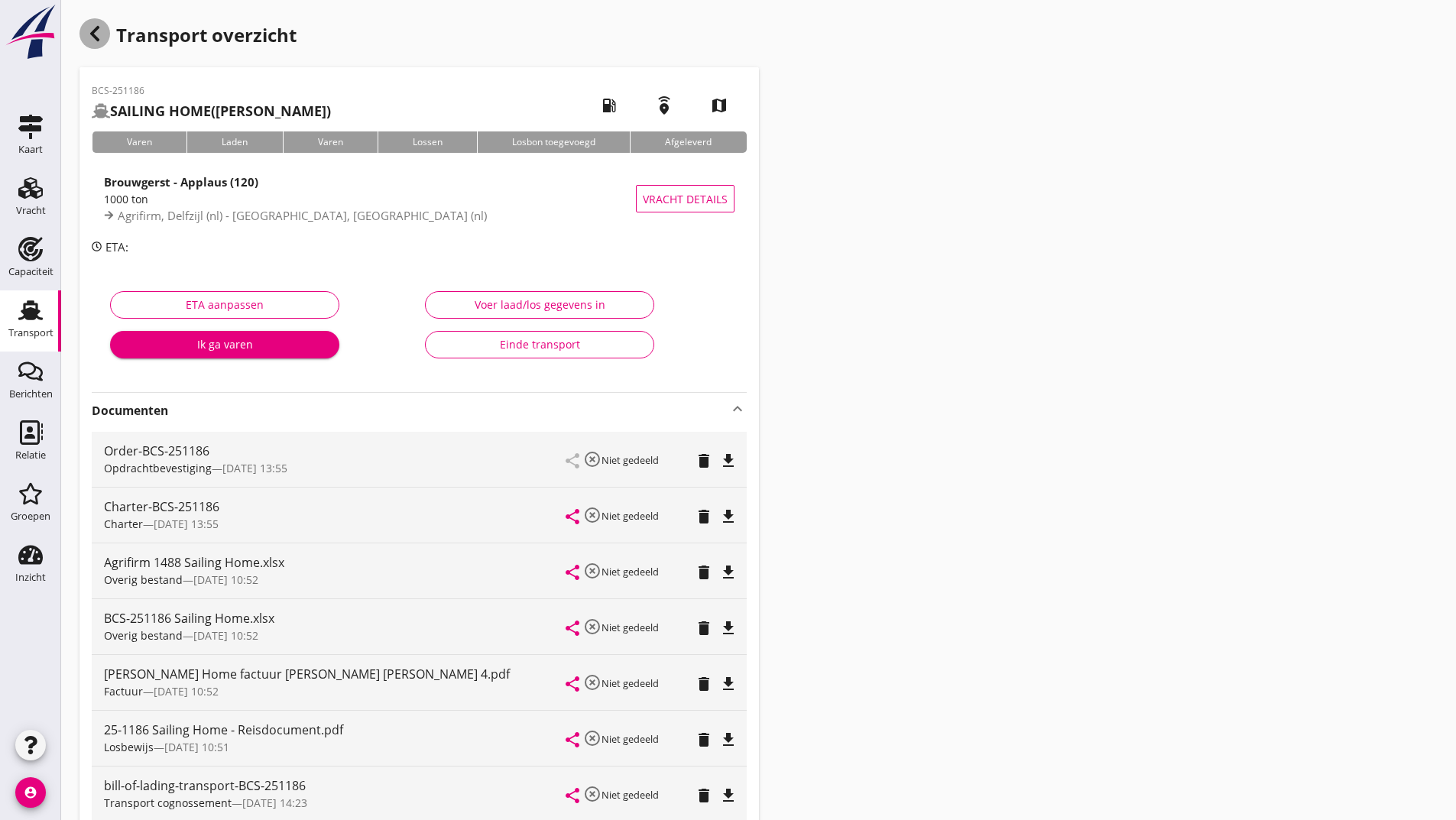
drag, startPoint x: 83, startPoint y: 39, endPoint x: 123, endPoint y: 41, distance: 40.0
click at [90, 38] on div "button" at bounding box center [94, 33] width 30 height 30
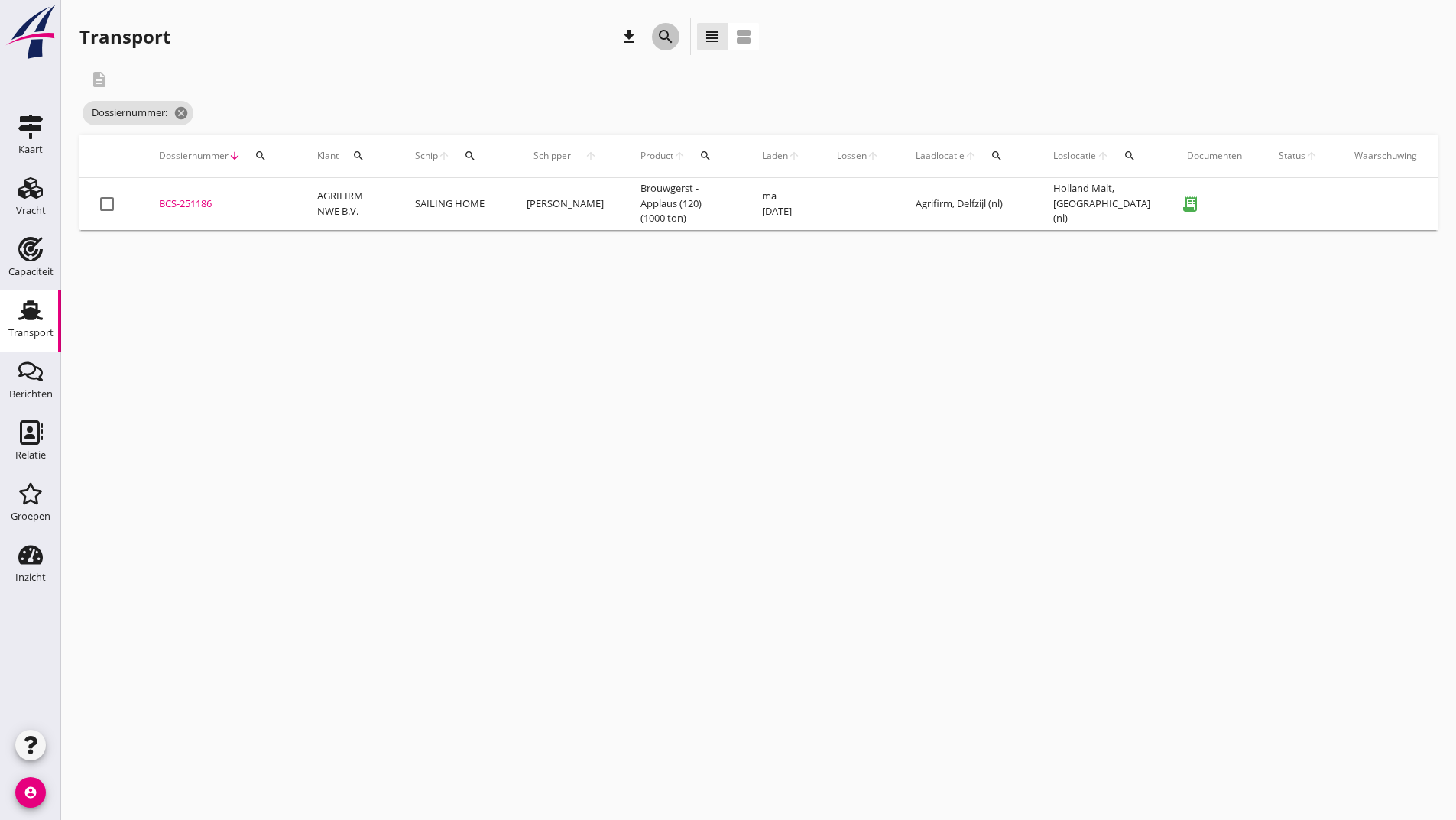
click at [667, 36] on icon "search" at bounding box center [665, 37] width 18 height 18
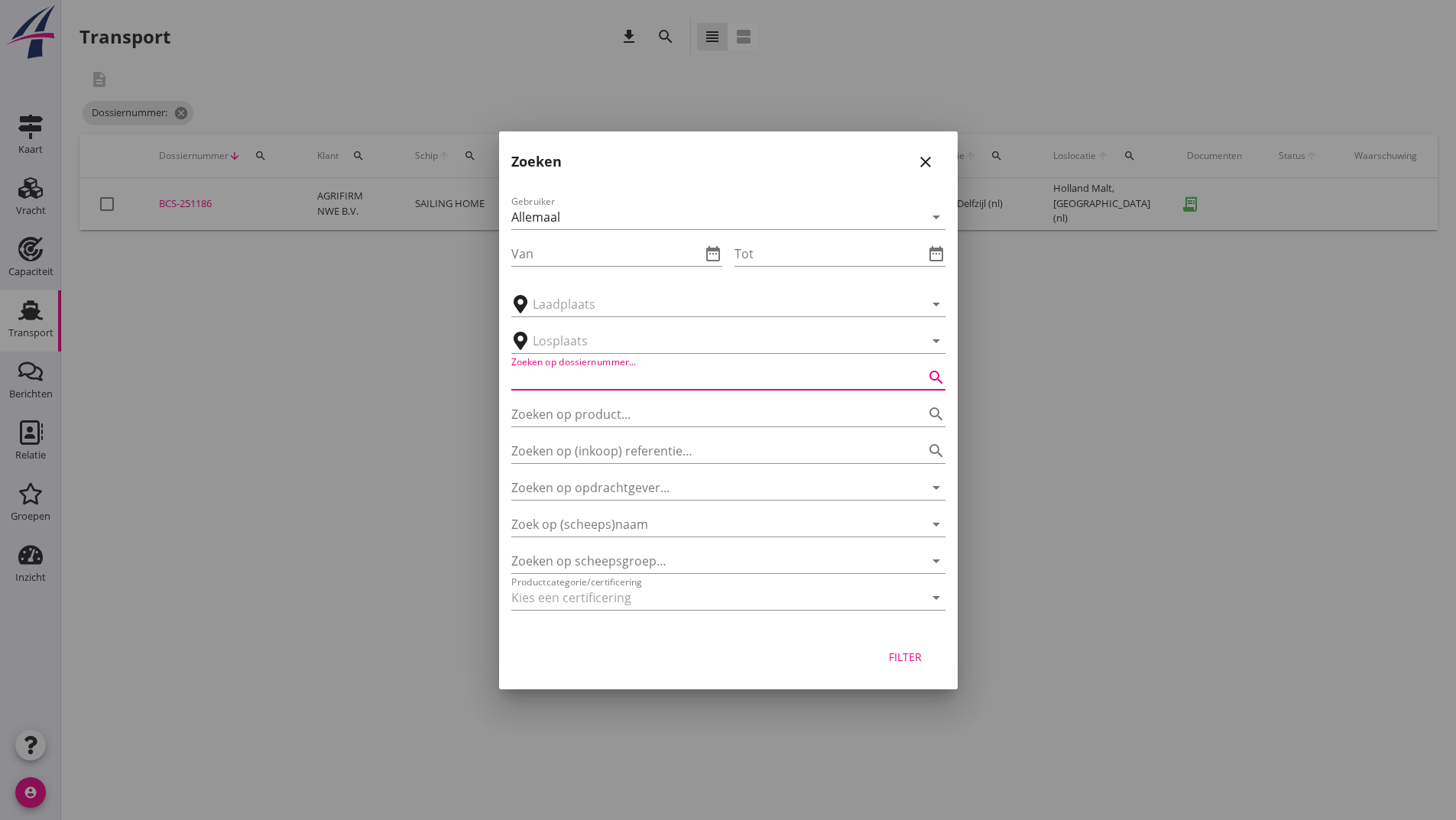
click at [604, 379] on input "Zoeken op dossiernummer..." at bounding box center [707, 378] width 391 height 25
type input "251216"
click at [909, 663] on div "Filter" at bounding box center [906, 657] width 43 height 16
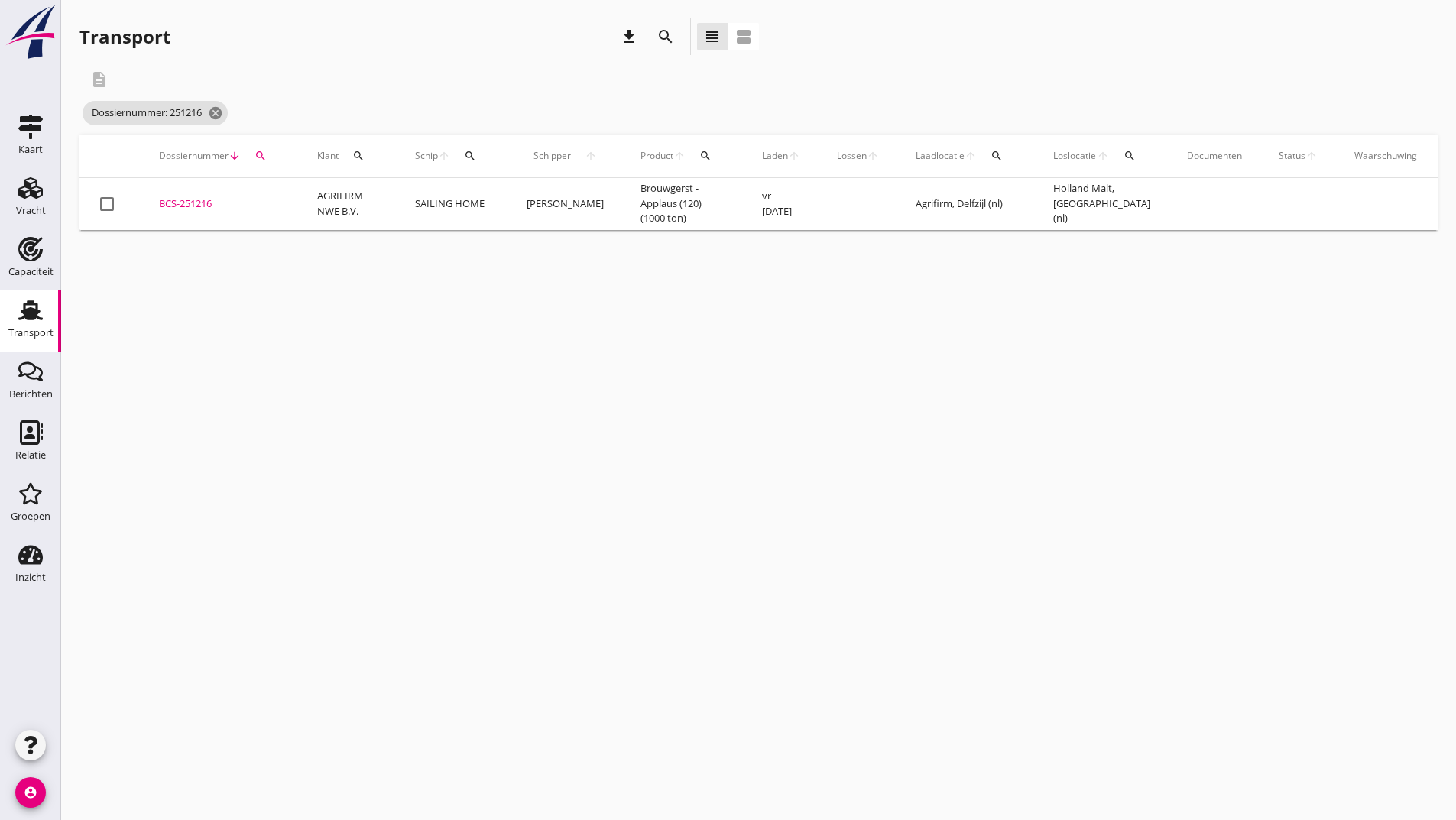
click at [198, 206] on div "BCS-251216" at bounding box center [220, 204] width 122 height 16
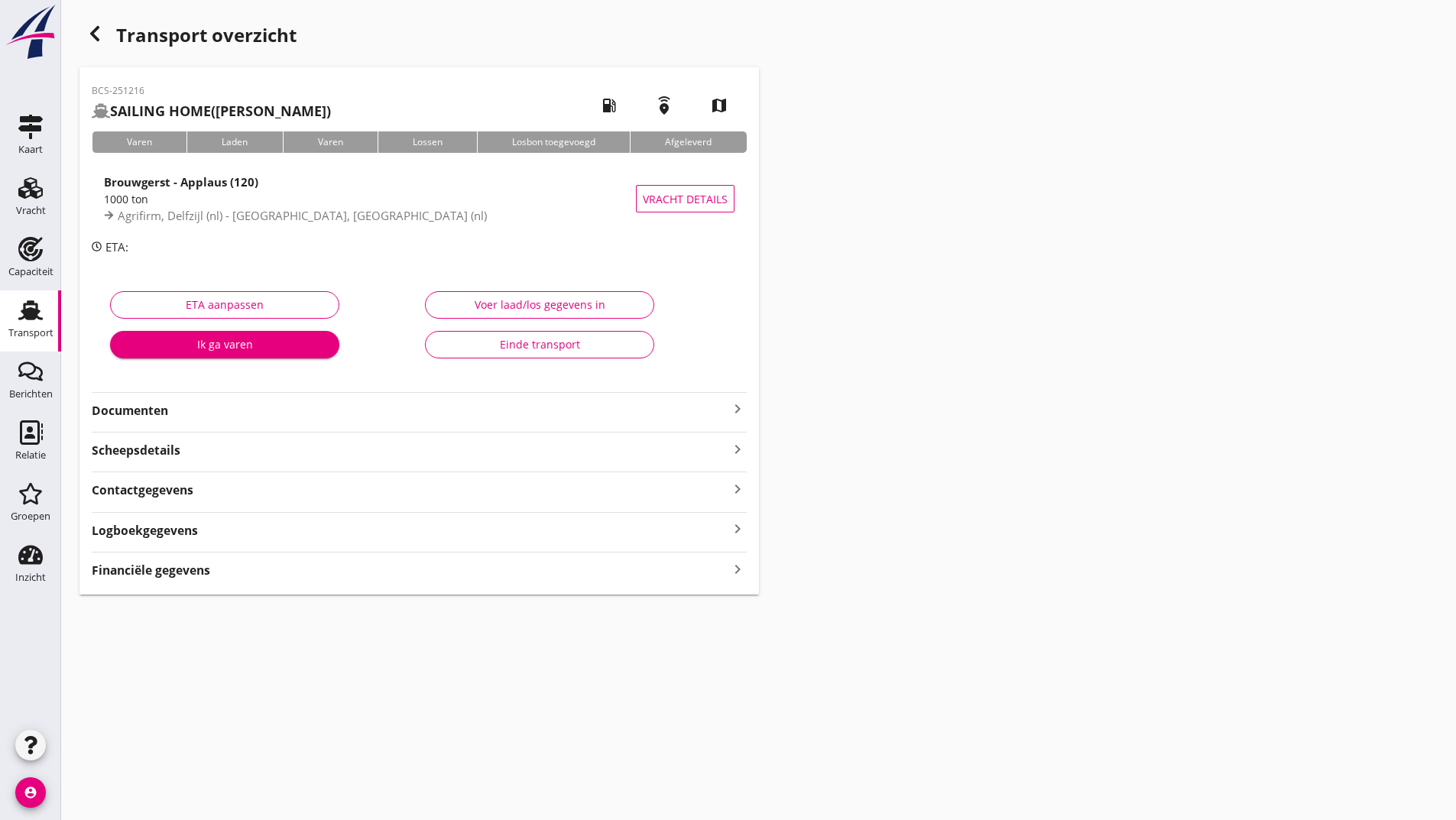
click at [165, 409] on strong "Documenten" at bounding box center [410, 410] width 636 height 17
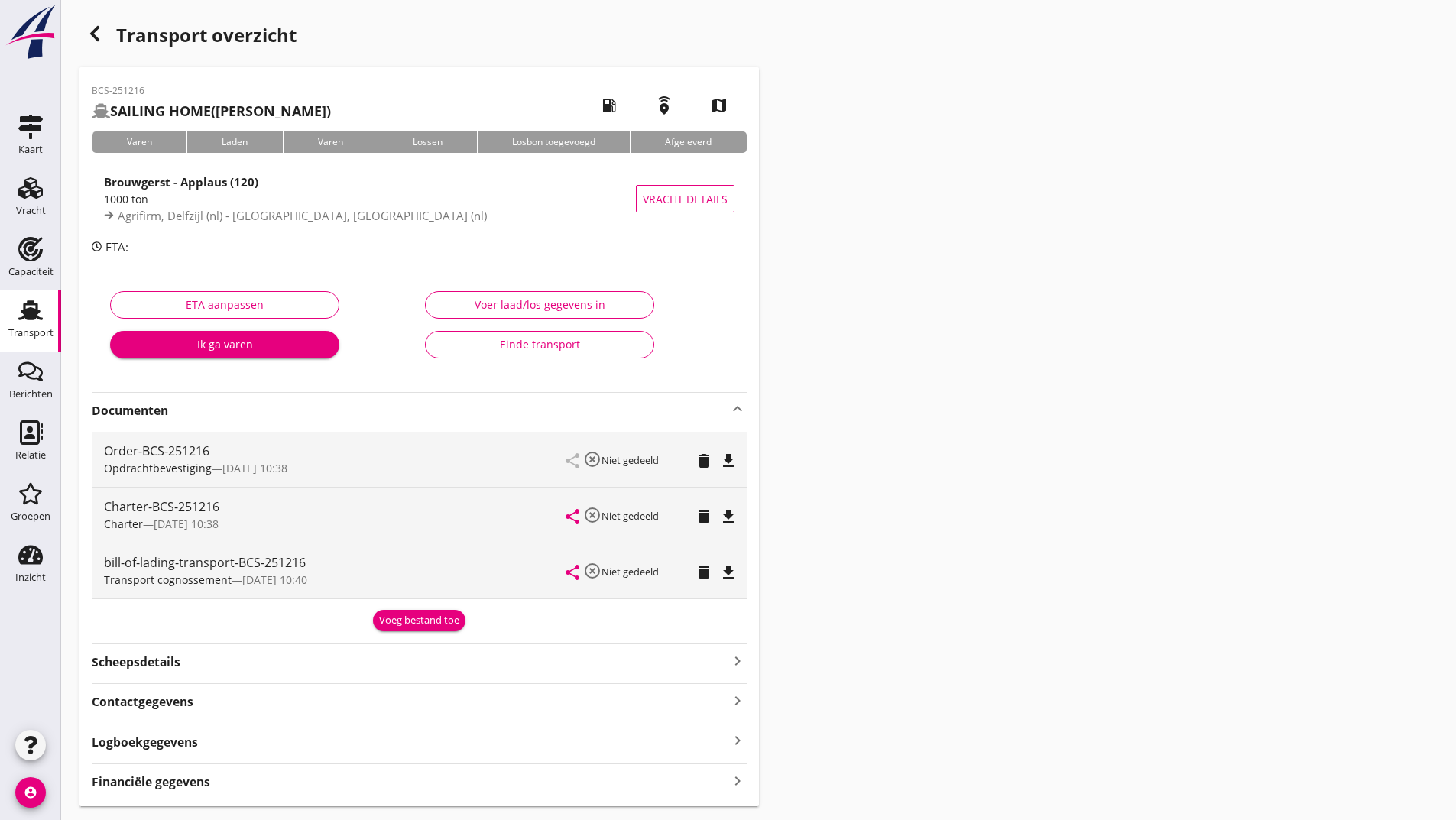
click at [406, 628] on button "Voeg bestand toe" at bounding box center [419, 621] width 93 height 21
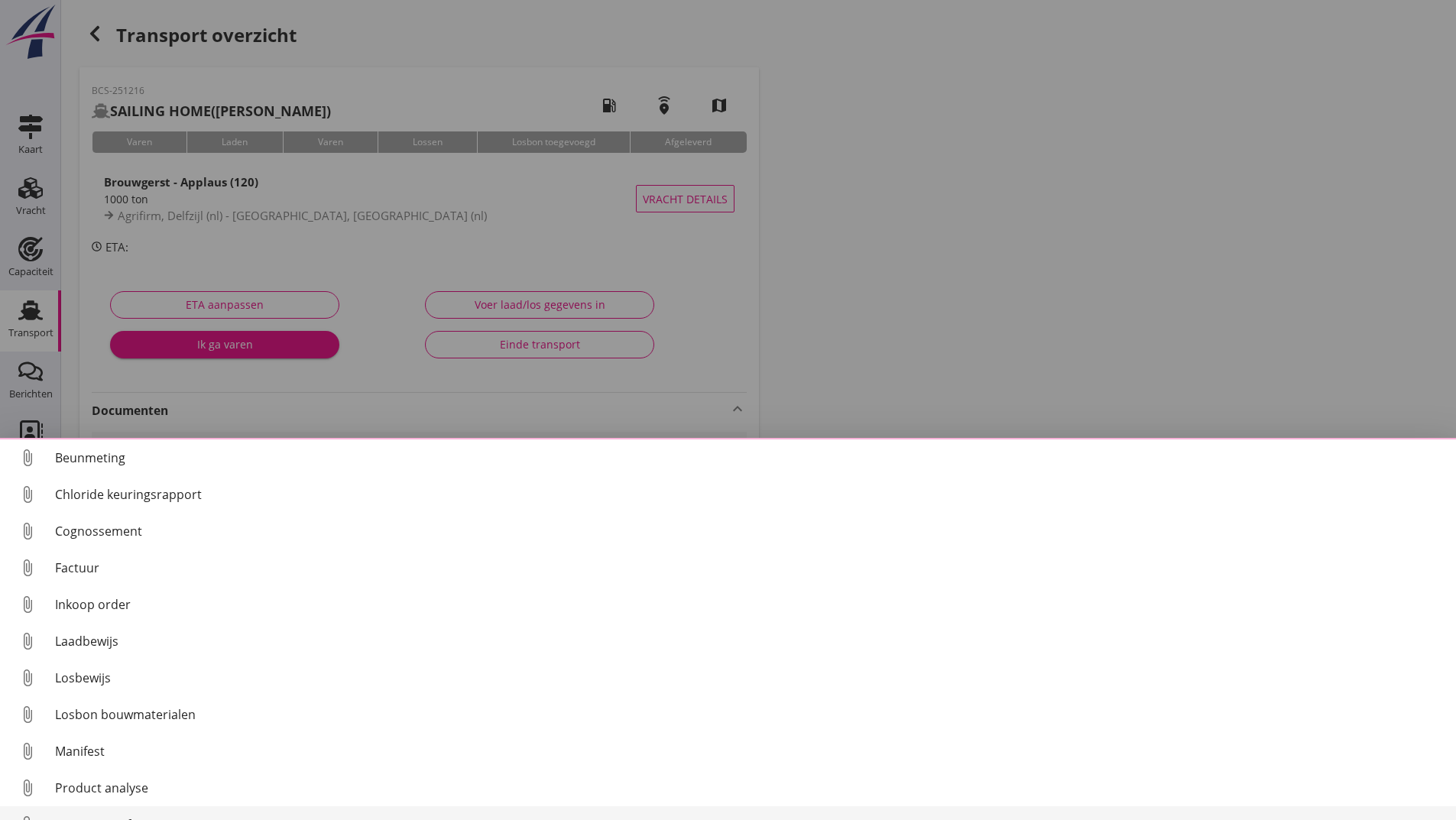
scroll to position [66, 0]
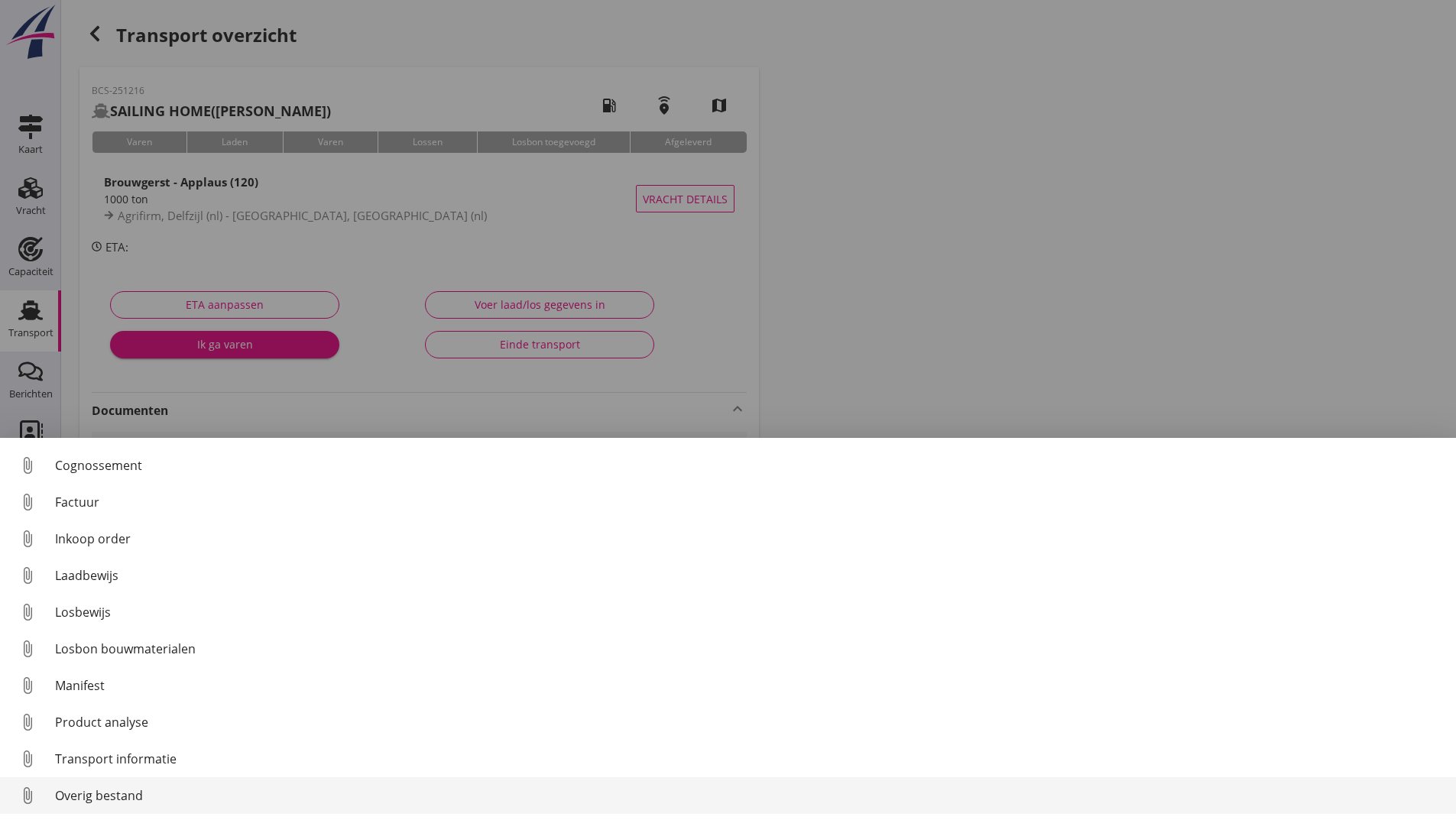
click at [113, 794] on div "Overig bestand" at bounding box center [749, 795] width 1389 height 18
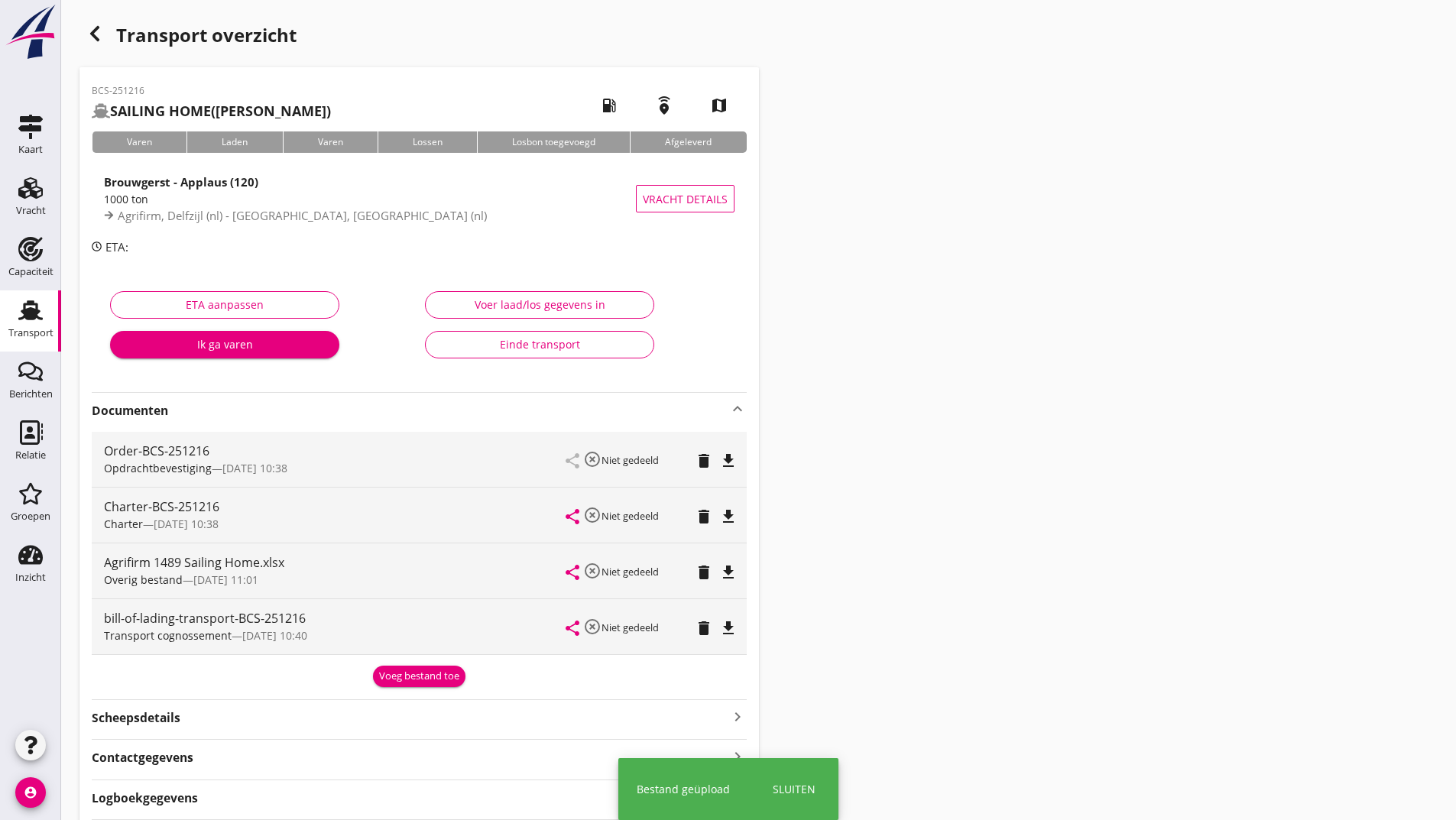
click at [400, 680] on div "Voeg bestand toe" at bounding box center [420, 676] width 80 height 16
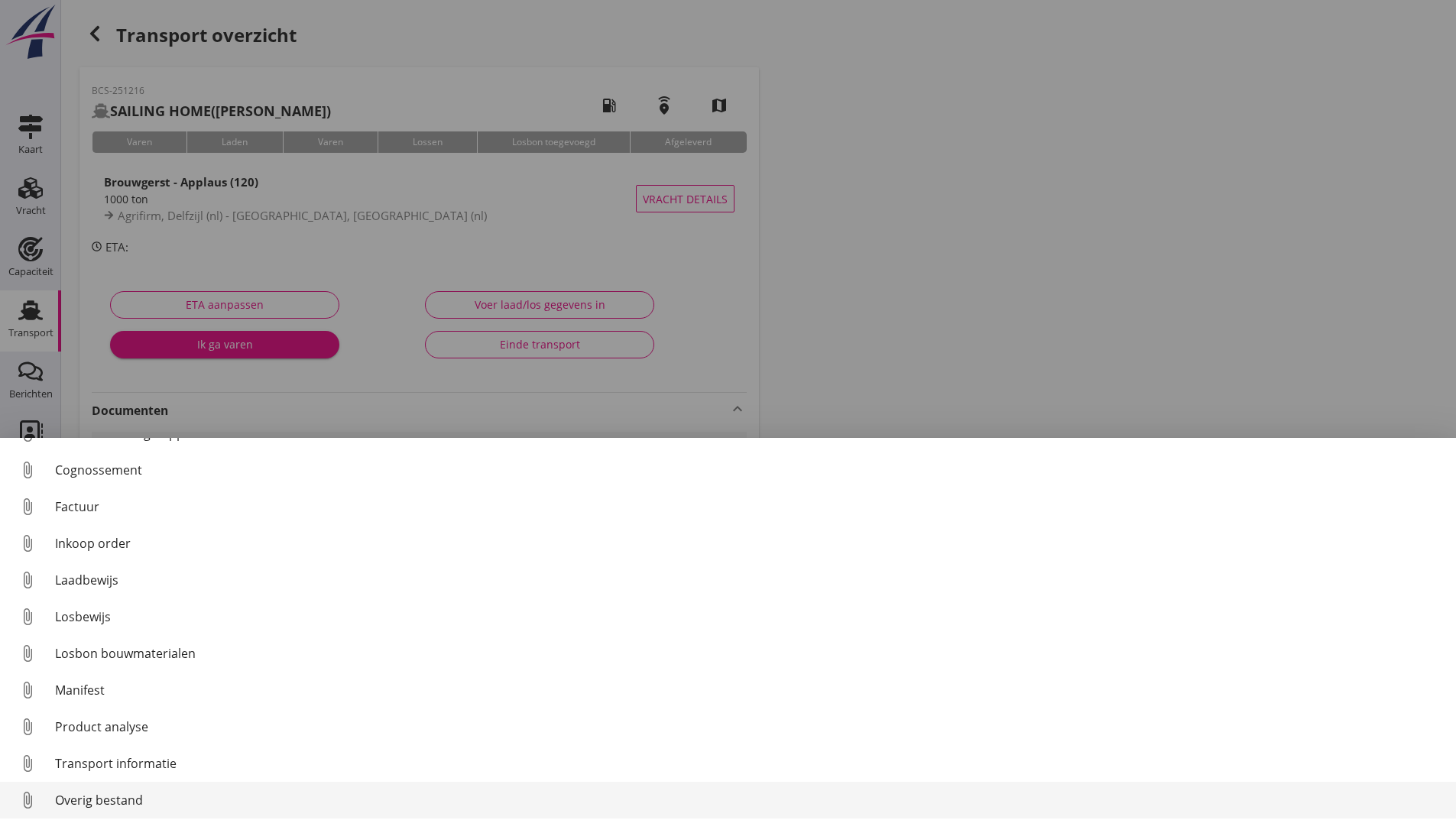
click at [126, 809] on link "attach_file Overig bestand" at bounding box center [728, 799] width 1456 height 37
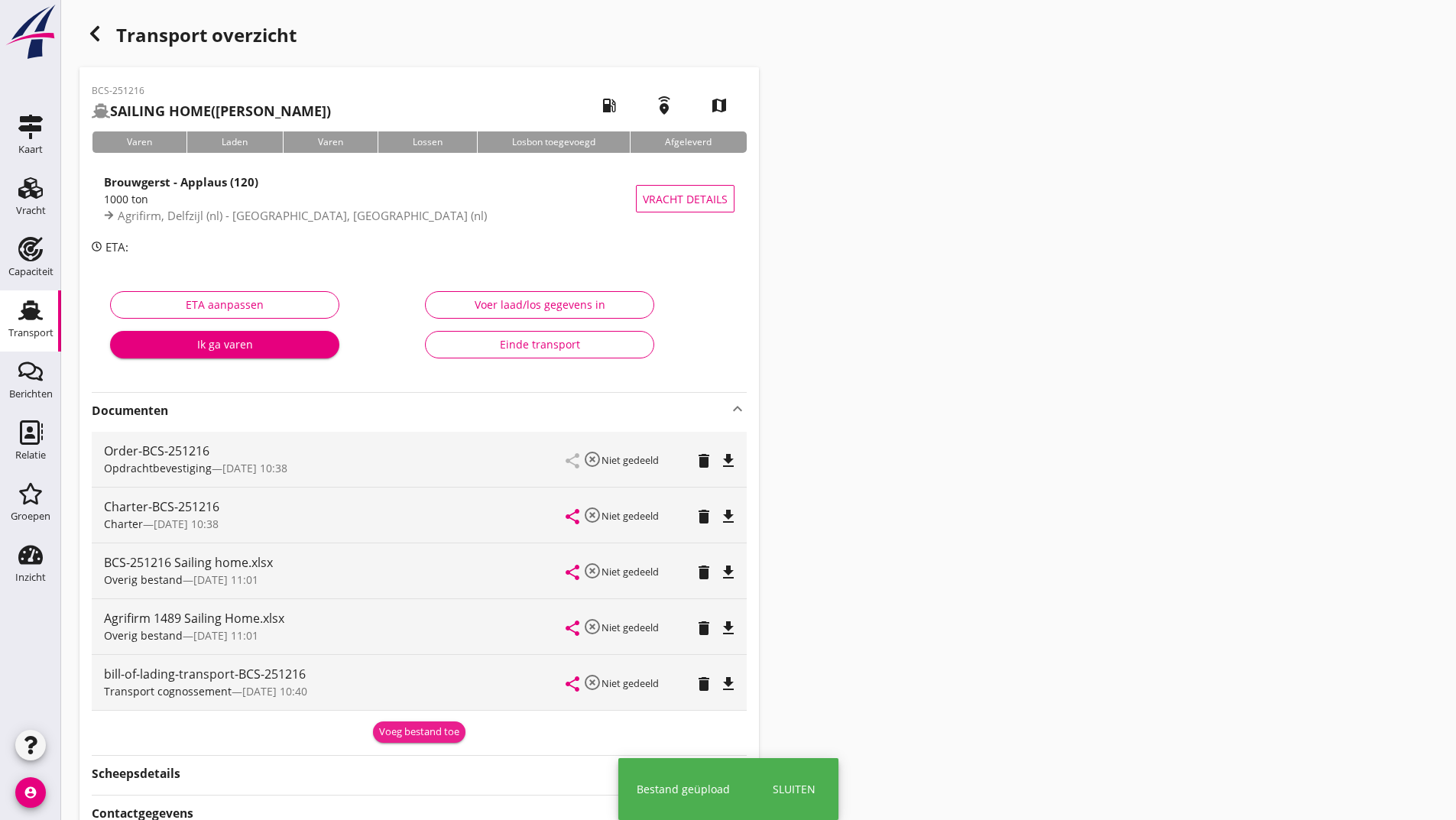
drag, startPoint x: 401, startPoint y: 734, endPoint x: 385, endPoint y: 732, distance: 16.1
click at [402, 734] on div "Voeg bestand toe" at bounding box center [420, 731] width 80 height 16
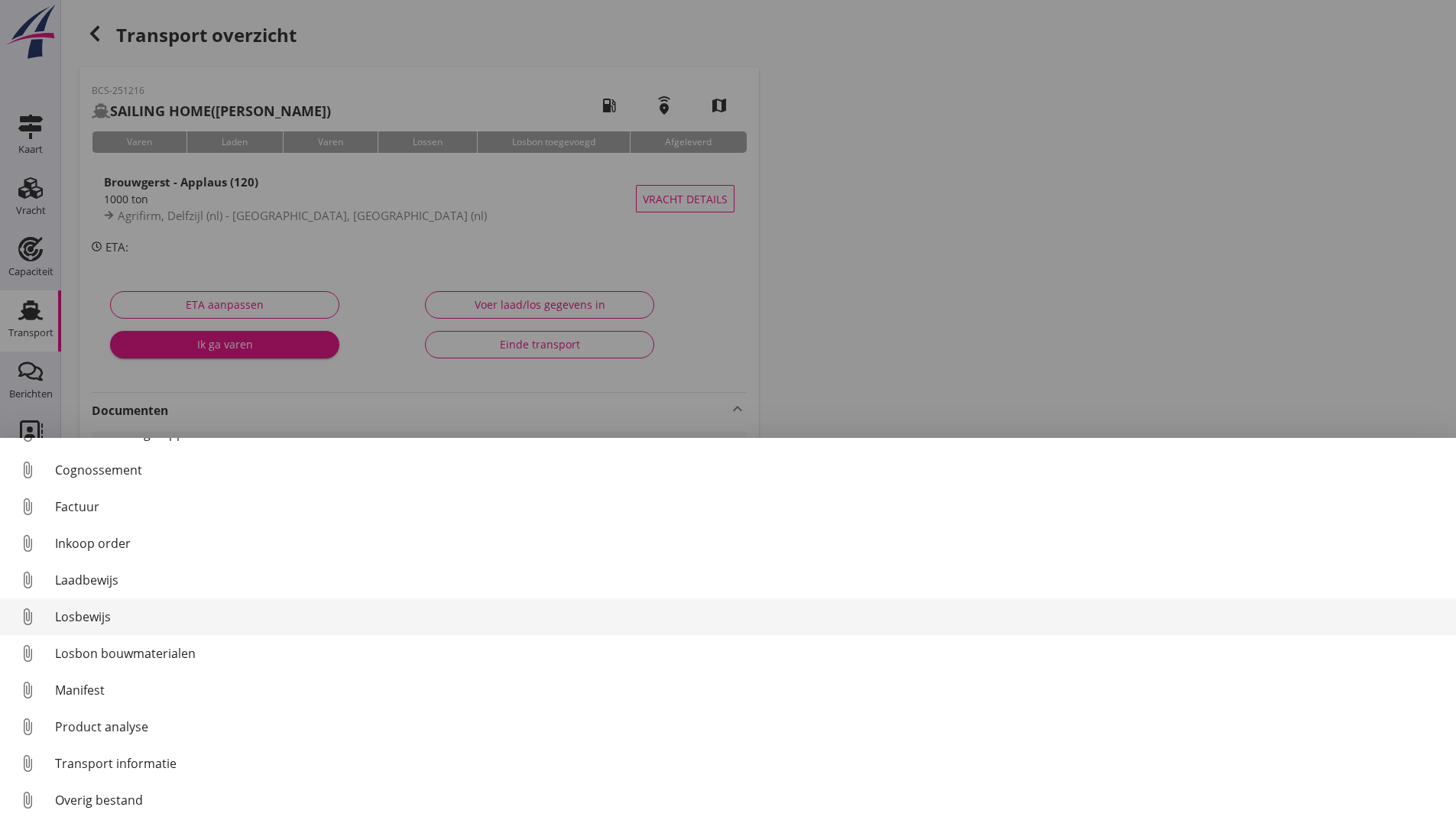
click at [96, 617] on div "Losbewijs" at bounding box center [749, 616] width 1389 height 18
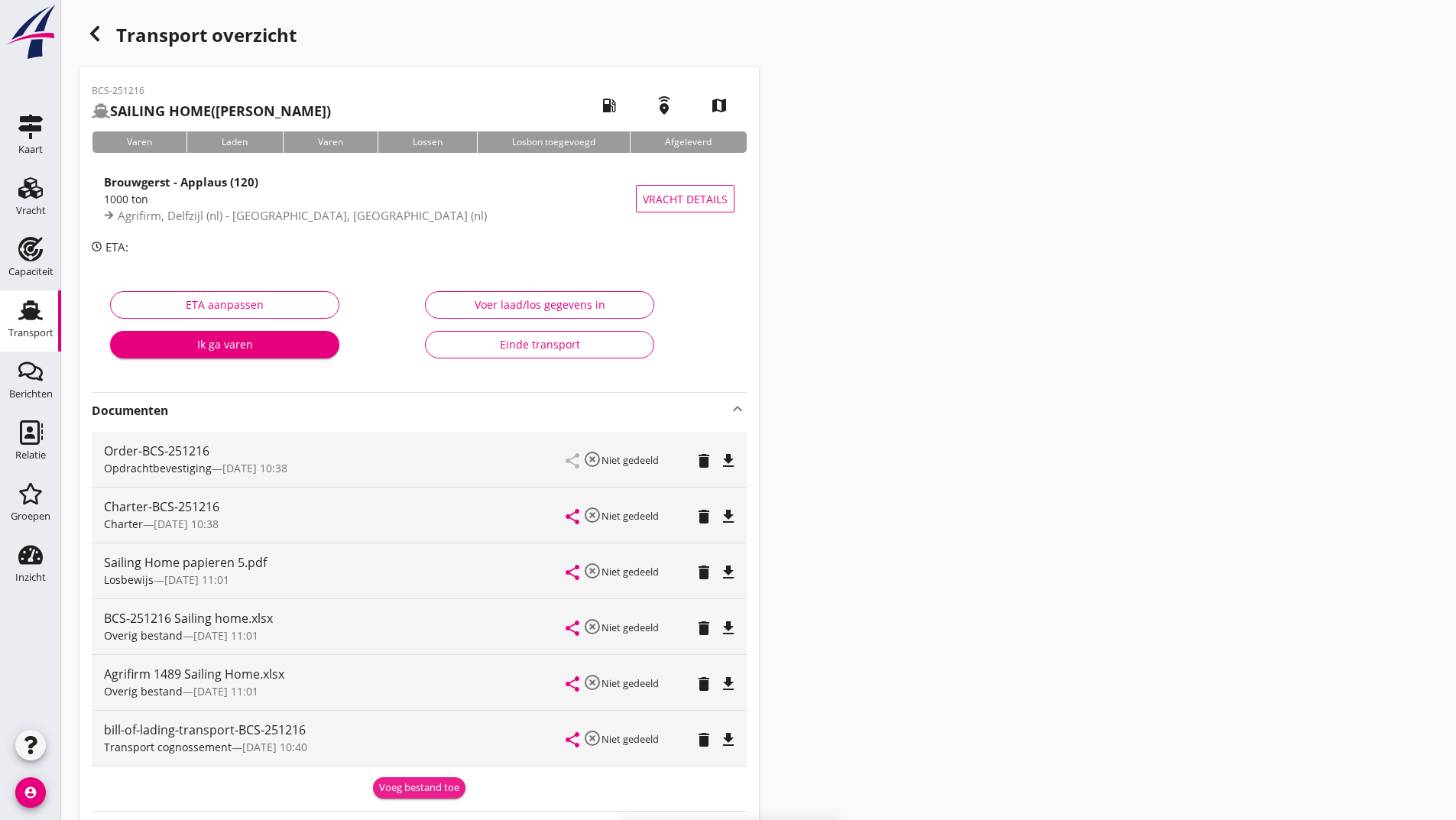
click at [415, 784] on div "Voeg bestand toe" at bounding box center [420, 787] width 80 height 16
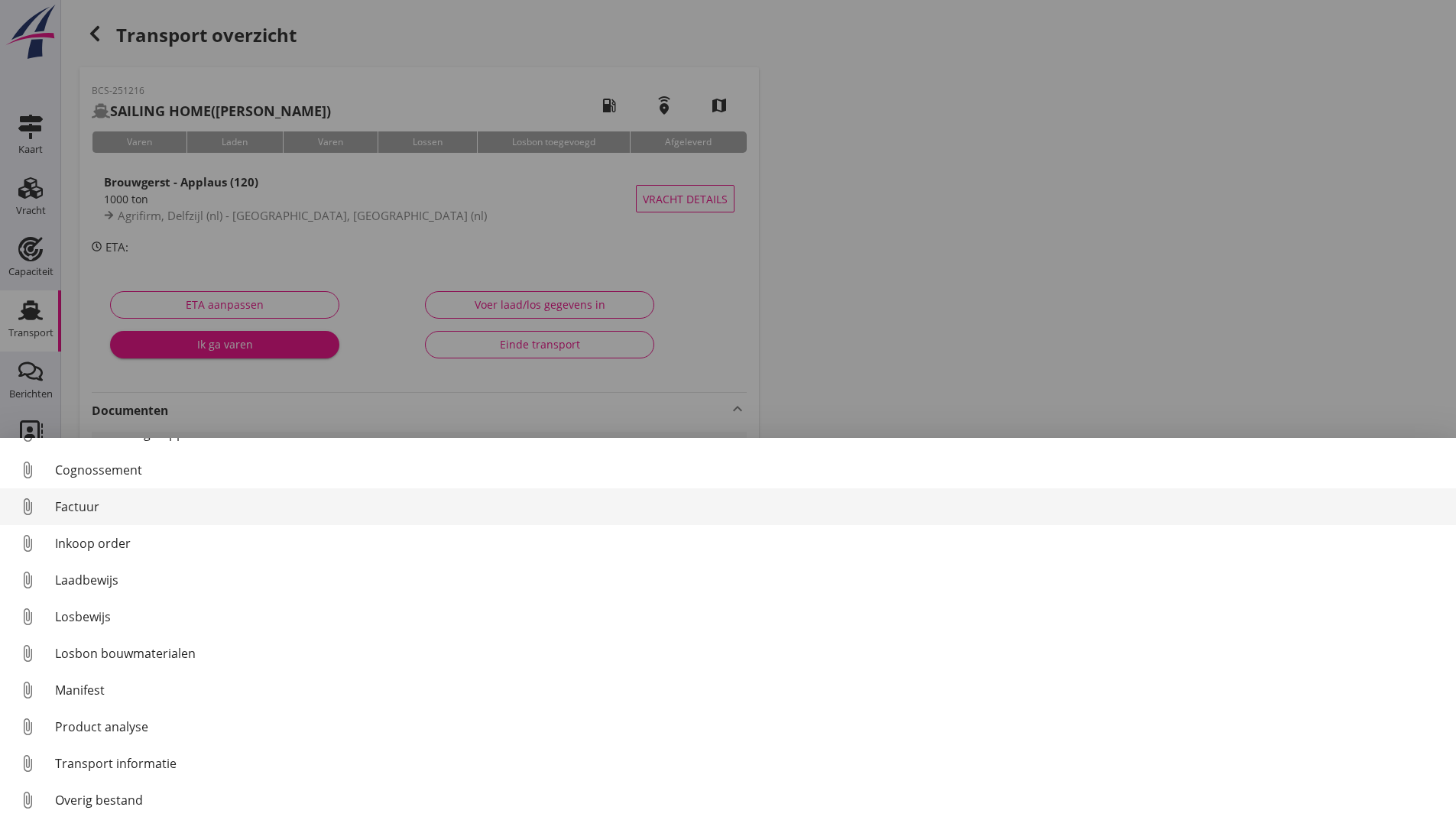
click at [94, 510] on div "Factuur" at bounding box center [749, 506] width 1389 height 18
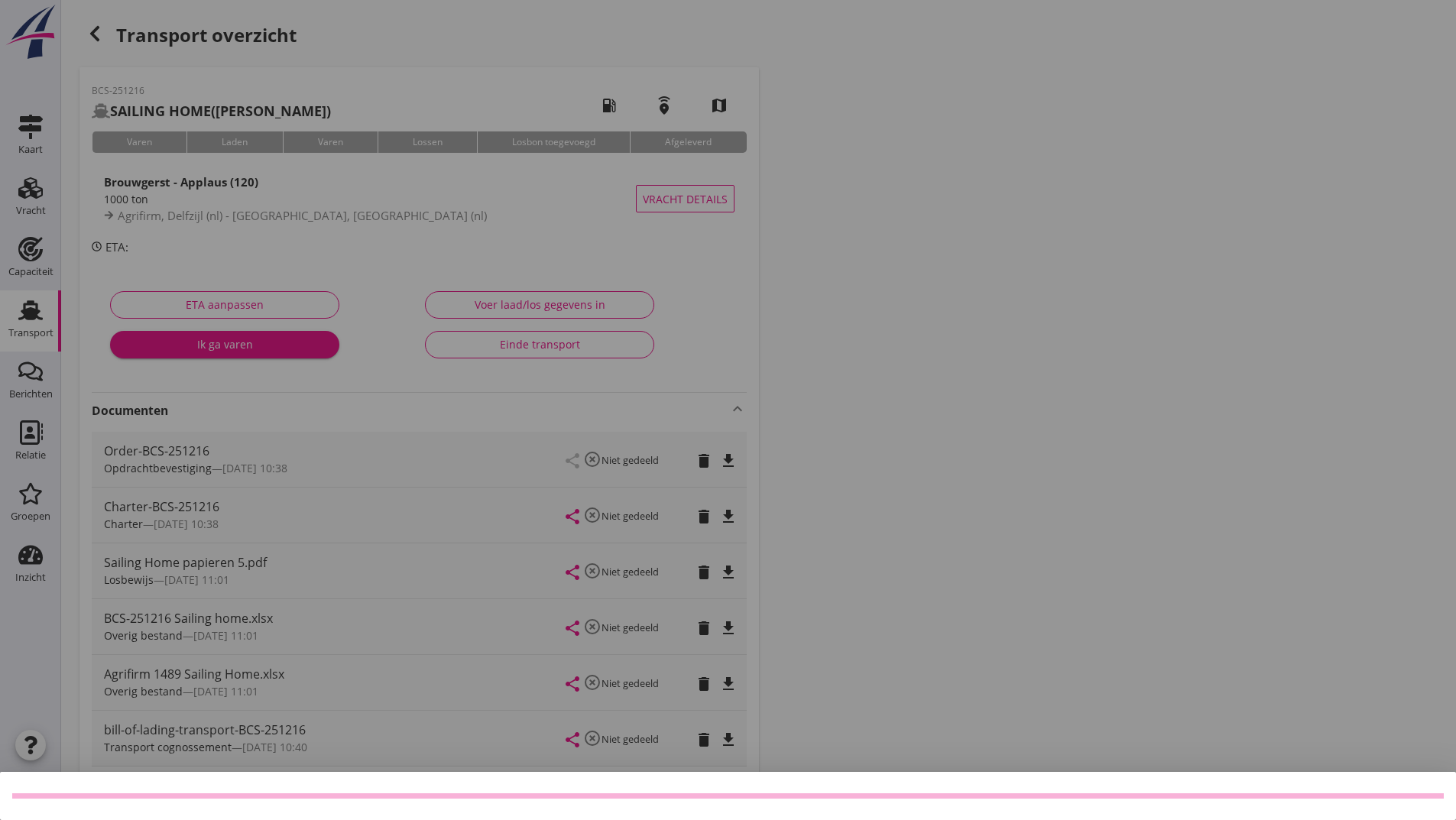
drag, startPoint x: 85, startPoint y: 22, endPoint x: 154, endPoint y: 62, distance: 79.8
click at [86, 24] on div at bounding box center [728, 410] width 1456 height 820
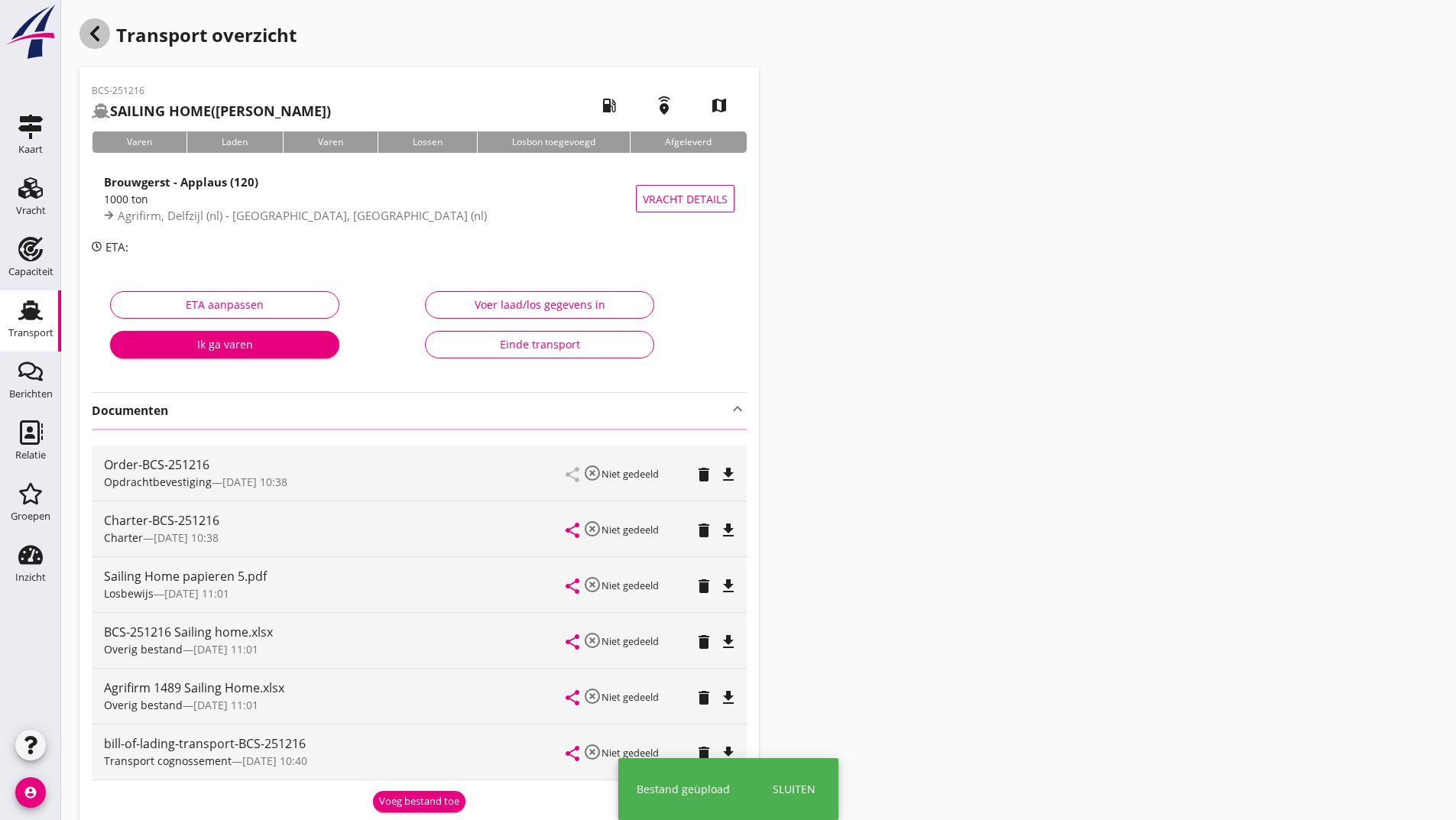
click at [97, 31] on icon "button" at bounding box center [94, 34] width 18 height 18
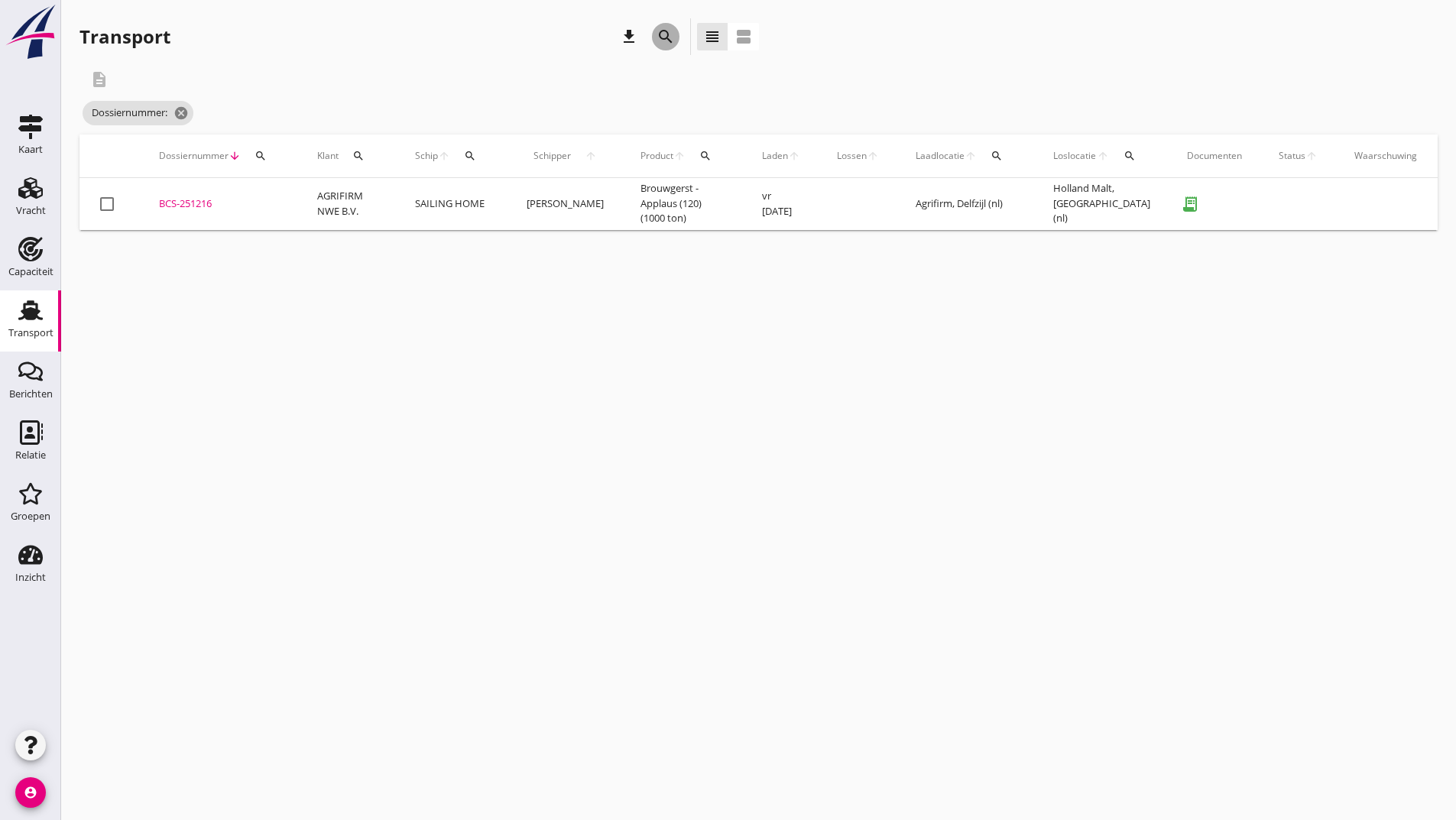
drag, startPoint x: 656, startPoint y: 38, endPoint x: 659, endPoint y: 198, distance: 160.0
click at [656, 39] on icon "search" at bounding box center [665, 37] width 18 height 18
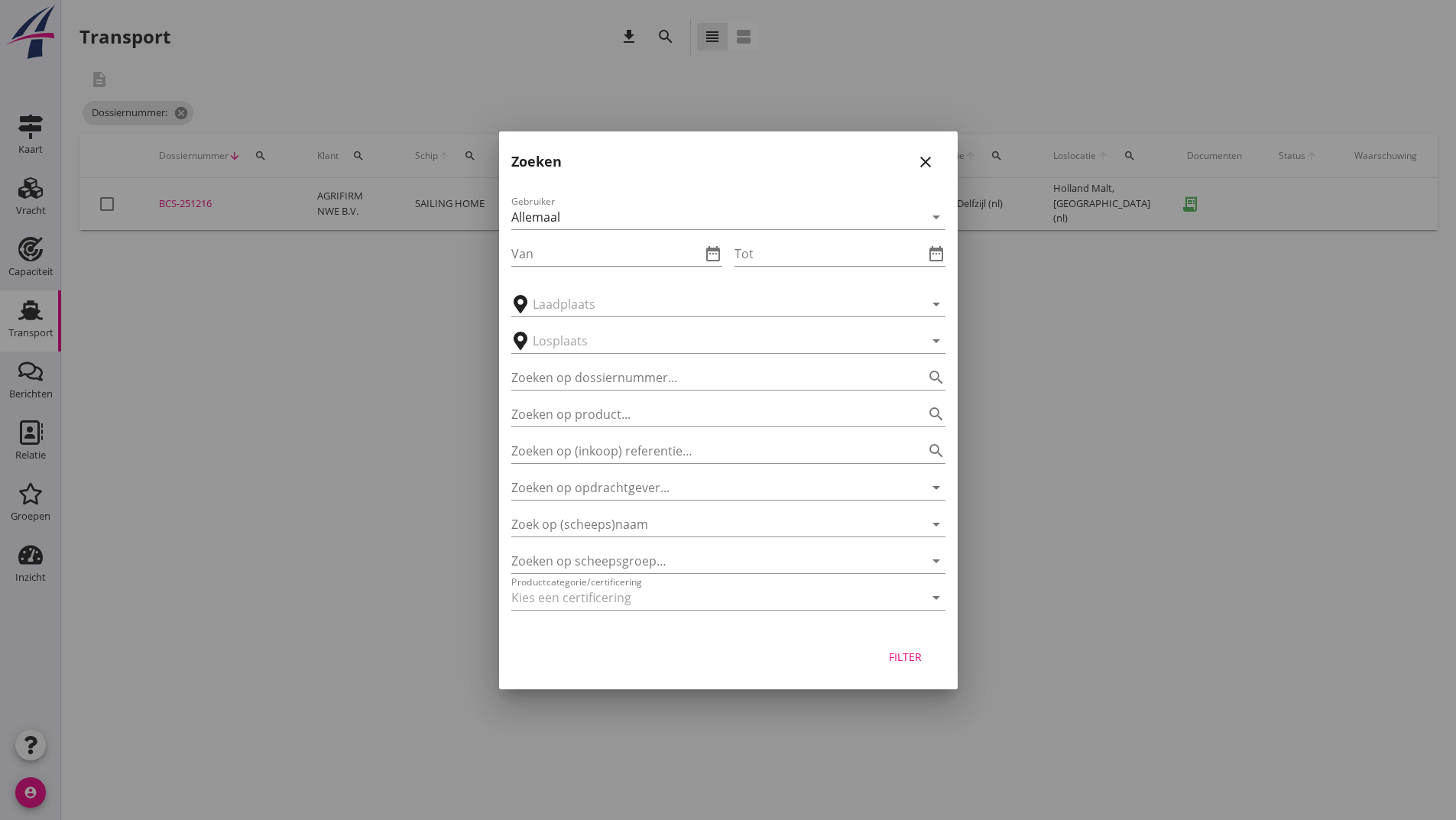
click at [602, 360] on div "Zoeken op dossiernummer... search" at bounding box center [728, 373] width 434 height 34
click at [604, 374] on input "Zoeken op dossiernummer..." at bounding box center [707, 378] width 391 height 25
type input "251162"
click at [912, 655] on div "Filter" at bounding box center [906, 657] width 43 height 16
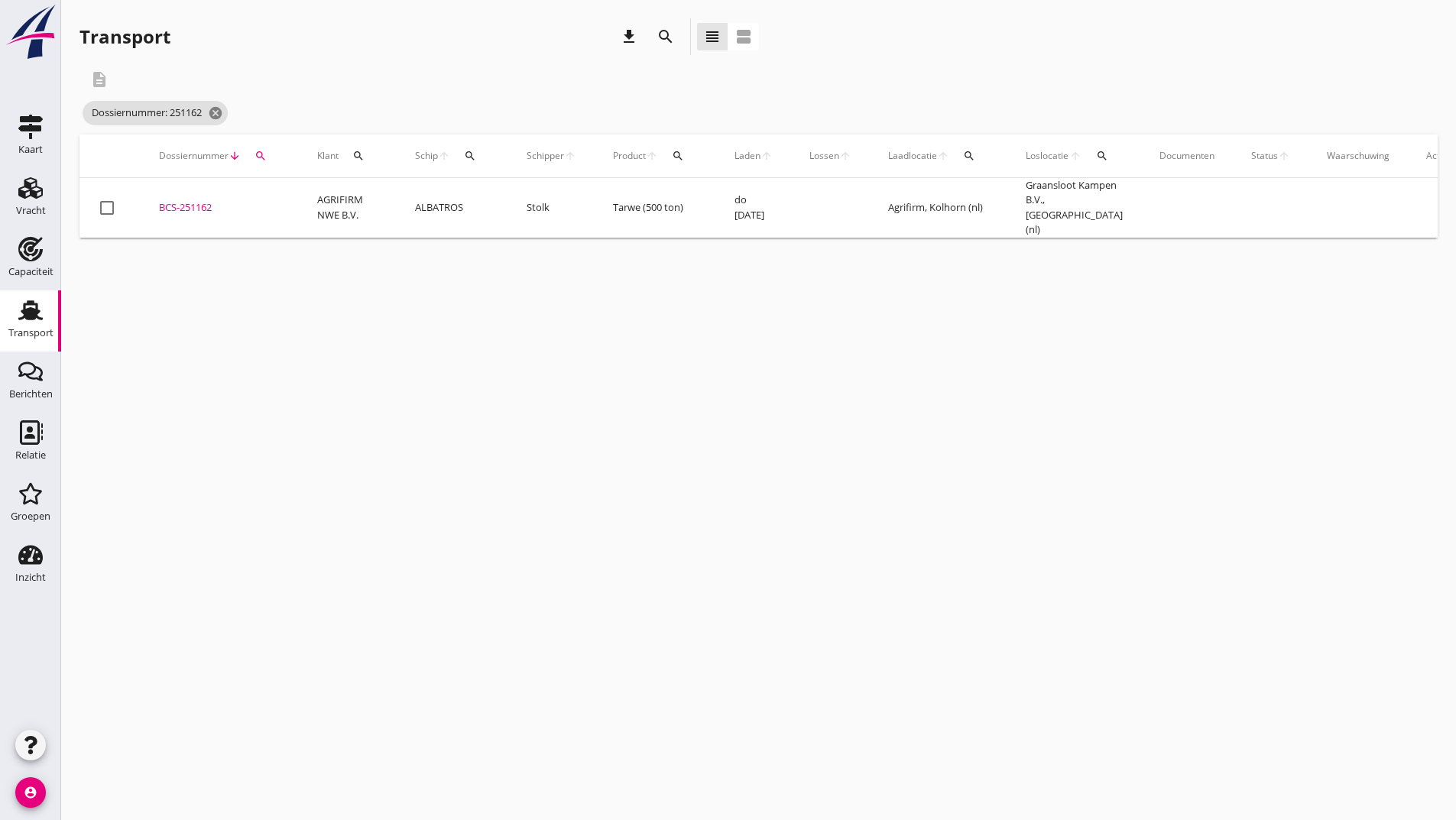
click at [211, 200] on div "BCS-251162" at bounding box center [220, 208] width 122 height 16
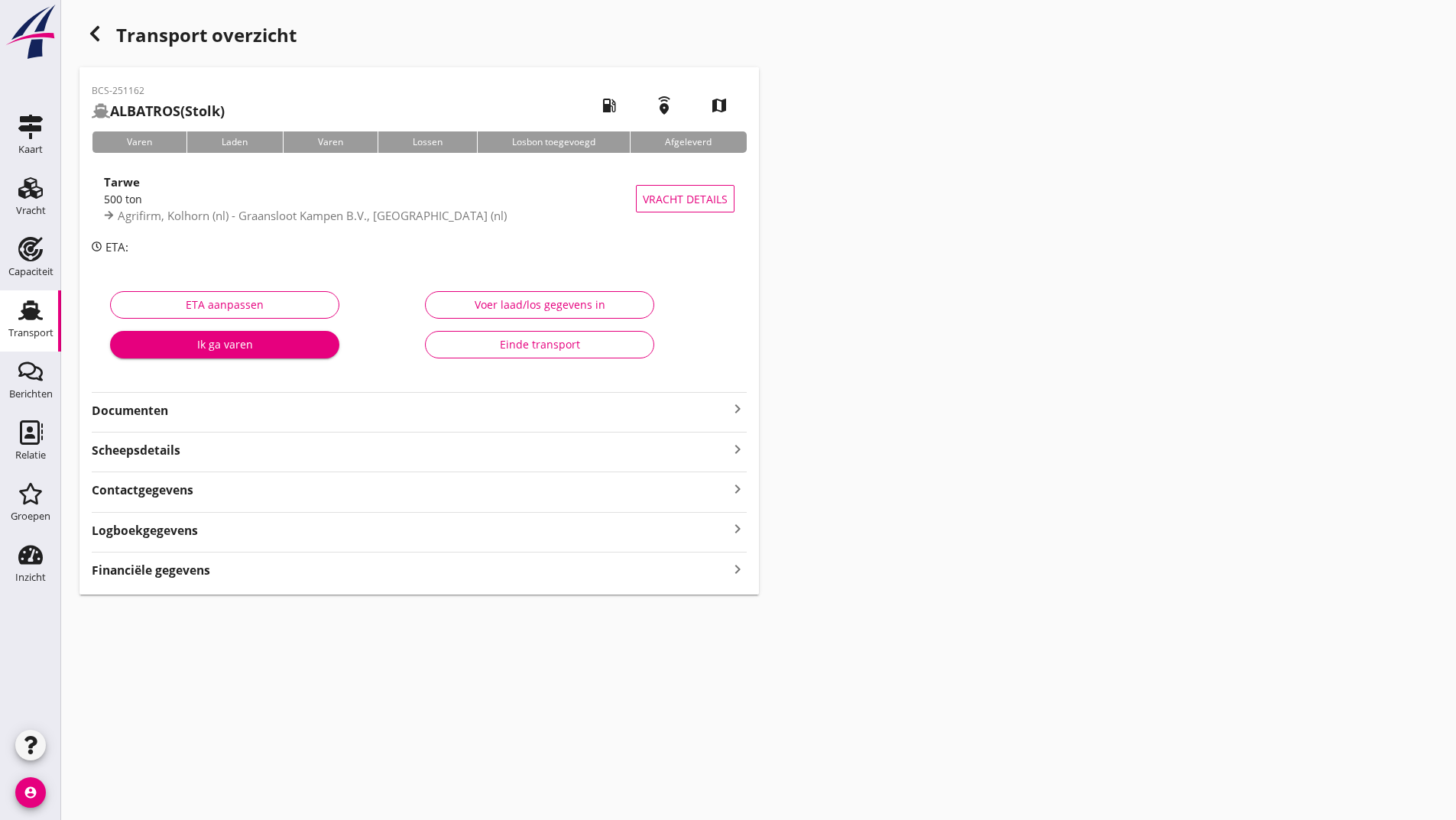
click at [154, 411] on strong "Documenten" at bounding box center [410, 410] width 636 height 17
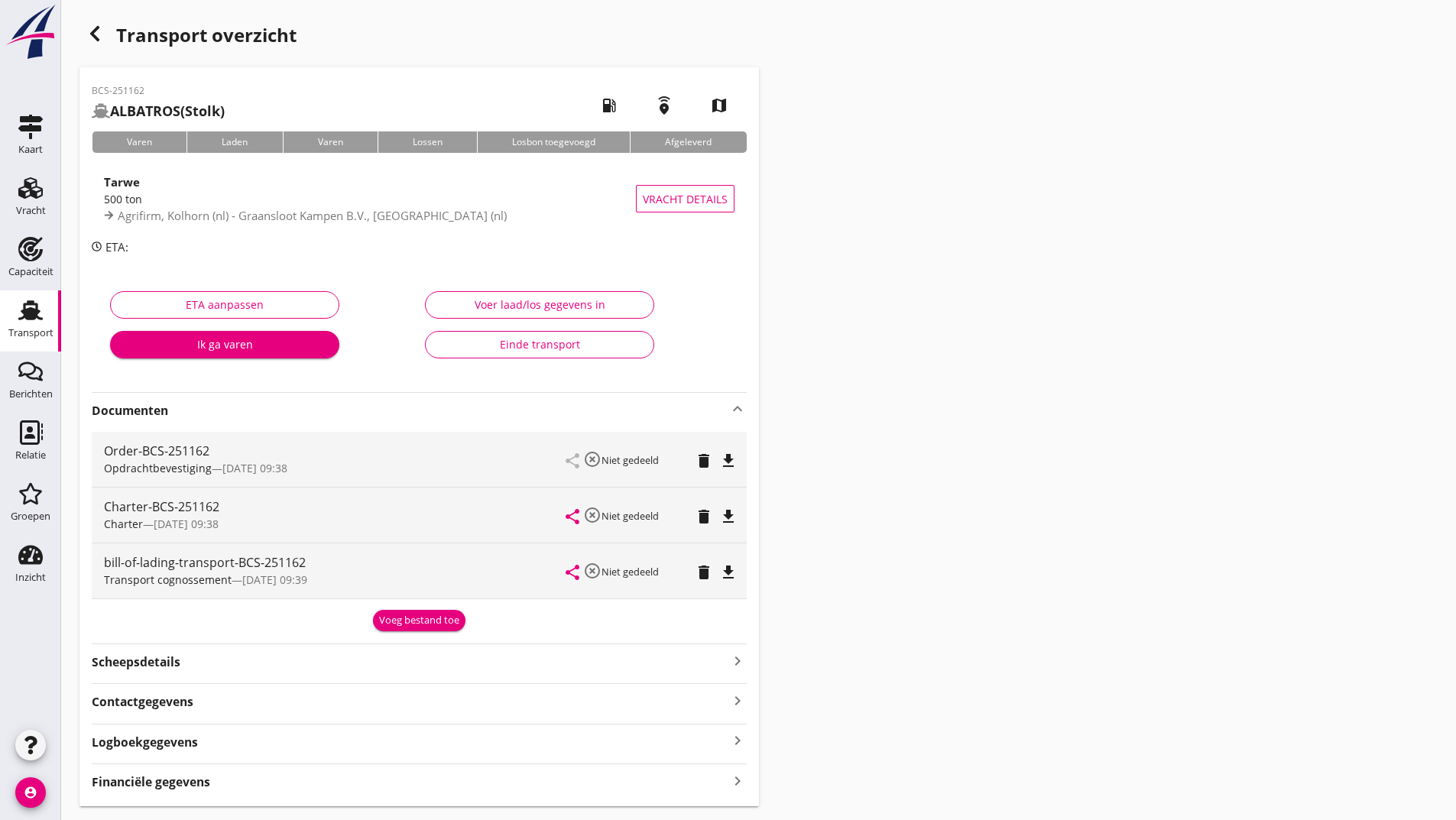
click at [392, 625] on div "Voeg bestand toe" at bounding box center [420, 620] width 80 height 16
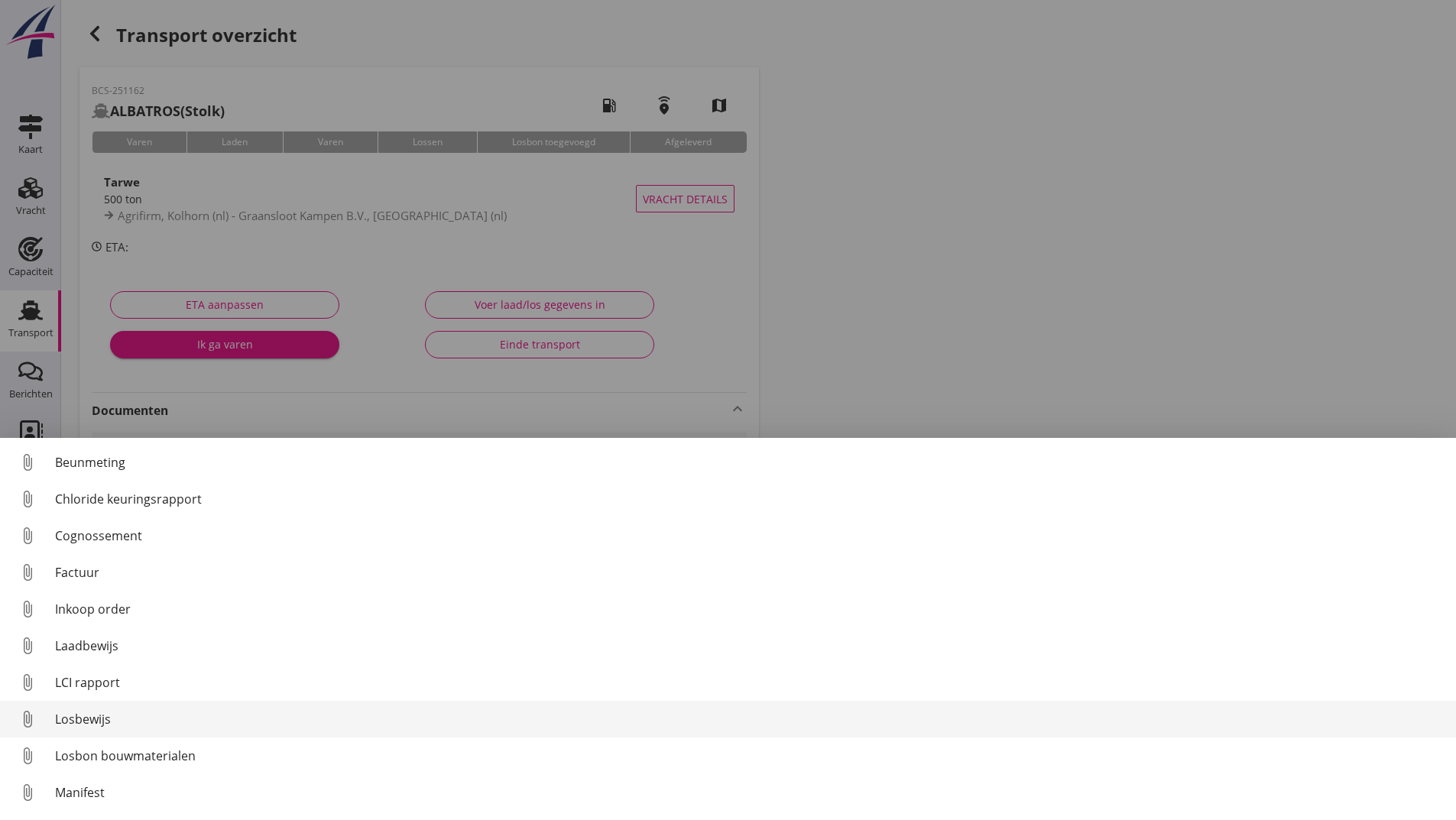
click at [92, 712] on div "Losbewijs" at bounding box center [749, 719] width 1389 height 18
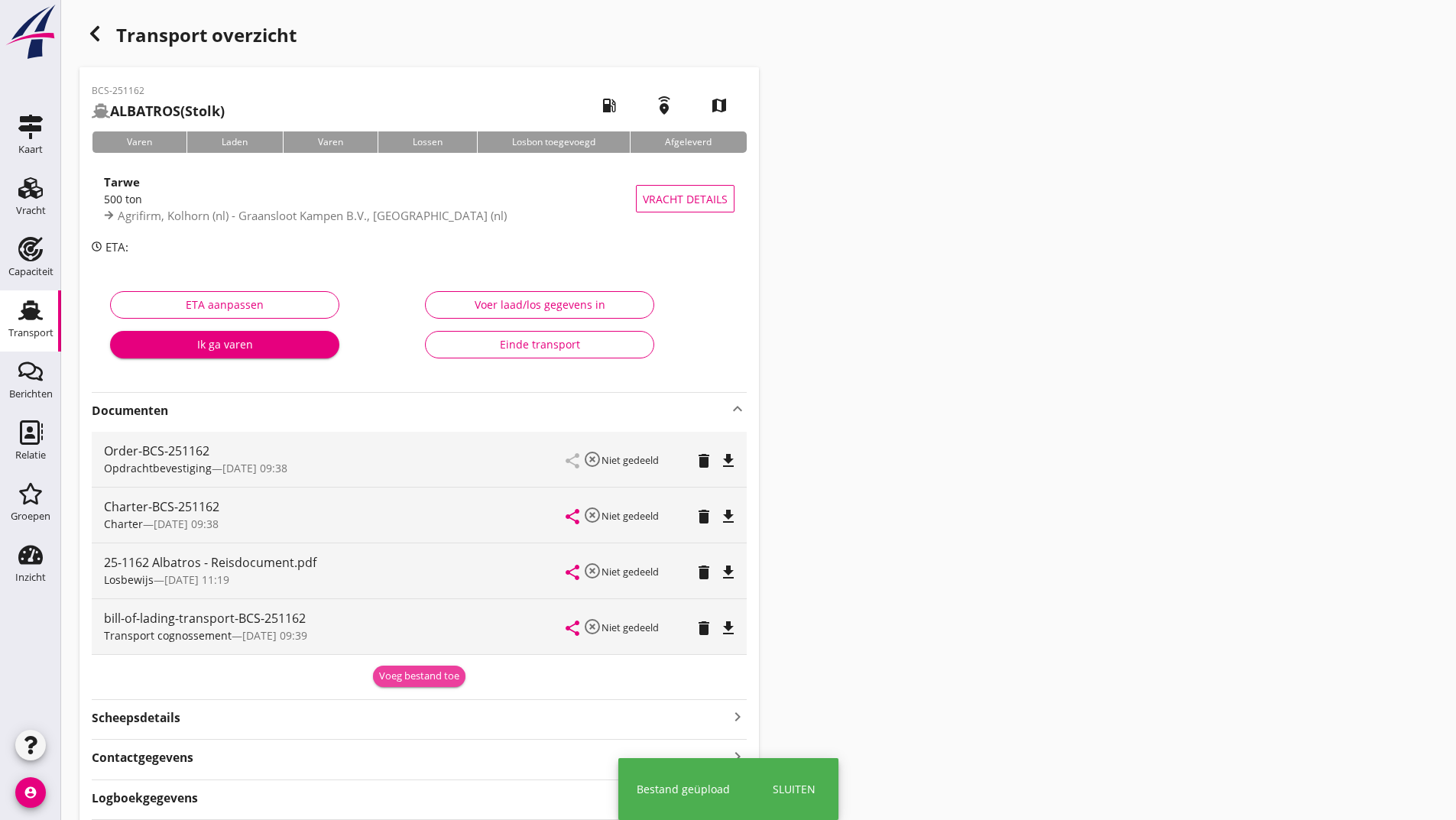
click at [403, 672] on div "Voeg bestand toe" at bounding box center [420, 676] width 80 height 16
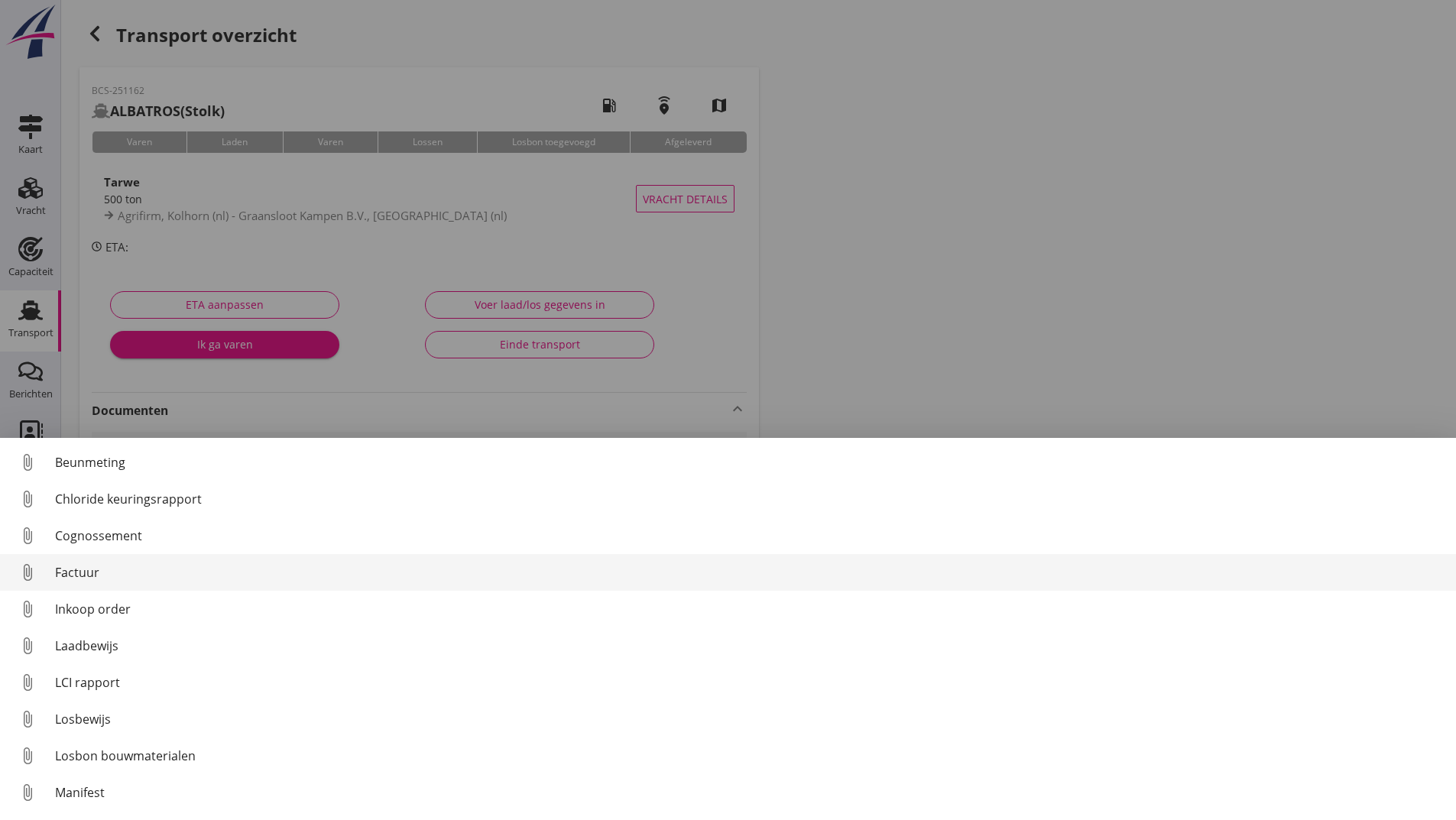
click at [78, 571] on div "Factuur" at bounding box center [749, 572] width 1389 height 18
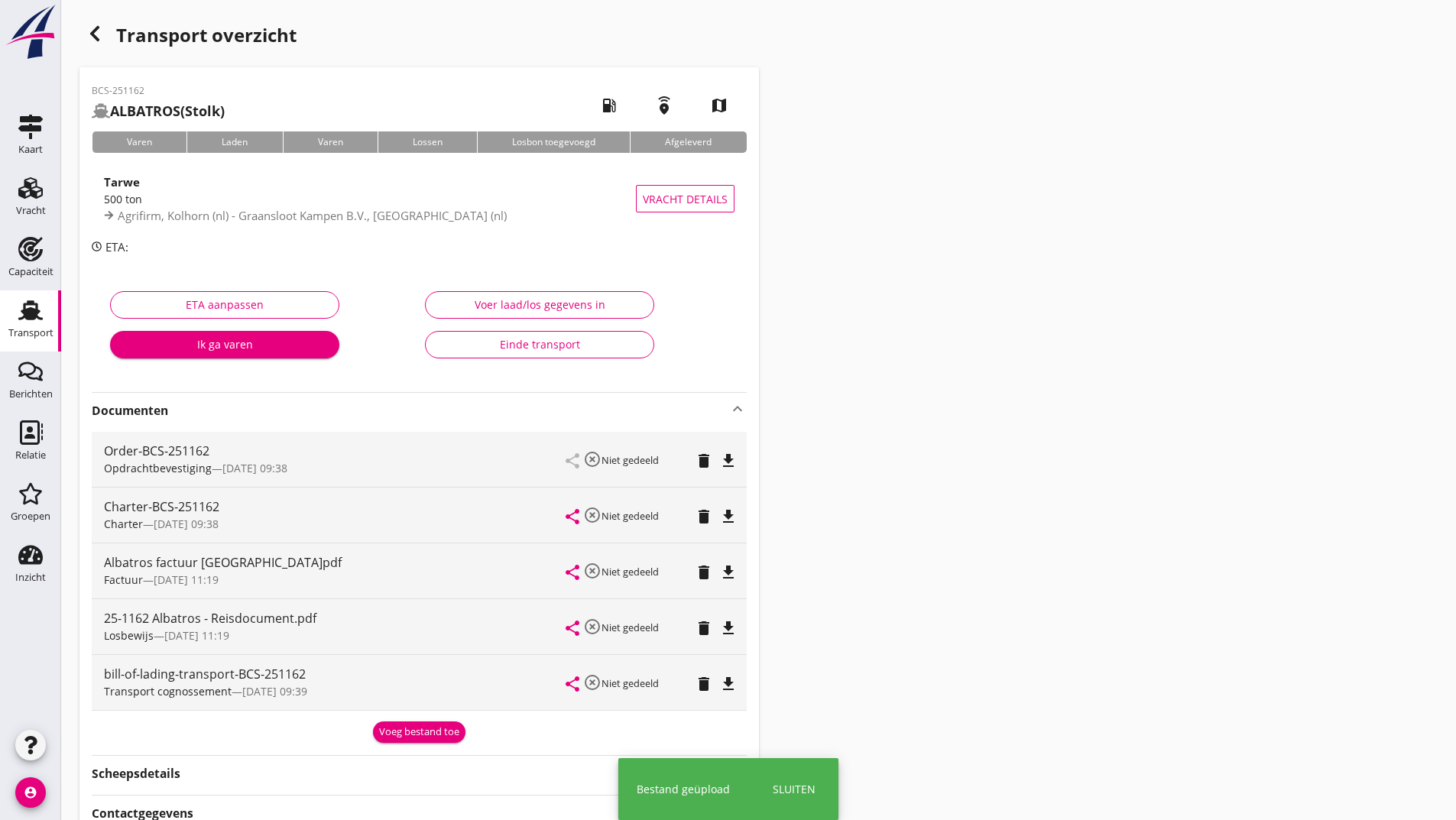
click at [397, 731] on div "Voeg bestand toe" at bounding box center [420, 731] width 80 height 16
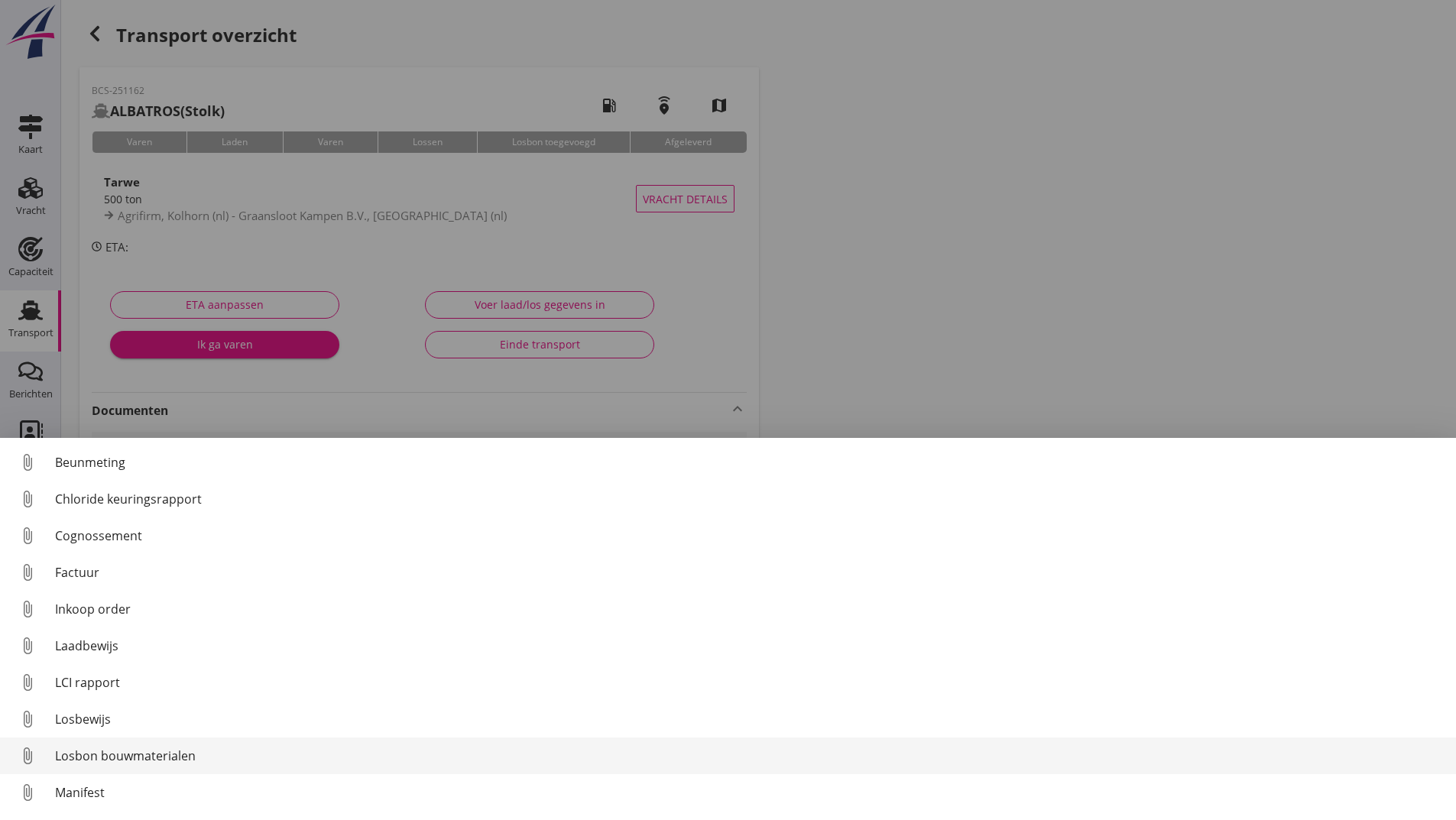
scroll to position [107, 0]
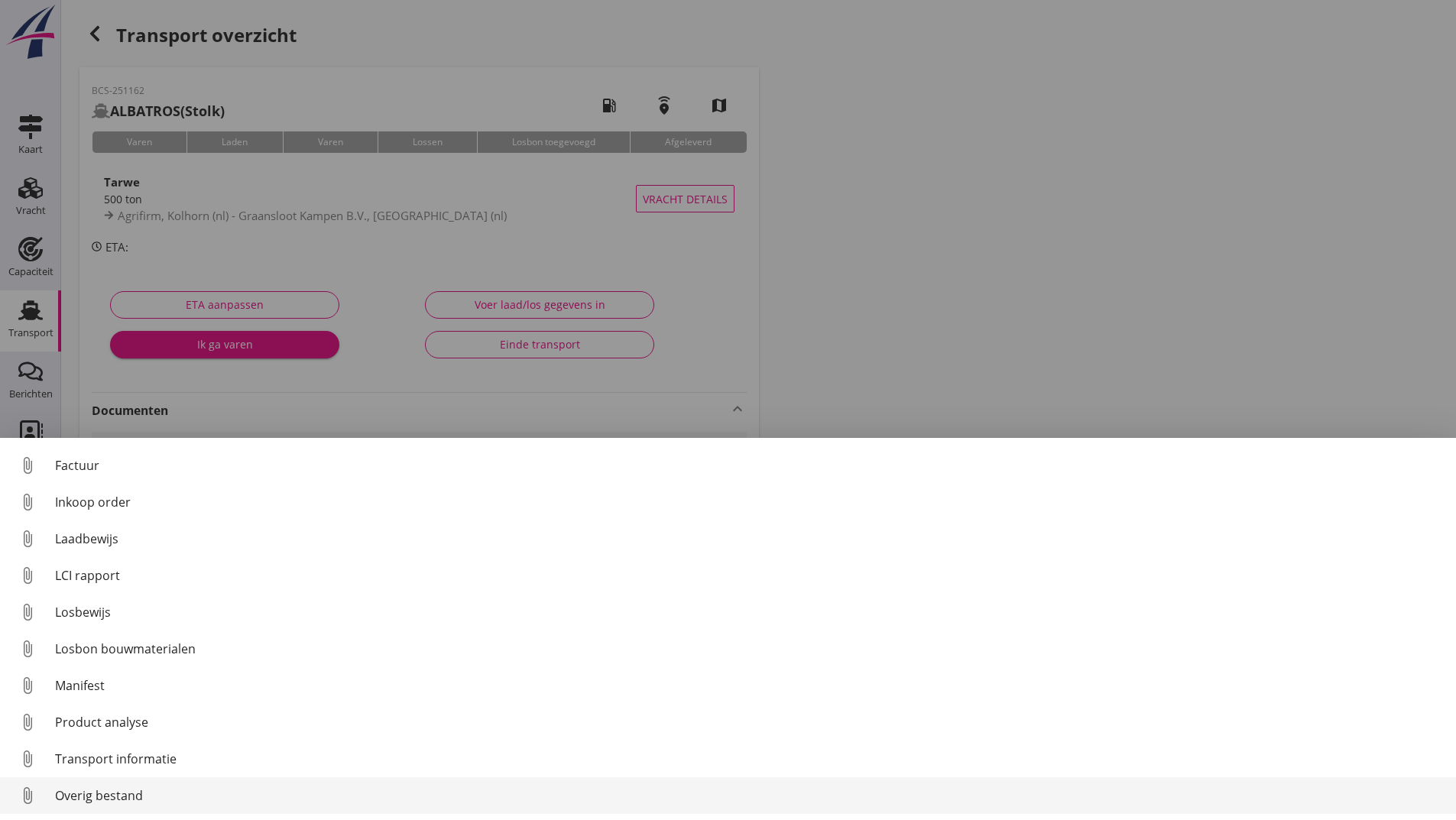
click at [132, 799] on div "Overig bestand" at bounding box center [749, 795] width 1389 height 18
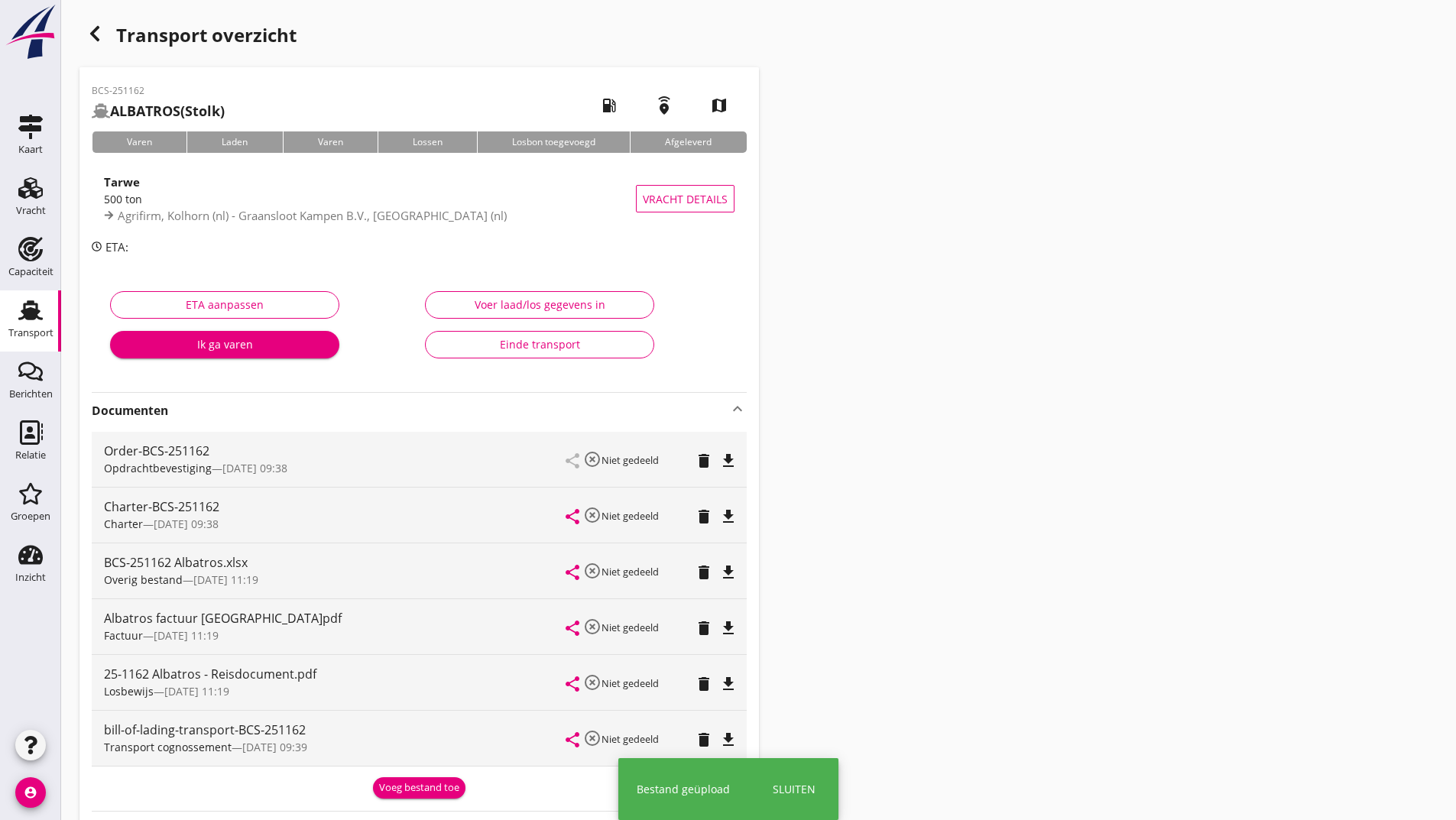
click at [420, 785] on div "Voeg bestand toe" at bounding box center [420, 787] width 80 height 16
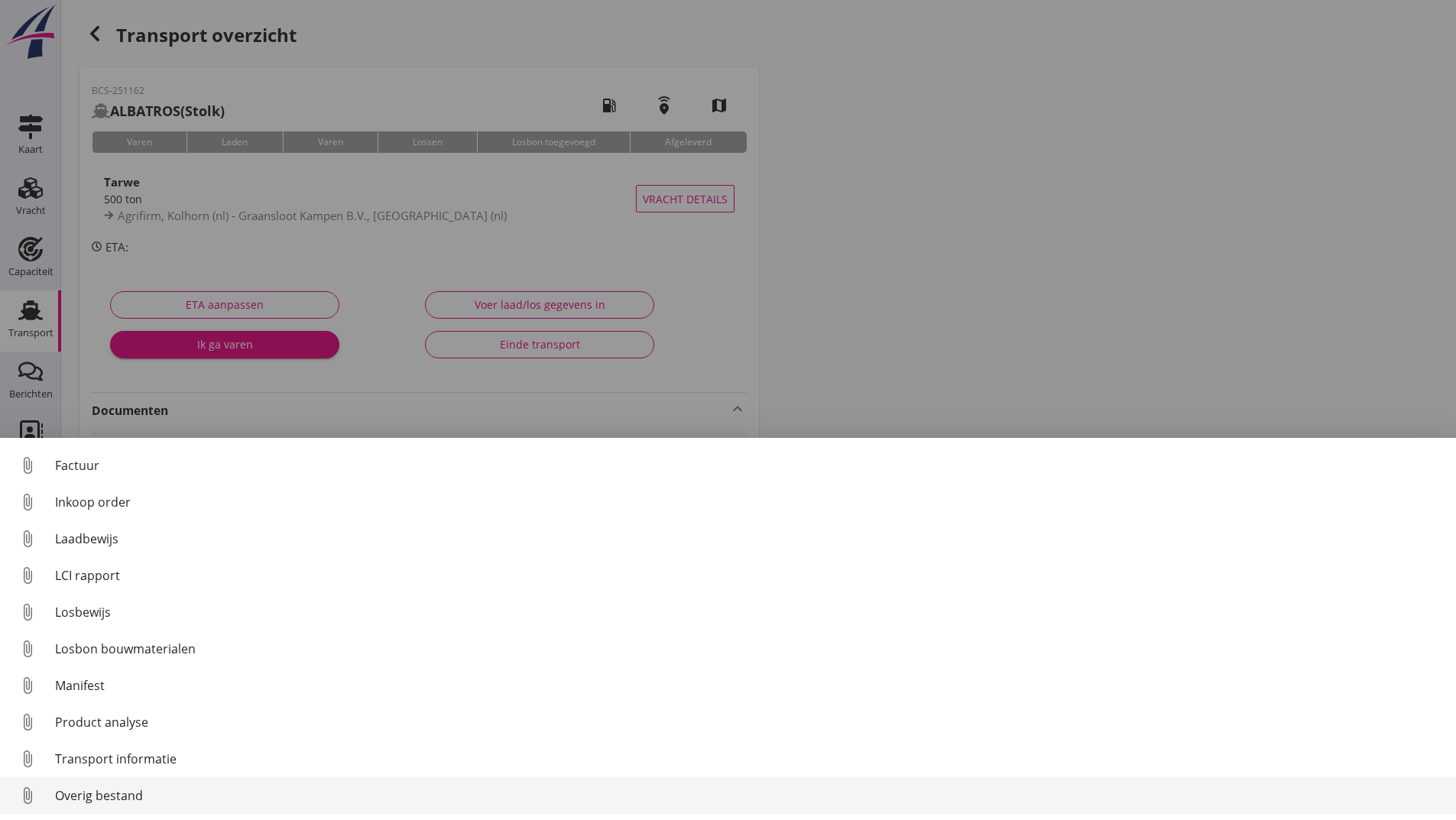
click at [134, 799] on div "Overig bestand" at bounding box center [749, 795] width 1389 height 18
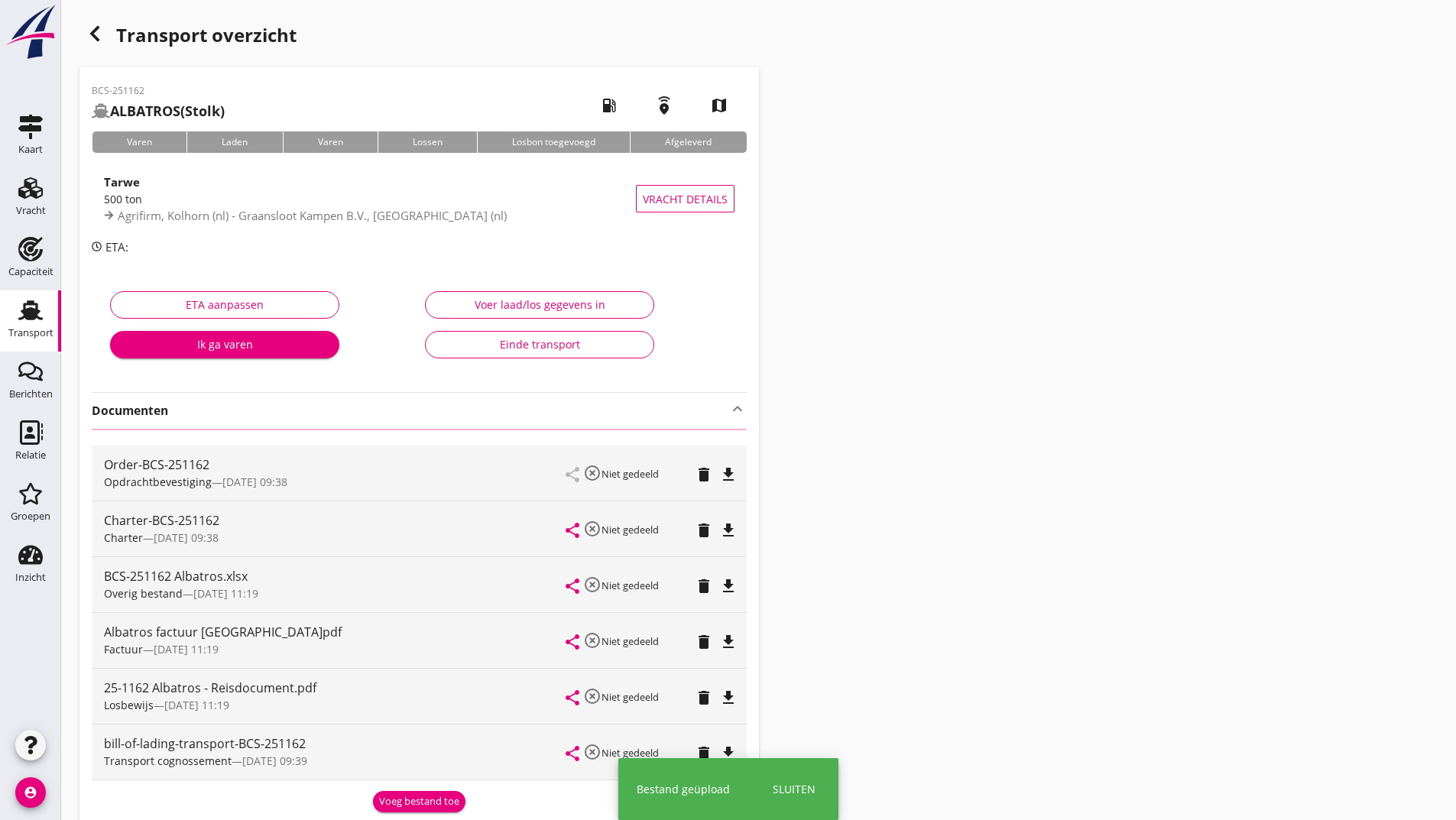
click at [96, 31] on icon "button" at bounding box center [94, 34] width 18 height 18
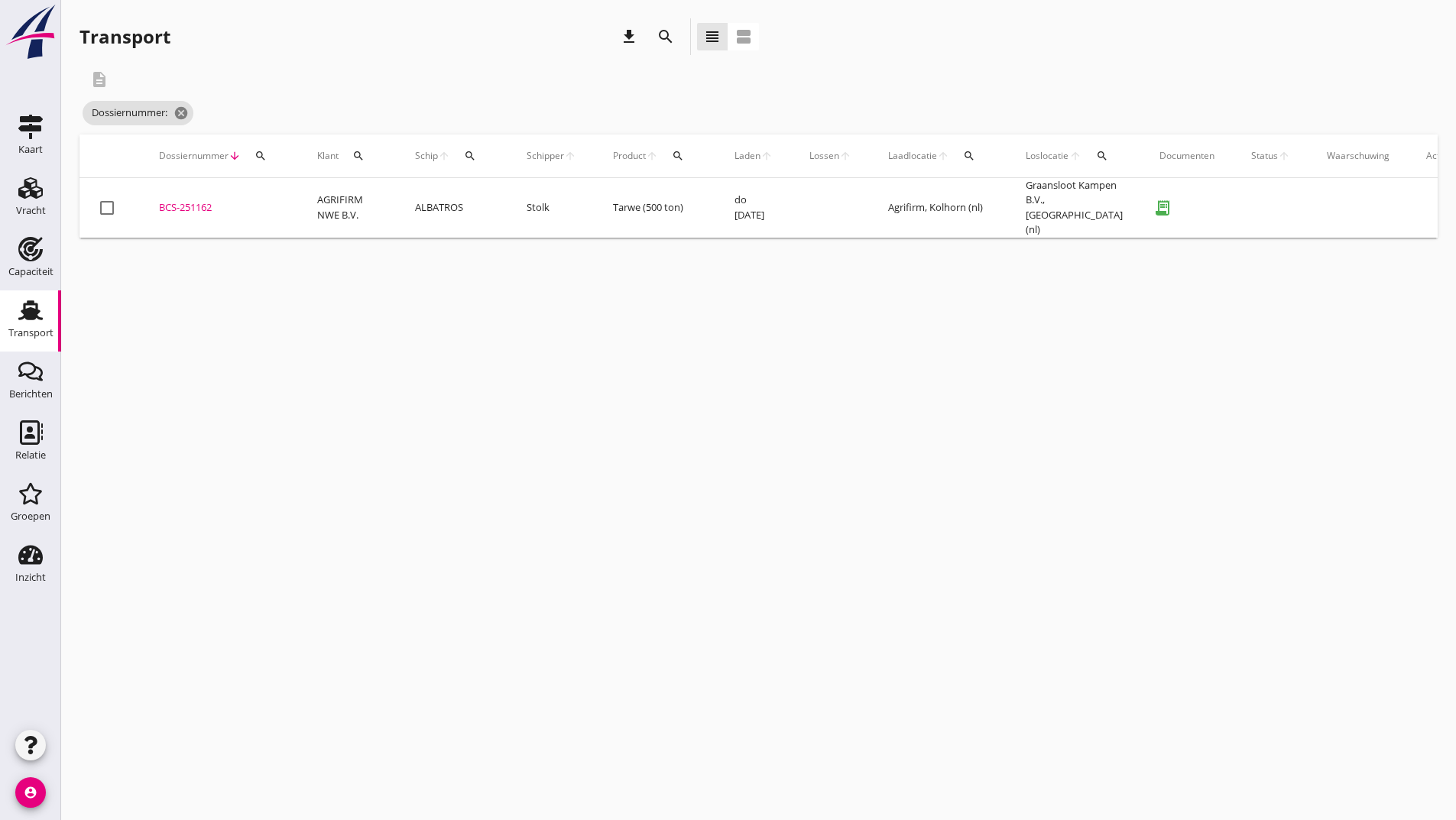
click at [667, 44] on icon "search" at bounding box center [665, 37] width 18 height 18
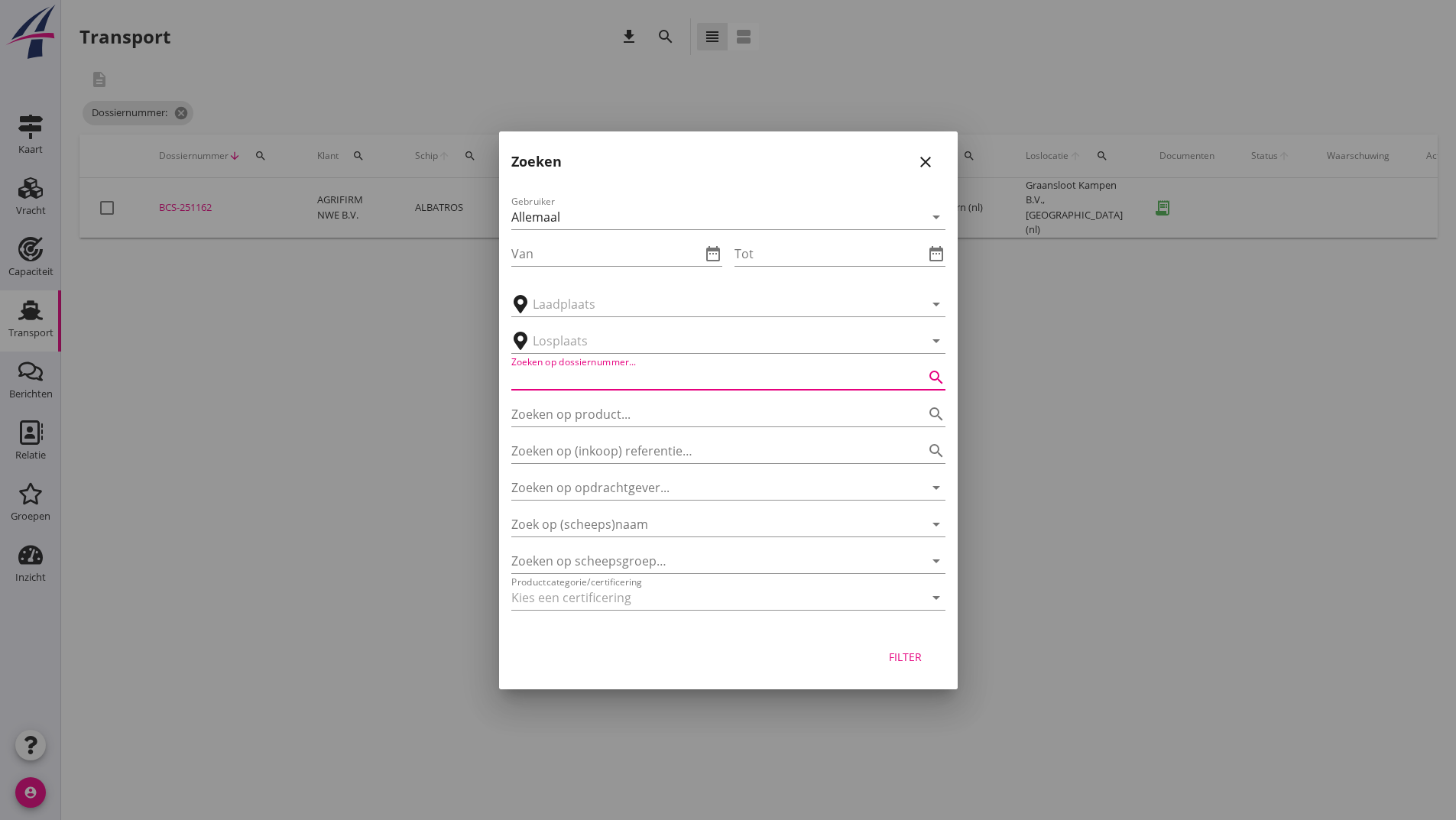
click at [573, 369] on input "Zoeken op dossiernummer..." at bounding box center [707, 378] width 391 height 25
type input "251127"
click at [896, 660] on div "Filter" at bounding box center [906, 657] width 43 height 16
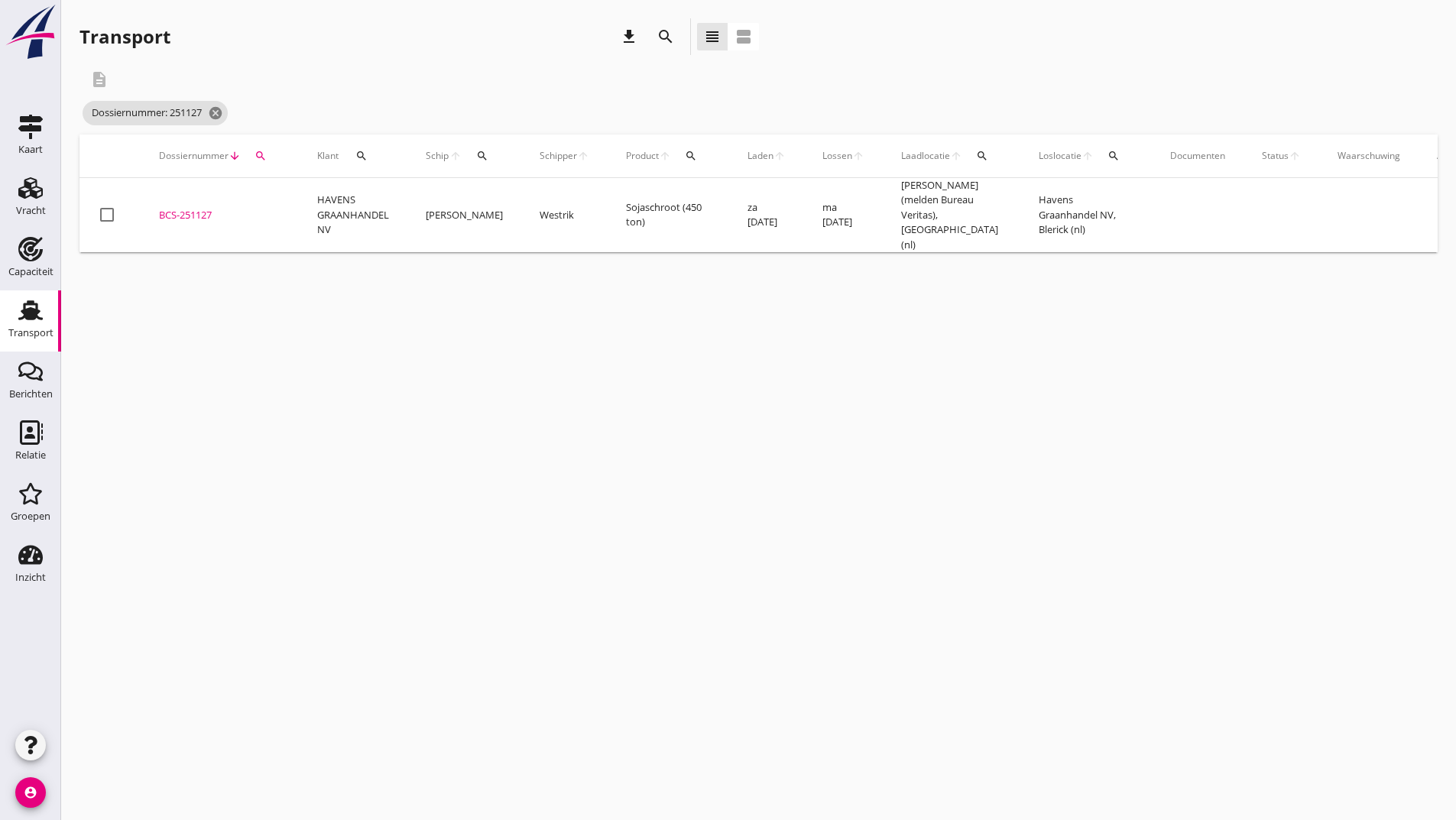
click at [191, 208] on div "BCS-251127" at bounding box center [220, 215] width 122 height 16
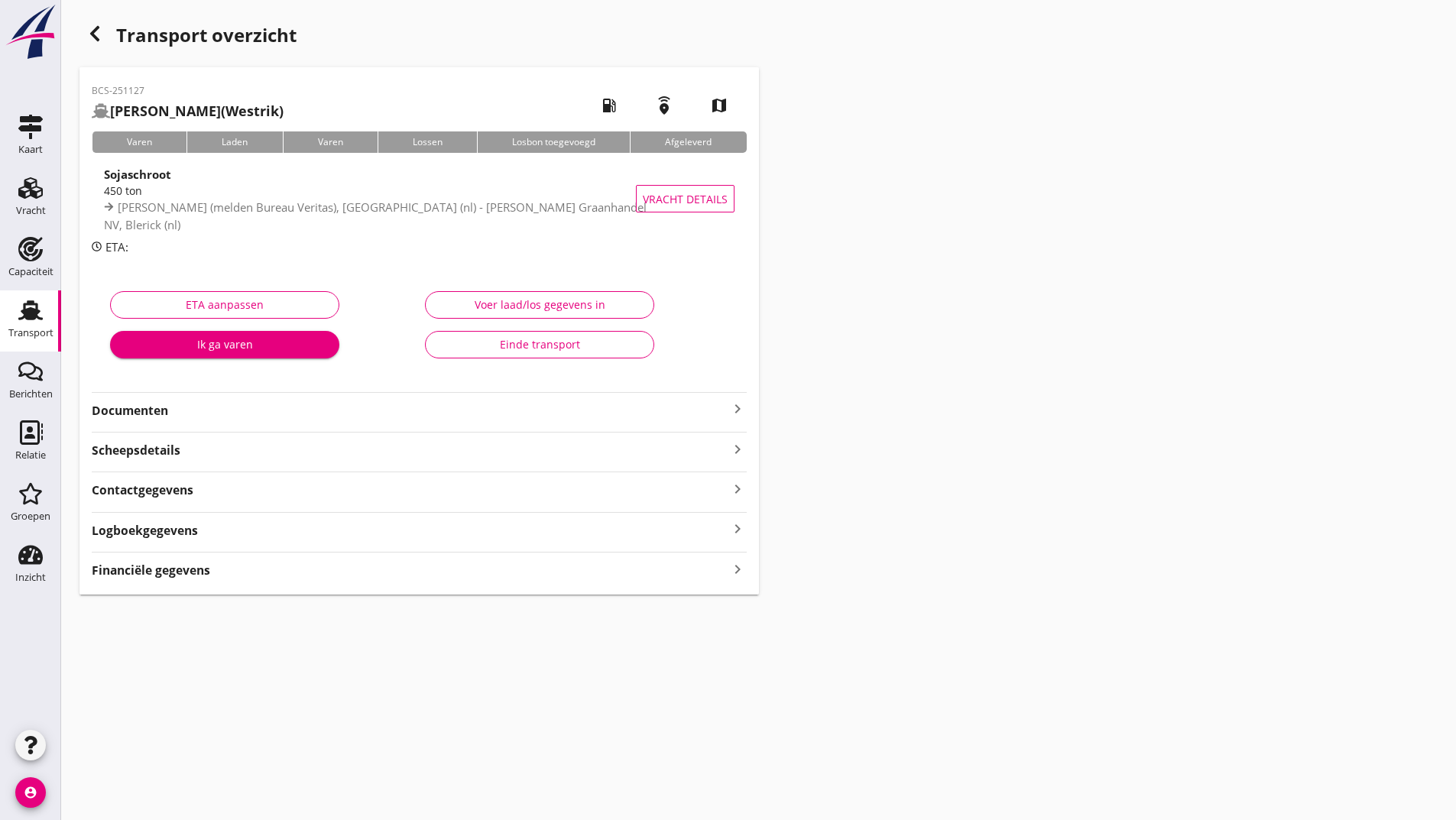
click at [172, 409] on strong "Documenten" at bounding box center [410, 410] width 636 height 17
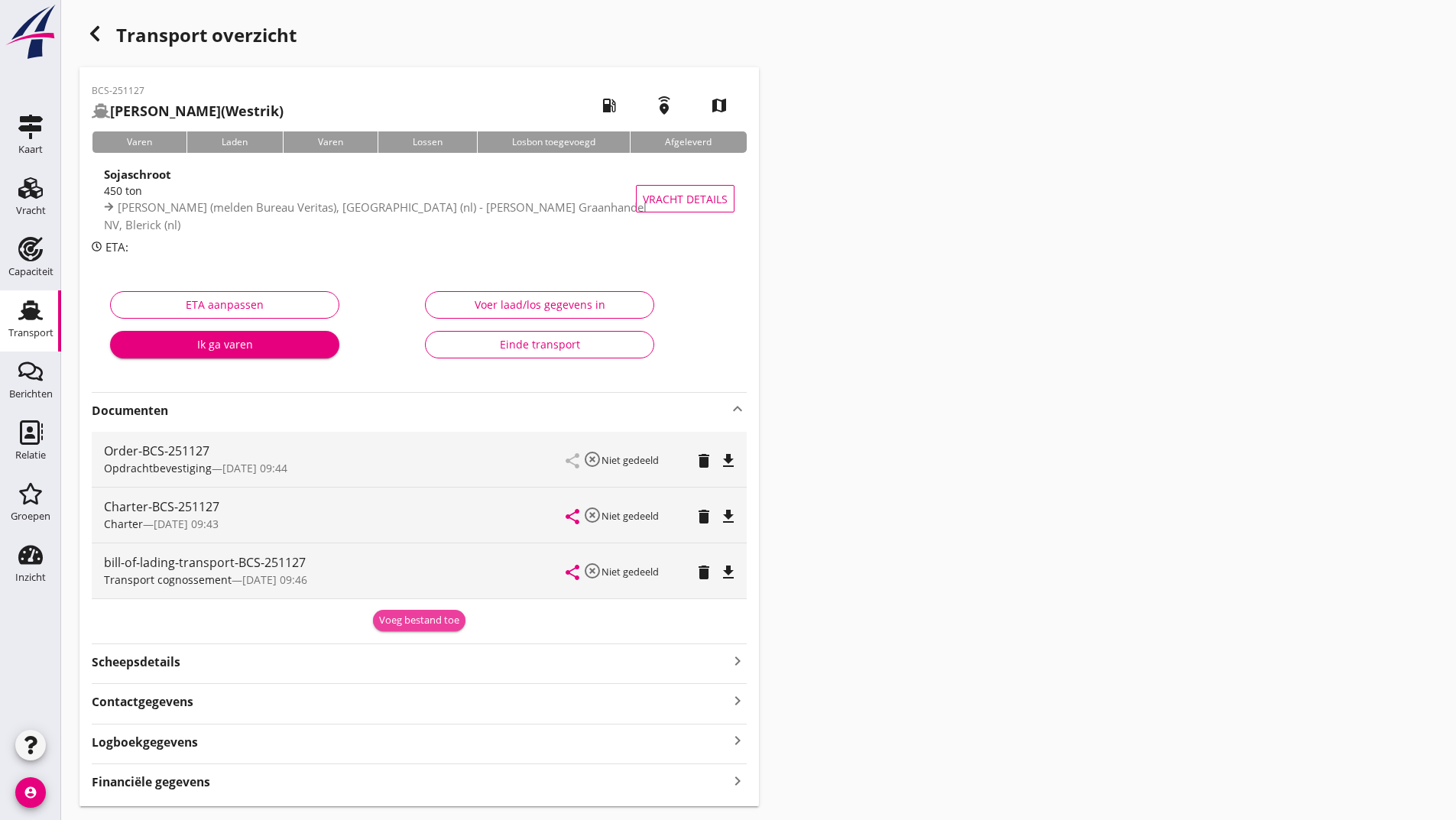
click at [415, 626] on div "Voeg bestand toe" at bounding box center [420, 620] width 80 height 16
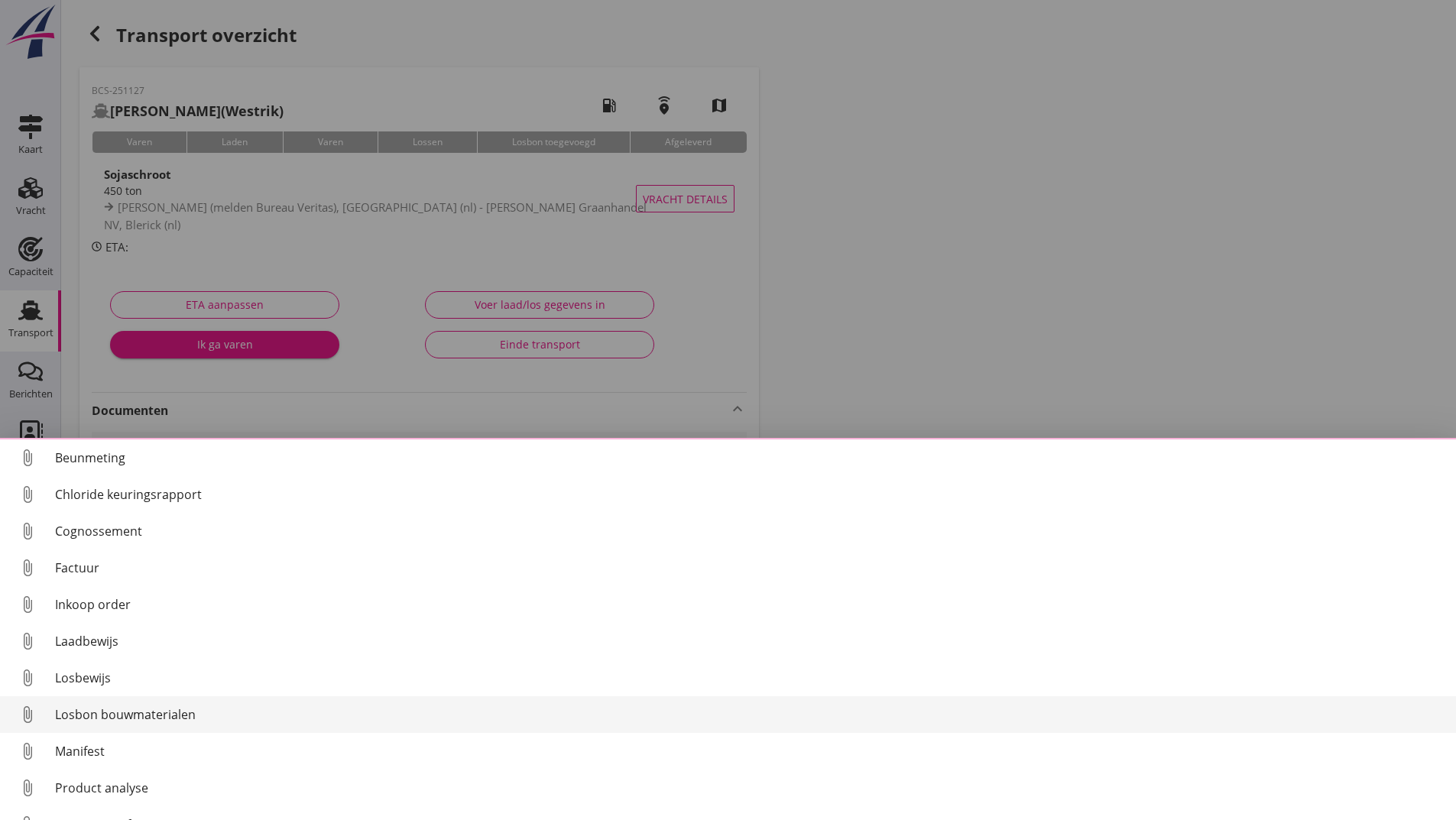
scroll to position [107, 0]
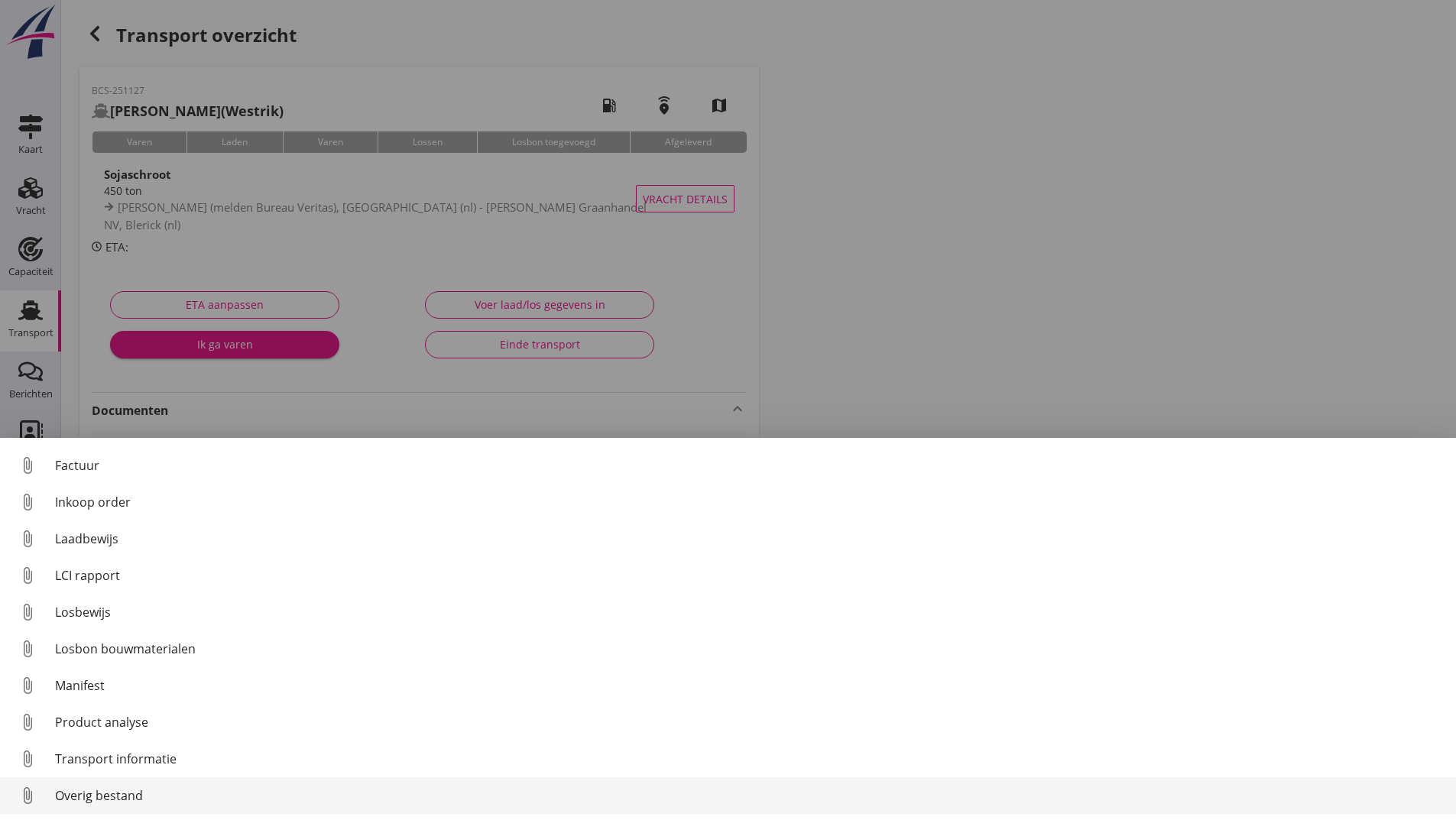
click at [142, 794] on div "Overig bestand" at bounding box center [749, 795] width 1389 height 18
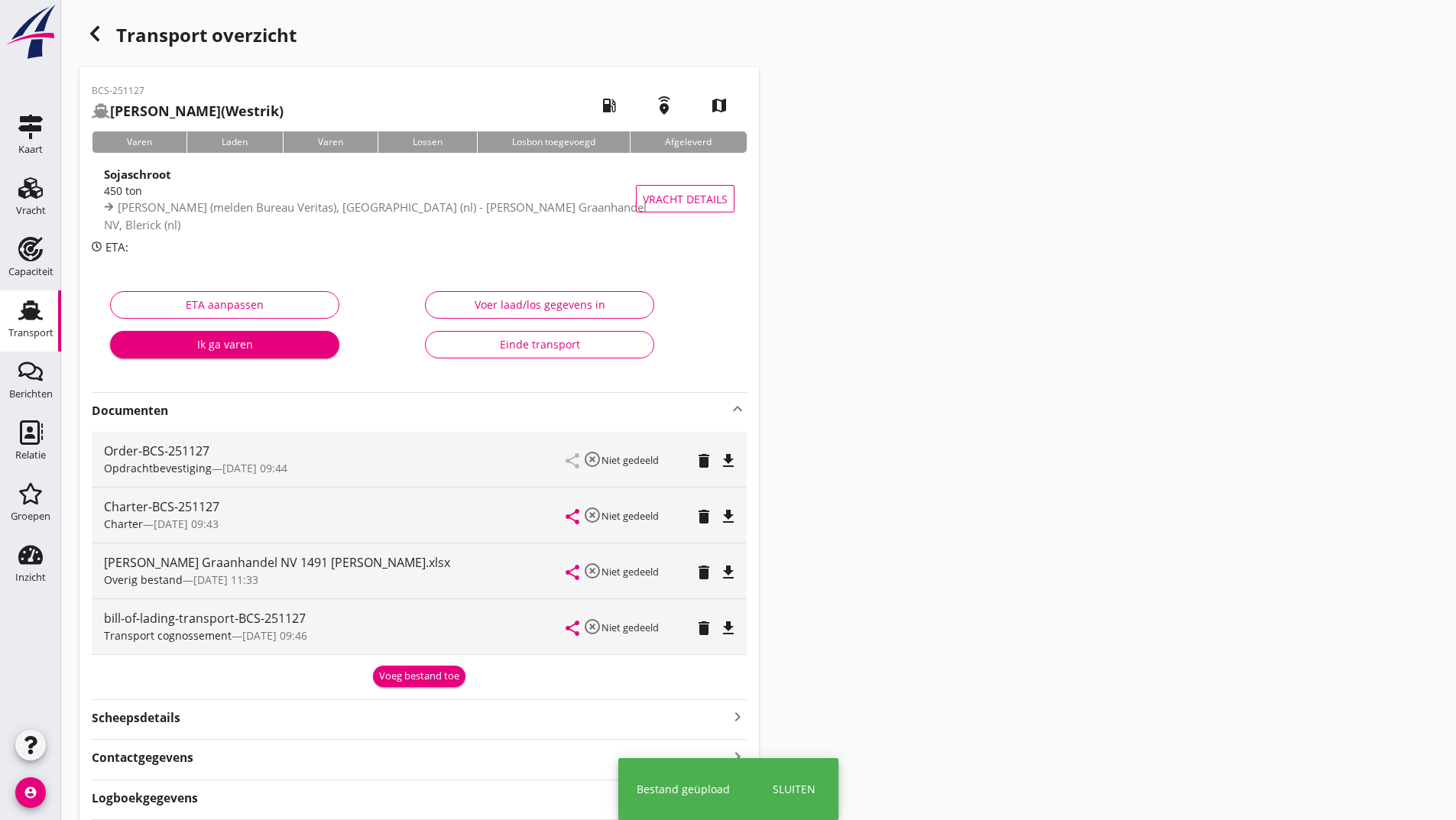
drag, startPoint x: 396, startPoint y: 662, endPoint x: 369, endPoint y: 690, distance: 38.9
click at [394, 665] on div "Voeg bestand toe" at bounding box center [420, 674] width 655 height 26
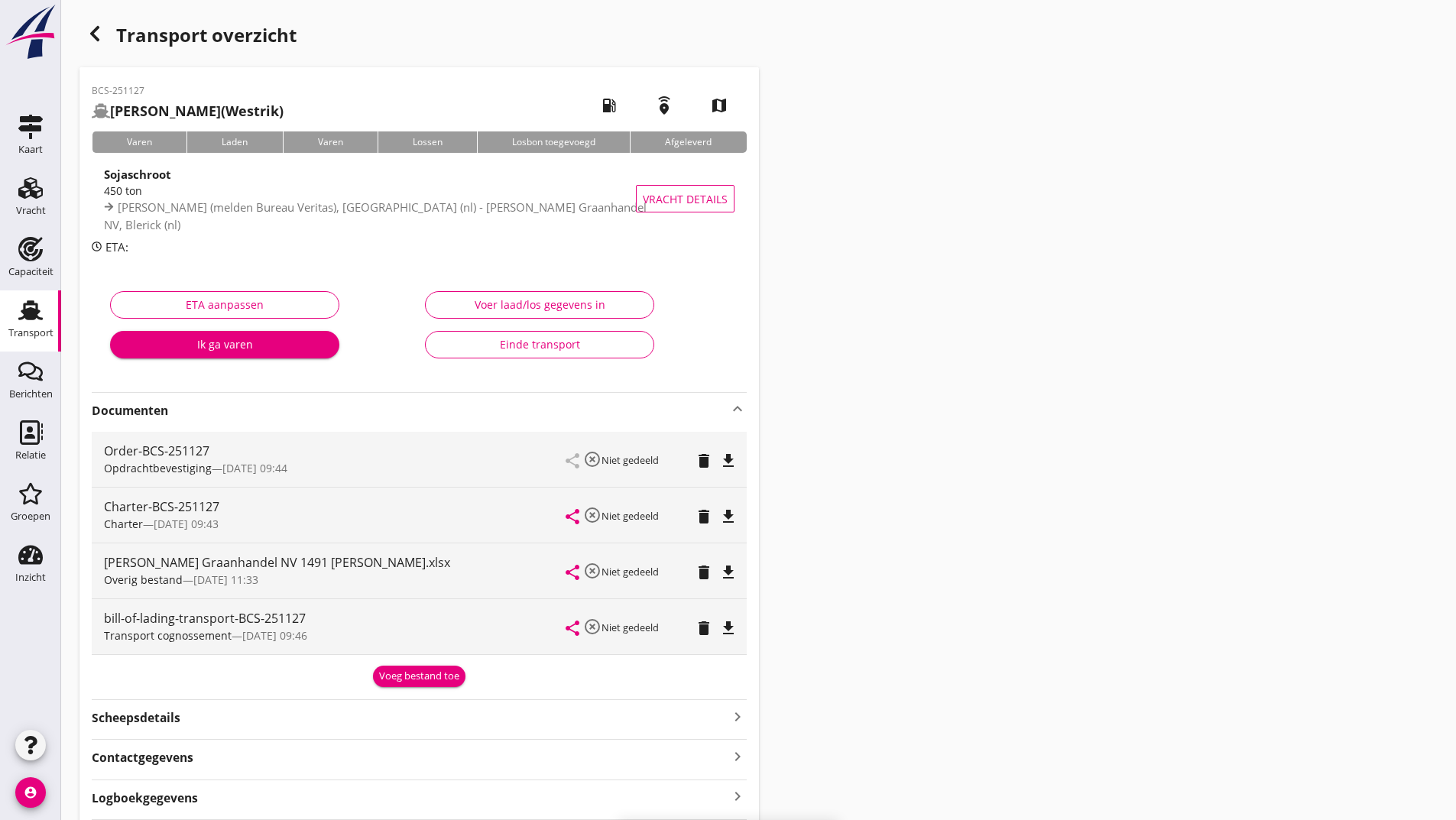
click at [406, 671] on div "Voeg bestand toe" at bounding box center [420, 676] width 80 height 16
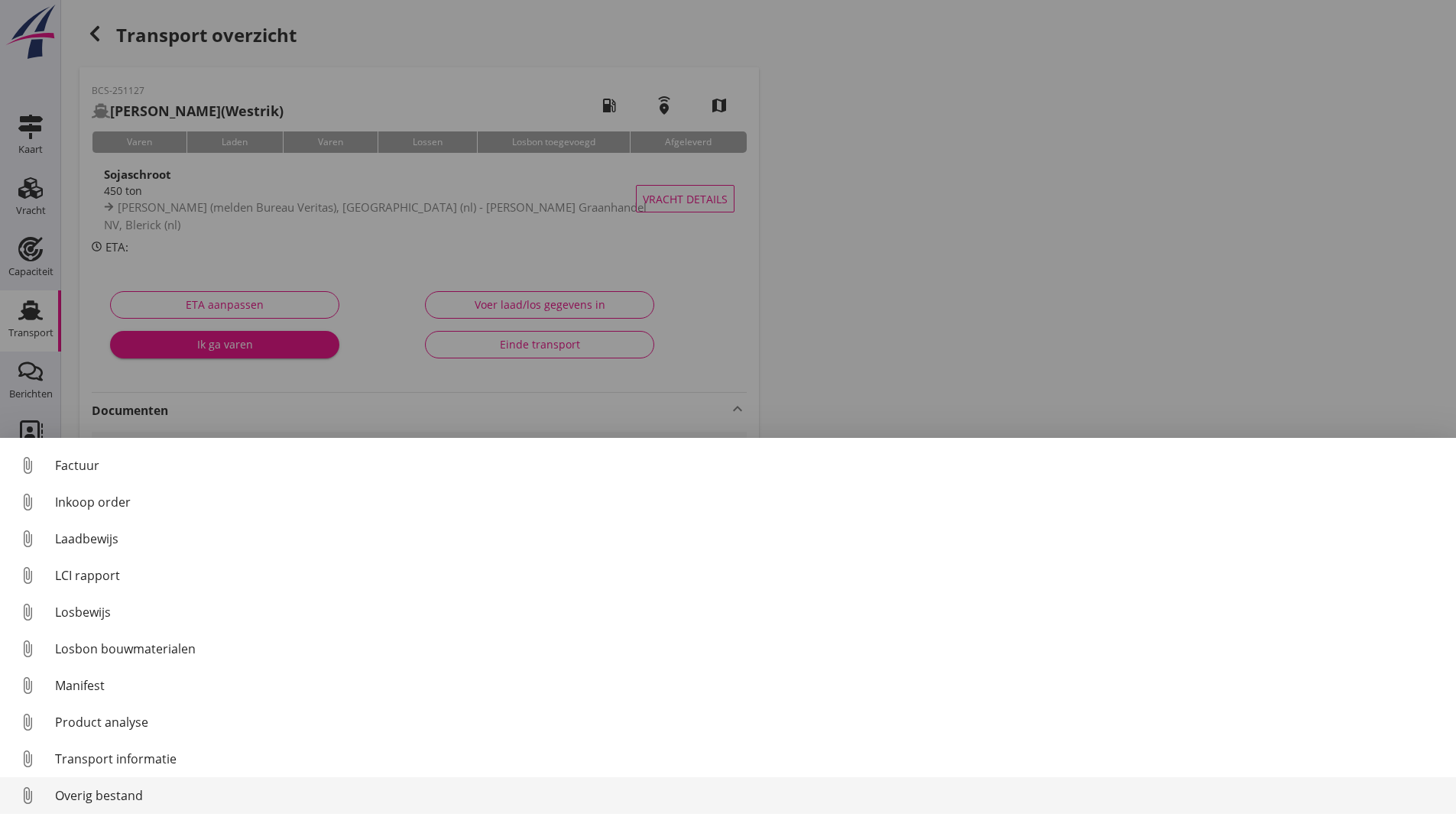
click at [115, 796] on div "Overig bestand" at bounding box center [749, 795] width 1389 height 18
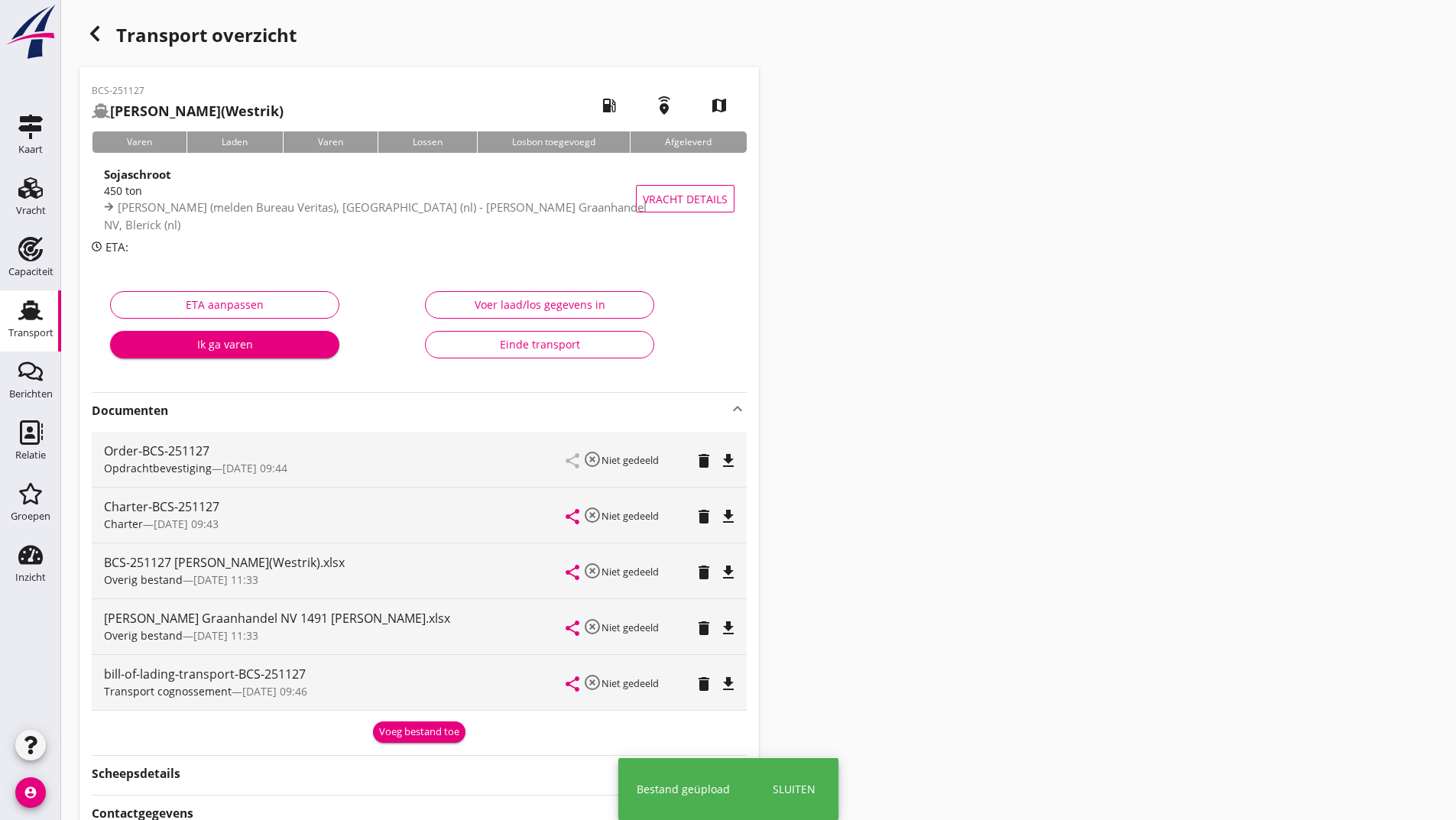
click at [397, 729] on div "Voeg bestand toe" at bounding box center [420, 731] width 80 height 16
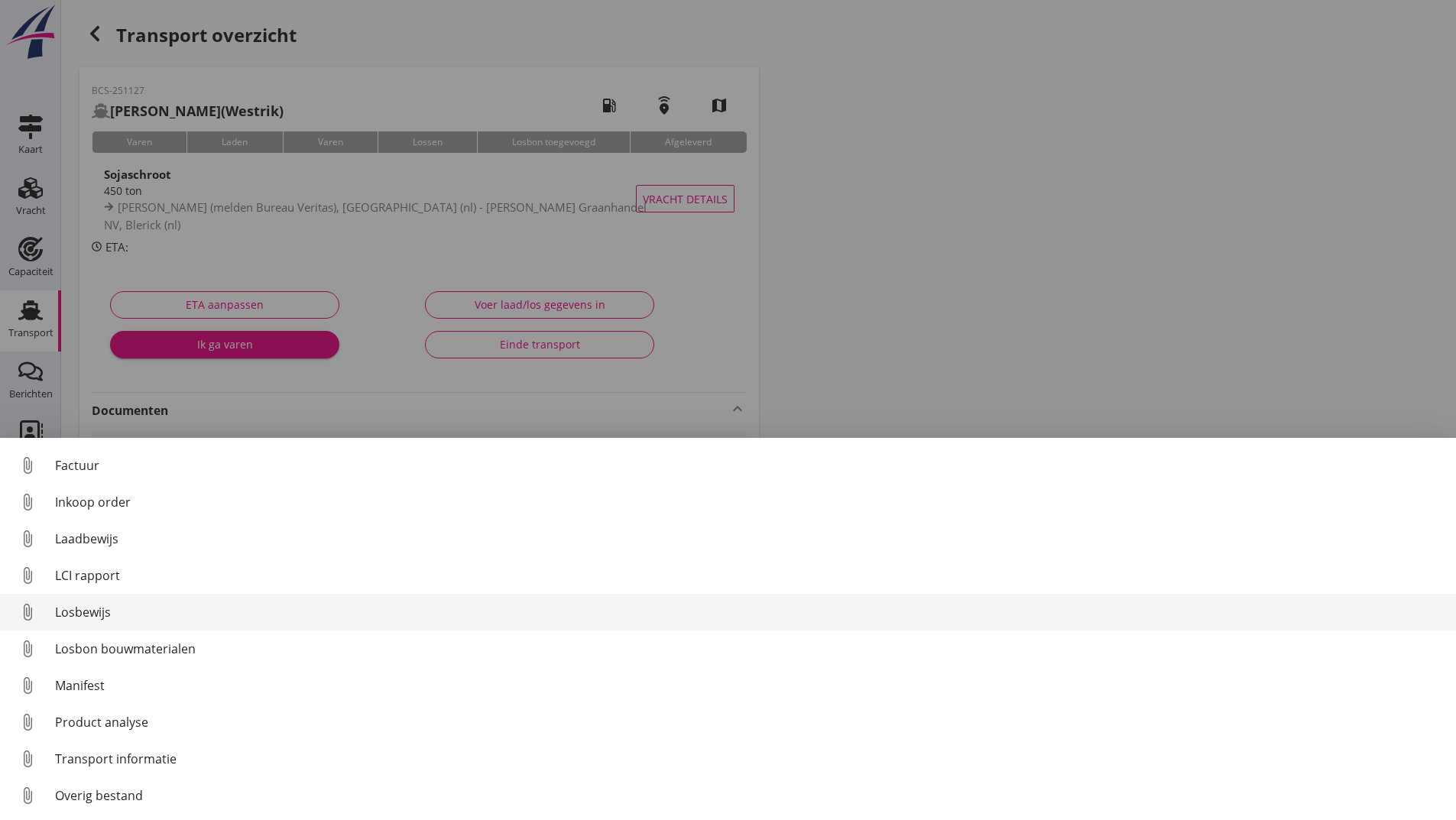
click at [107, 614] on div "Losbewijs" at bounding box center [749, 612] width 1389 height 18
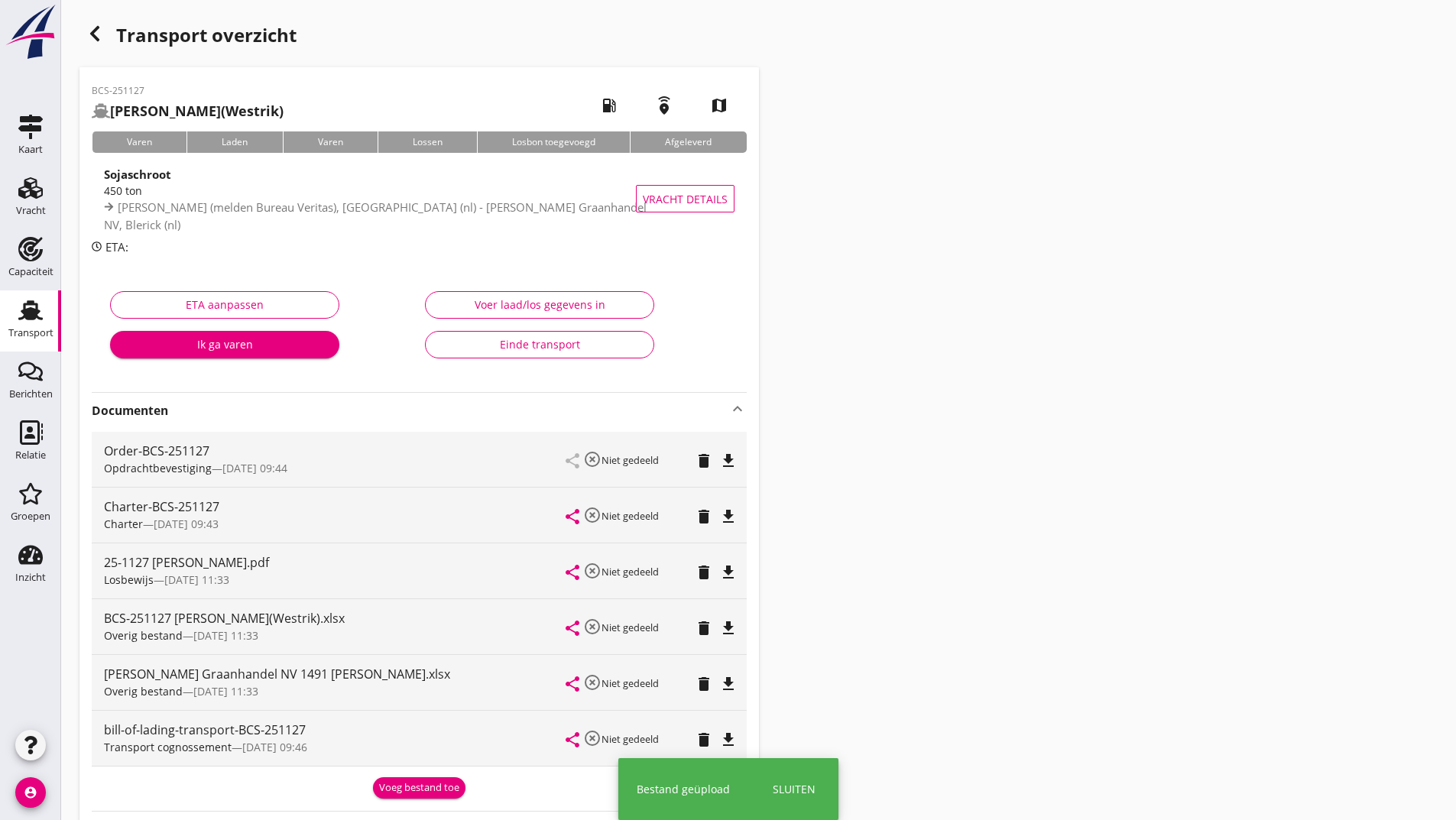
click at [402, 782] on button "Voeg bestand toe" at bounding box center [419, 787] width 93 height 21
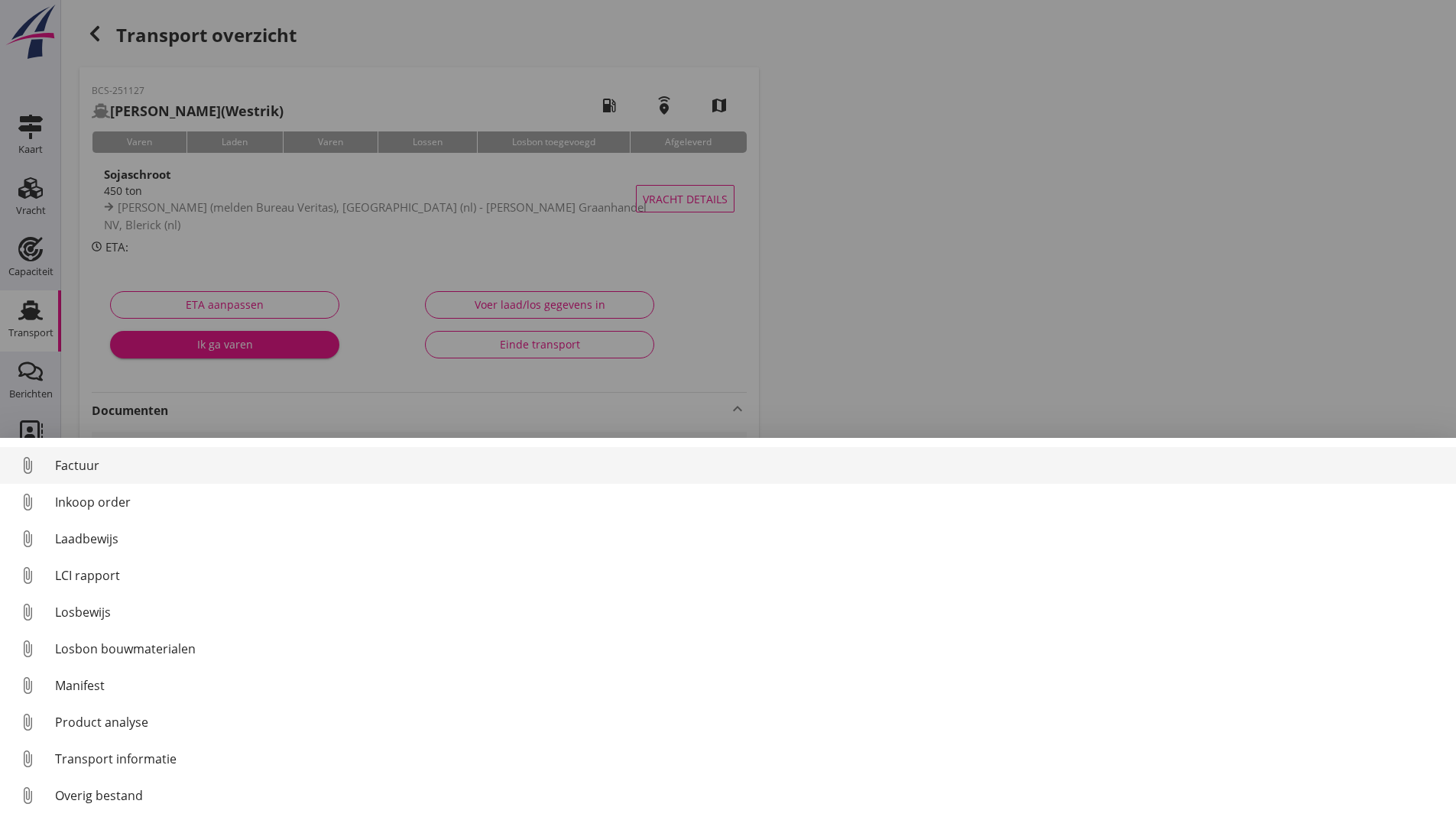
click at [90, 464] on div "Factuur" at bounding box center [749, 465] width 1389 height 18
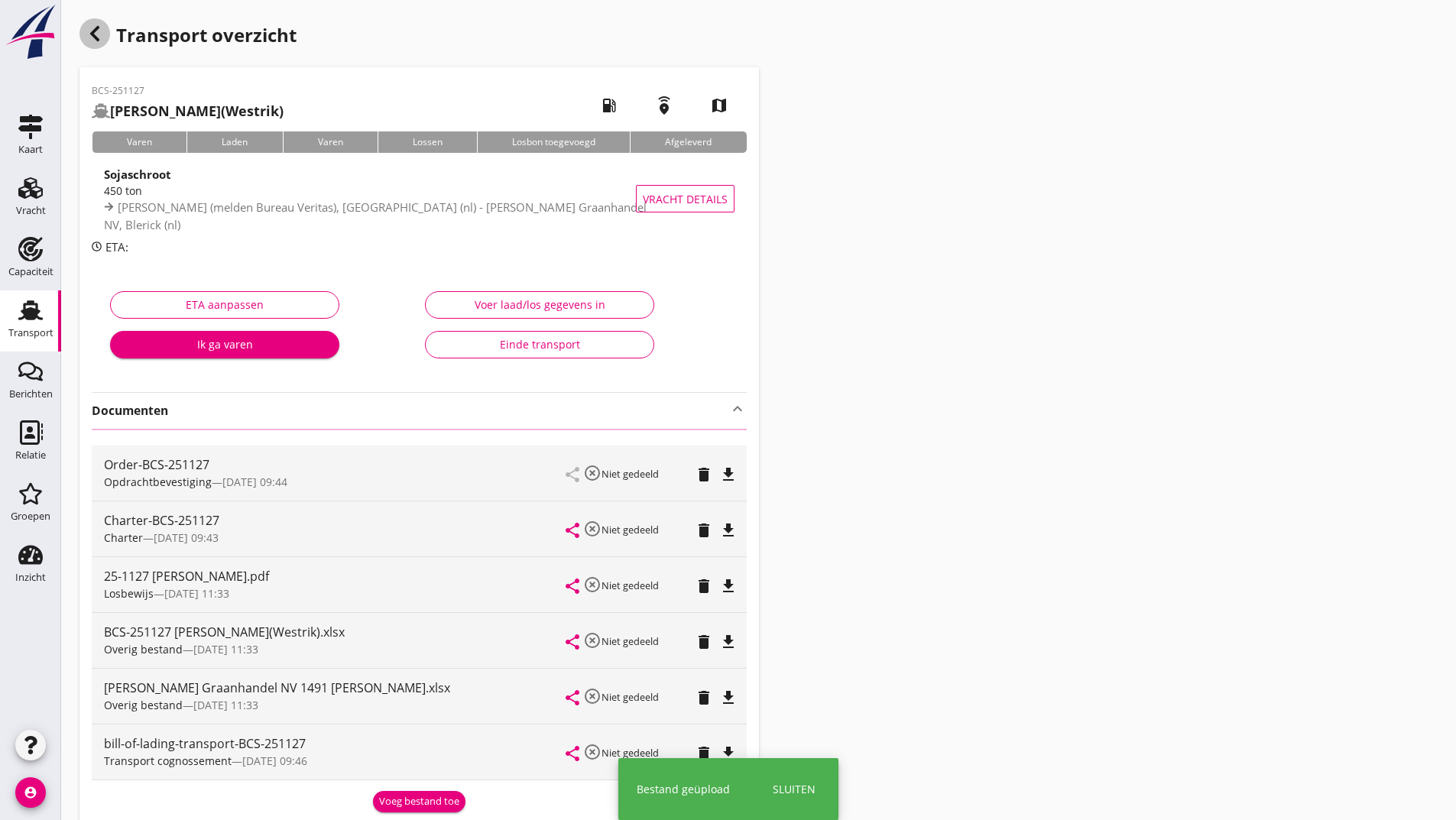
click at [98, 36] on icon "button" at bounding box center [94, 34] width 18 height 18
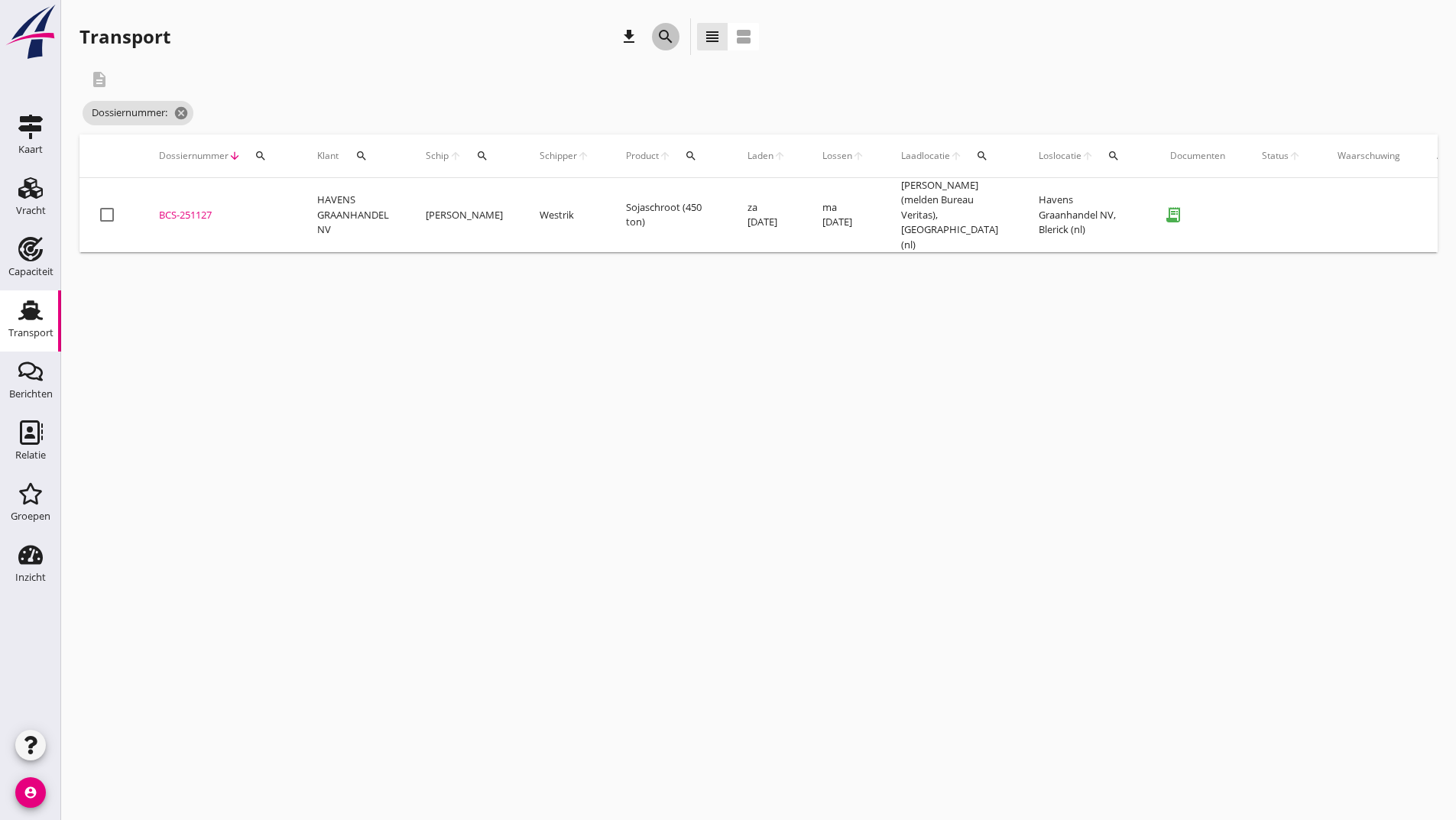
click at [659, 37] on icon "search" at bounding box center [665, 37] width 18 height 18
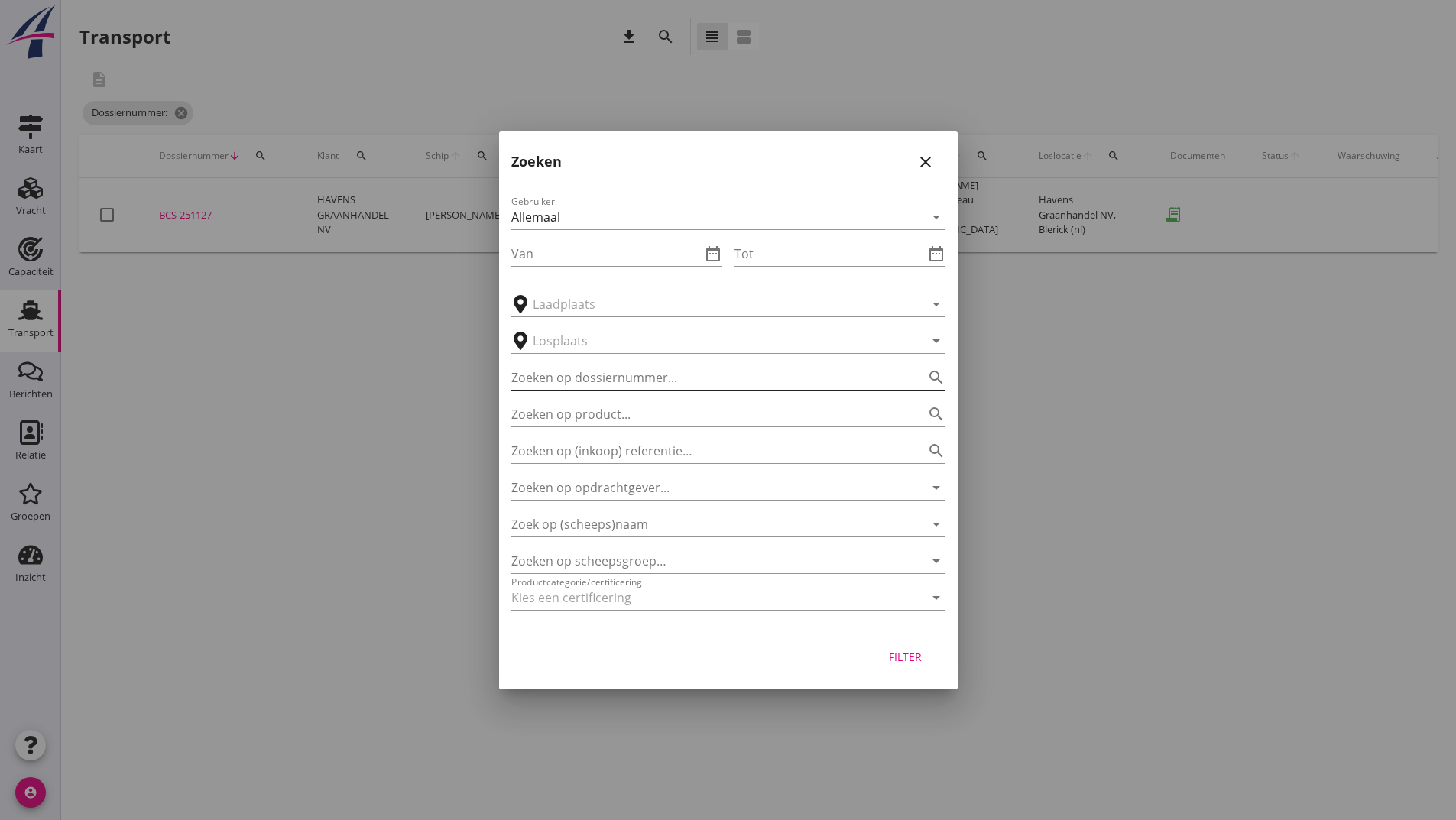
click at [589, 372] on input "Zoeken op dossiernummer..." at bounding box center [707, 378] width 391 height 25
type input "251128"
click at [903, 662] on div "Filter" at bounding box center [906, 657] width 43 height 16
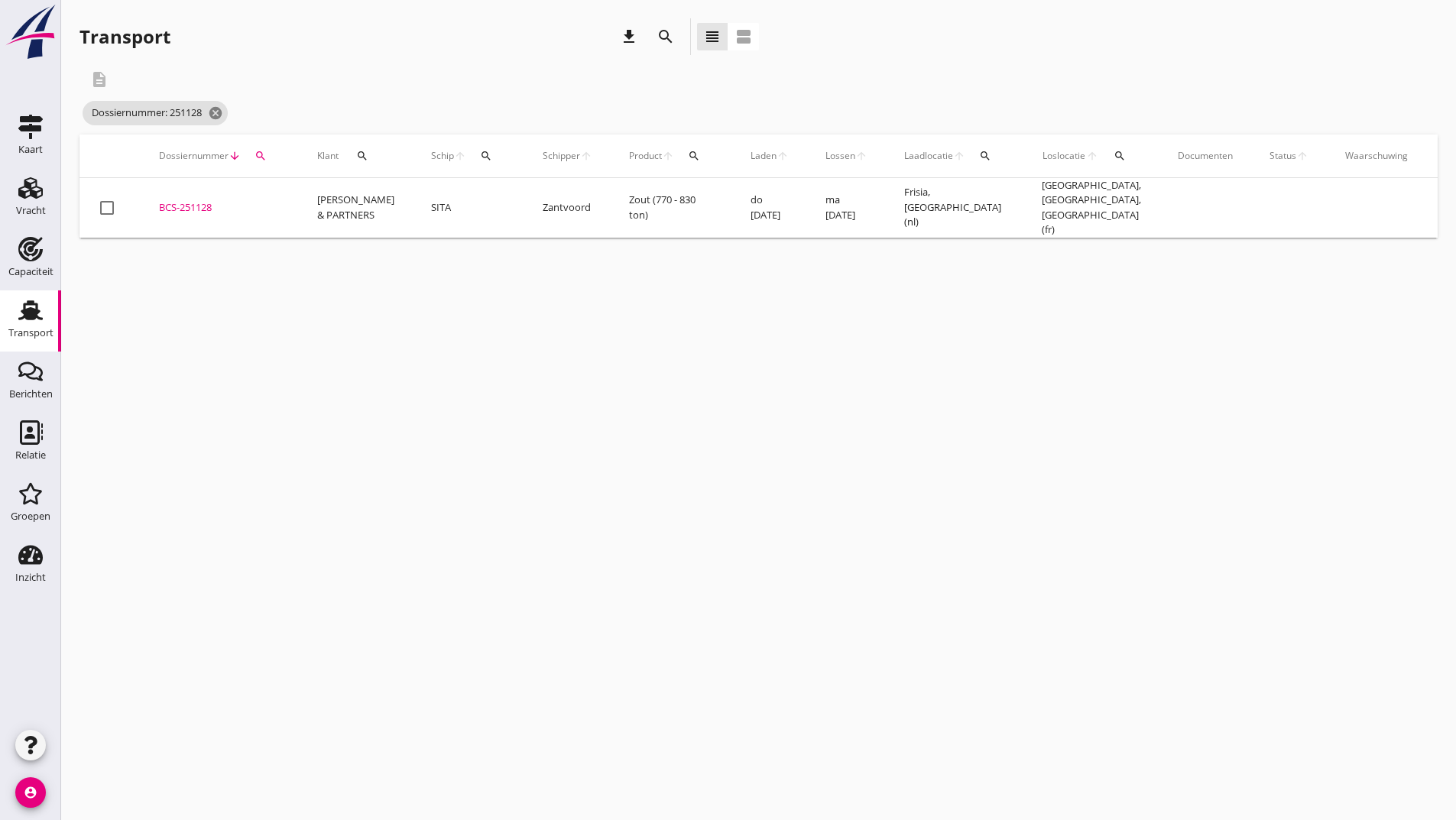
click at [184, 200] on div "BCS-251128" at bounding box center [220, 208] width 122 height 16
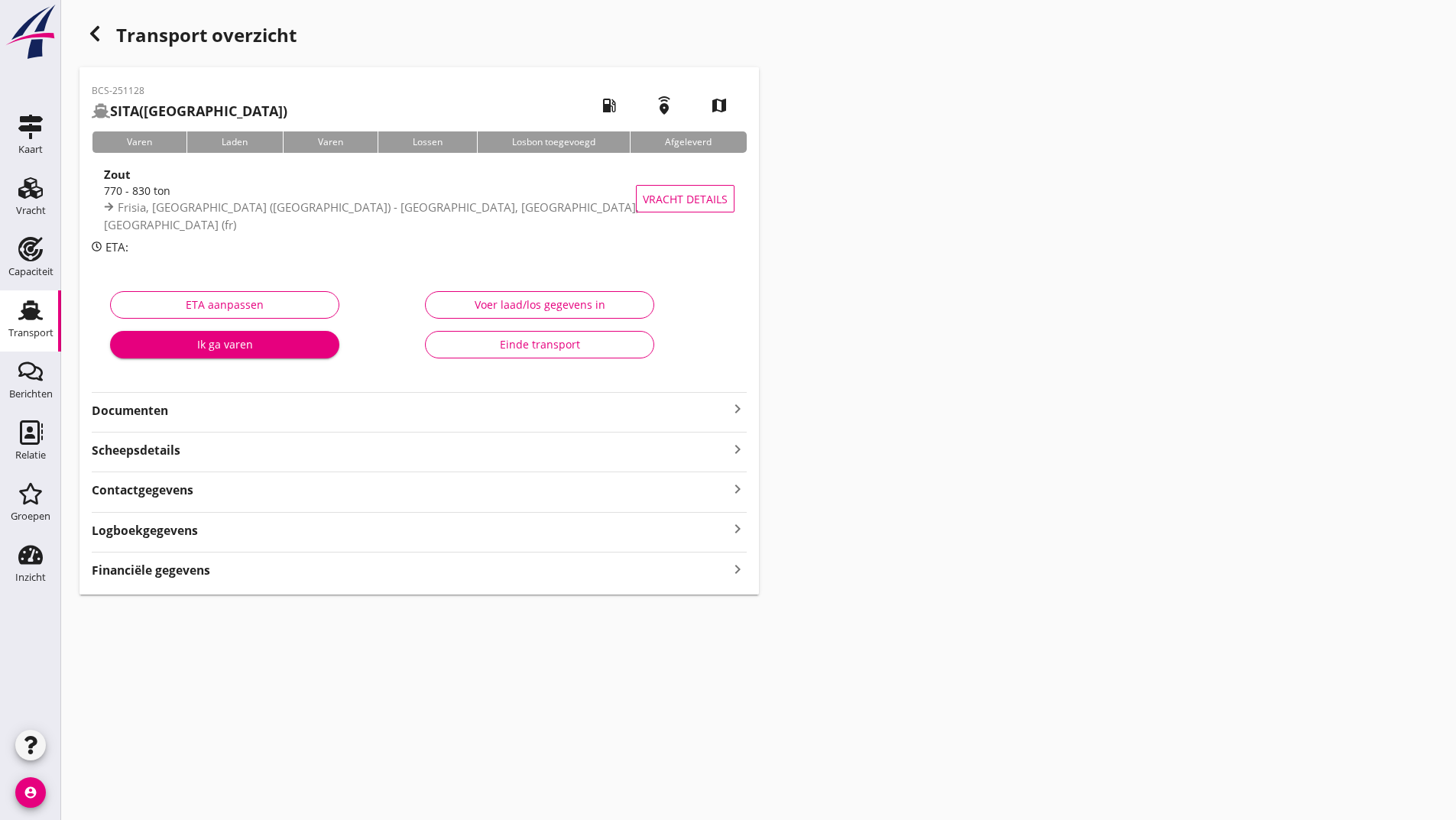
click at [163, 417] on strong "Documenten" at bounding box center [410, 410] width 636 height 17
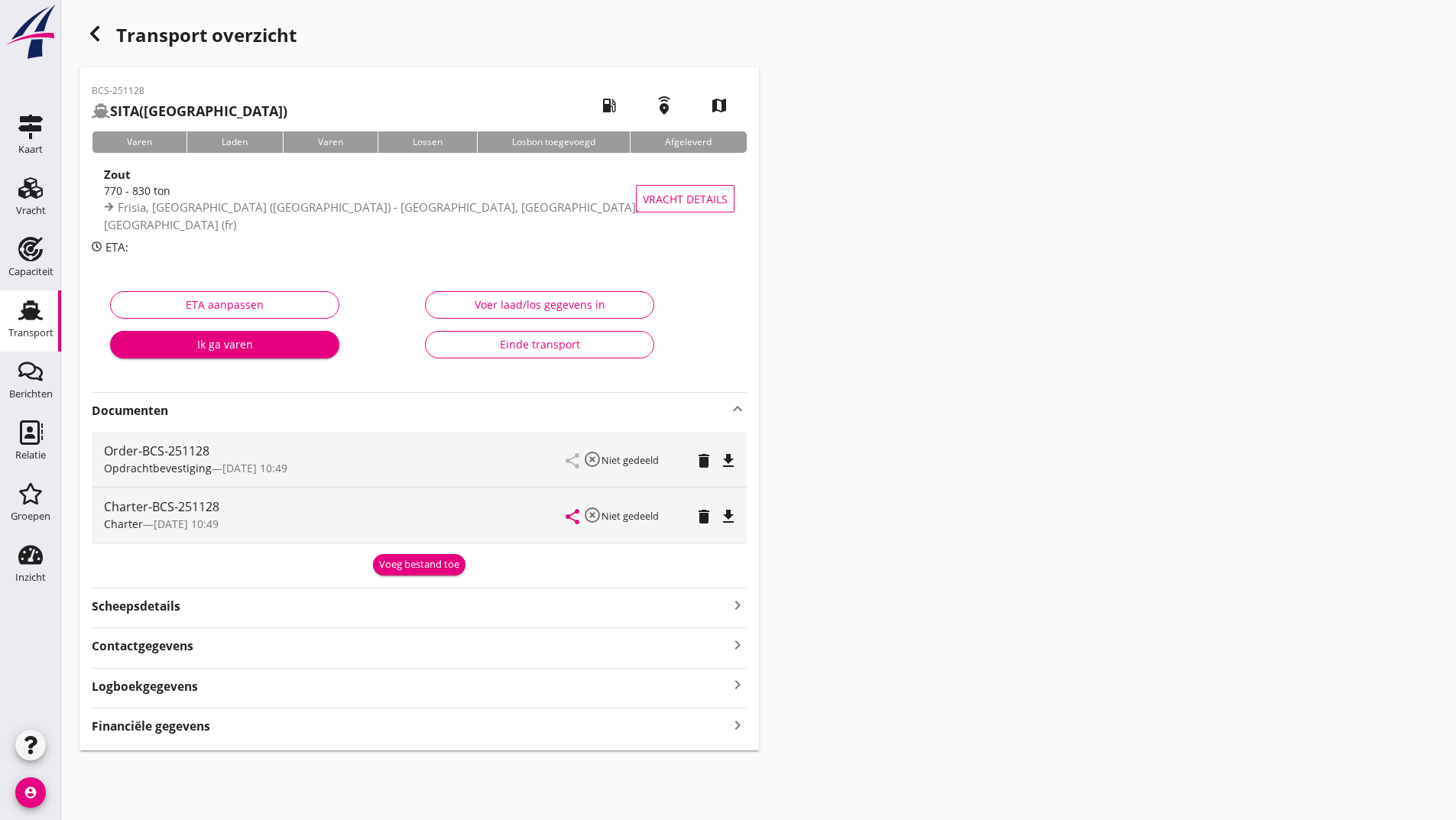
click at [396, 566] on div "Voeg bestand toe" at bounding box center [420, 564] width 80 height 16
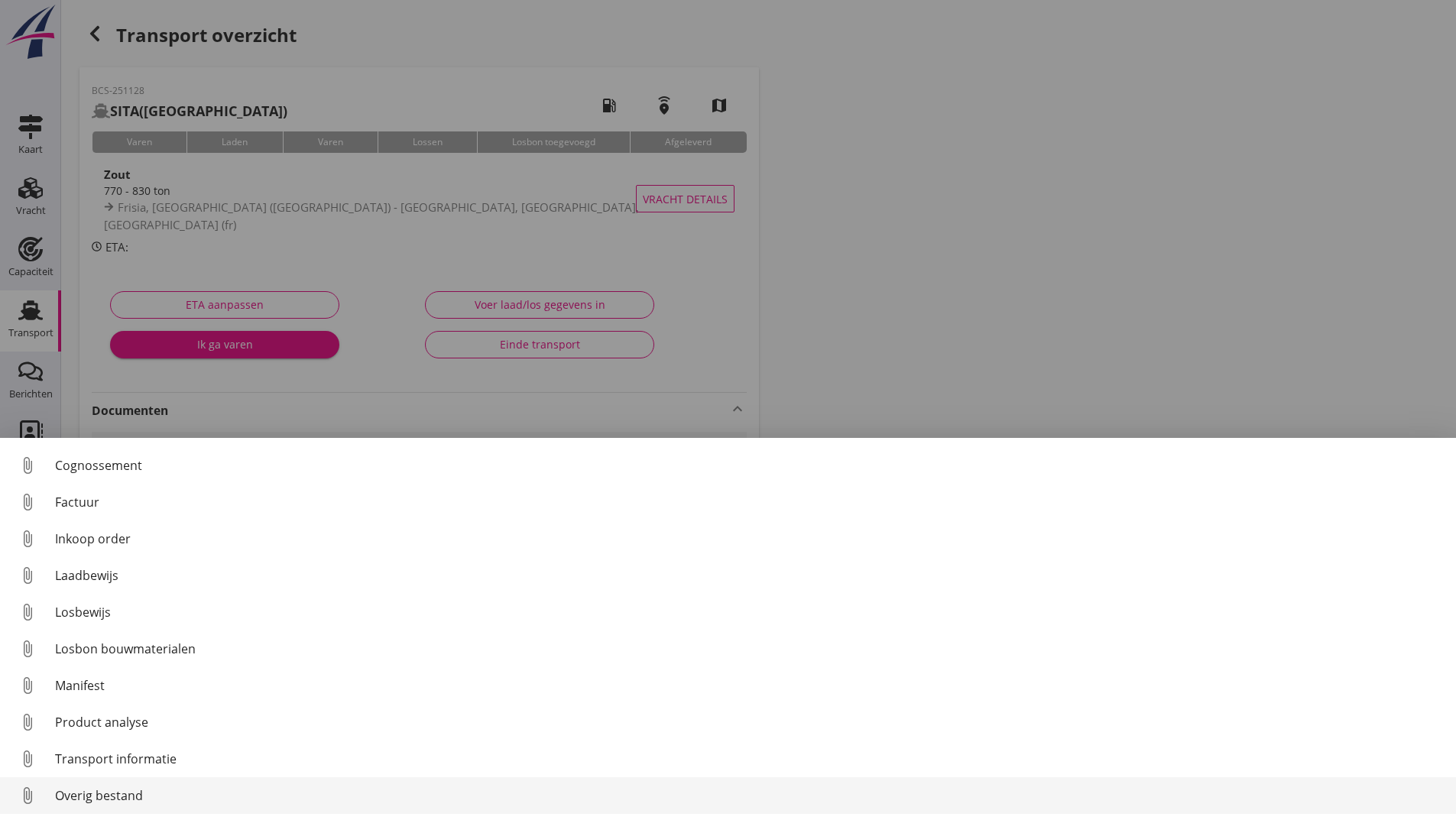
click at [133, 796] on div "Overig bestand" at bounding box center [749, 795] width 1389 height 18
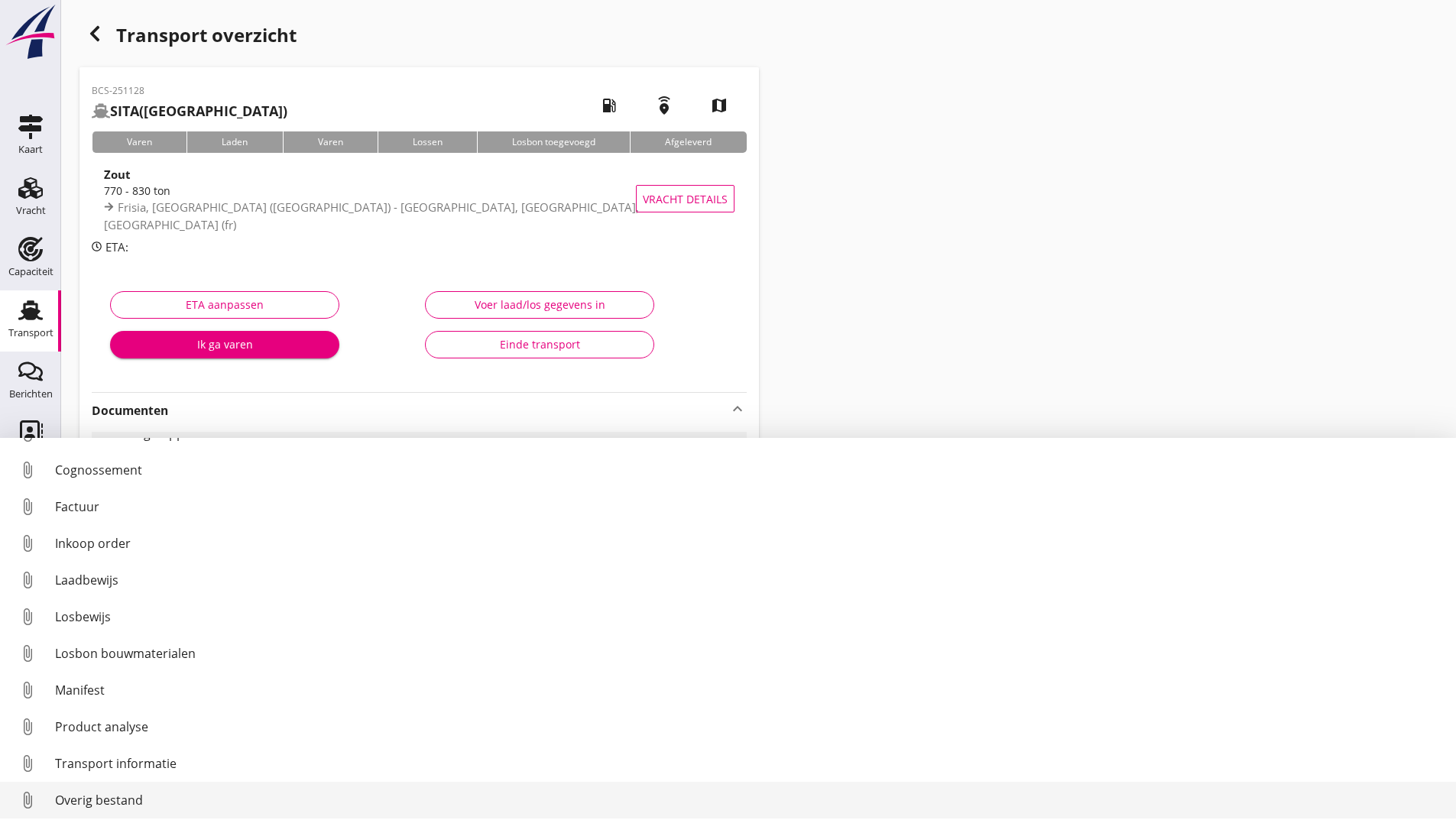
scroll to position [71, 0]
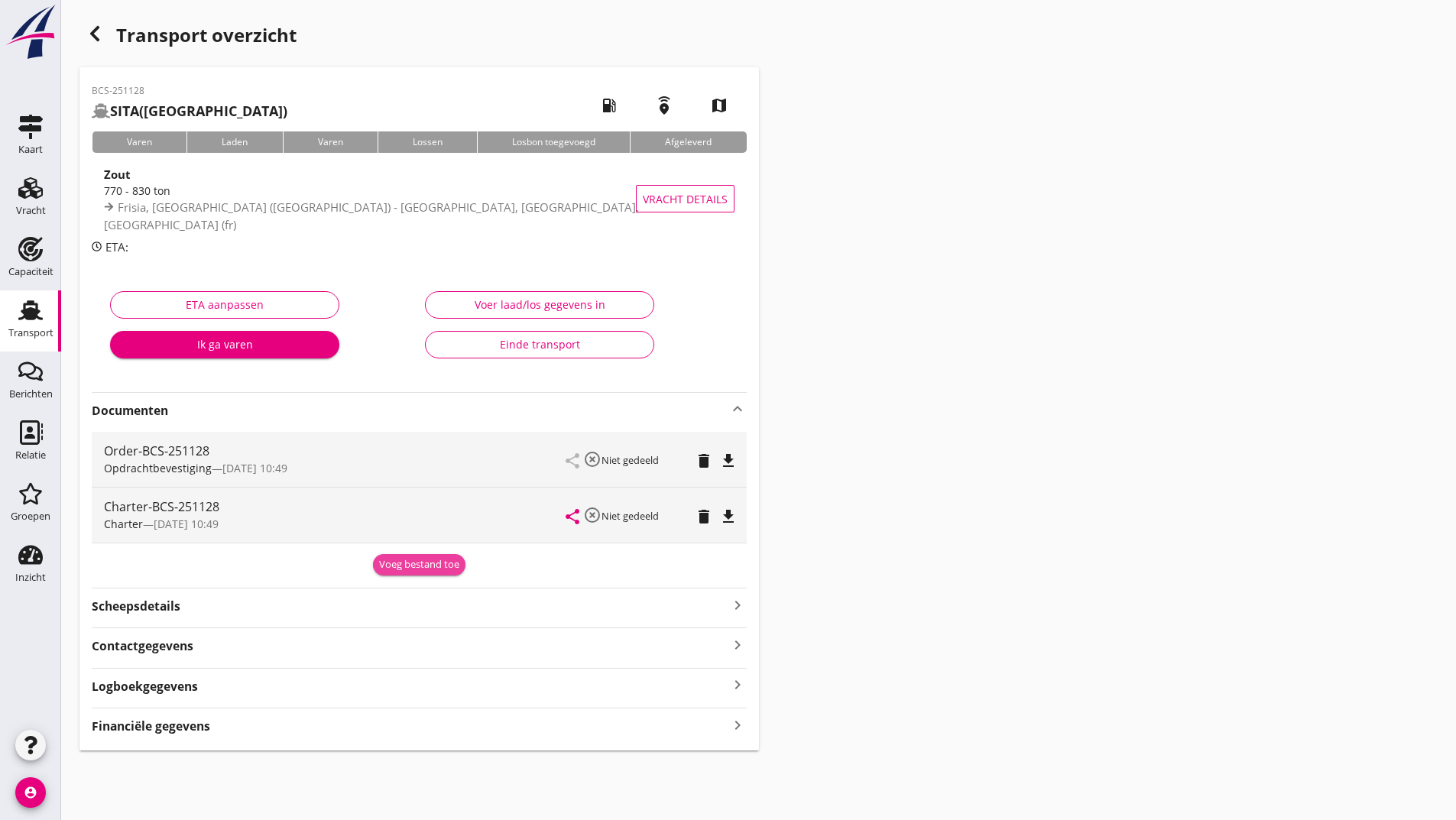
click at [380, 567] on div "Voeg bestand toe" at bounding box center [420, 564] width 80 height 16
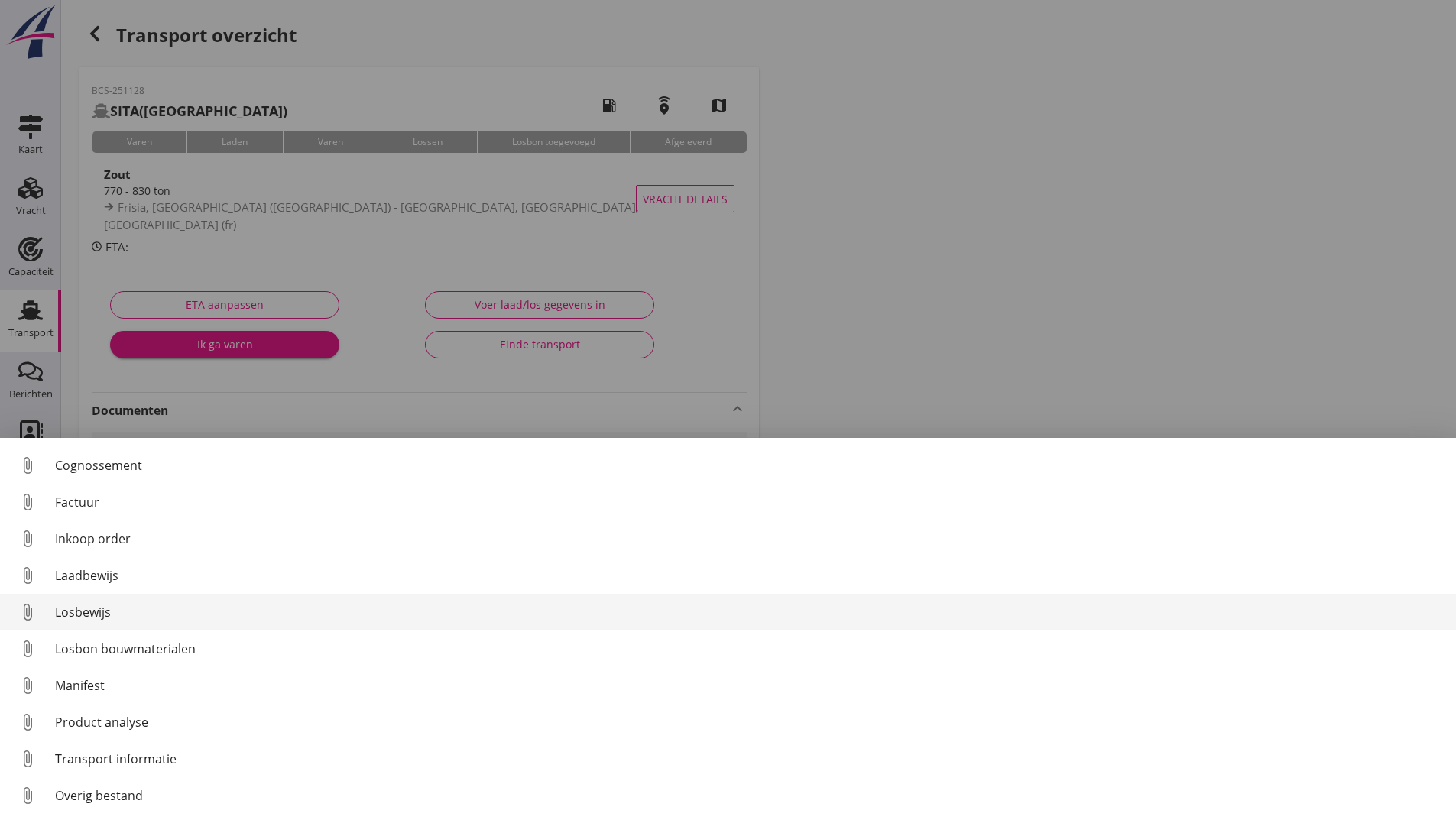
click at [102, 616] on div "Losbewijs" at bounding box center [749, 612] width 1389 height 18
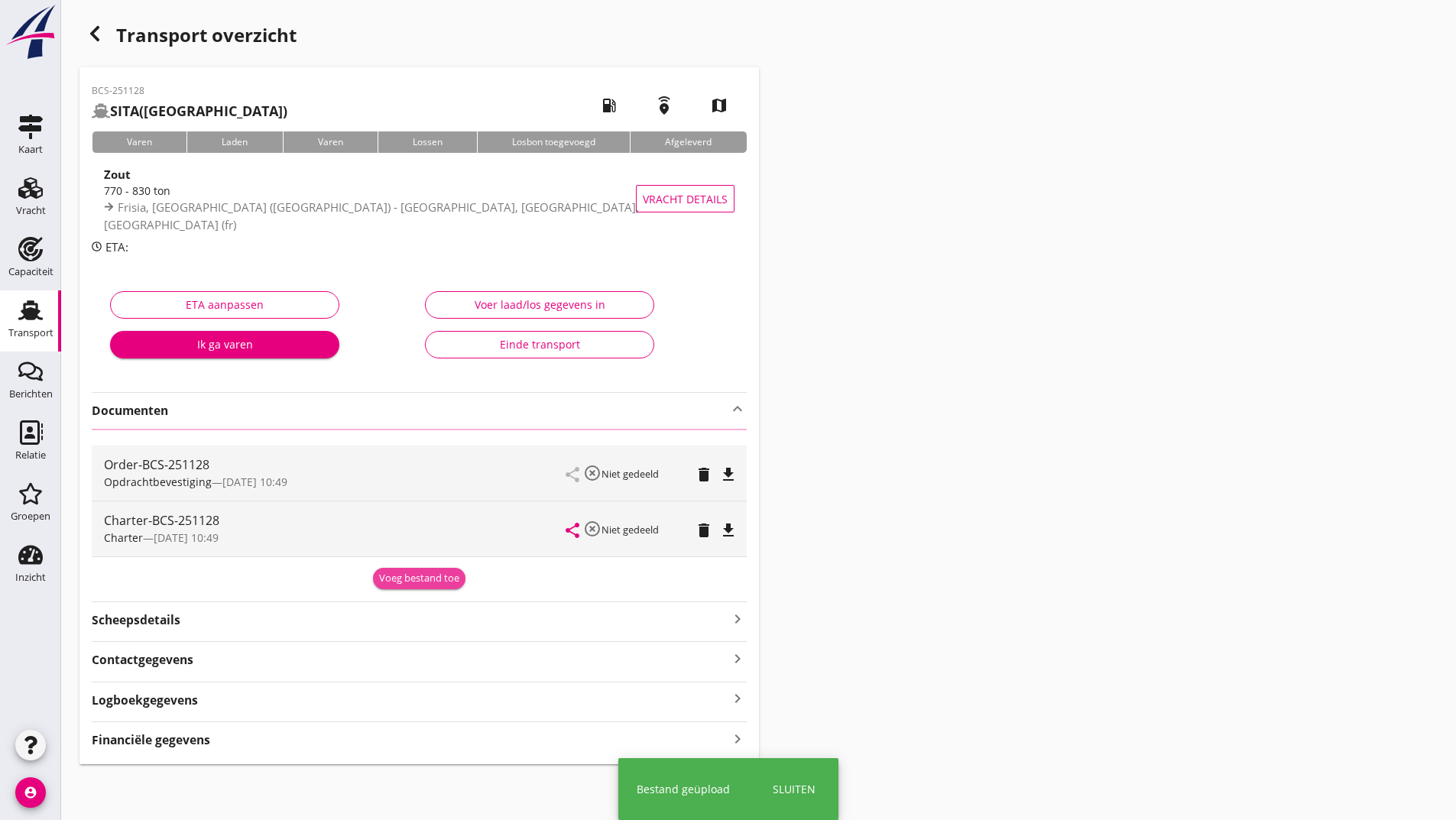
click at [410, 582] on div "Order-BCS-251128 Opdrachtbevestiging — [DATE] 10:49 share highlight_off Niet ge…" at bounding box center [420, 508] width 655 height 160
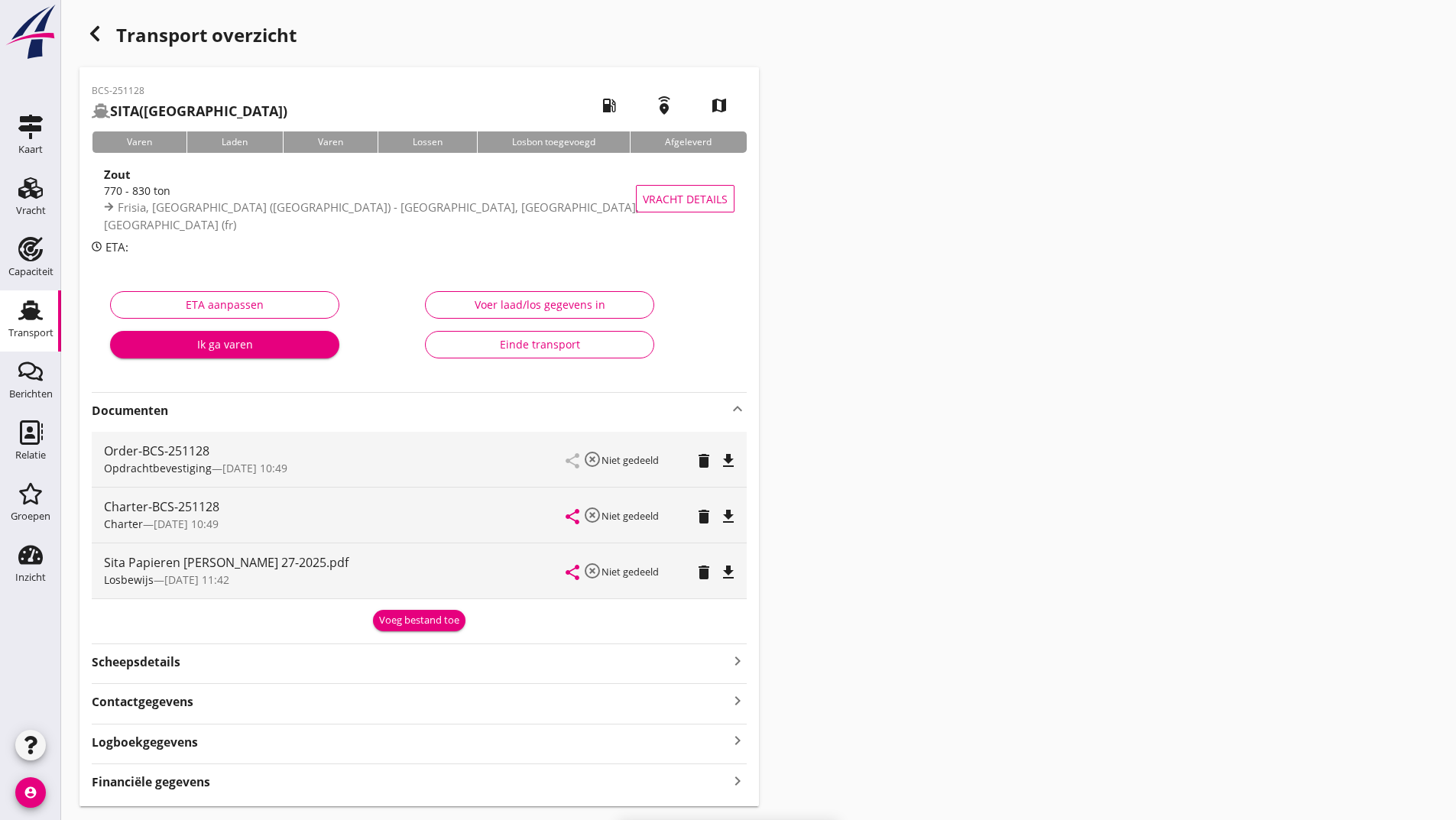
click at [390, 616] on div "Voeg bestand toe" at bounding box center [420, 620] width 80 height 16
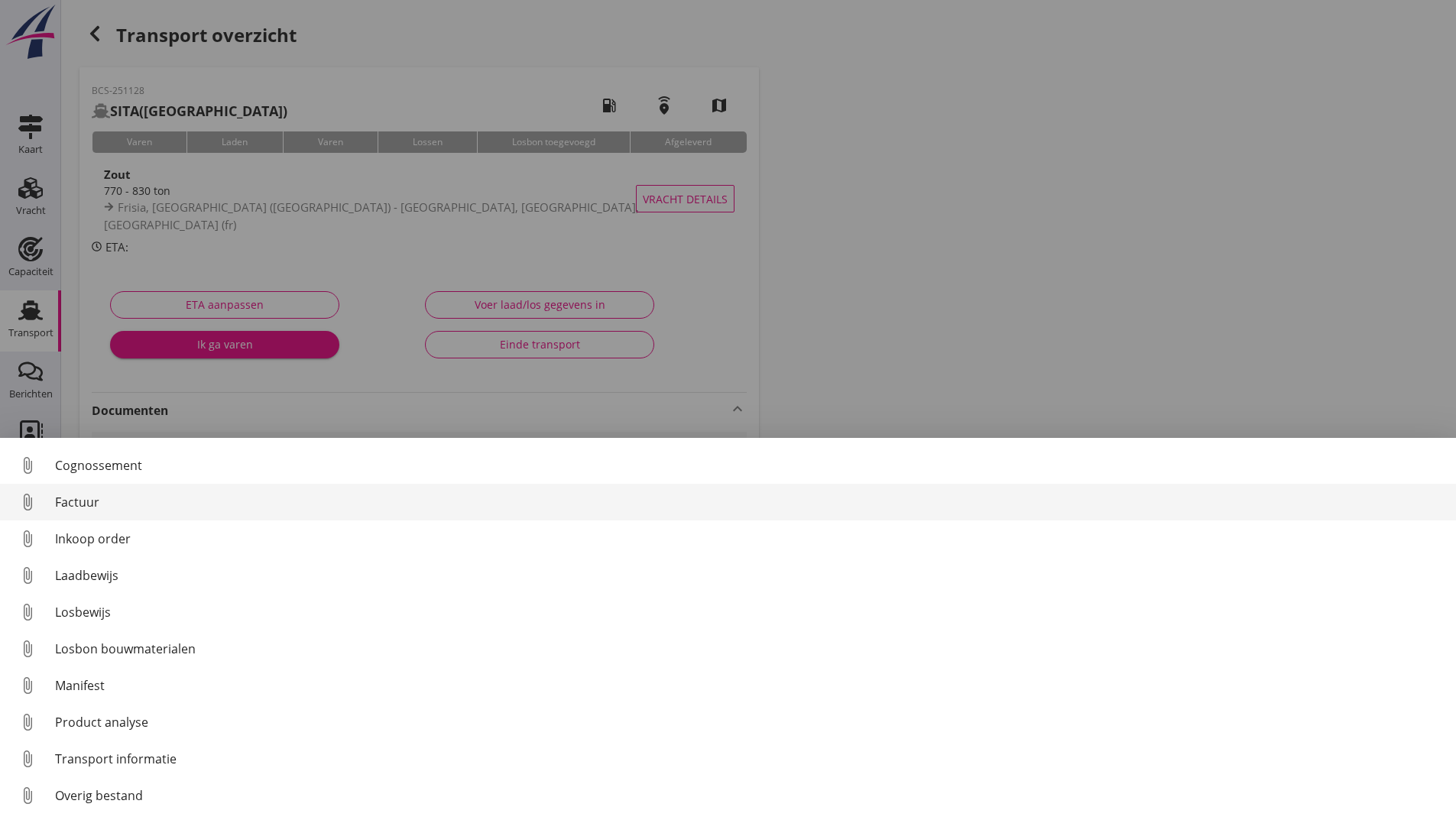
click at [79, 499] on div "Factuur" at bounding box center [749, 502] width 1389 height 18
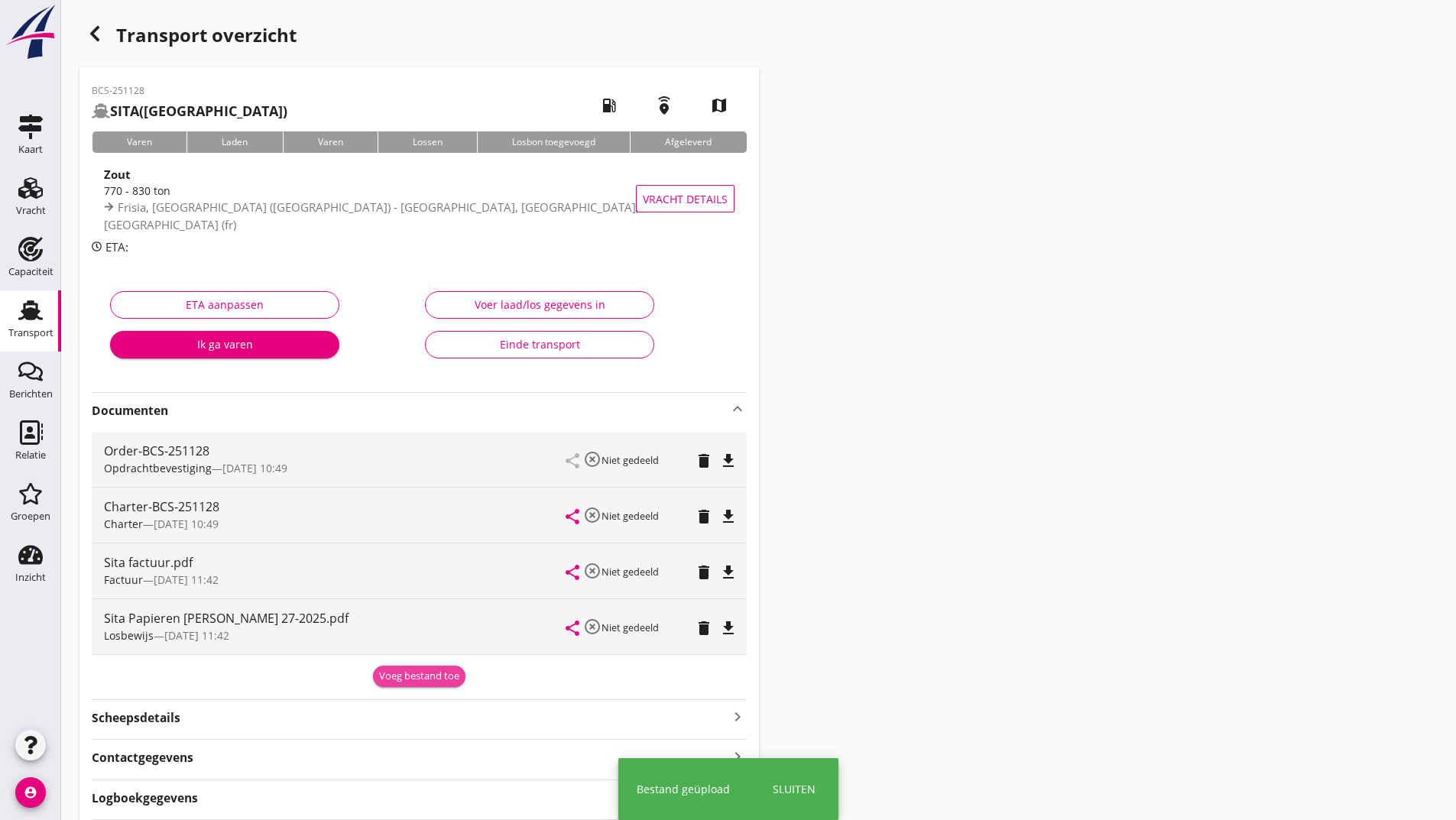
click at [391, 673] on div "Voeg bestand toe" at bounding box center [420, 676] width 80 height 16
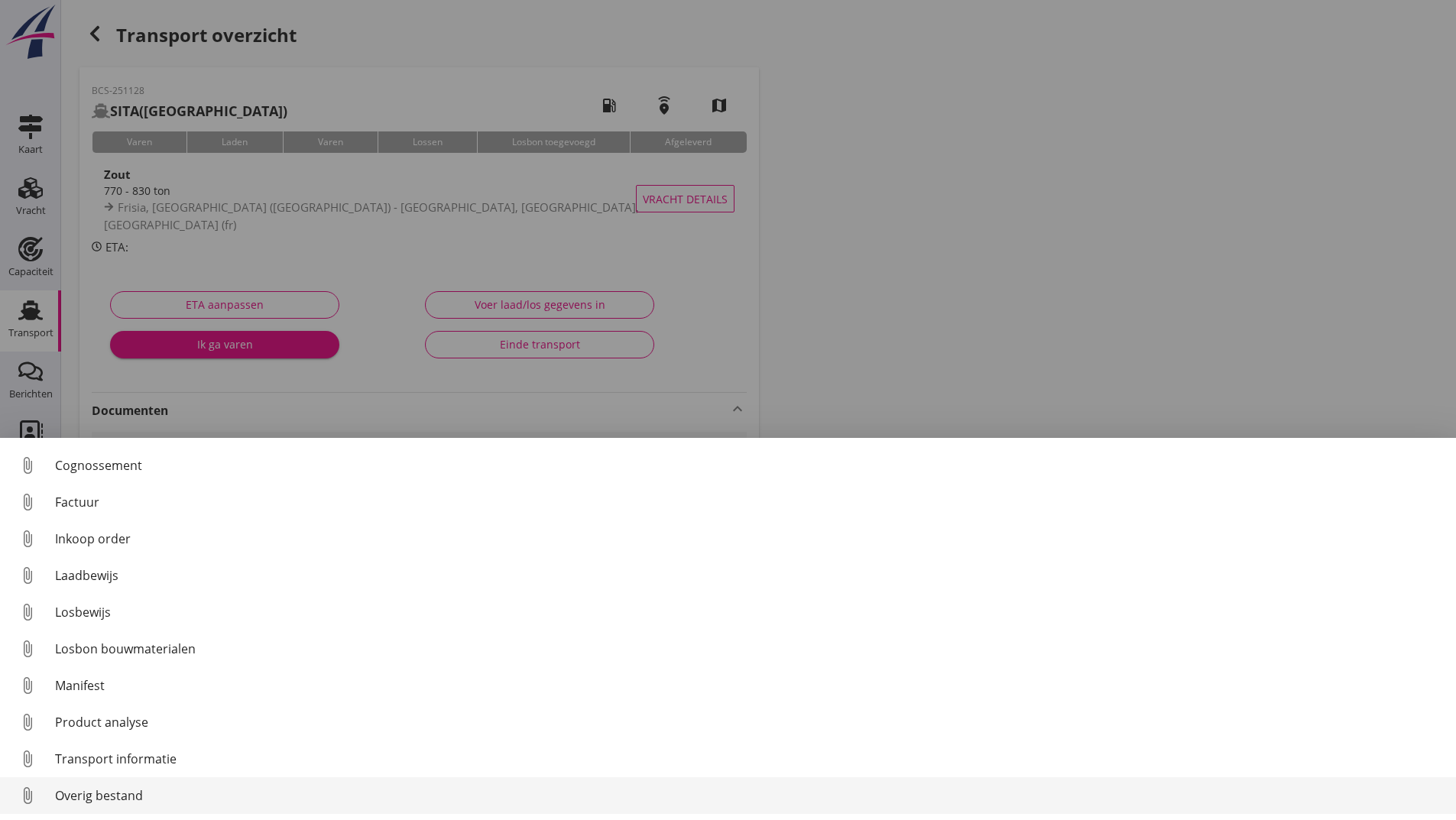
click at [112, 790] on div "Overig bestand" at bounding box center [749, 795] width 1389 height 18
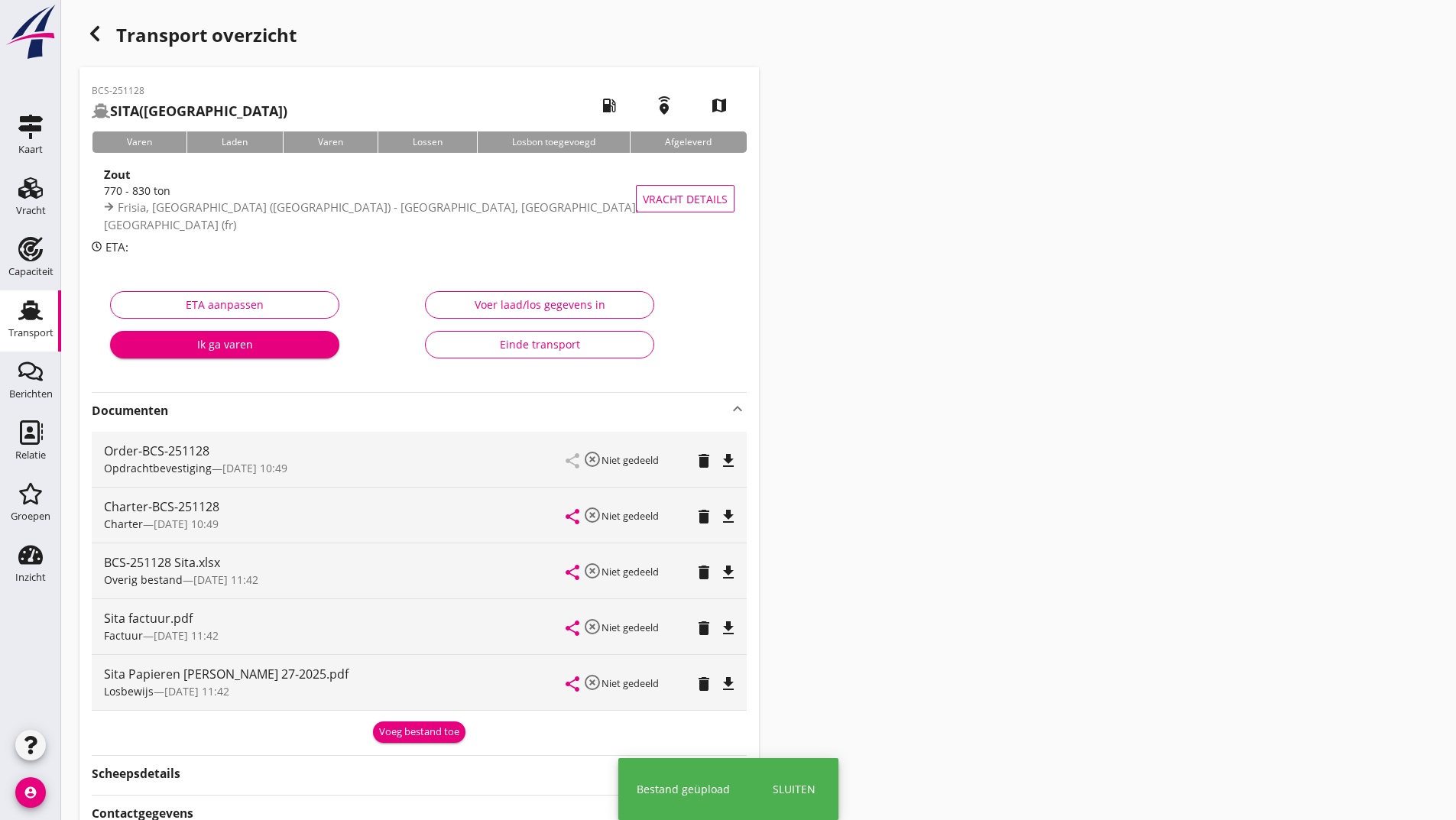
click at [394, 734] on button "Voeg bestand toe" at bounding box center [419, 732] width 93 height 21
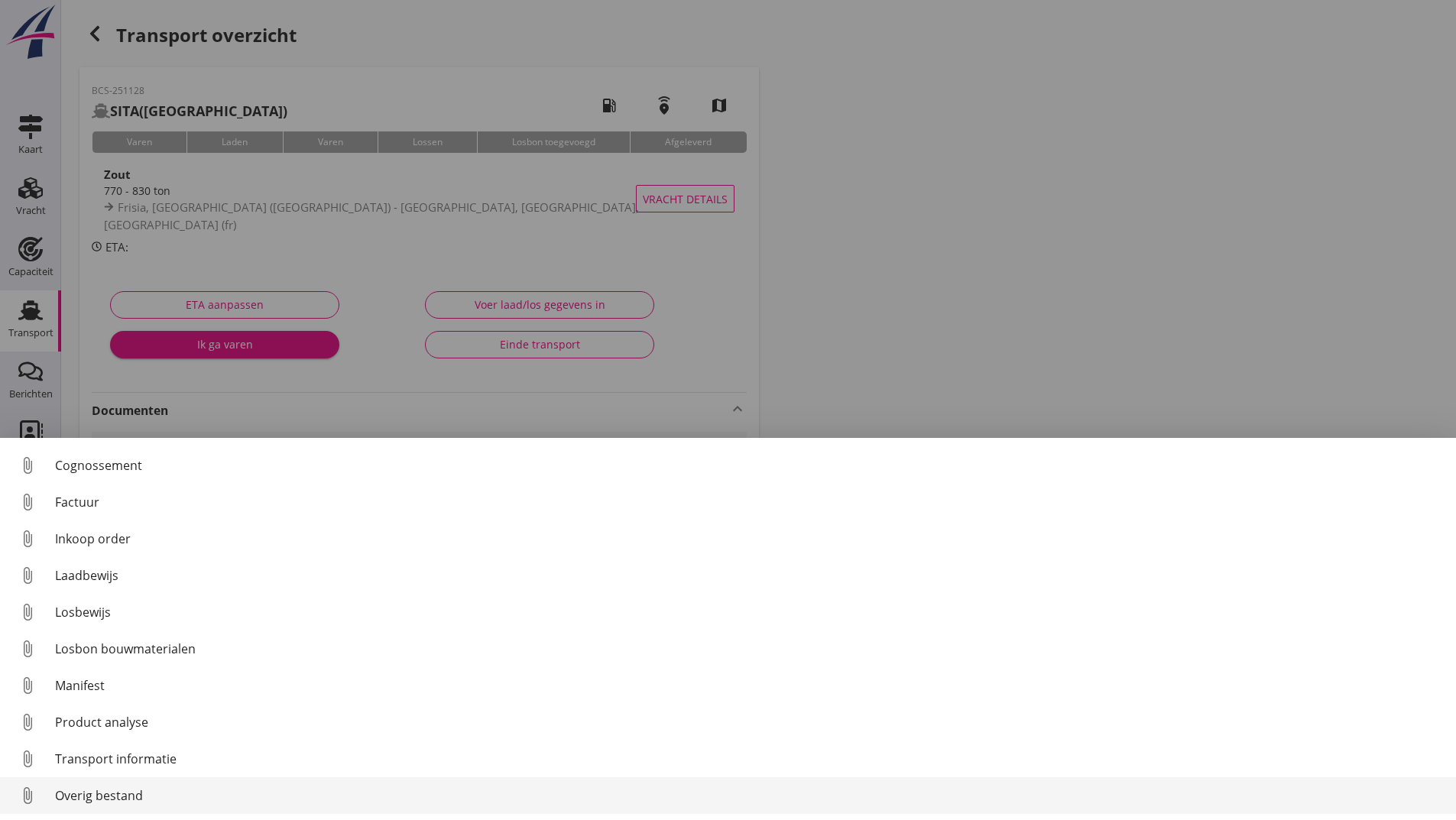
click at [114, 798] on div "Overig bestand" at bounding box center [749, 795] width 1389 height 18
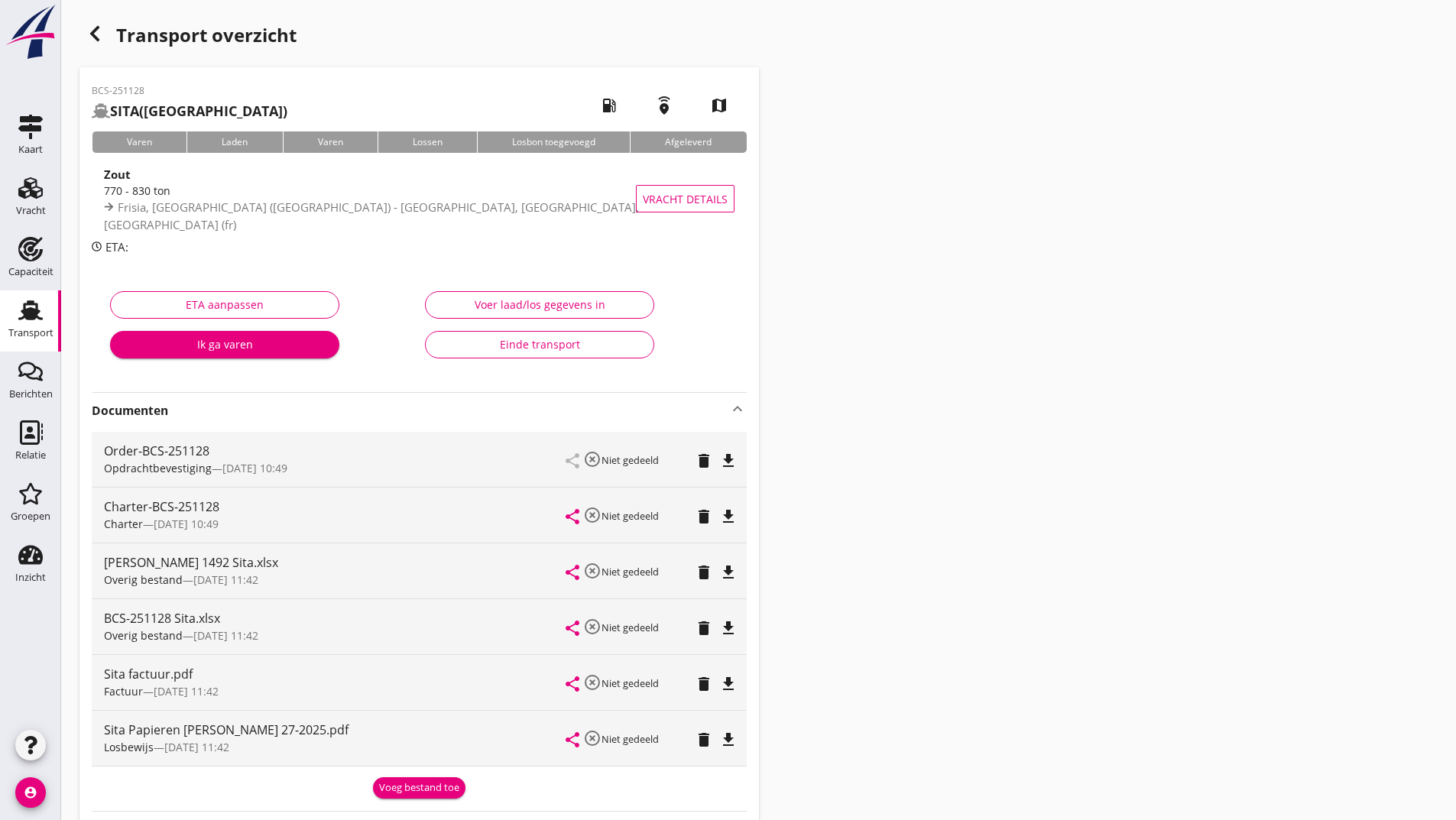
click at [99, 38] on icon "button" at bounding box center [94, 34] width 18 height 18
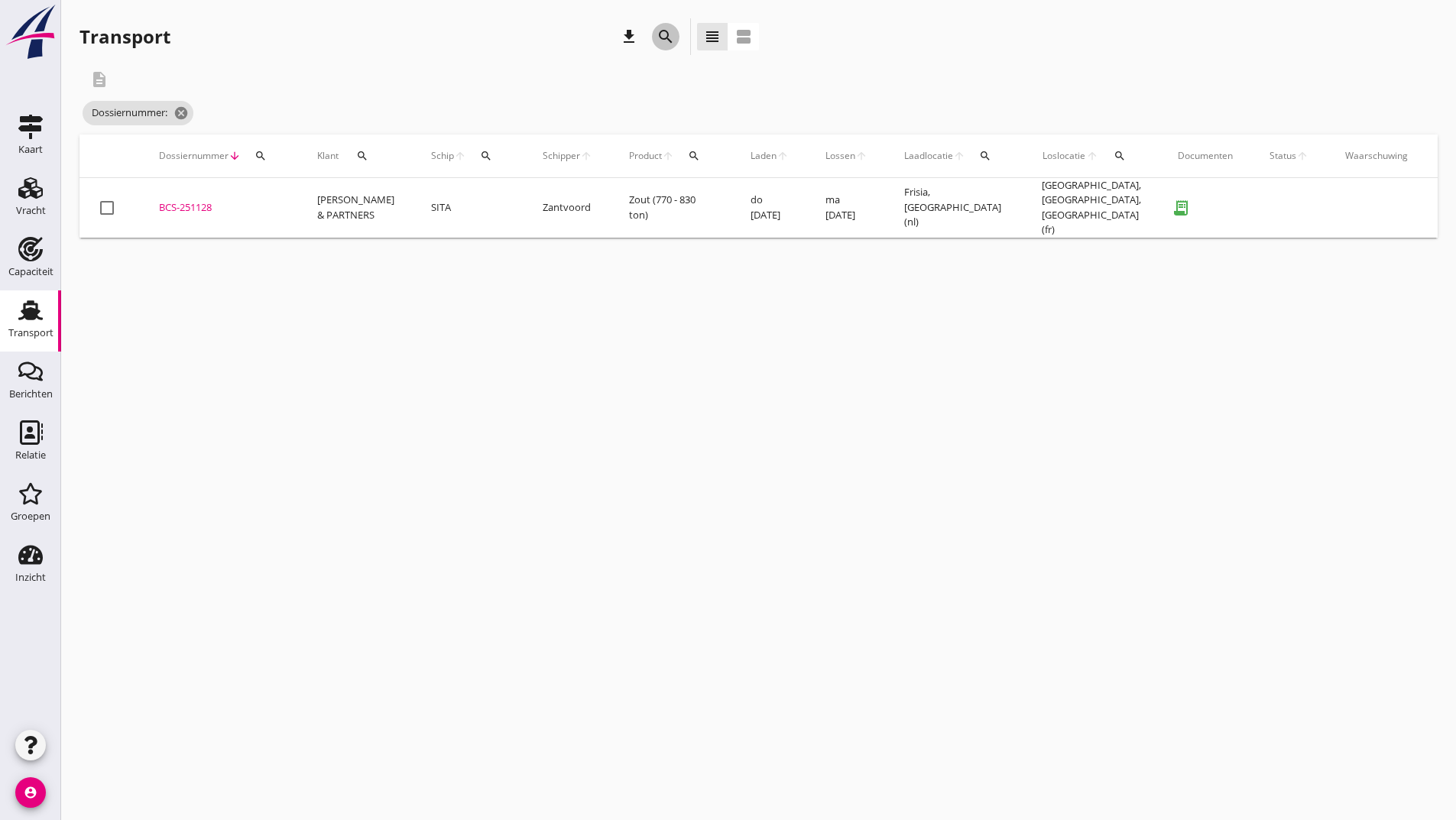
click at [664, 35] on icon "search" at bounding box center [665, 37] width 18 height 18
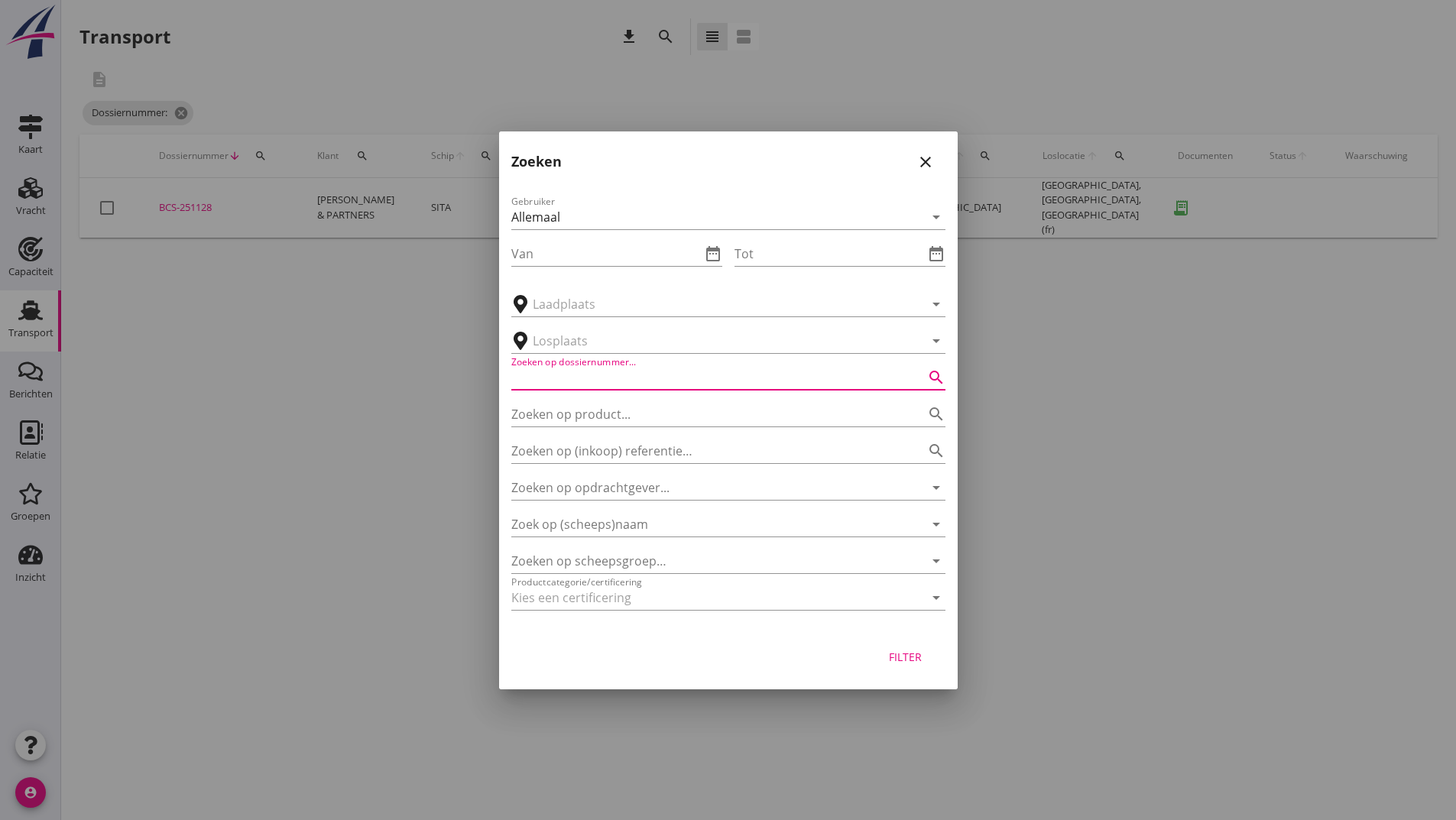
click at [581, 380] on input "Zoeken op dossiernummer..." at bounding box center [707, 378] width 391 height 25
type input "251181"
click at [909, 655] on div "Filter" at bounding box center [906, 657] width 43 height 16
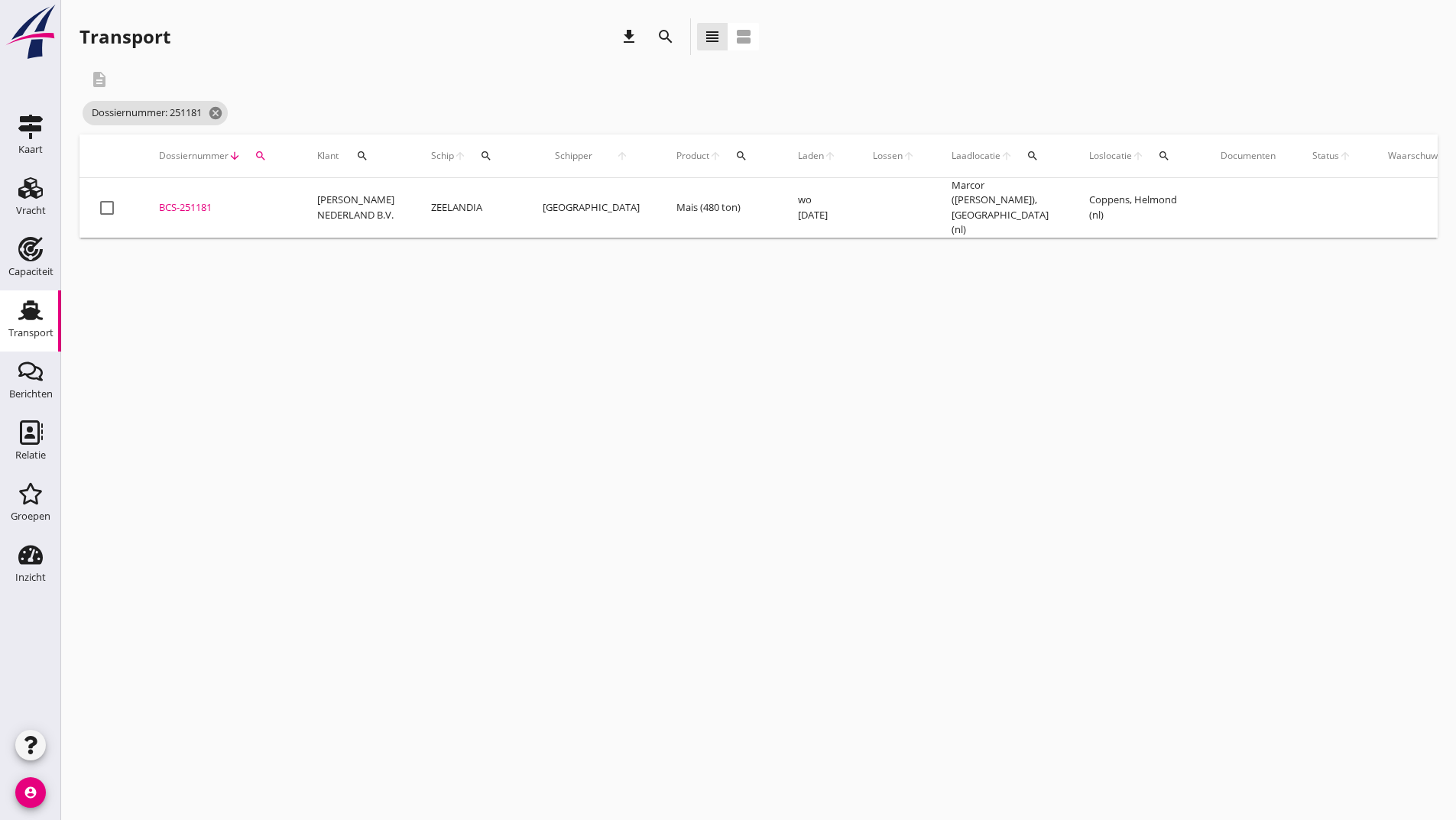
click at [192, 201] on div "BCS-251181" at bounding box center [220, 208] width 122 height 16
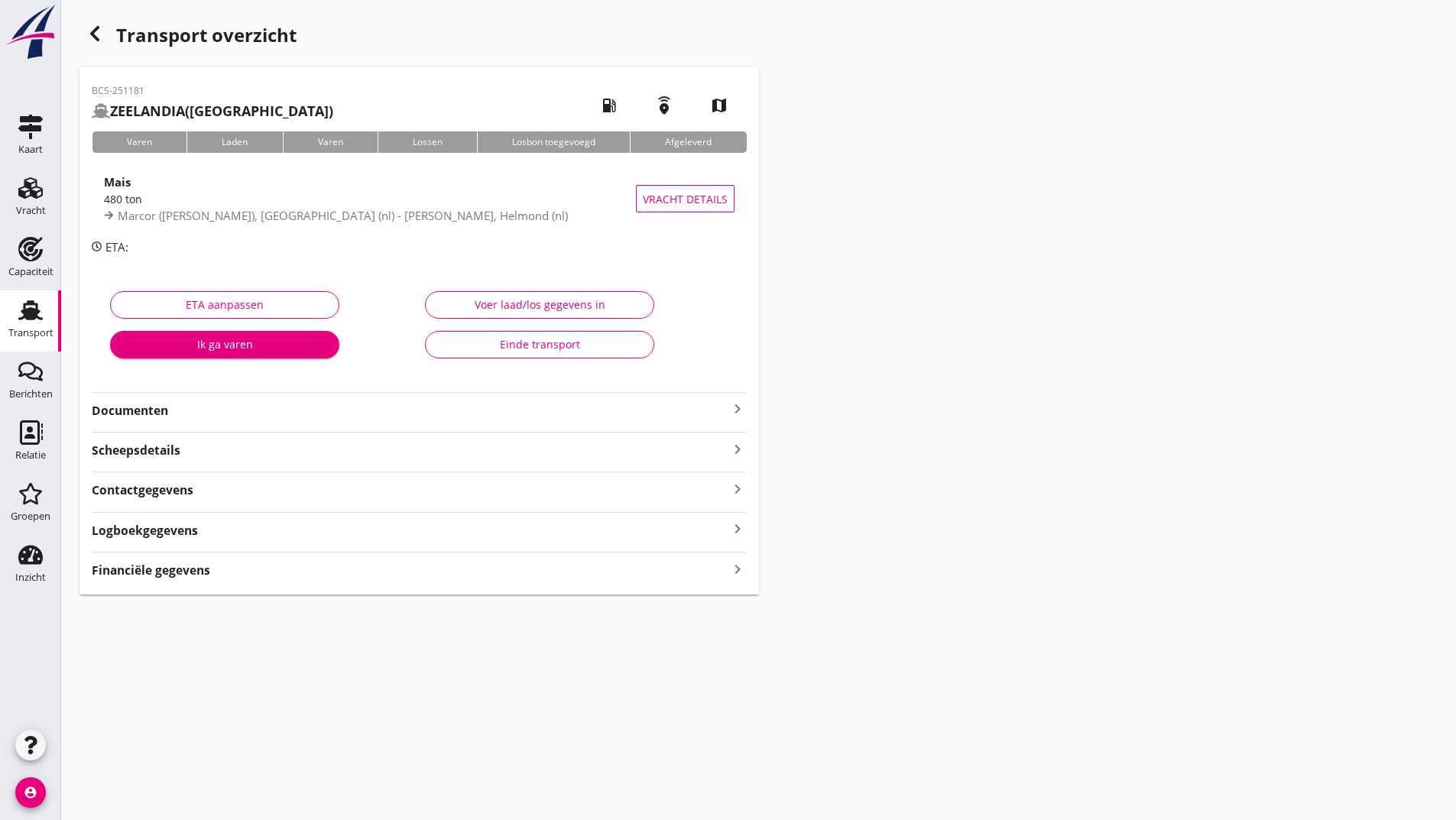
click at [163, 406] on strong "Documenten" at bounding box center [410, 410] width 636 height 17
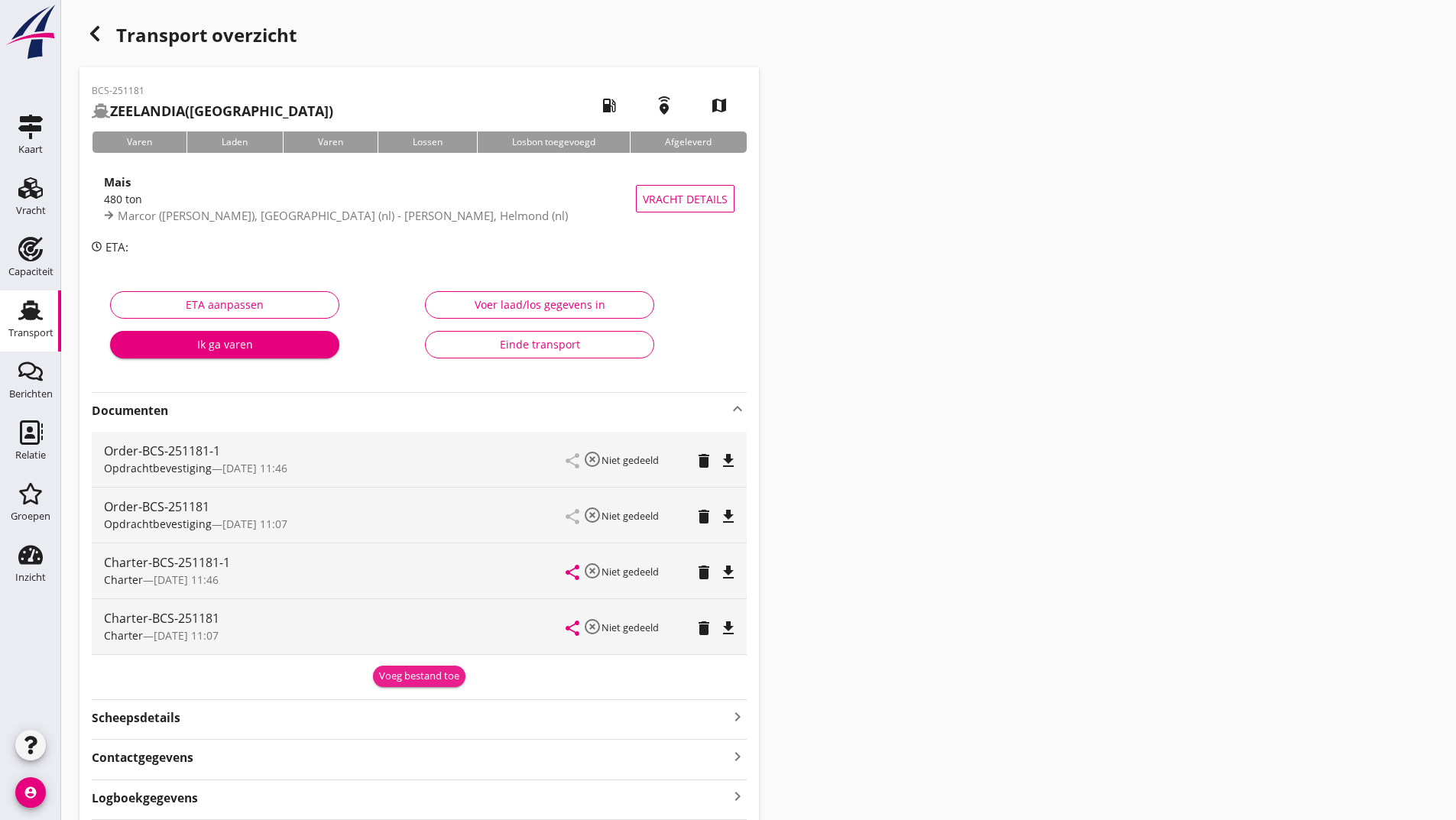
drag, startPoint x: 415, startPoint y: 671, endPoint x: 410, endPoint y: 677, distance: 7.8
click at [415, 672] on div "Voeg bestand toe" at bounding box center [420, 676] width 80 height 16
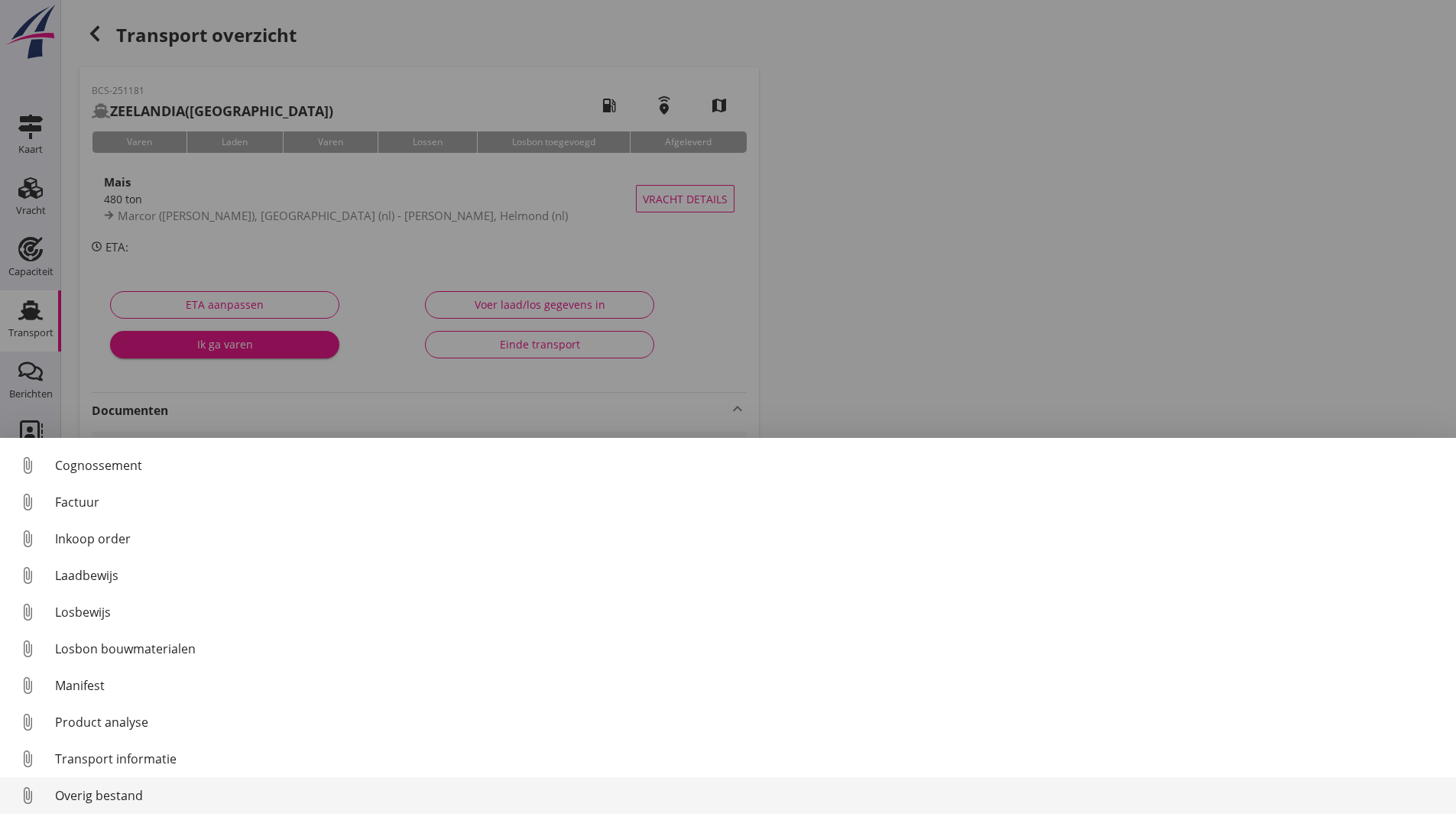
scroll to position [107, 0]
click at [137, 794] on div "Overig bestand" at bounding box center [749, 795] width 1389 height 18
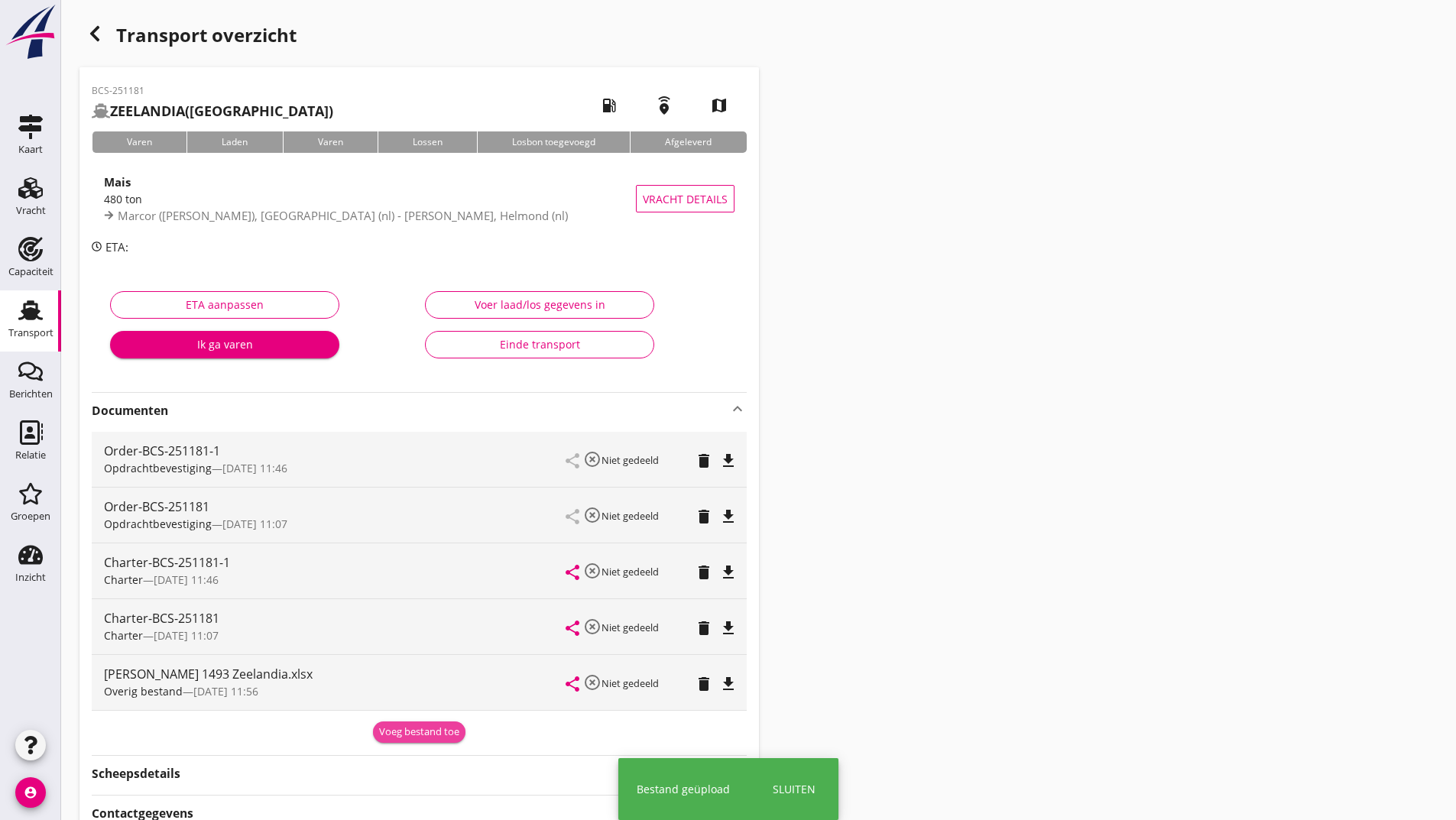
click at [403, 733] on div "Voeg bestand toe" at bounding box center [420, 731] width 80 height 16
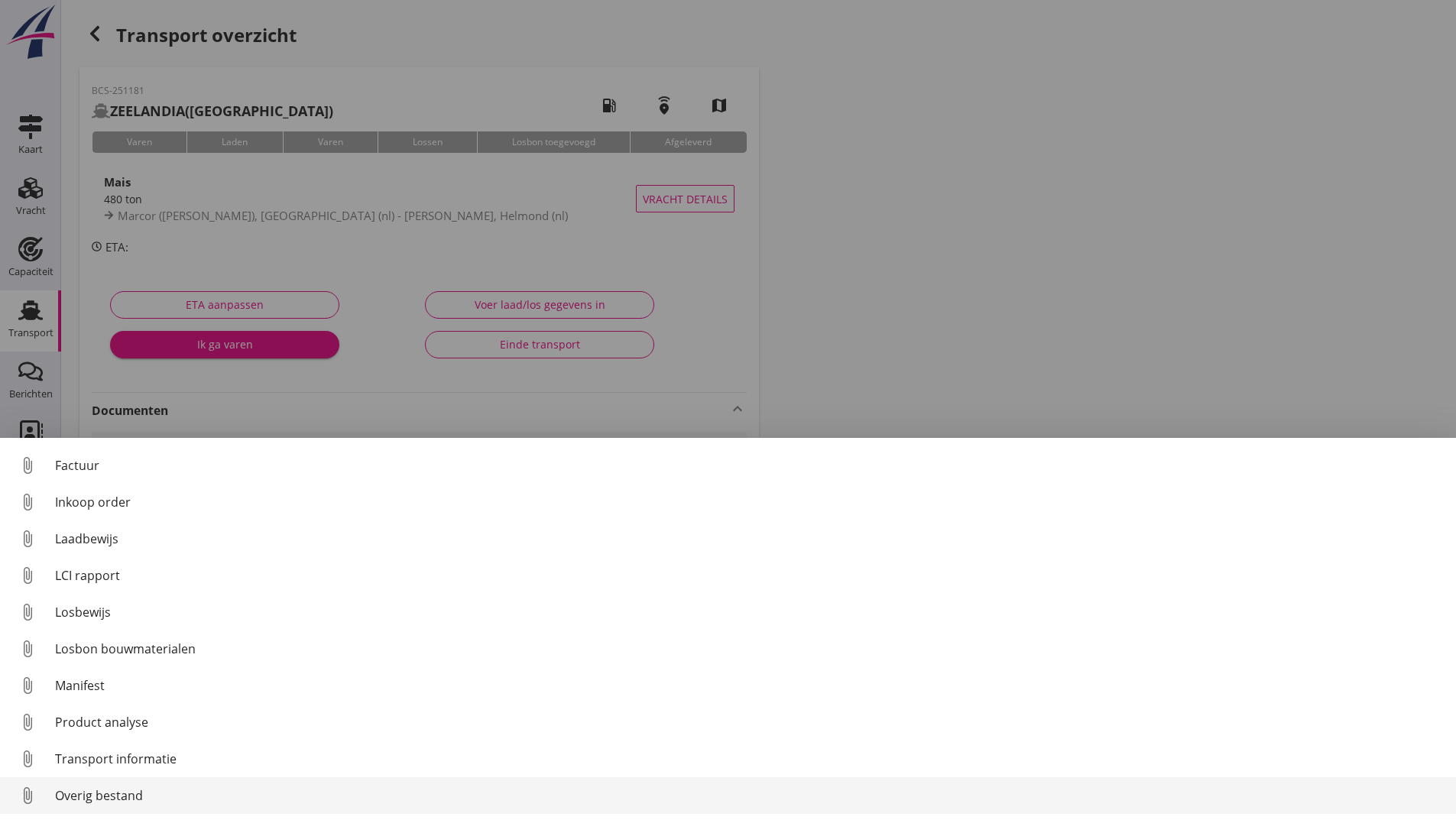
click at [126, 795] on div "Overig bestand" at bounding box center [749, 795] width 1389 height 18
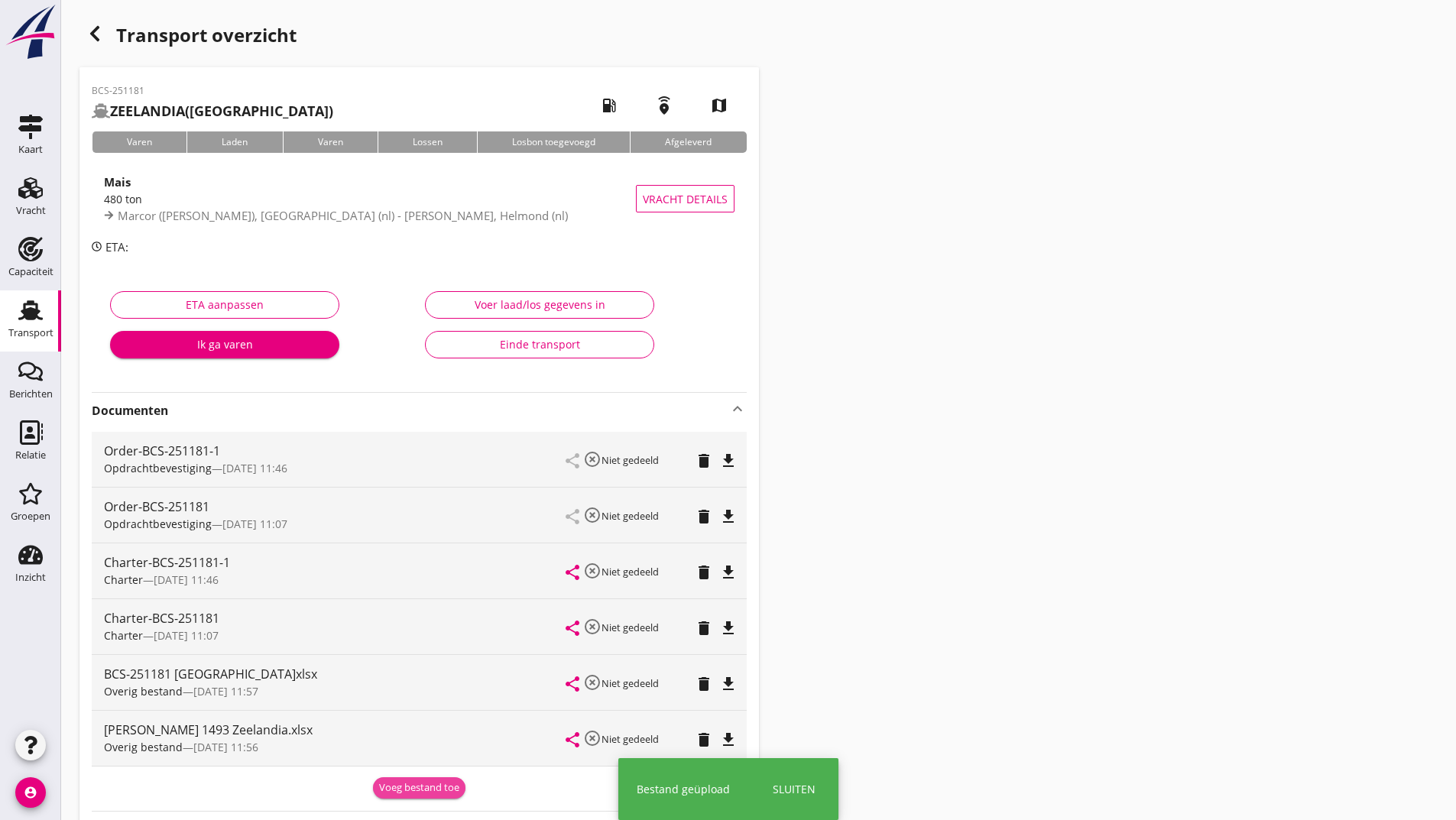
click at [434, 781] on div "Voeg bestand toe" at bounding box center [420, 787] width 80 height 16
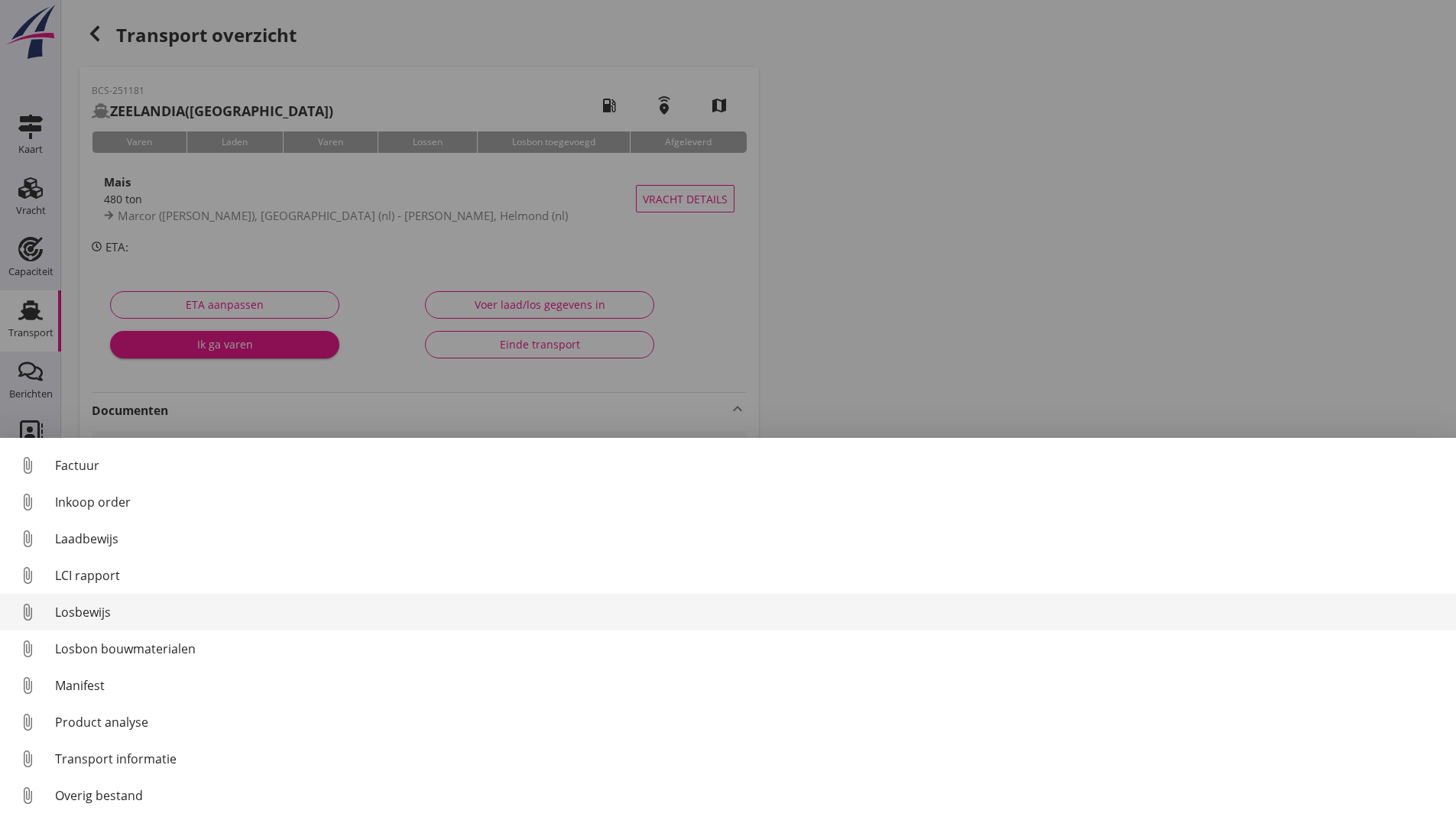
click at [90, 610] on div "Losbewijs" at bounding box center [749, 612] width 1389 height 18
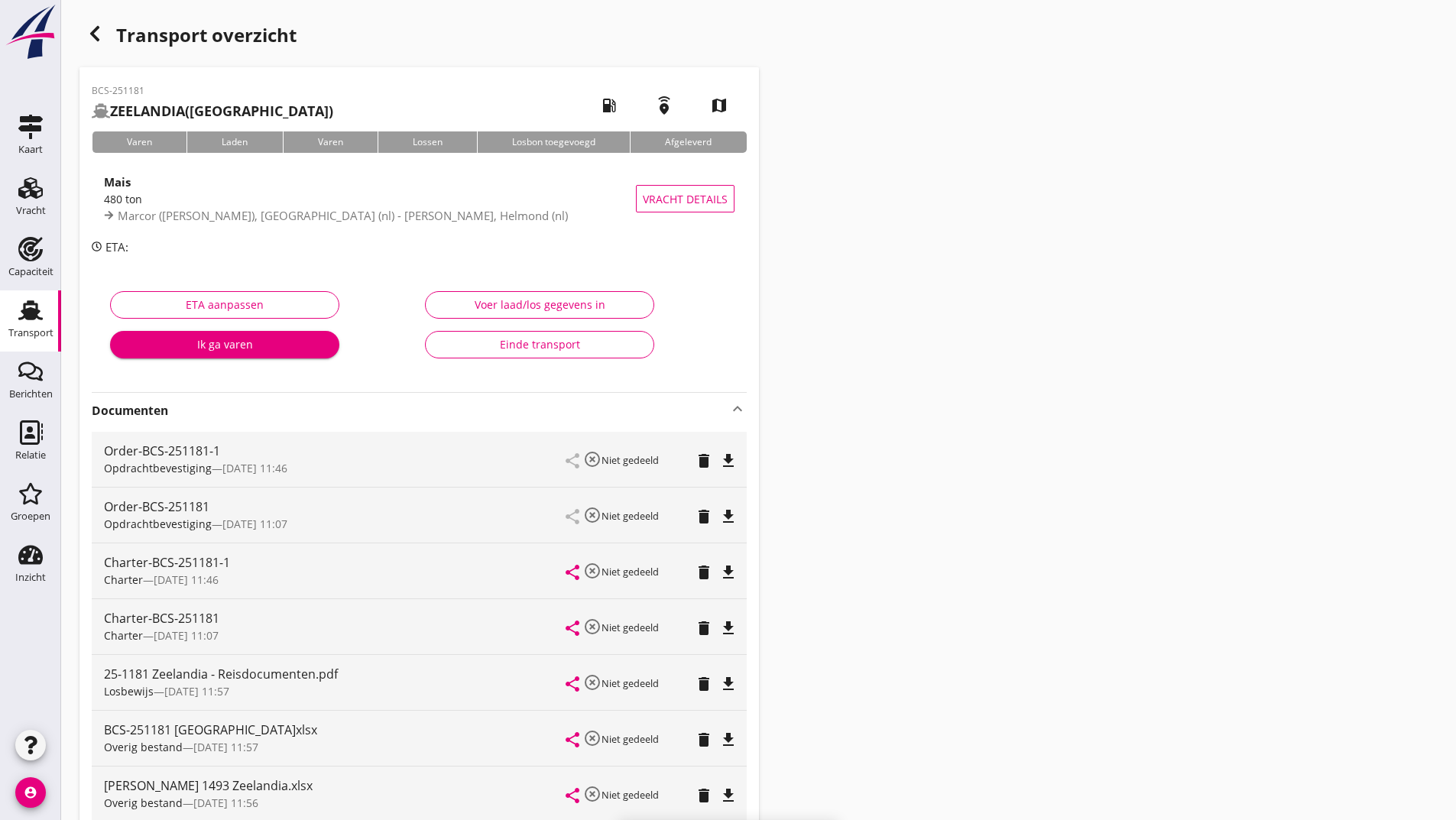
scroll to position [264, 0]
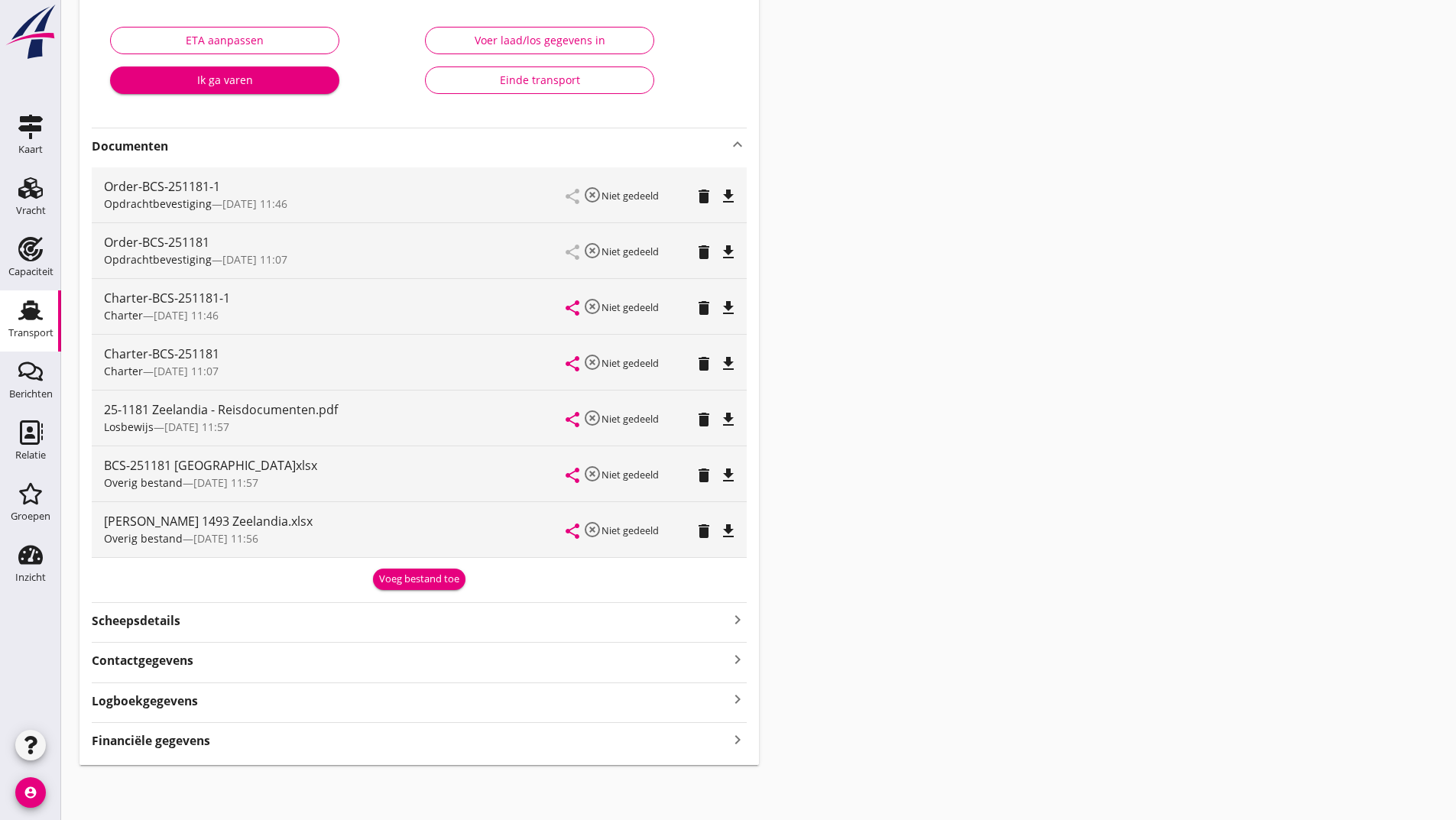
click at [393, 579] on div "Voeg bestand toe" at bounding box center [420, 579] width 80 height 16
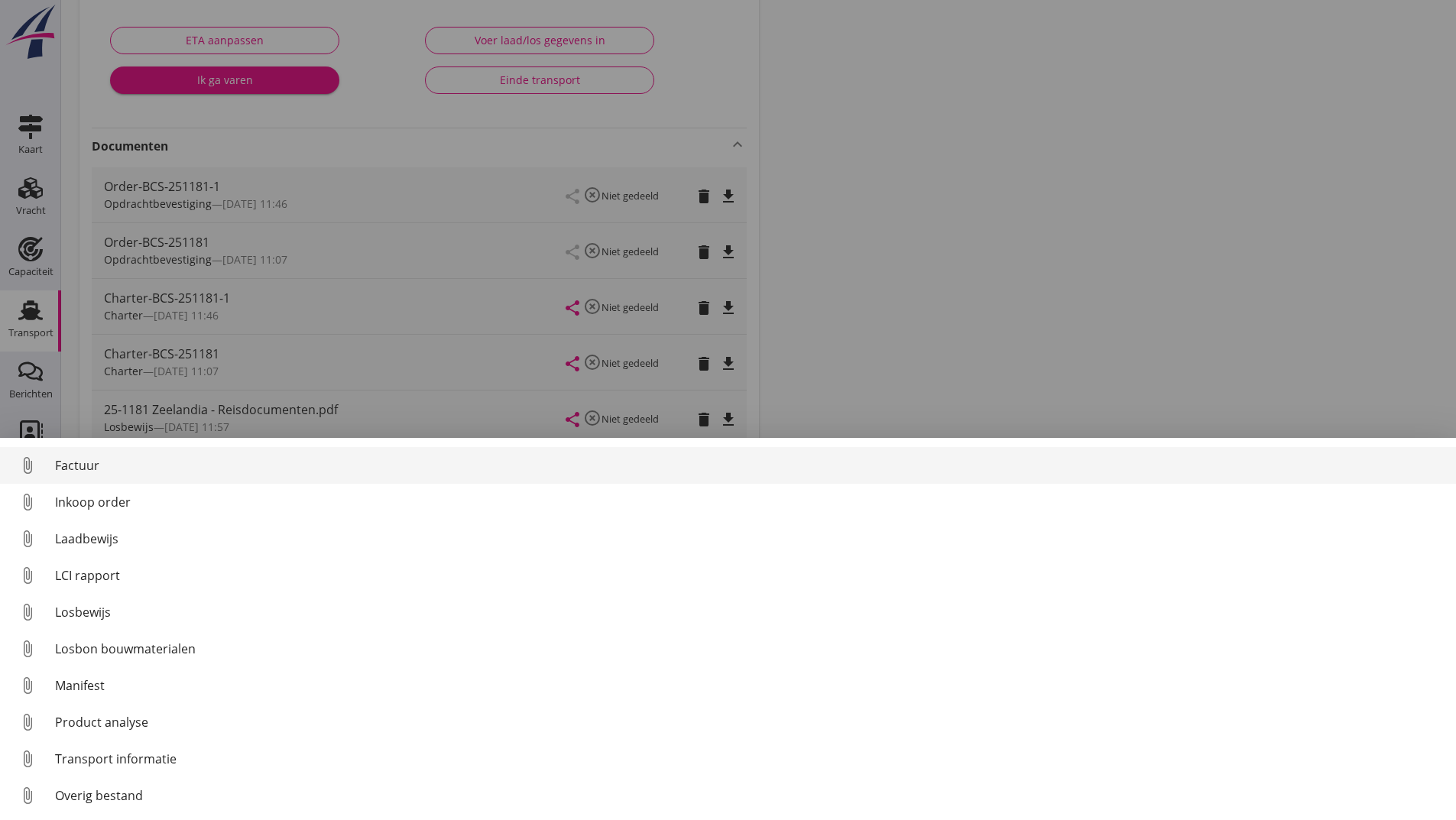
click at [92, 469] on div "Factuur" at bounding box center [749, 465] width 1389 height 18
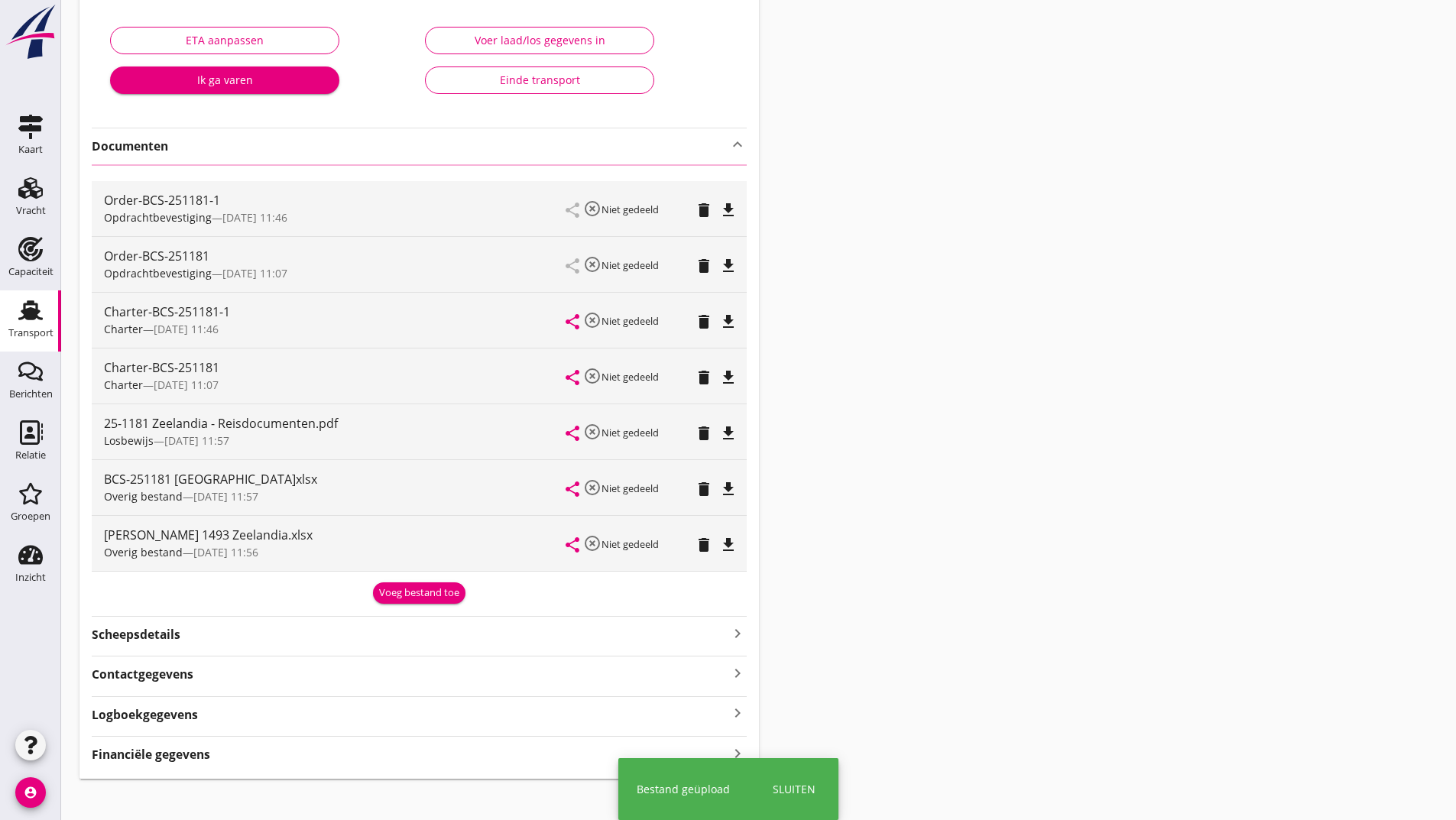
scroll to position [0, 0]
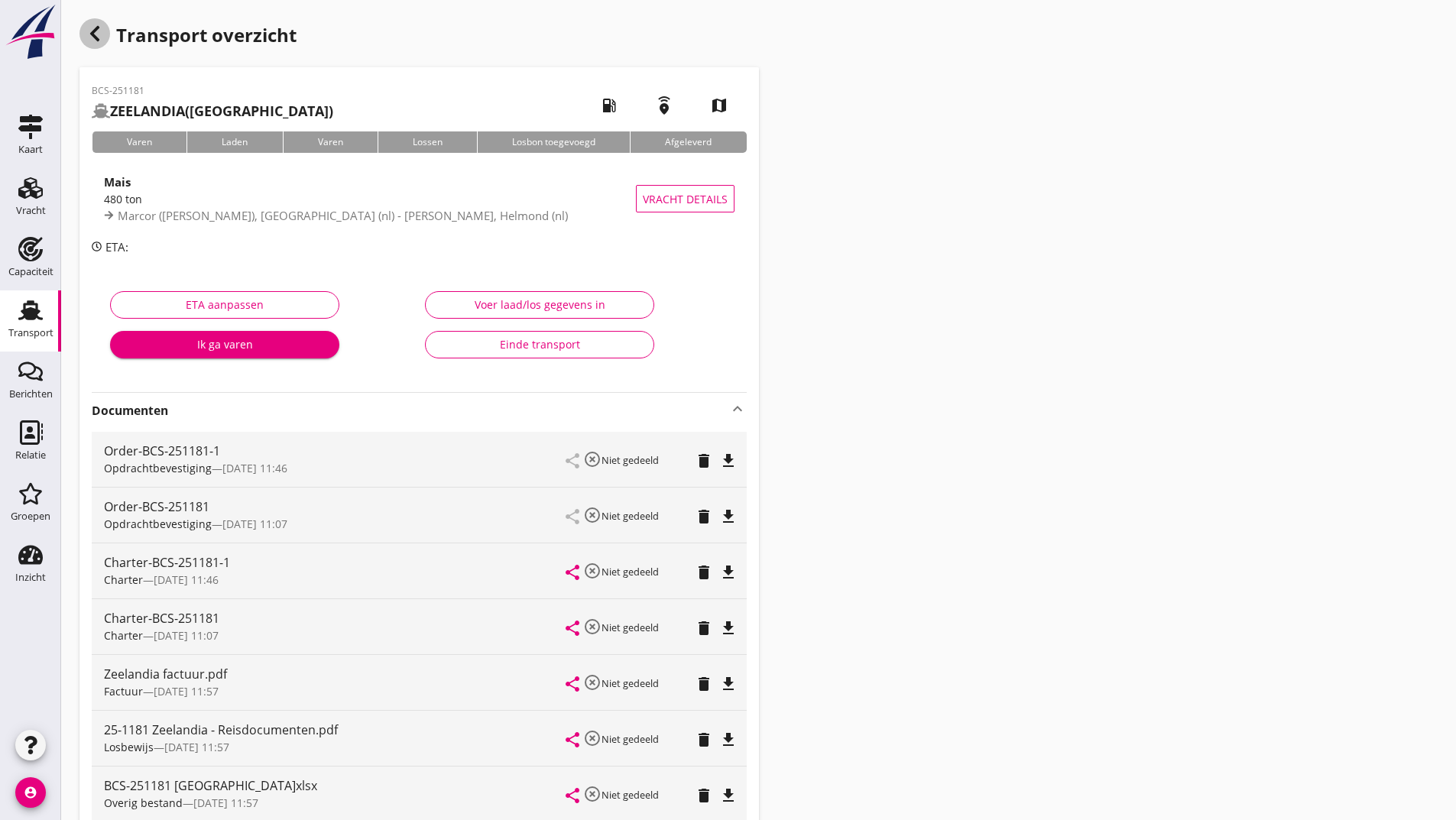
click at [101, 31] on icon "button" at bounding box center [94, 34] width 18 height 18
